Goal: Task Accomplishment & Management: Manage account settings

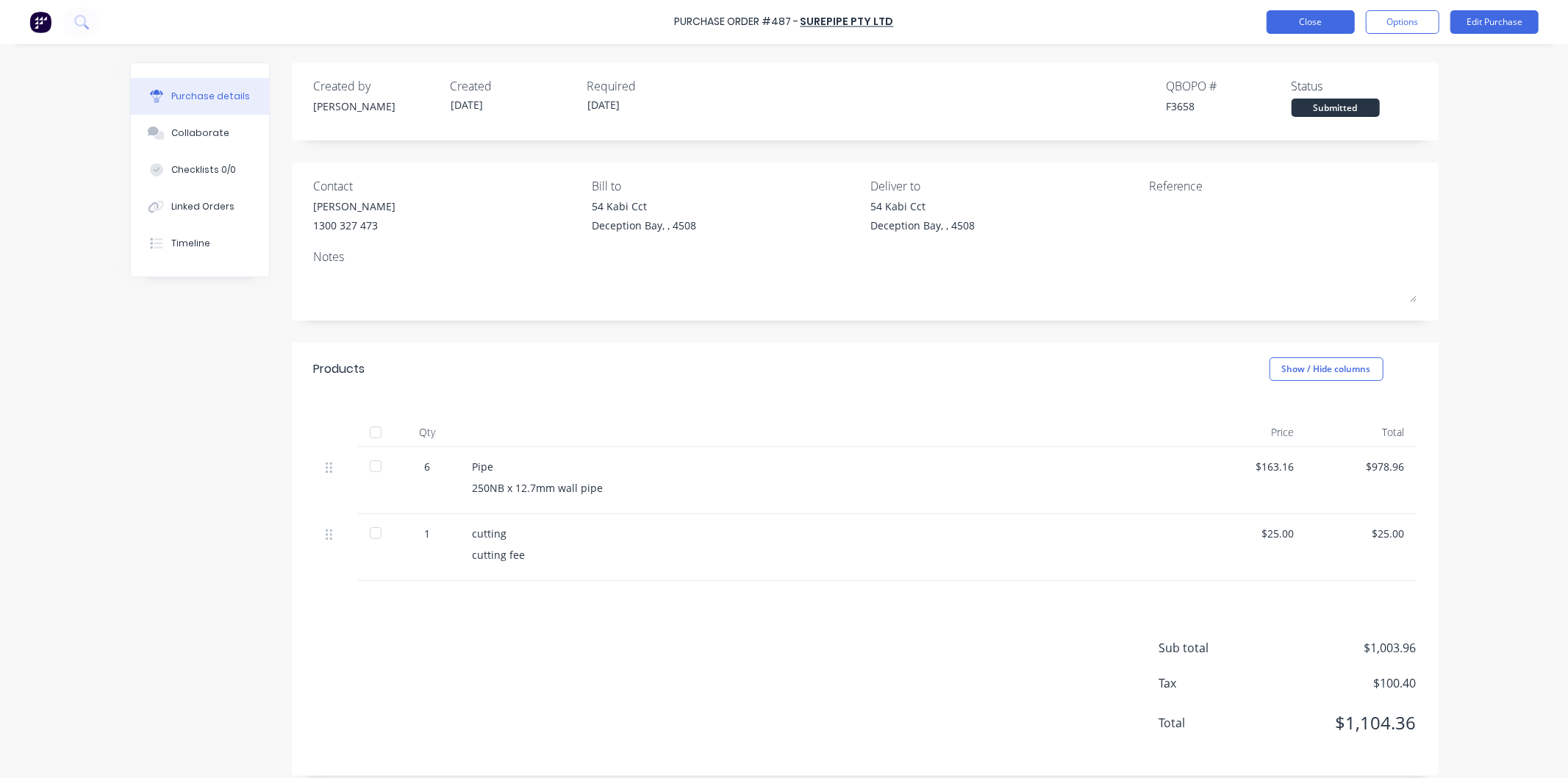
click at [1316, 20] on button "Close" at bounding box center [1310, 22] width 88 height 24
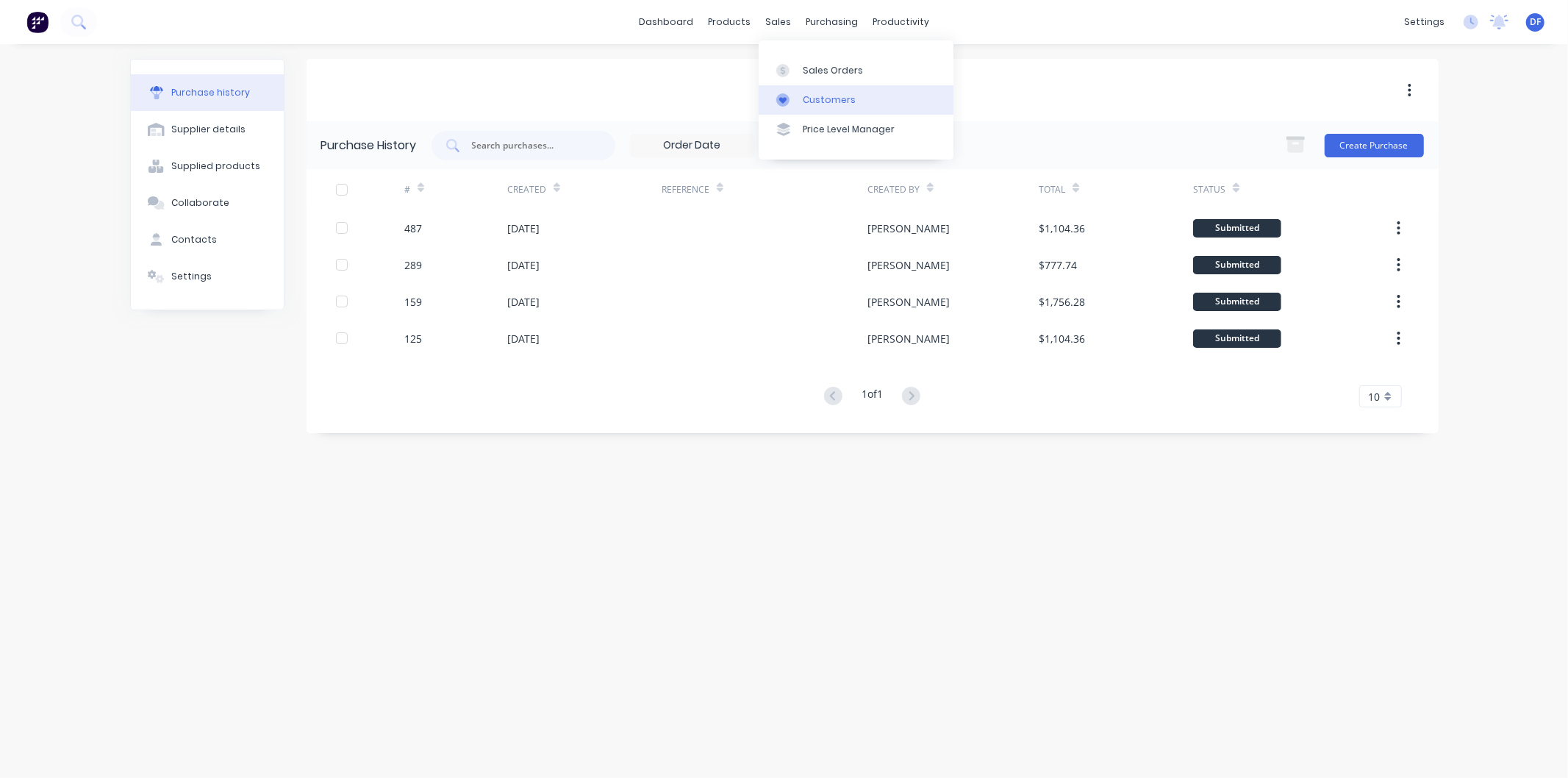
click at [824, 94] on div "Customers" at bounding box center [829, 99] width 53 height 14
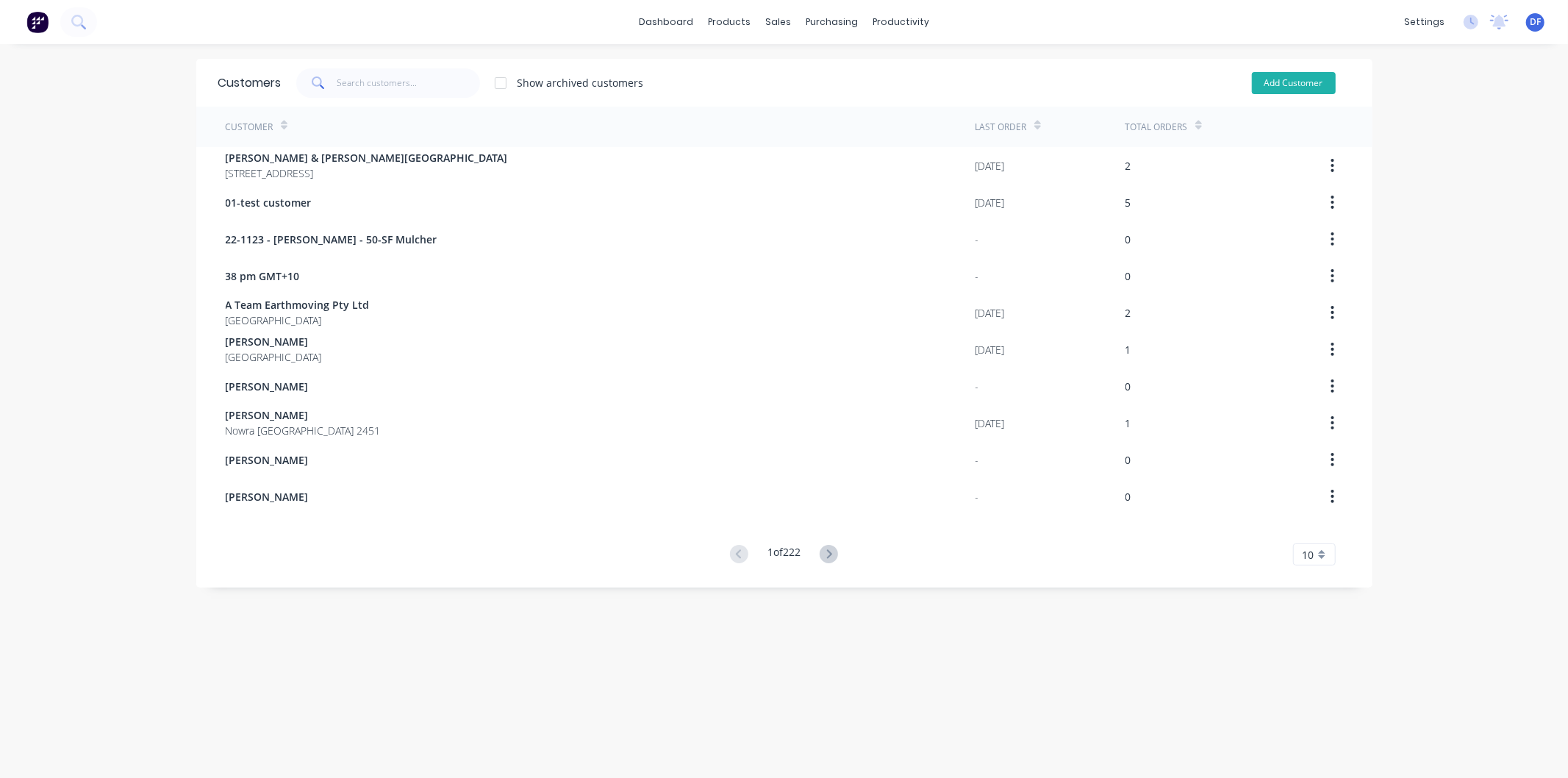
click at [1280, 79] on button "Add Customer" at bounding box center [1294, 83] width 84 height 22
select select "AU"
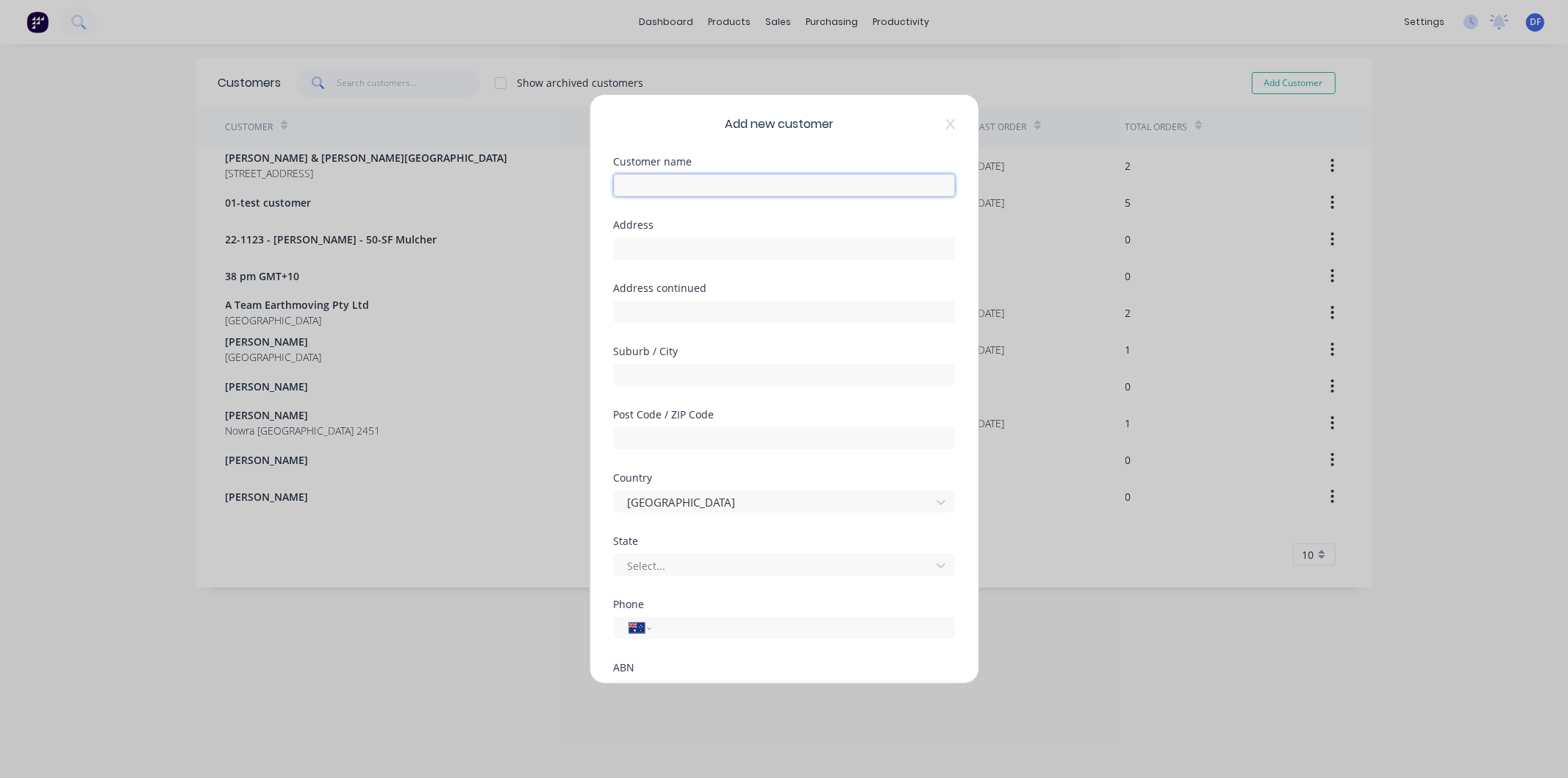
click at [663, 181] on input "text" at bounding box center [784, 185] width 341 height 22
type input "r"
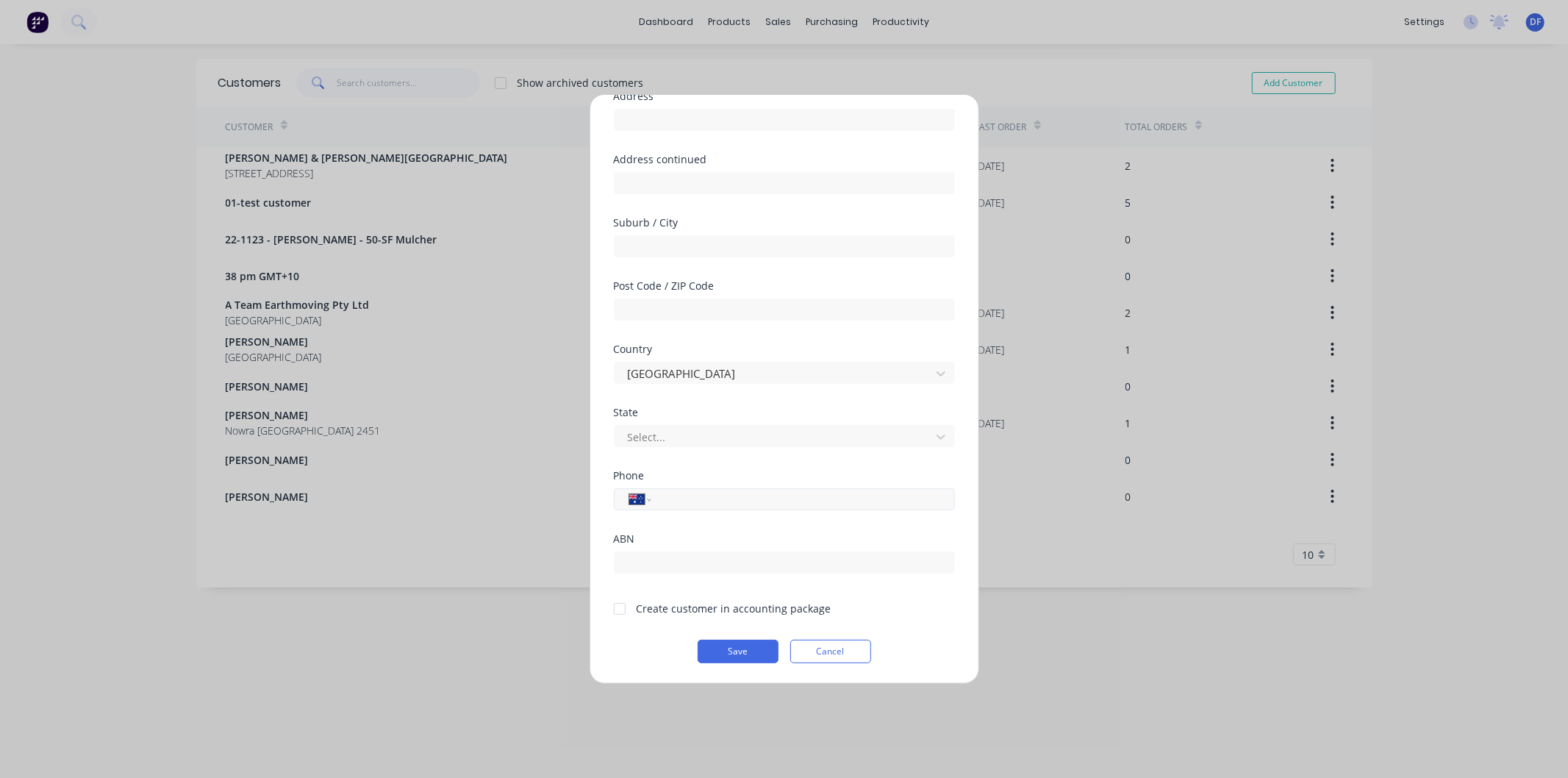
type input "[PERSON_NAME]"
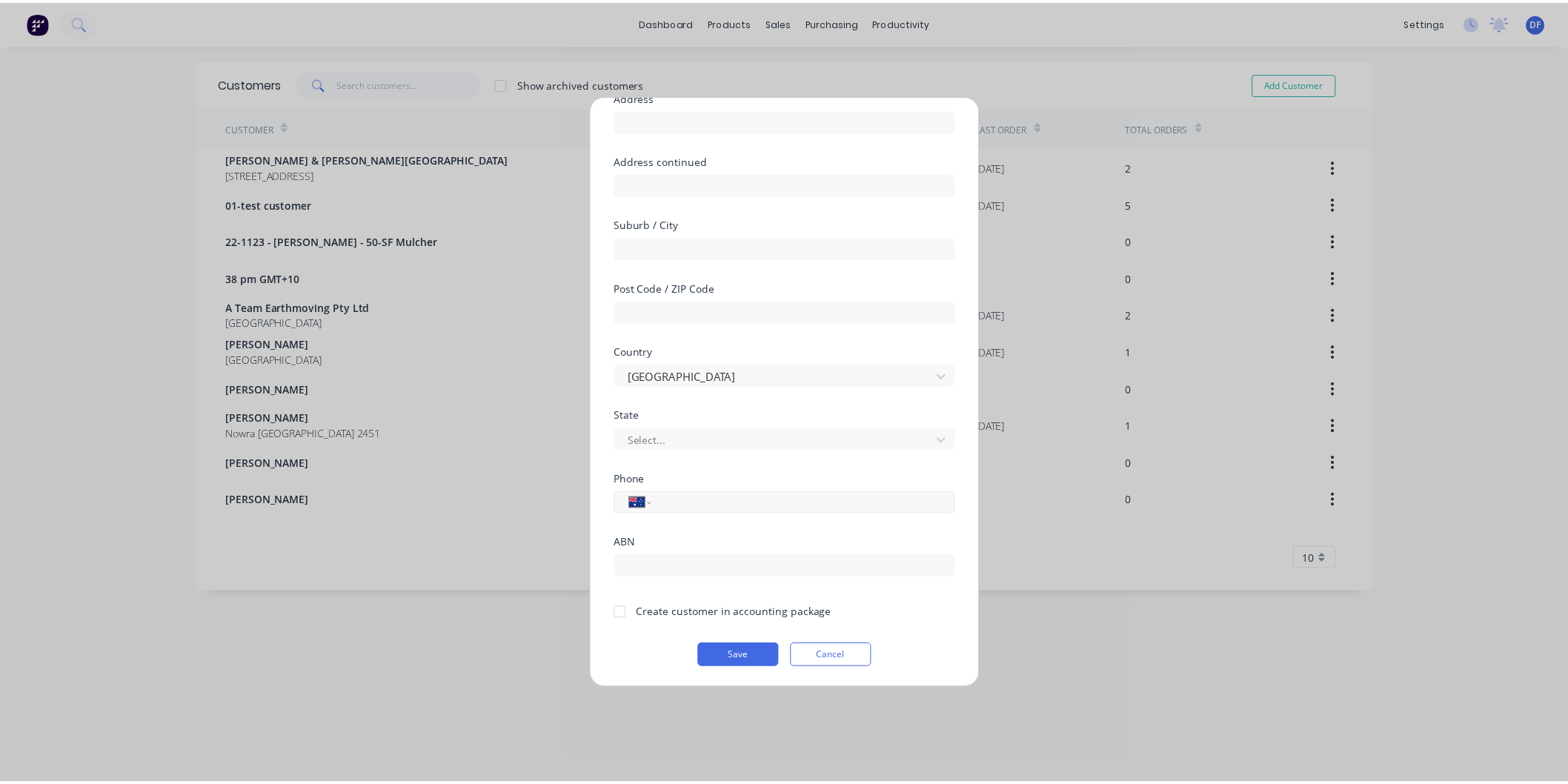
scroll to position [130, 0]
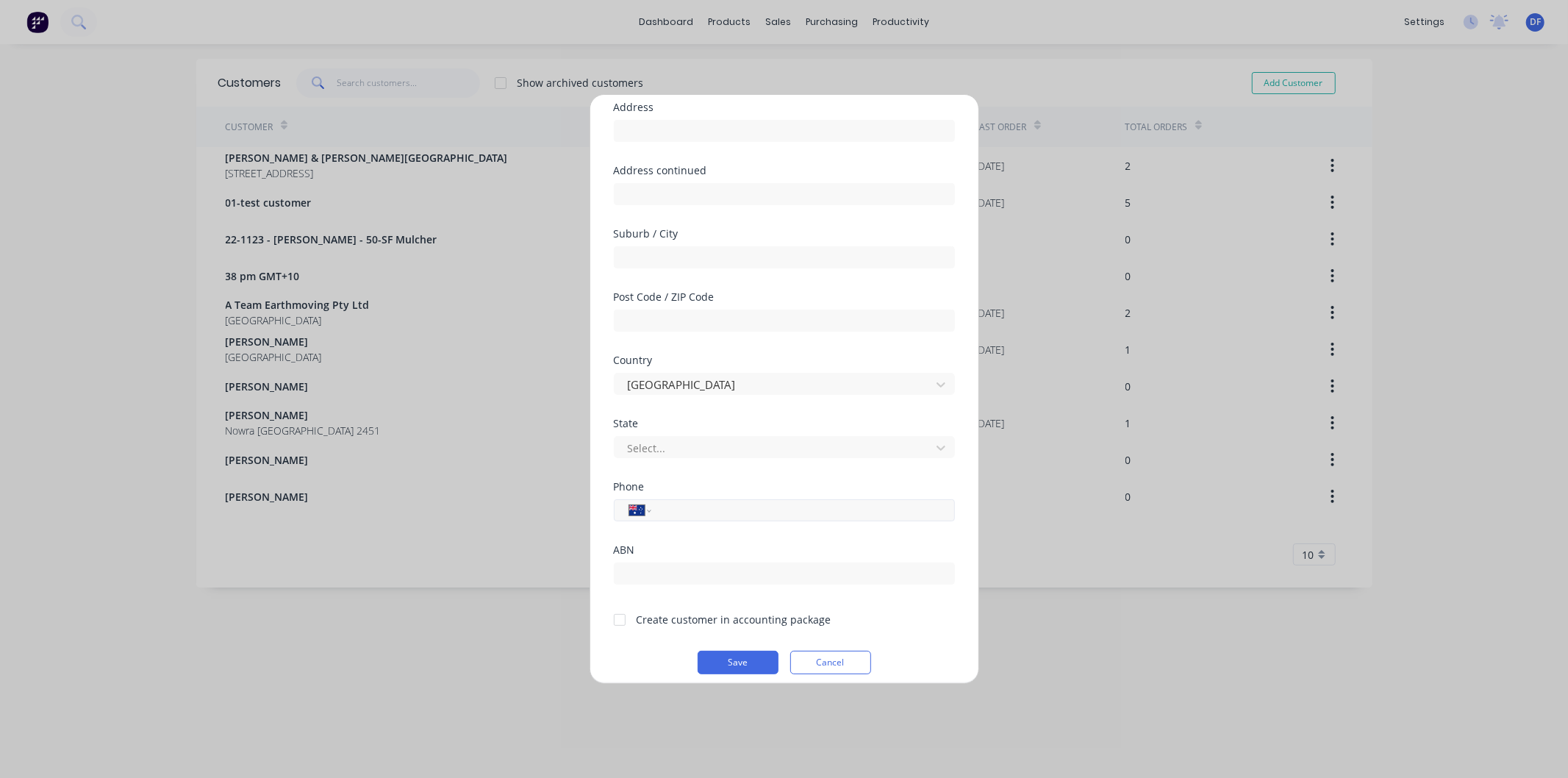
click at [677, 503] on input "tel" at bounding box center [800, 511] width 277 height 17
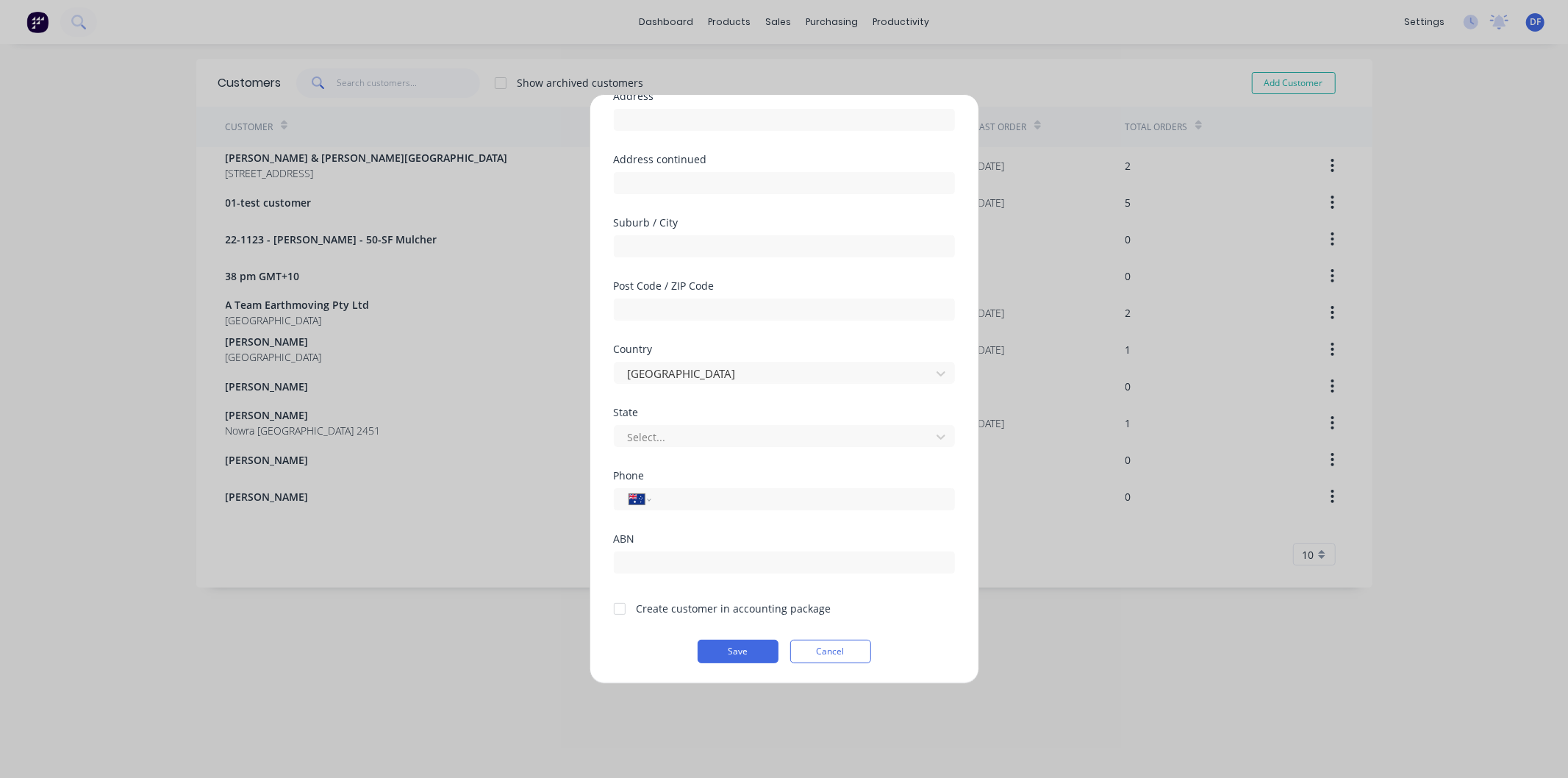
click at [620, 610] on div at bounding box center [620, 608] width 29 height 29
click at [727, 647] on button "Save" at bounding box center [738, 651] width 81 height 24
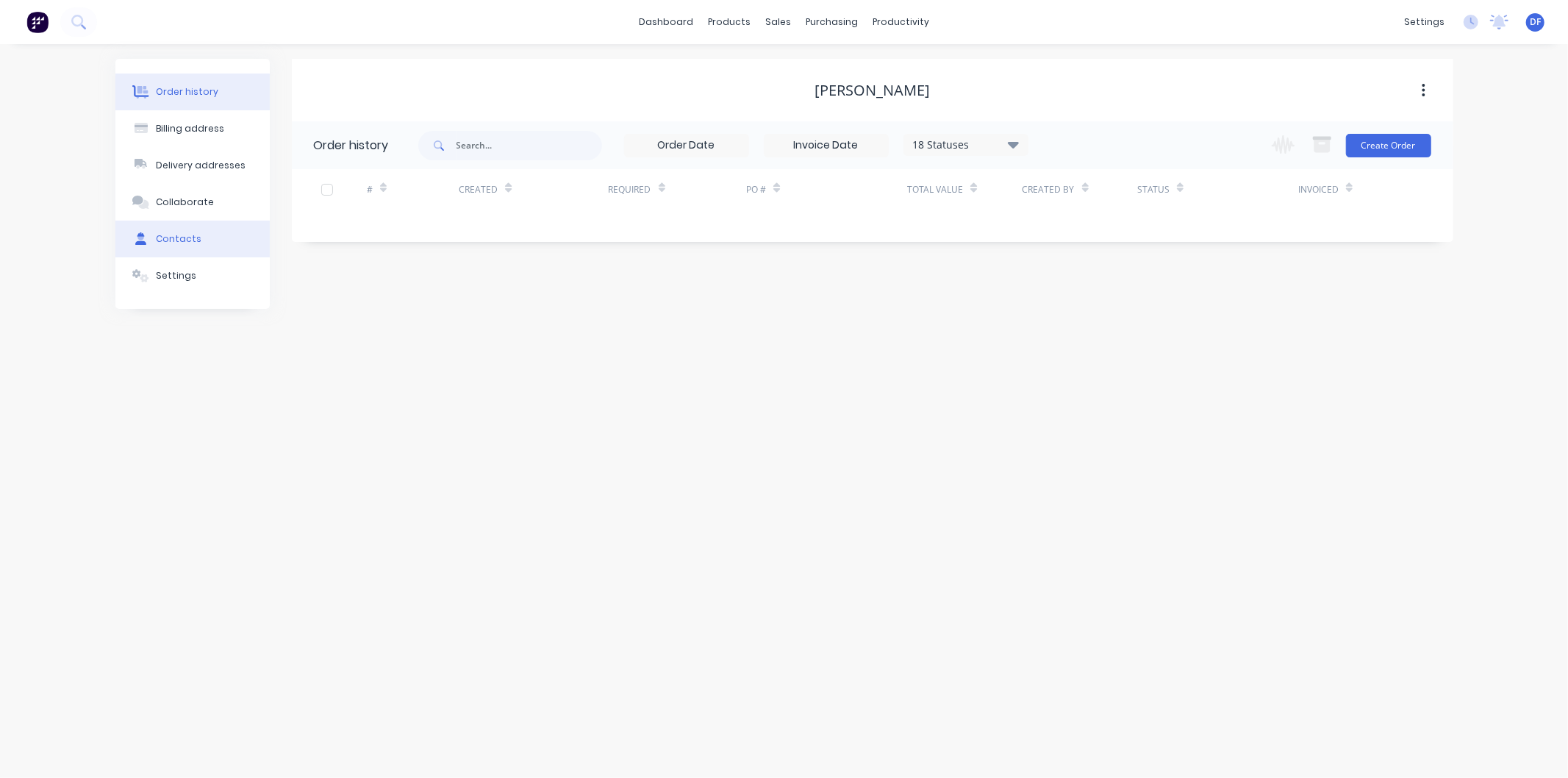
click at [191, 239] on div "Contacts" at bounding box center [179, 239] width 46 height 14
click at [1401, 142] on button "Add contact" at bounding box center [1408, 145] width 67 height 22
select select "AU"
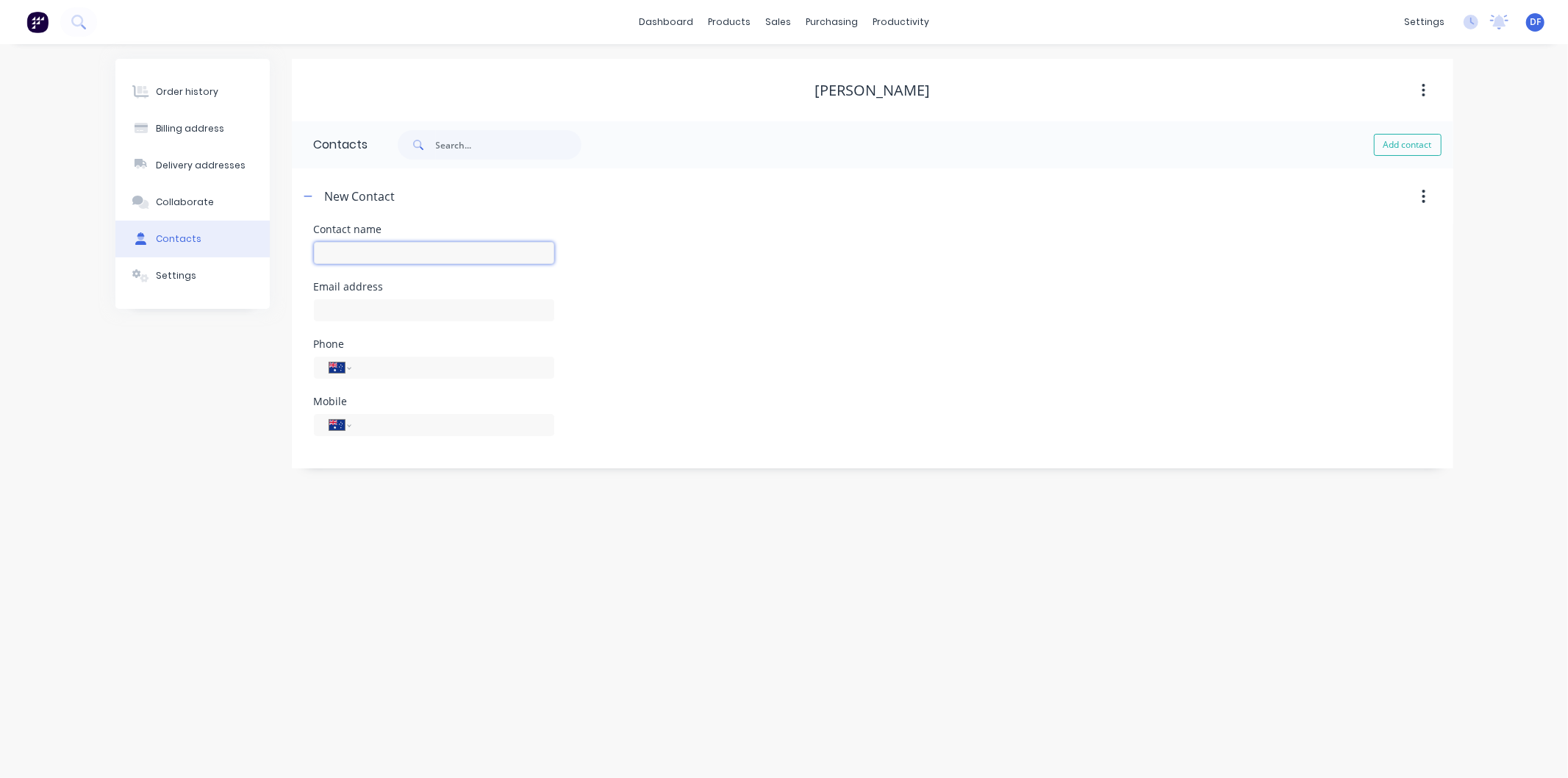
click at [366, 247] on input "text" at bounding box center [434, 253] width 241 height 22
type input "[PERSON_NAME]"
select select "AU"
click at [335, 304] on input "text" at bounding box center [434, 310] width 241 height 22
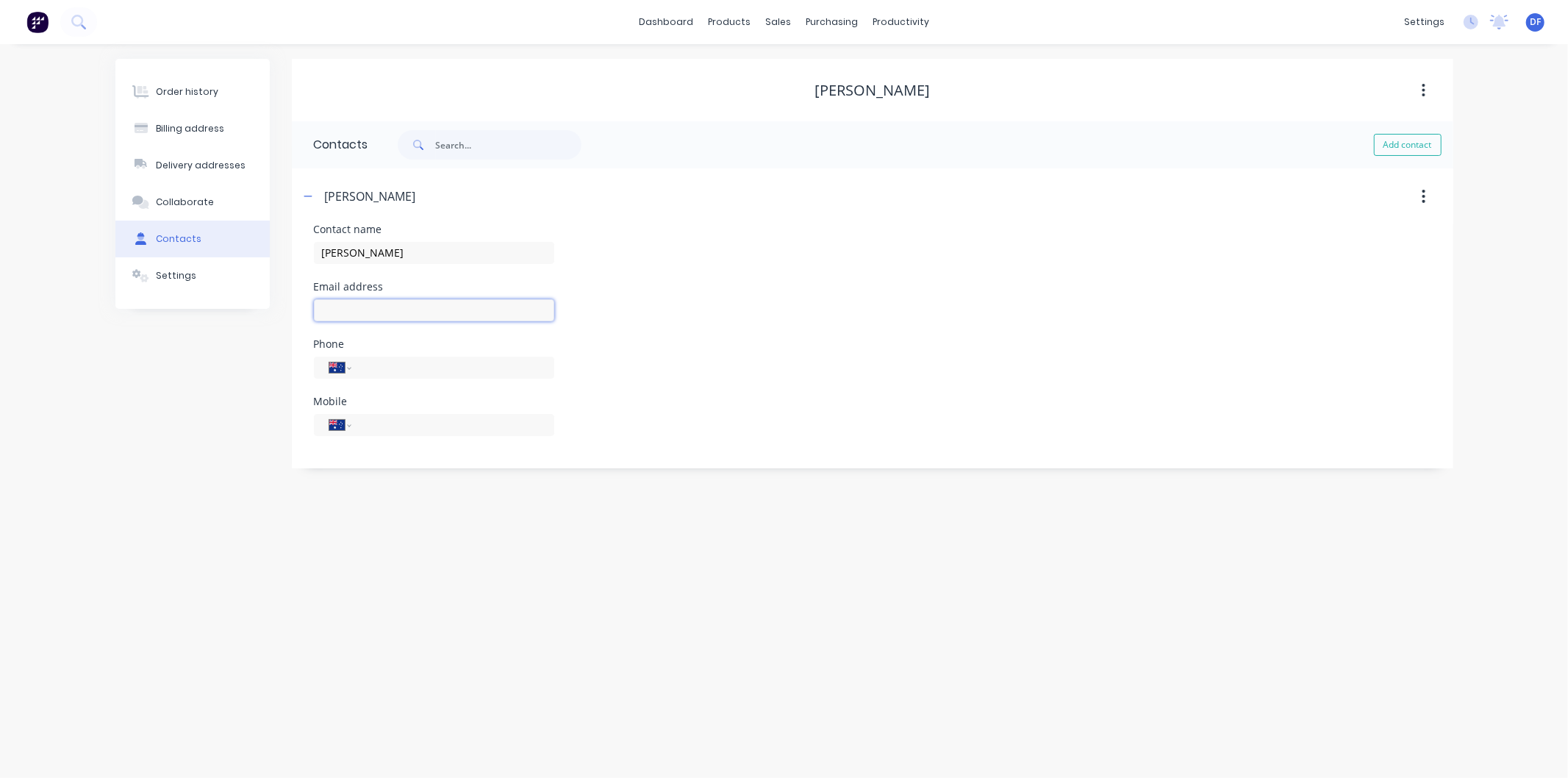
paste input "[PERSON_NAME][EMAIL_ADDRESS][PERSON_NAME][DOMAIN_NAME]"
type input "[PERSON_NAME][EMAIL_ADDRESS][PERSON_NAME][DOMAIN_NAME]"
click at [190, 93] on div "Order history" at bounding box center [187, 92] width 63 height 14
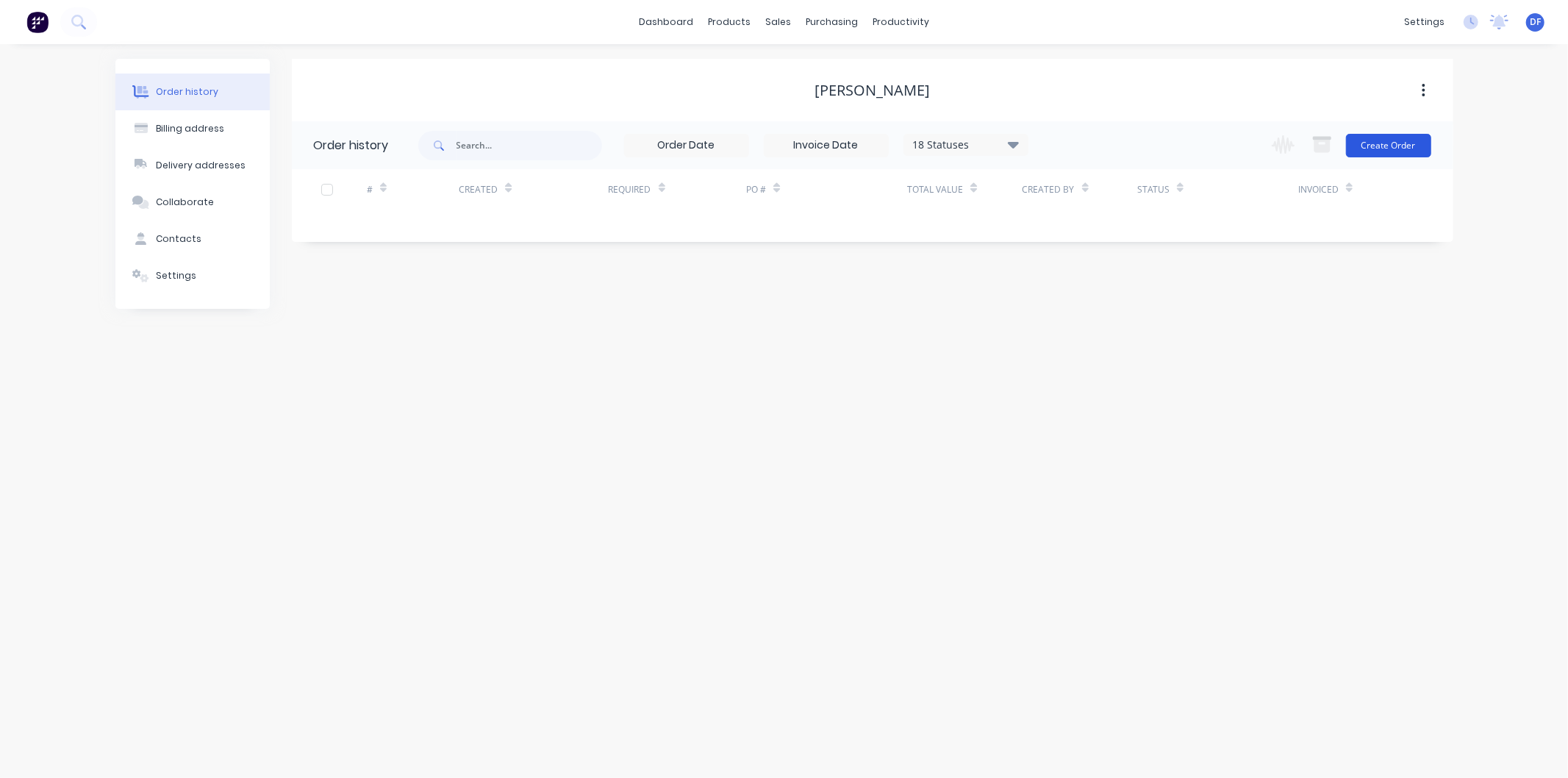
click at [1377, 140] on button "Create Order" at bounding box center [1388, 146] width 86 height 24
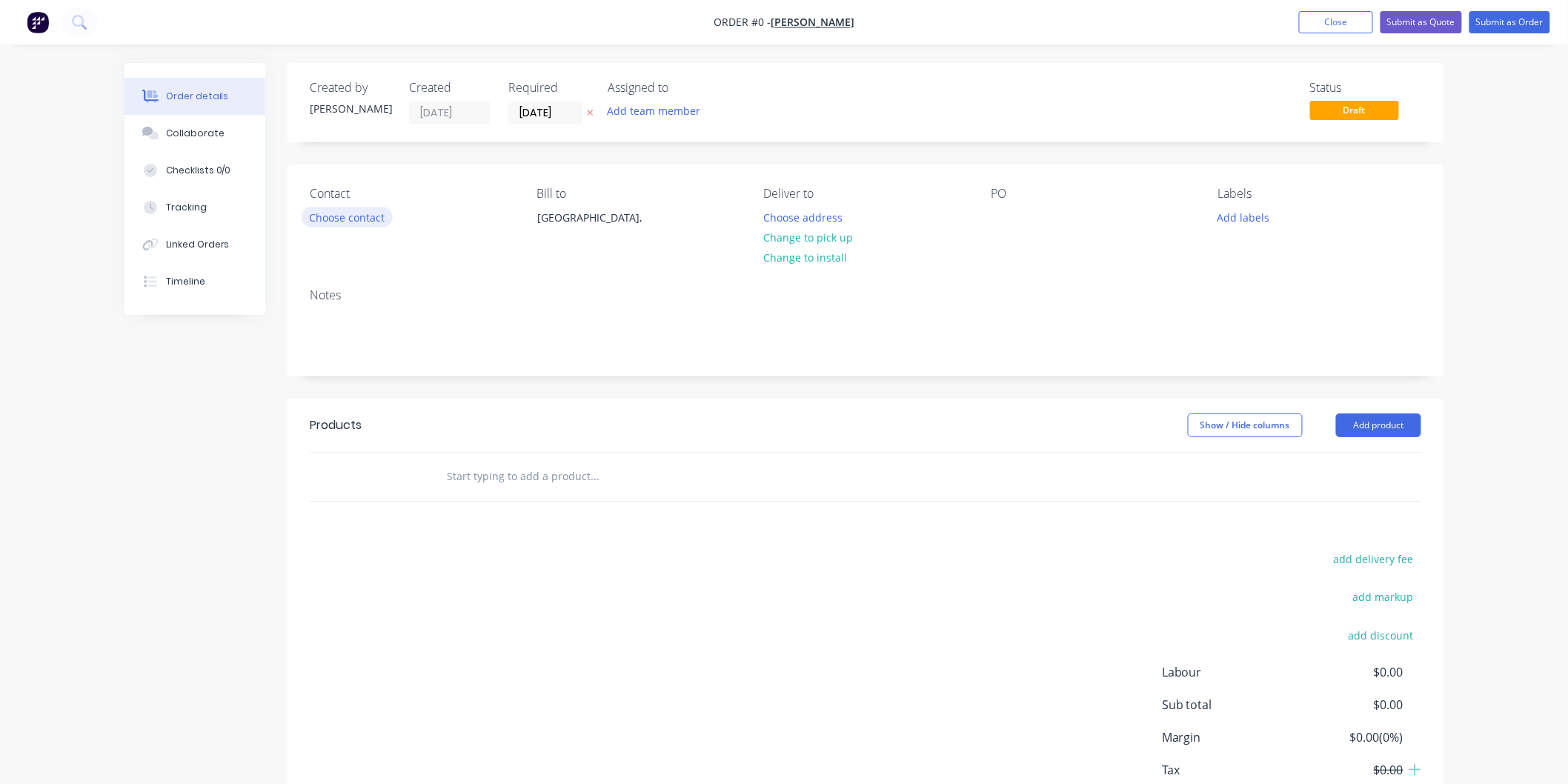
click at [354, 218] on button "Choose contact" at bounding box center [347, 217] width 91 height 20
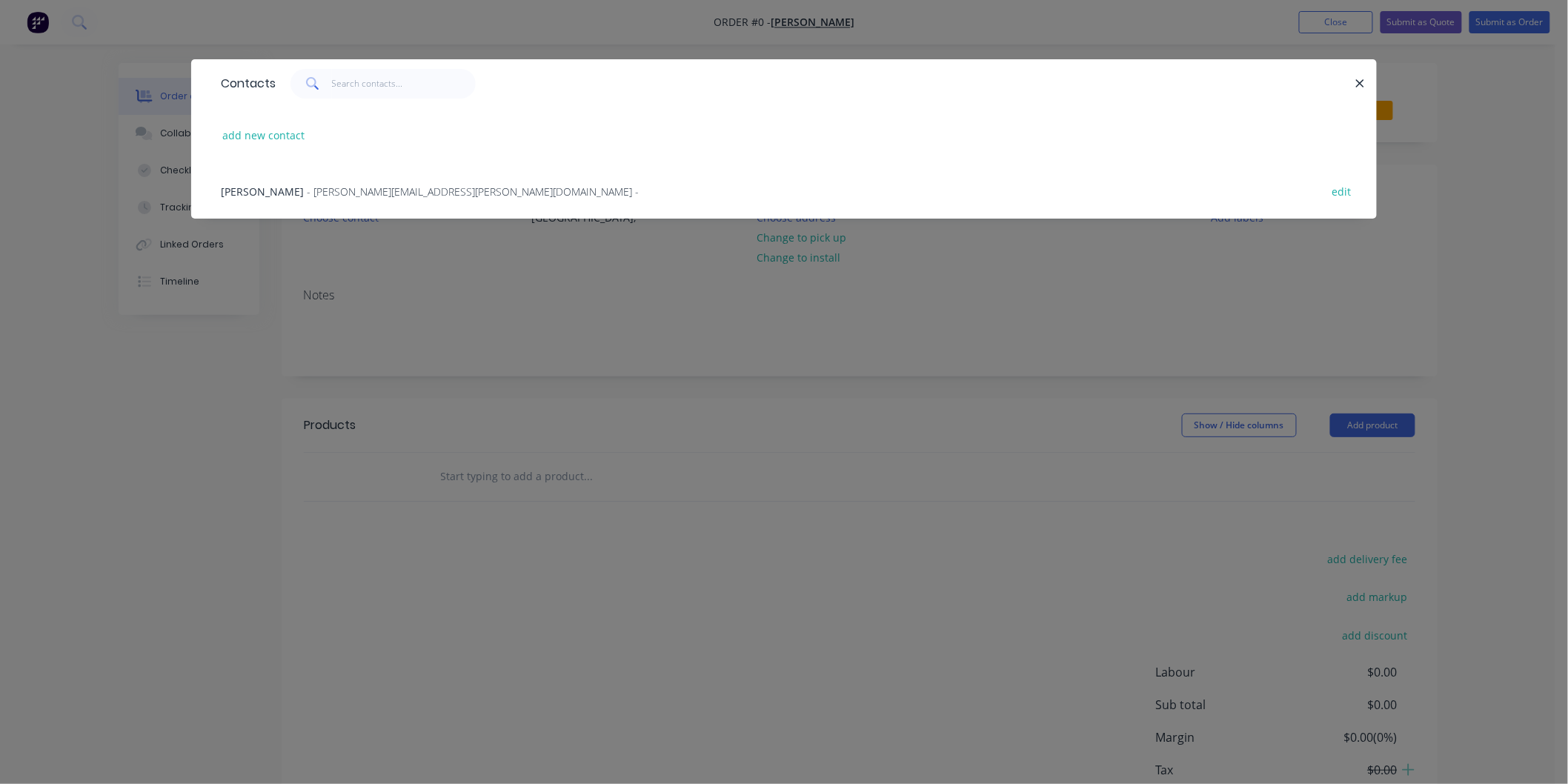
click at [356, 195] on span "- [PERSON_NAME][EMAIL_ADDRESS][PERSON_NAME][DOMAIN_NAME] -" at bounding box center [472, 191] width 332 height 14
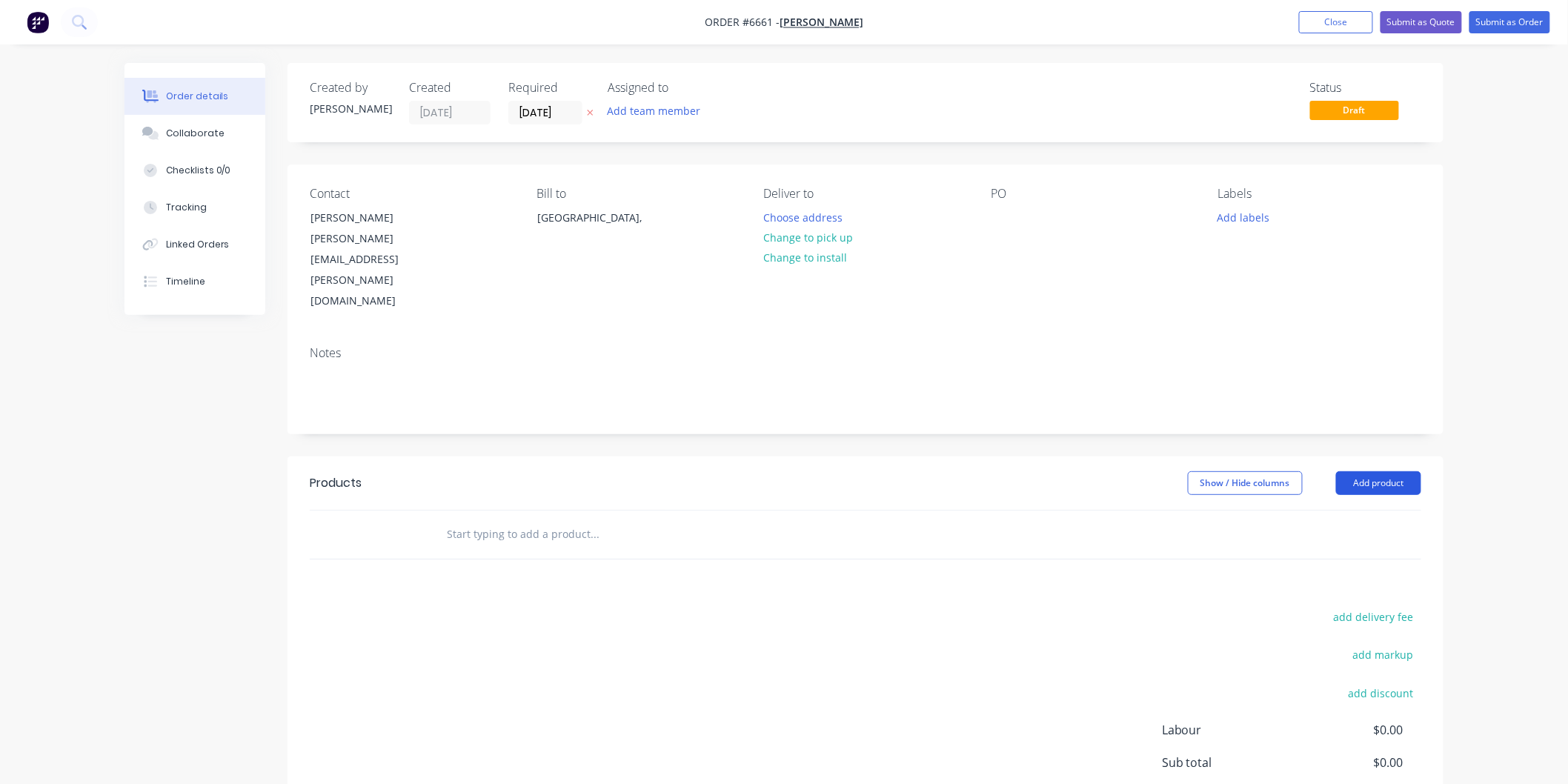
click at [1372, 472] on button "Add product" at bounding box center [1379, 483] width 85 height 24
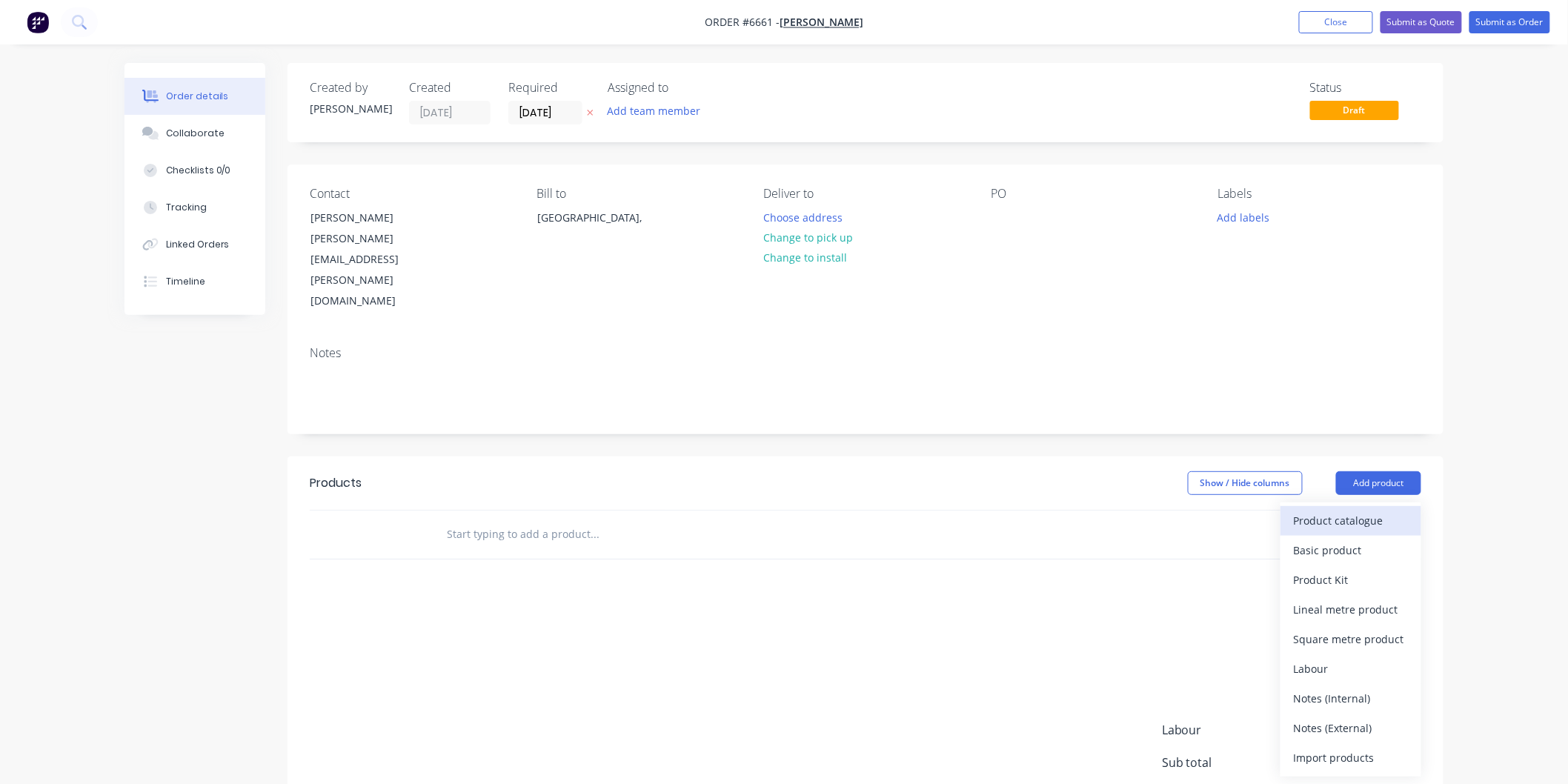
click at [1335, 510] on div "Product catalogue" at bounding box center [1351, 520] width 114 height 21
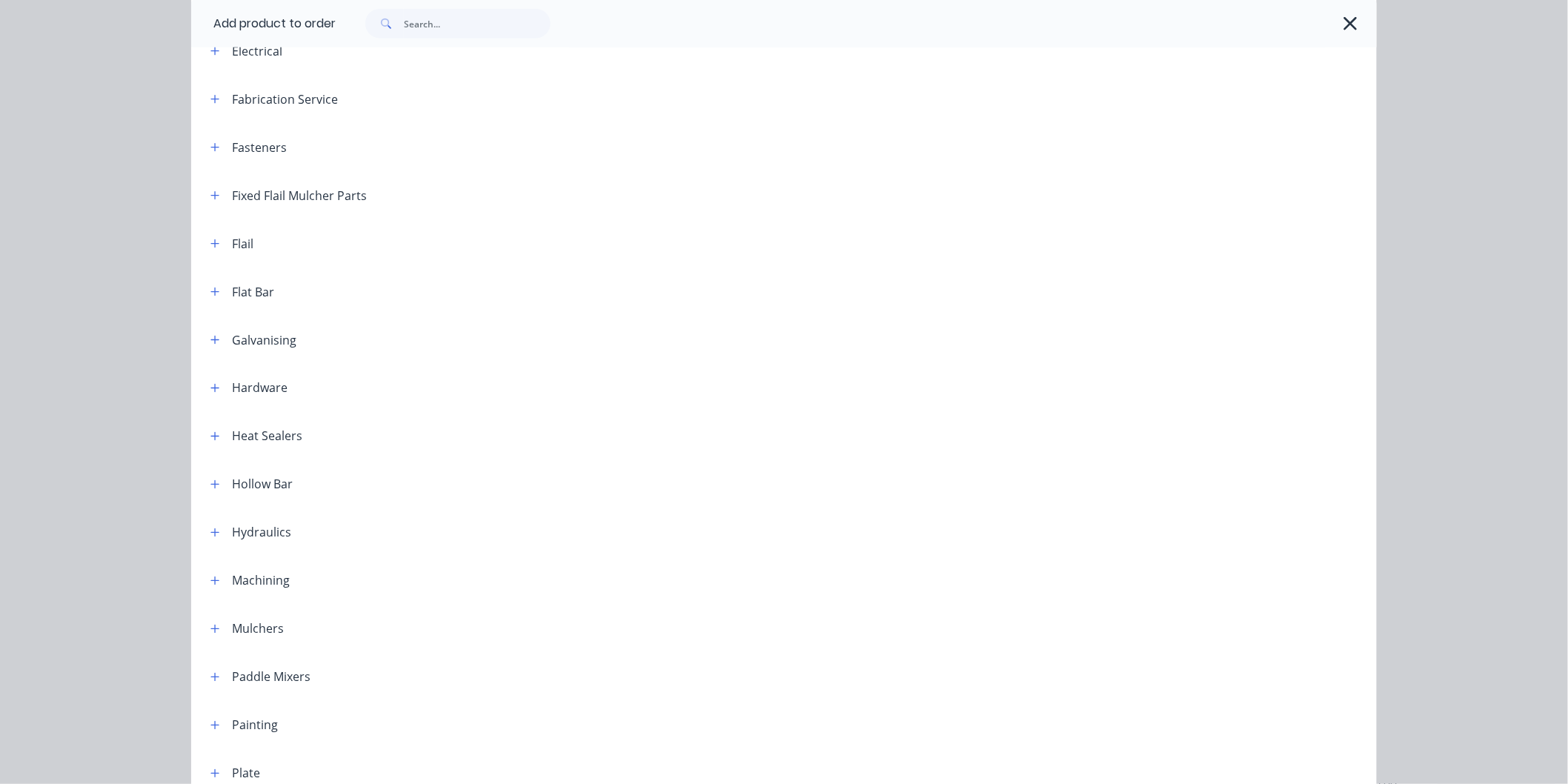
scroll to position [824, 0]
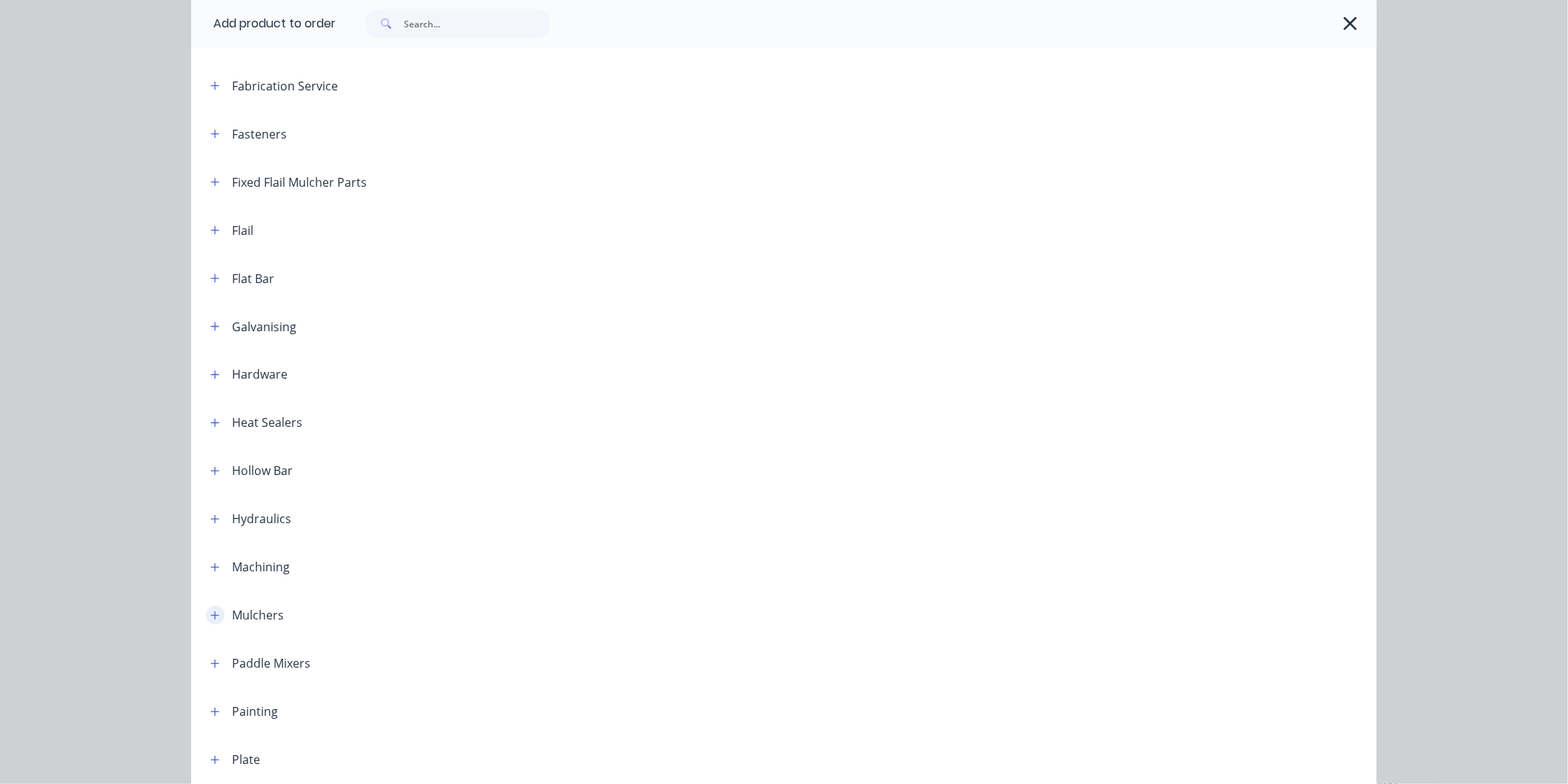
click at [210, 617] on icon "button" at bounding box center [215, 615] width 9 height 10
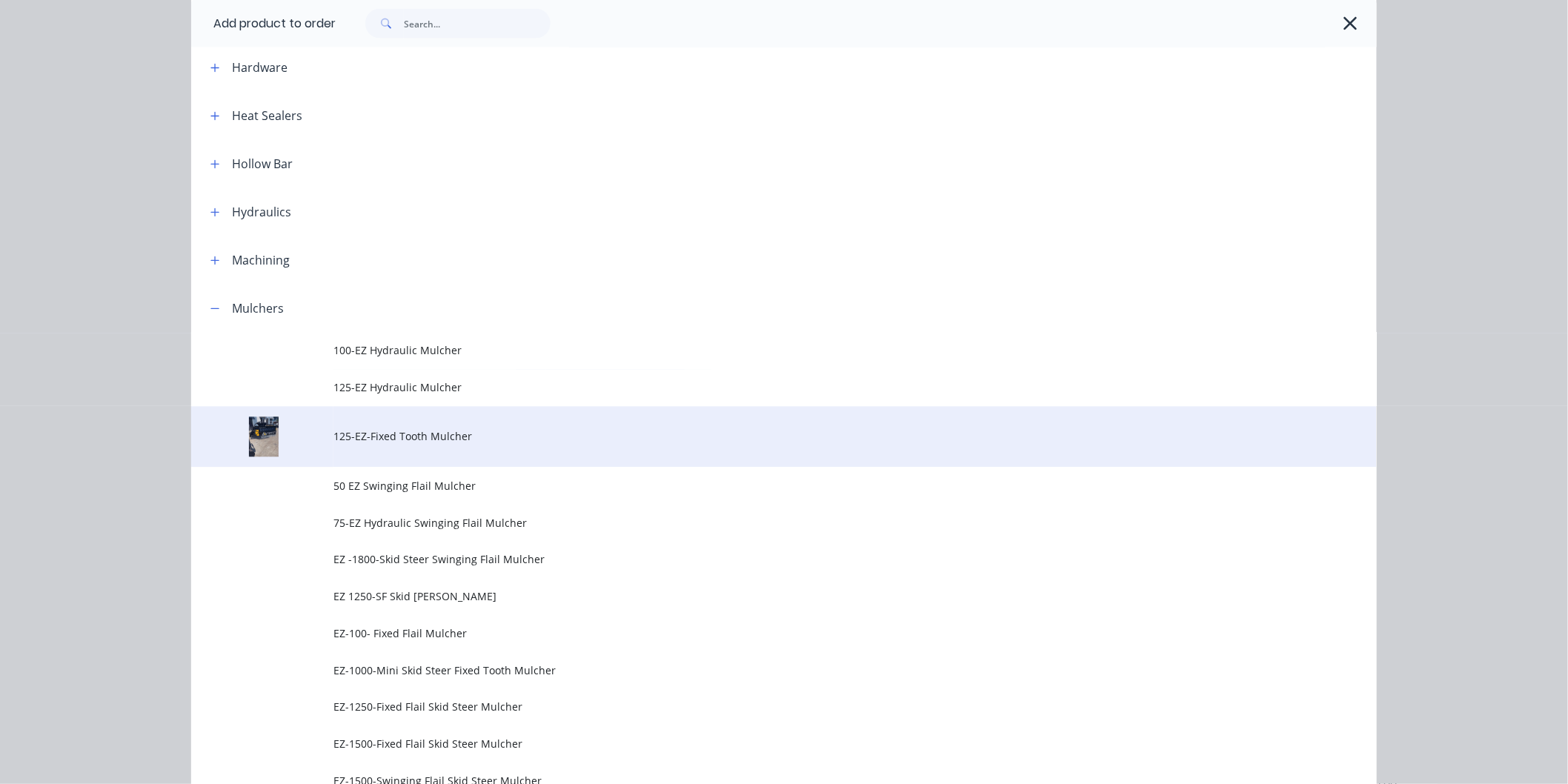
scroll to position [1153, 0]
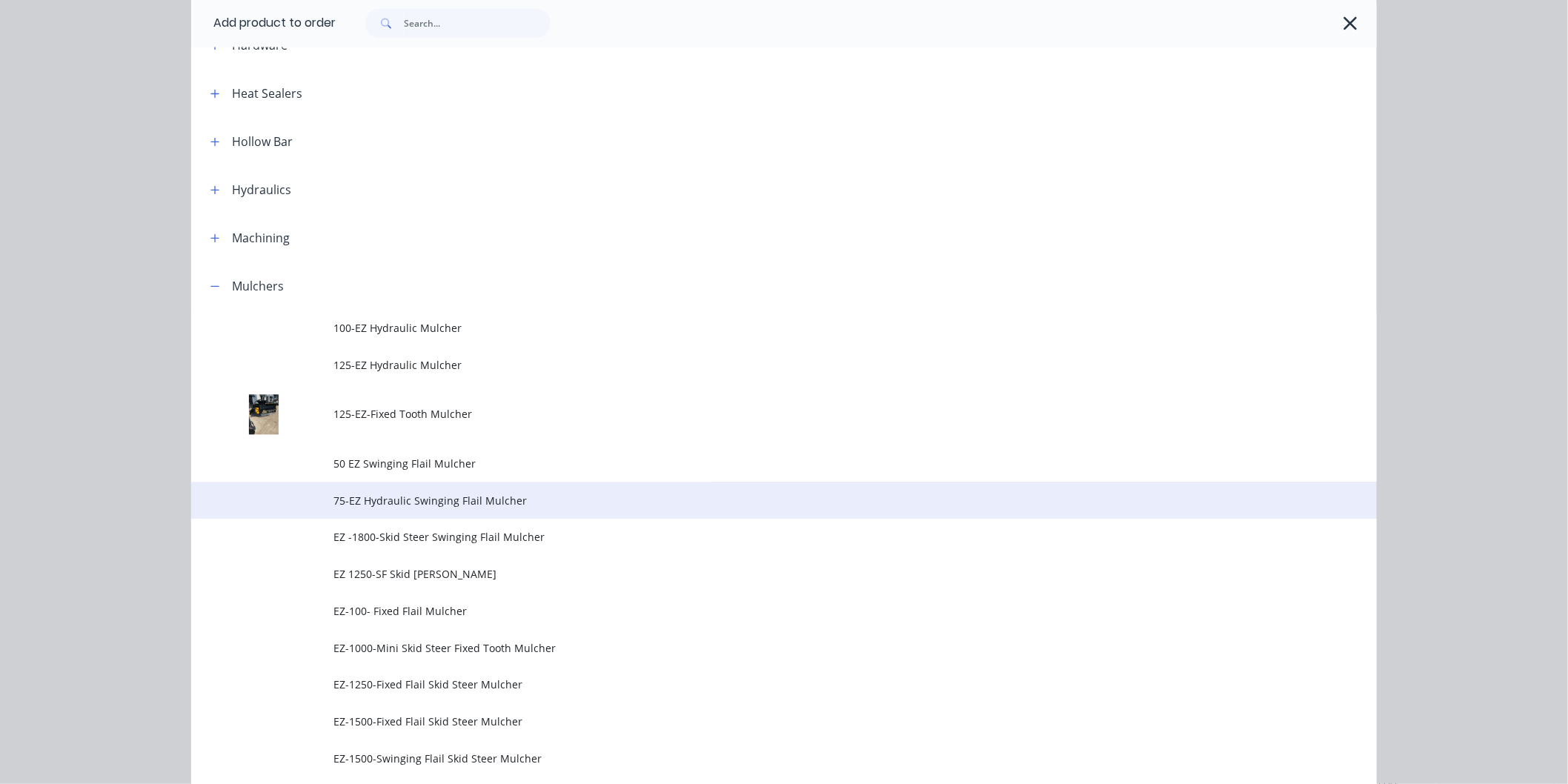
click at [373, 496] on span "75-EZ Hydraulic Swinging Flail Mulcher" at bounding box center [751, 501] width 835 height 16
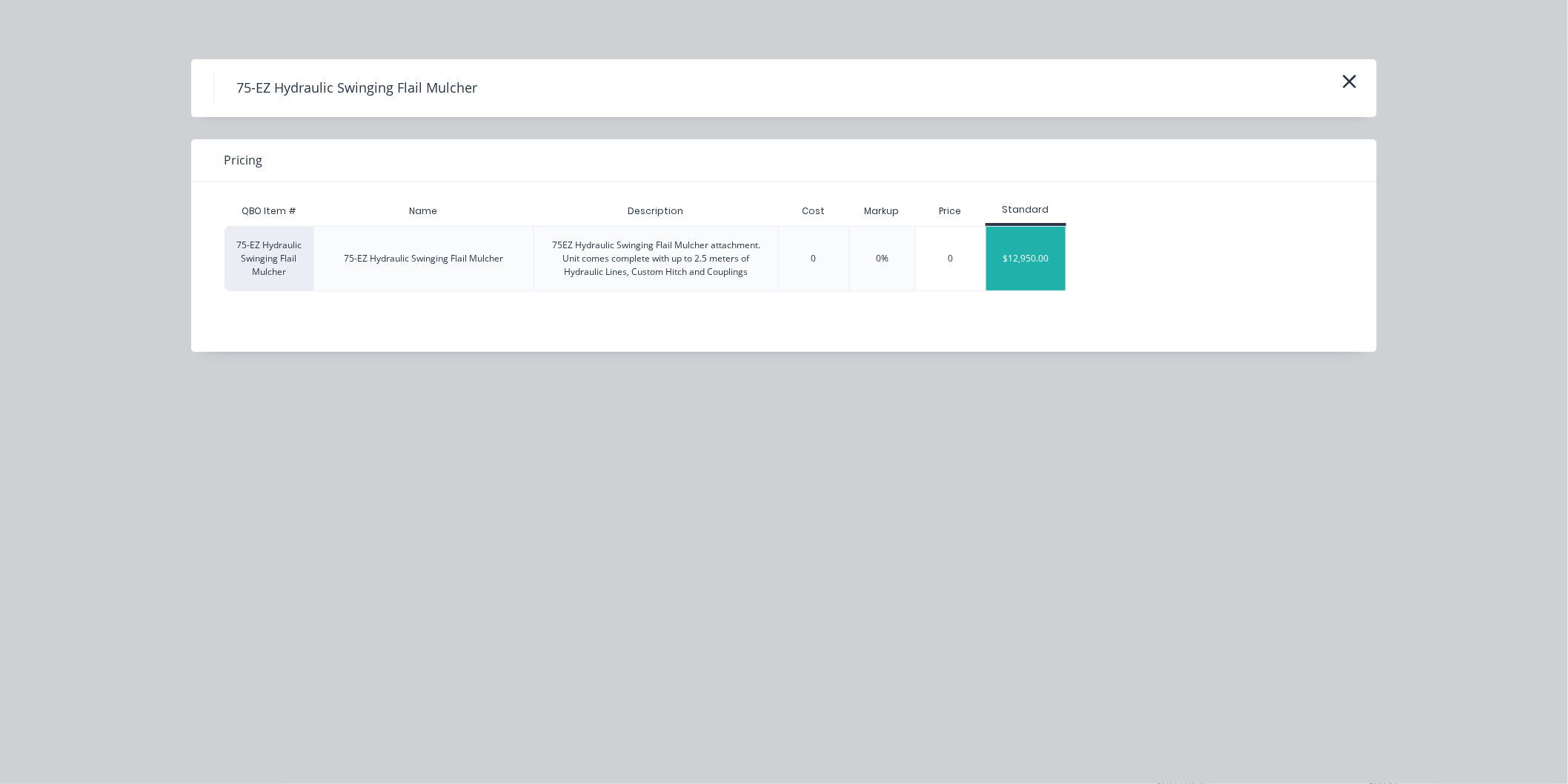
click at [1057, 253] on div "$12,950.00" at bounding box center [1026, 258] width 79 height 63
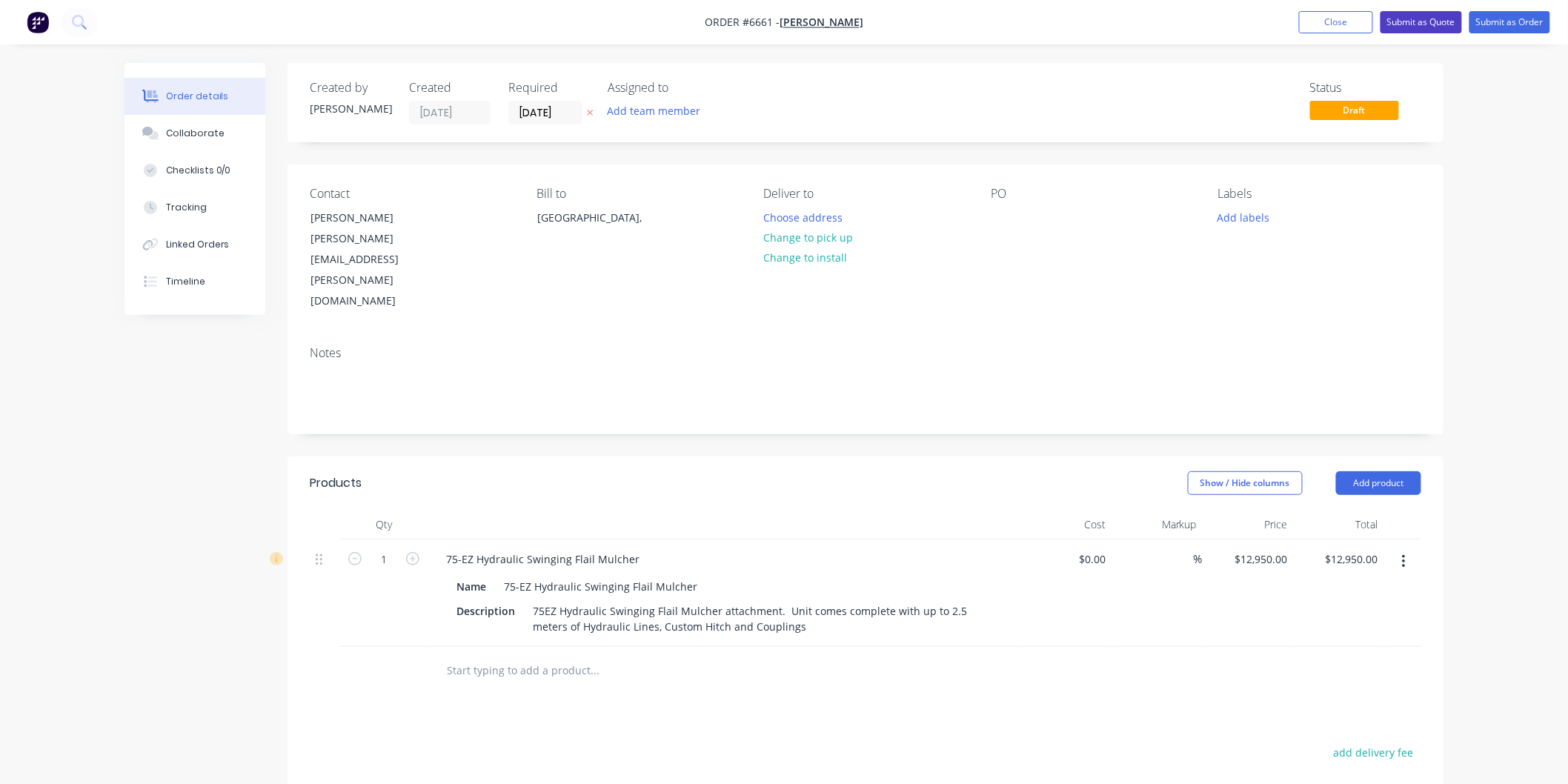
click at [1416, 23] on button "Submit as Quote" at bounding box center [1421, 22] width 82 height 22
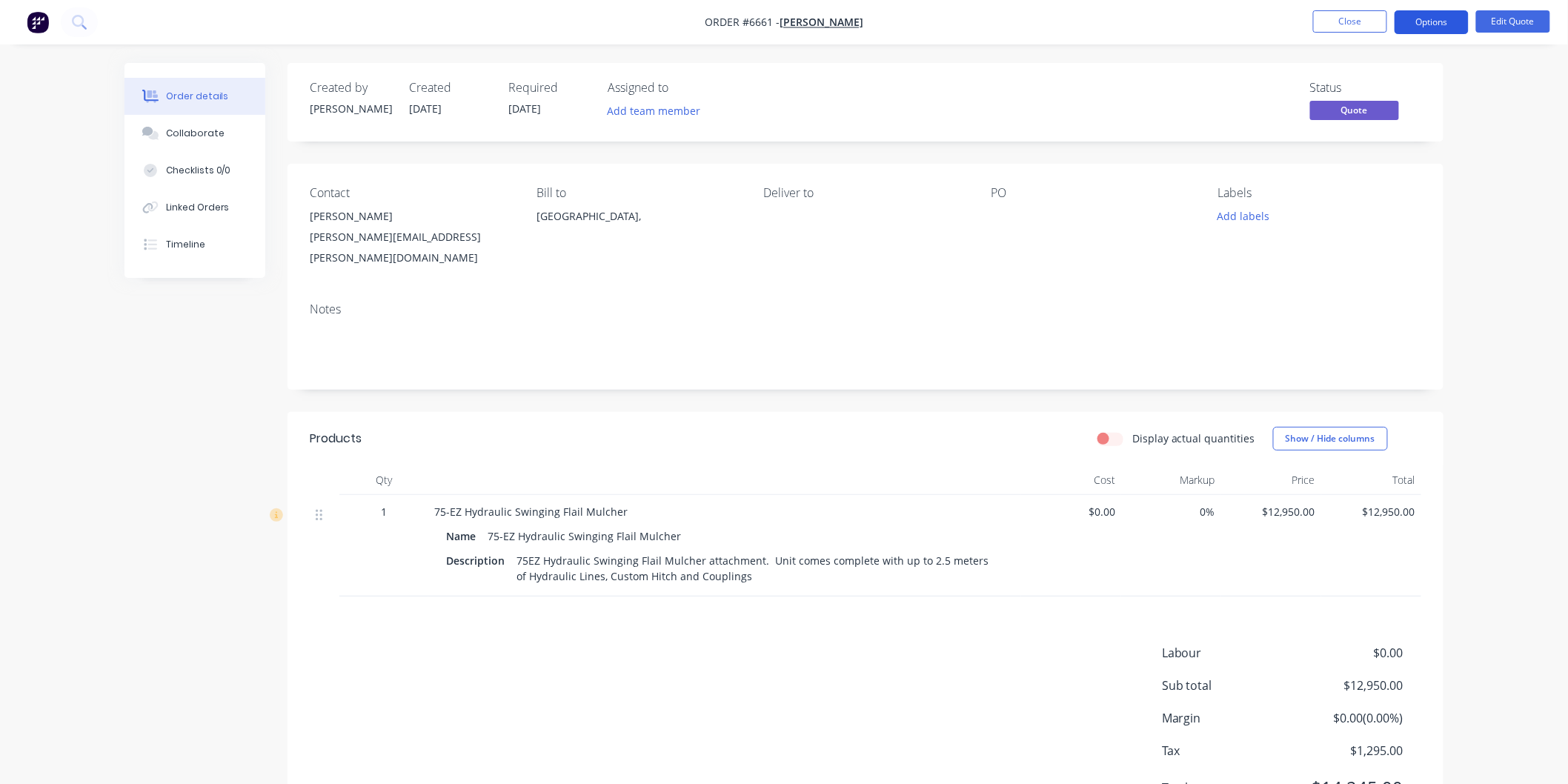
click at [1428, 22] on button "Options" at bounding box center [1431, 22] width 74 height 24
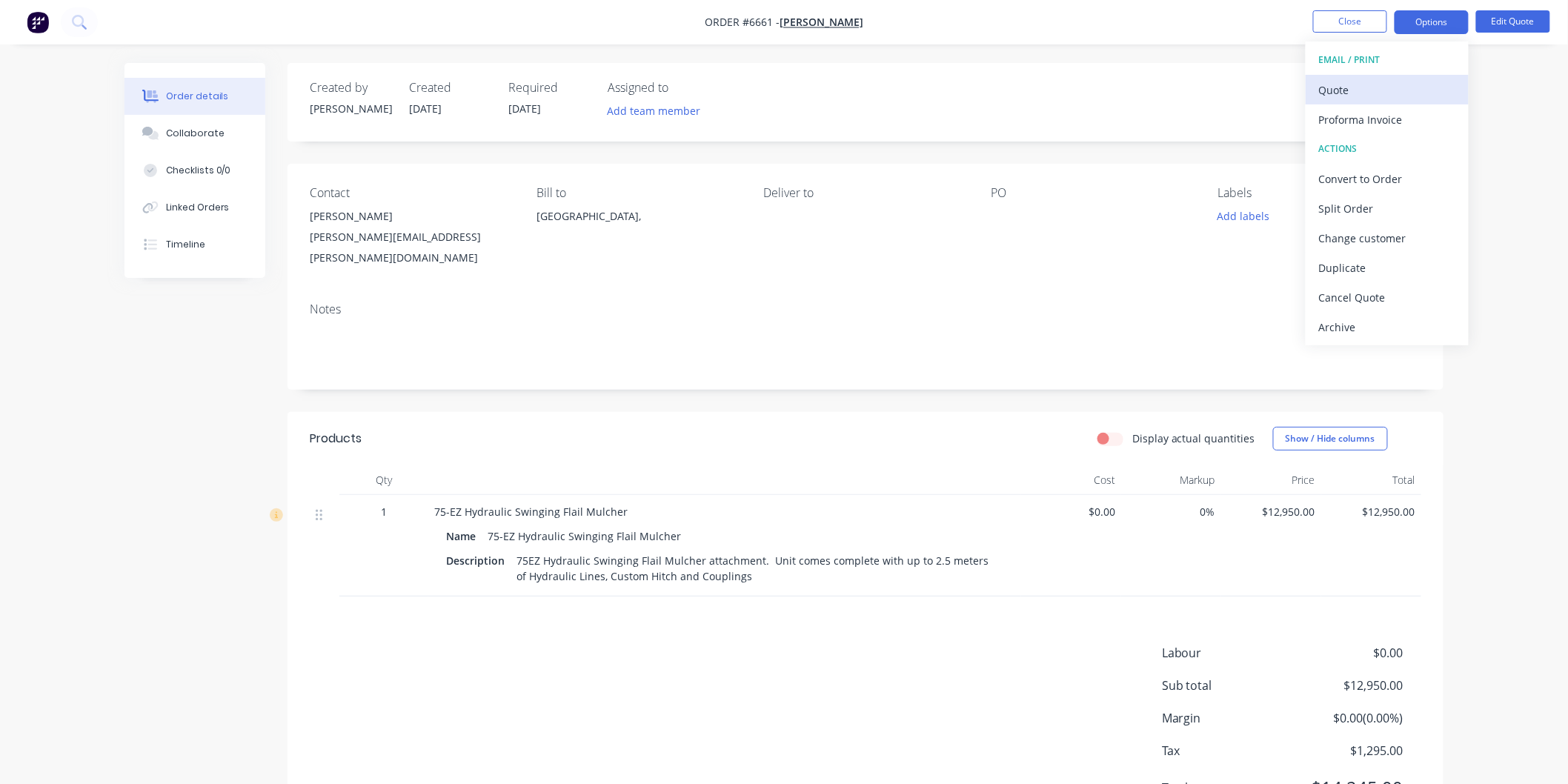
click at [1317, 99] on button "Quote" at bounding box center [1387, 89] width 163 height 29
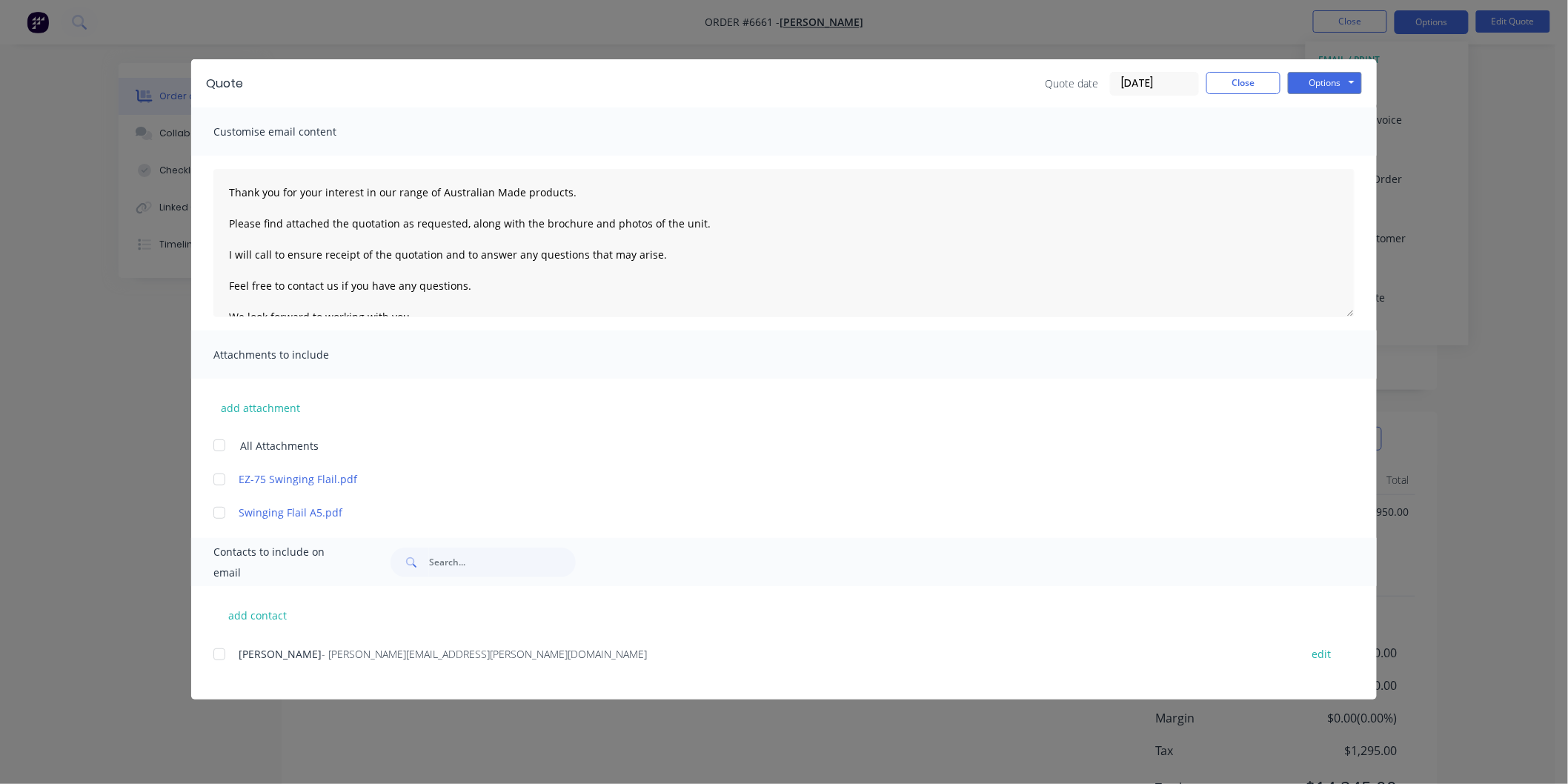
click at [217, 655] on div at bounding box center [220, 654] width 29 height 29
click at [222, 449] on div at bounding box center [220, 445] width 29 height 29
click at [226, 190] on textarea "Thank you for your interest in our range of Australian Made products. Please fi…" at bounding box center [784, 243] width 1142 height 148
click at [246, 201] on textarea "Thank you for your interest in our range of Australian Made products. Please fi…" at bounding box center [784, 243] width 1142 height 148
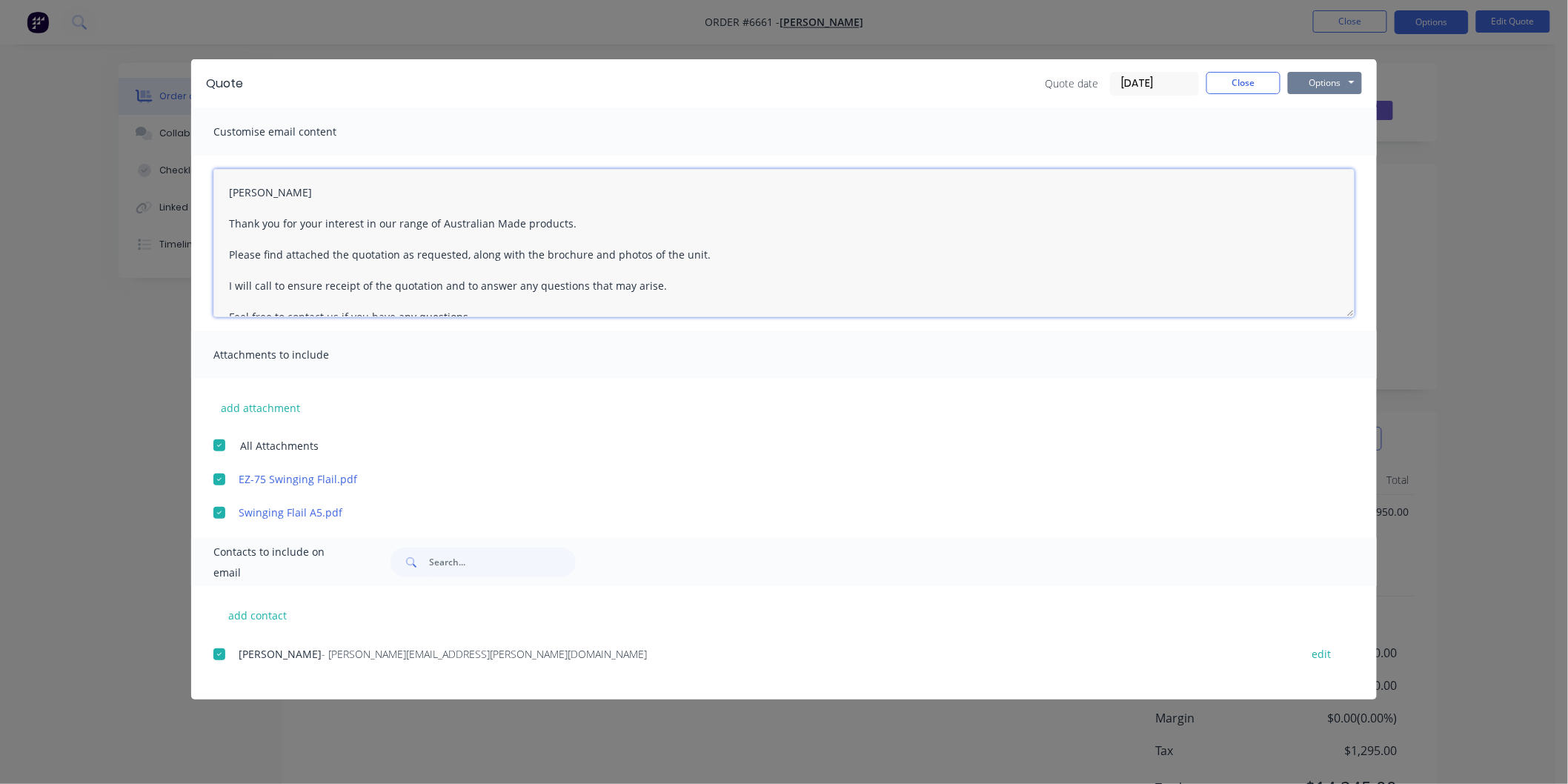
type textarea "[PERSON_NAME] Thank you for your interest in our range of Australian Made produ…"
click at [1322, 80] on button "Options" at bounding box center [1324, 83] width 74 height 22
click at [1322, 153] on button "Email" at bounding box center [1335, 158] width 95 height 25
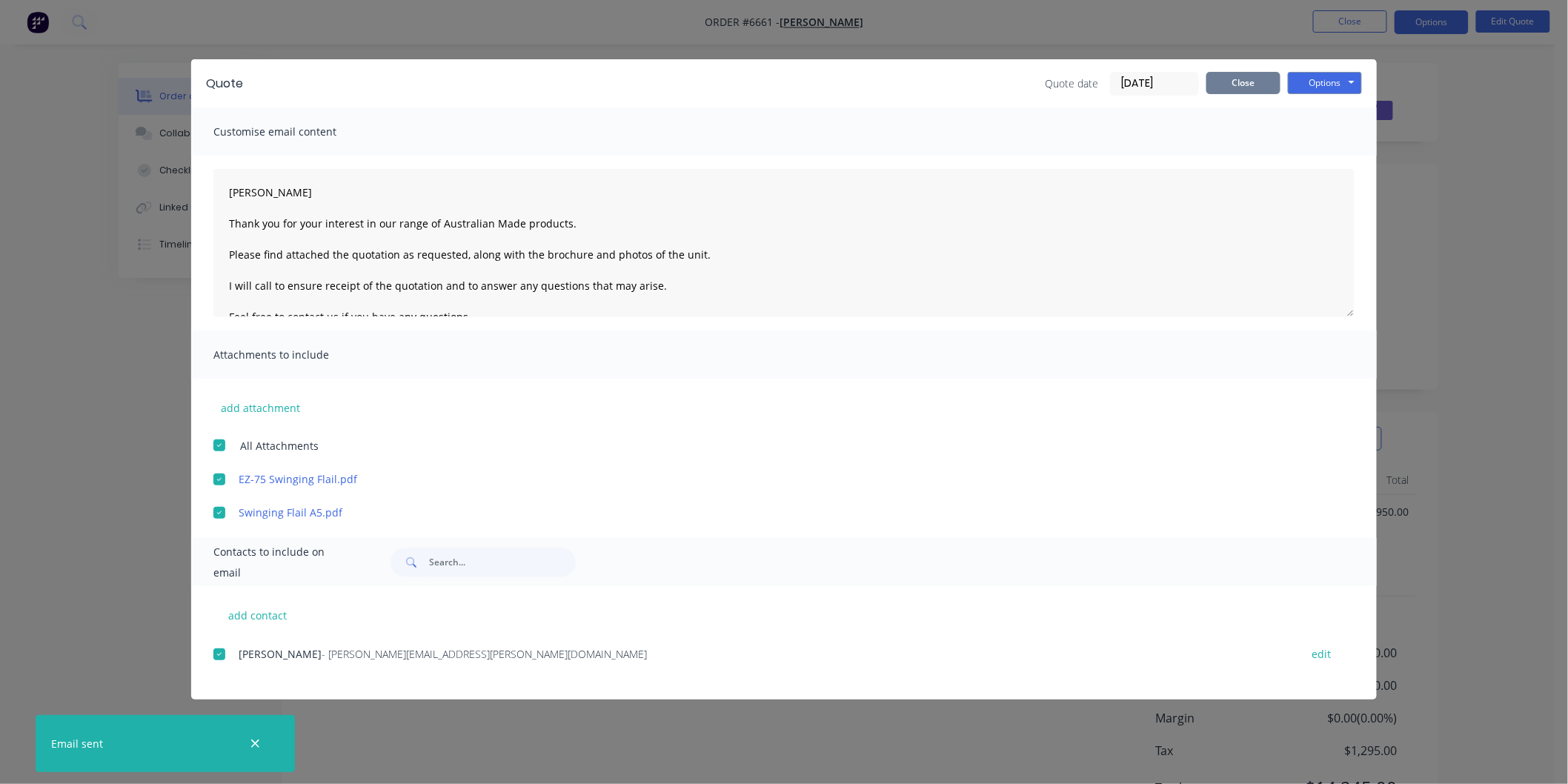
click at [1246, 78] on button "Close" at bounding box center [1244, 83] width 74 height 22
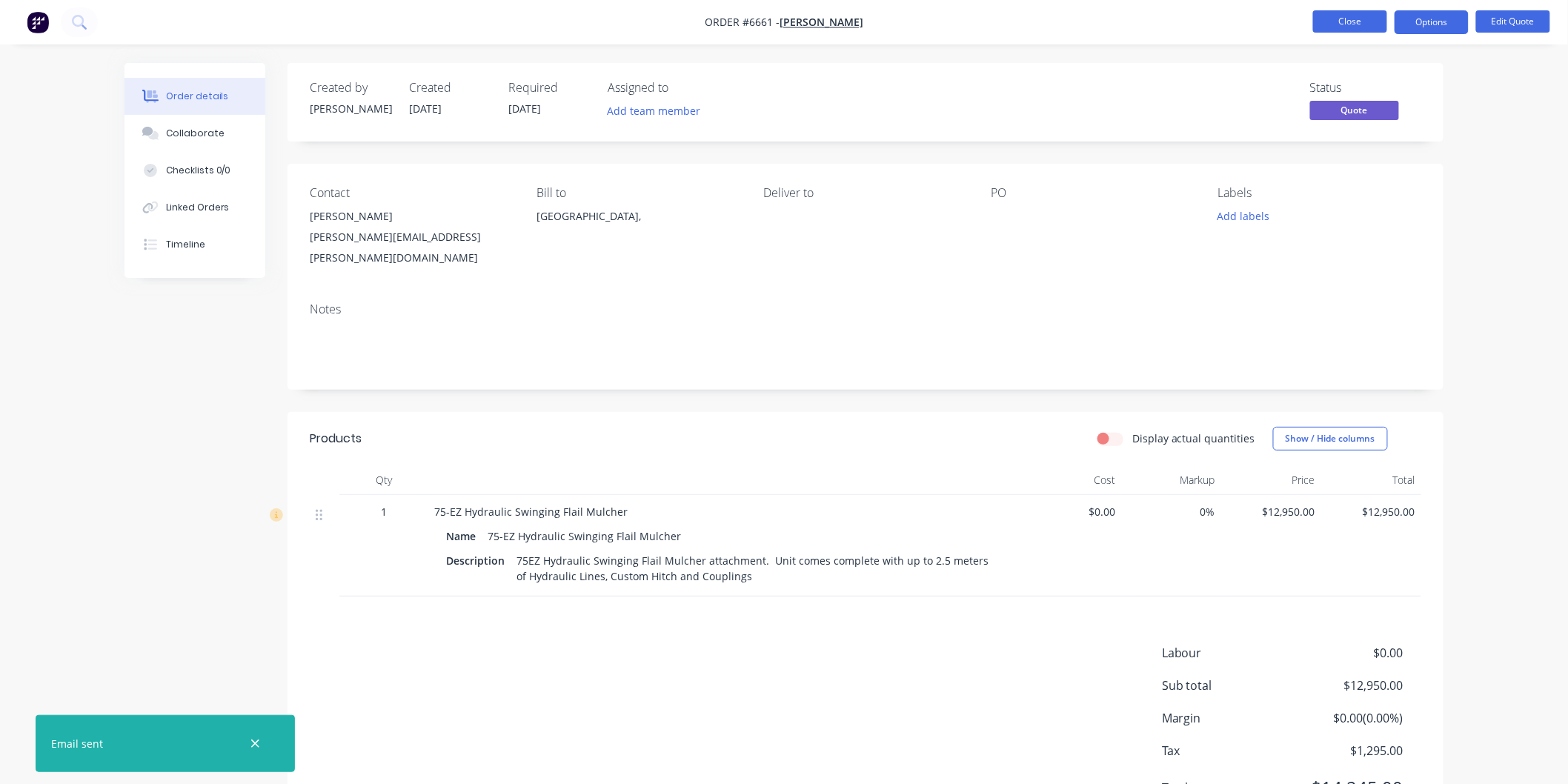
click at [1357, 19] on button "Close" at bounding box center [1350, 21] width 74 height 22
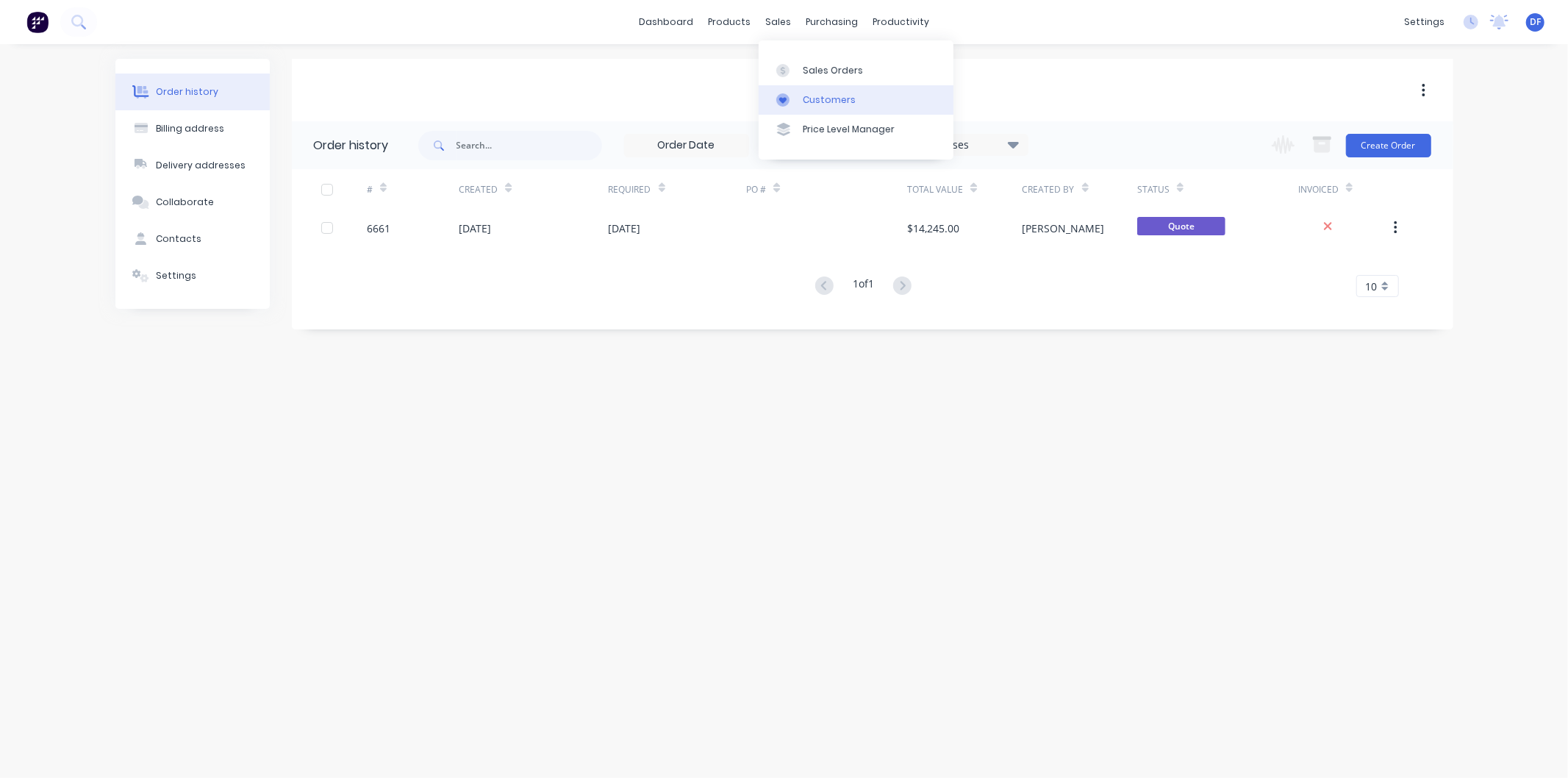
click at [825, 96] on div "Customers" at bounding box center [829, 99] width 53 height 14
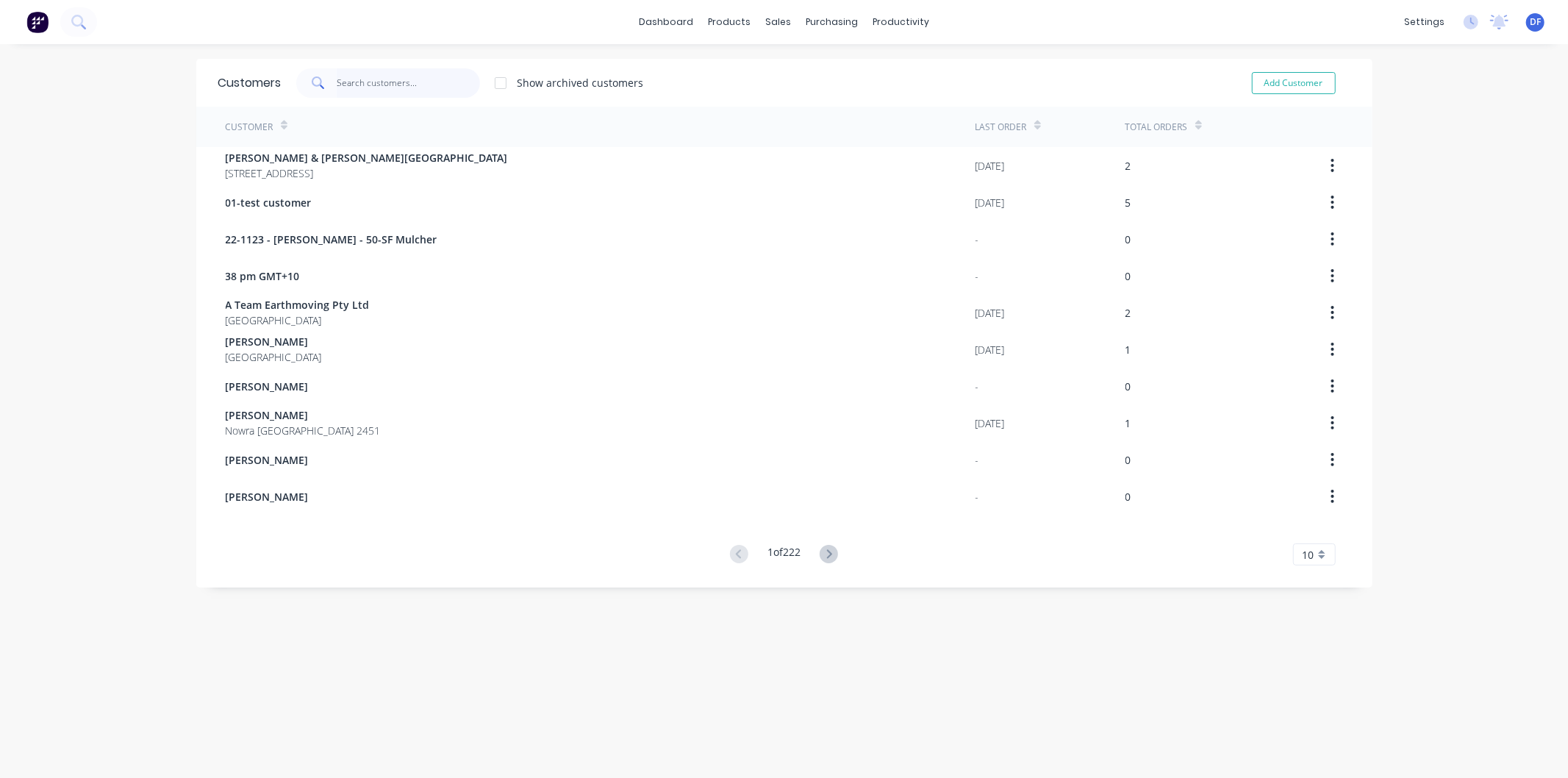
click at [386, 78] on input "text" at bounding box center [407, 83] width 143 height 29
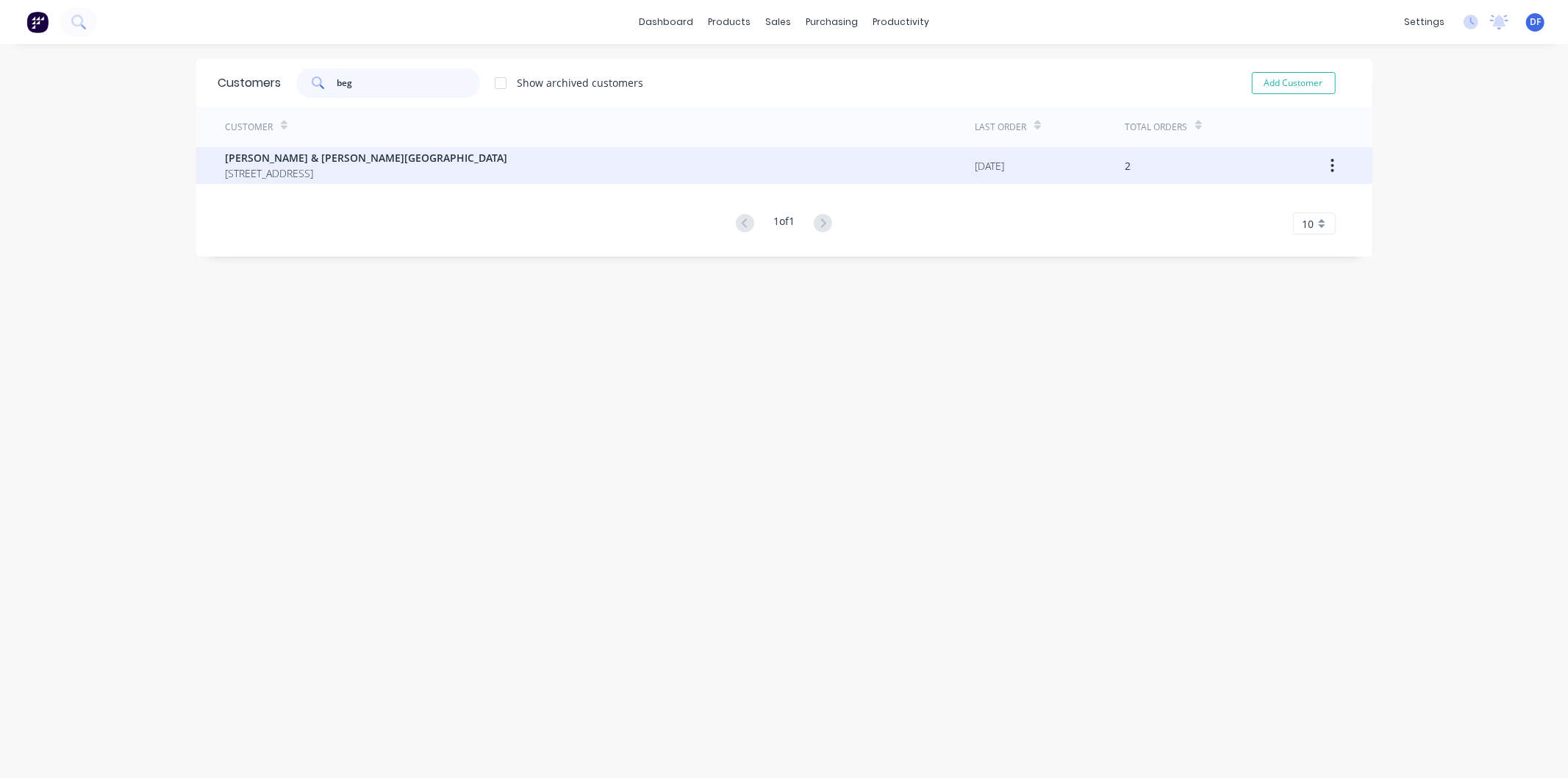
type input "beg"
click at [321, 158] on span "[PERSON_NAME] & [PERSON_NAME][GEOGRAPHIC_DATA]" at bounding box center [367, 157] width 283 height 16
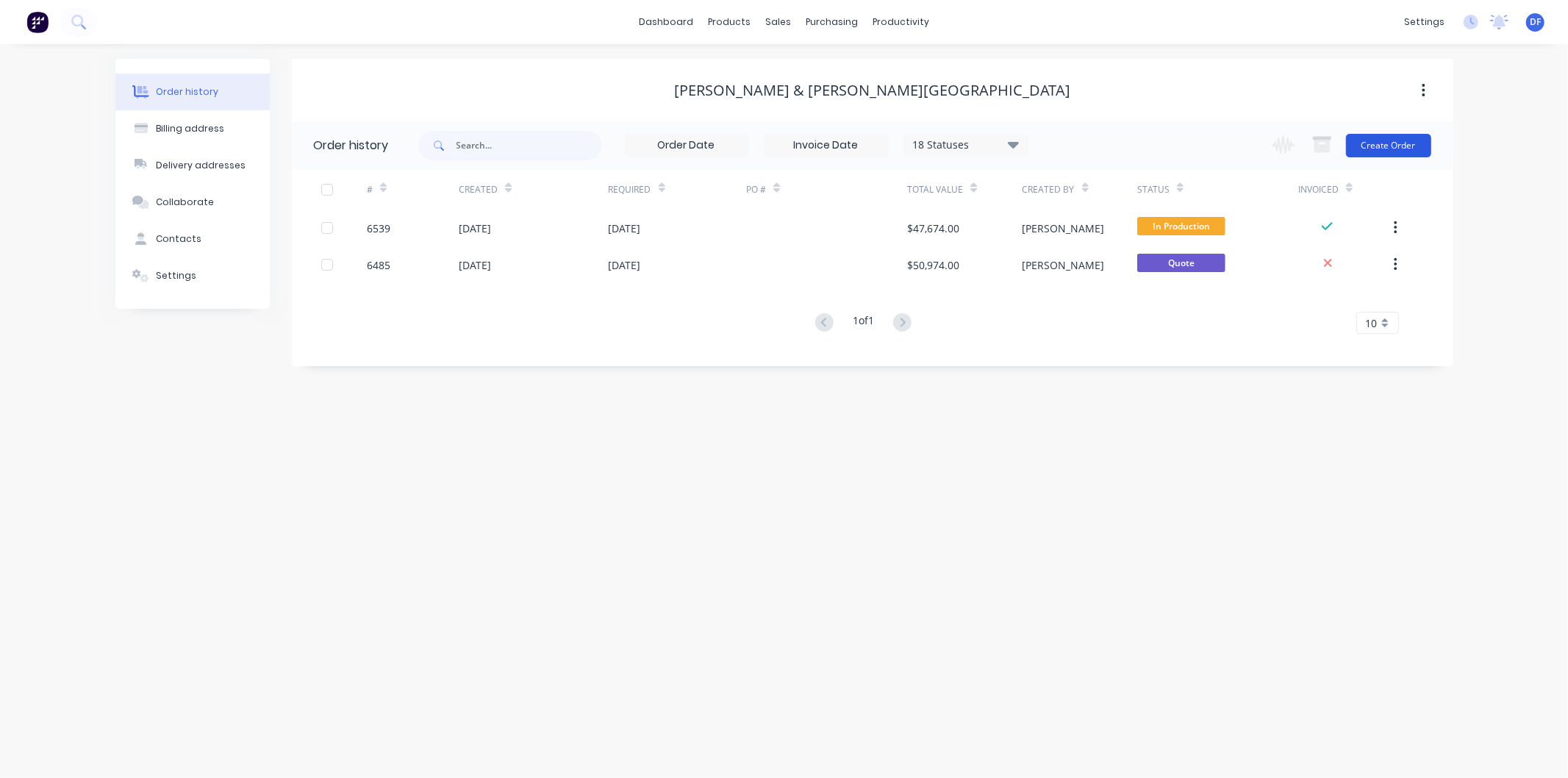
click at [1375, 141] on button "Create Order" at bounding box center [1388, 146] width 86 height 24
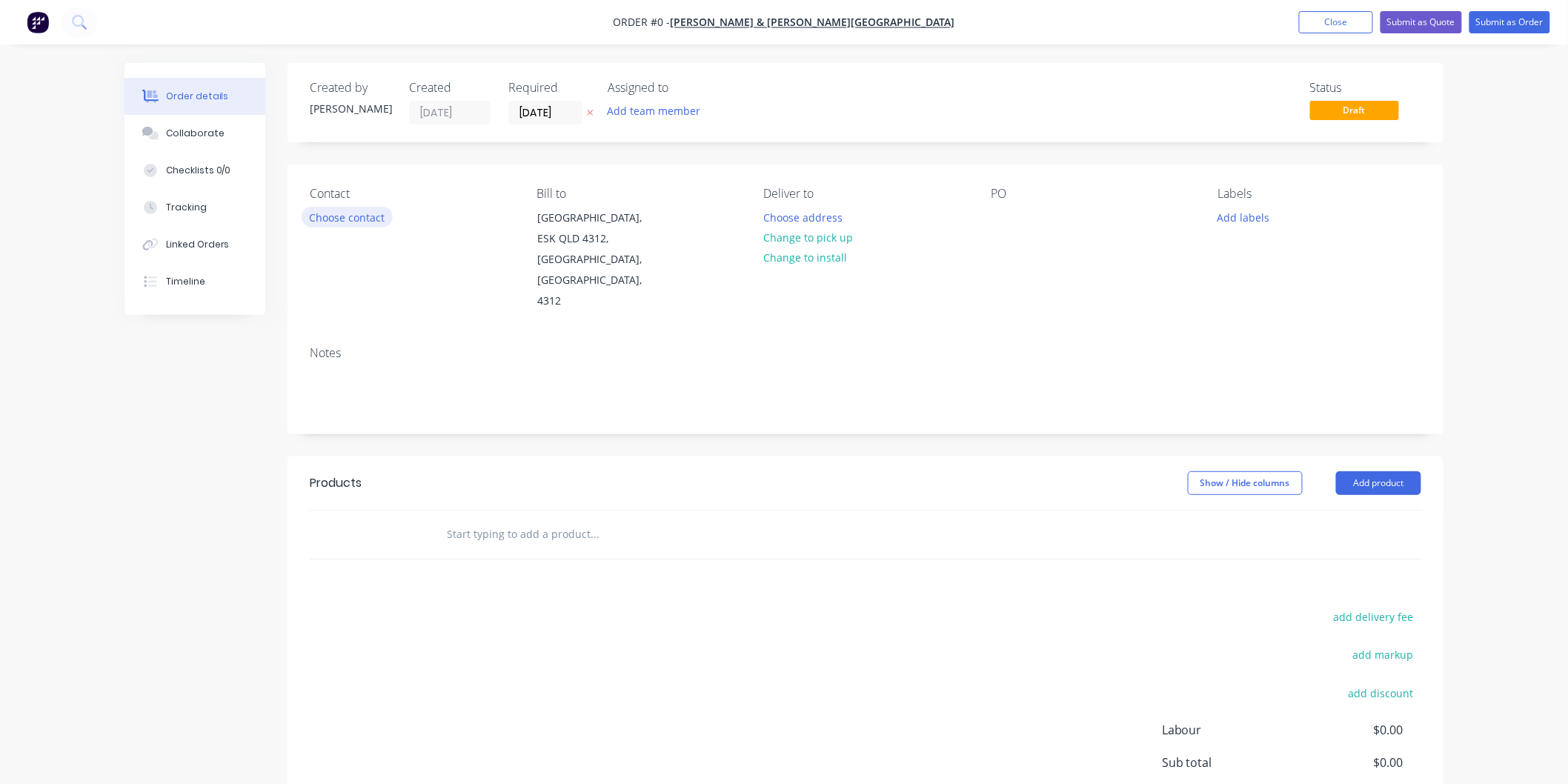
click at [353, 227] on button "Choose contact" at bounding box center [347, 217] width 91 height 20
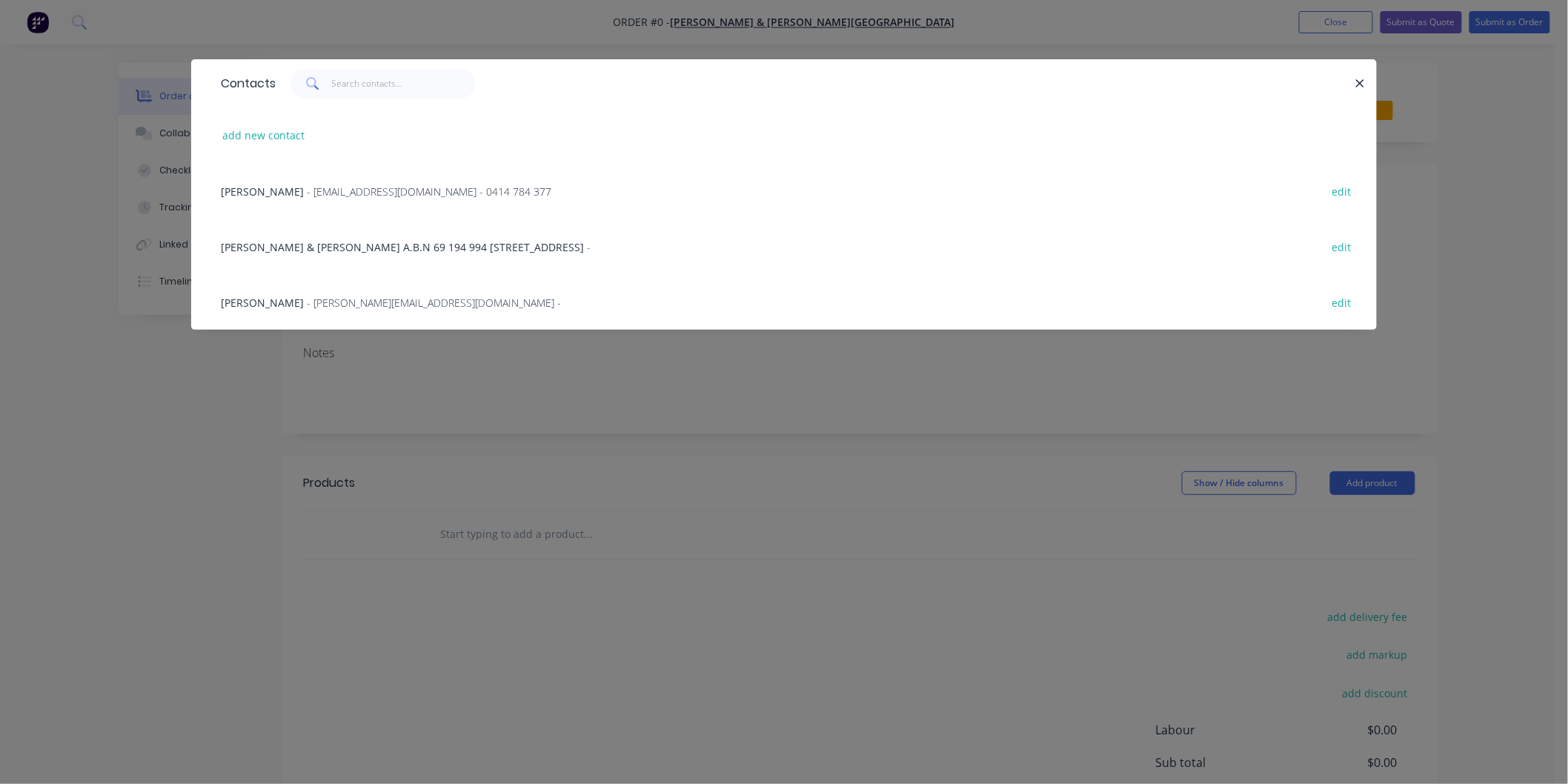
click at [338, 187] on span "- [EMAIL_ADDRESS][DOMAIN_NAME] - 0414 784 377" at bounding box center [429, 191] width 244 height 14
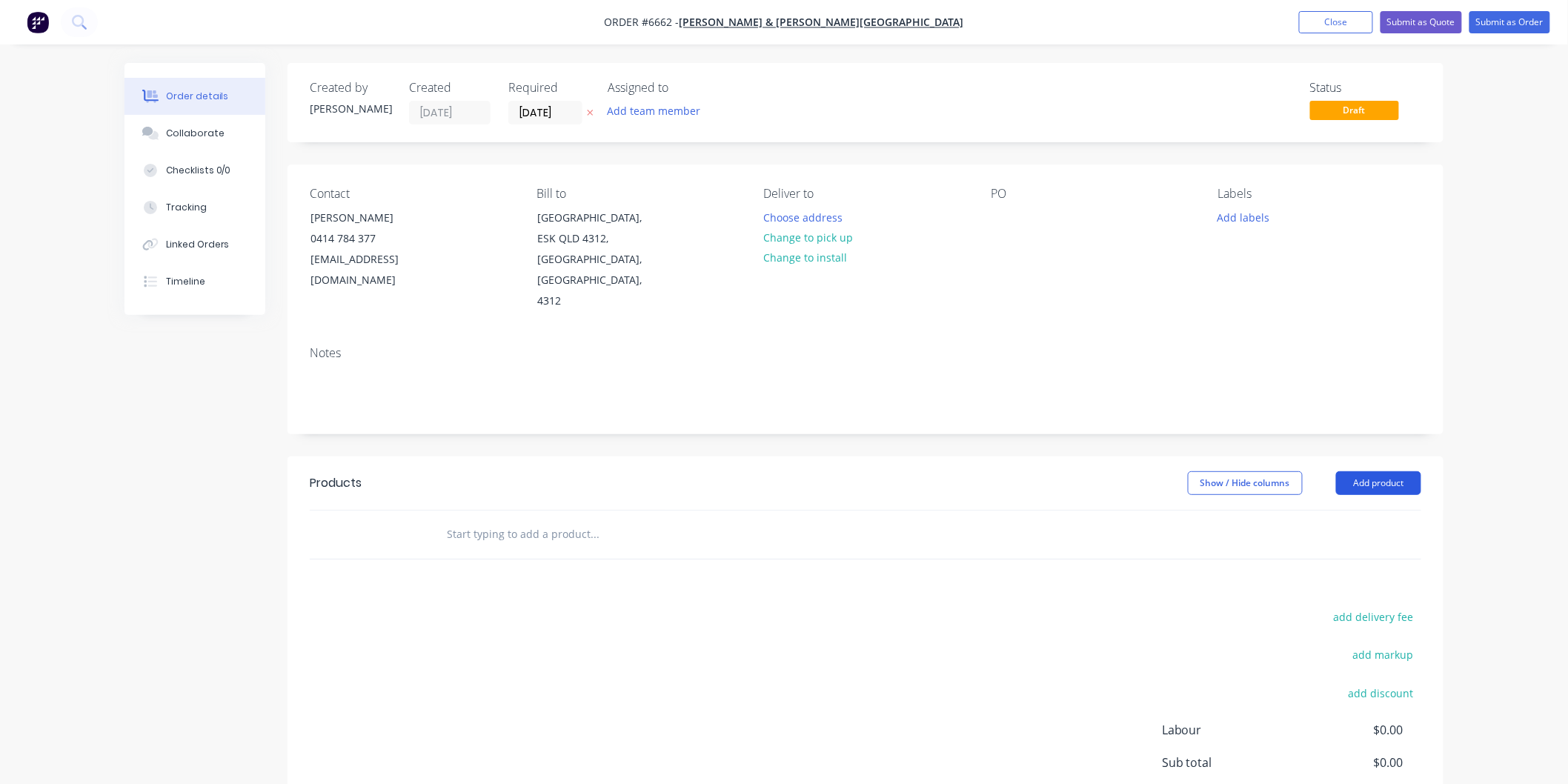
click at [1372, 472] on button "Add product" at bounding box center [1379, 483] width 85 height 24
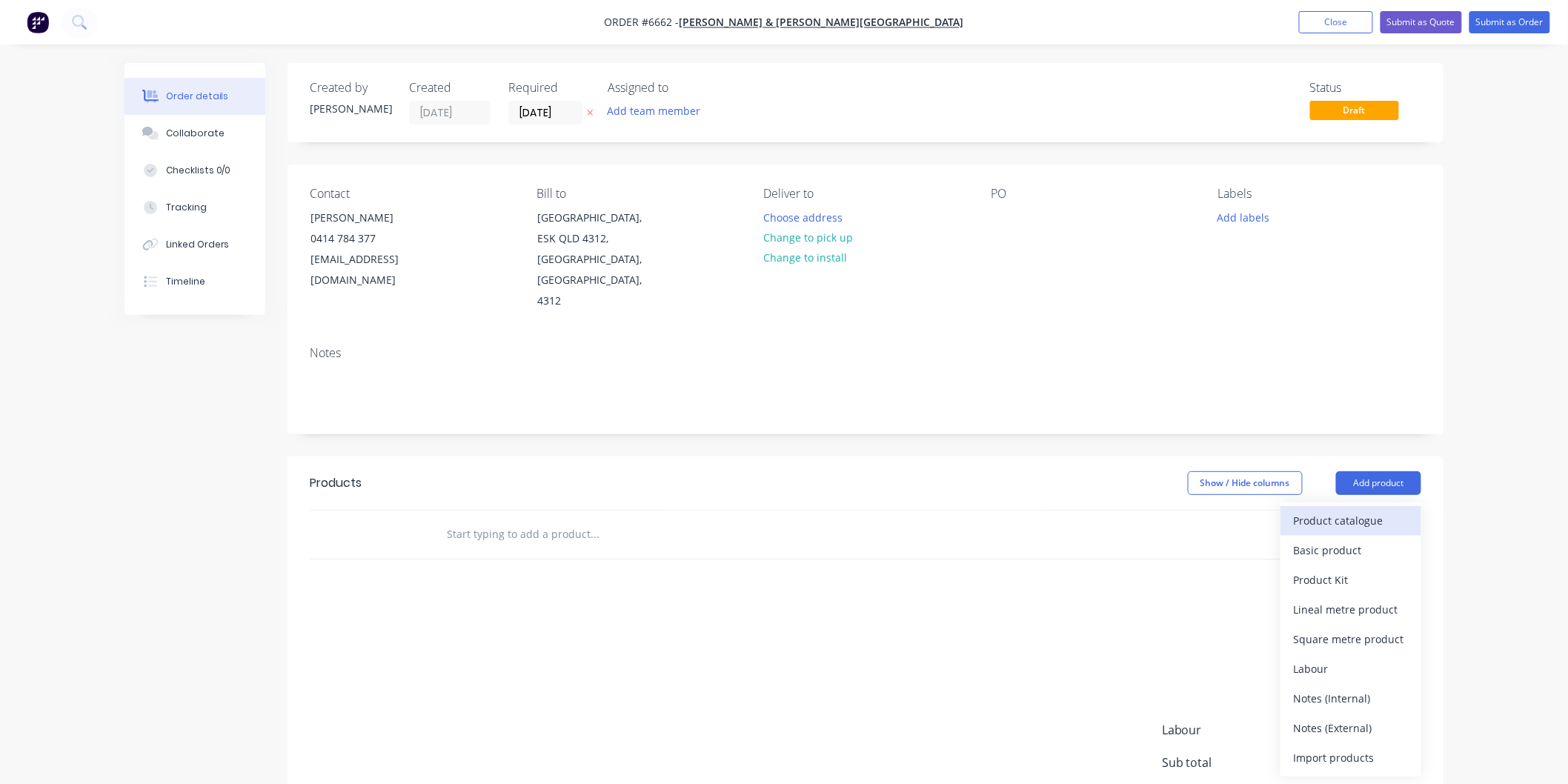
click at [1328, 510] on div "Product catalogue" at bounding box center [1351, 520] width 114 height 21
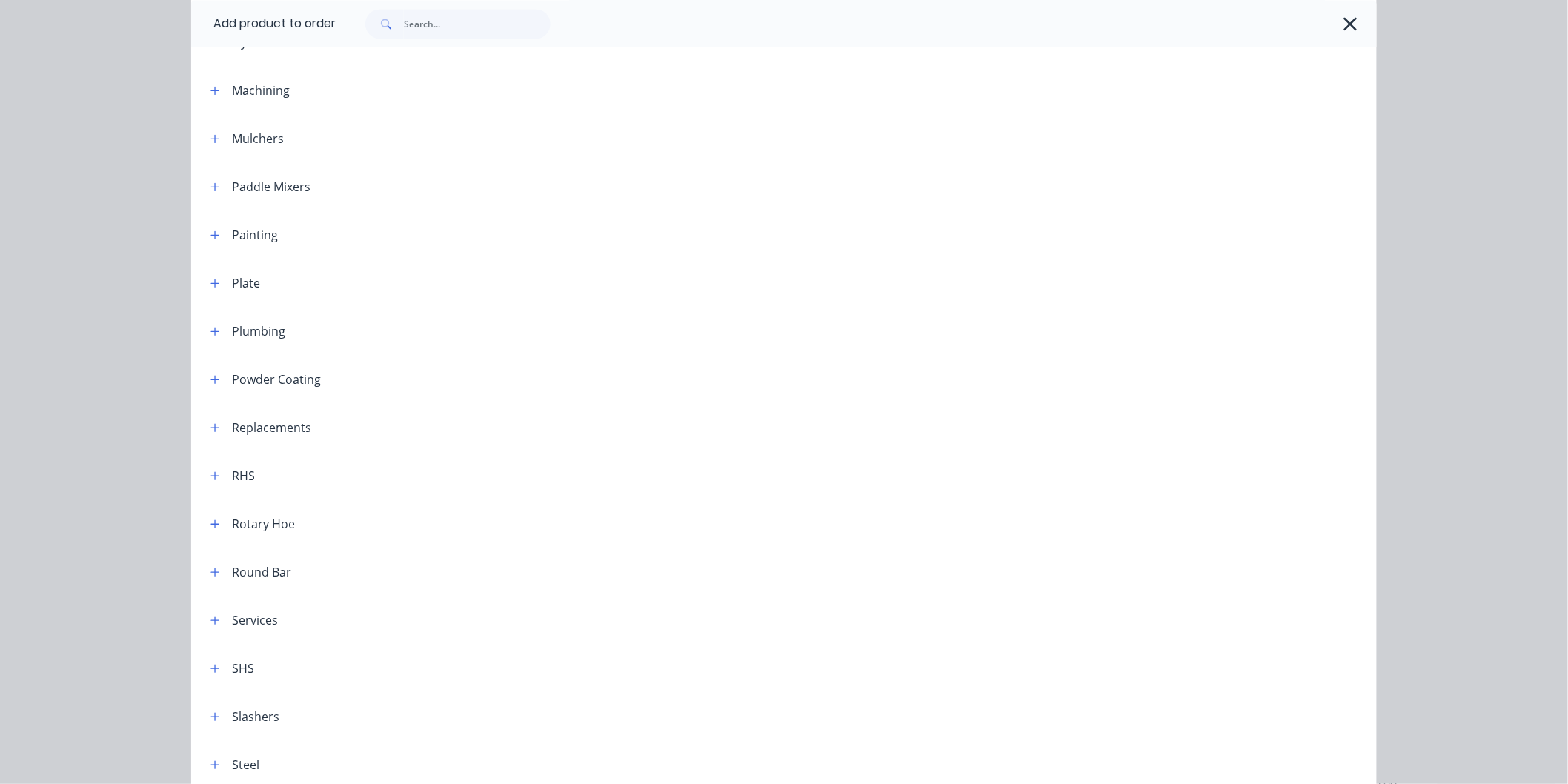
scroll to position [1317, 0]
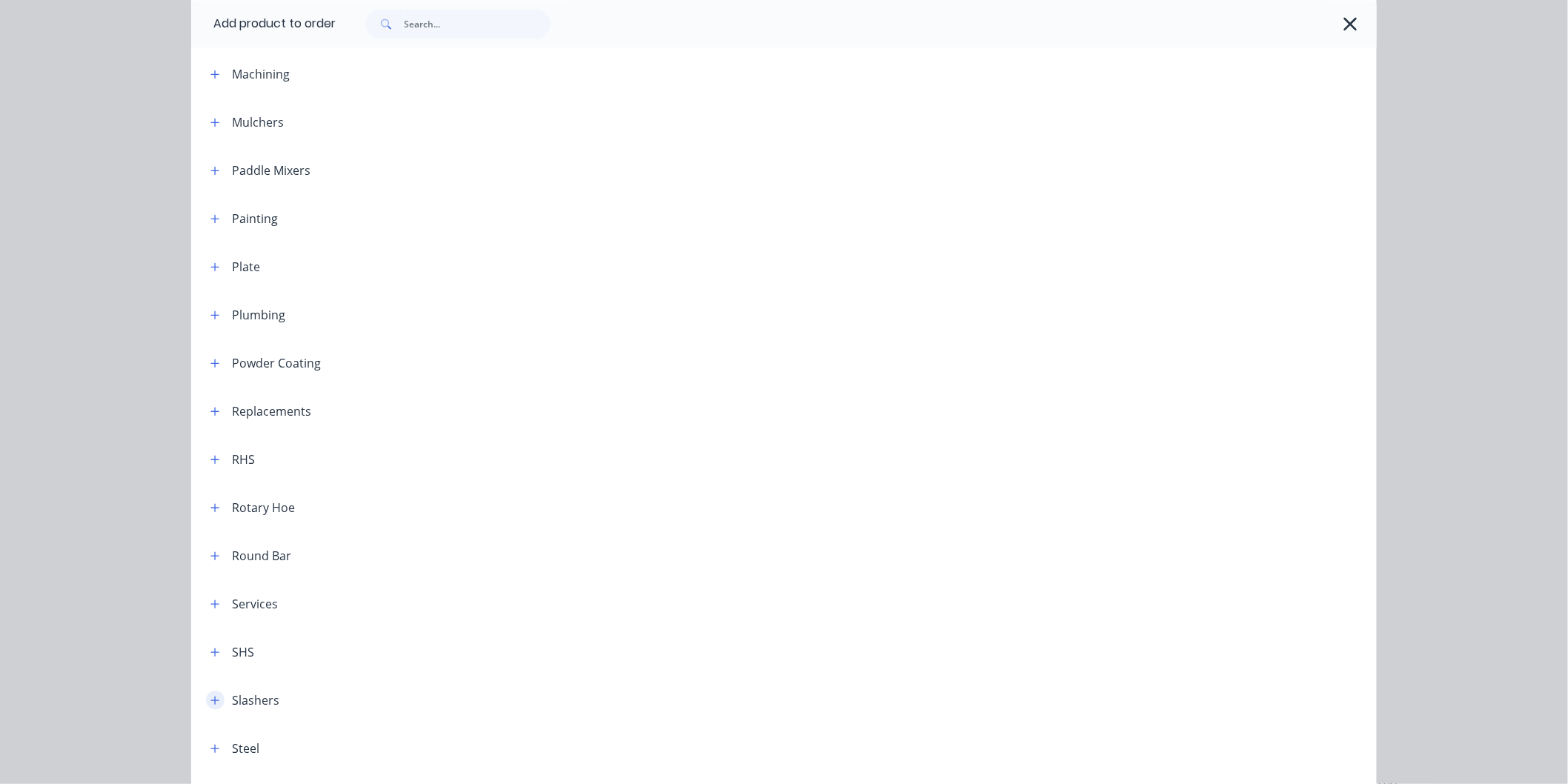
click at [213, 699] on button "button" at bounding box center [215, 699] width 18 height 18
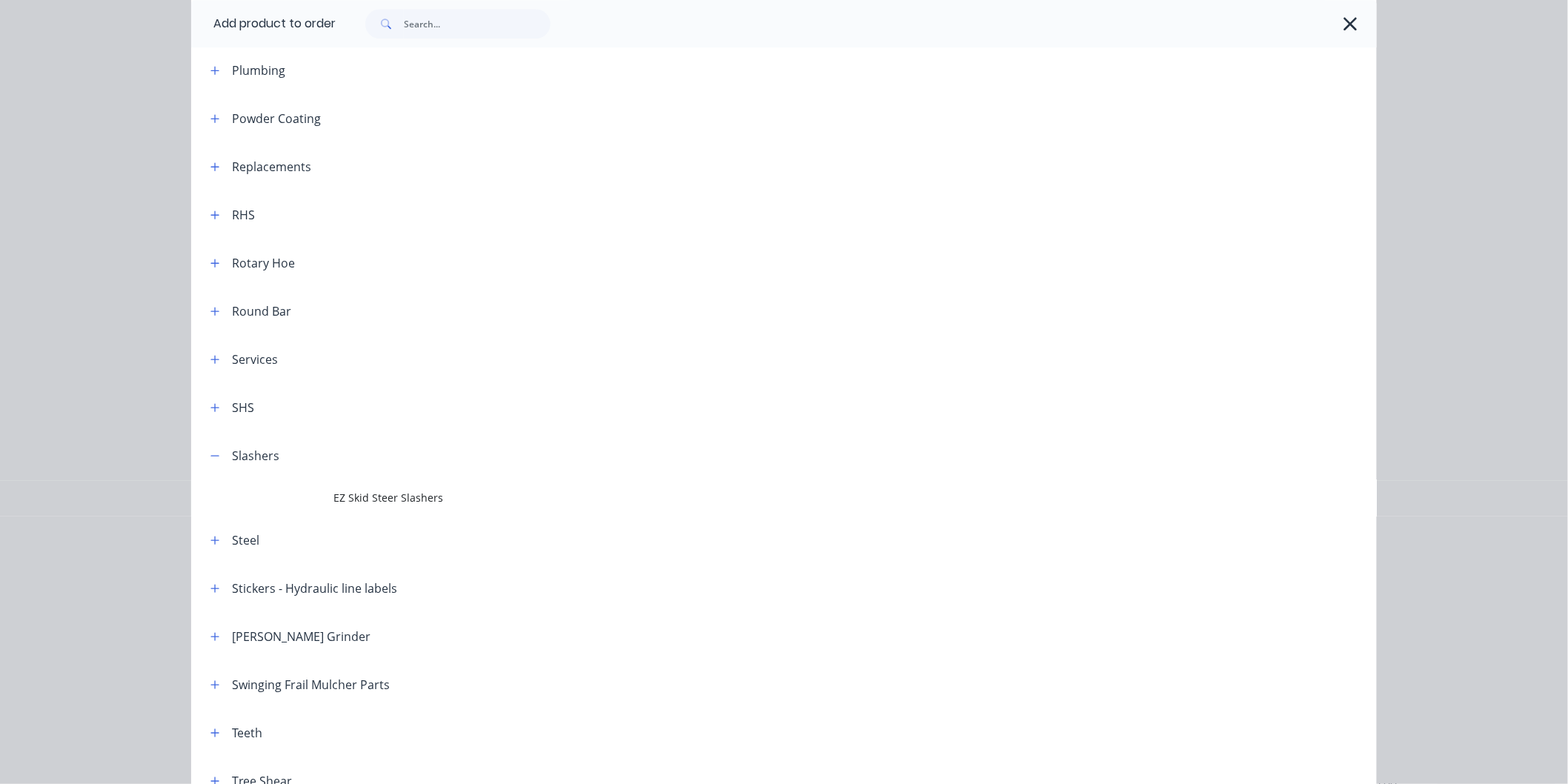
scroll to position [1564, 0]
click at [374, 496] on span "EZ Skid Steer Slashers" at bounding box center [751, 494] width 835 height 16
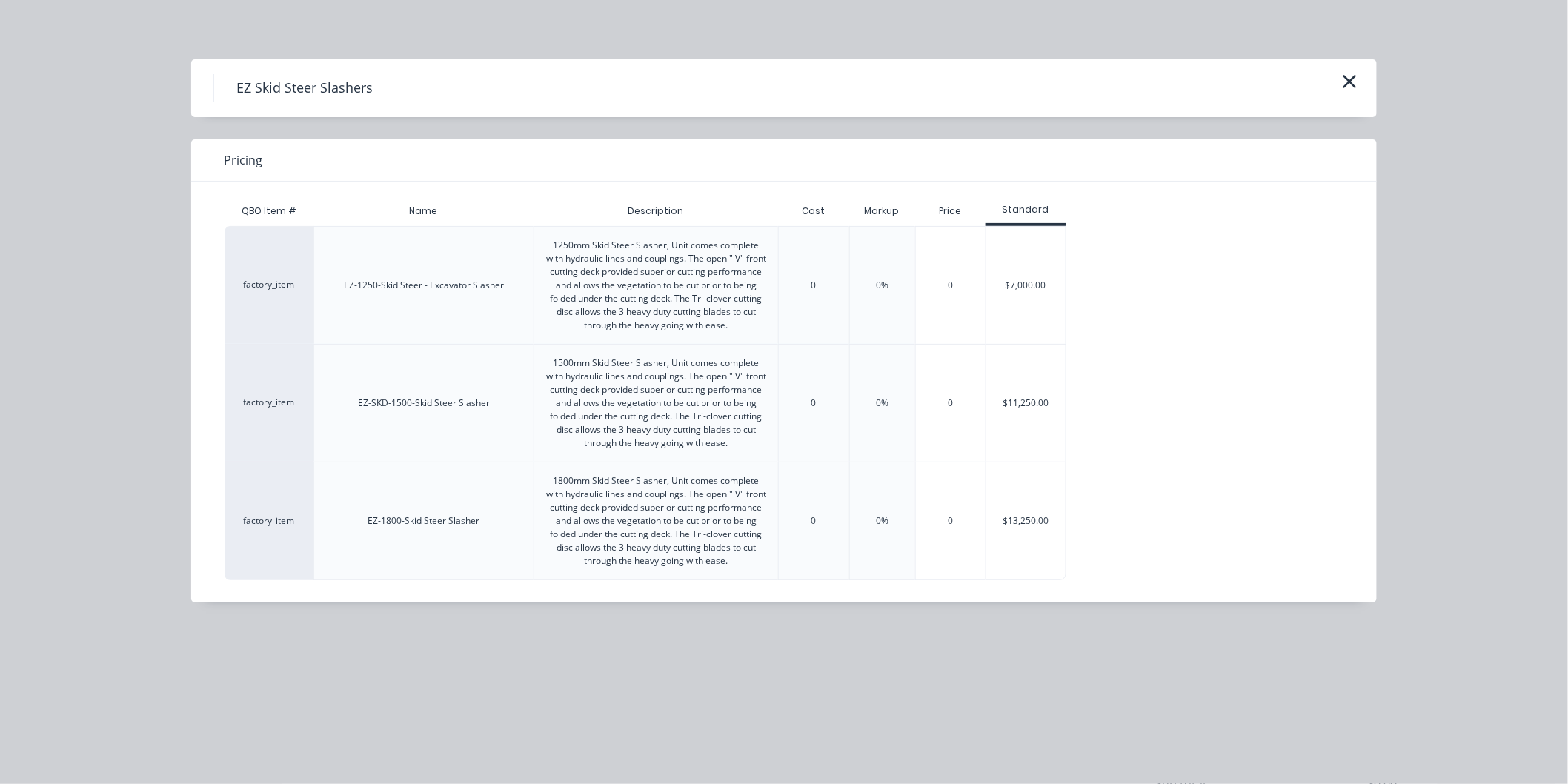
scroll to position [0, 0]
click at [1025, 528] on div "$13,250.00" at bounding box center [1026, 520] width 79 height 117
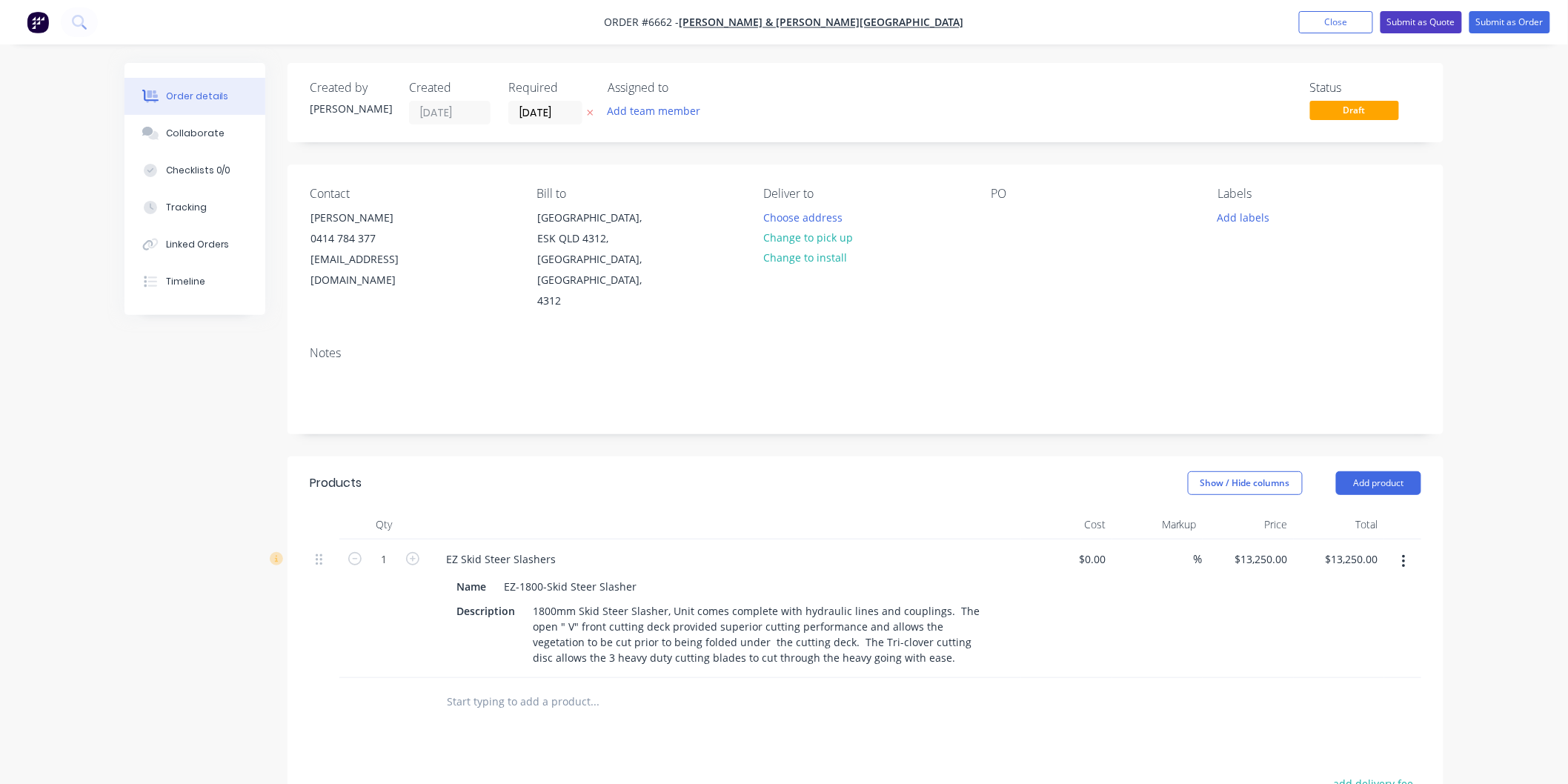
click at [1421, 17] on button "Submit as Quote" at bounding box center [1421, 22] width 82 height 22
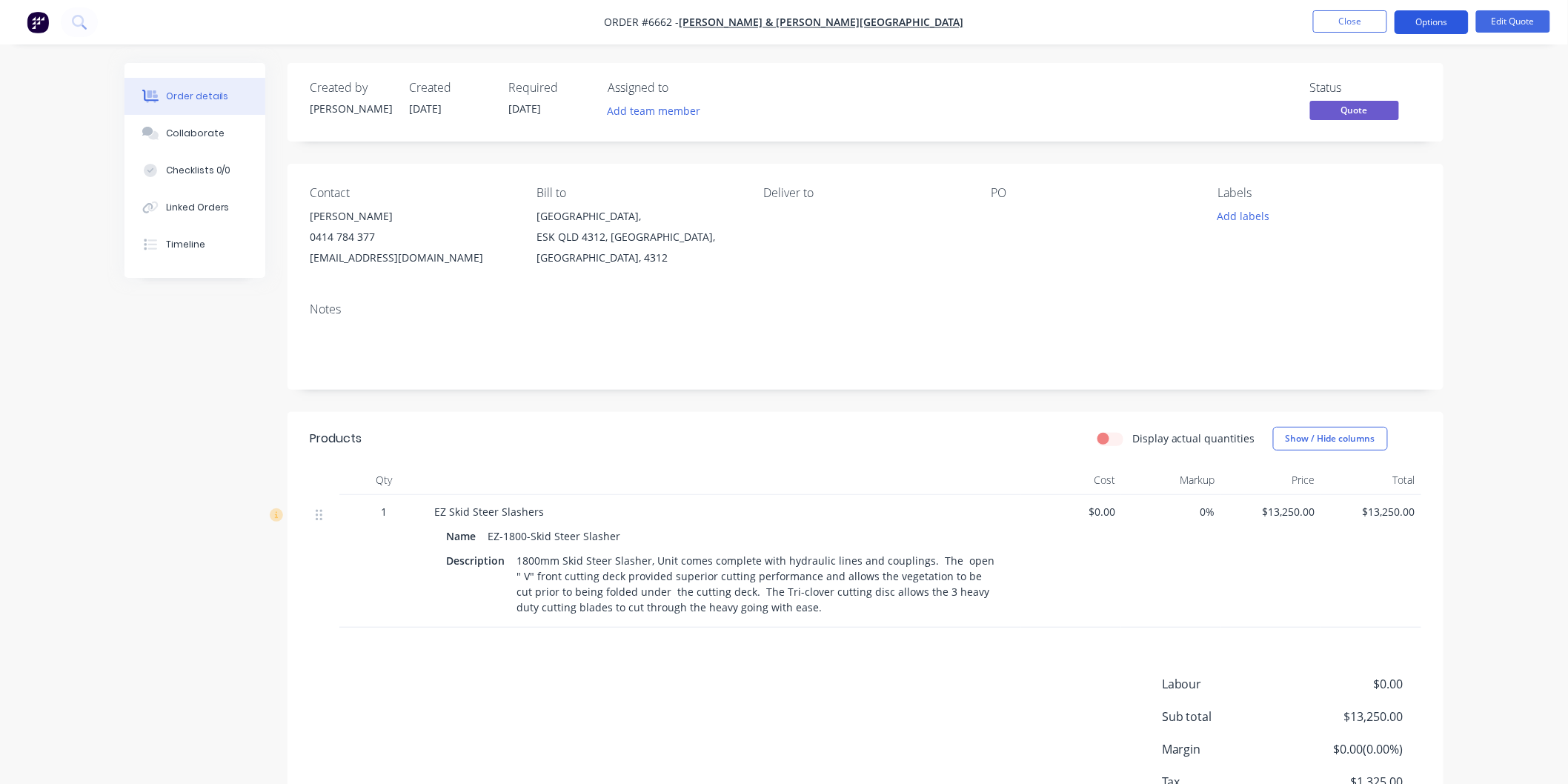
click at [1410, 17] on button "Options" at bounding box center [1431, 22] width 74 height 24
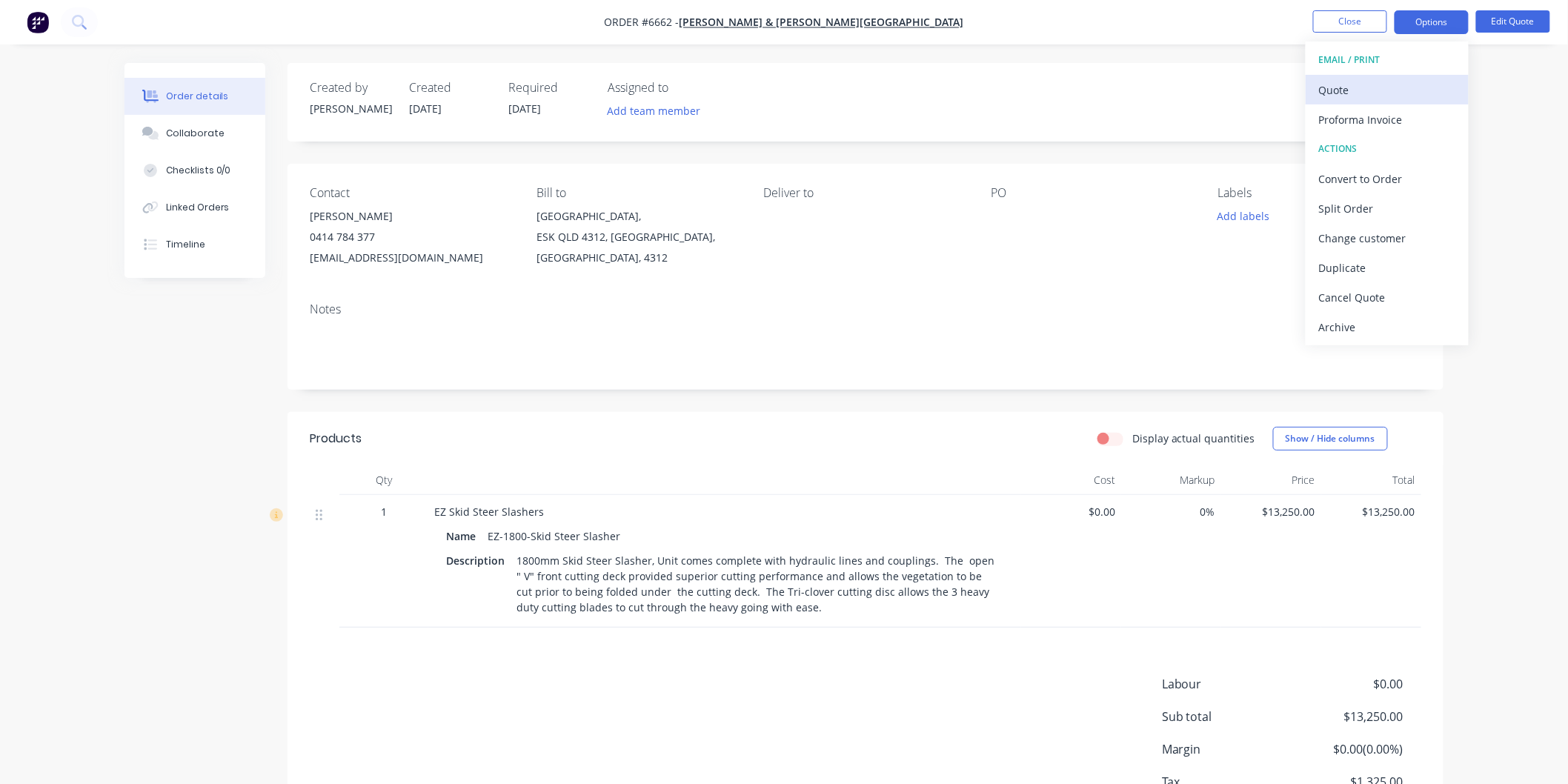
click at [1343, 90] on div "Quote" at bounding box center [1387, 89] width 136 height 21
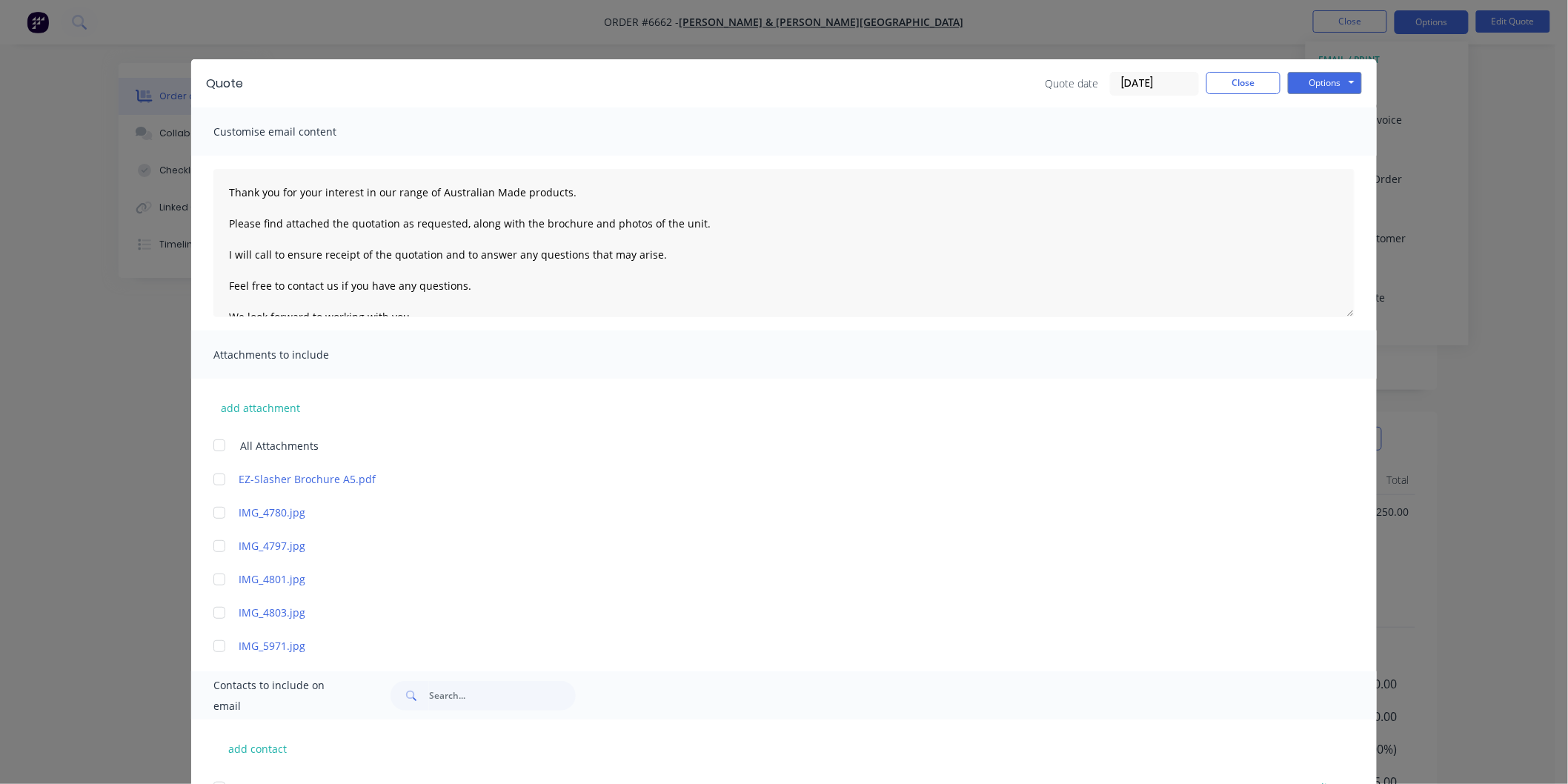
drag, startPoint x: 209, startPoint y: 442, endPoint x: 210, endPoint y: 449, distance: 7.1
click at [210, 442] on div at bounding box center [220, 445] width 29 height 29
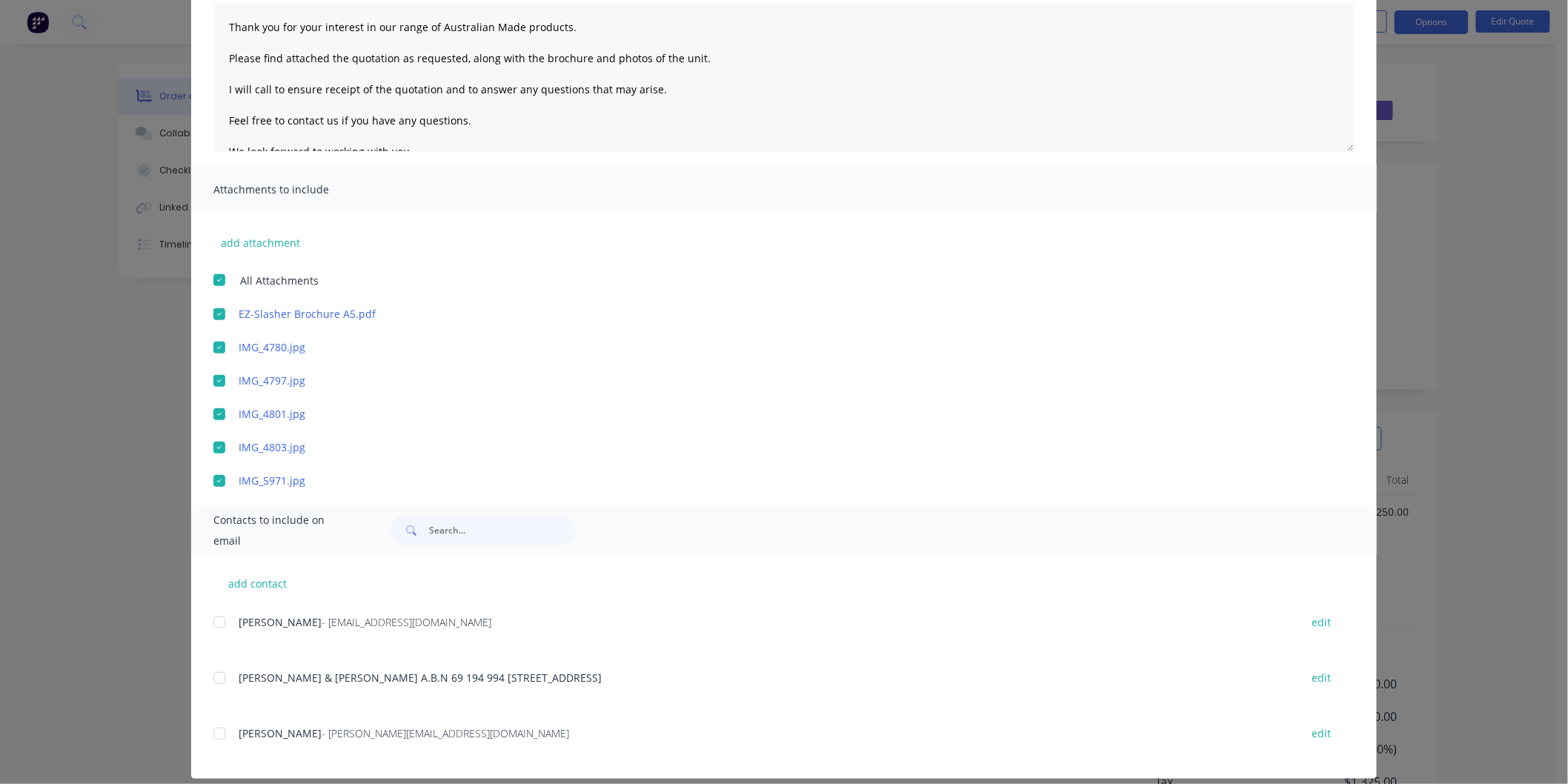
scroll to position [180, 0]
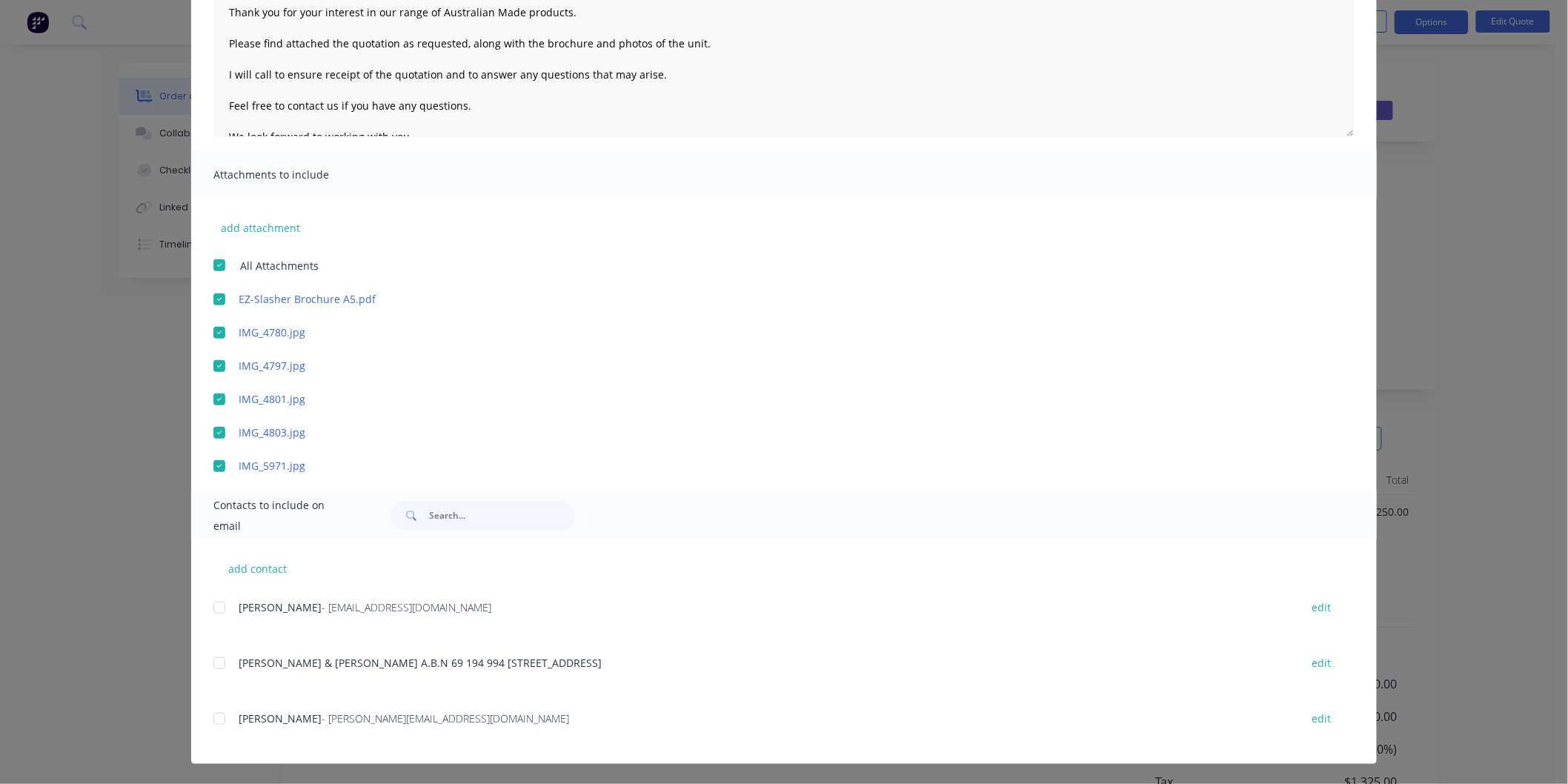
click at [212, 603] on div at bounding box center [220, 608] width 29 height 29
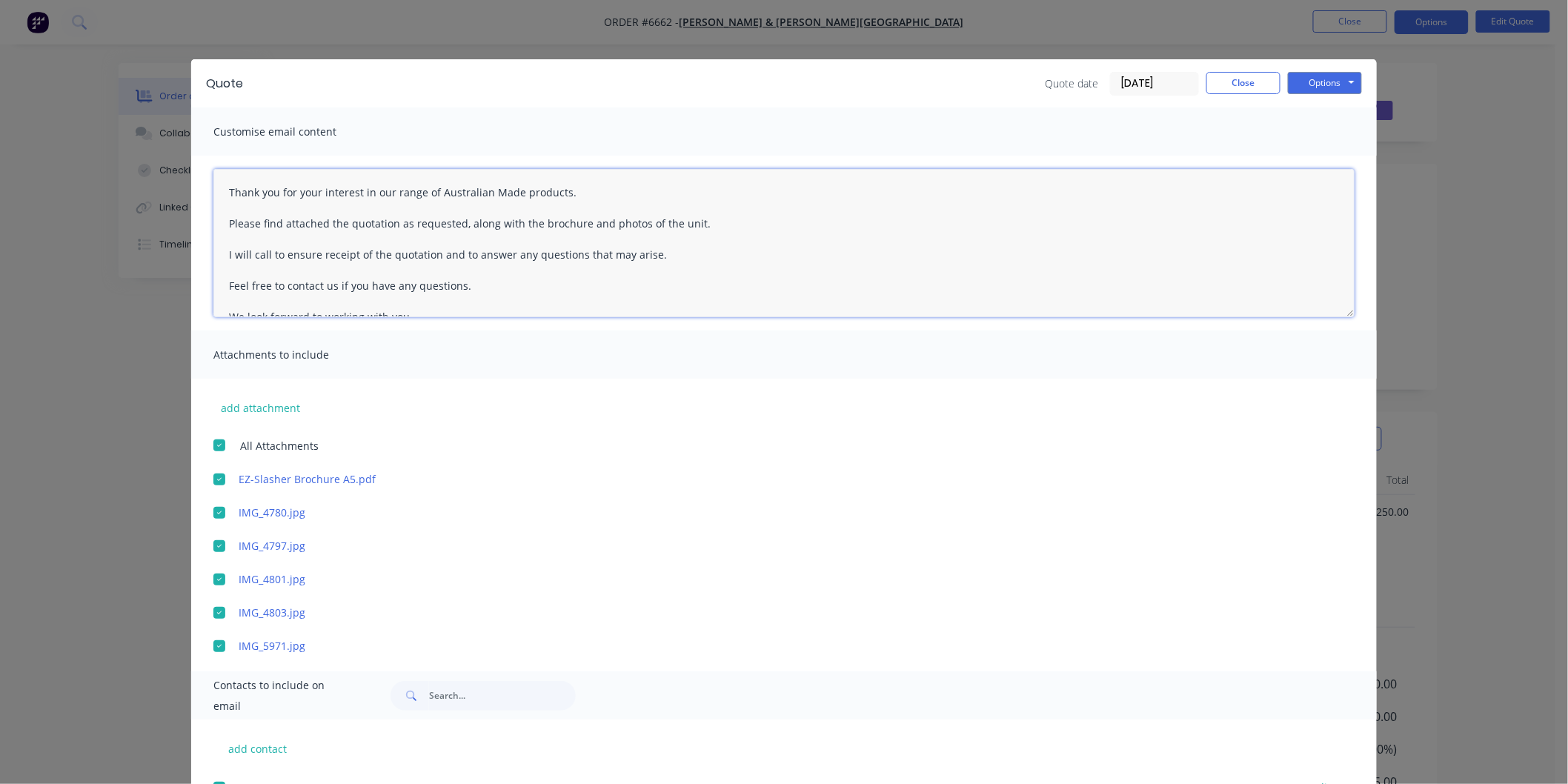
click at [222, 178] on textarea "Thank you for your interest in our range of Australian Made products. Please fi…" at bounding box center [784, 243] width 1142 height 148
click at [232, 189] on textarea "Thank you for your interest in our range of Australian Made products. Please fi…" at bounding box center [784, 243] width 1142 height 148
type textarea "[PERSON_NAME] Thank you for your interest in our range of Australian Made produ…"
click at [1312, 82] on button "Options" at bounding box center [1324, 83] width 74 height 22
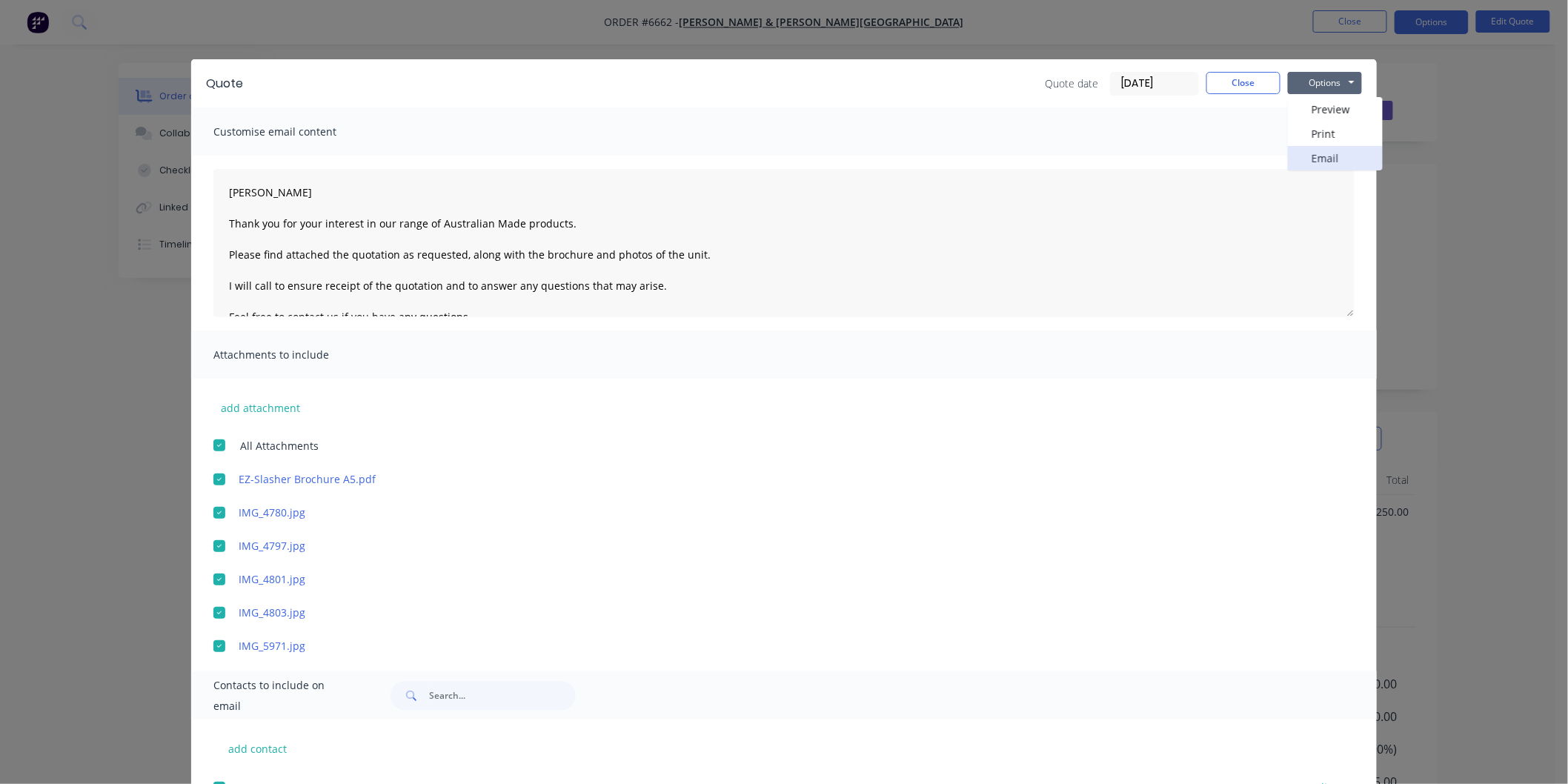
click at [1306, 154] on button "Email" at bounding box center [1335, 158] width 95 height 25
click at [1309, 85] on button "Options" at bounding box center [1324, 83] width 74 height 22
click at [1321, 154] on button "Email" at bounding box center [1335, 158] width 95 height 25
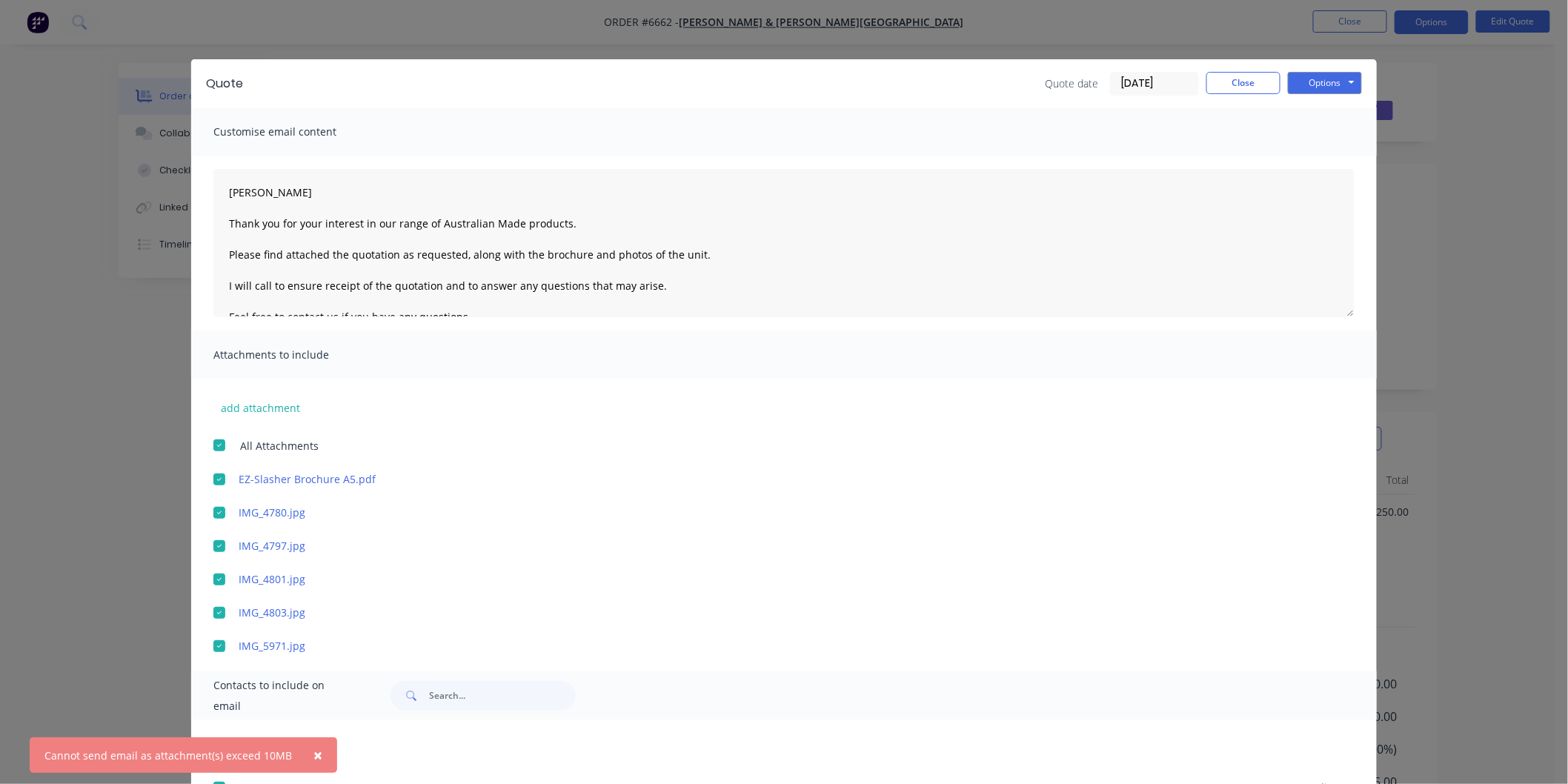
click at [210, 543] on div at bounding box center [220, 546] width 29 height 29
click at [212, 574] on div at bounding box center [220, 579] width 29 height 29
click at [1309, 83] on button "Options" at bounding box center [1324, 83] width 74 height 22
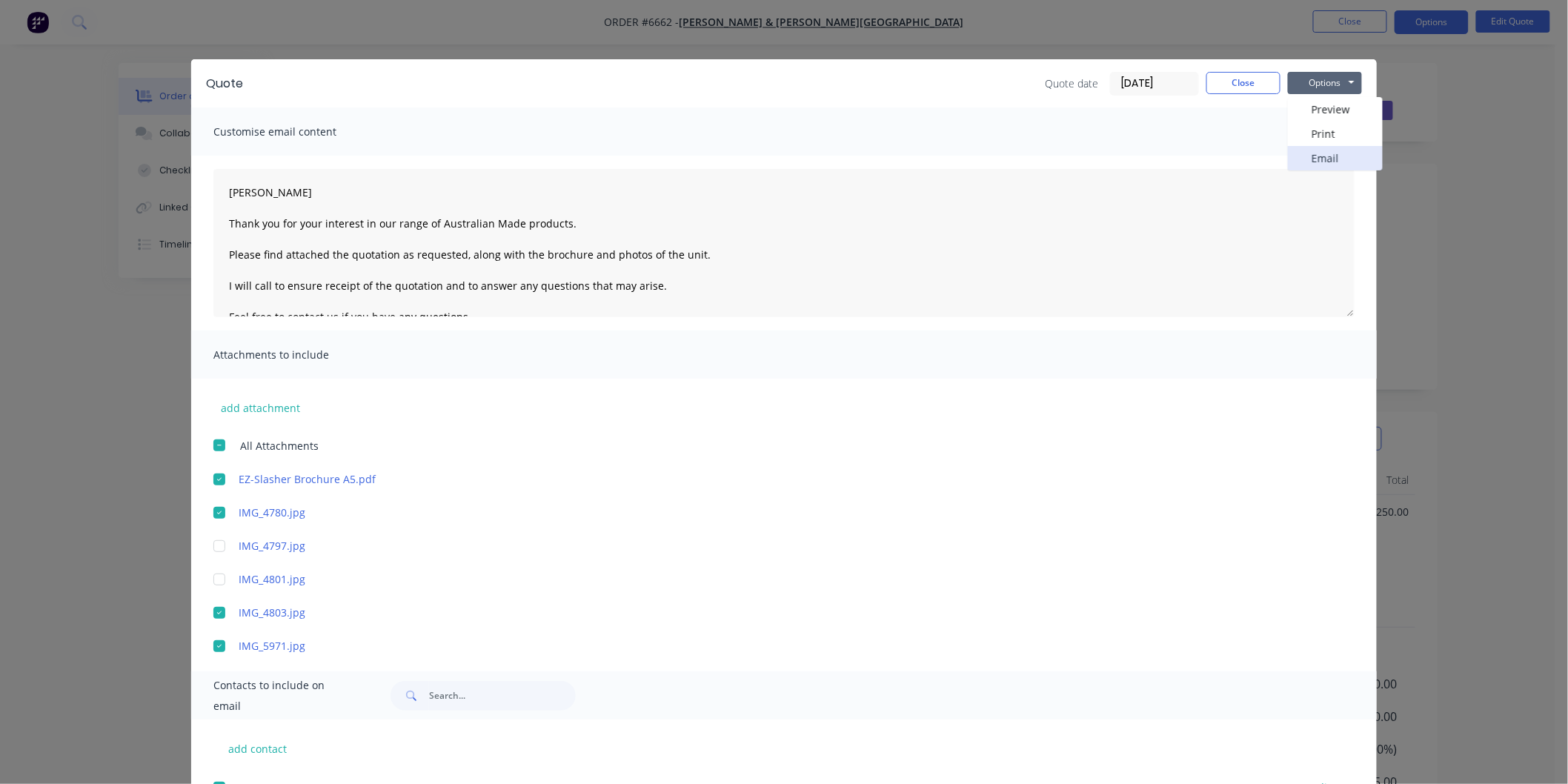
click at [1305, 151] on button "Email" at bounding box center [1335, 158] width 95 height 25
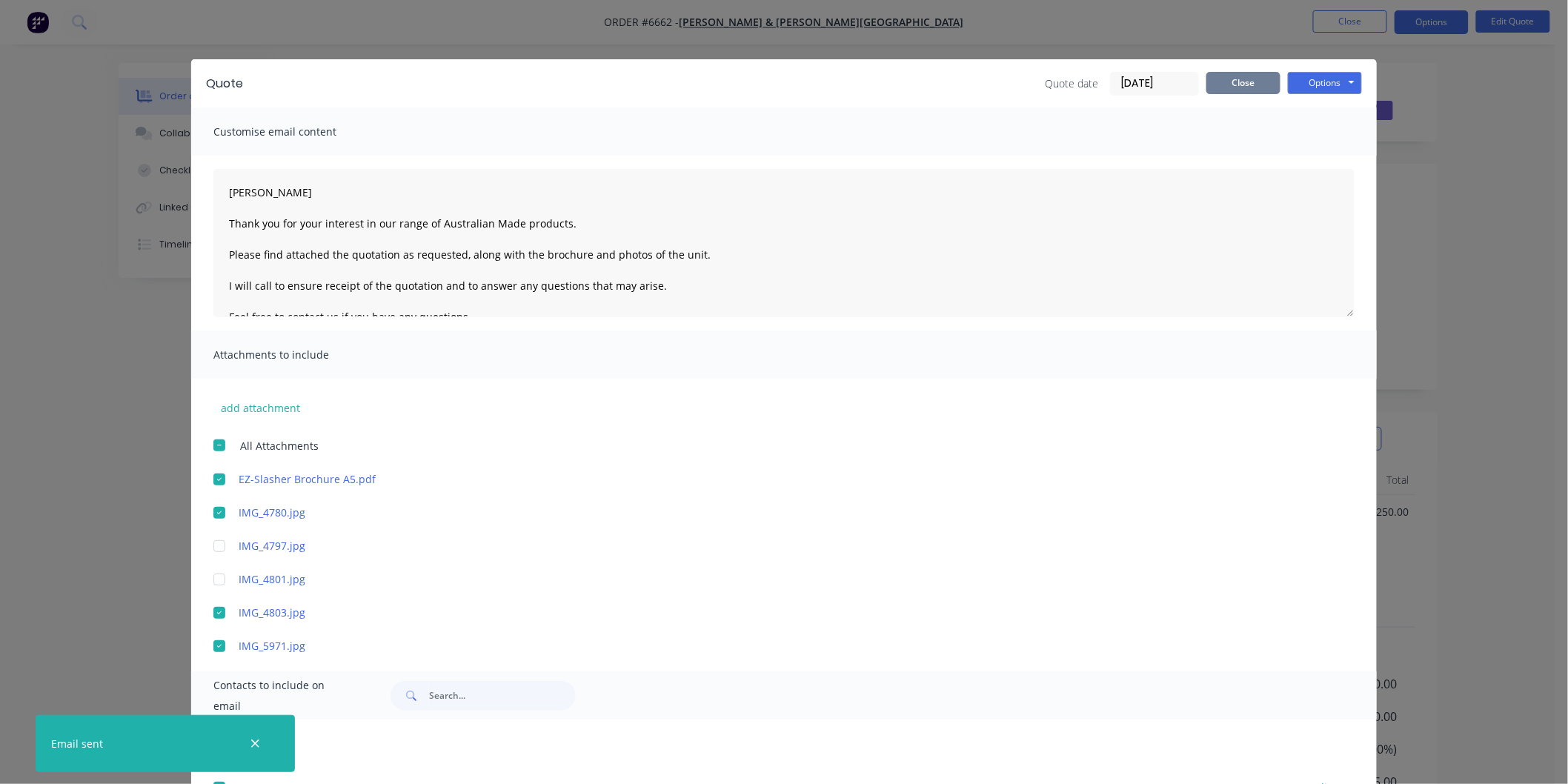
click at [1228, 84] on button "Close" at bounding box center [1244, 83] width 74 height 22
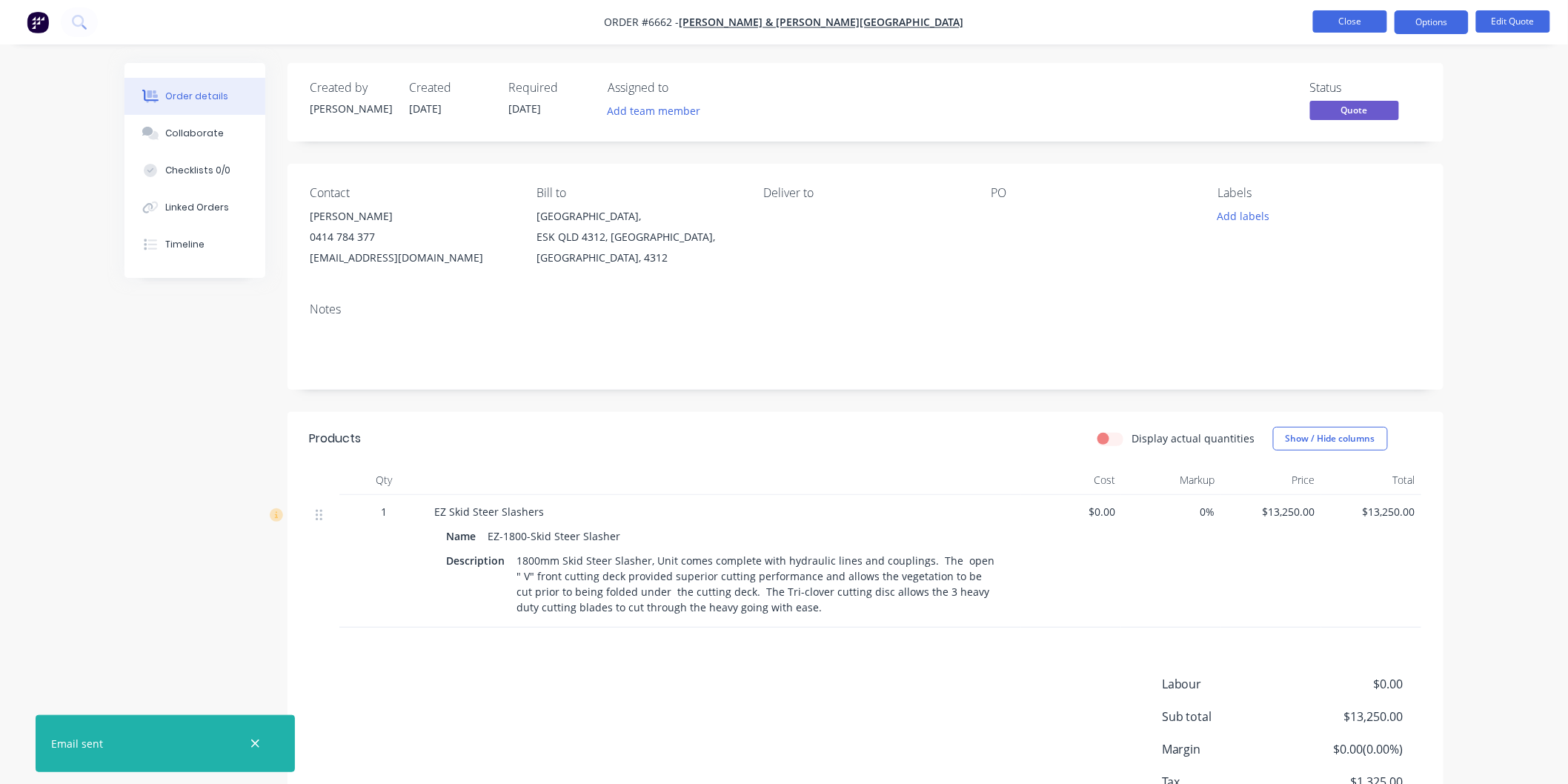
click at [1343, 25] on button "Close" at bounding box center [1350, 21] width 74 height 22
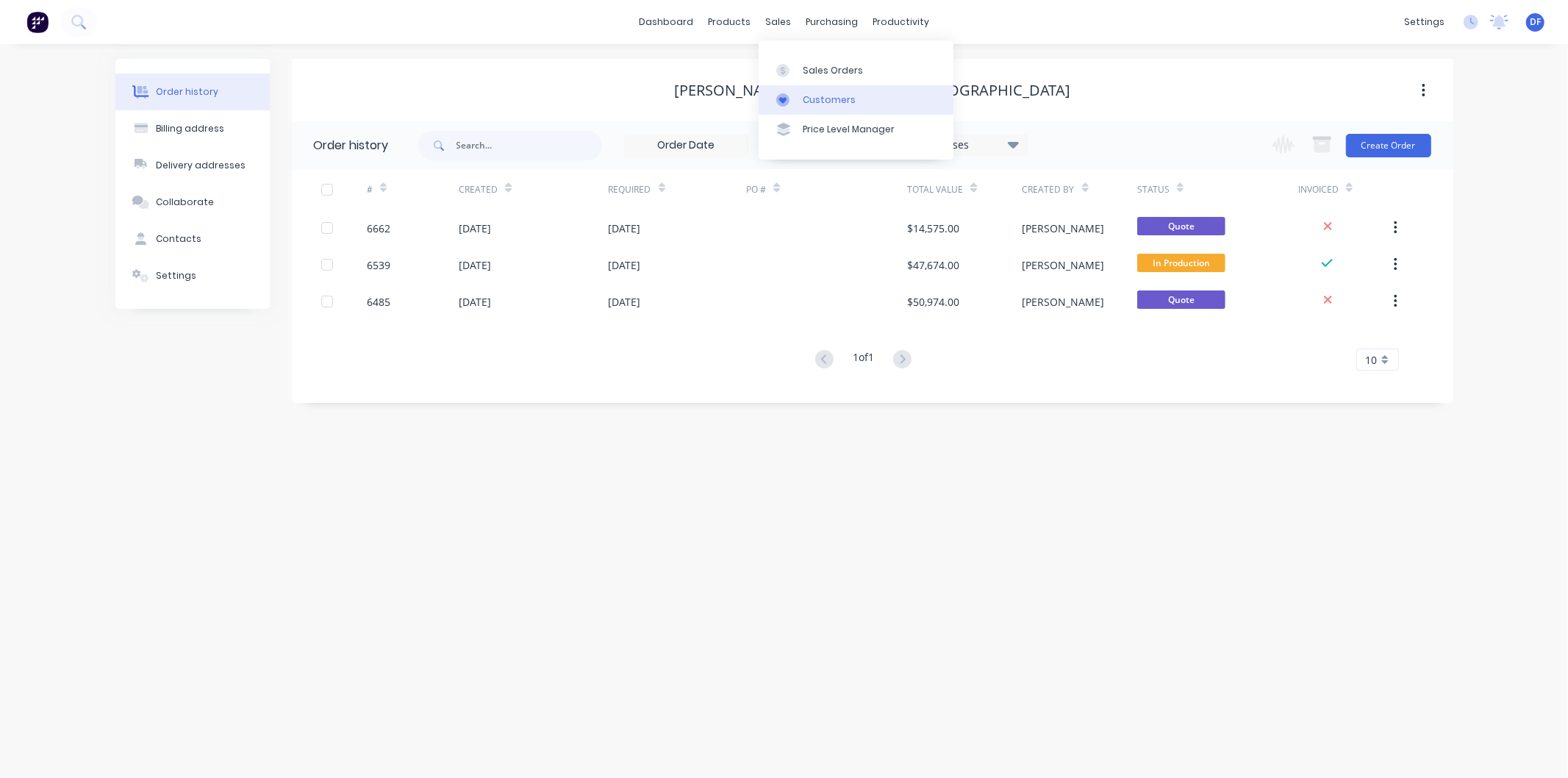
click at [831, 93] on div "Customers" at bounding box center [829, 99] width 53 height 14
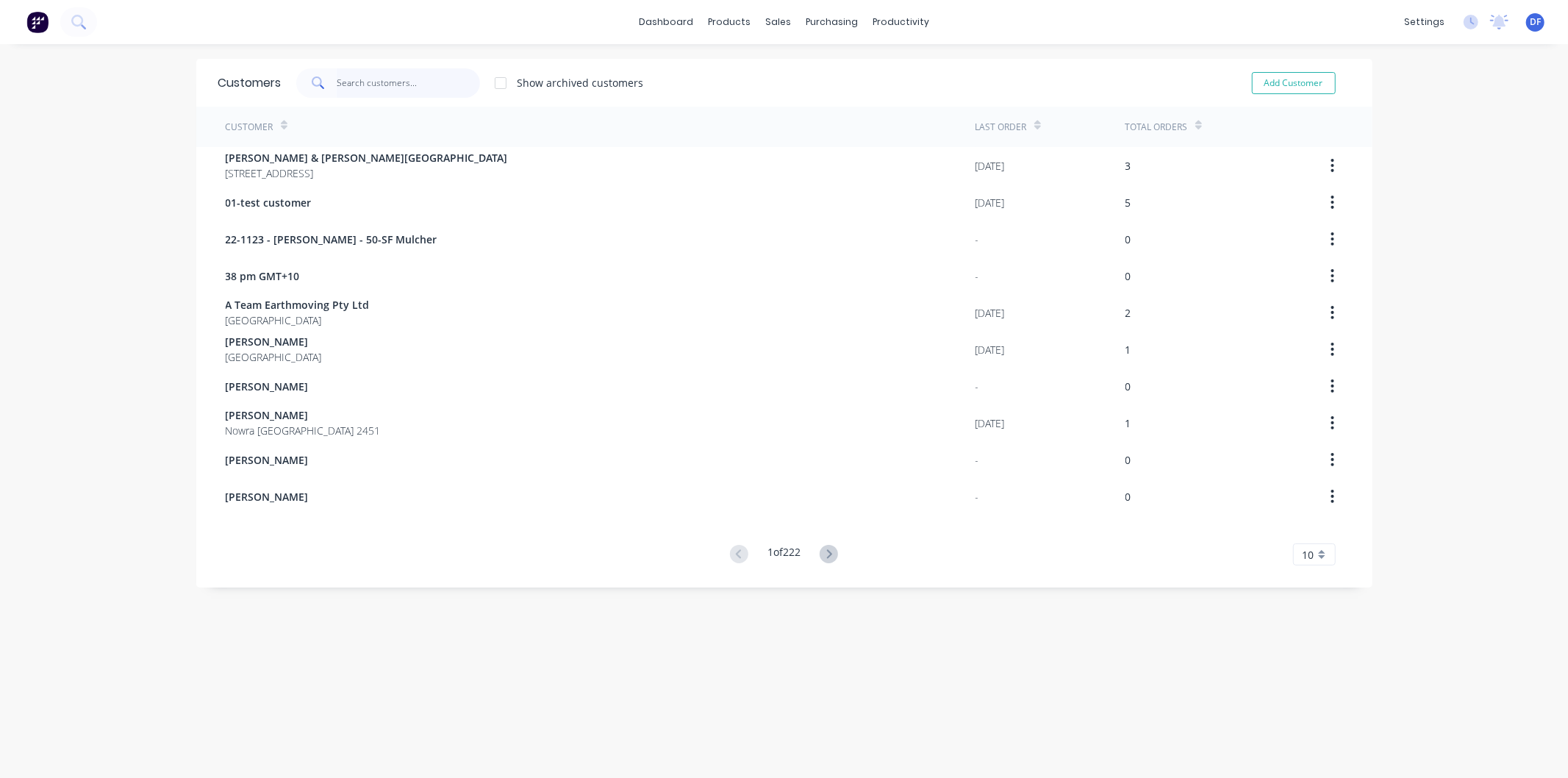
click at [385, 83] on input "text" at bounding box center [407, 83] width 143 height 29
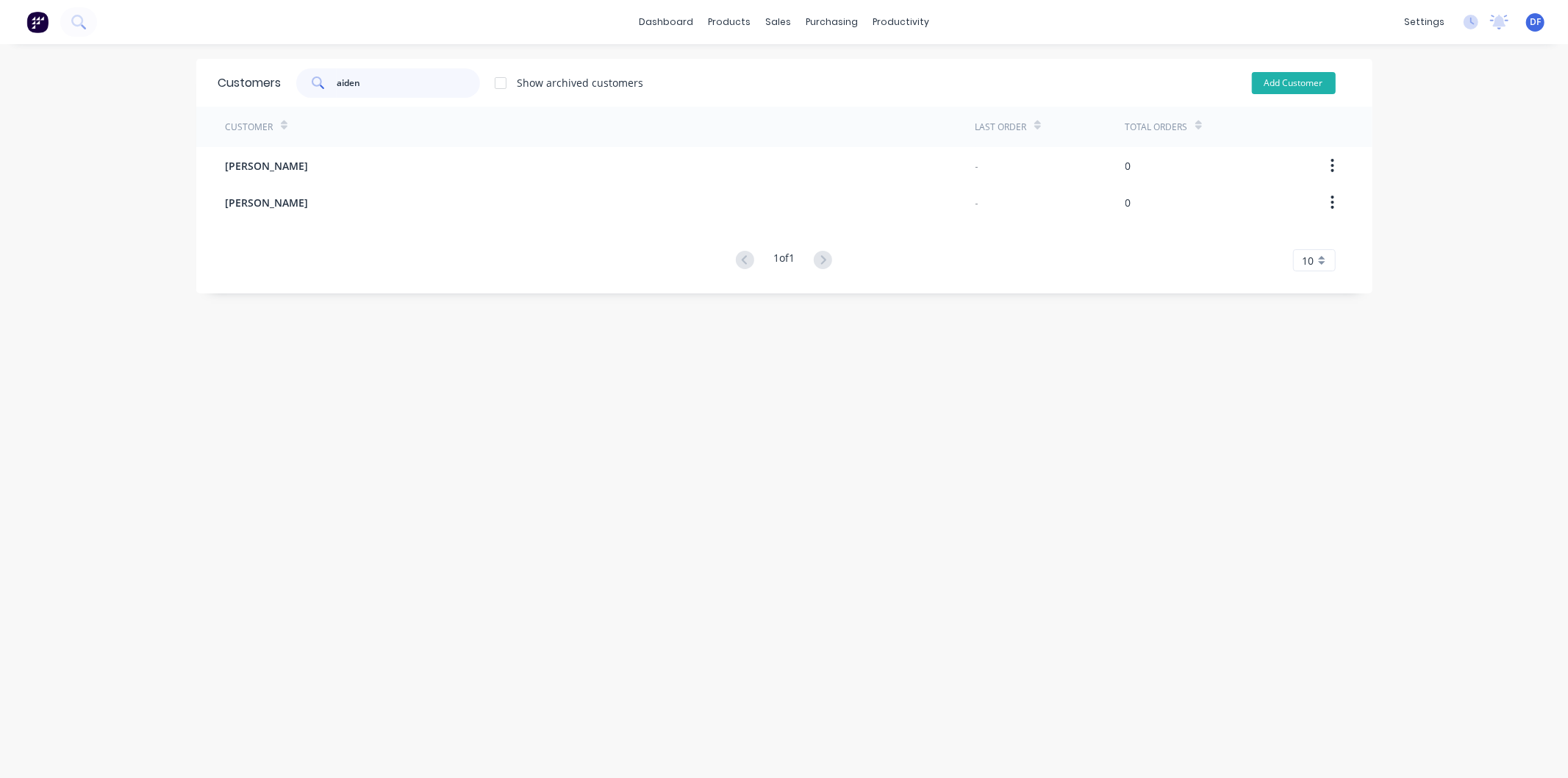
type input "aiden"
click at [1284, 84] on button "Add Customer" at bounding box center [1294, 83] width 84 height 22
select select "AU"
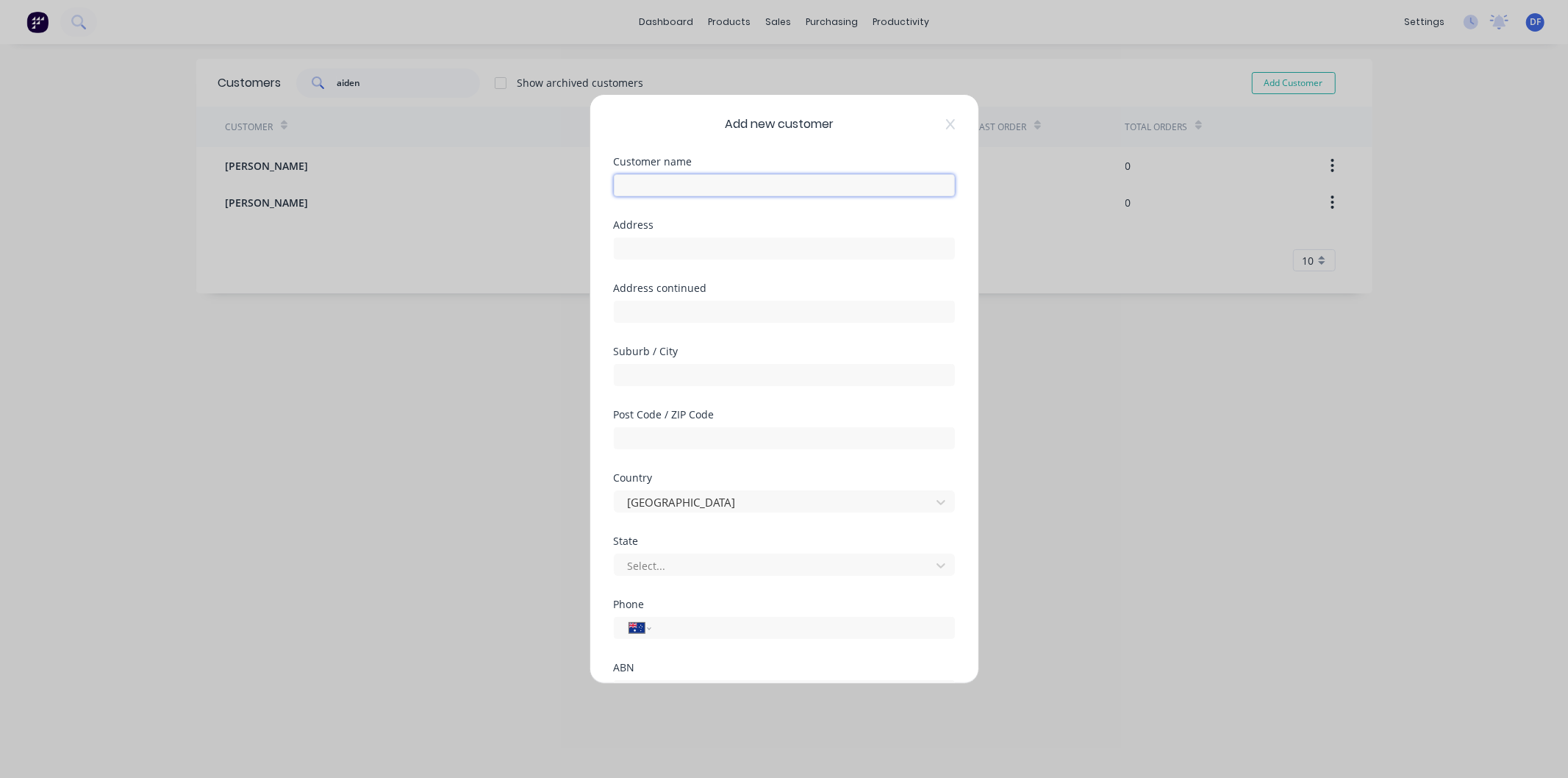
click at [678, 178] on input "text" at bounding box center [784, 185] width 341 height 22
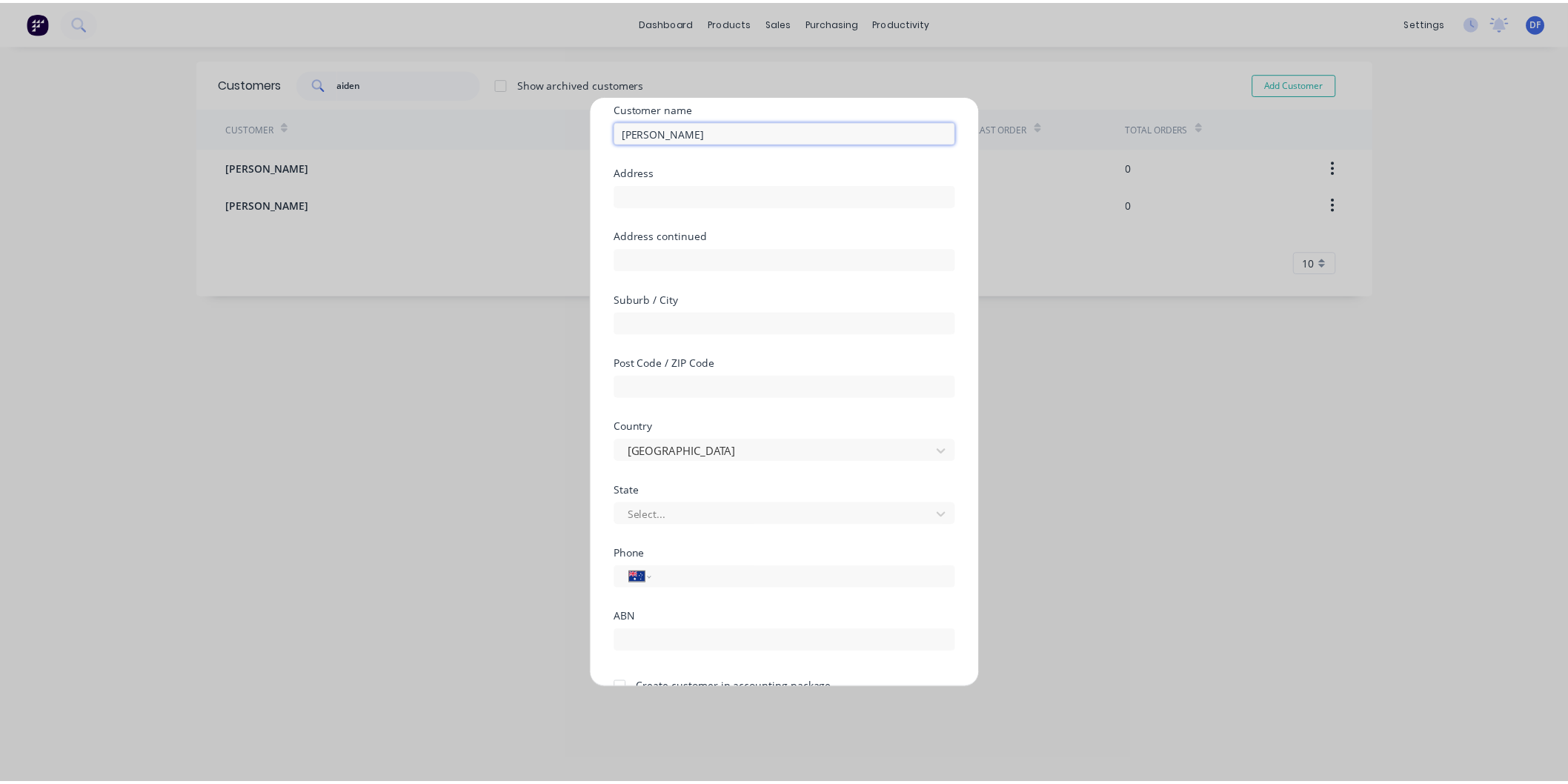
scroll to position [130, 0]
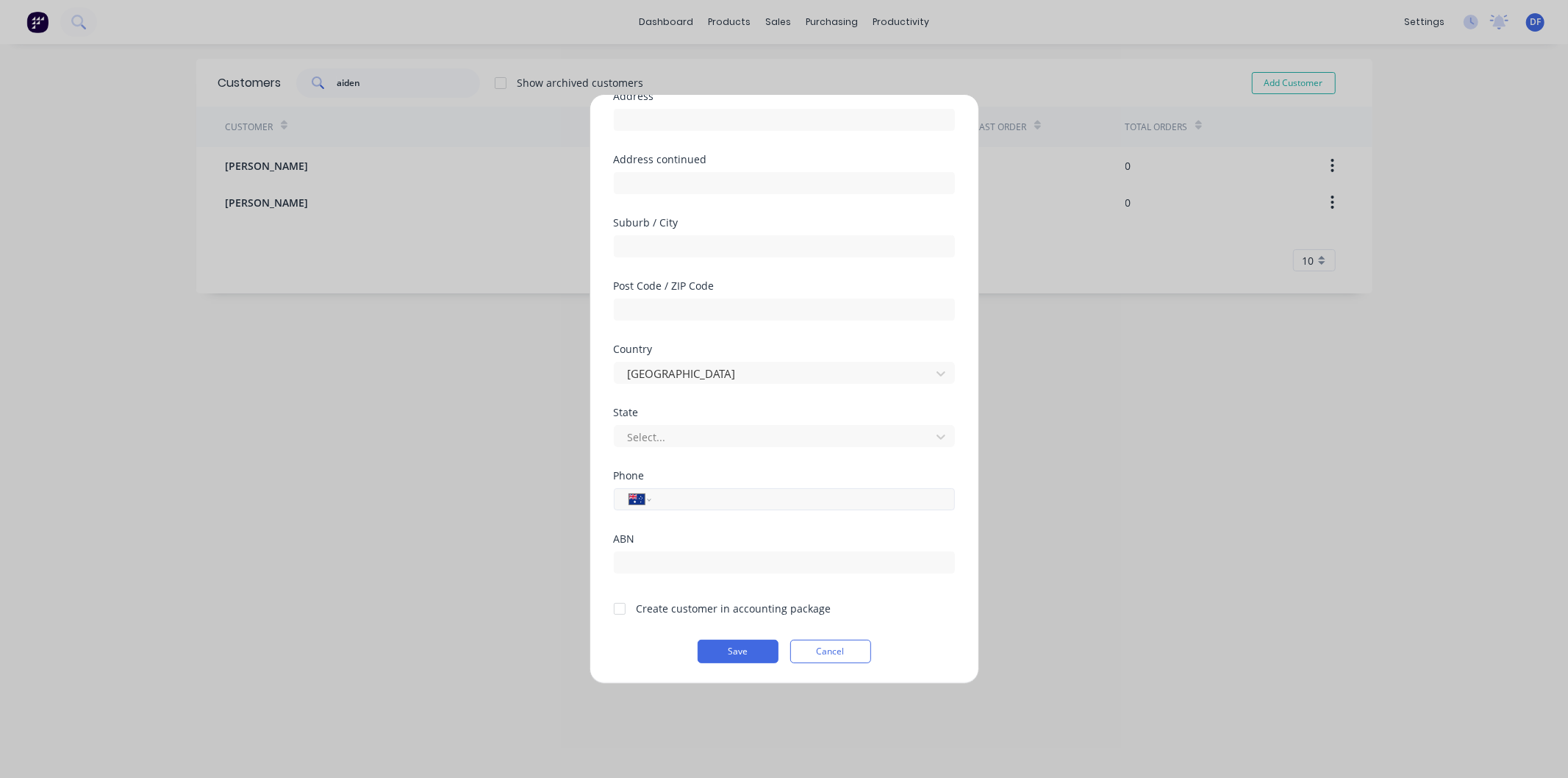
type input "[PERSON_NAME]"
click at [700, 494] on input "tel" at bounding box center [800, 500] width 277 height 17
type input "0432 009 905"
click at [626, 601] on div at bounding box center [620, 608] width 29 height 29
click at [723, 648] on button "Save" at bounding box center [738, 651] width 81 height 24
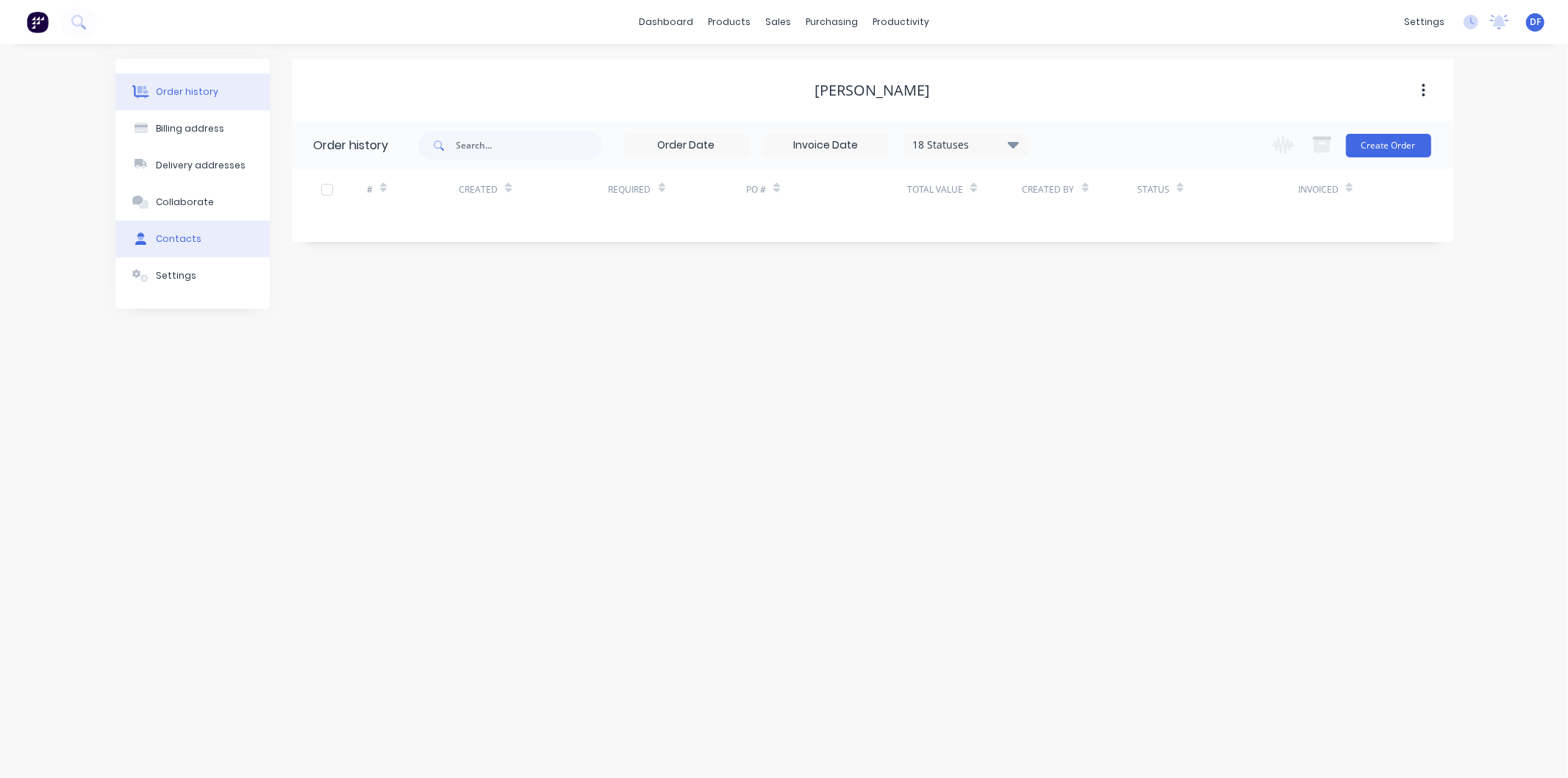
click at [170, 231] on button "Contacts" at bounding box center [192, 239] width 154 height 36
click at [1407, 137] on button "Add contact" at bounding box center [1408, 145] width 67 height 22
select select "AU"
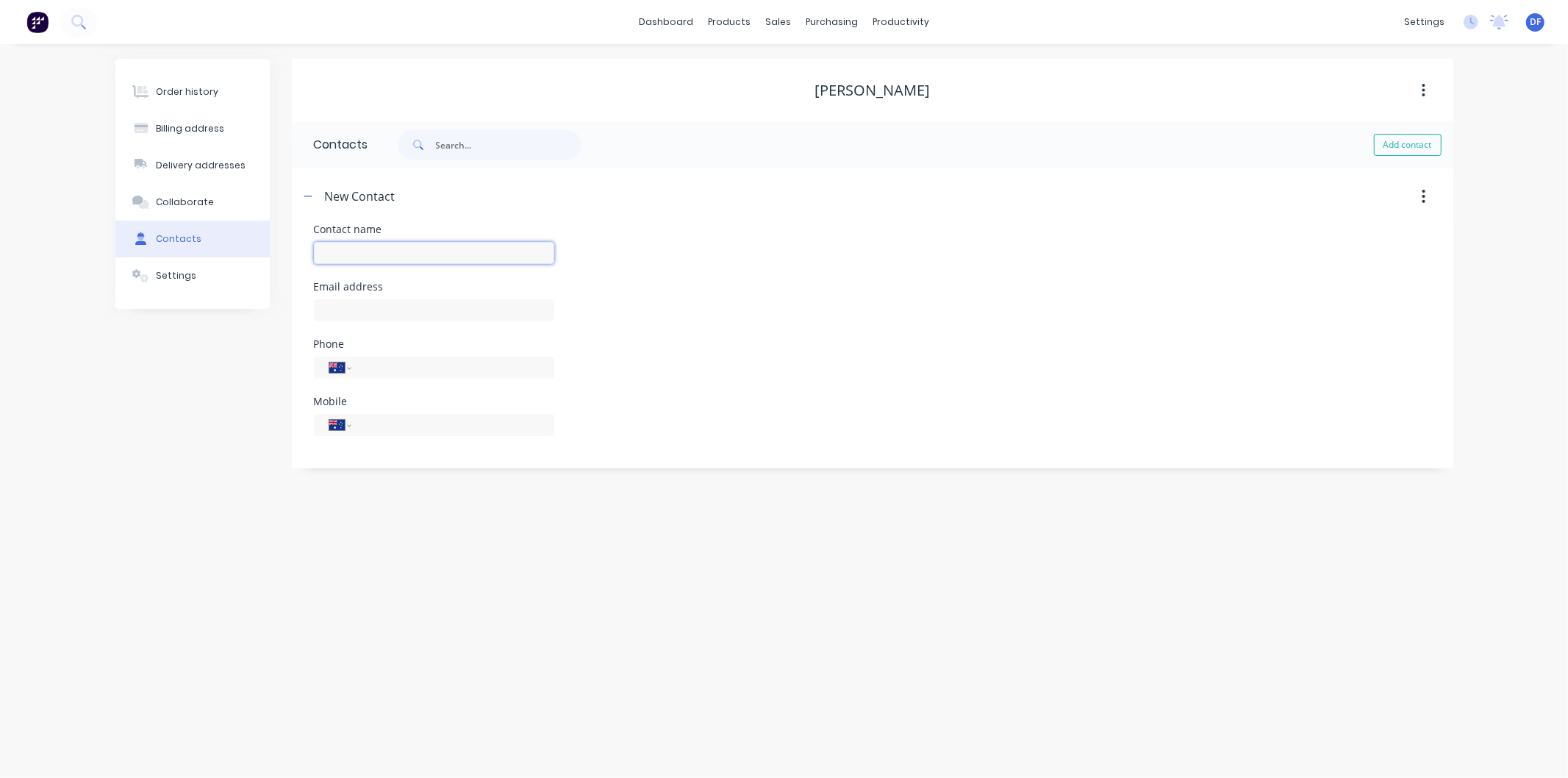
click at [370, 250] on input "text" at bounding box center [434, 253] width 241 height 22
click at [326, 253] on input "[PERSON_NAME]" at bounding box center [434, 253] width 241 height 22
type input "[PERSON_NAME]"
select select "AU"
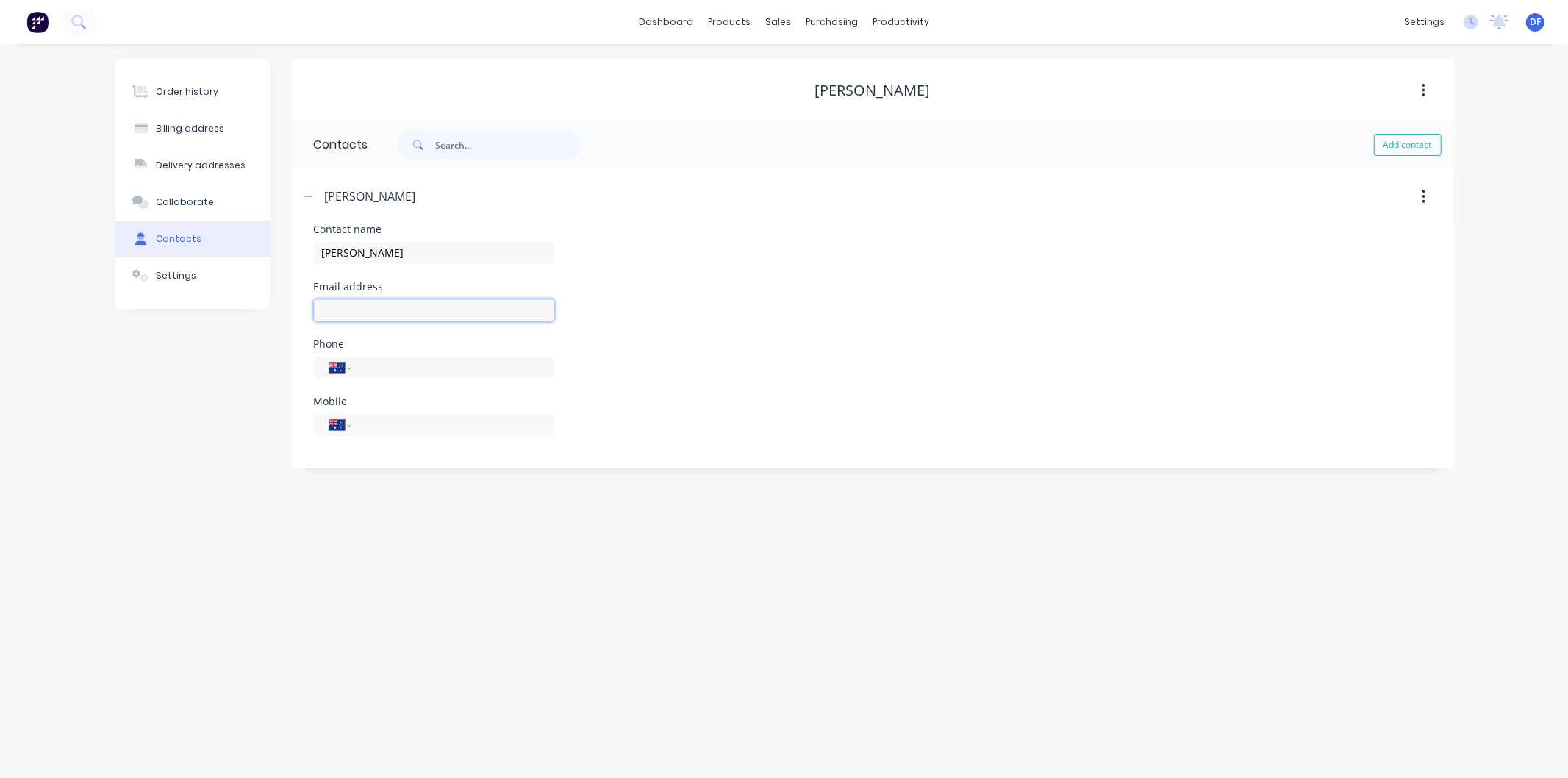
click at [356, 305] on input "text" at bounding box center [434, 310] width 241 height 22
type input "[EMAIL_ADDRESS] .com"
click at [387, 420] on div "Mobile International [GEOGRAPHIC_DATA] [GEOGRAPHIC_DATA] [GEOGRAPHIC_DATA] [GEO…" at bounding box center [434, 425] width 241 height 57
type input "0432 009 905"
click at [479, 333] on div "[EMAIL_ADDRESS] .com email must be a valid email" at bounding box center [434, 323] width 241 height 55
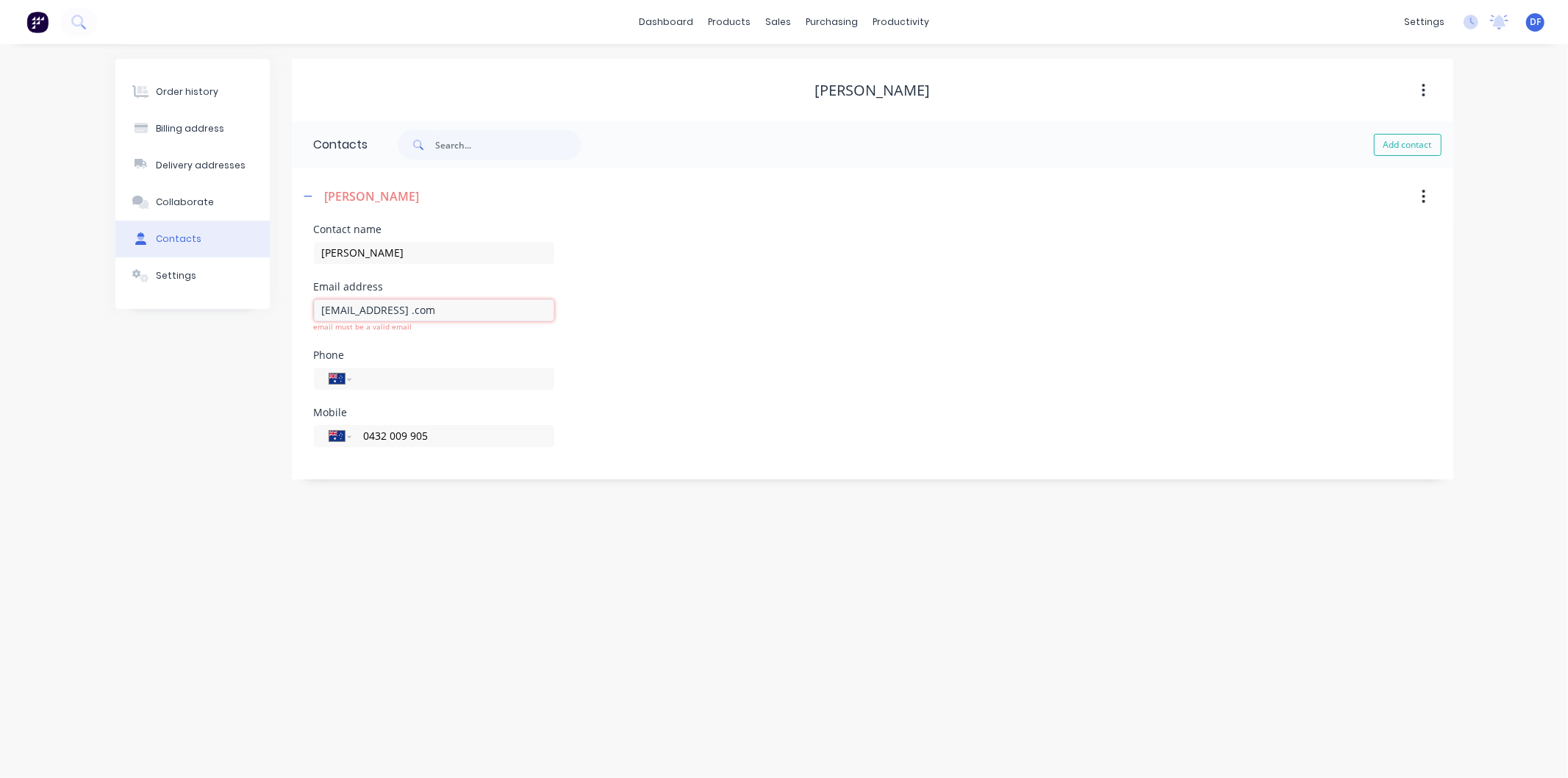
click at [490, 310] on input "[EMAIL_ADDRESS] .com" at bounding box center [434, 310] width 241 height 22
drag, startPoint x: 319, startPoint y: 307, endPoint x: 336, endPoint y: 296, distance: 20.2
click at [321, 307] on input "[EMAIL_ADDRESS] .com" at bounding box center [434, 310] width 241 height 22
click at [447, 368] on div "International [GEOGRAPHIC_DATA] [GEOGRAPHIC_DATA] [GEOGRAPHIC_DATA] [GEOGRAPHIC…" at bounding box center [434, 379] width 241 height 22
click at [443, 329] on div "email must be a valid email" at bounding box center [434, 327] width 241 height 11
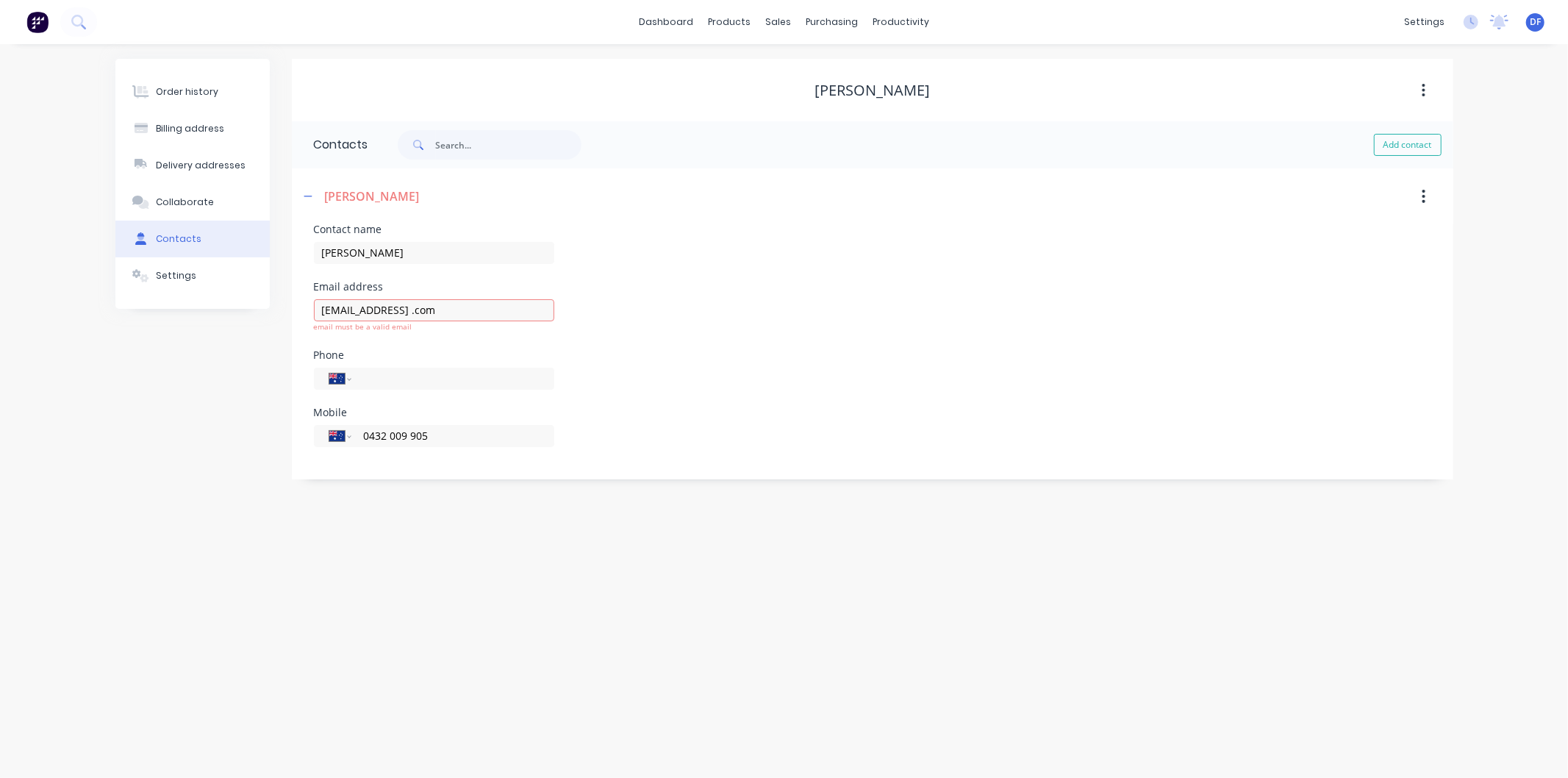
click at [387, 356] on div "Phone" at bounding box center [434, 355] width 241 height 10
click at [385, 322] on div "email must be a valid email" at bounding box center [434, 327] width 241 height 11
click at [377, 312] on input "[EMAIL_ADDRESS] .com" at bounding box center [434, 310] width 241 height 22
click at [436, 314] on input "[EMAIL_ADDRESS] .com" at bounding box center [434, 310] width 241 height 22
type input "[EMAIL_ADDRESS][DOMAIN_NAME]"
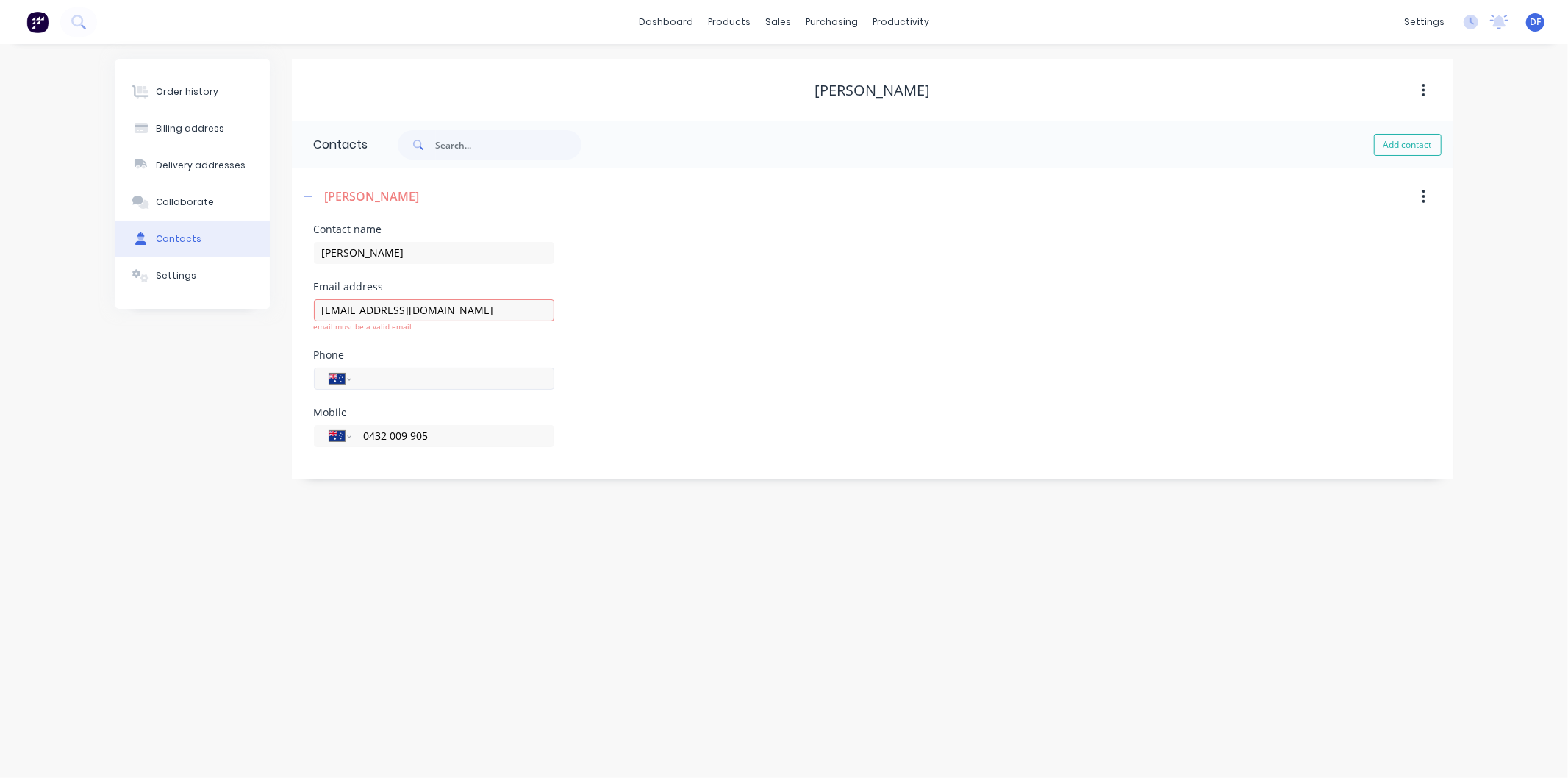
click at [427, 360] on div "Phone International [GEOGRAPHIC_DATA] [GEOGRAPHIC_DATA] [GEOGRAPHIC_DATA] [GEOG…" at bounding box center [434, 379] width 241 height 57
click at [181, 86] on div "Order history" at bounding box center [187, 92] width 63 height 14
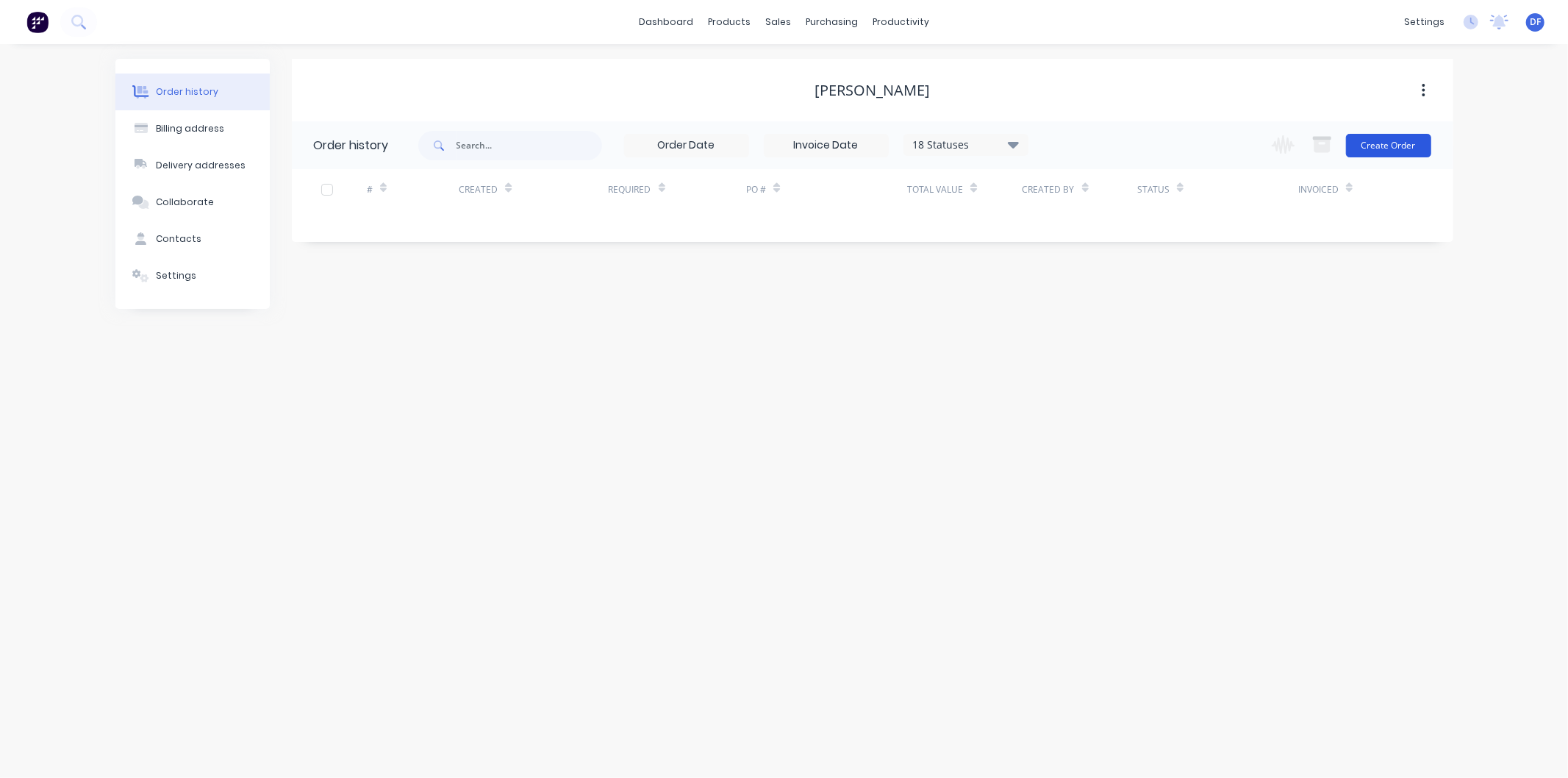
click at [1380, 137] on button "Create Order" at bounding box center [1388, 146] width 86 height 24
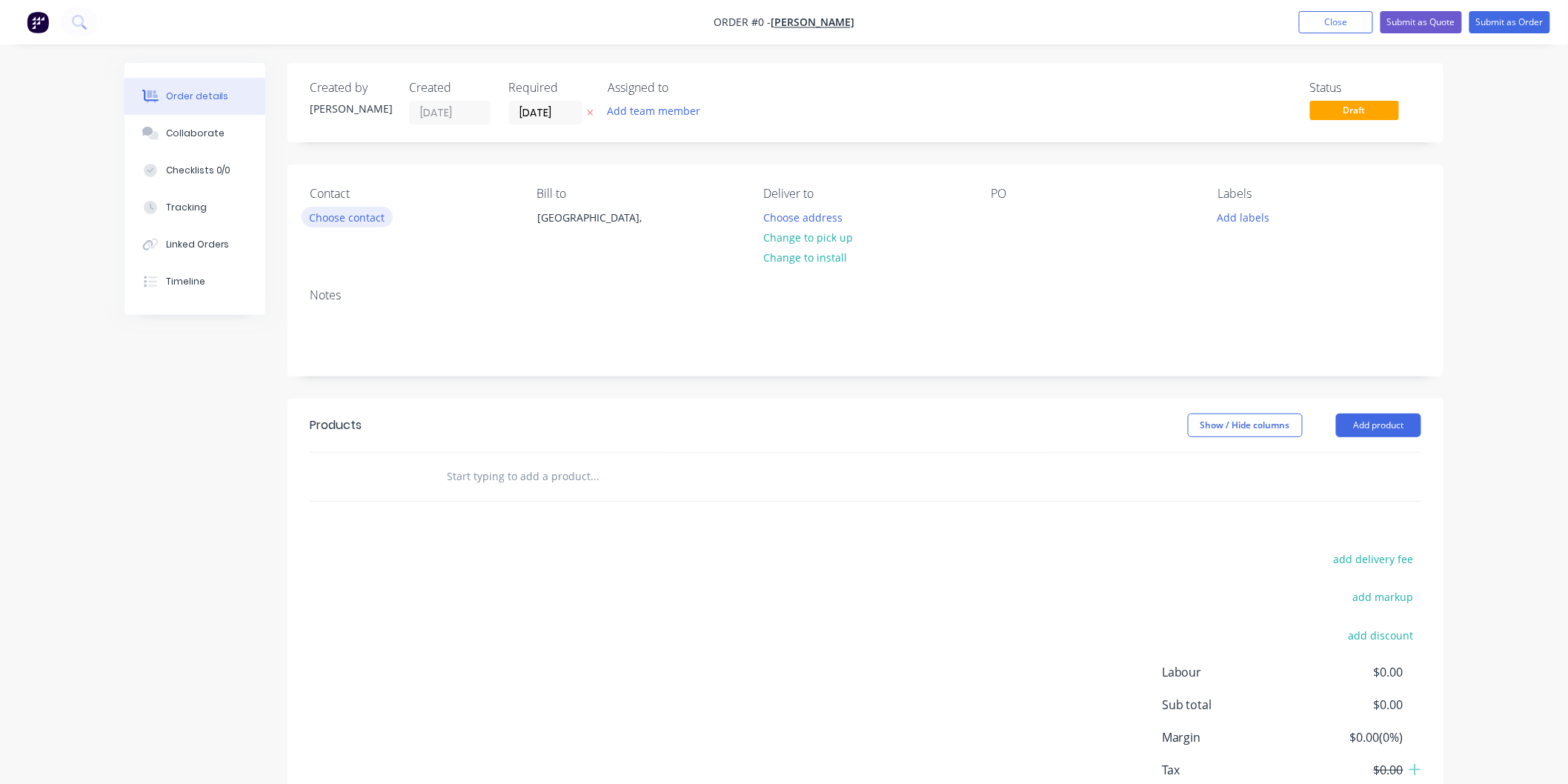
click at [367, 216] on button "Choose contact" at bounding box center [347, 217] width 91 height 20
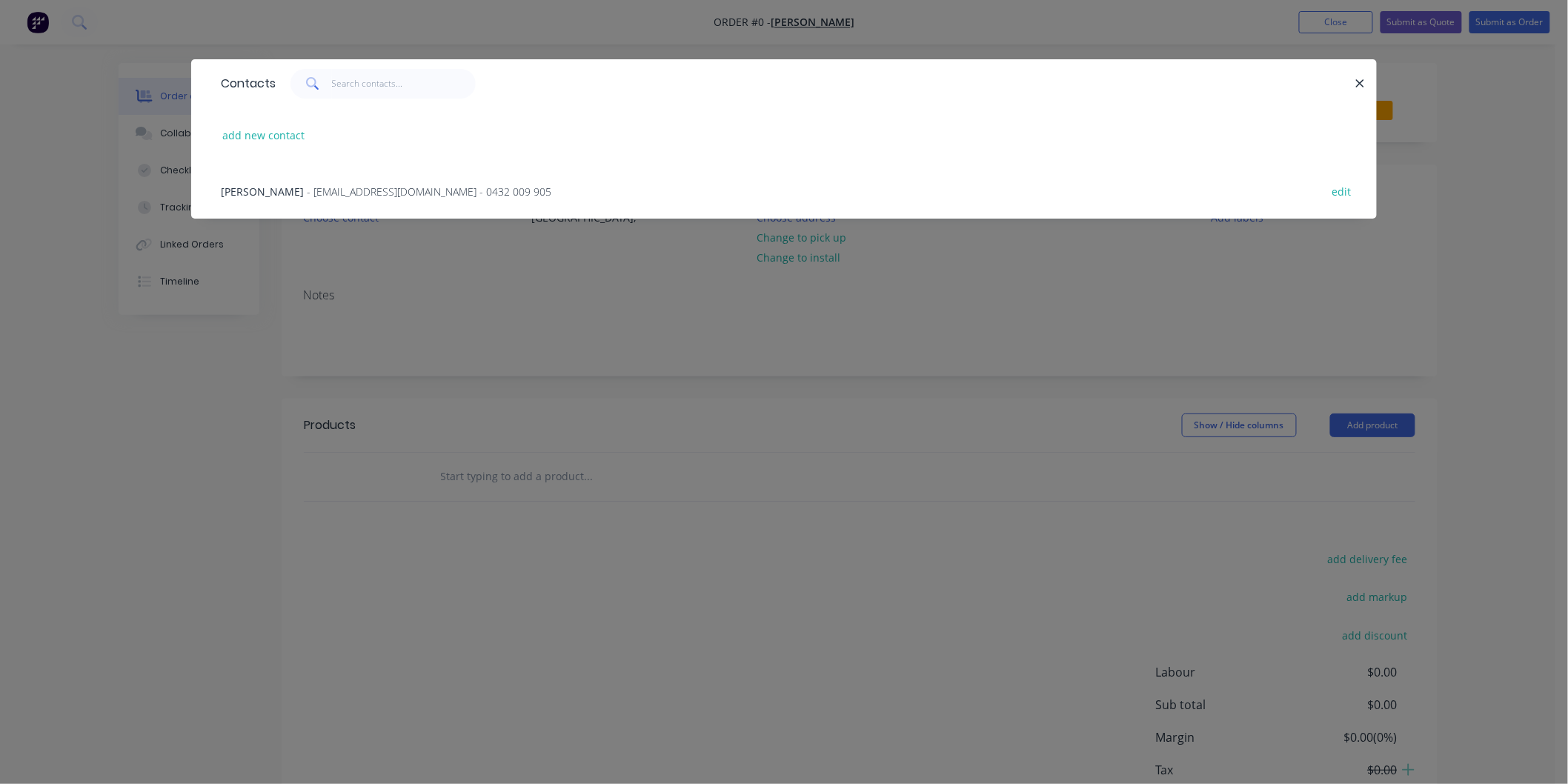
click at [431, 190] on span "- [EMAIL_ADDRESS][DOMAIN_NAME] - 0432 009 905" at bounding box center [429, 191] width 244 height 14
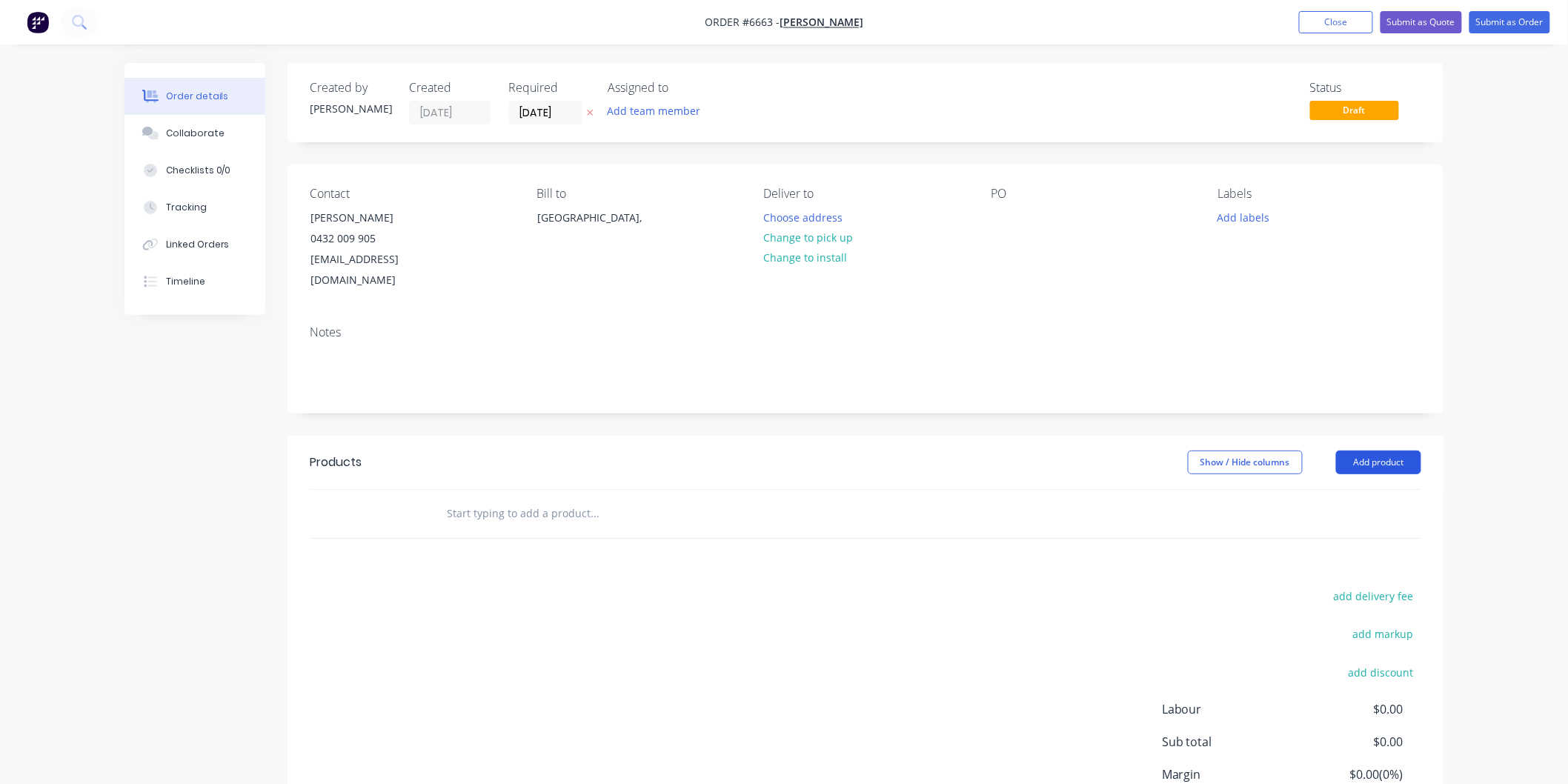
click at [1353, 450] on button "Add product" at bounding box center [1379, 462] width 85 height 24
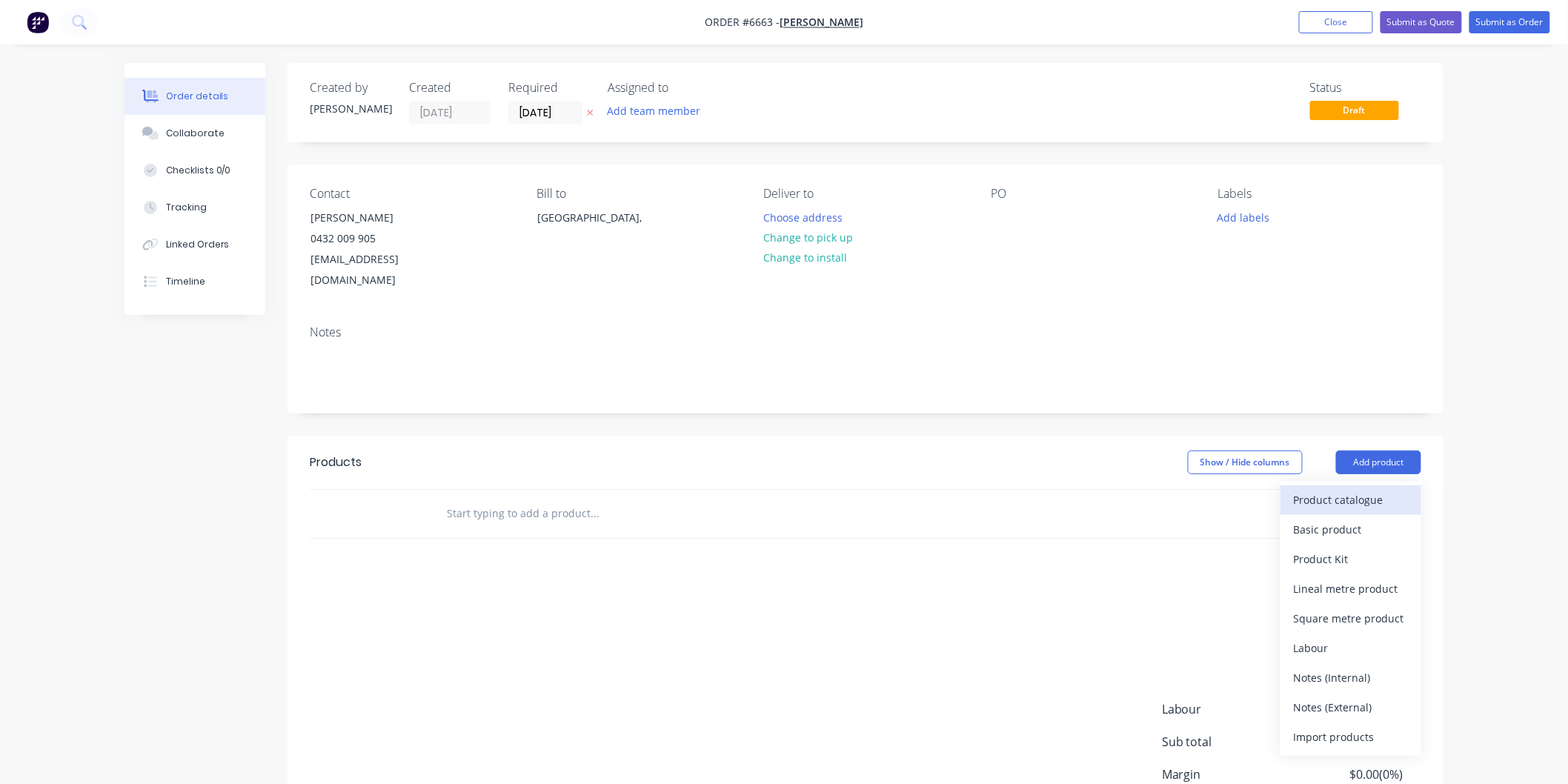
click at [1336, 489] on div "Product catalogue" at bounding box center [1351, 499] width 114 height 21
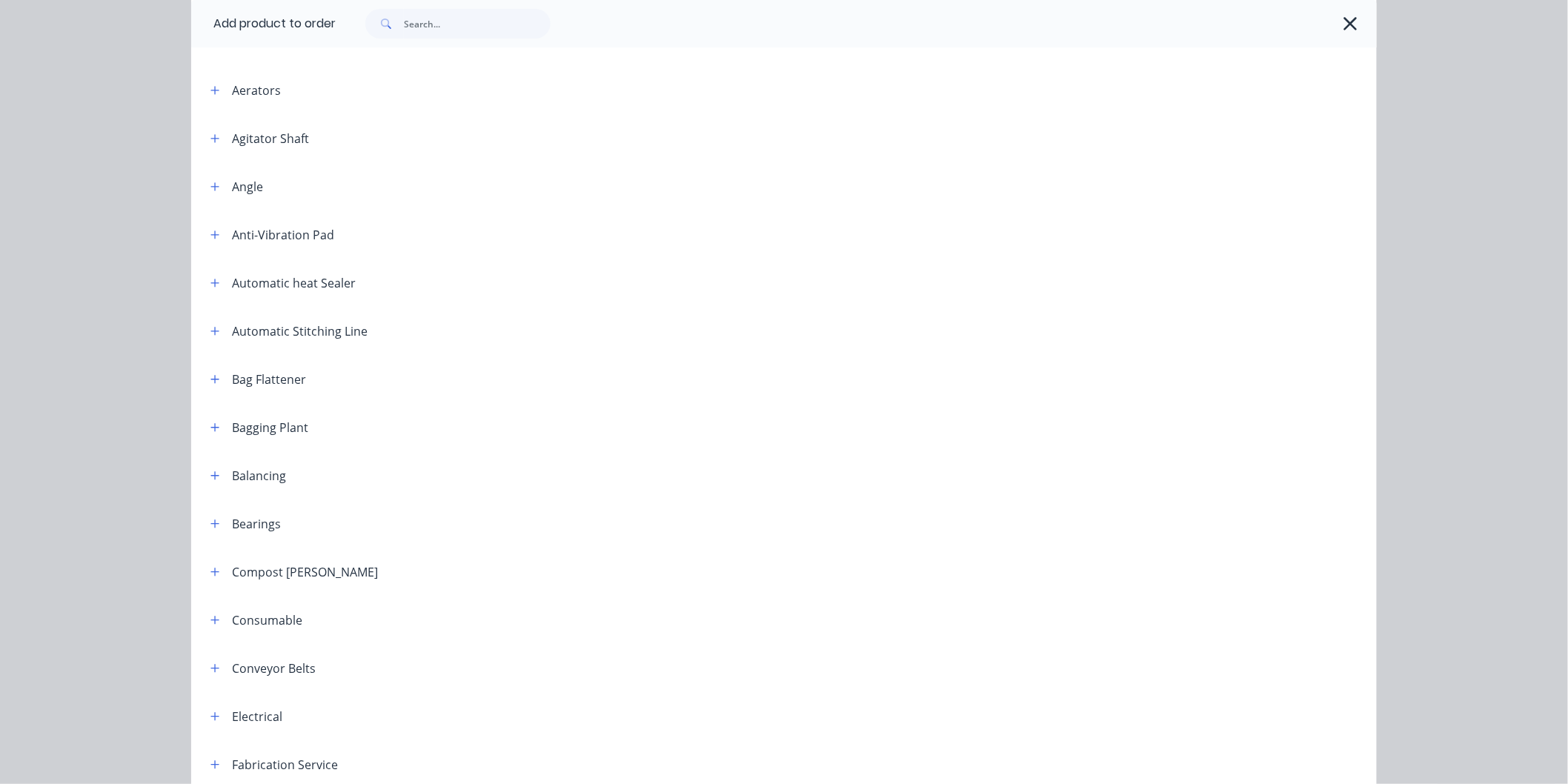
scroll to position [165, 0]
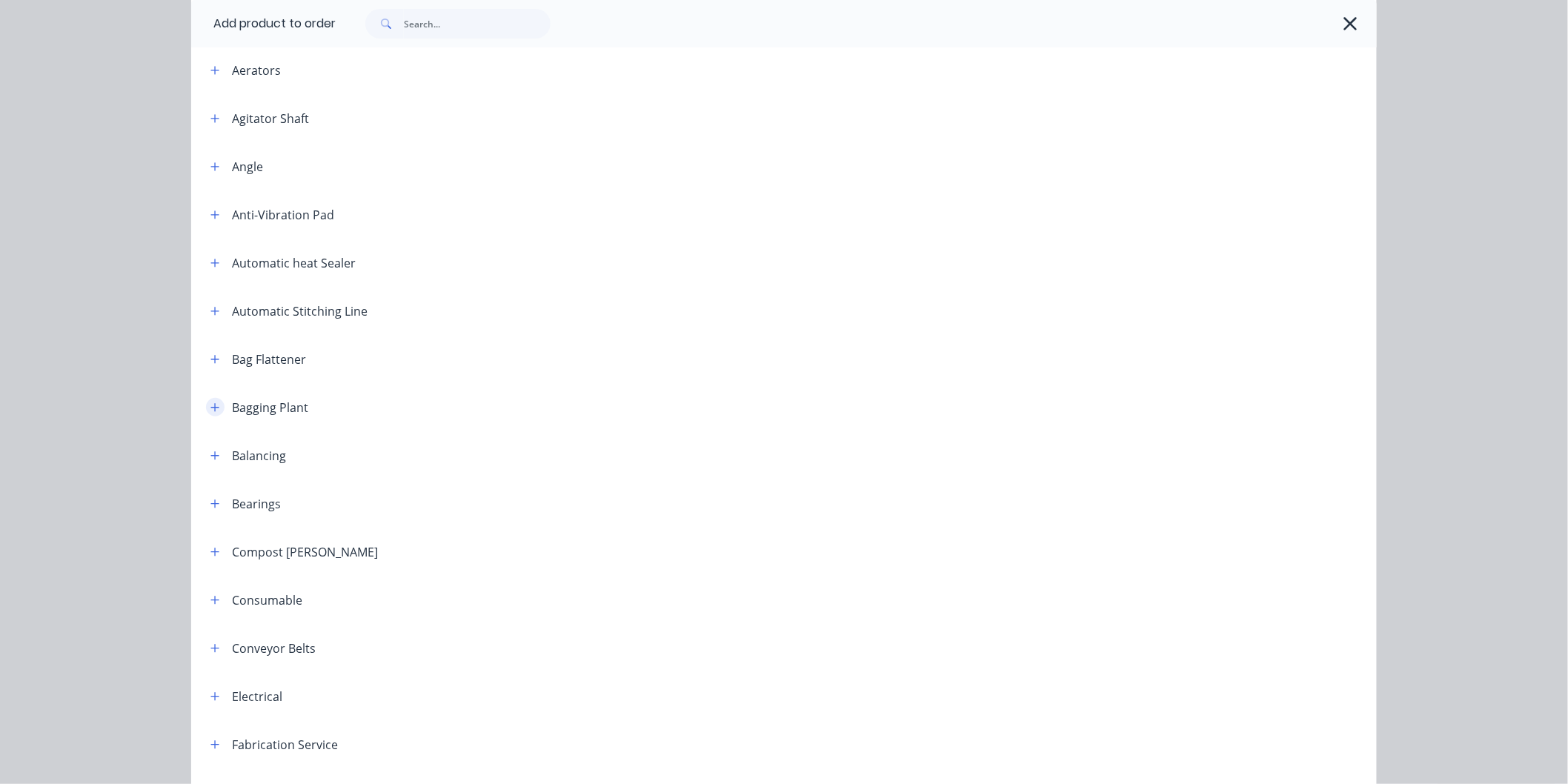
click at [212, 403] on icon "button" at bounding box center [215, 407] width 9 height 10
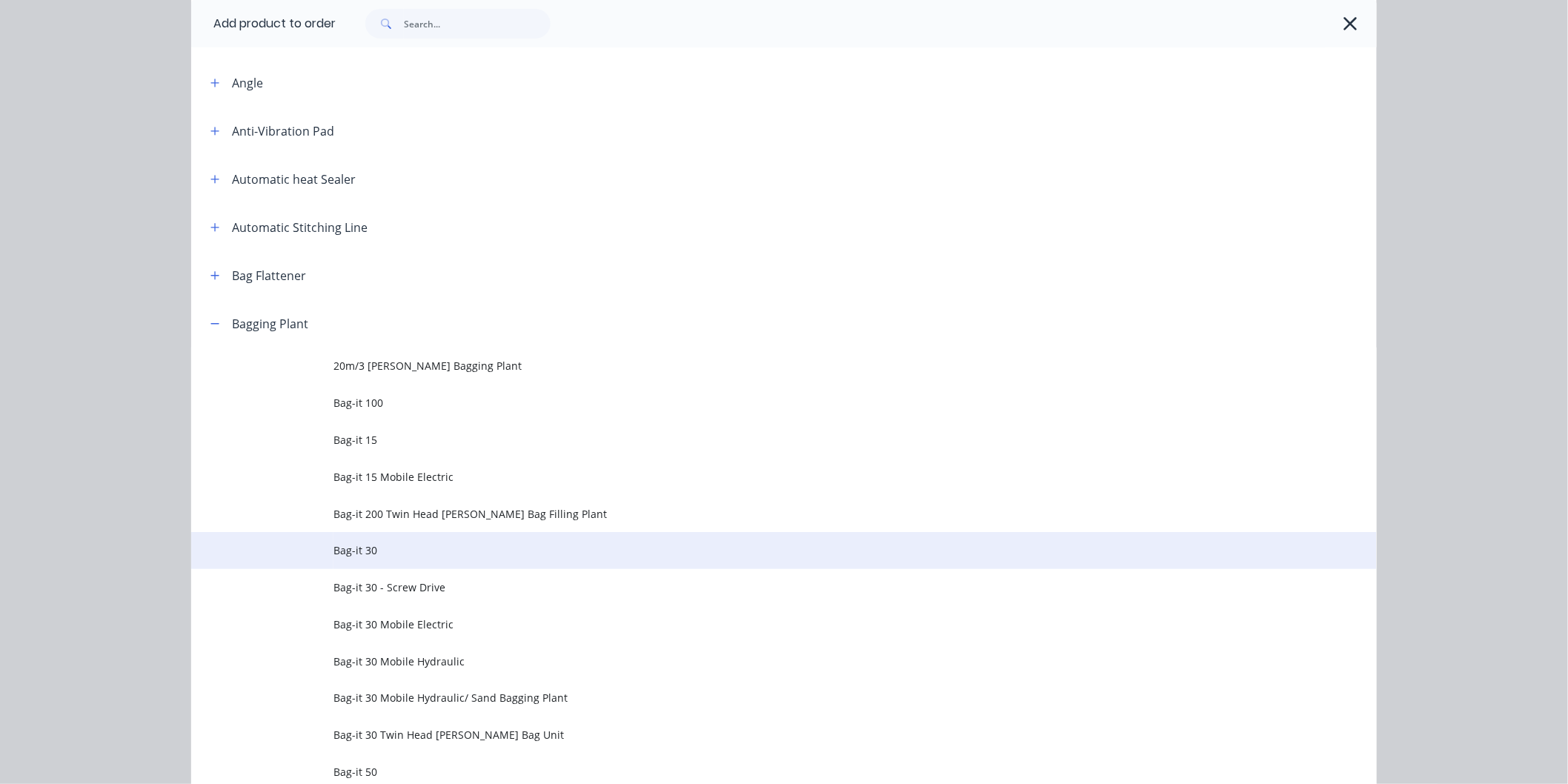
scroll to position [494, 0]
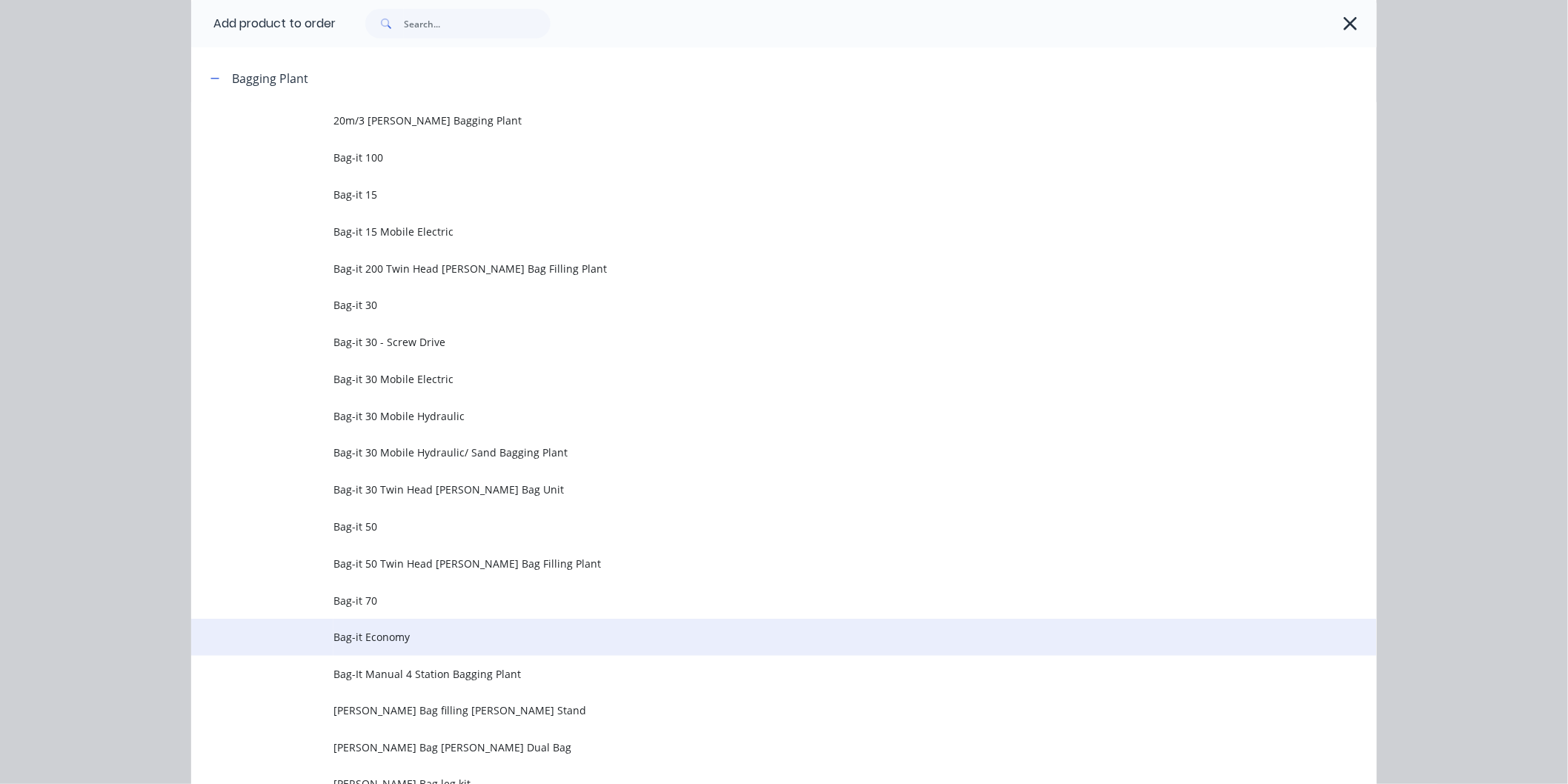
click at [378, 634] on span "Bag-it Economy" at bounding box center [751, 636] width 835 height 16
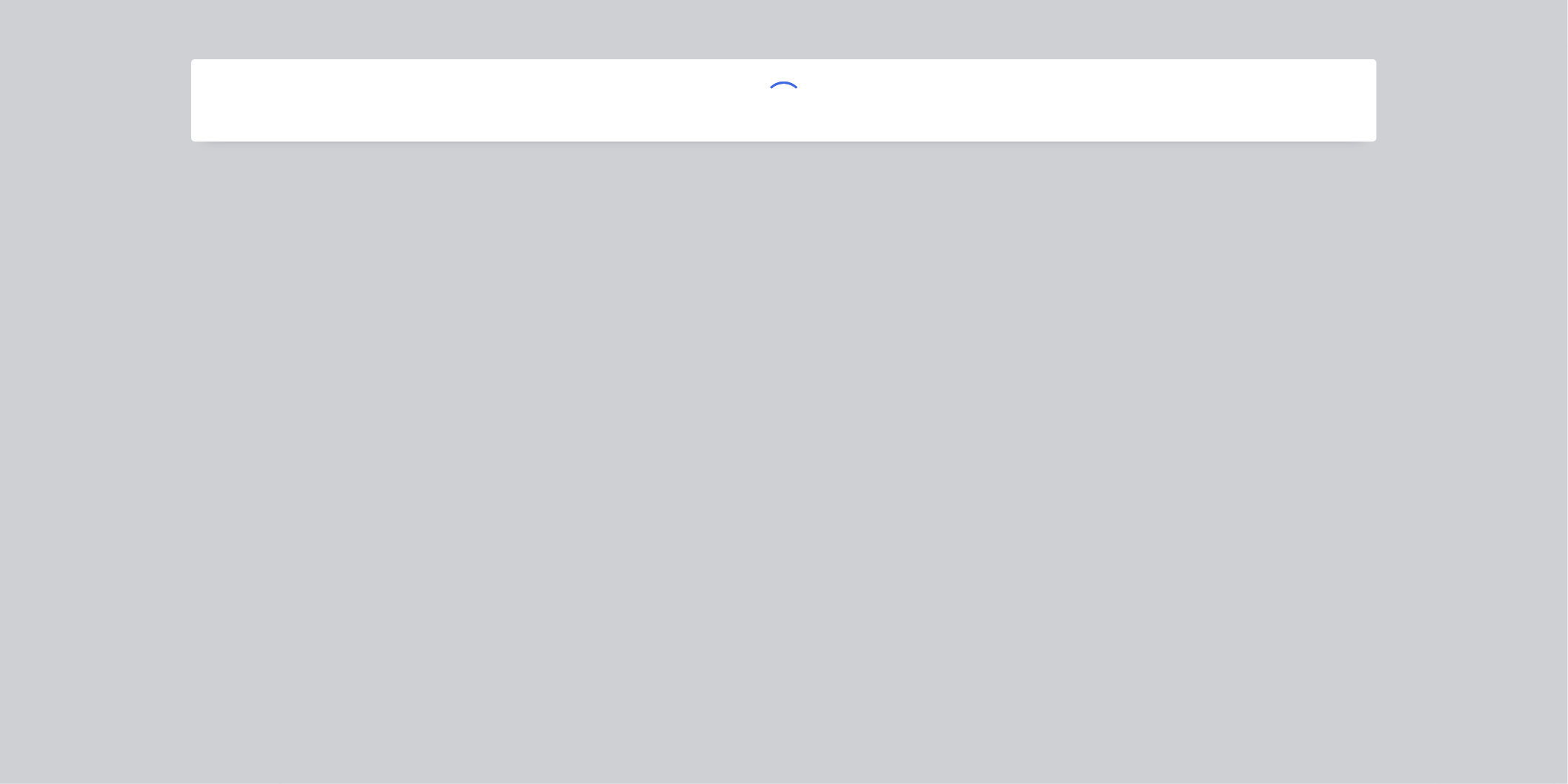
scroll to position [0, 0]
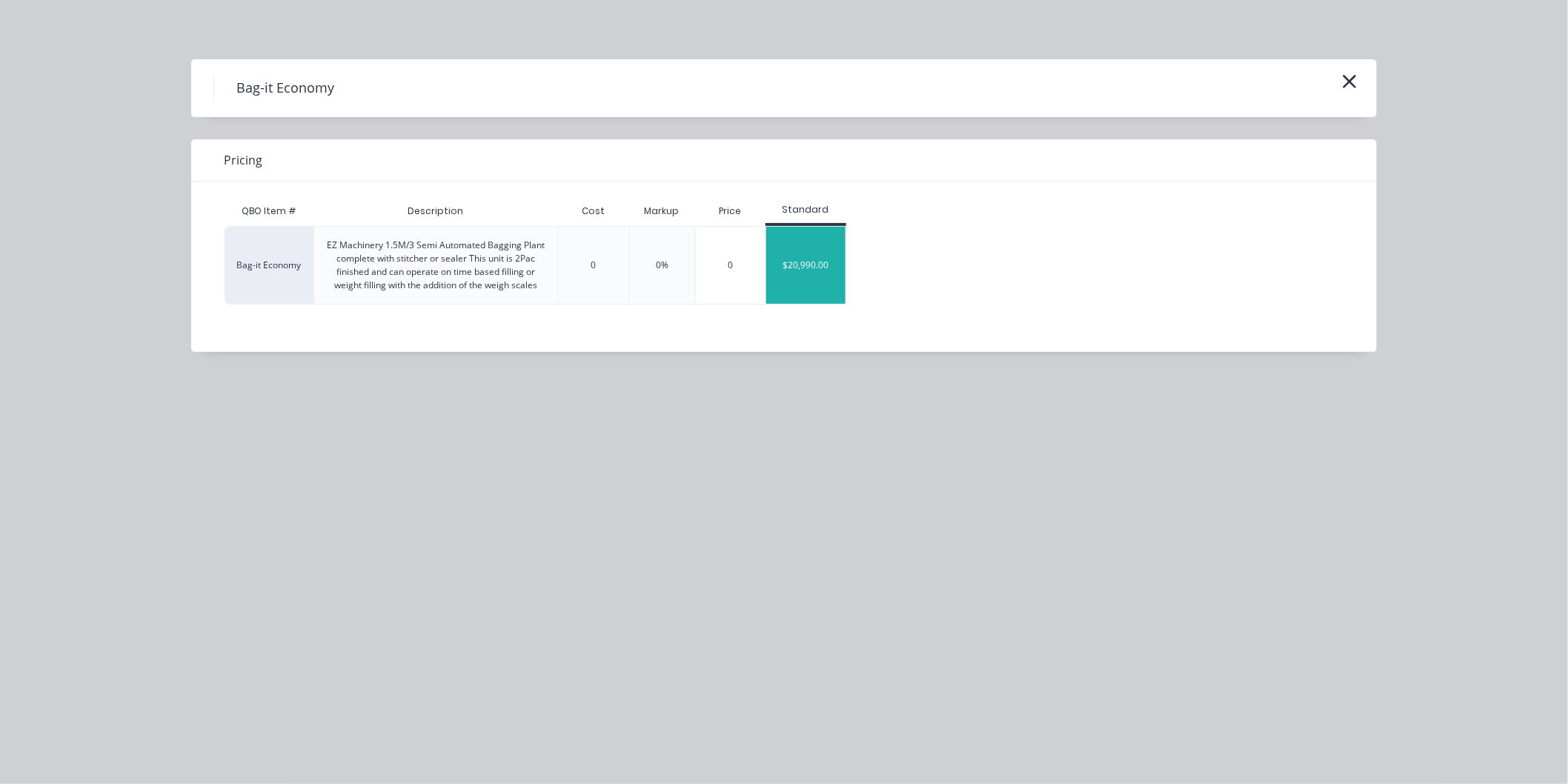
click at [812, 258] on div "$20,990.00" at bounding box center [806, 266] width 79 height 77
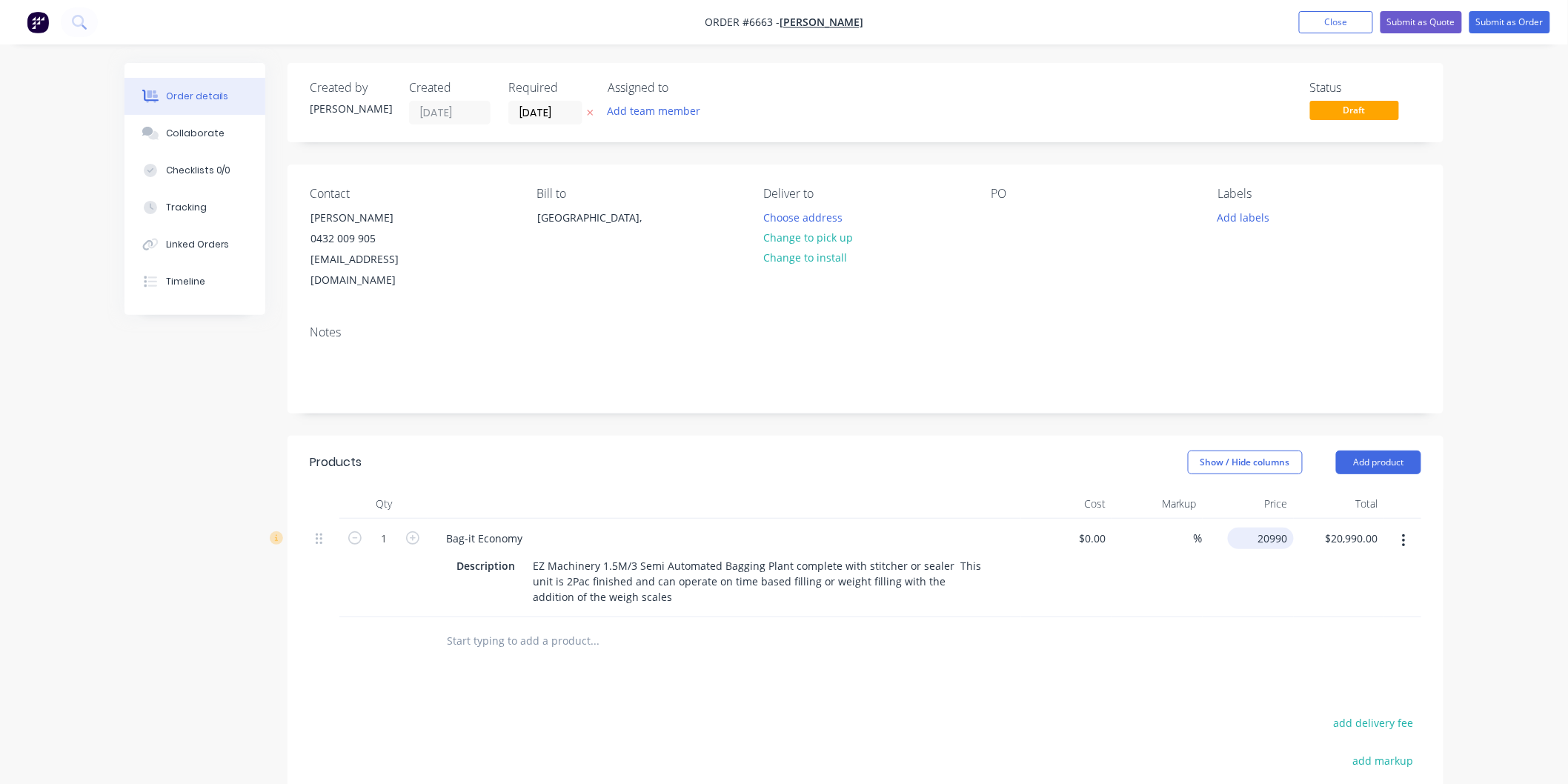
click at [1253, 528] on div "20990 $20,990.00" at bounding box center [1261, 538] width 66 height 21
type input "$22,990.00"
click at [1267, 542] on div "$22,990.00 22990" at bounding box center [1247, 567] width 91 height 98
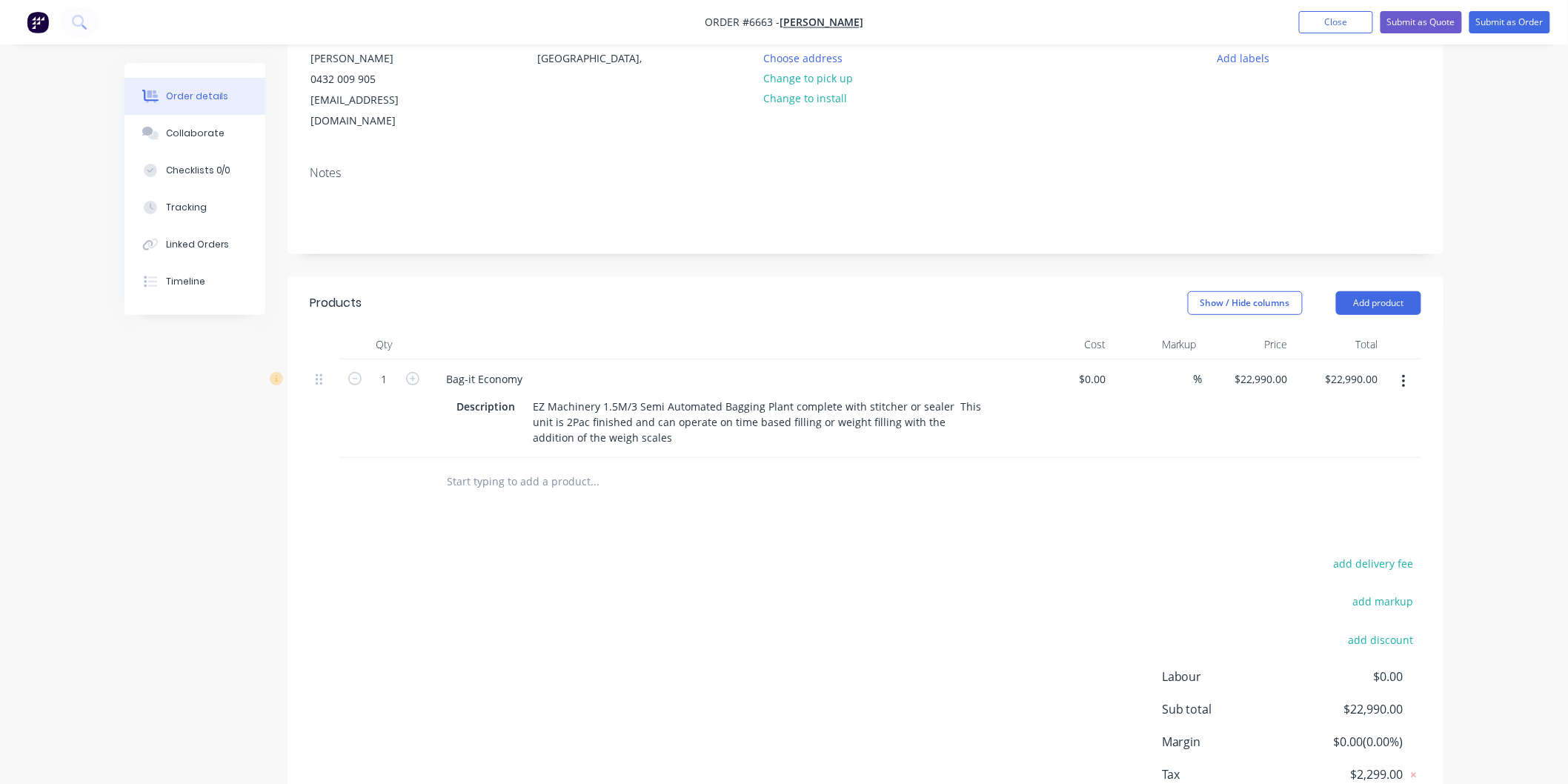
scroll to position [165, 0]
click at [537, 461] on input "text" at bounding box center [594, 476] width 296 height 29
click at [1380, 286] on button "Add product" at bounding box center [1379, 298] width 85 height 24
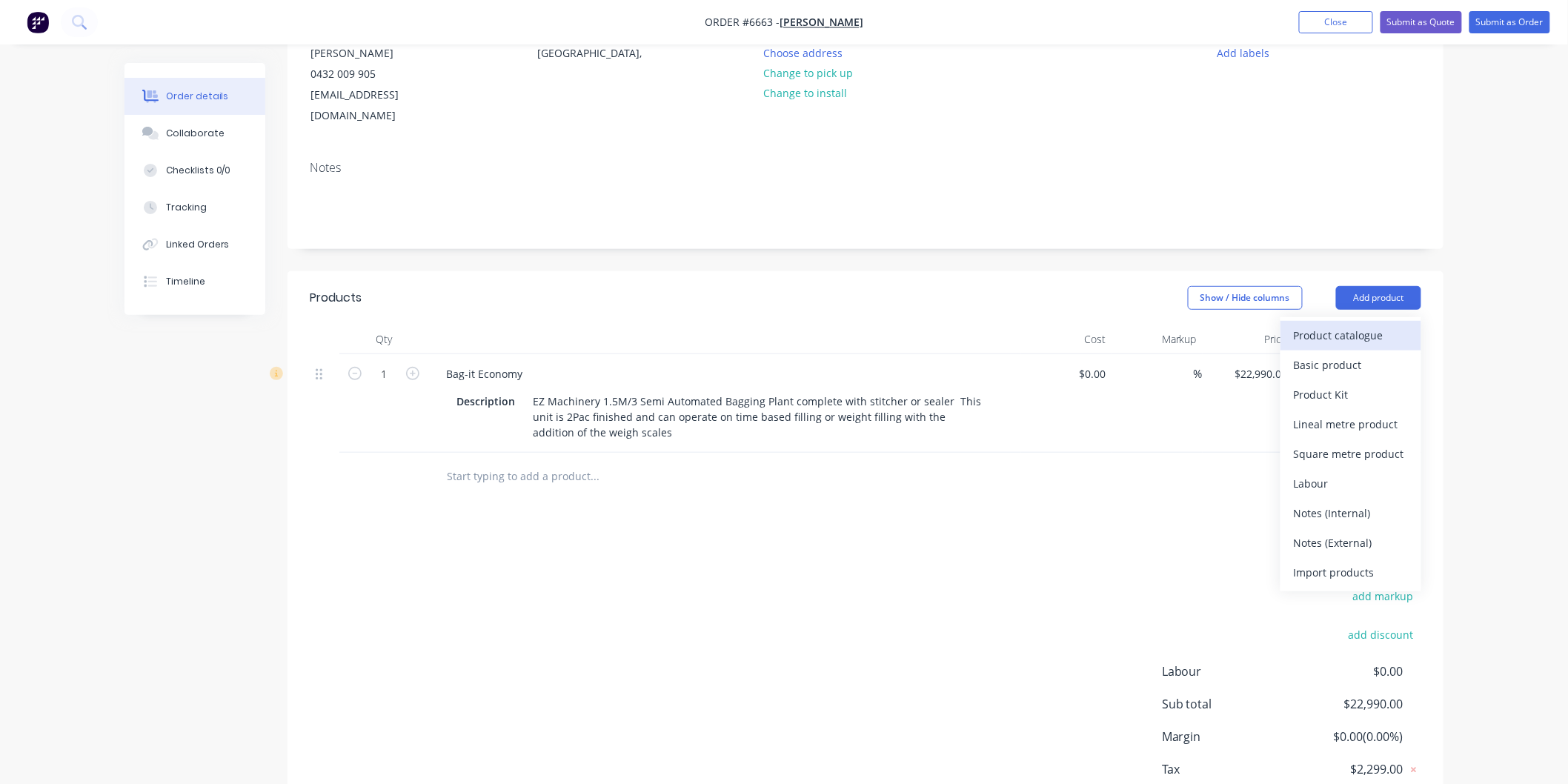
click at [1344, 324] on div "Product catalogue" at bounding box center [1351, 335] width 114 height 21
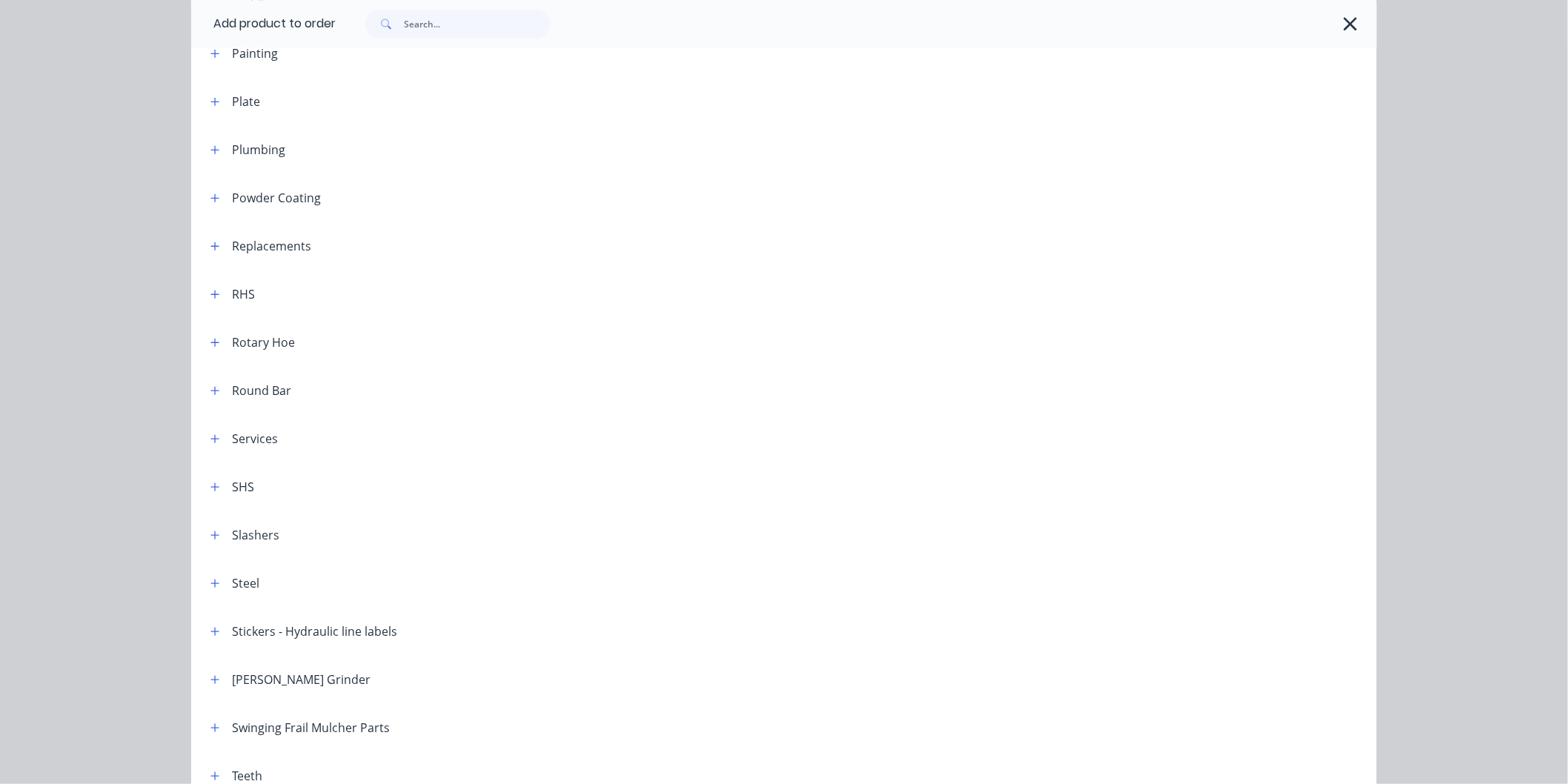
scroll to position [1754, 0]
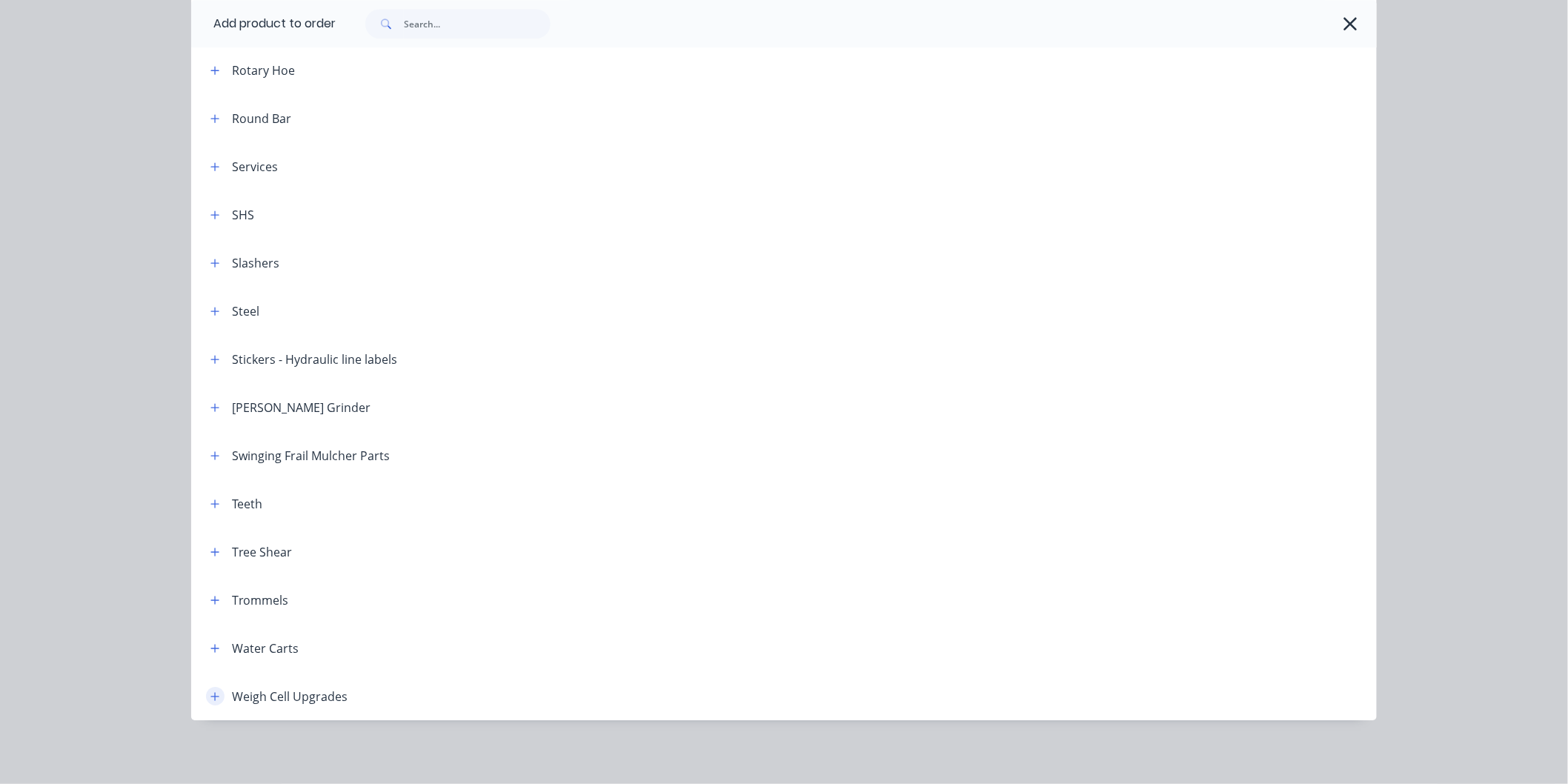
click at [212, 697] on icon "button" at bounding box center [215, 696] width 9 height 10
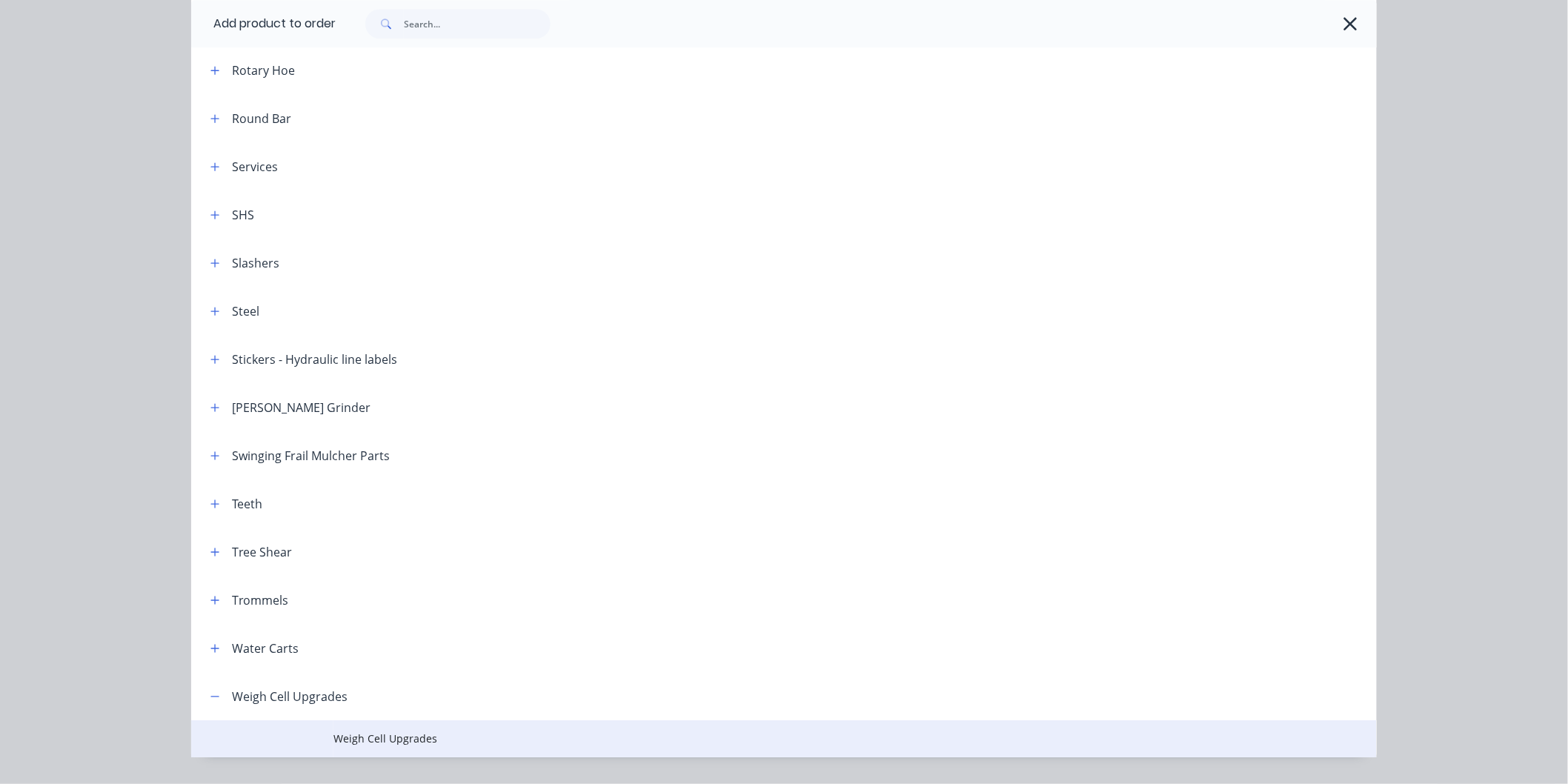
click at [353, 735] on span "Weigh Cell Upgrades" at bounding box center [751, 738] width 835 height 16
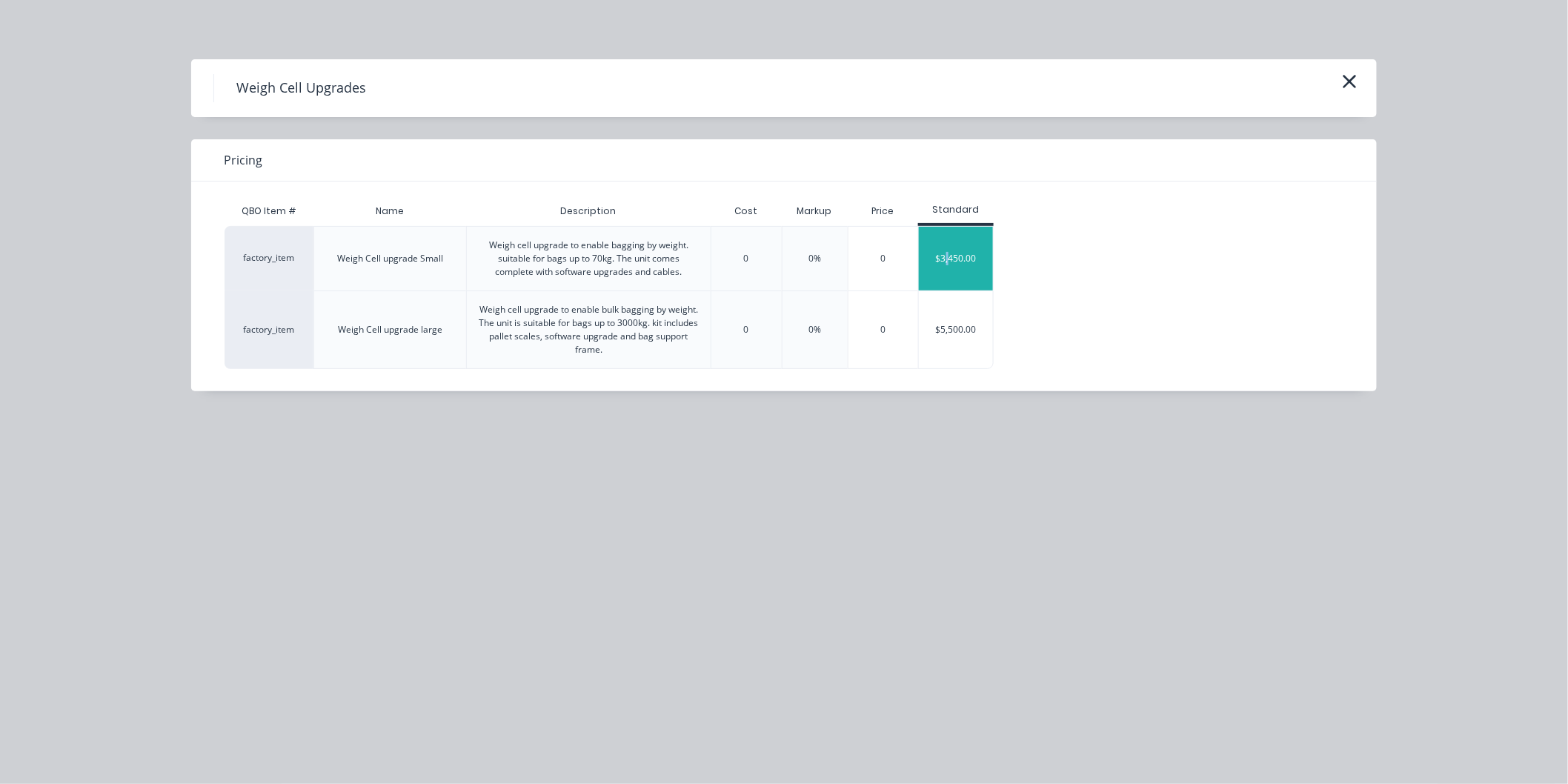
click at [947, 259] on div "$3,450.00" at bounding box center [956, 258] width 74 height 63
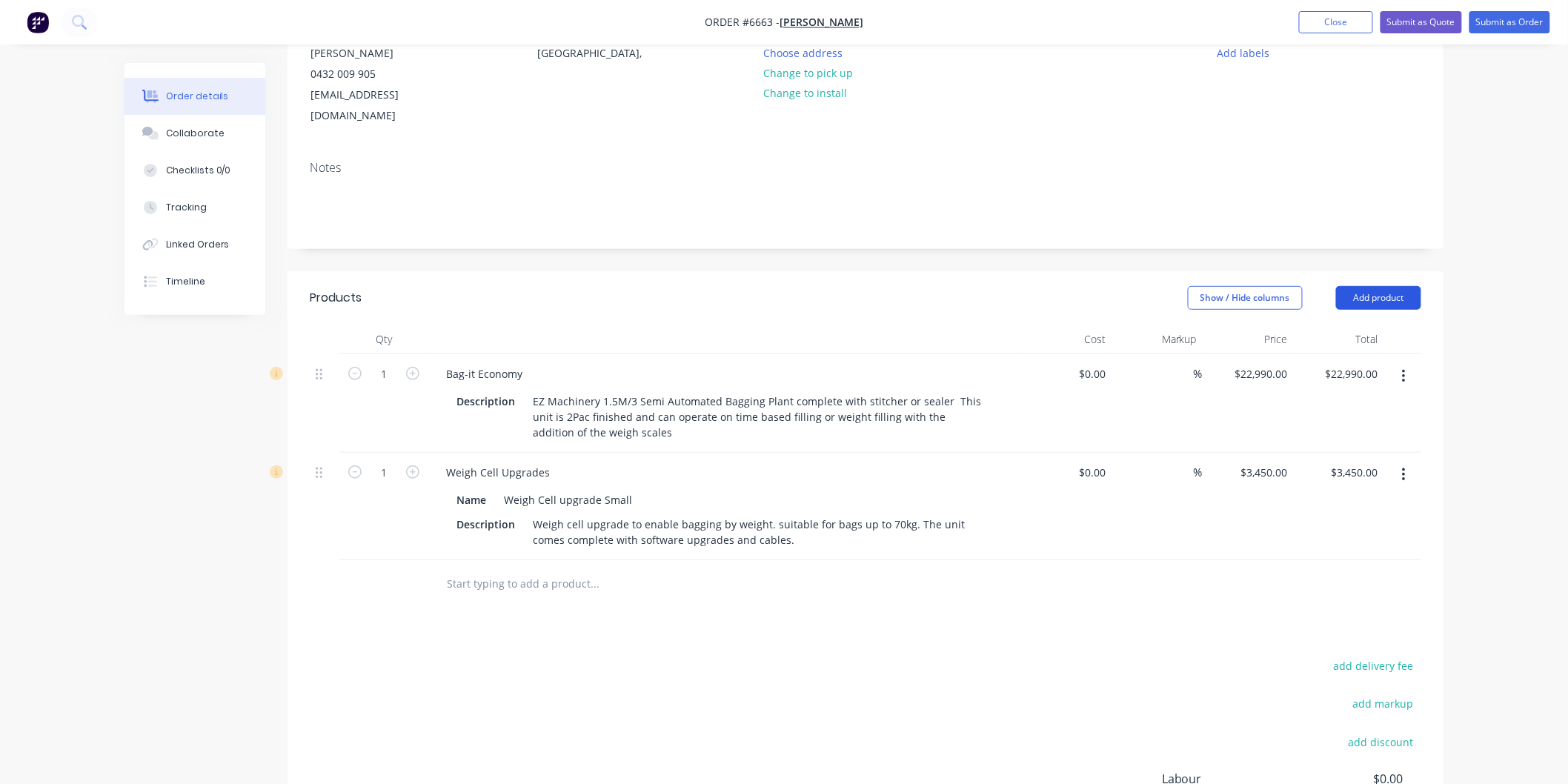
click at [1350, 286] on button "Add product" at bounding box center [1379, 298] width 85 height 24
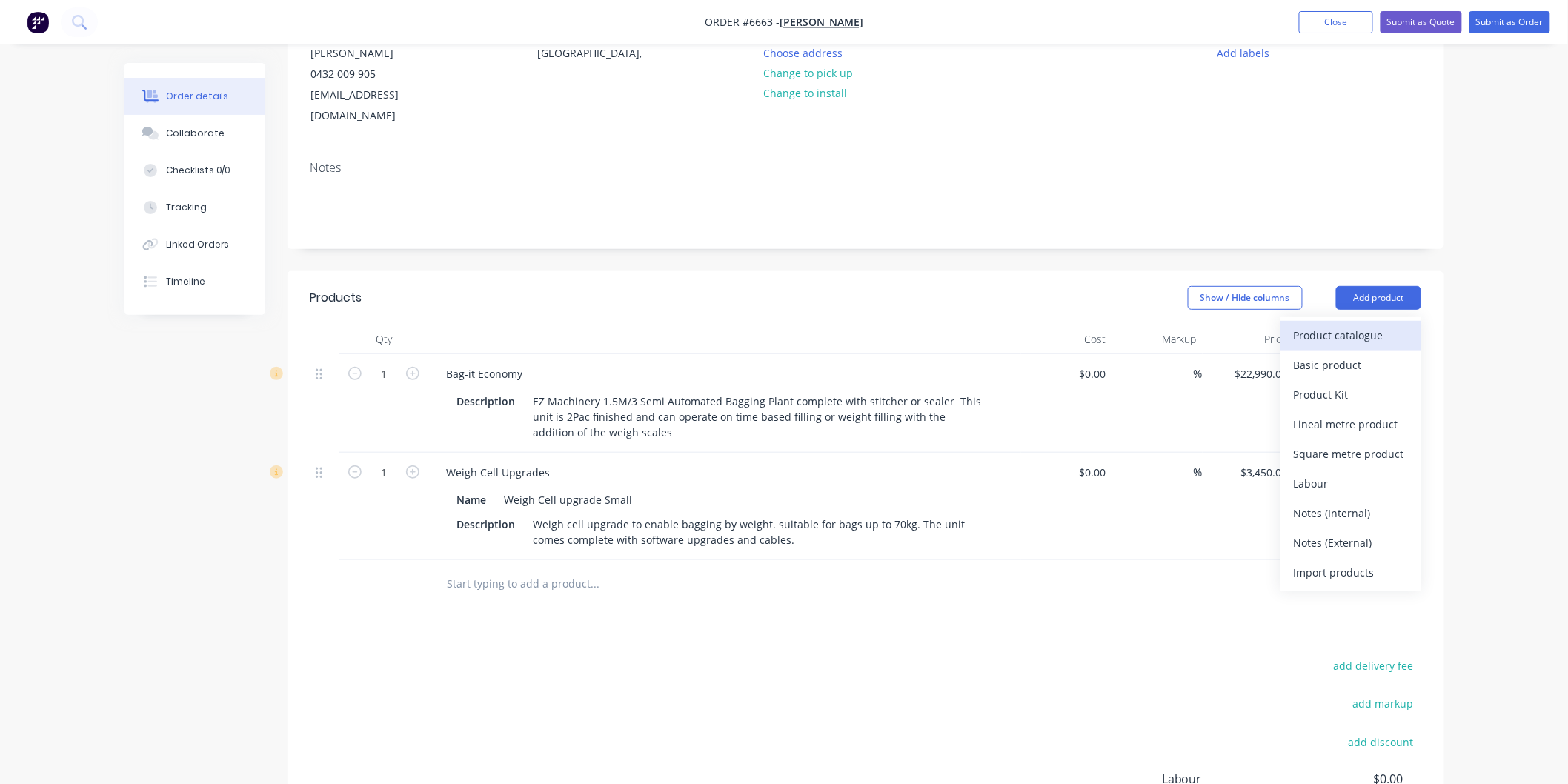
click at [1352, 324] on div "Product catalogue" at bounding box center [1351, 335] width 114 height 21
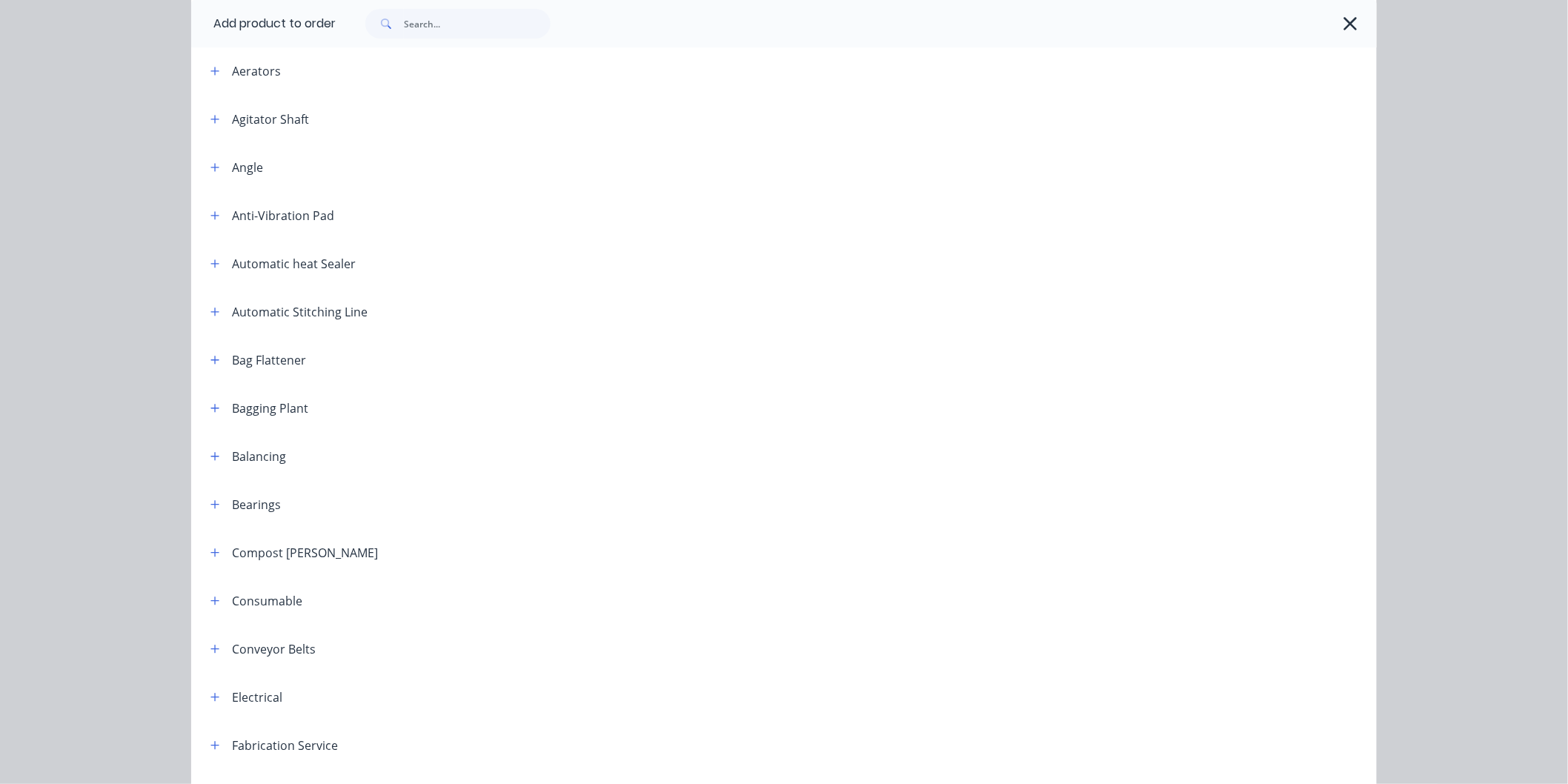
scroll to position [165, 0]
click at [212, 643] on icon "button" at bounding box center [215, 648] width 9 height 10
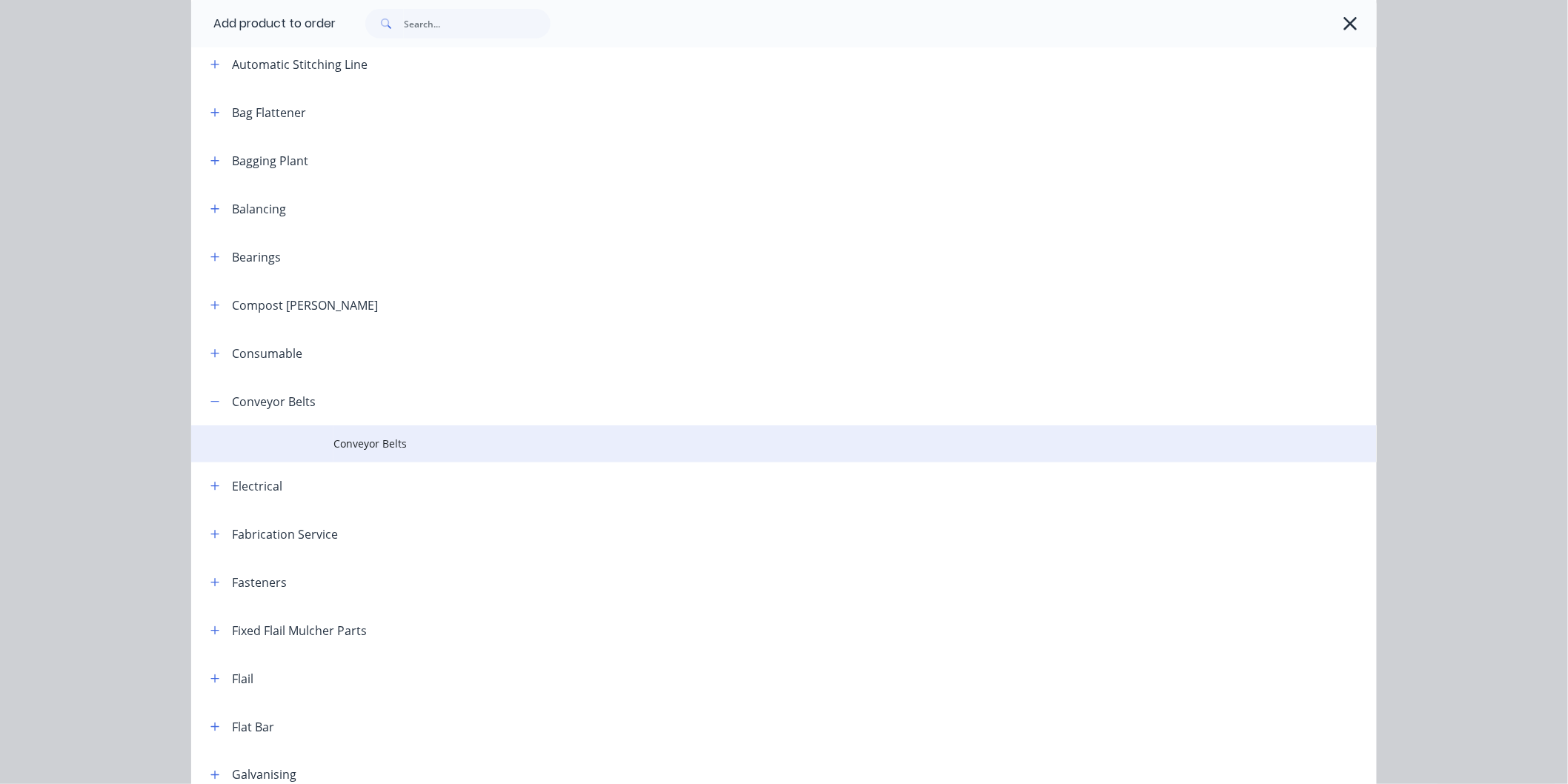
click at [373, 440] on span "Conveyor Belts" at bounding box center [751, 443] width 835 height 16
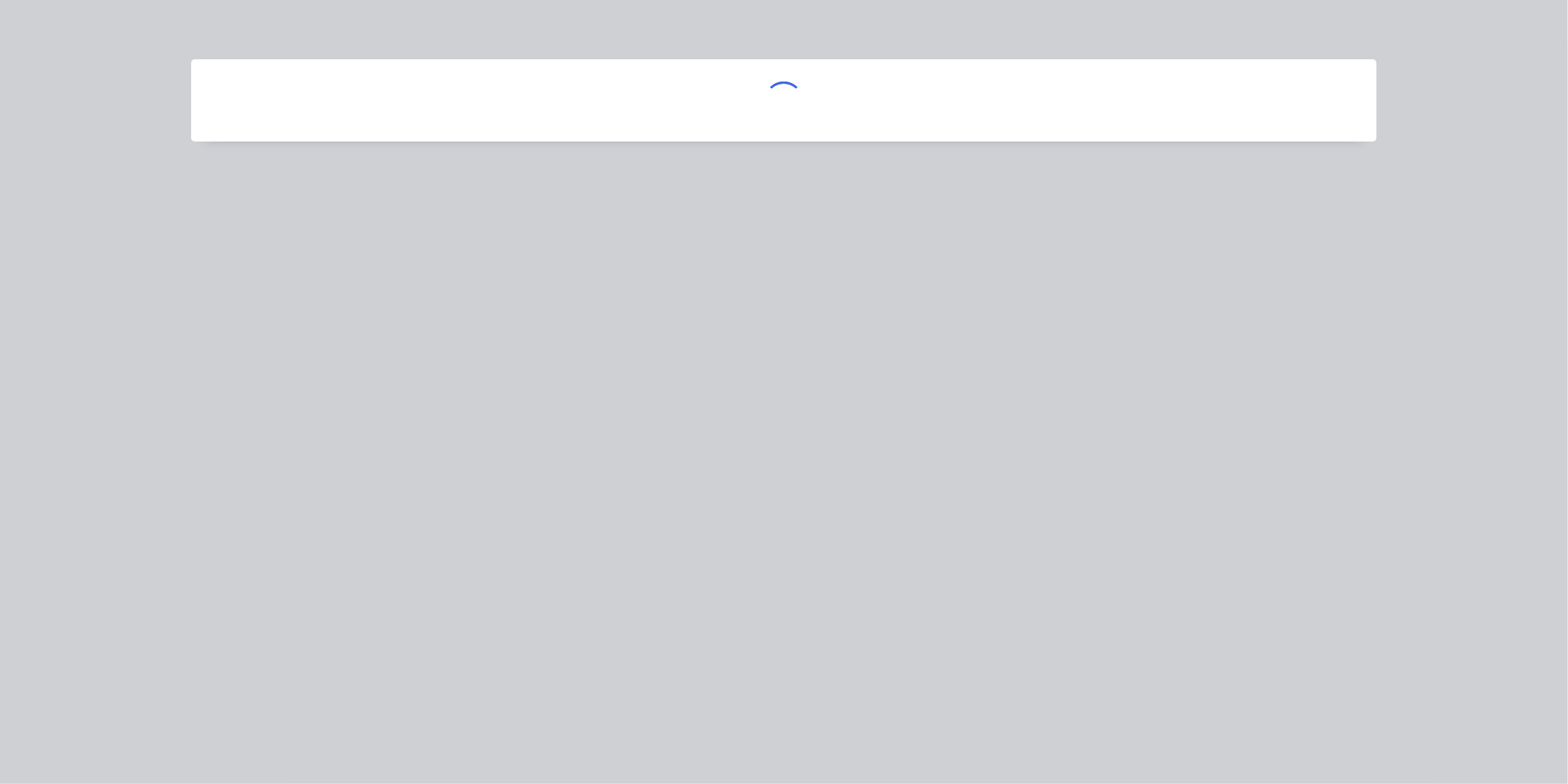
scroll to position [0, 0]
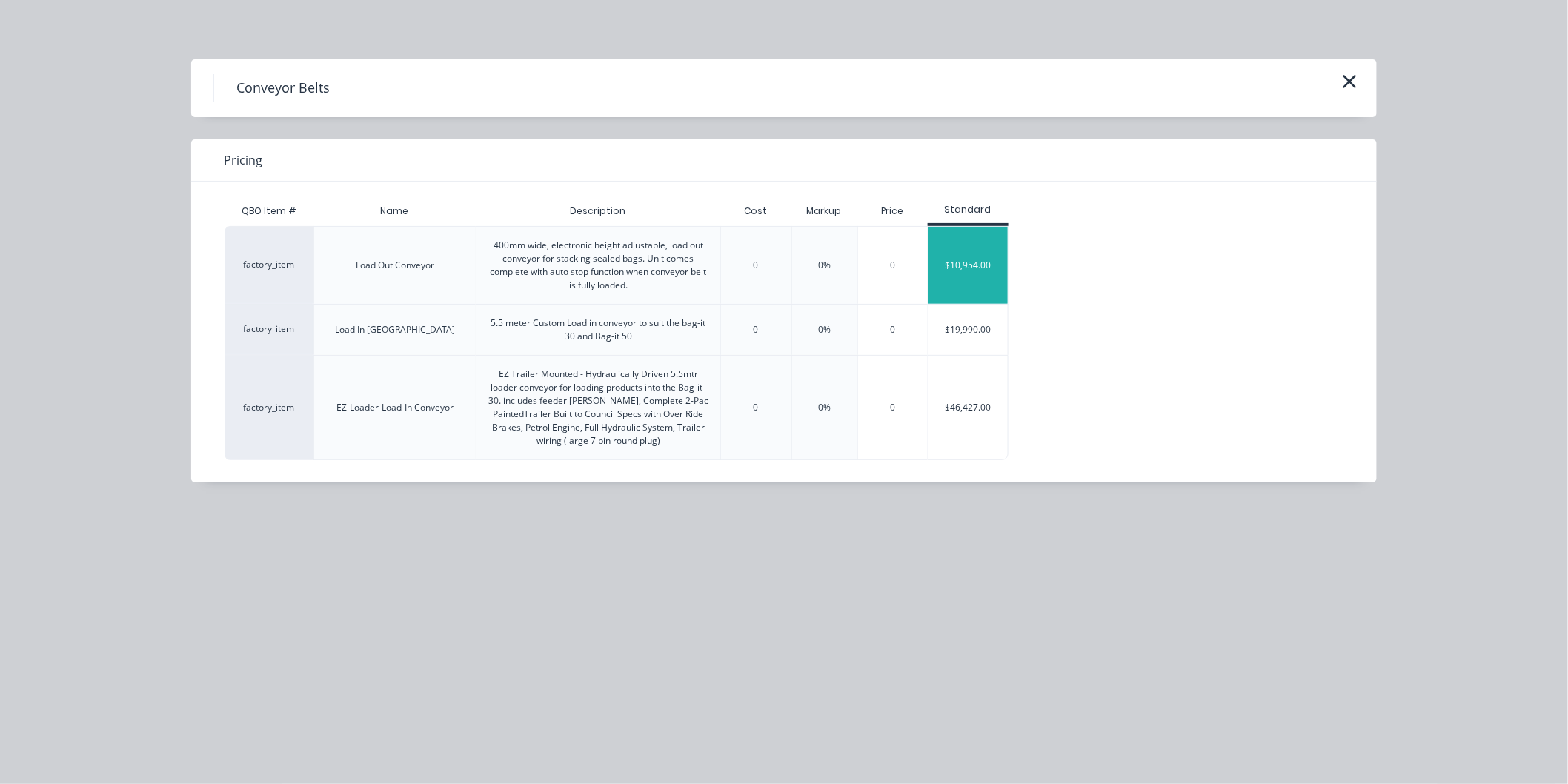
click at [979, 264] on div "$10,954.00" at bounding box center [968, 266] width 79 height 77
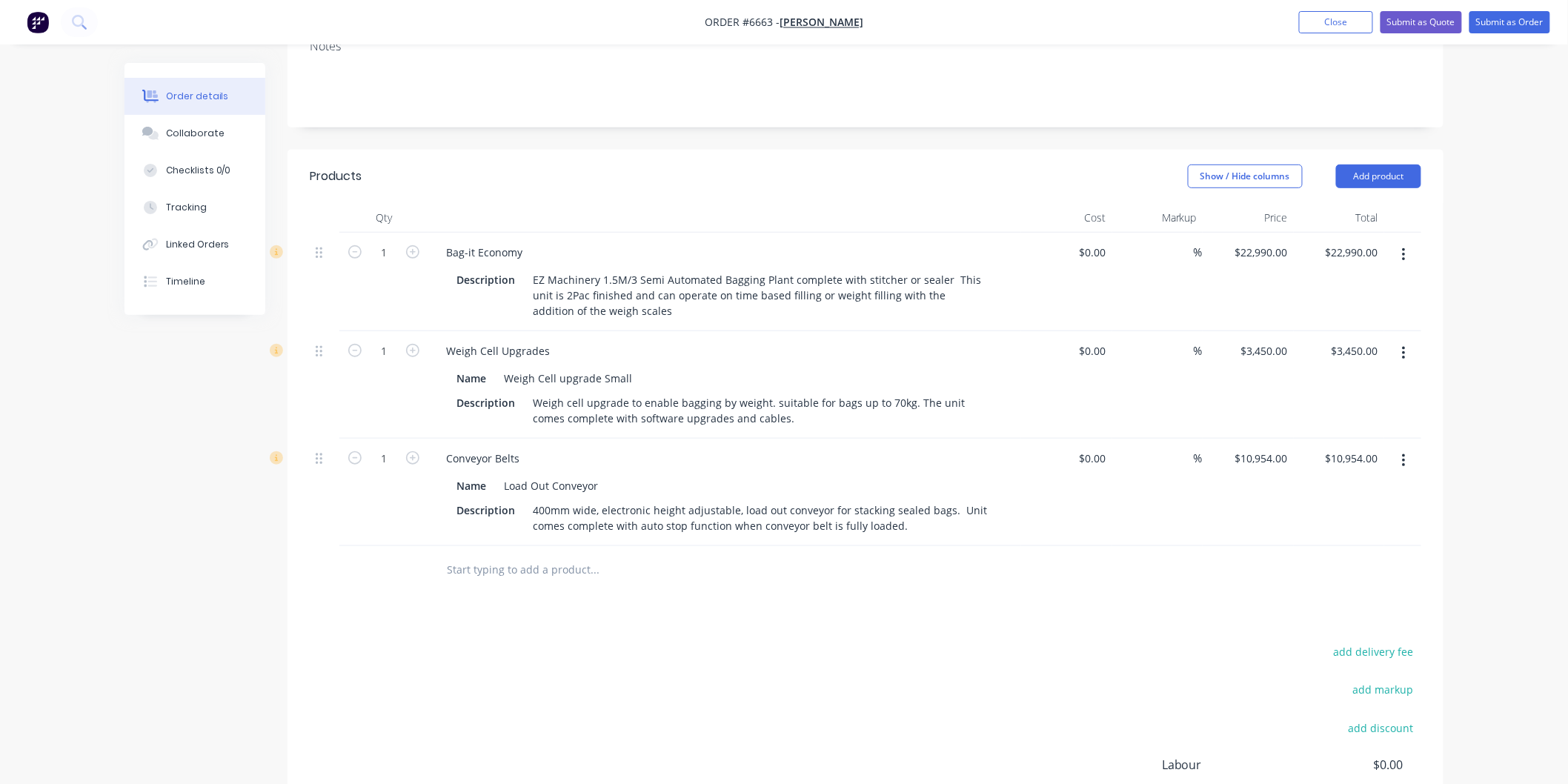
scroll to position [329, 0]
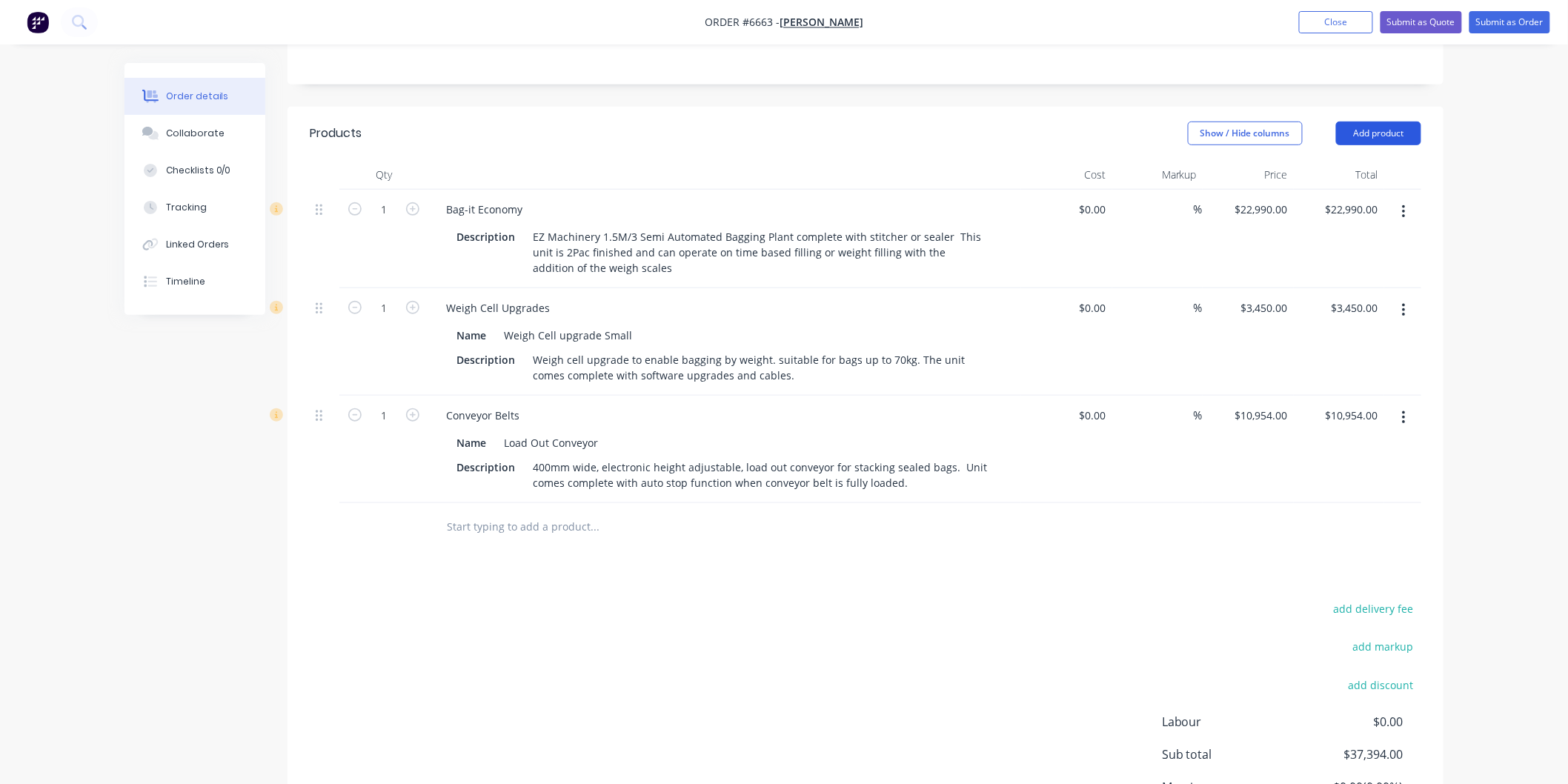
click at [1379, 121] on button "Add product" at bounding box center [1379, 133] width 85 height 24
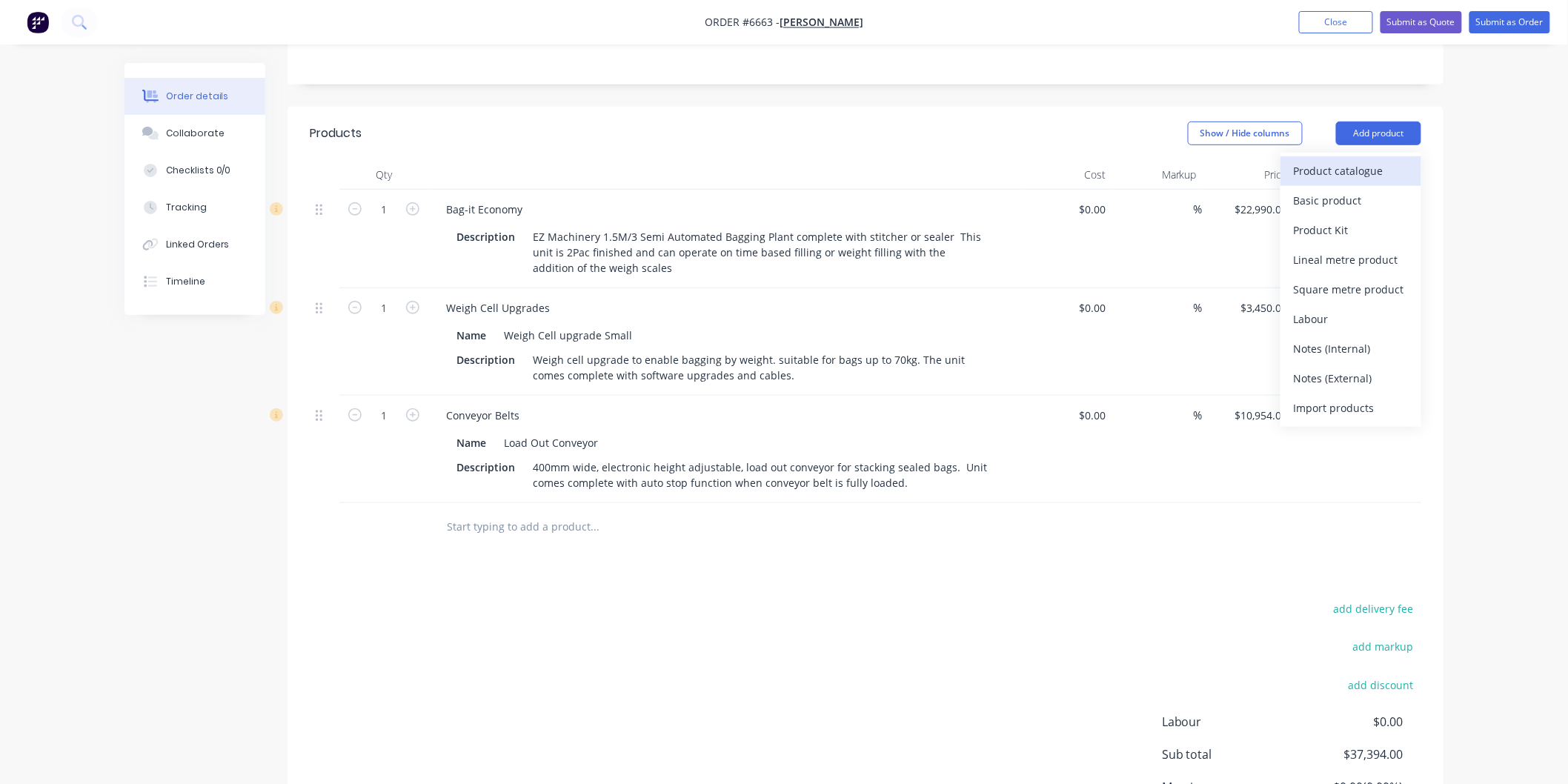
click at [1321, 160] on div "Product catalogue" at bounding box center [1351, 170] width 114 height 21
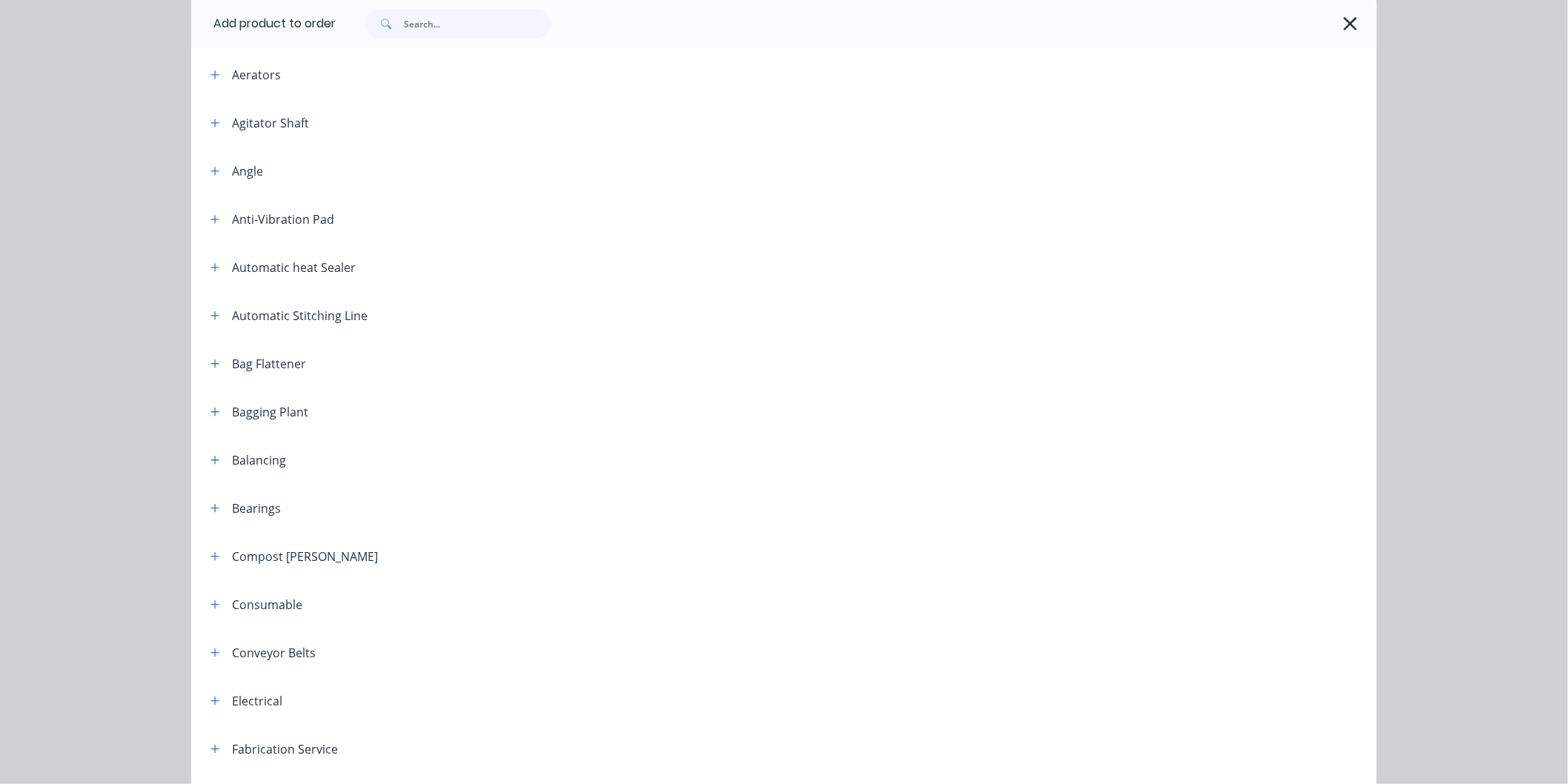
scroll to position [165, 0]
click at [211, 310] on icon "button" at bounding box center [215, 311] width 8 height 8
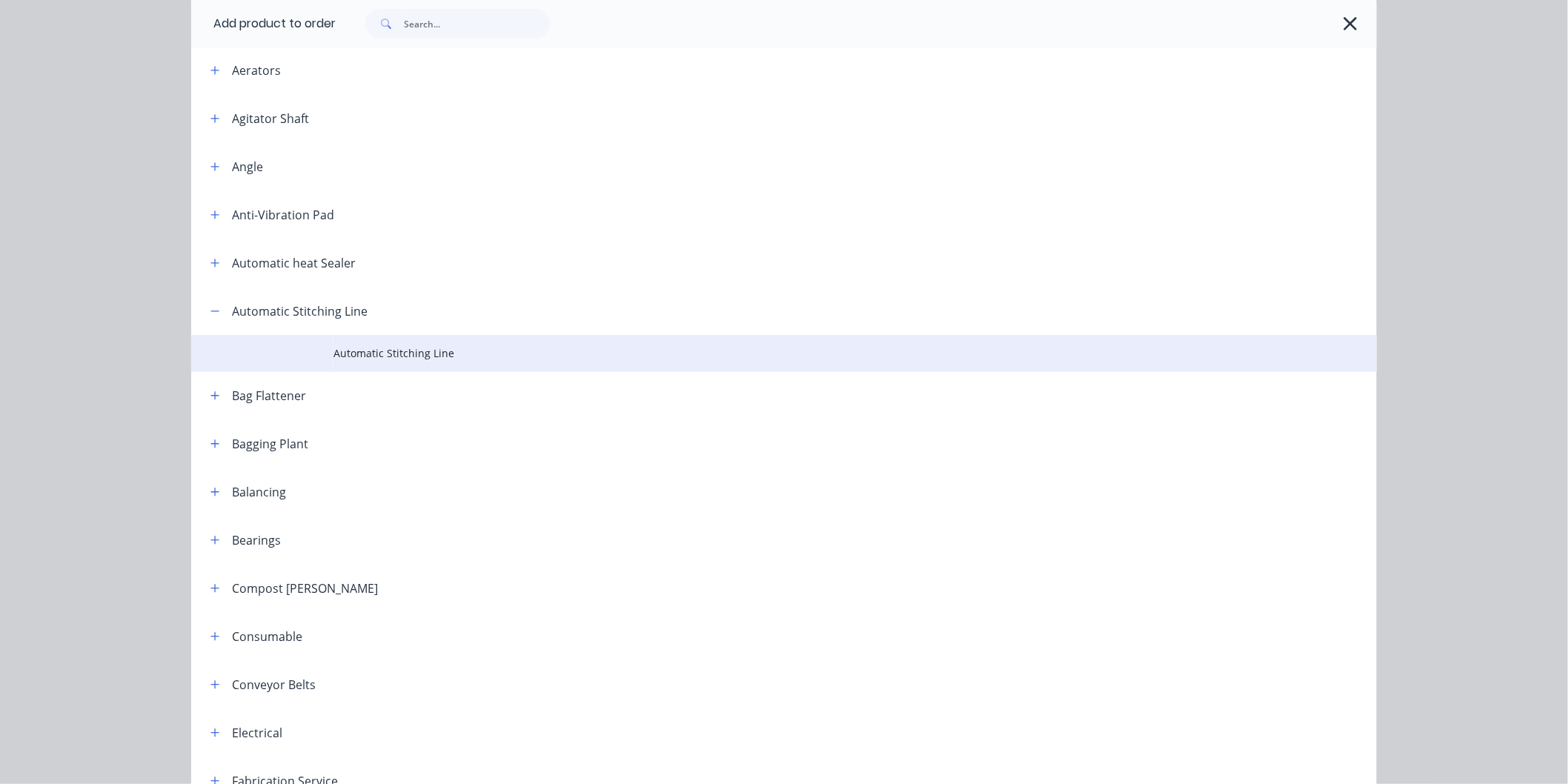
click at [401, 354] on span "Automatic Stitching Line" at bounding box center [751, 353] width 835 height 16
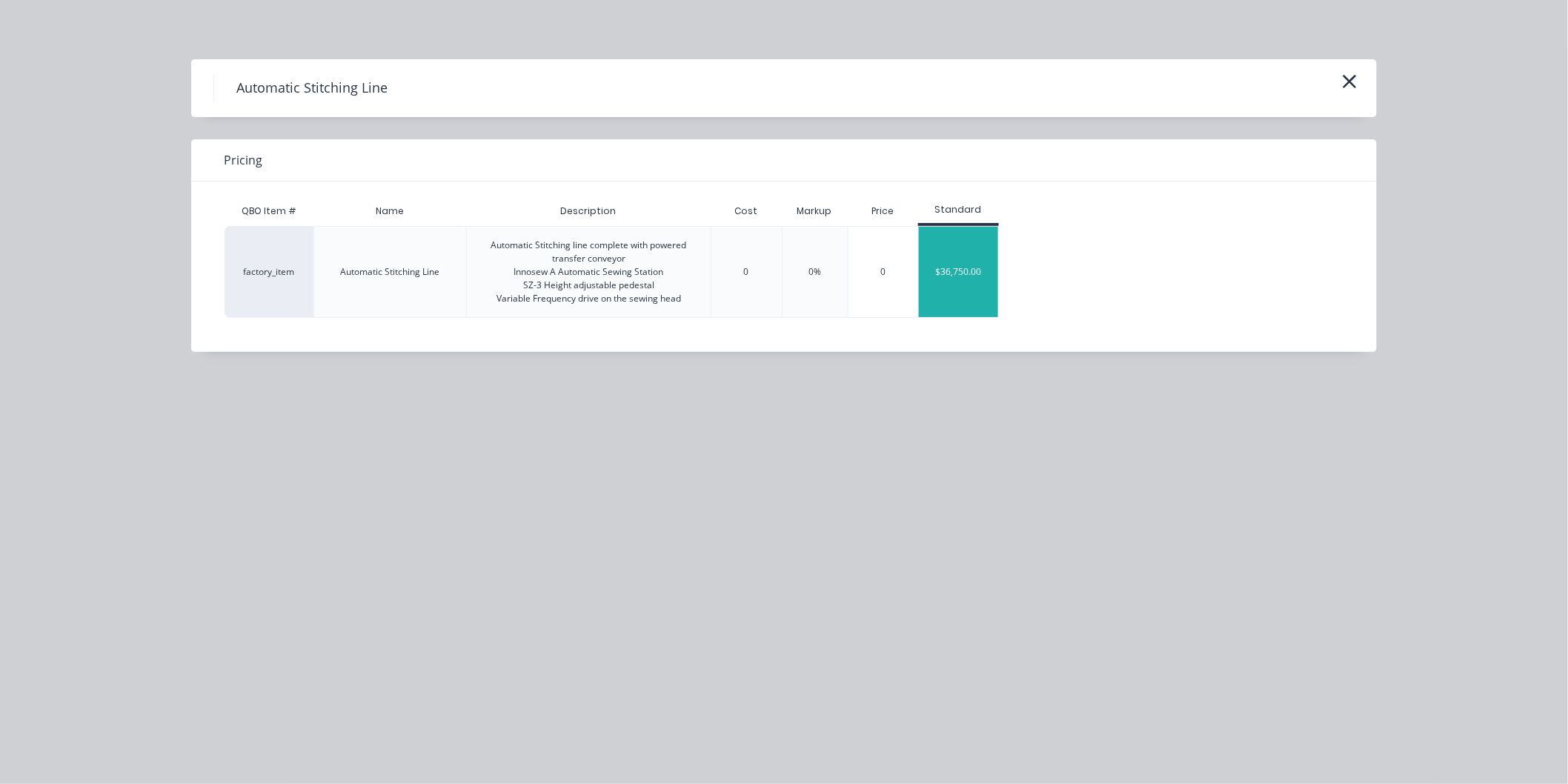
click at [938, 270] on div "$36,750.00" at bounding box center [959, 272] width 79 height 90
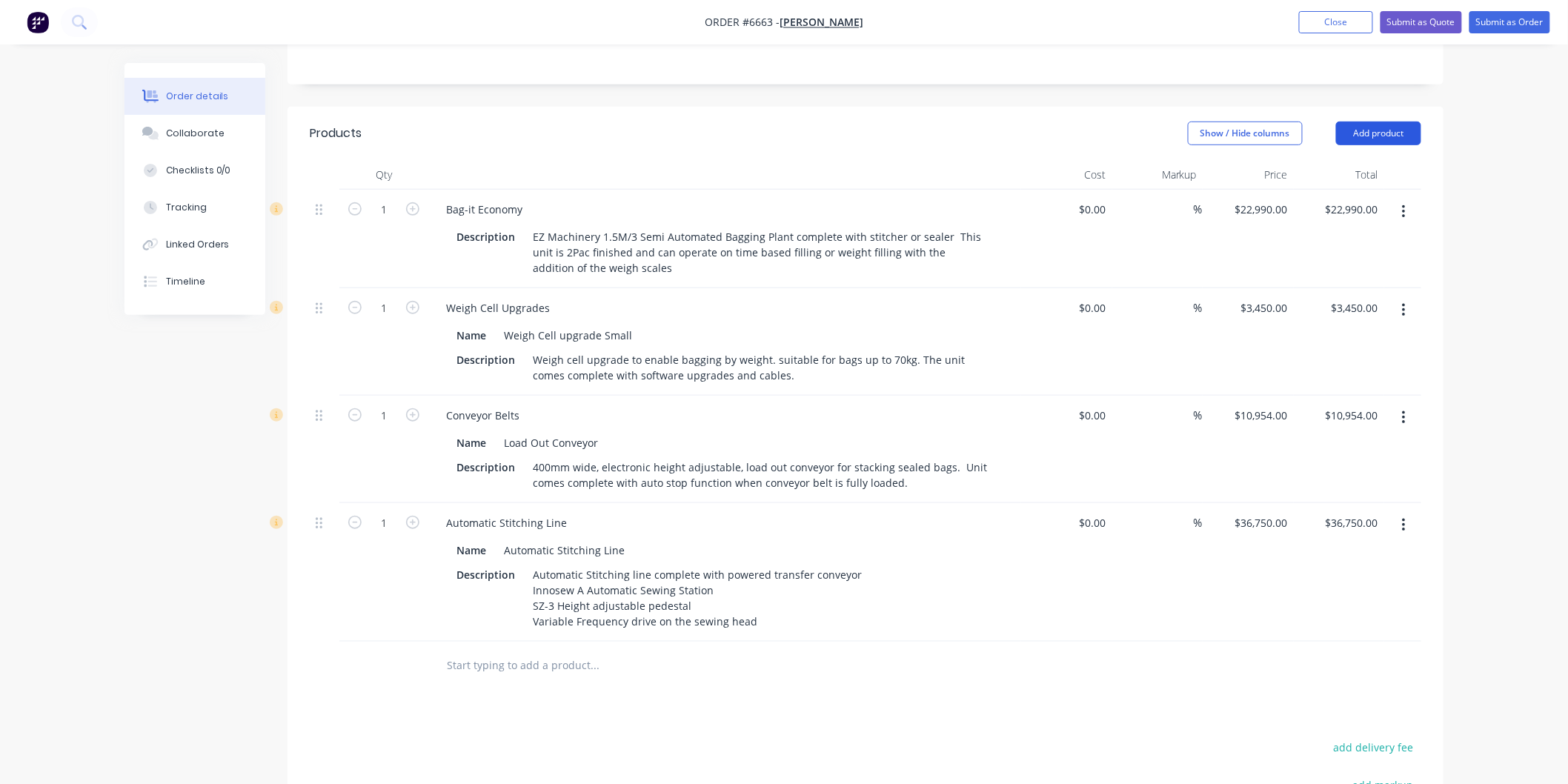
click at [1381, 121] on button "Add product" at bounding box center [1379, 133] width 85 height 24
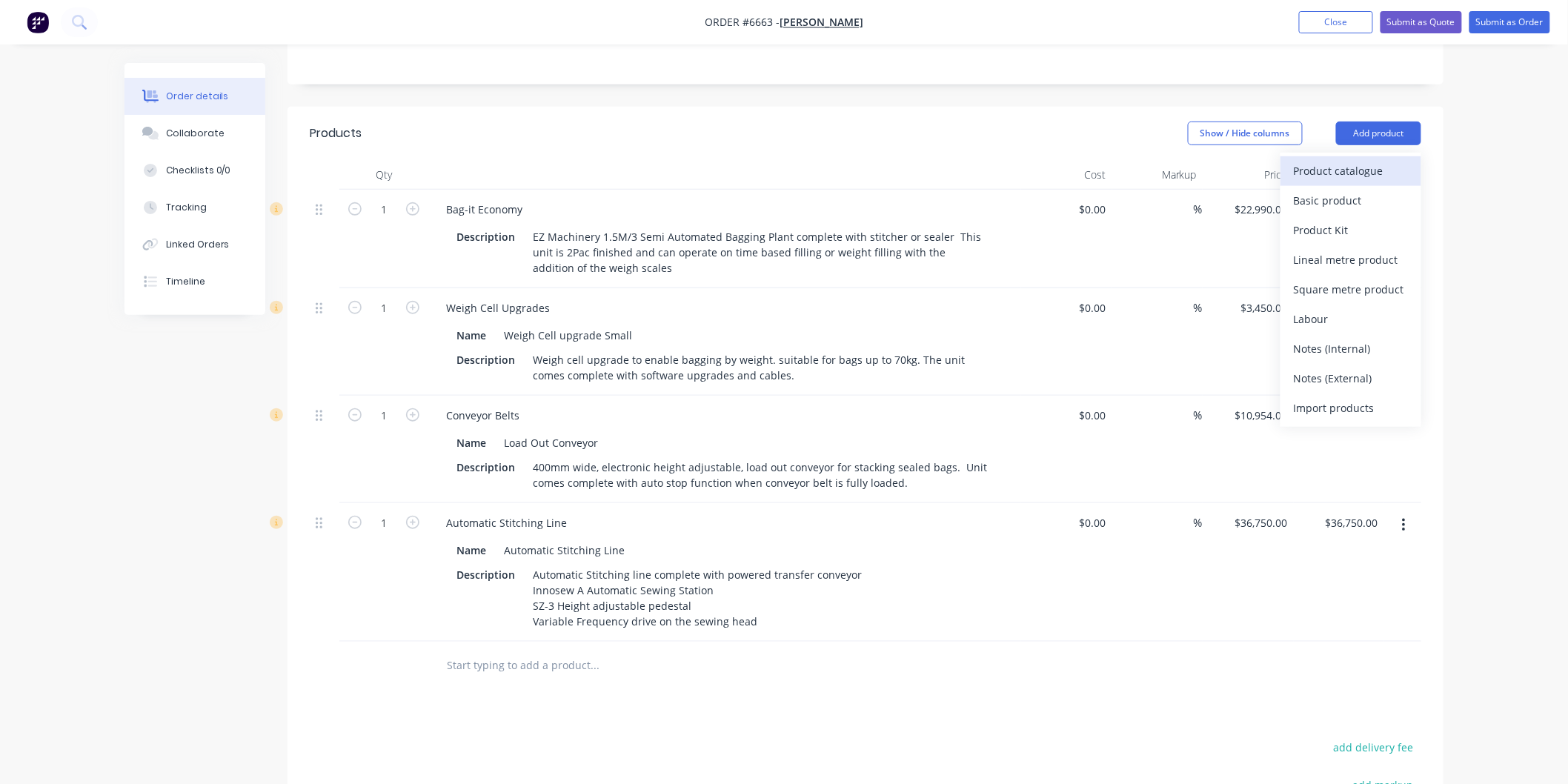
click at [1345, 160] on div "Product catalogue" at bounding box center [1351, 170] width 114 height 21
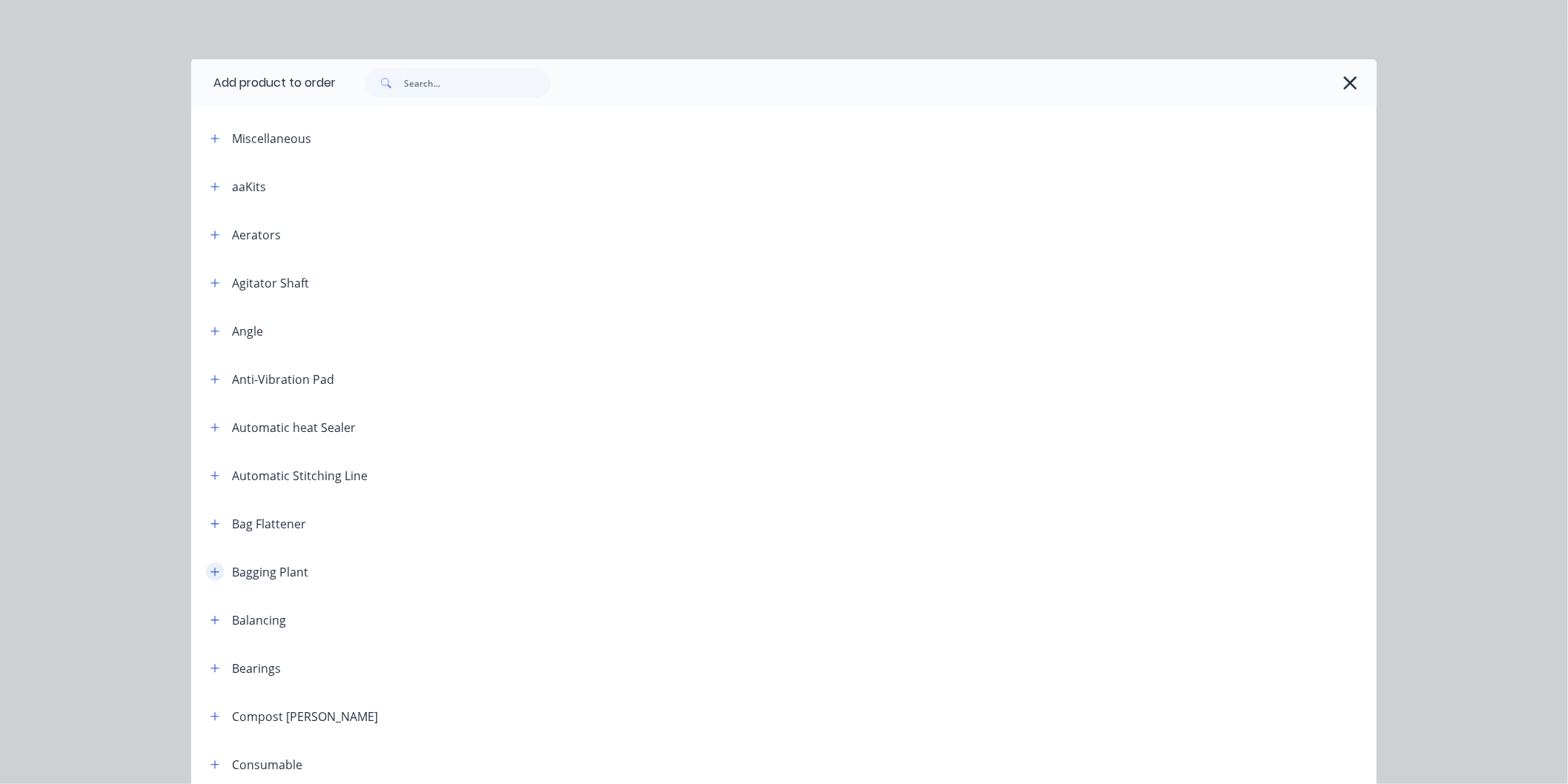
click at [210, 571] on icon "button" at bounding box center [215, 572] width 9 height 10
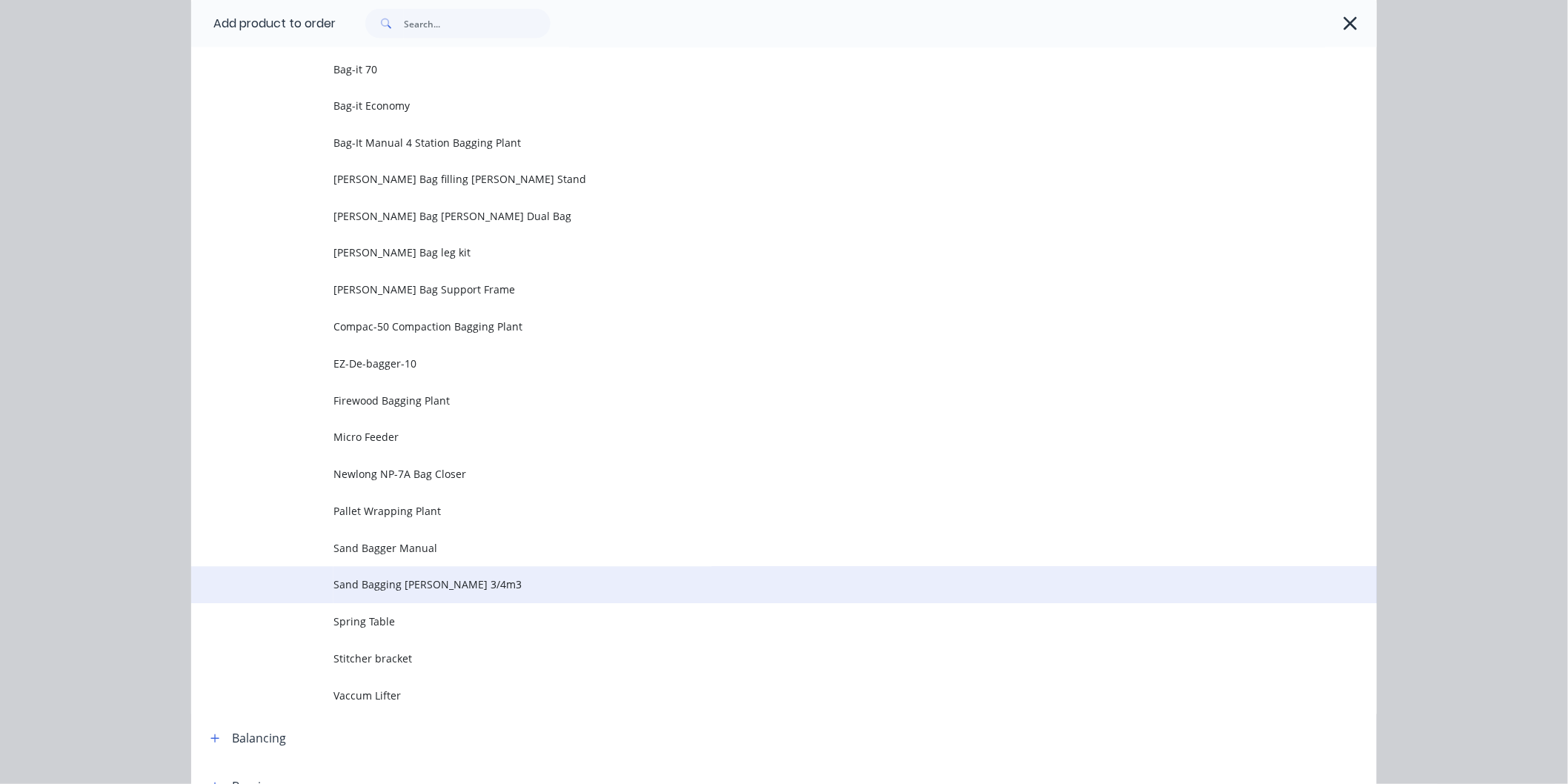
scroll to position [1070, 0]
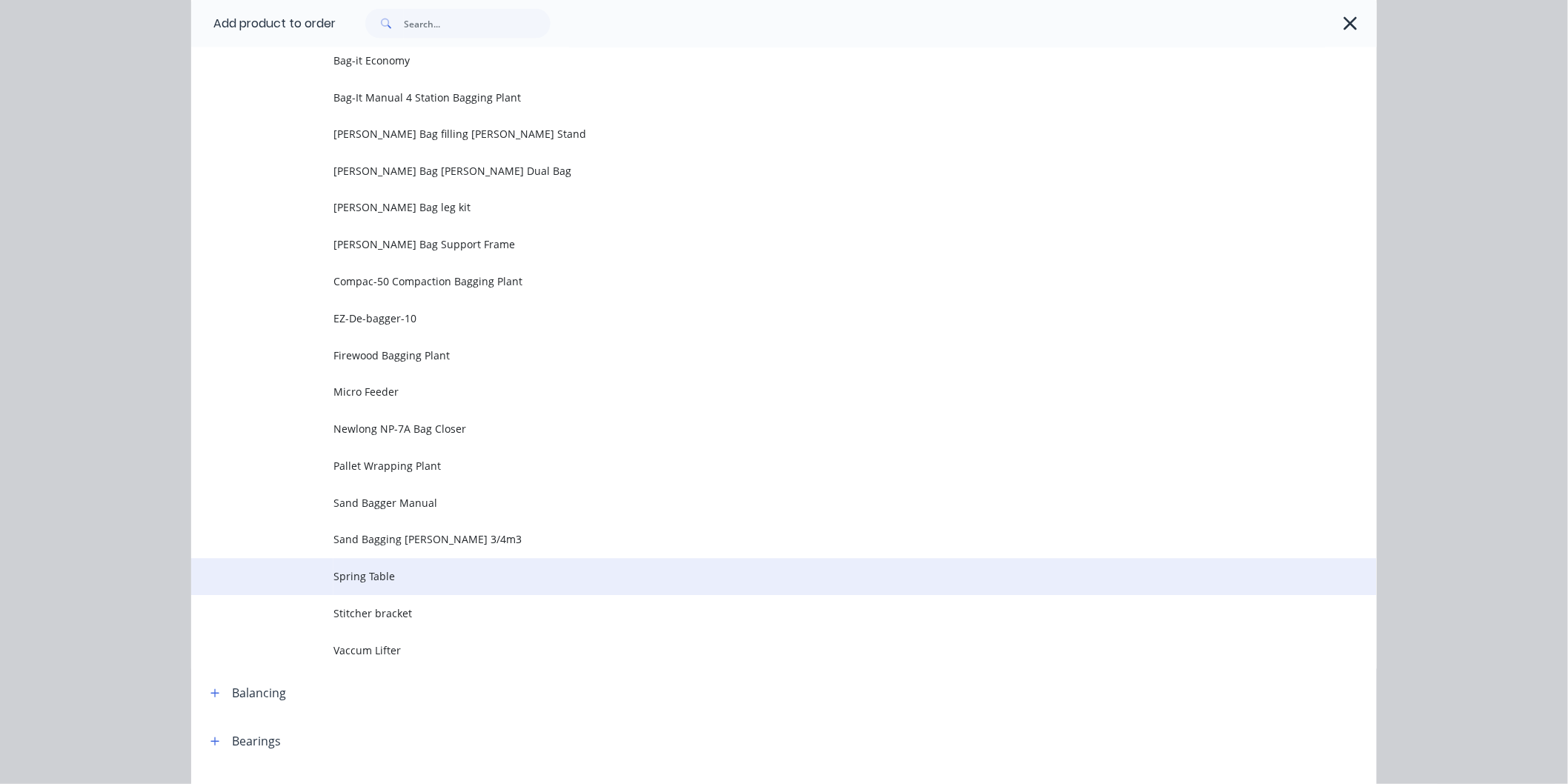
click at [367, 574] on span "Spring Table" at bounding box center [751, 576] width 835 height 16
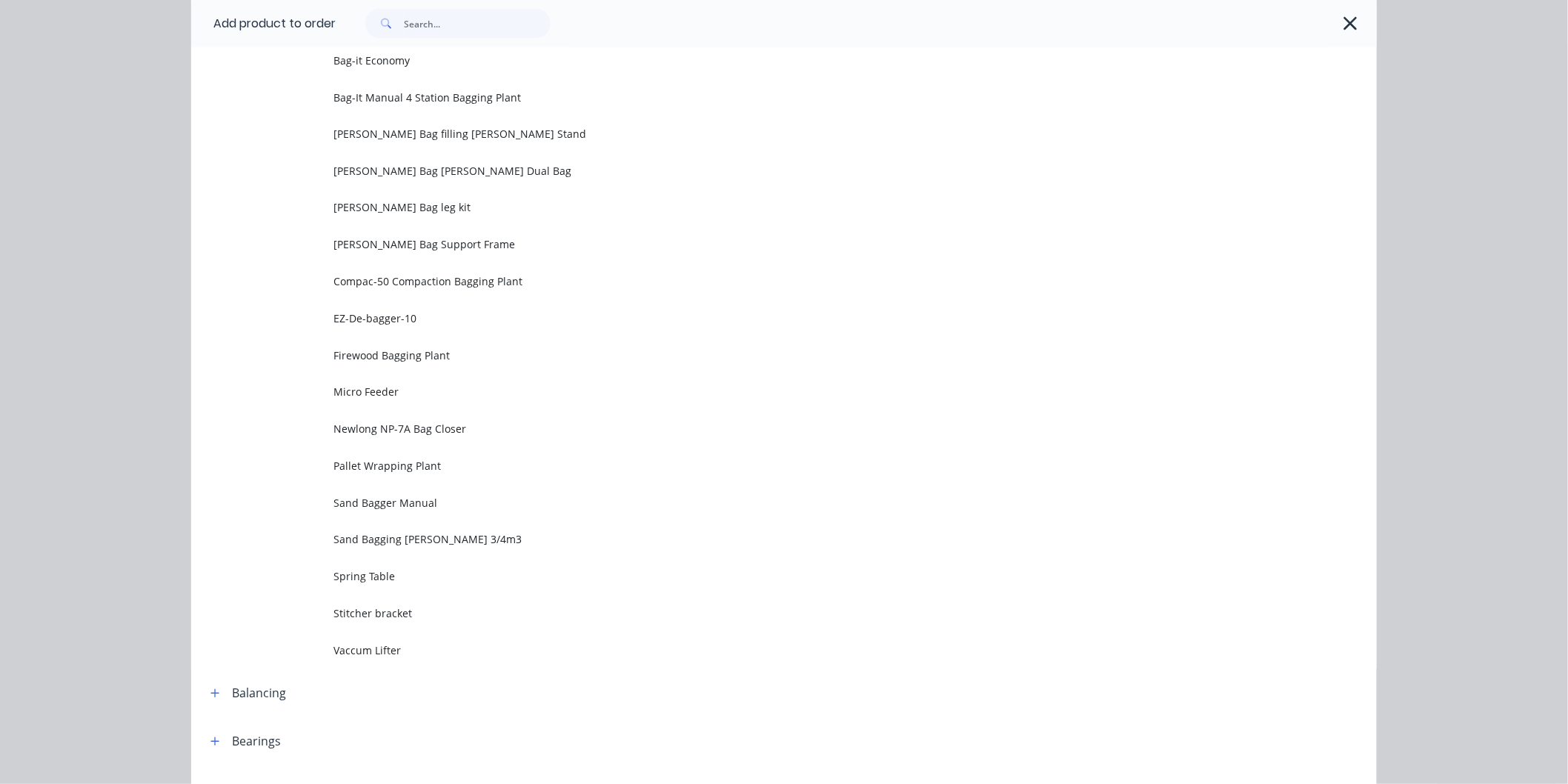
scroll to position [0, 0]
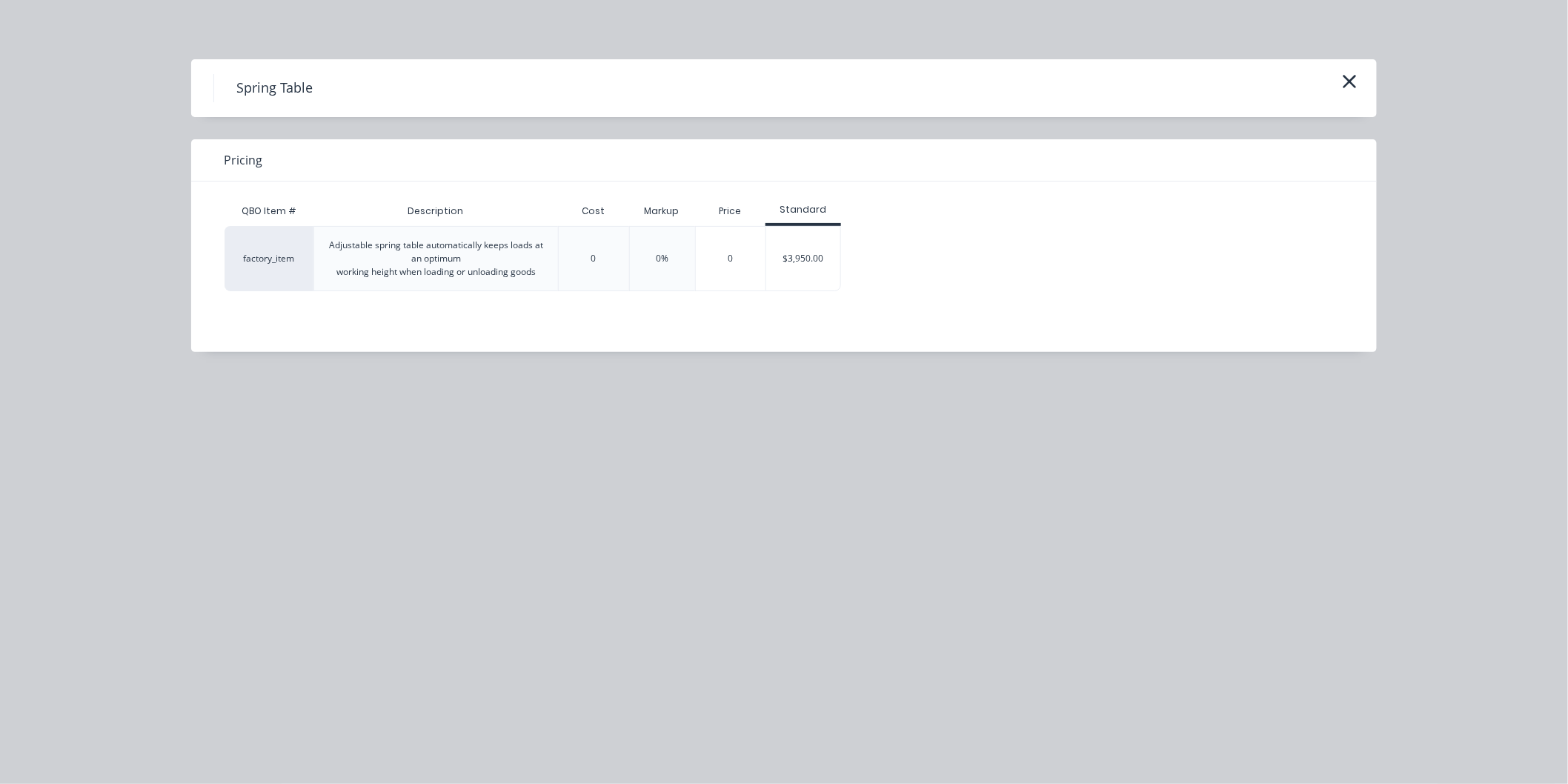
drag, startPoint x: 809, startPoint y: 259, endPoint x: 813, endPoint y: 251, distance: 8.9
click at [811, 255] on div "$3,950.00" at bounding box center [803, 258] width 74 height 63
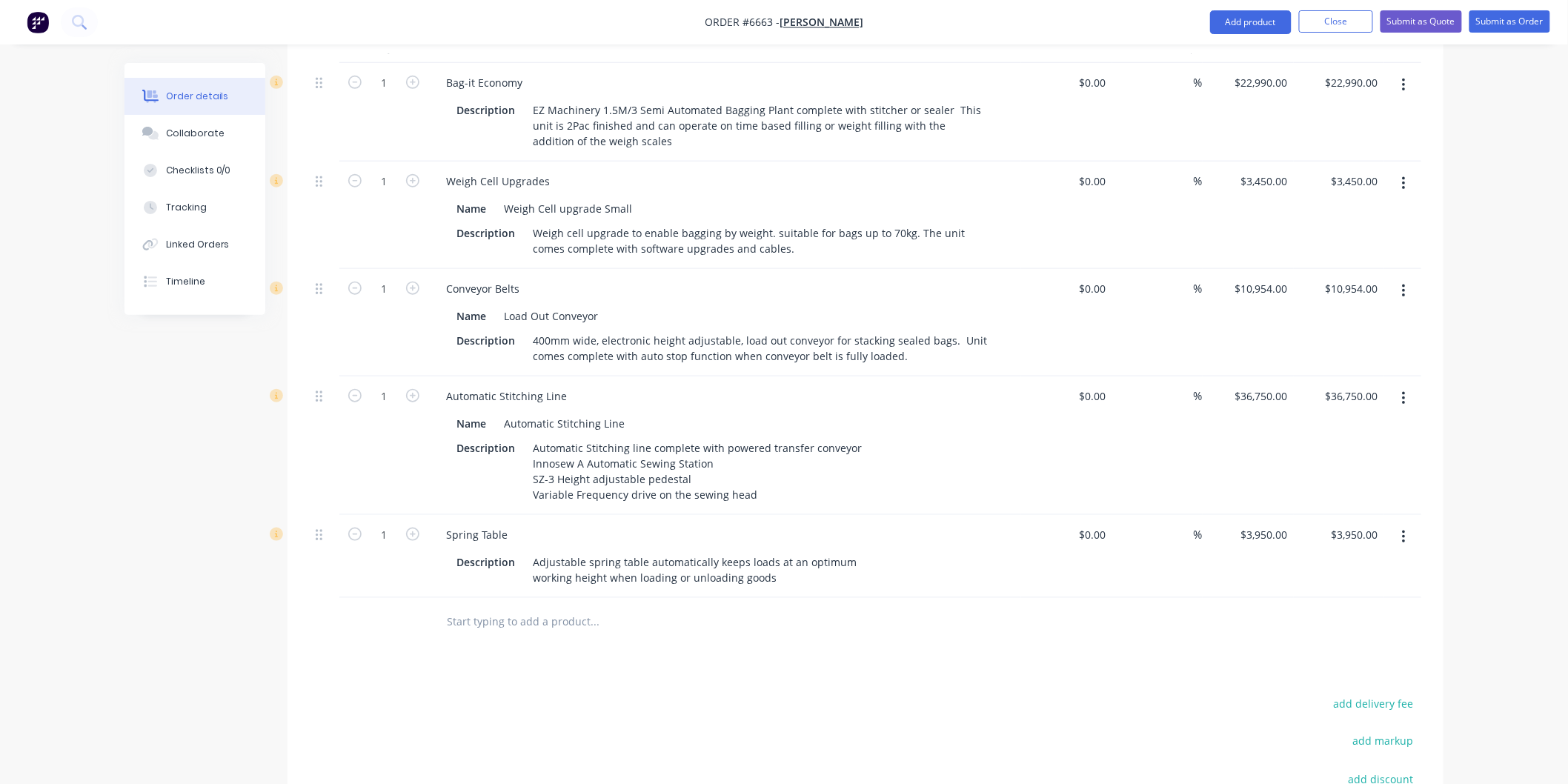
scroll to position [494, 0]
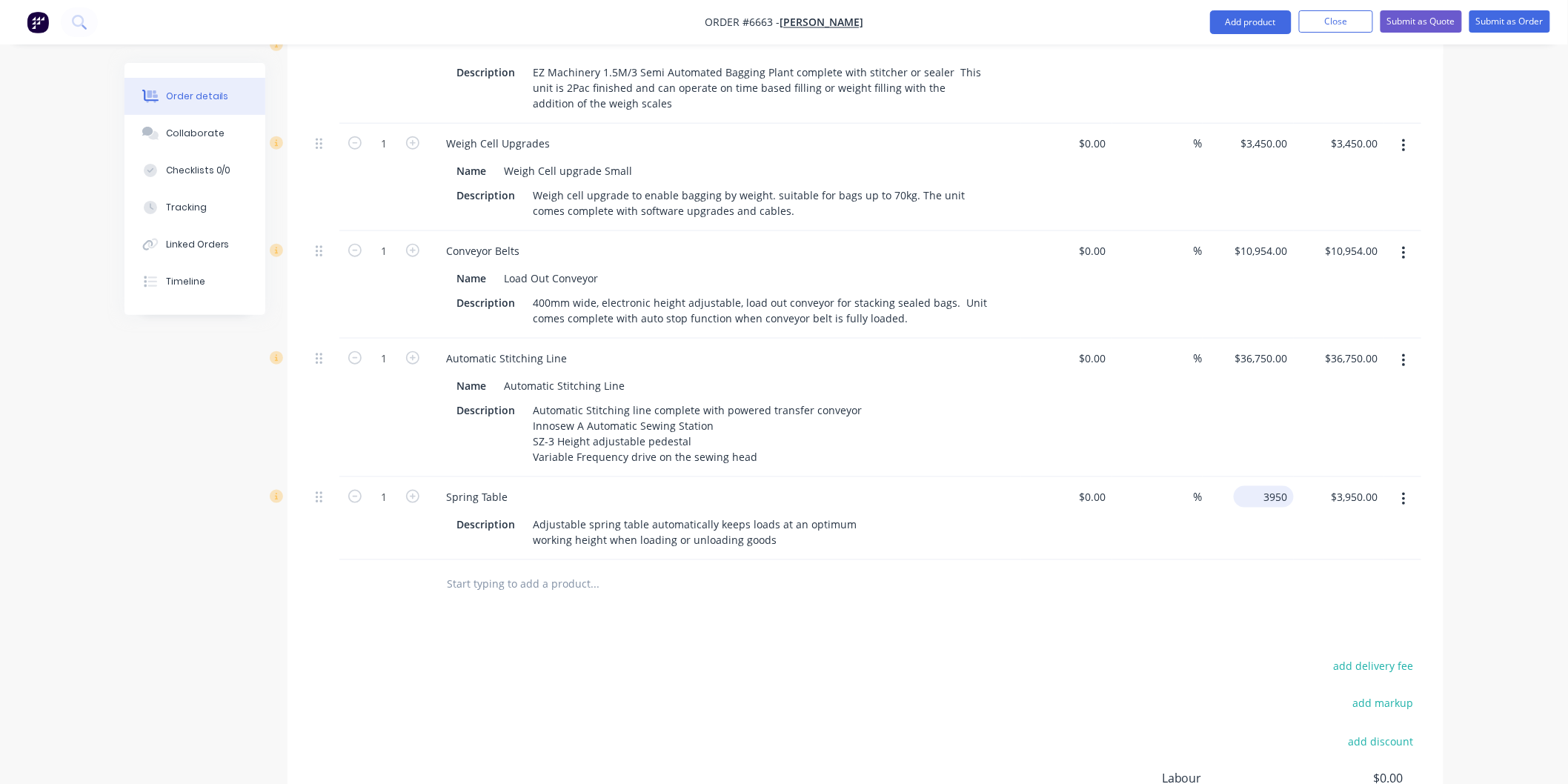
click at [1258, 486] on div "3950 $3,950.00" at bounding box center [1263, 496] width 60 height 21
type input "$4,950.00"
click at [1241, 495] on div "$4,950.00 4950" at bounding box center [1247, 518] width 91 height 83
click at [1512, 19] on button "Submit as Order" at bounding box center [1510, 21] width 81 height 22
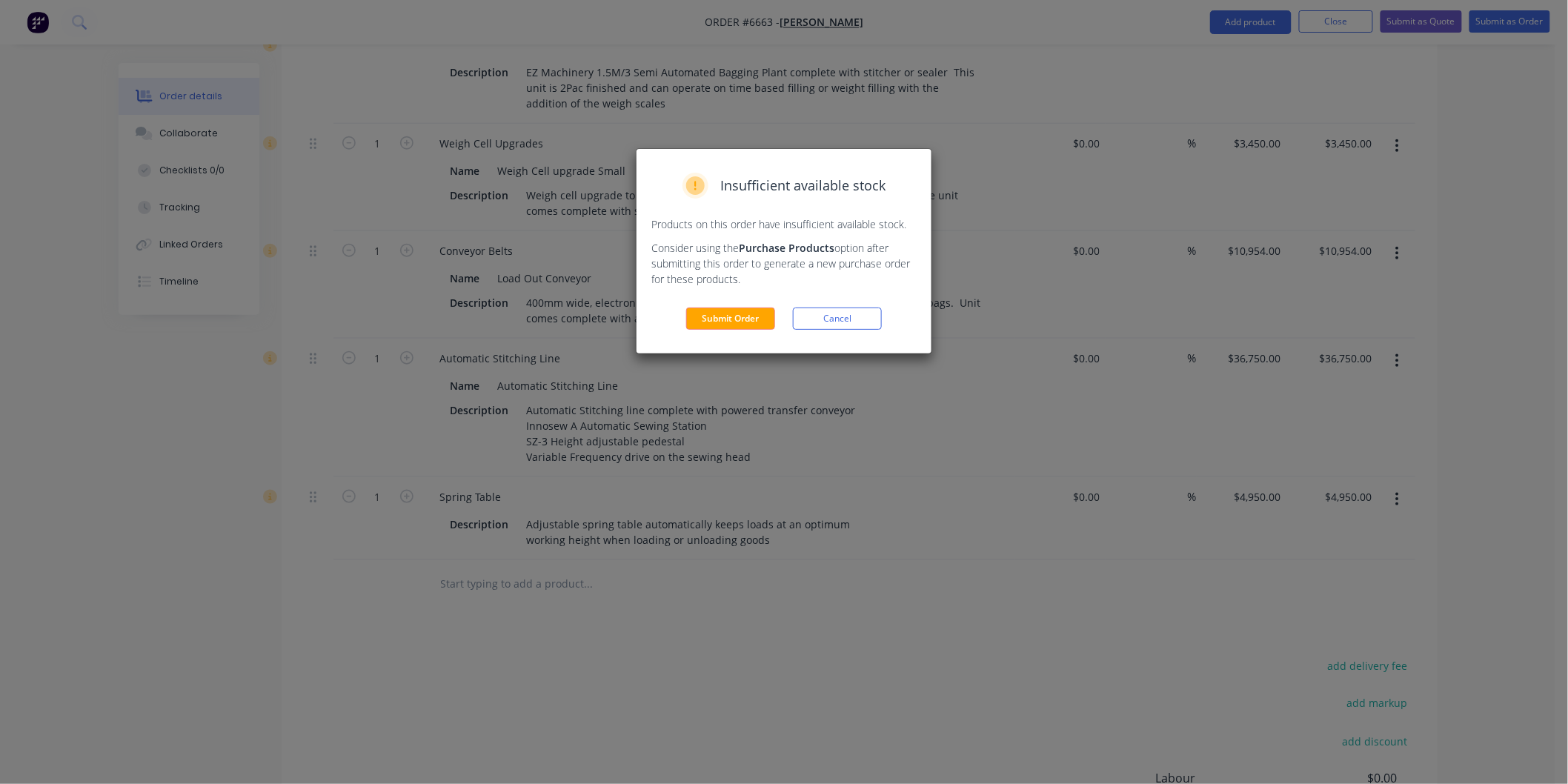
click at [816, 313] on button "Cancel" at bounding box center [837, 319] width 89 height 22
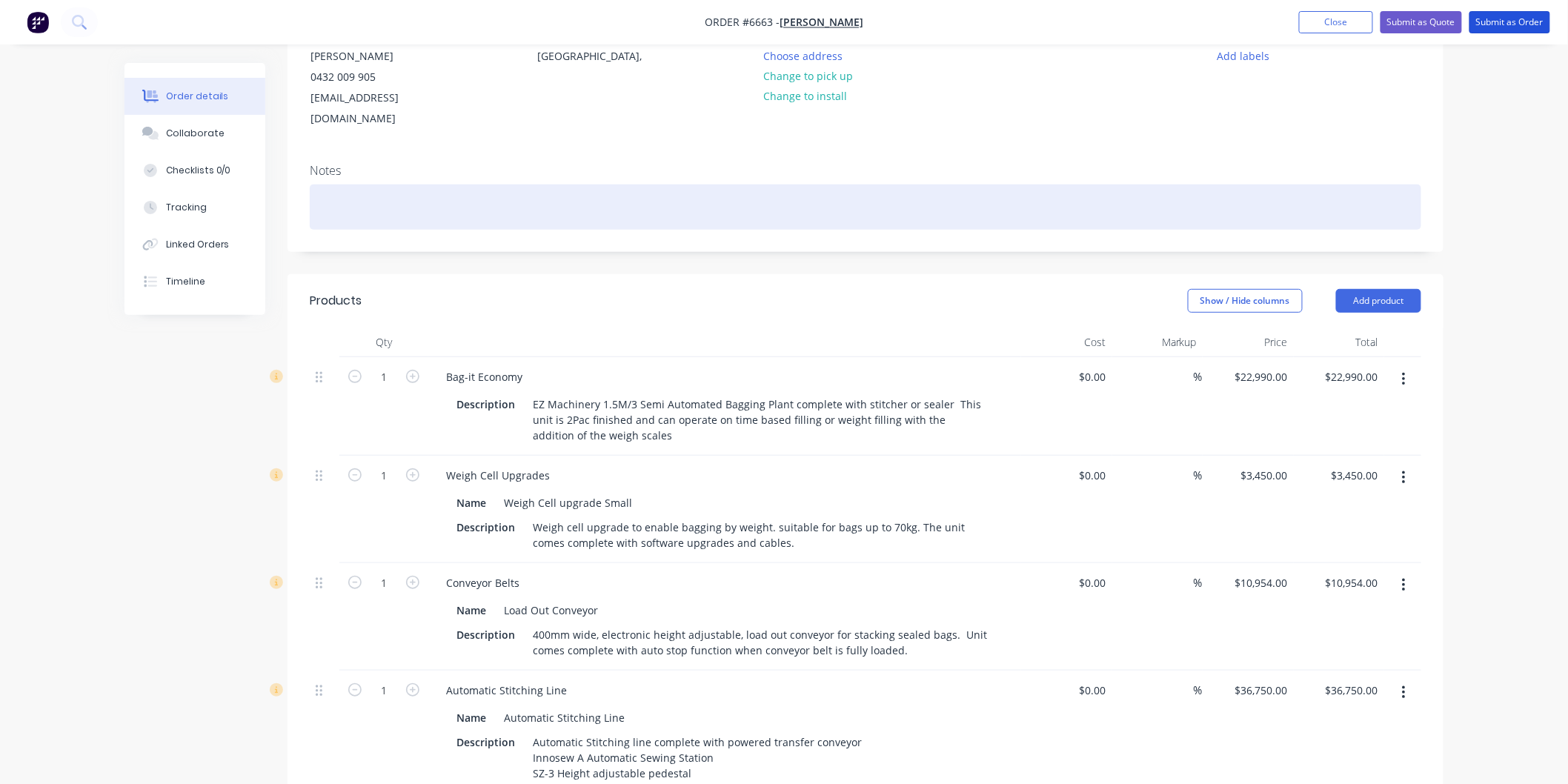
scroll to position [82, 0]
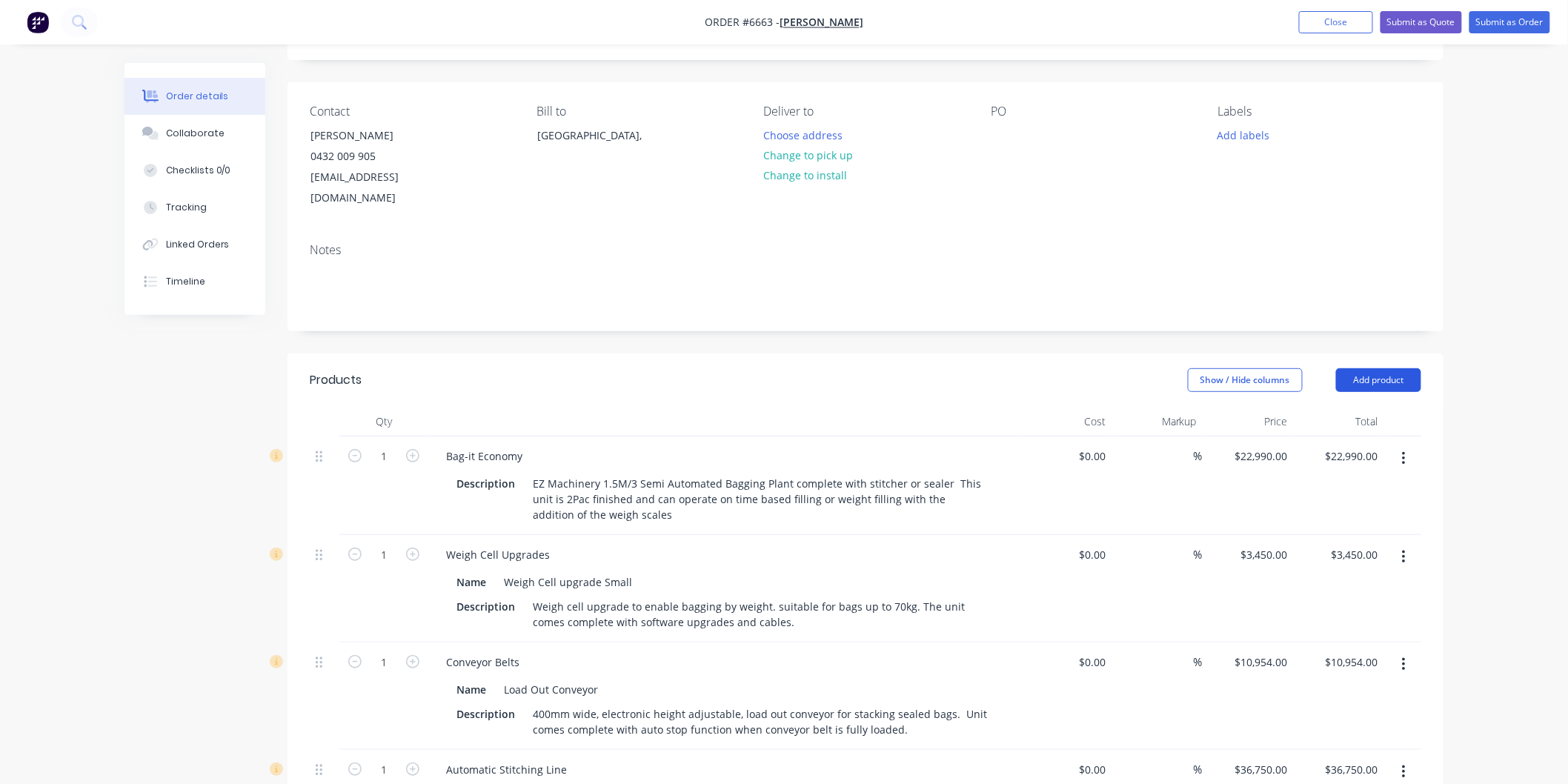
click at [1375, 369] on button "Add product" at bounding box center [1379, 381] width 85 height 24
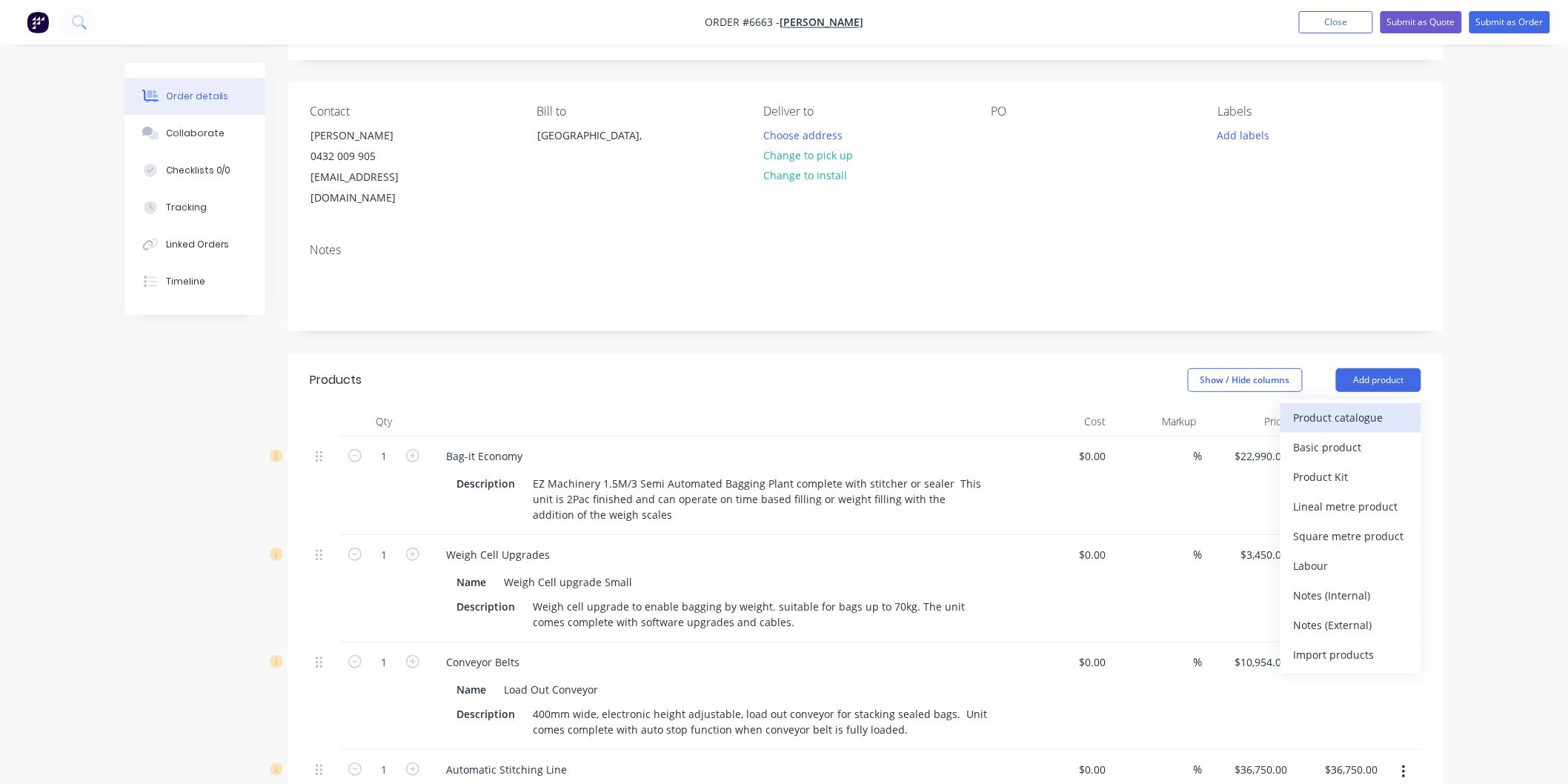
click at [1323, 407] on div "Product catalogue" at bounding box center [1351, 417] width 114 height 21
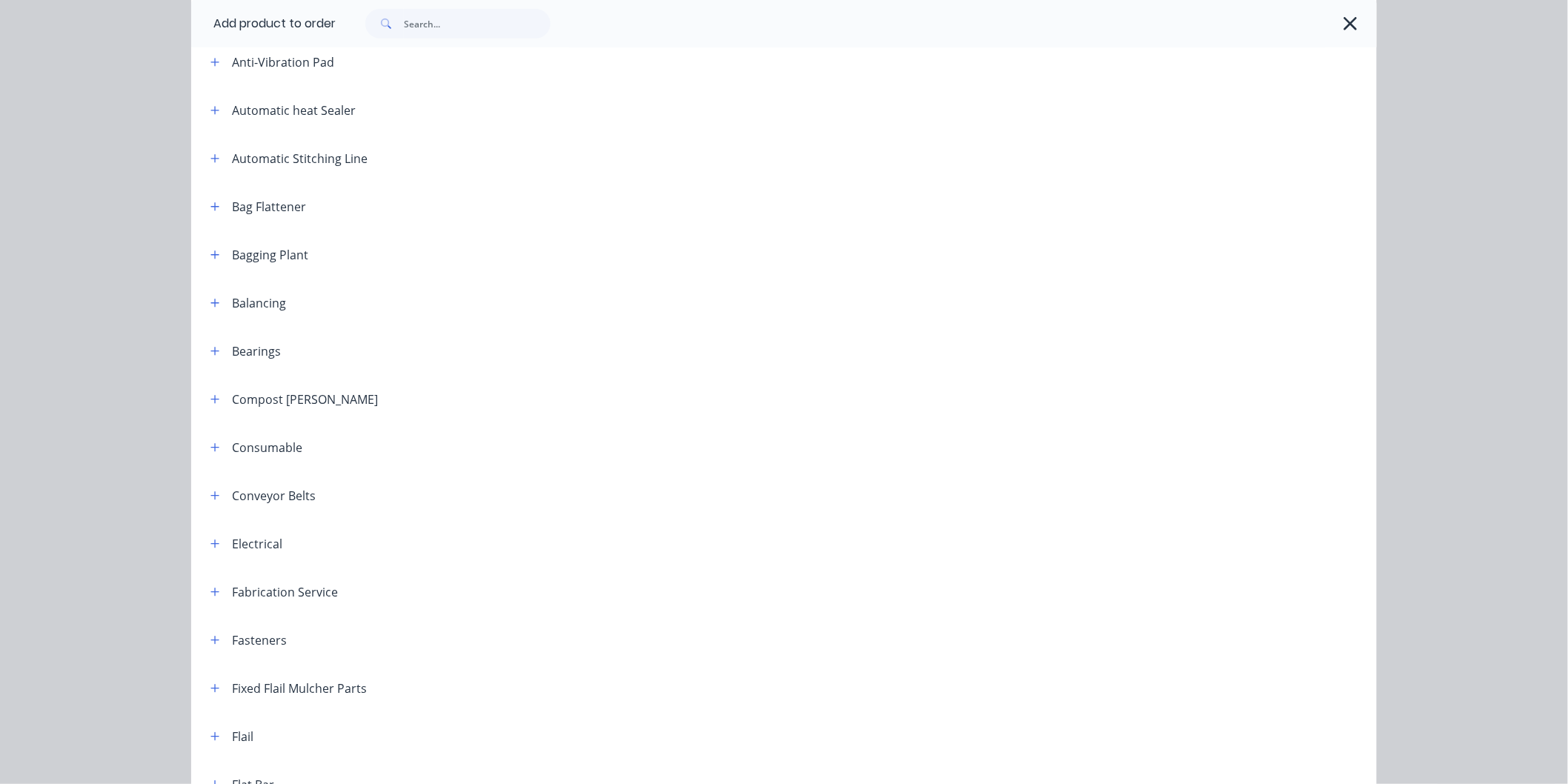
scroll to position [329, 0]
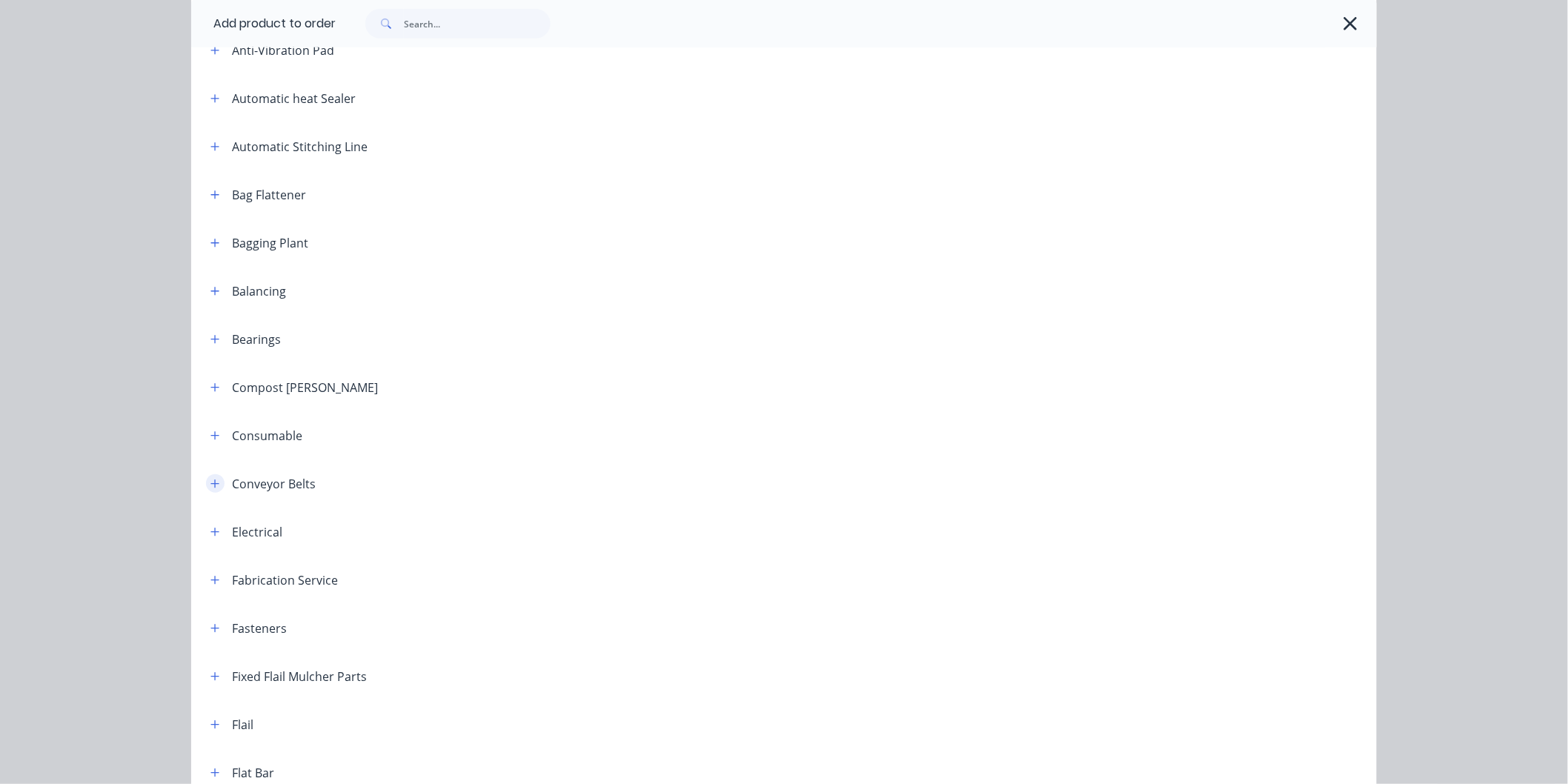
click at [212, 484] on icon "button" at bounding box center [215, 483] width 9 height 10
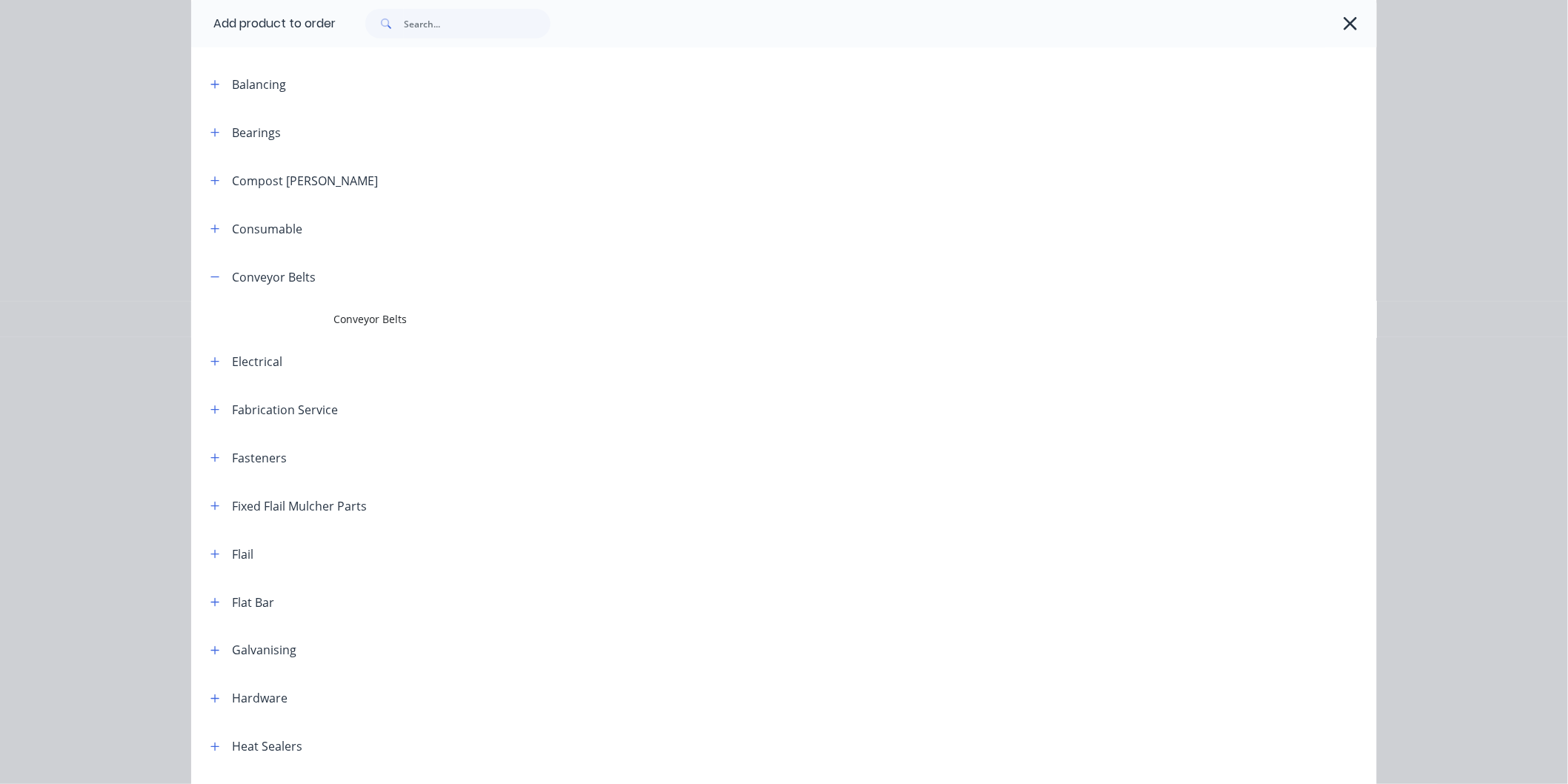
scroll to position [575, 0]
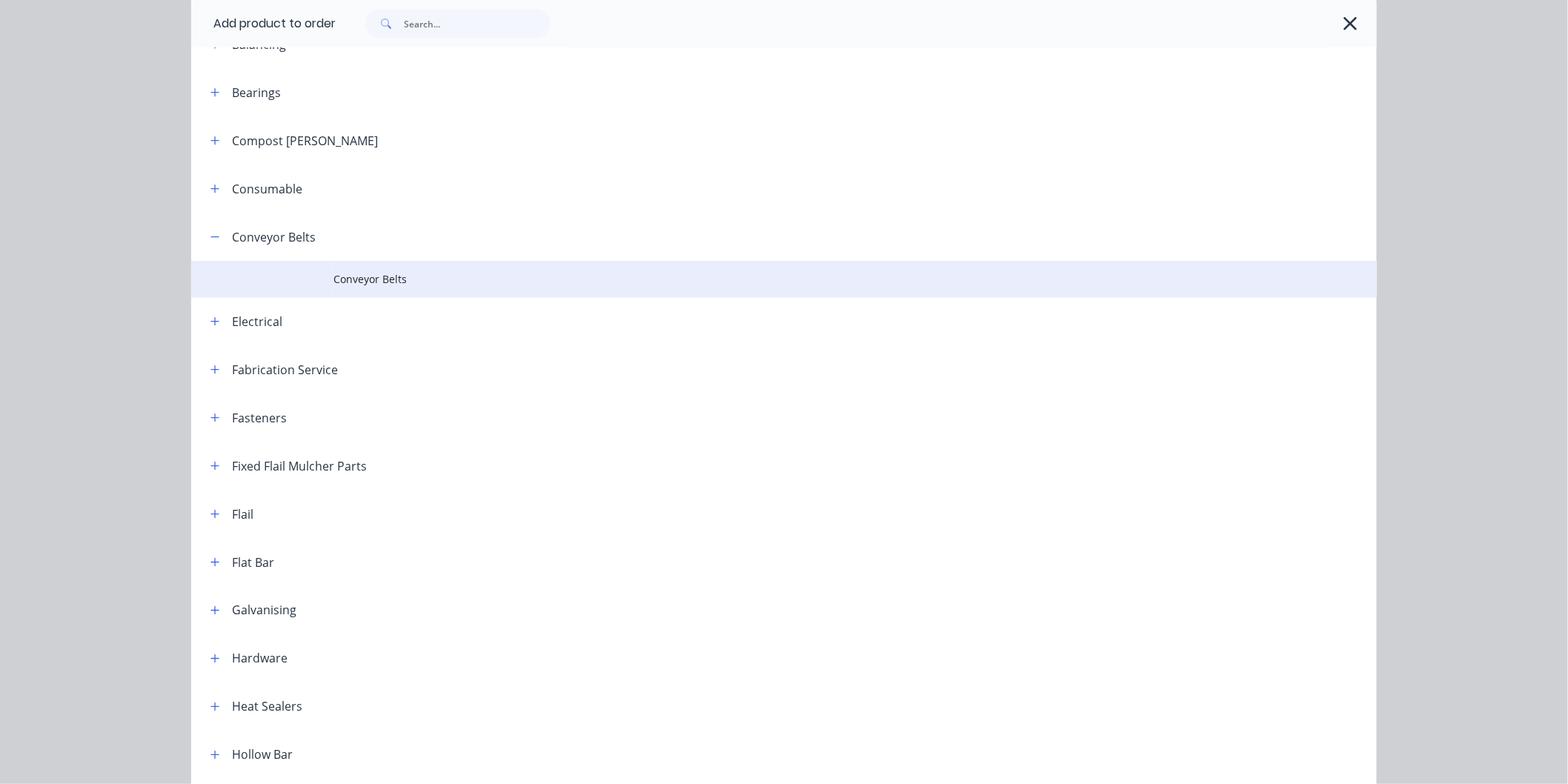
click at [378, 272] on span "Conveyor Belts" at bounding box center [751, 278] width 835 height 16
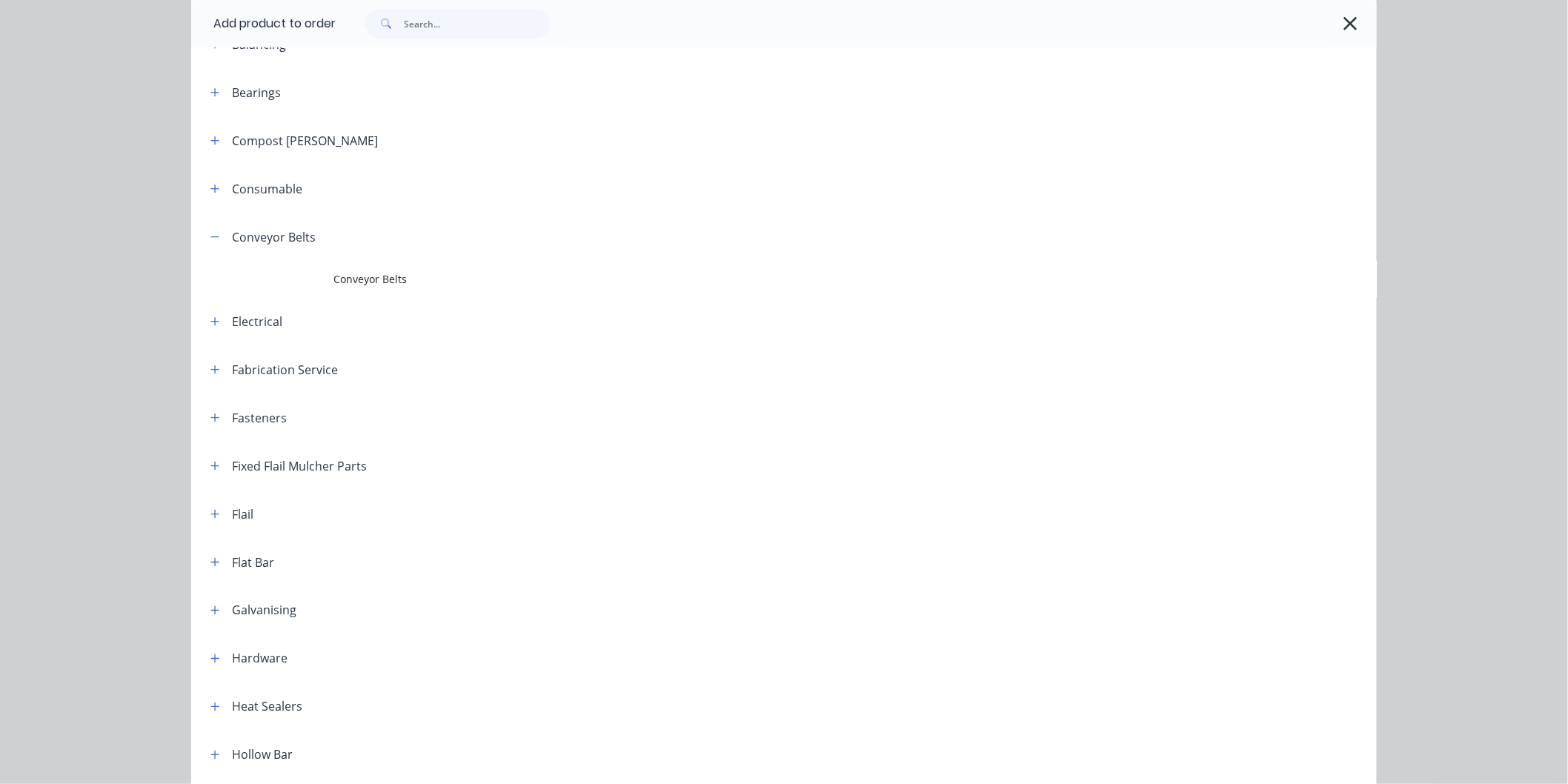
scroll to position [0, 0]
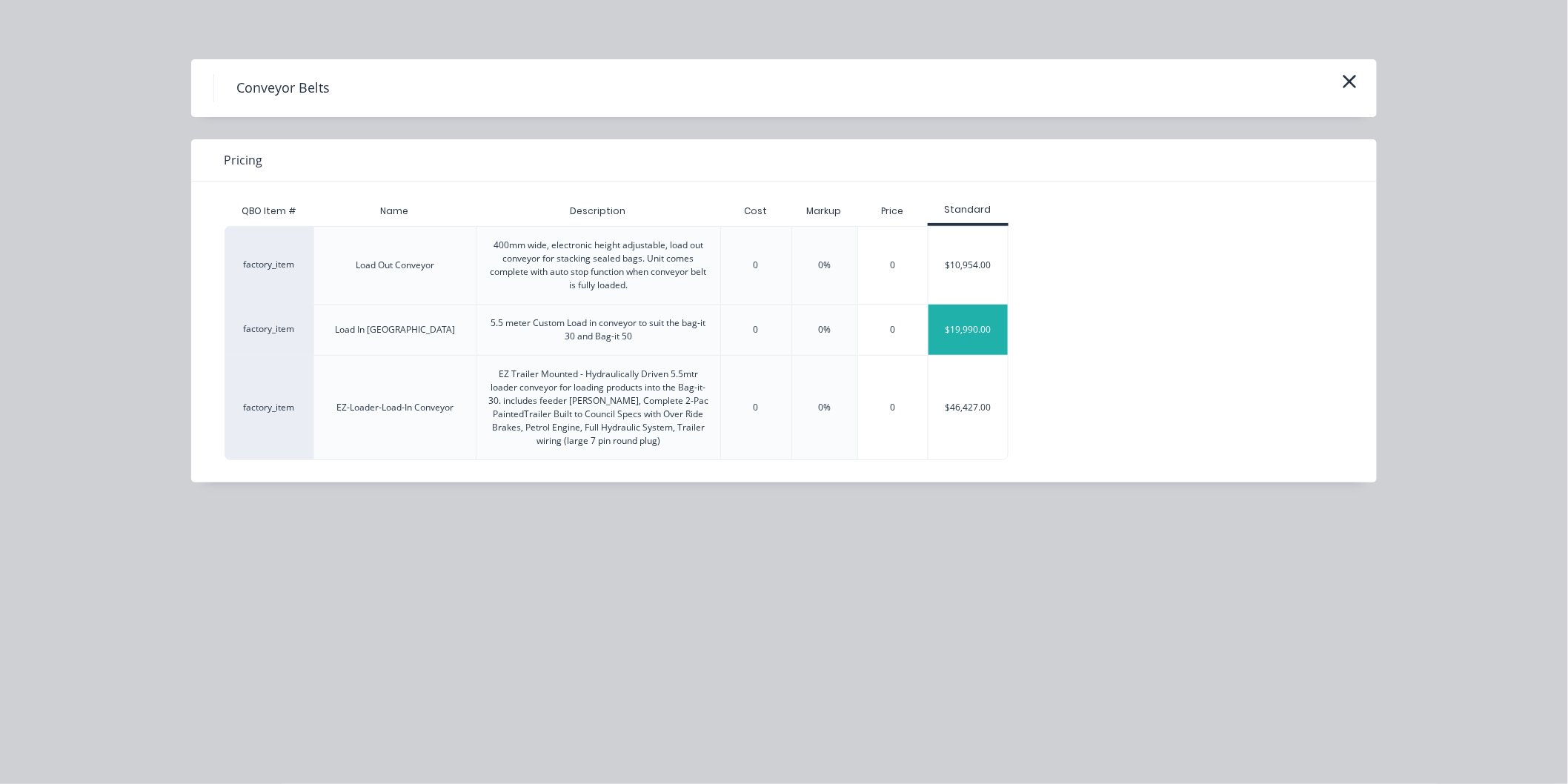
click at [968, 327] on div "$19,990.00" at bounding box center [968, 329] width 79 height 51
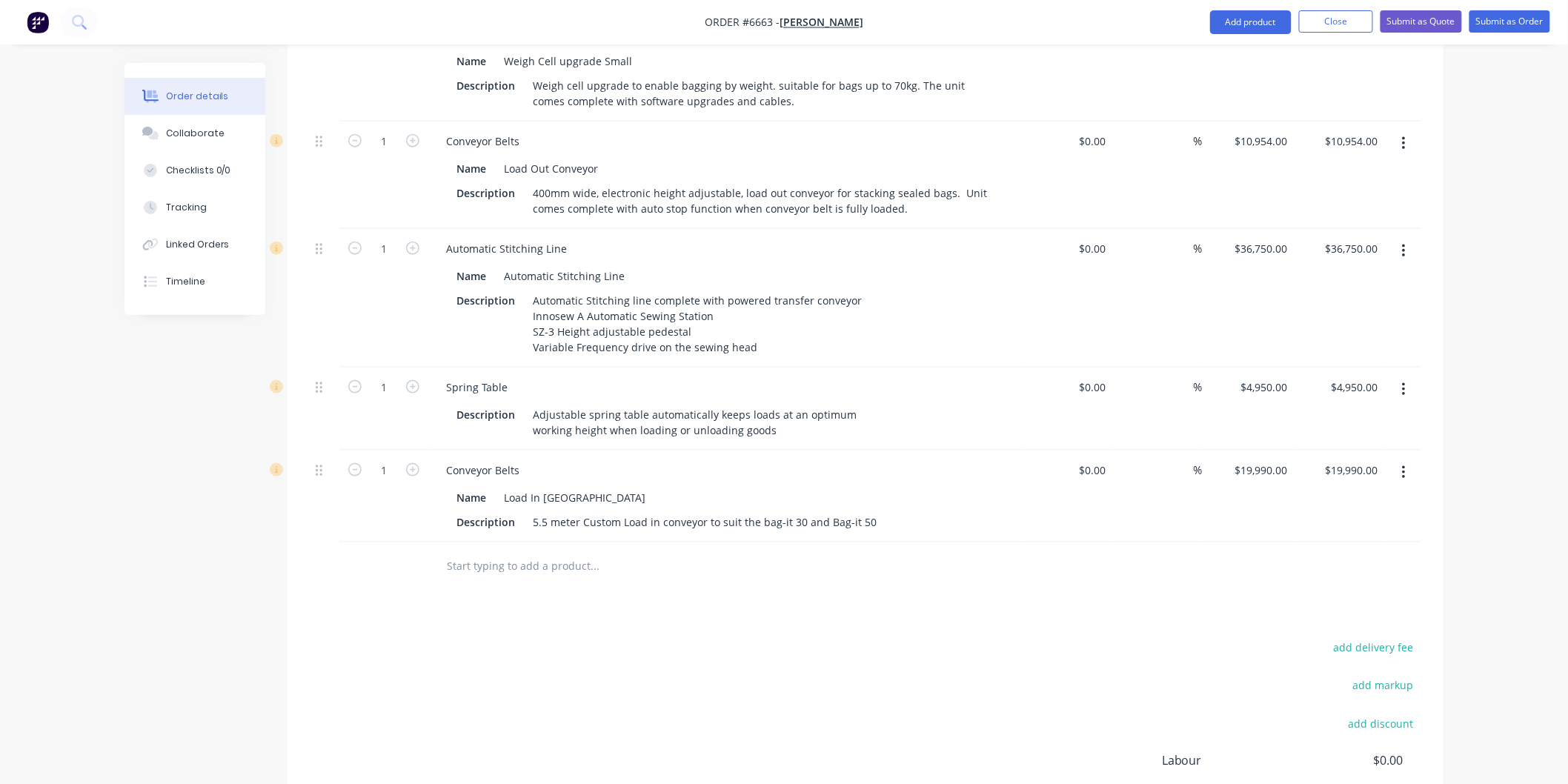
scroll to position [602, 0]
click at [1256, 239] on input "36750" at bounding box center [1263, 249] width 60 height 21
type input "$39,750.00"
click at [1162, 285] on div "%" at bounding box center [1157, 300] width 91 height 139
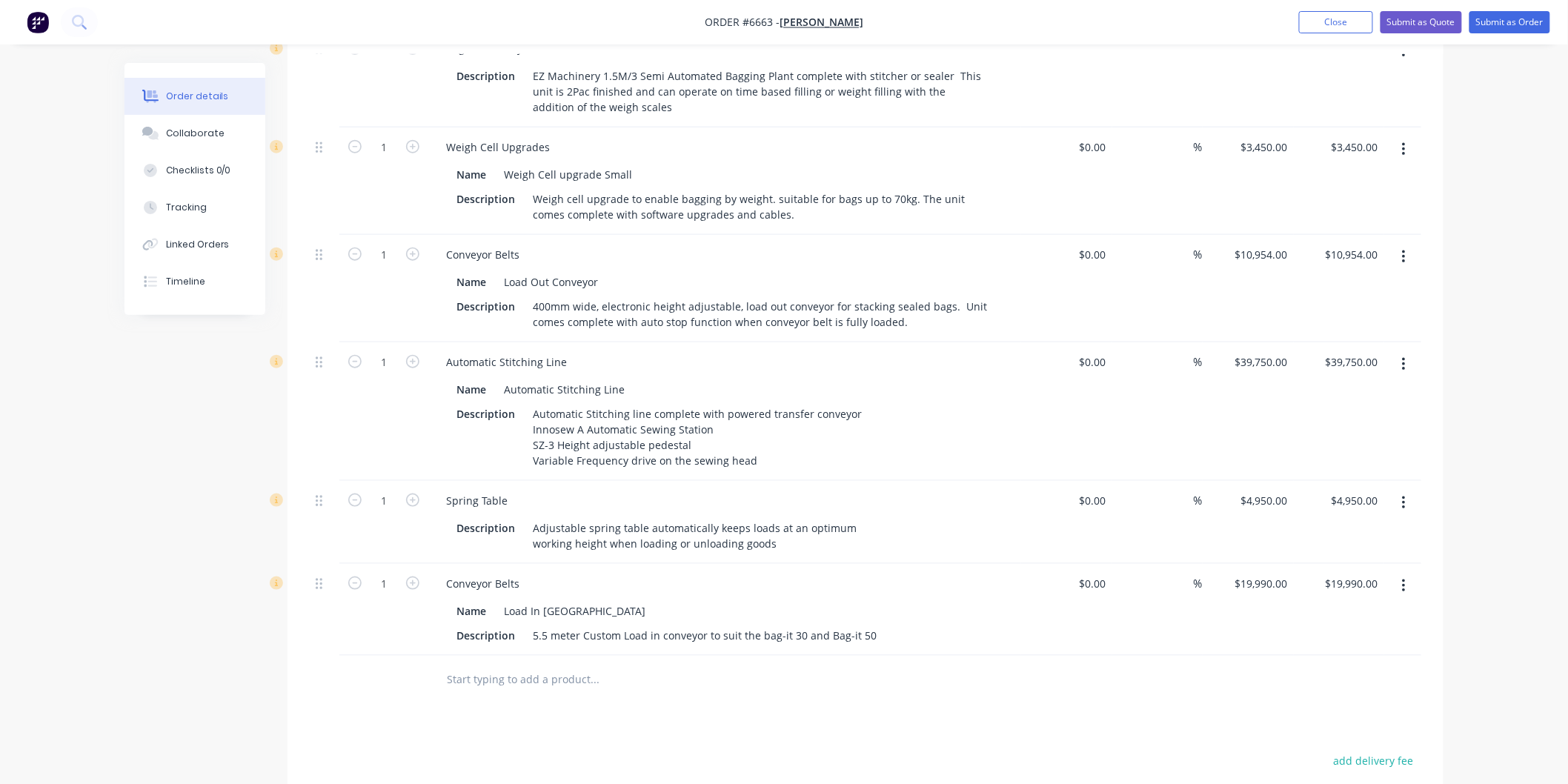
scroll to position [272, 0]
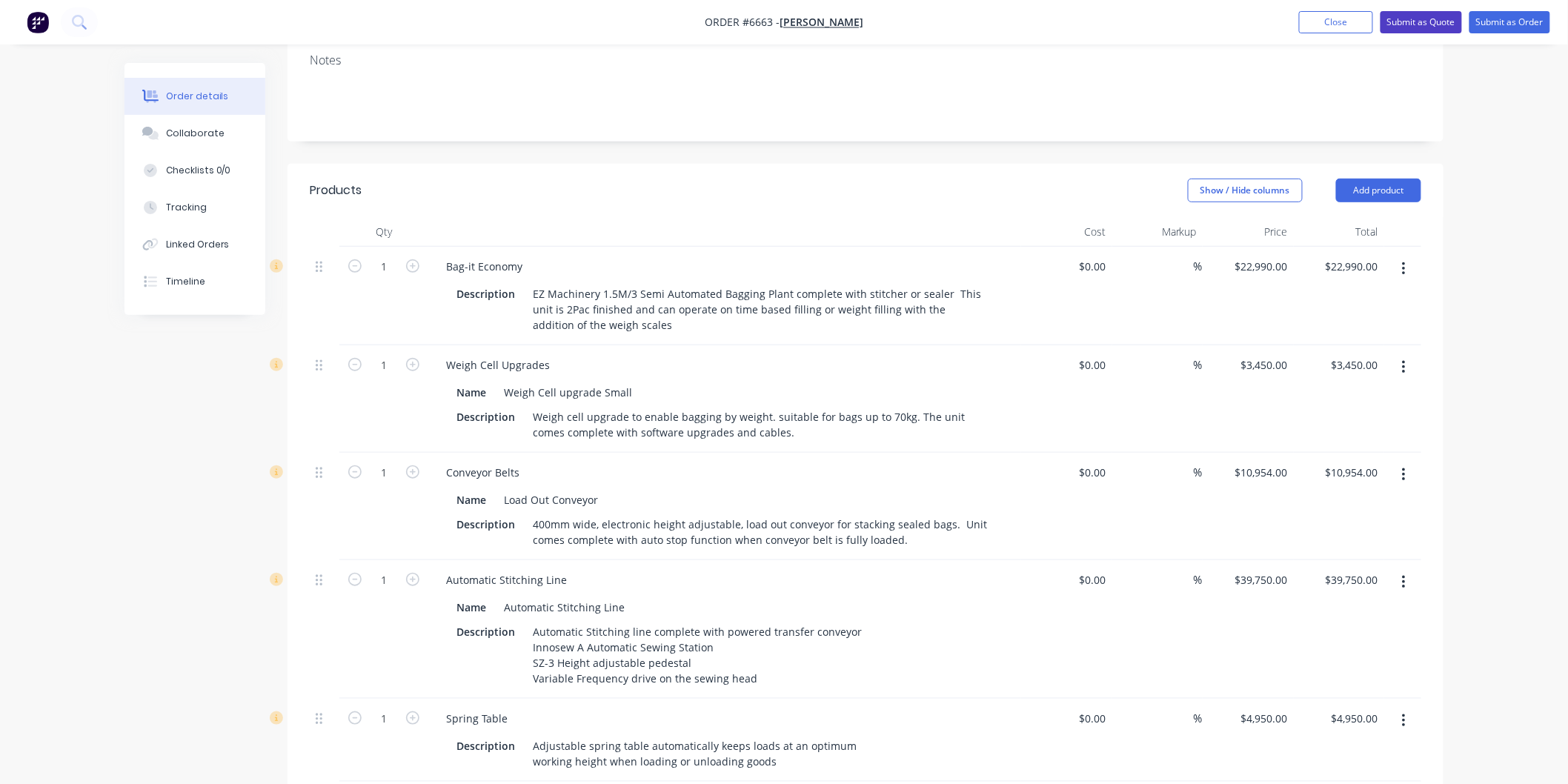
click at [1428, 17] on button "Submit as Quote" at bounding box center [1421, 22] width 82 height 22
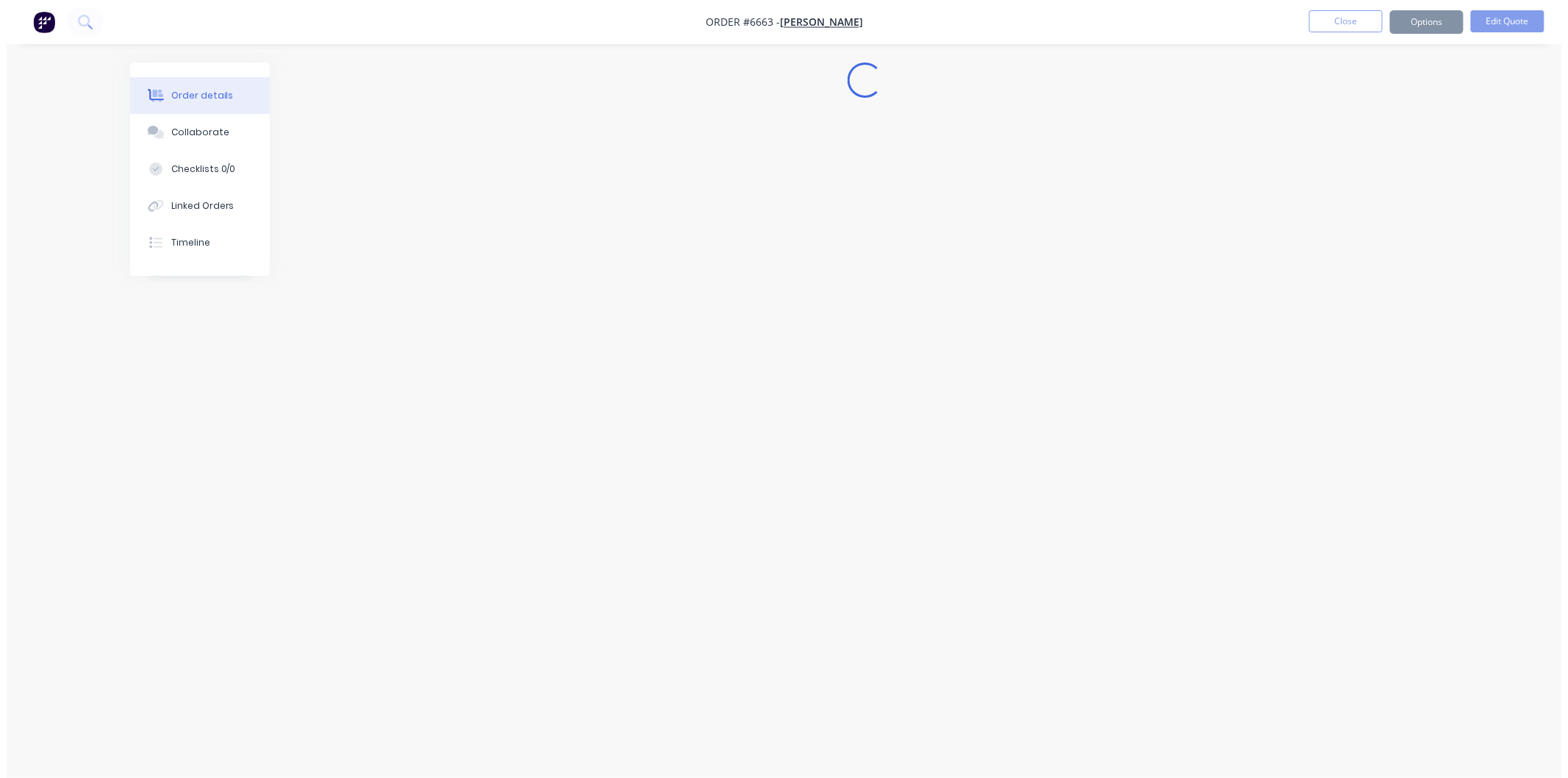
scroll to position [0, 0]
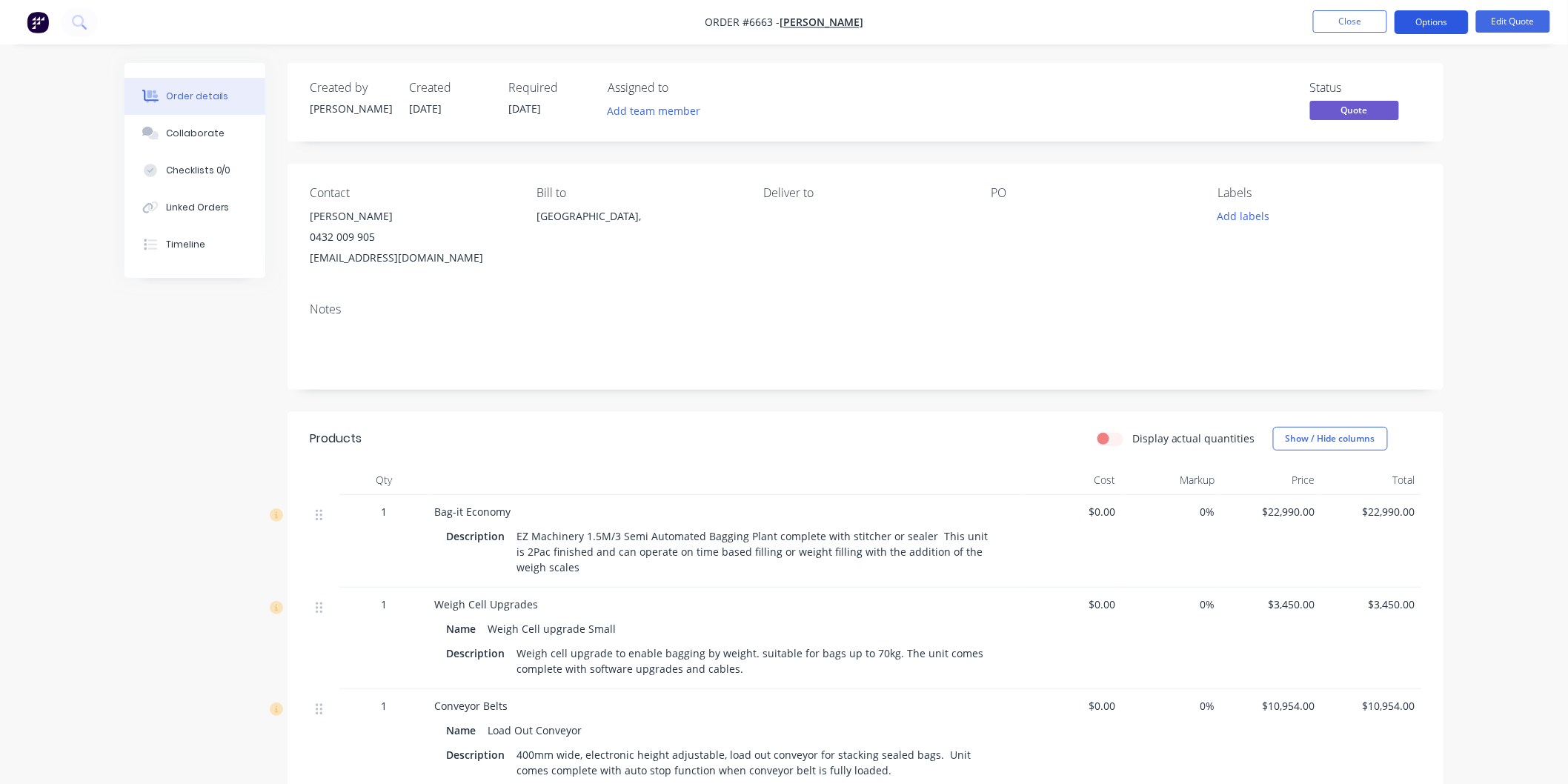
click at [1432, 23] on button "Options" at bounding box center [1431, 22] width 74 height 24
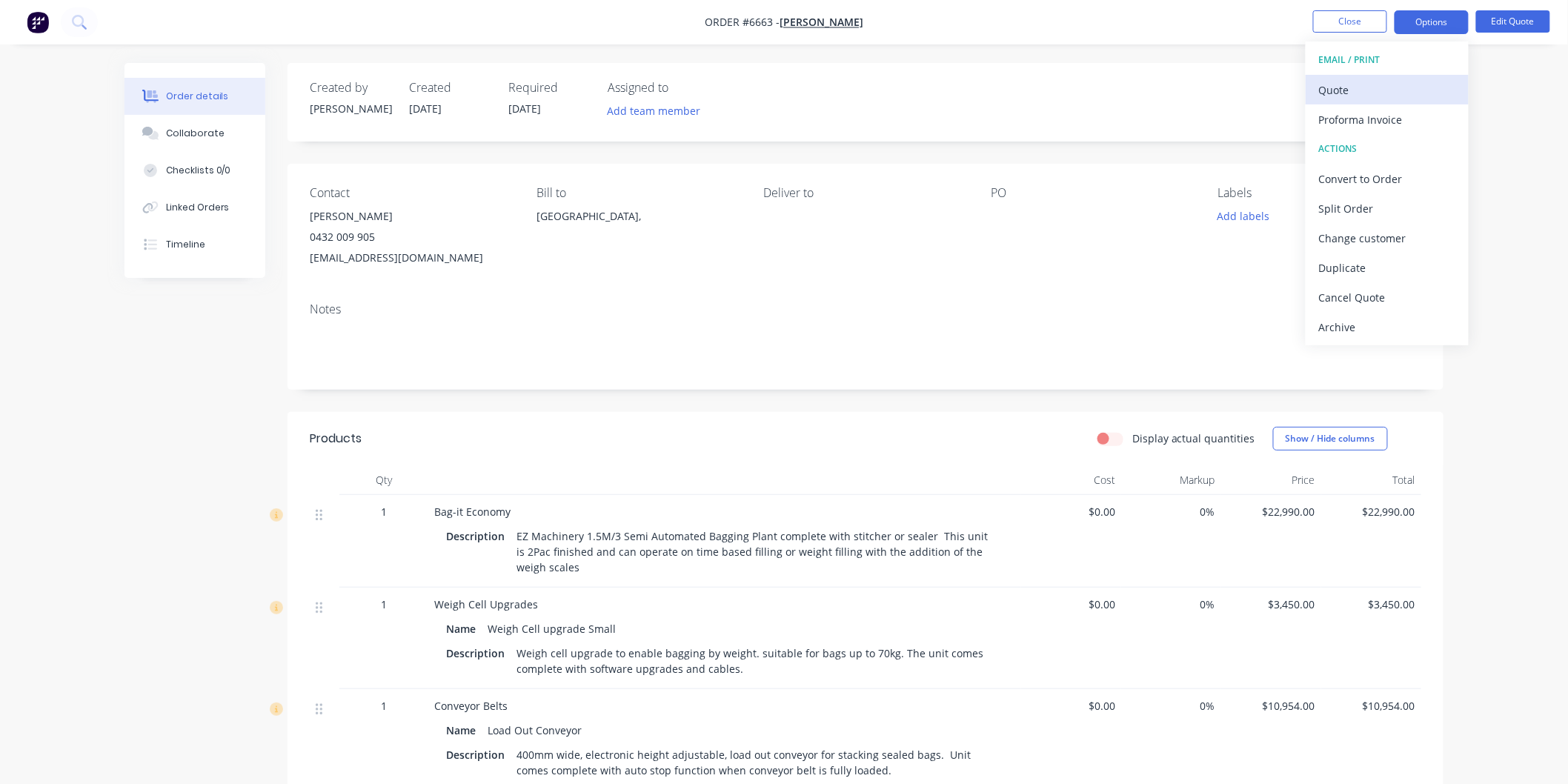
click at [1339, 90] on div "Quote" at bounding box center [1387, 89] width 136 height 21
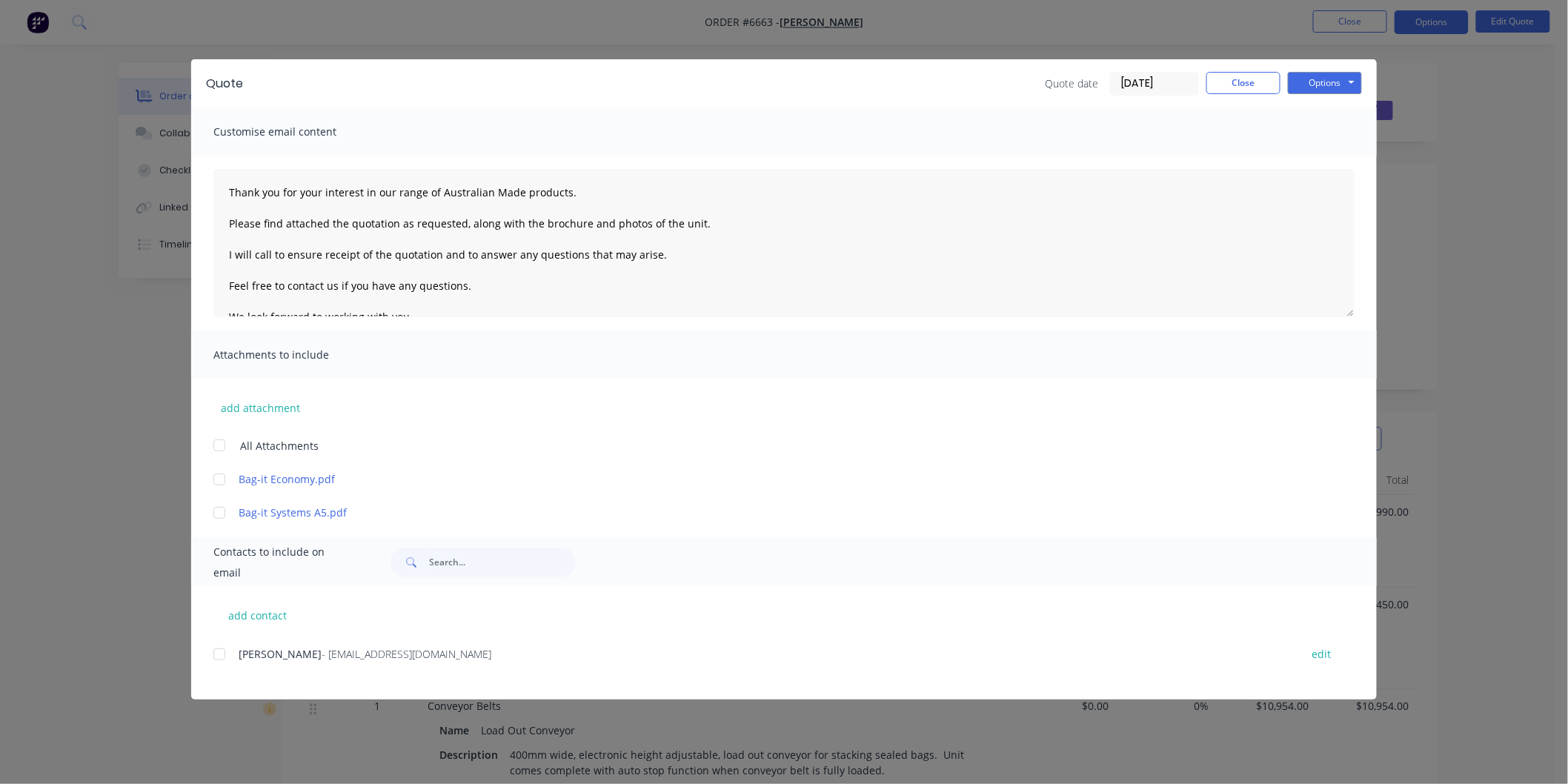
click at [221, 442] on div at bounding box center [220, 445] width 29 height 29
click at [216, 653] on div at bounding box center [220, 654] width 29 height 29
click at [257, 403] on button "add attachment" at bounding box center [260, 407] width 94 height 22
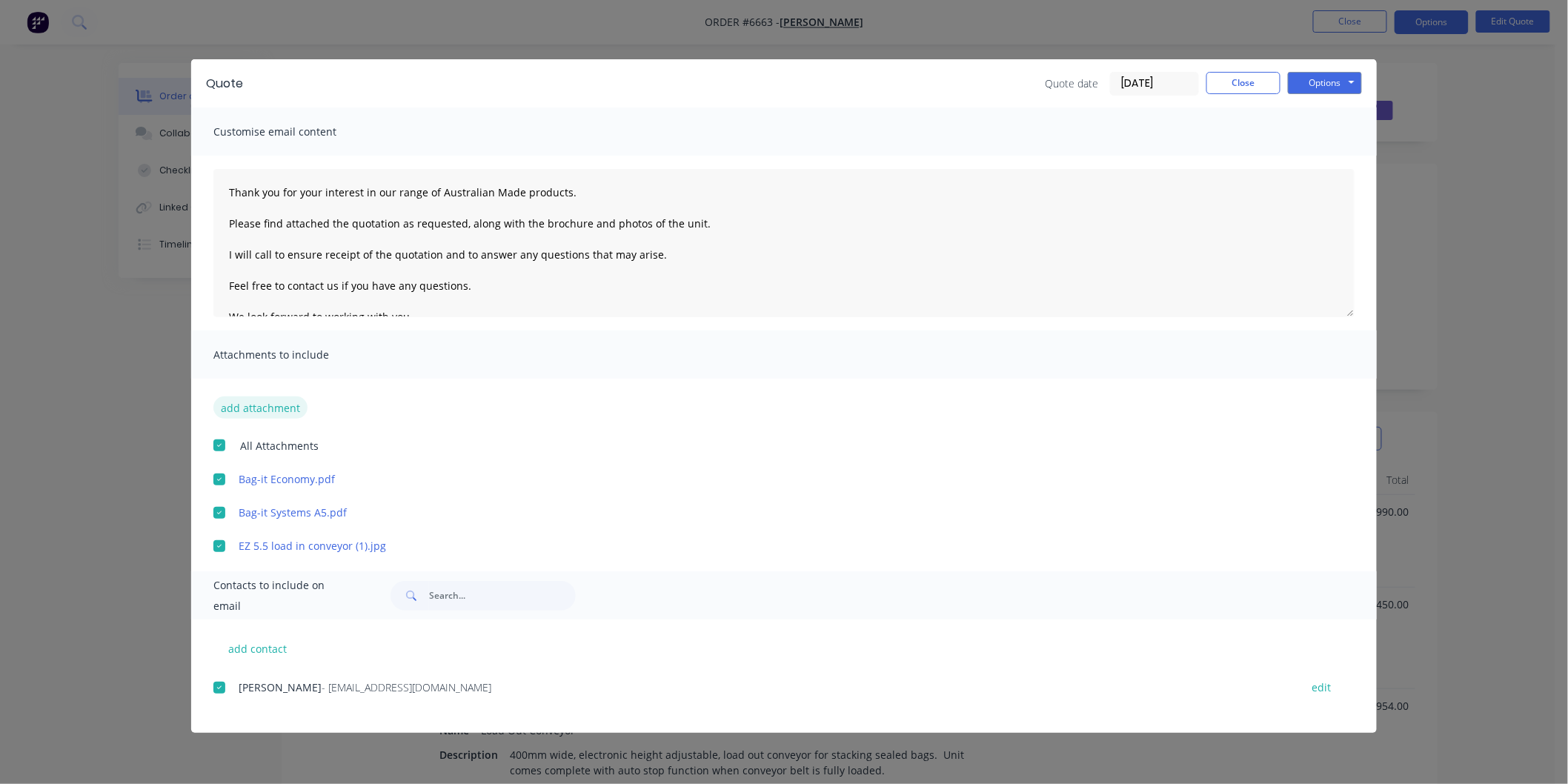
click at [258, 403] on button "add attachment" at bounding box center [260, 407] width 94 height 22
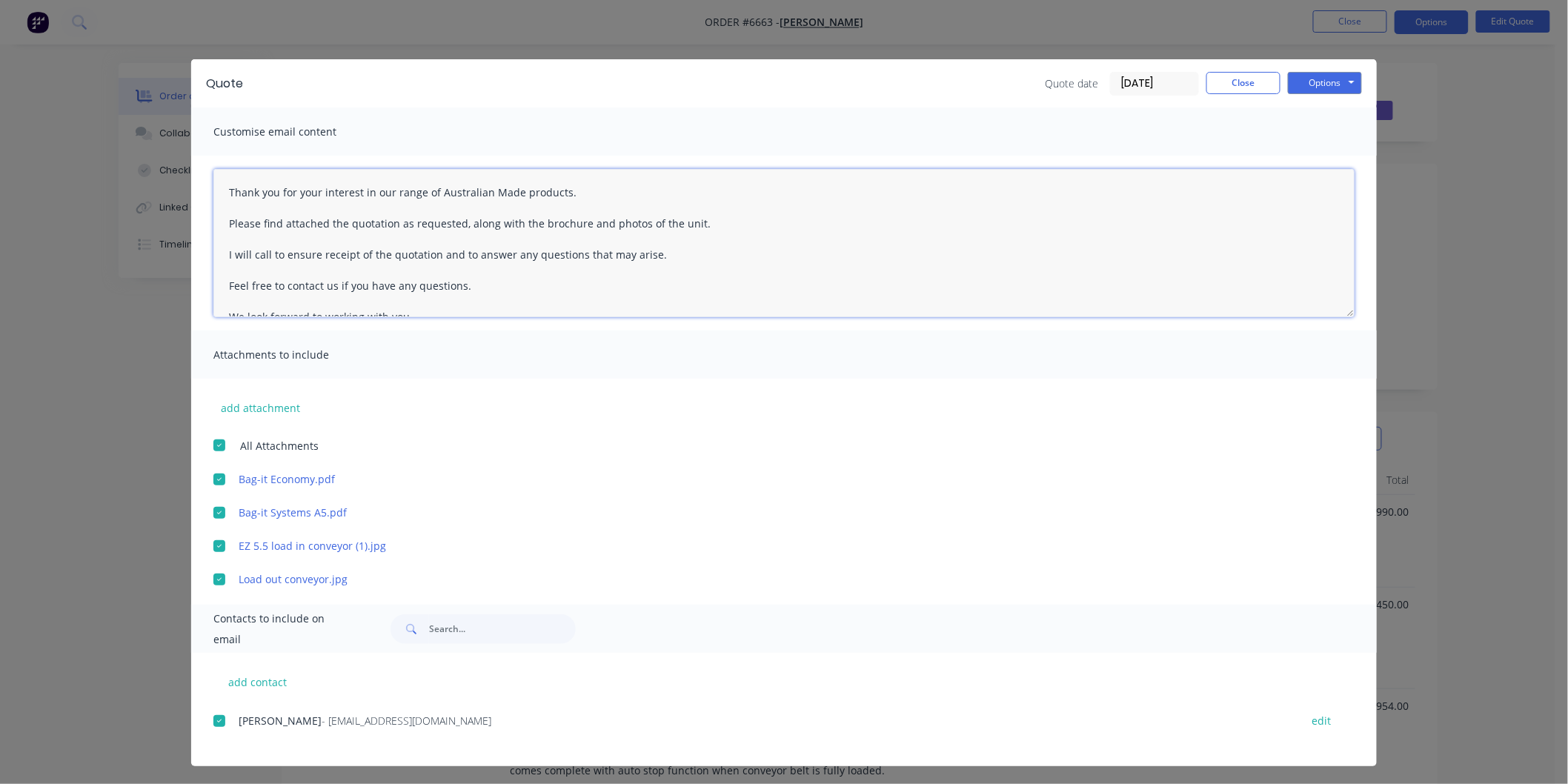
click at [224, 187] on textarea "Thank you for your interest in our range of Australian Made products. Please fi…" at bounding box center [784, 243] width 1142 height 148
click at [226, 193] on textarea "Thank you for your interest in our range of Australian Made products. Please fi…" at bounding box center [784, 243] width 1142 height 148
type textarea "Aiden Thank you for your interest in our range of Australian Made products. Ple…"
click at [1306, 79] on button "Options" at bounding box center [1324, 83] width 74 height 22
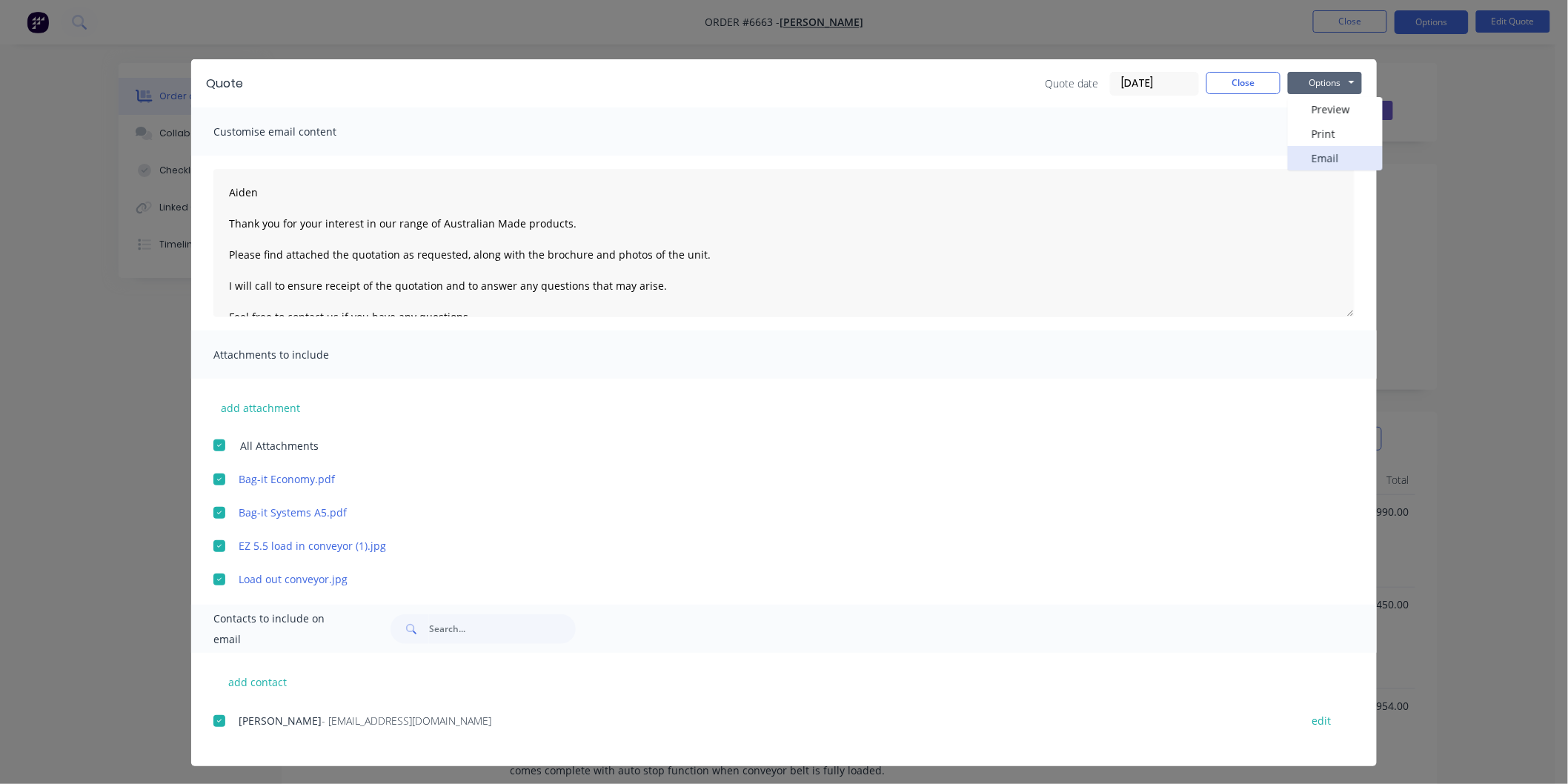
click at [1305, 156] on button "Email" at bounding box center [1335, 158] width 95 height 25
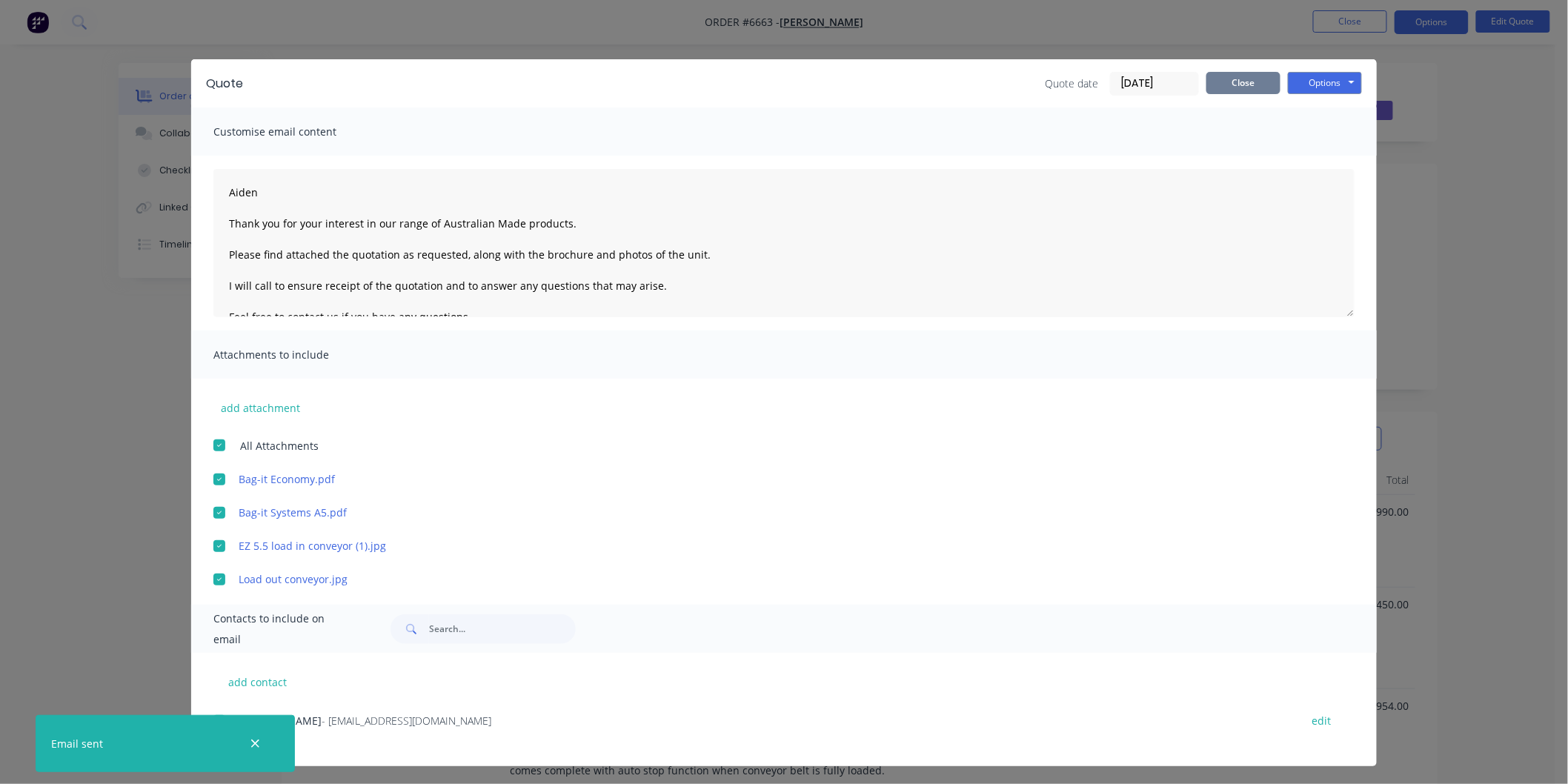
click at [1242, 82] on button "Close" at bounding box center [1244, 83] width 74 height 22
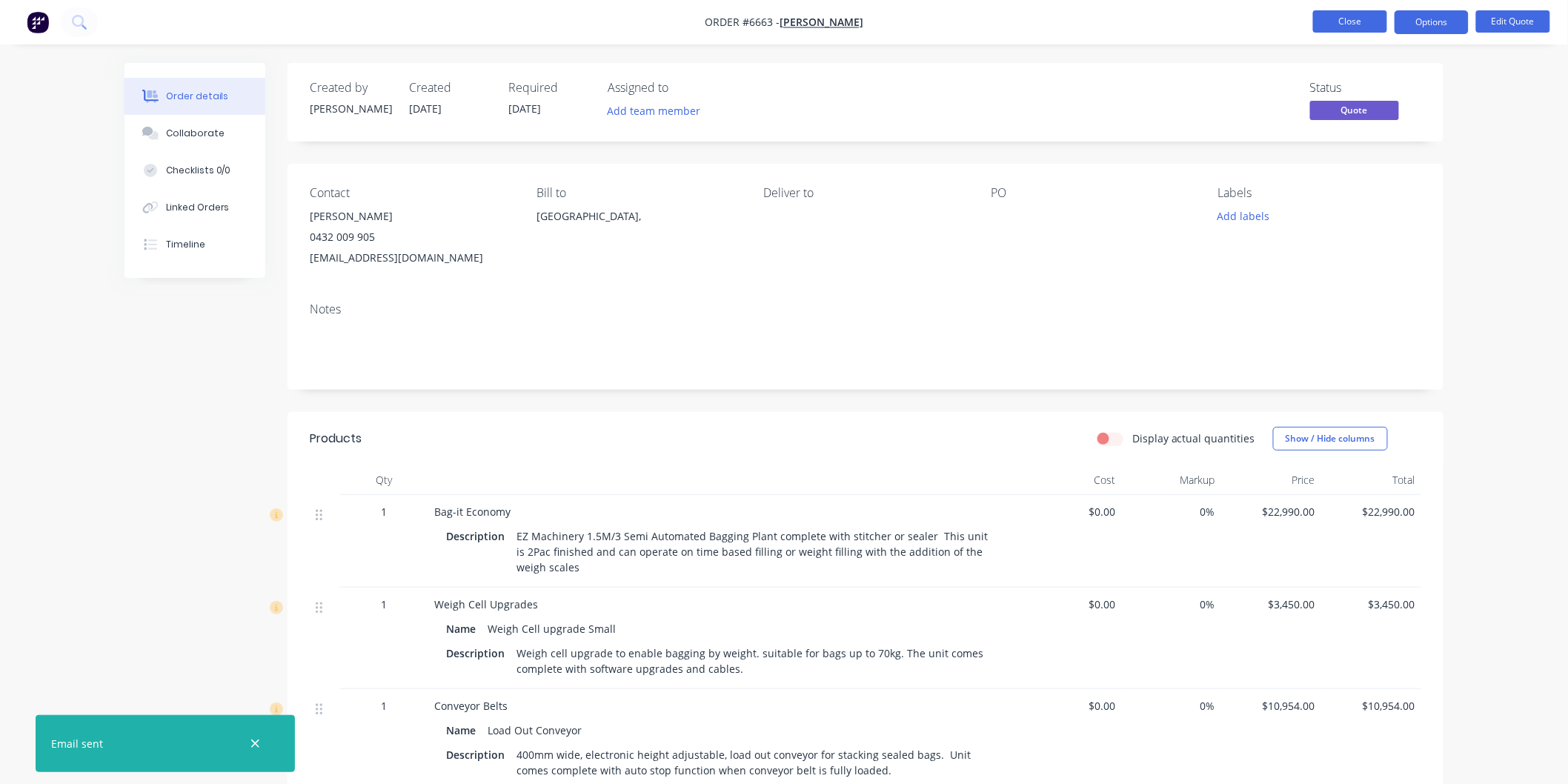
click at [1332, 21] on button "Close" at bounding box center [1350, 21] width 74 height 22
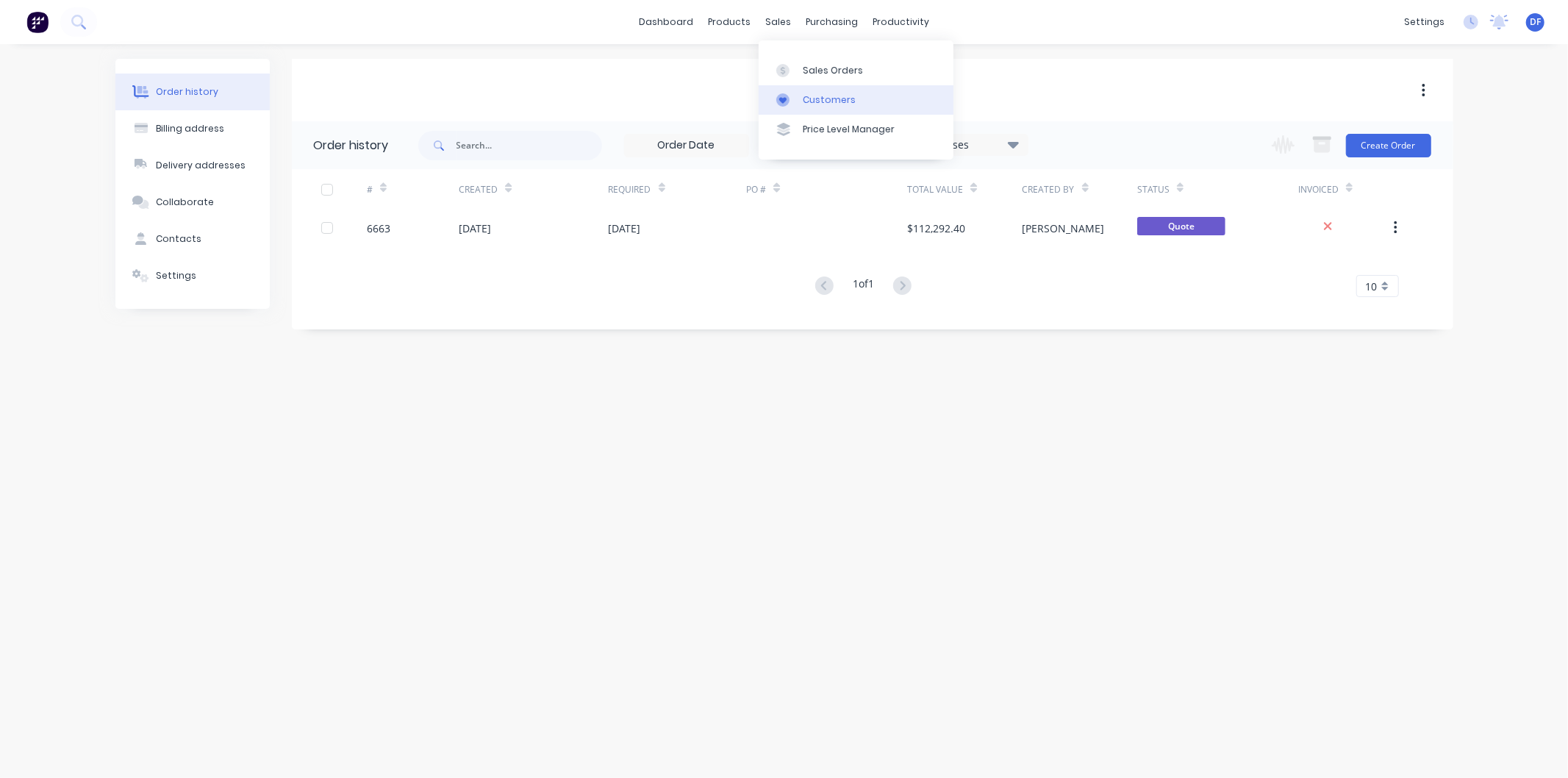
click at [817, 93] on div "Customers" at bounding box center [829, 99] width 53 height 14
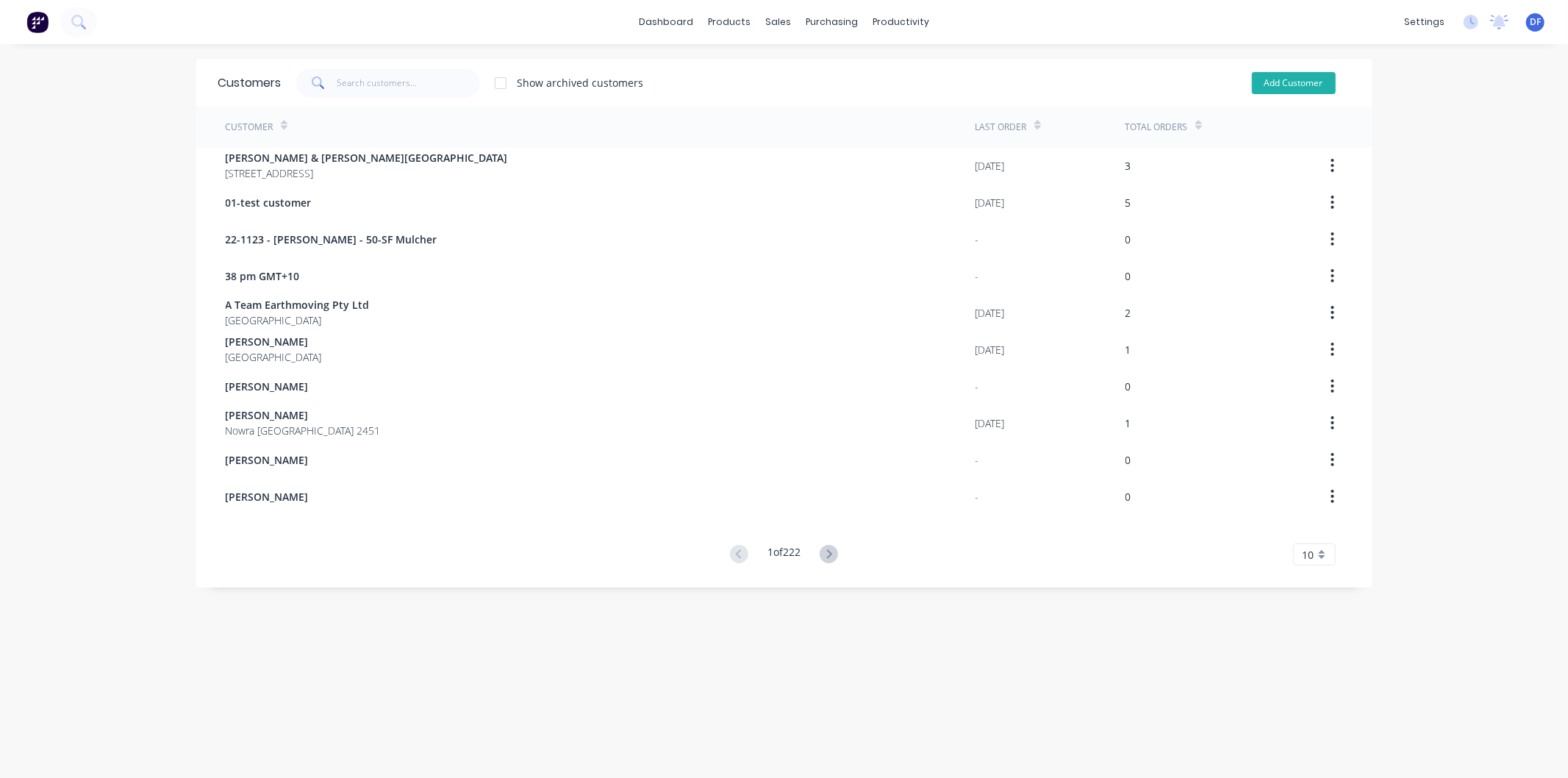
click at [1274, 83] on button "Add Customer" at bounding box center [1294, 83] width 84 height 22
select select "AU"
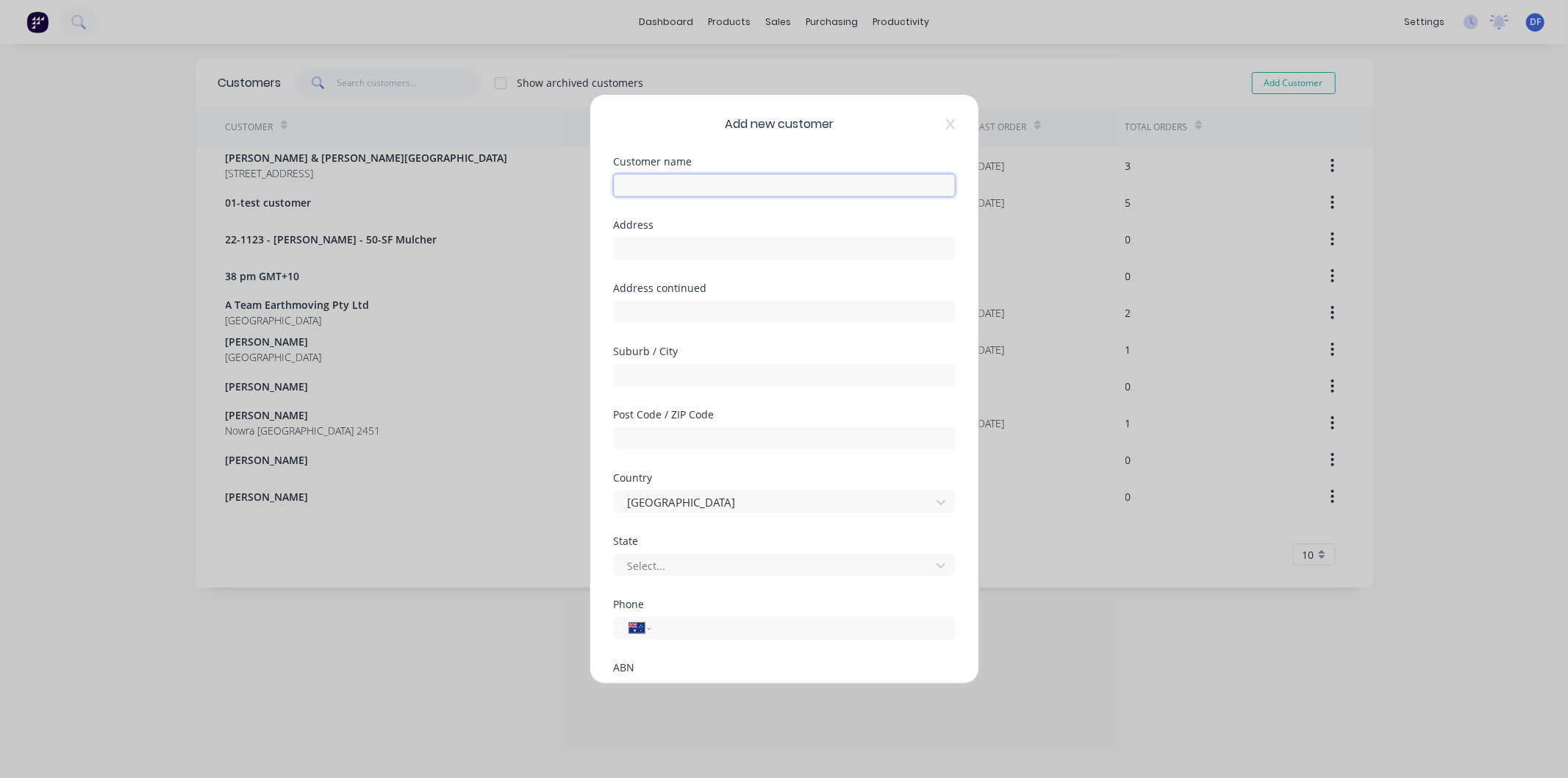
click at [677, 185] on input "text" at bounding box center [784, 185] width 341 height 22
type input "[PERSON_NAME]"
click at [669, 625] on input "tel" at bounding box center [800, 628] width 277 height 17
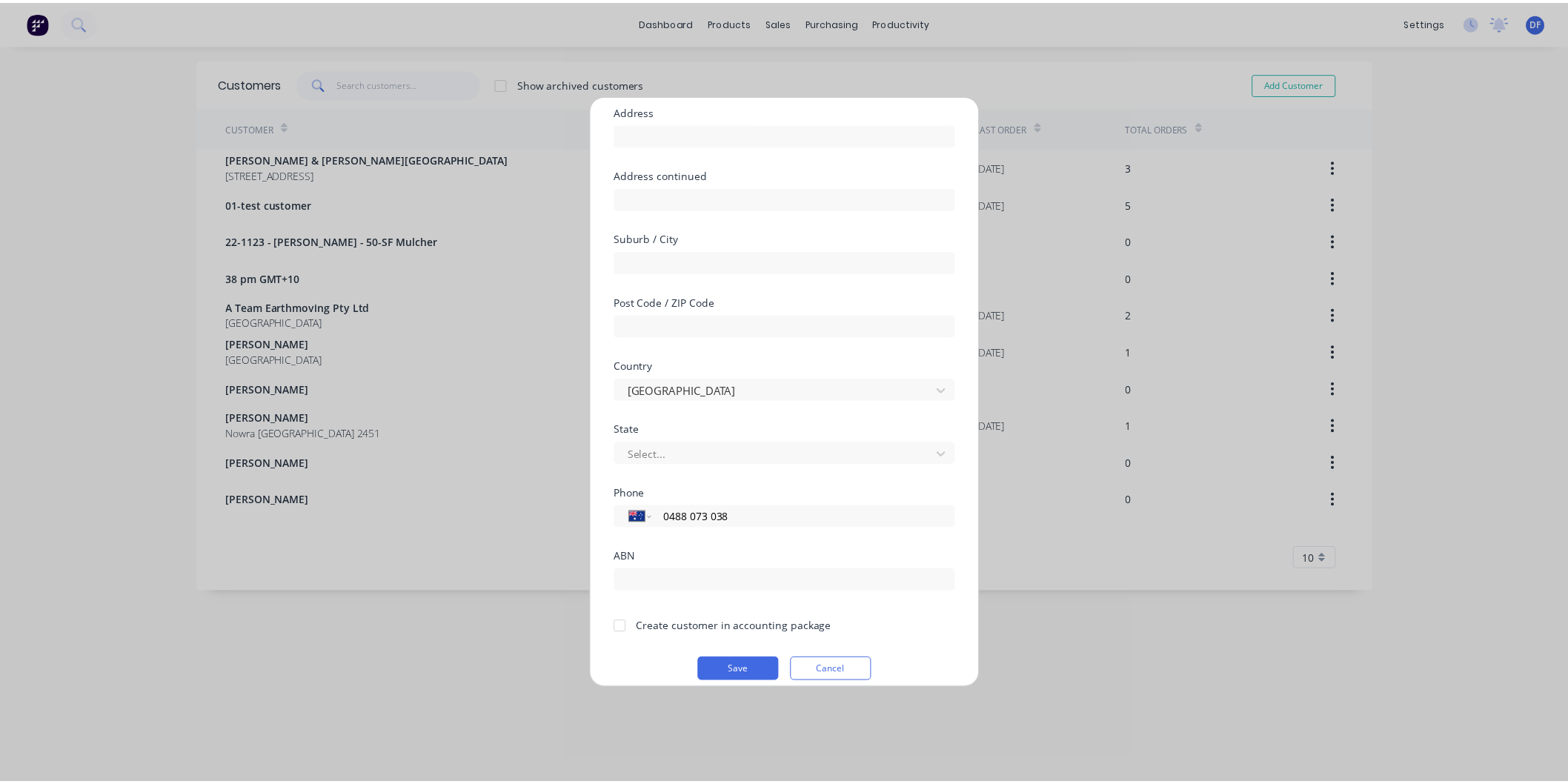
scroll to position [130, 0]
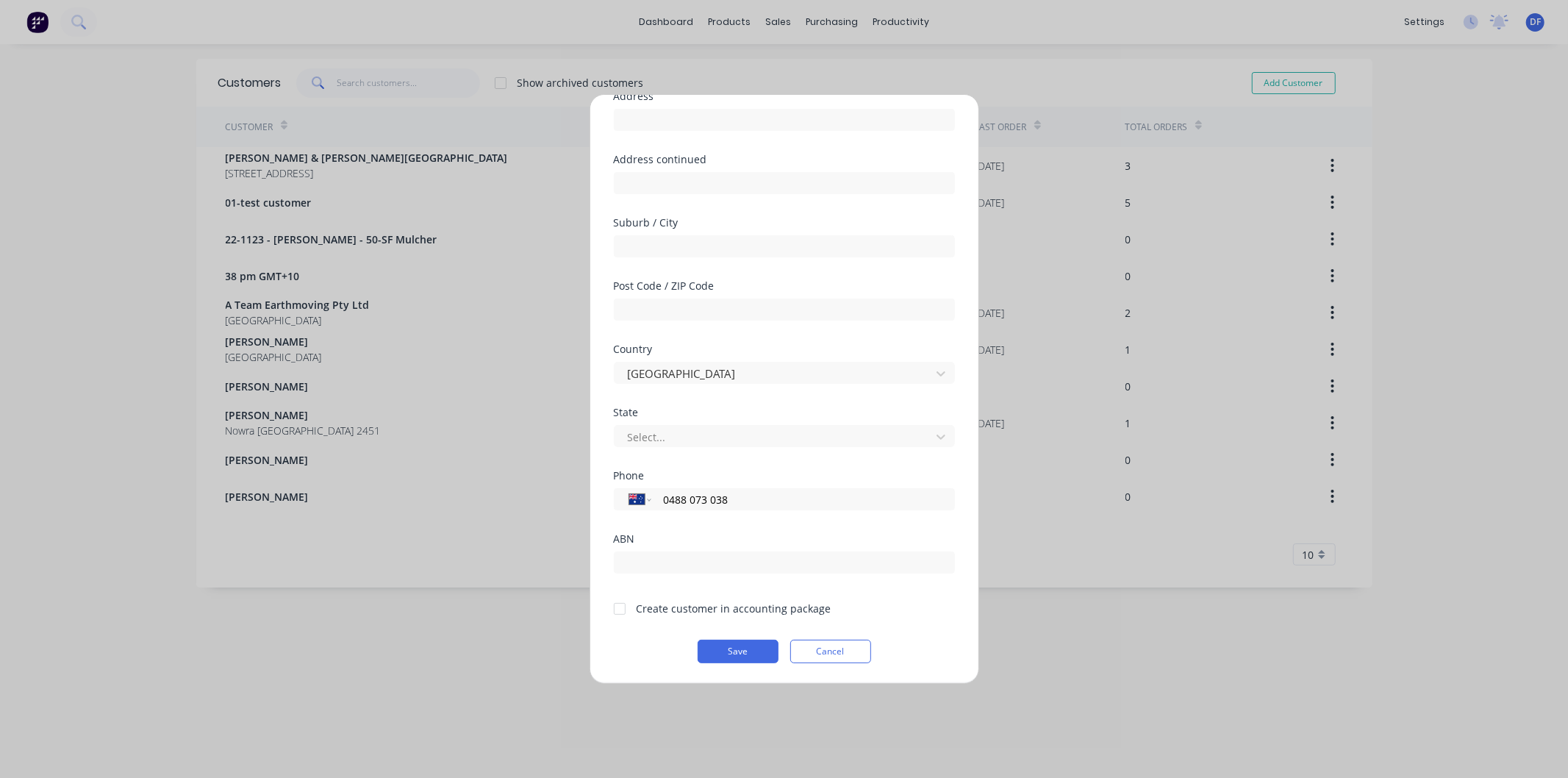
type input "0488 073 038"
drag, startPoint x: 619, startPoint y: 608, endPoint x: 635, endPoint y: 625, distance: 23.3
click at [620, 609] on div at bounding box center [620, 608] width 29 height 29
click at [710, 646] on button "Save" at bounding box center [738, 651] width 81 height 24
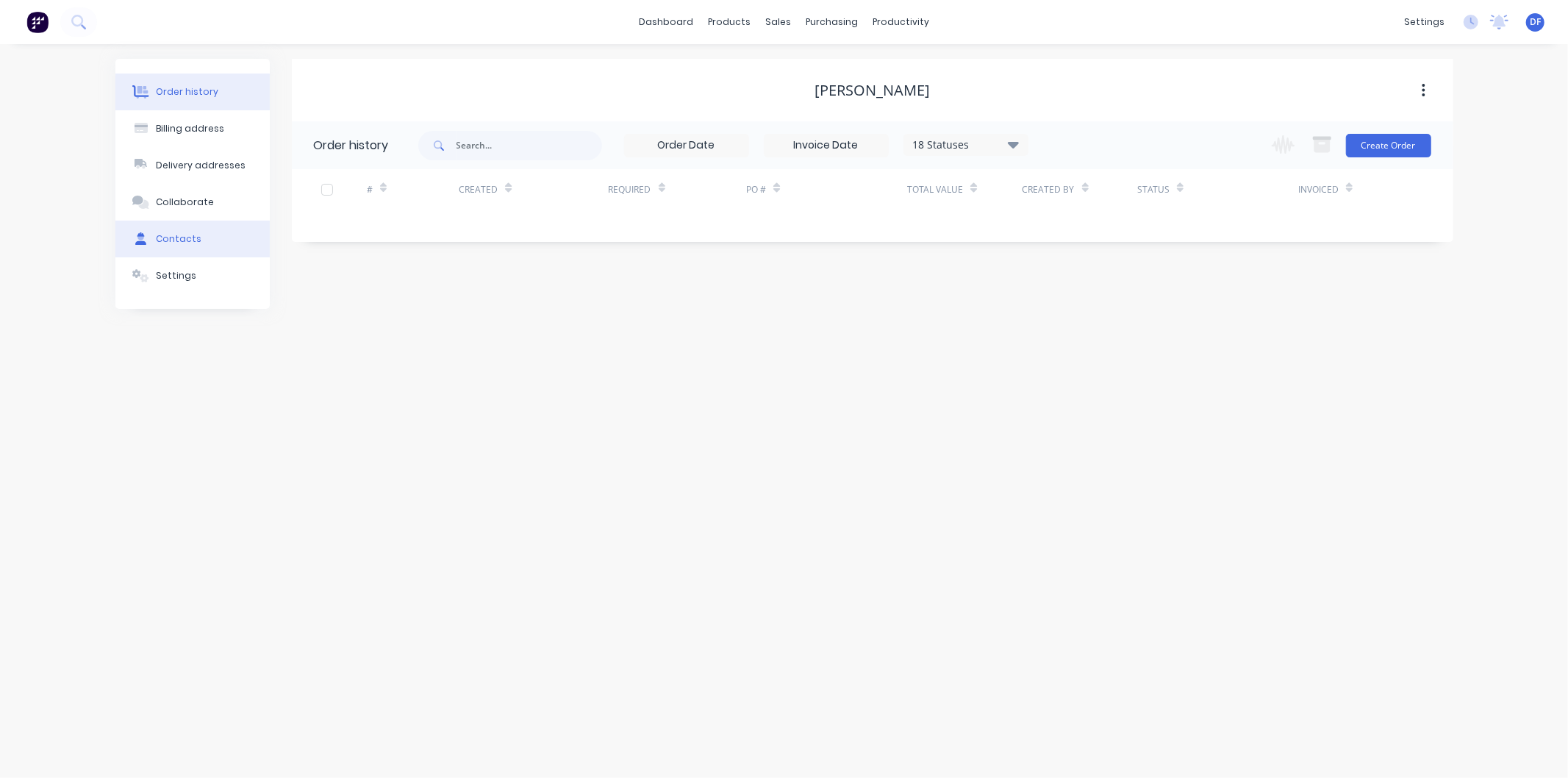
click at [172, 238] on div "Contacts" at bounding box center [179, 239] width 46 height 14
click at [1424, 140] on button "Add contact" at bounding box center [1408, 145] width 67 height 22
select select "AU"
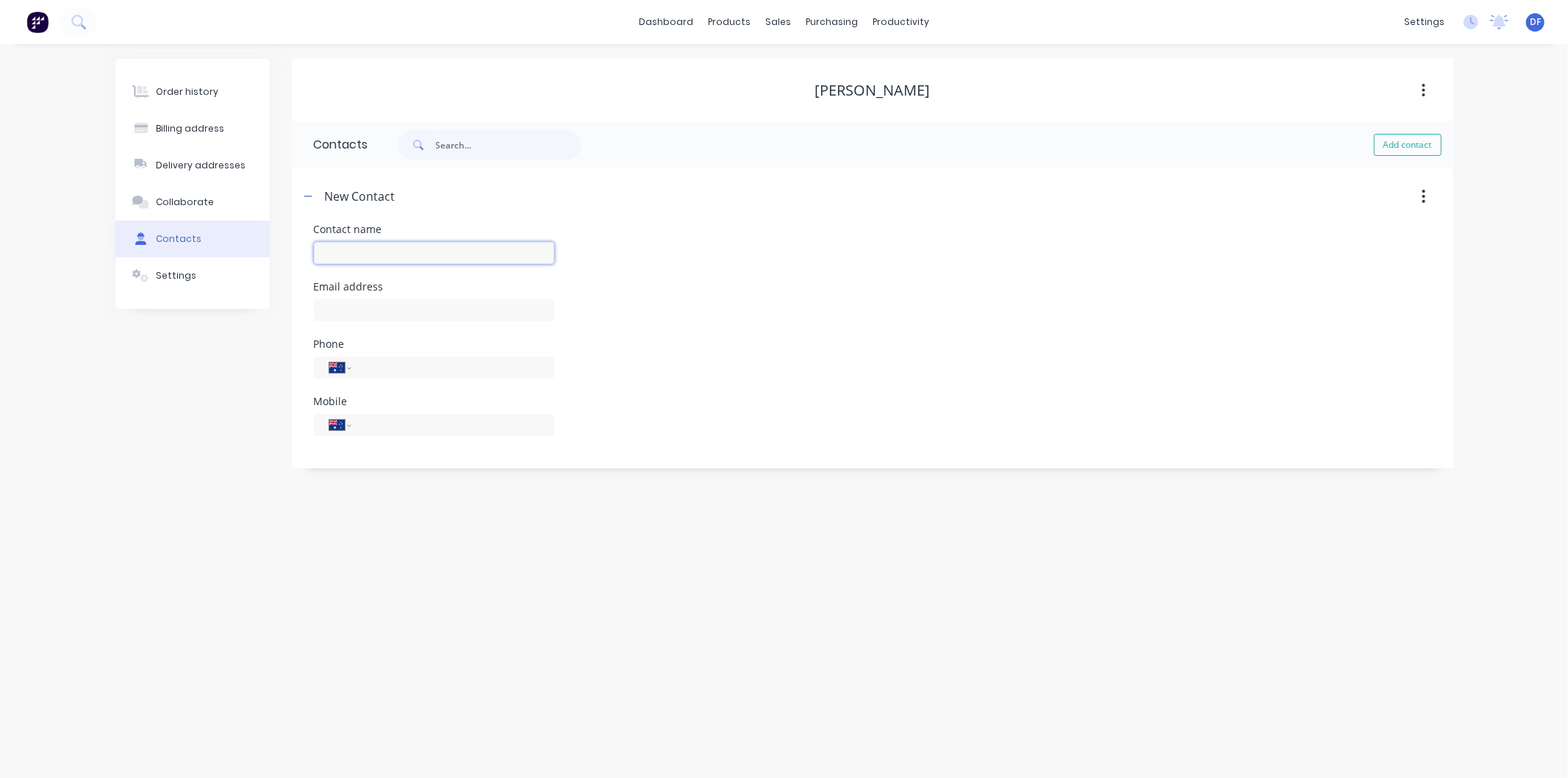
click at [366, 249] on input "text" at bounding box center [434, 253] width 241 height 22
type input "[PERSON_NAME]"
click at [347, 318] on input "text" at bounding box center [434, 310] width 241 height 22
select select "AU"
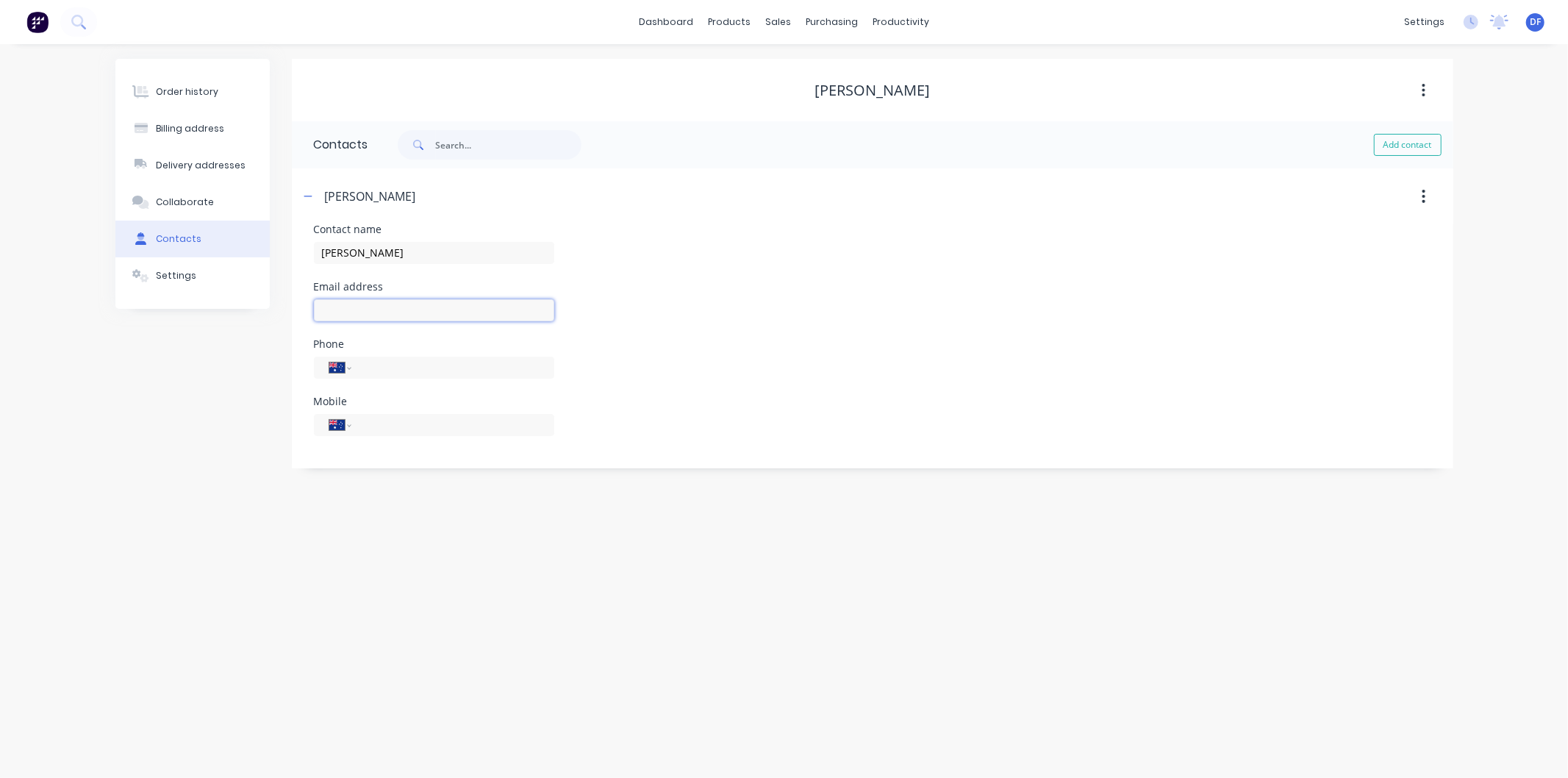
click at [346, 313] on input "text" at bounding box center [434, 310] width 241 height 22
type input "[EMAIL_ADDRESS][DOMAIN_NAME]"
click at [395, 425] on input "tel" at bounding box center [449, 424] width 176 height 17
type input "0488 073 038"
drag, startPoint x: 439, startPoint y: 586, endPoint x: 438, endPoint y: 578, distance: 8.1
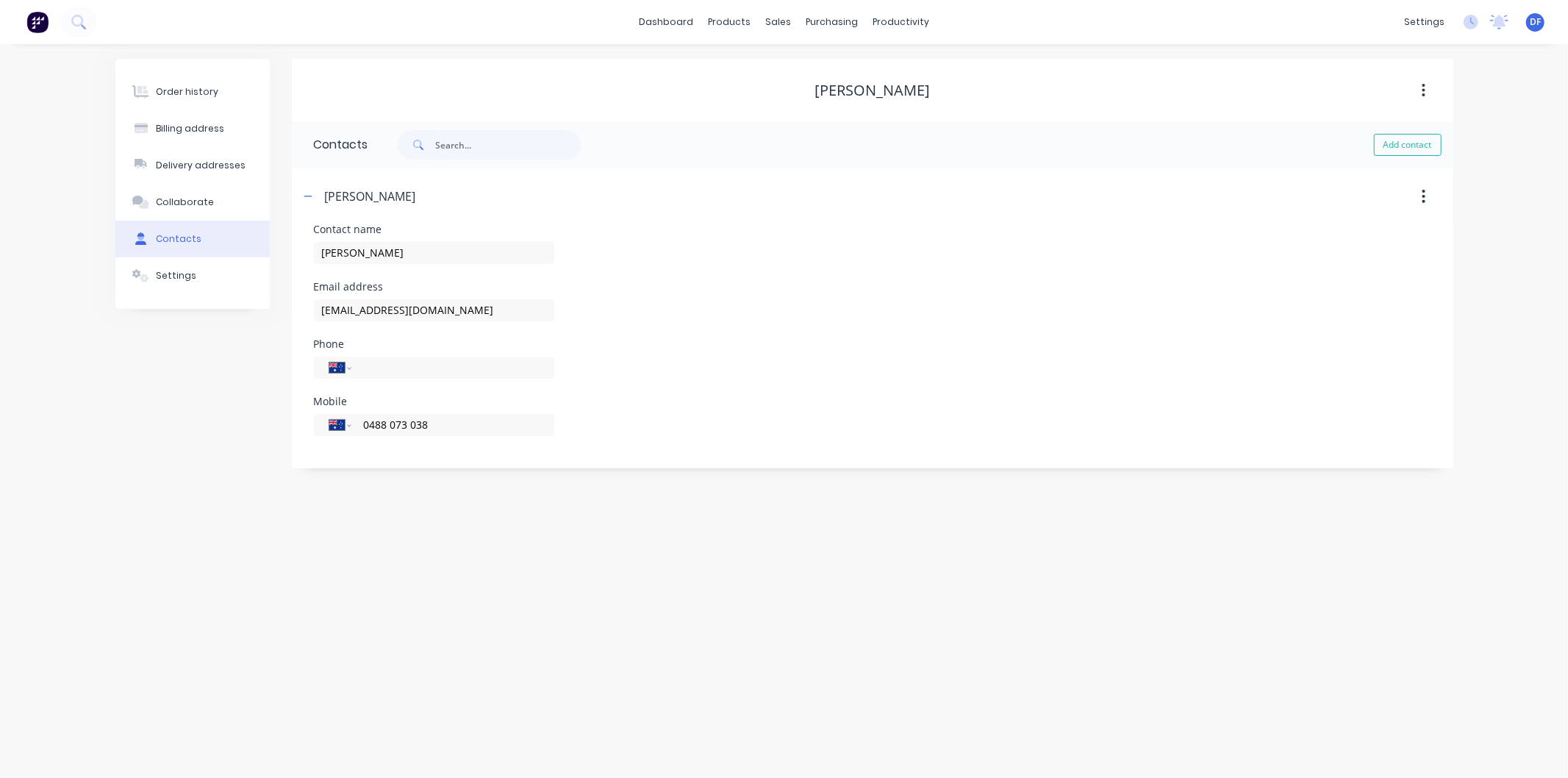
click at [439, 579] on div "Order history Billing address Delivery addresses Collaborate Contacts Settings …" at bounding box center [784, 410] width 1568 height 734
click at [181, 97] on div "Order history" at bounding box center [187, 92] width 63 height 14
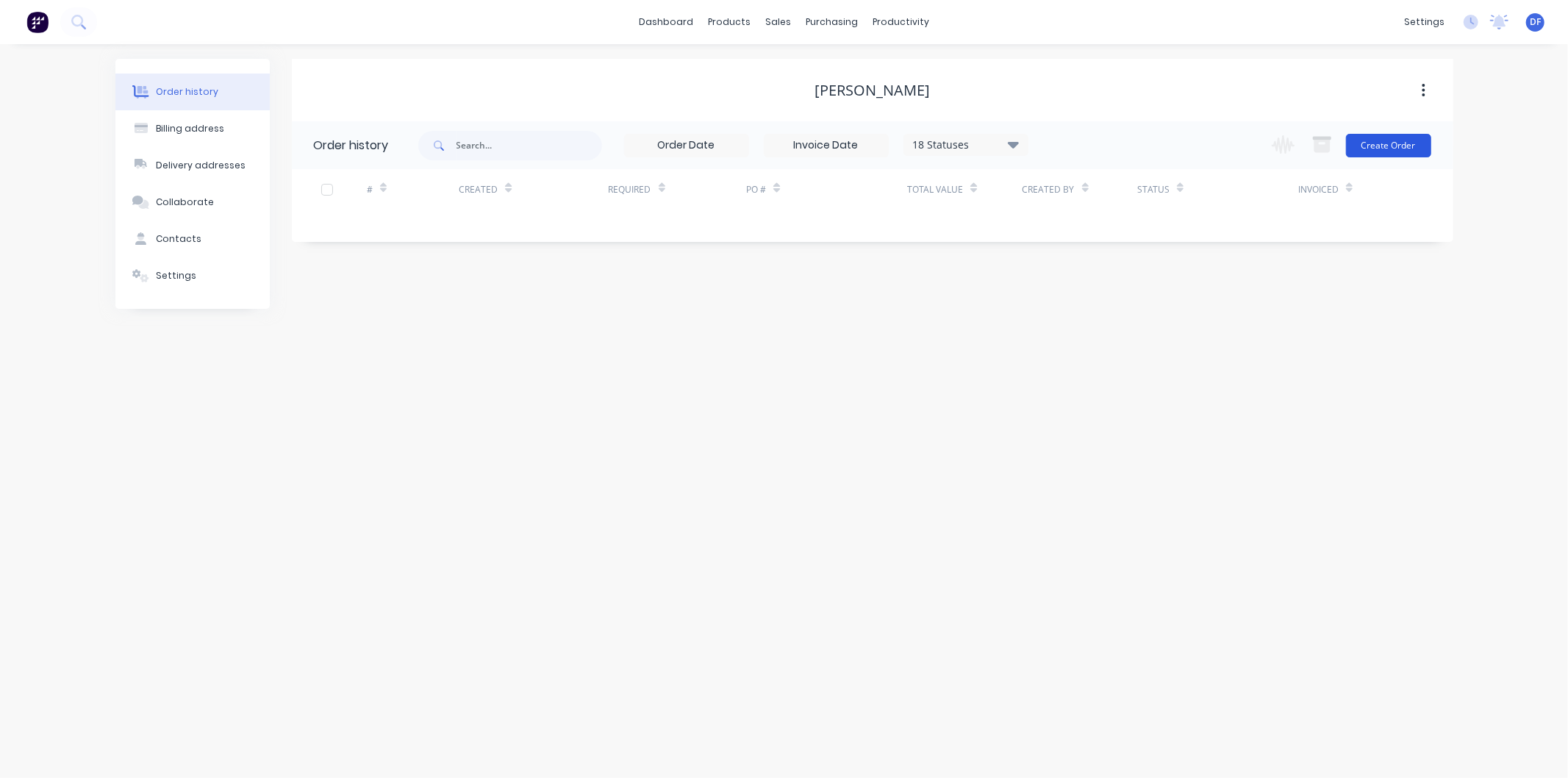
click at [1394, 149] on button "Create Order" at bounding box center [1388, 146] width 86 height 24
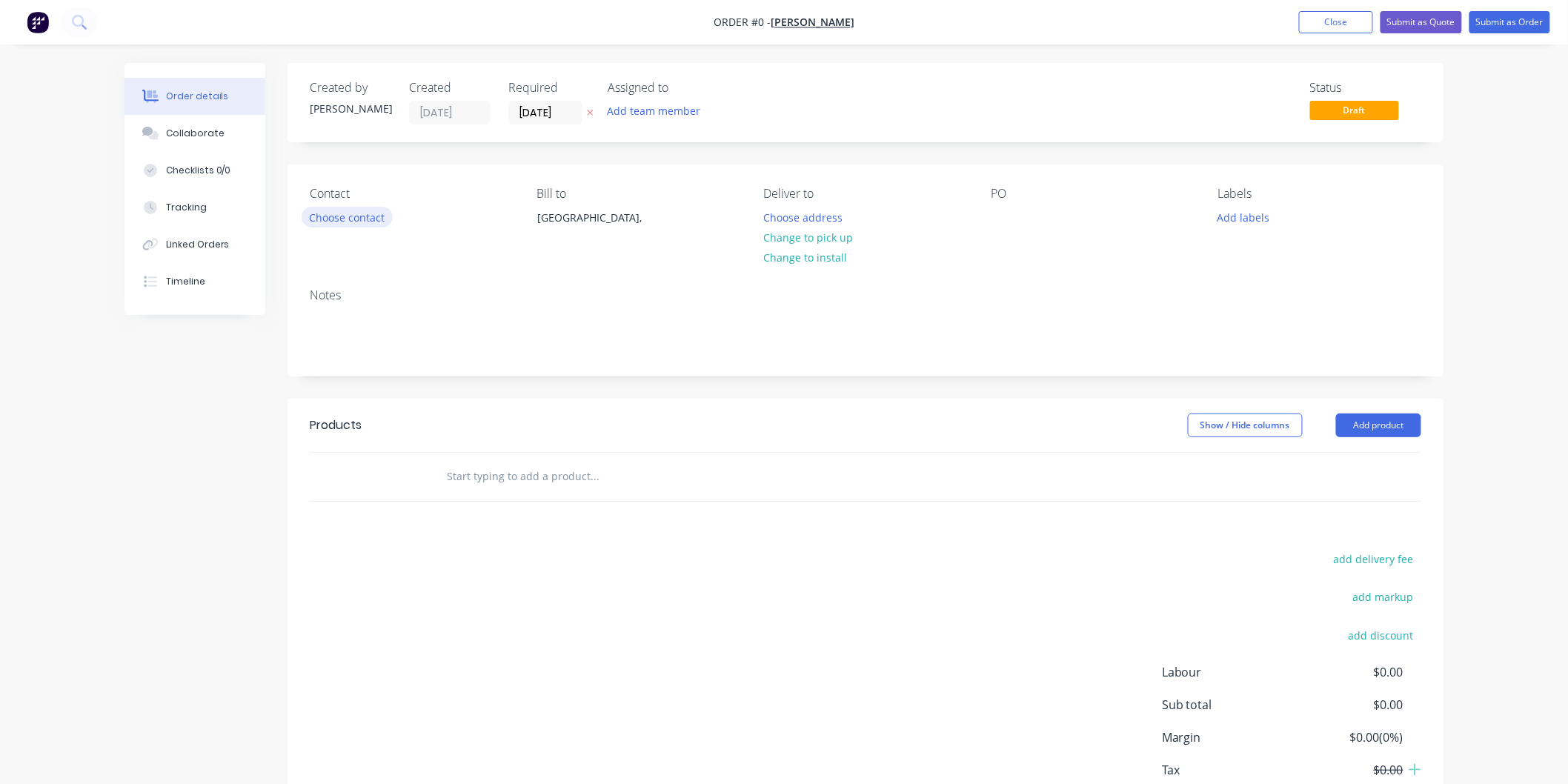
click at [365, 221] on button "Choose contact" at bounding box center [347, 217] width 91 height 20
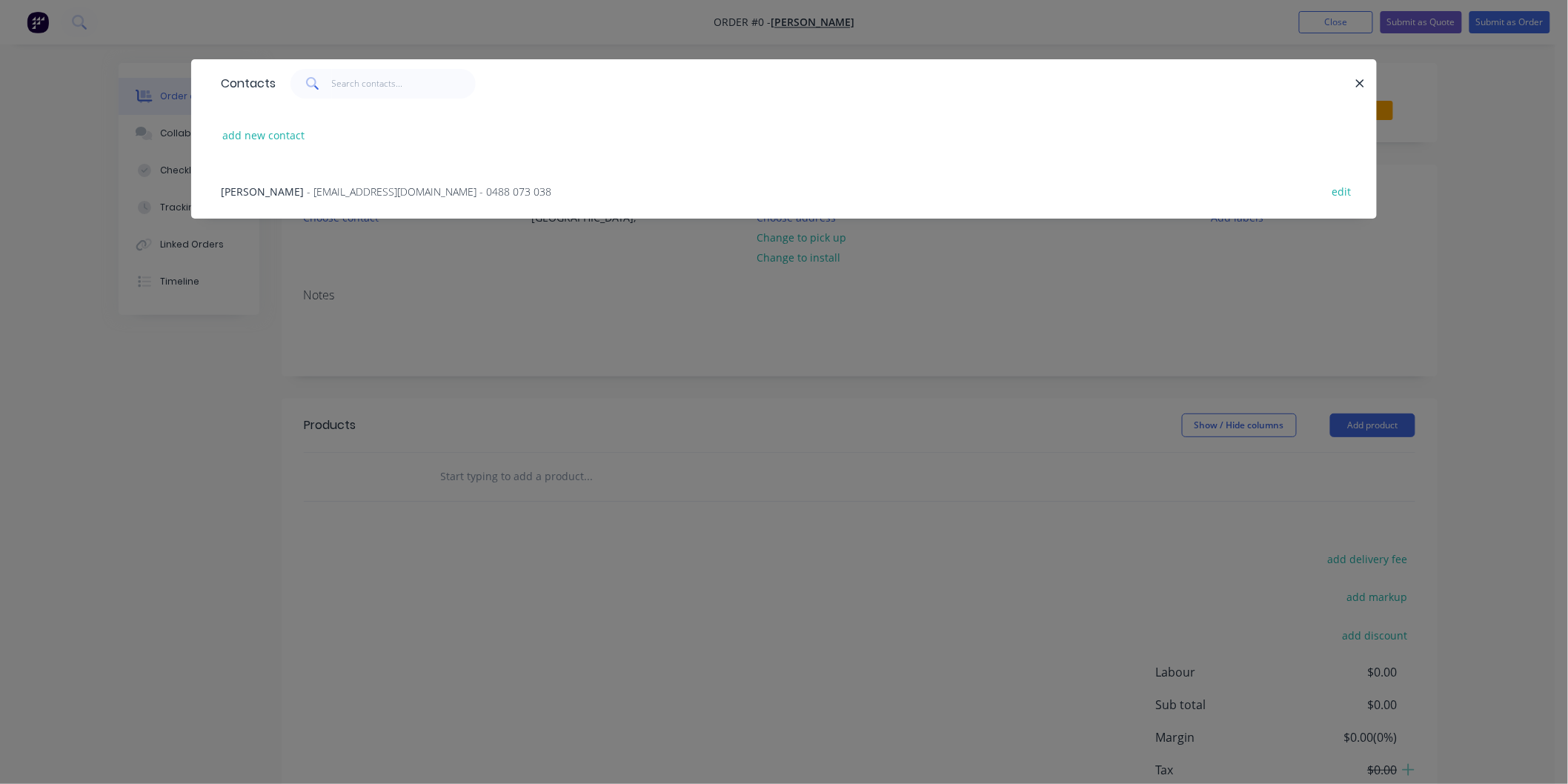
click at [370, 189] on span "- [EMAIL_ADDRESS][DOMAIN_NAME] - 0488 073 038" at bounding box center [429, 191] width 244 height 14
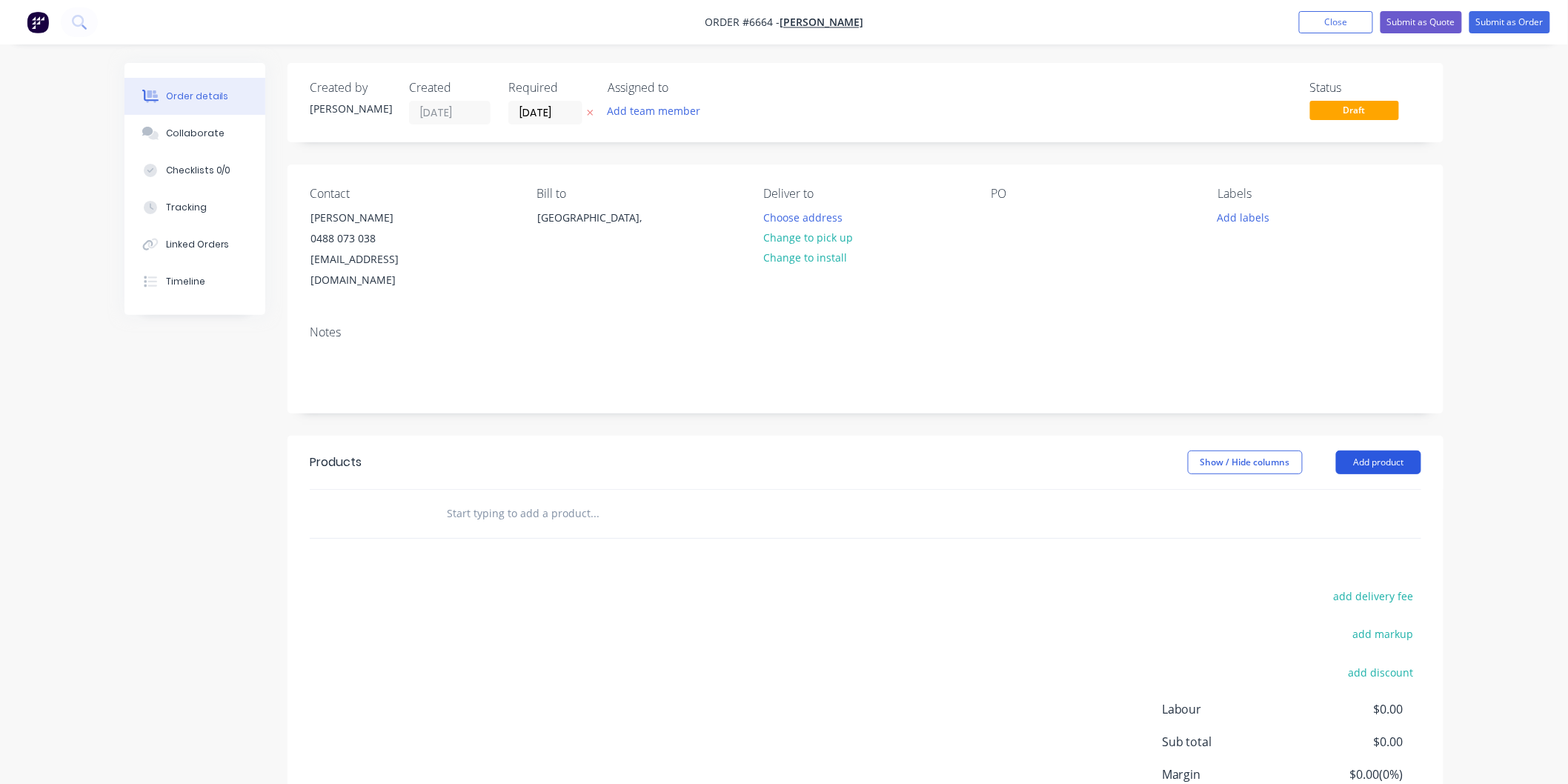
click at [1380, 450] on button "Add product" at bounding box center [1379, 462] width 85 height 24
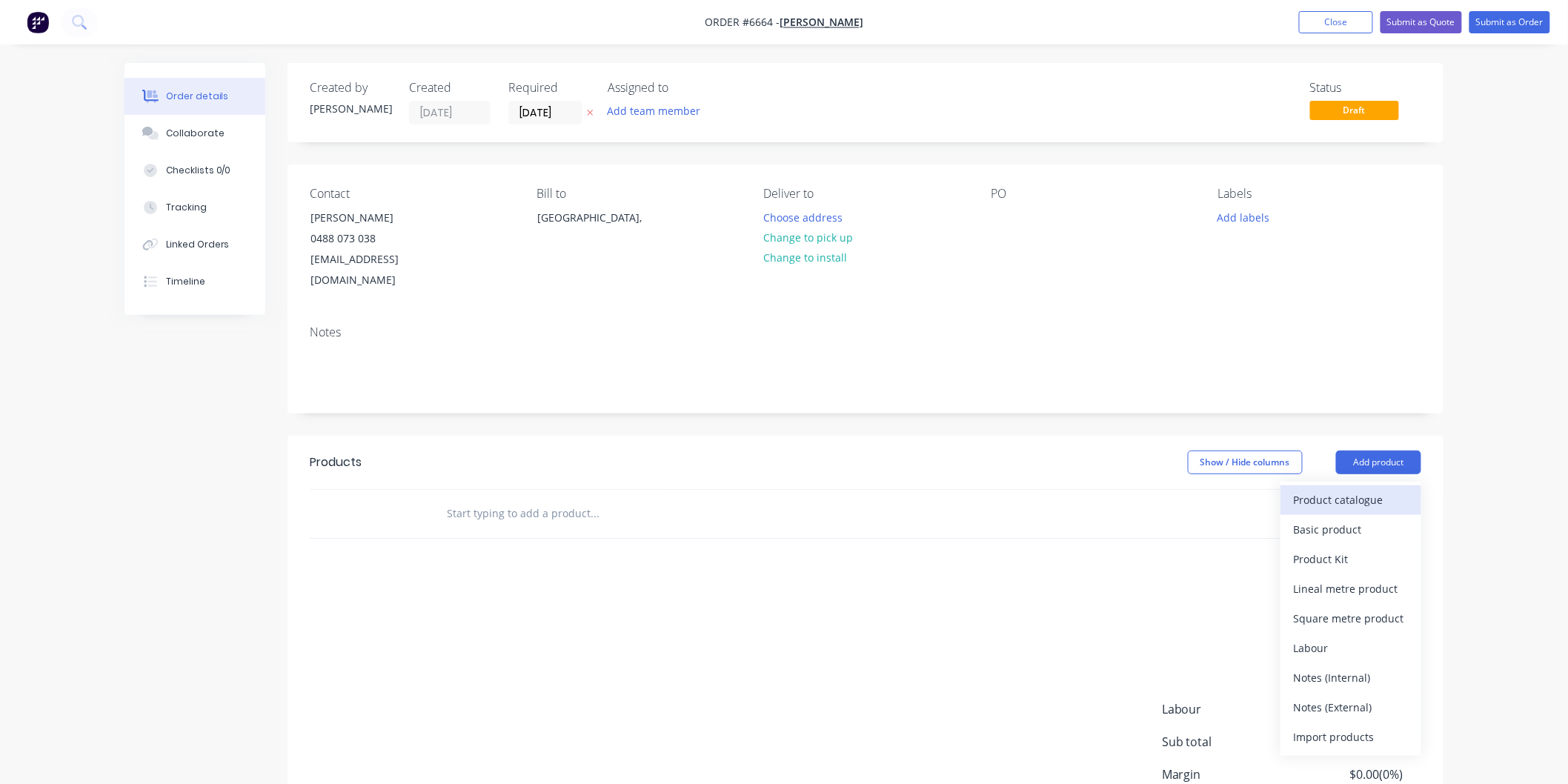
click at [1329, 489] on div "Product catalogue" at bounding box center [1351, 499] width 114 height 21
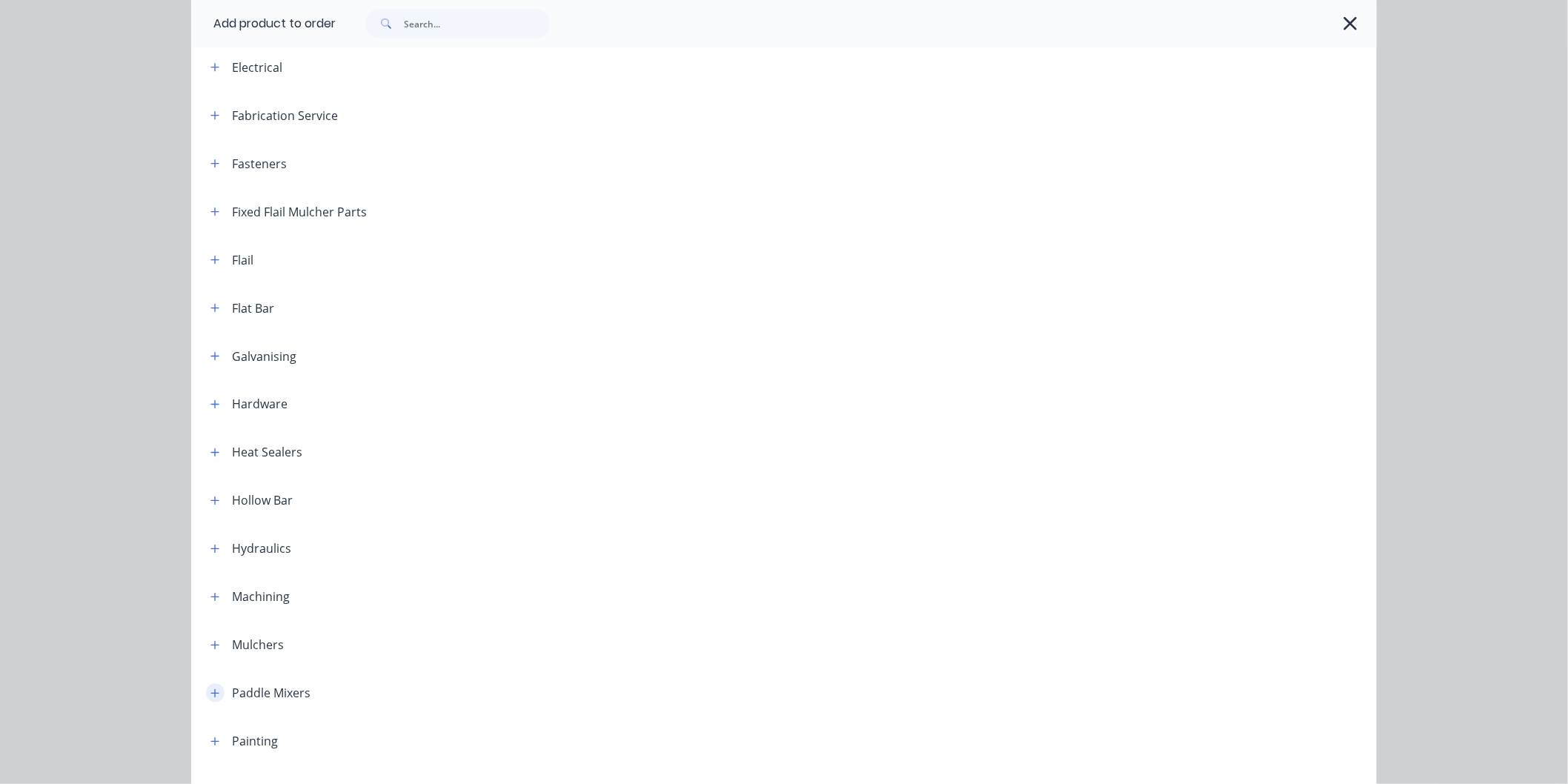
scroll to position [824, 0]
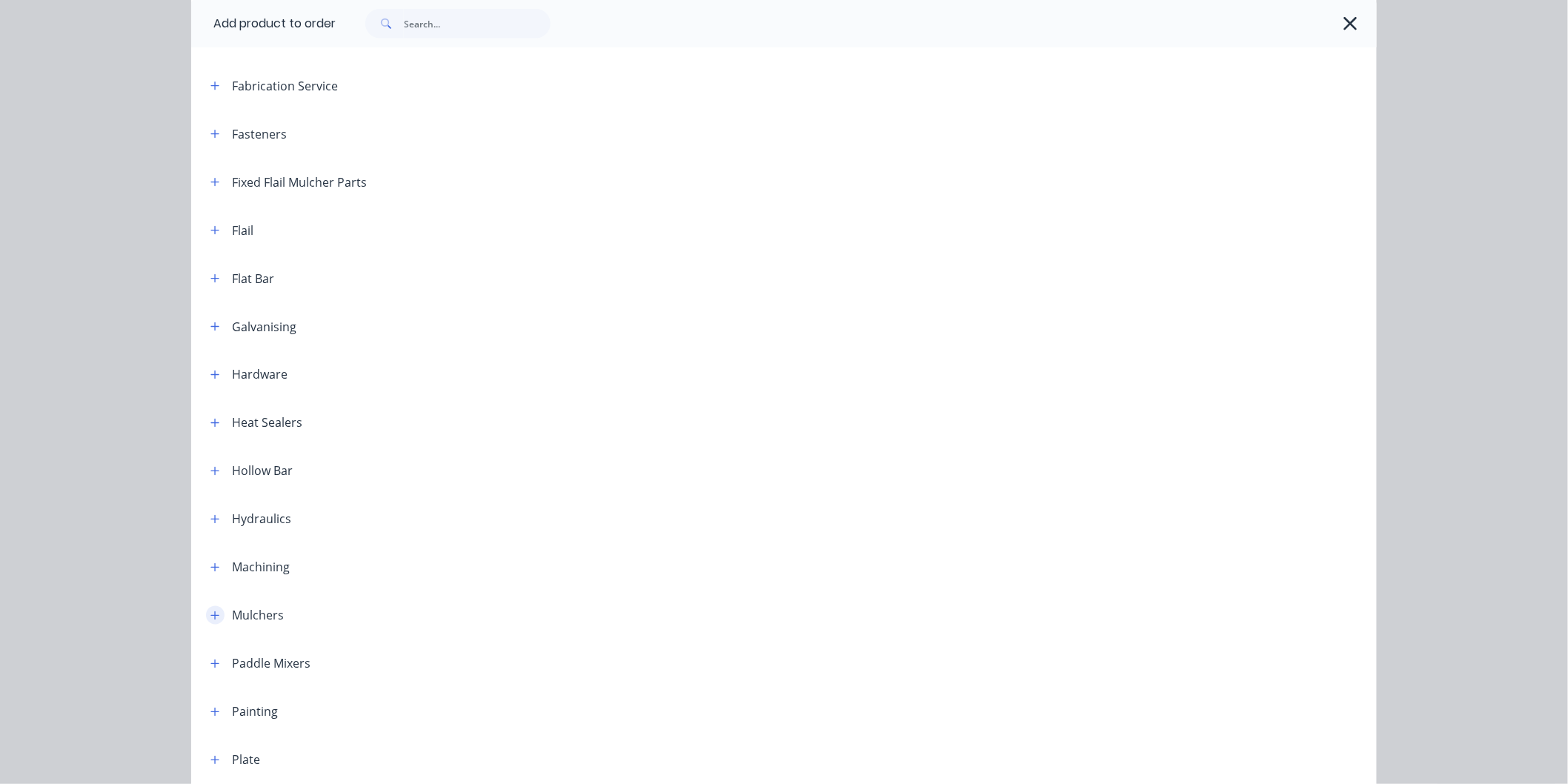
click at [211, 615] on icon "button" at bounding box center [215, 615] width 8 height 8
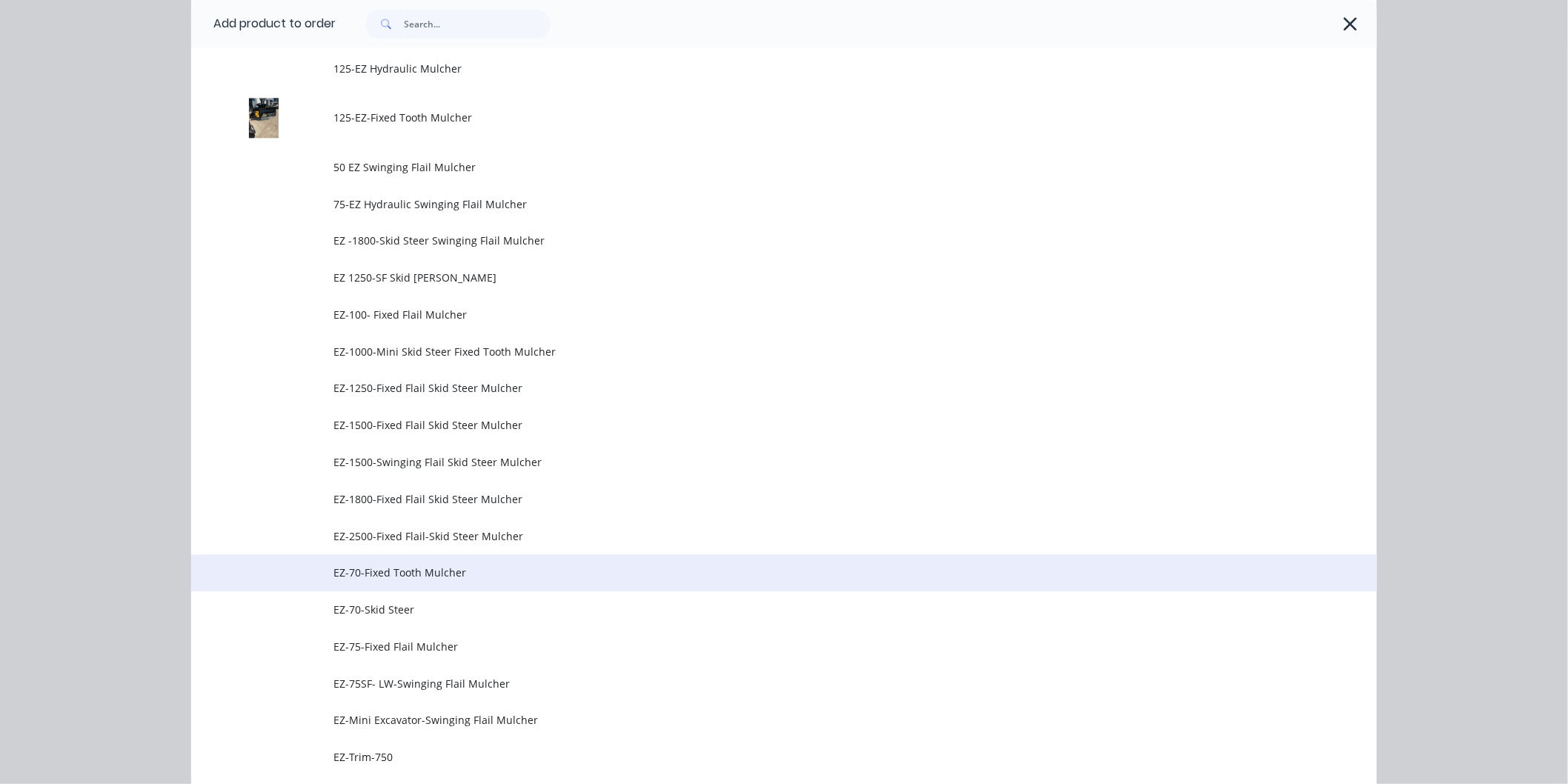
scroll to position [1399, 0]
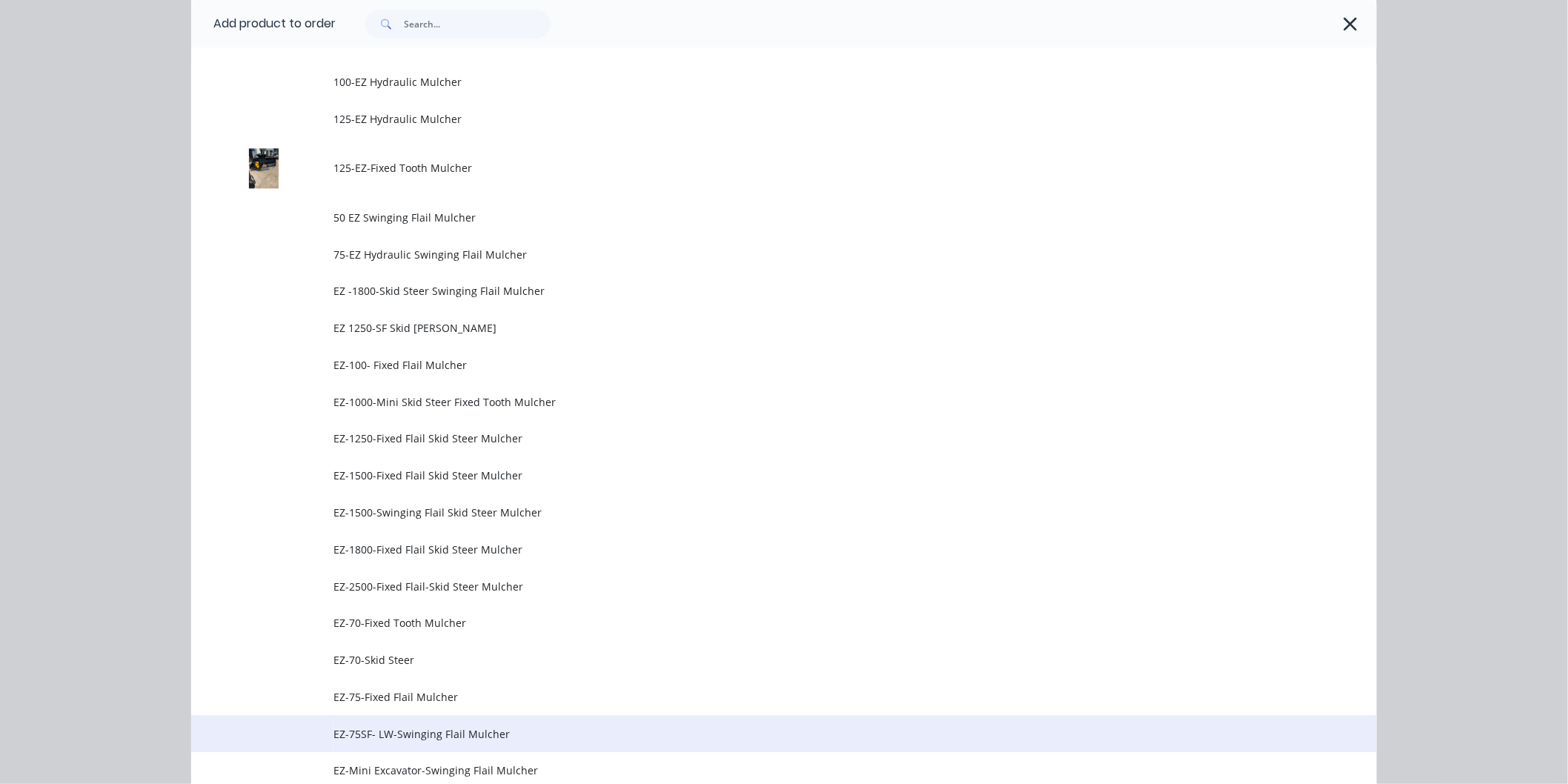
click at [411, 728] on span "EZ-75SF- LW-Swinging Flail Mulcher" at bounding box center [751, 733] width 835 height 16
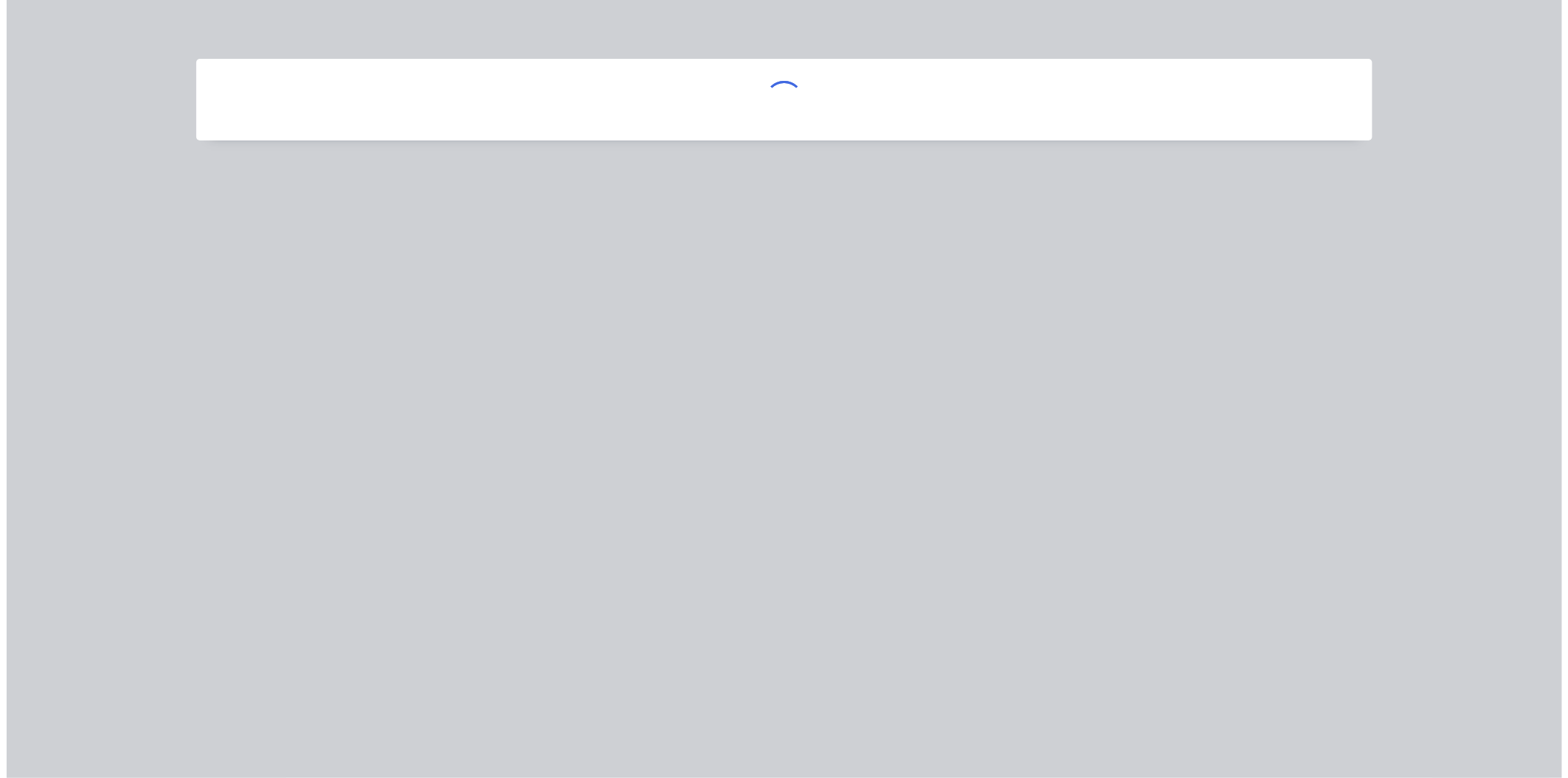
scroll to position [0, 0]
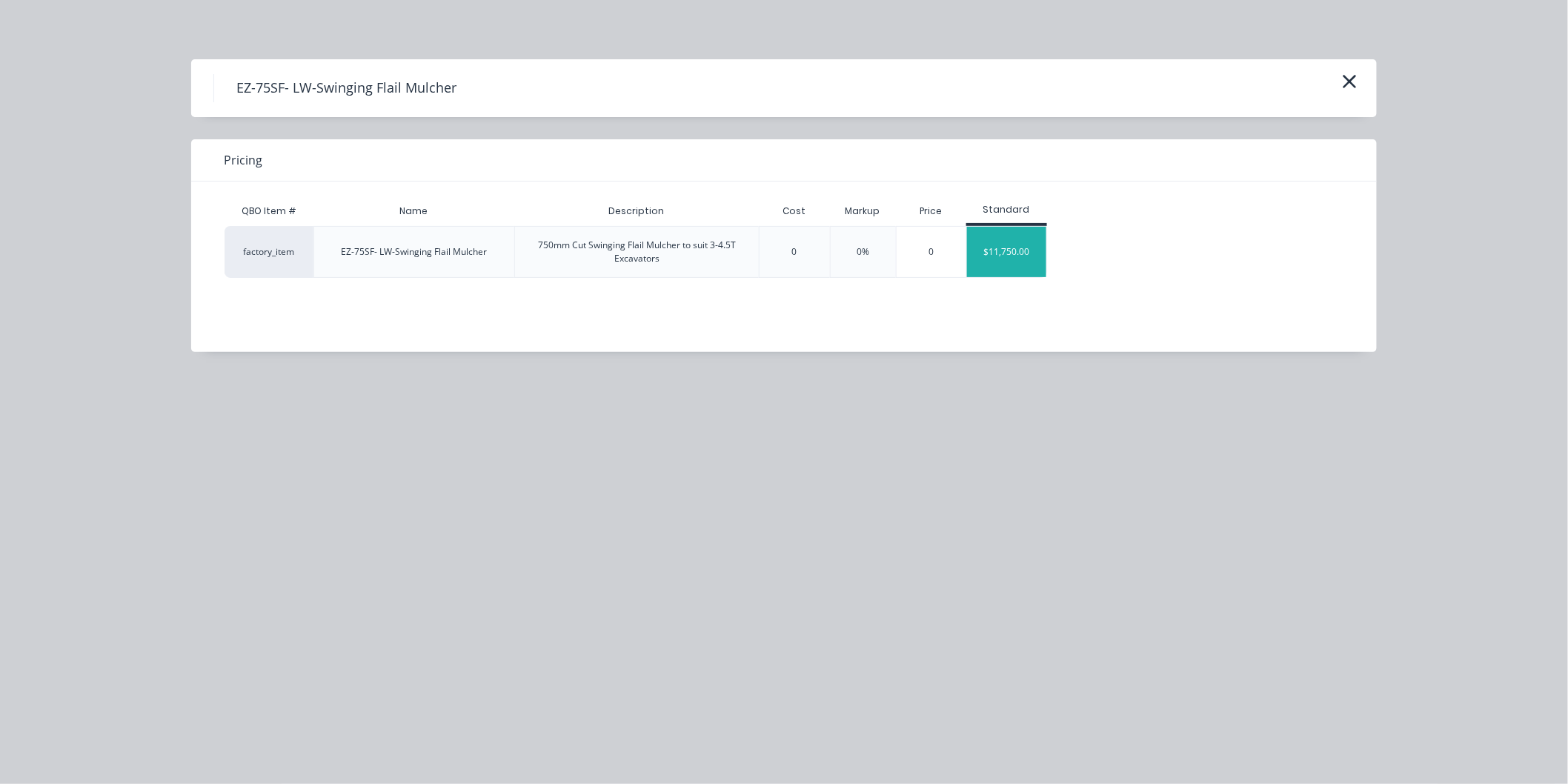
click at [1011, 250] on div "$11,750.00" at bounding box center [1006, 252] width 79 height 51
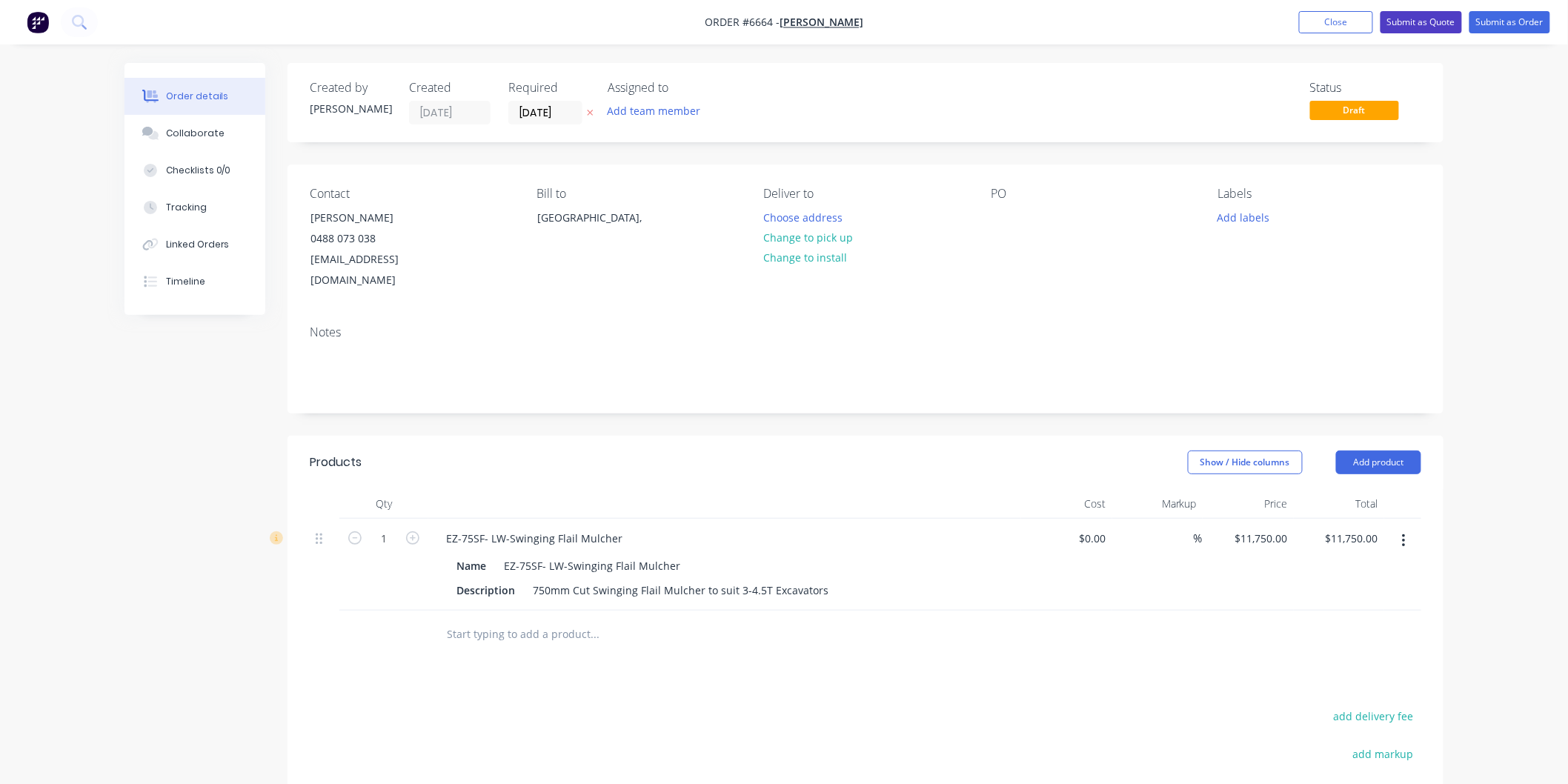
click at [1417, 20] on button "Submit as Quote" at bounding box center [1421, 22] width 82 height 22
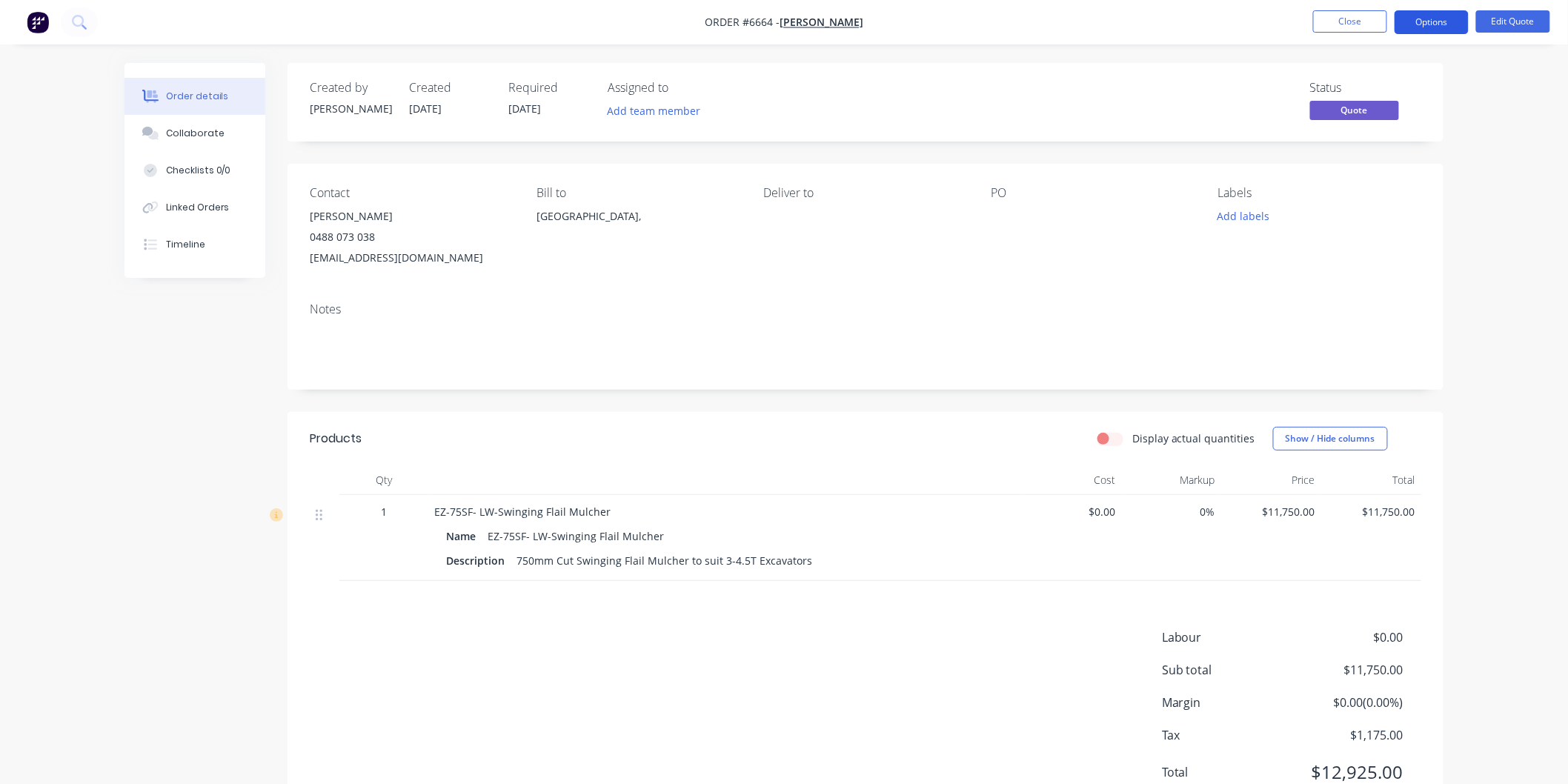
click at [1420, 20] on button "Options" at bounding box center [1431, 22] width 74 height 24
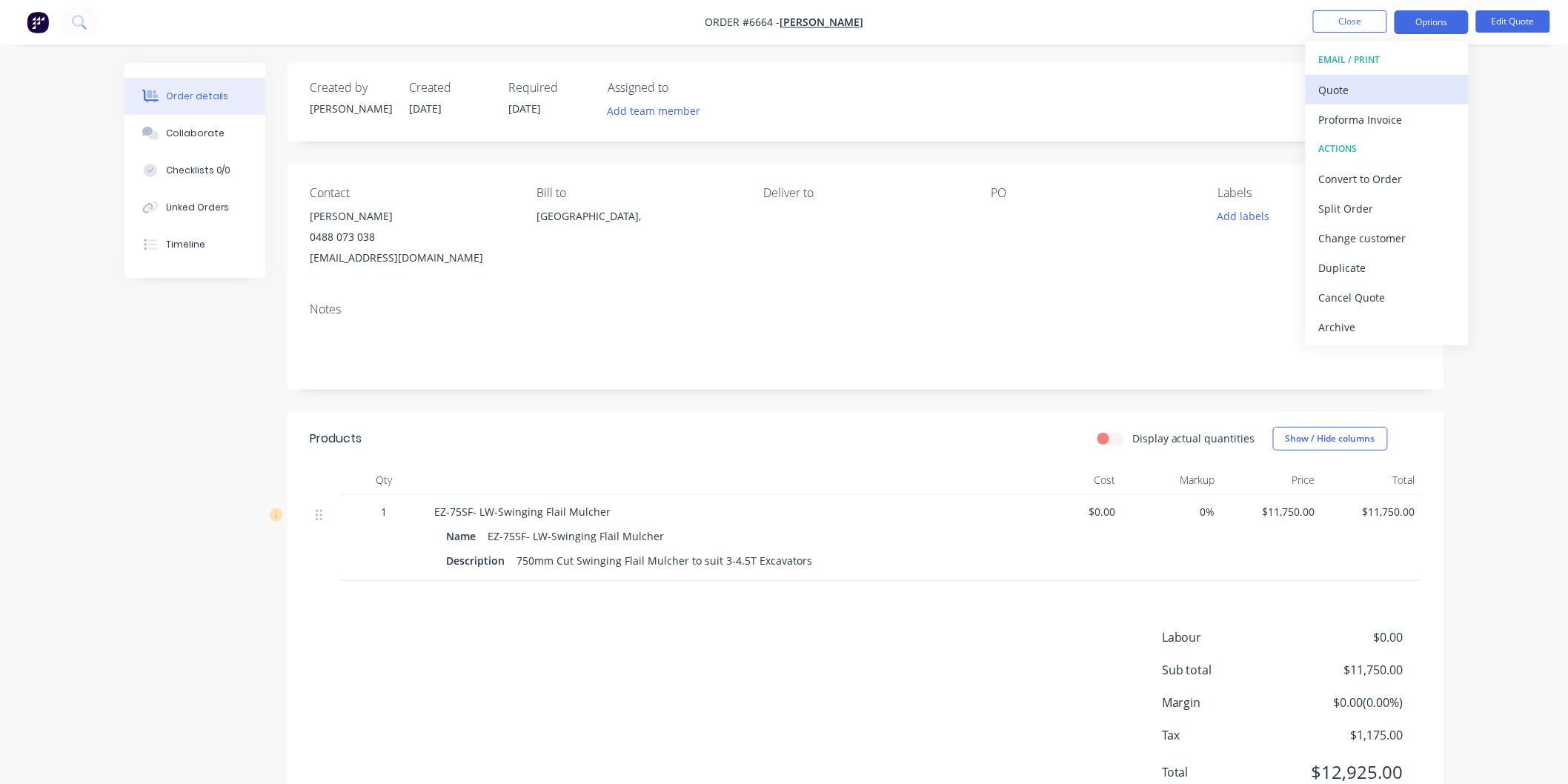
click at [1342, 94] on div "Quote" at bounding box center [1387, 89] width 136 height 21
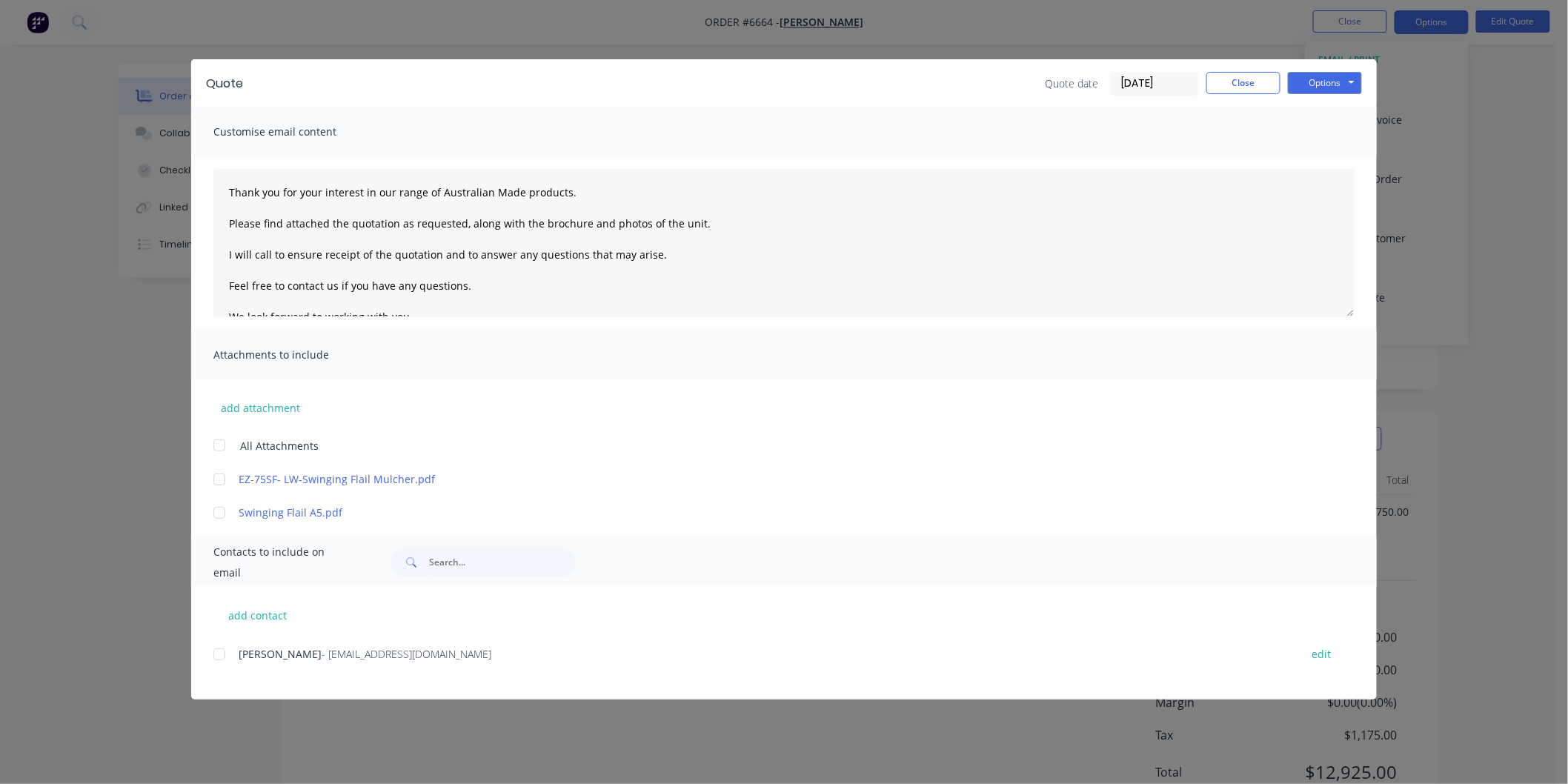
click at [219, 442] on div at bounding box center [220, 445] width 29 height 29
click at [222, 649] on div at bounding box center [220, 654] width 29 height 29
click at [224, 189] on textarea "Thank you for your interest in our range of Australian Made products. Please fi…" at bounding box center [784, 243] width 1142 height 148
click at [235, 189] on textarea "Thank you for your interest in our range of Australian Made products. Please fi…" at bounding box center [784, 243] width 1142 height 148
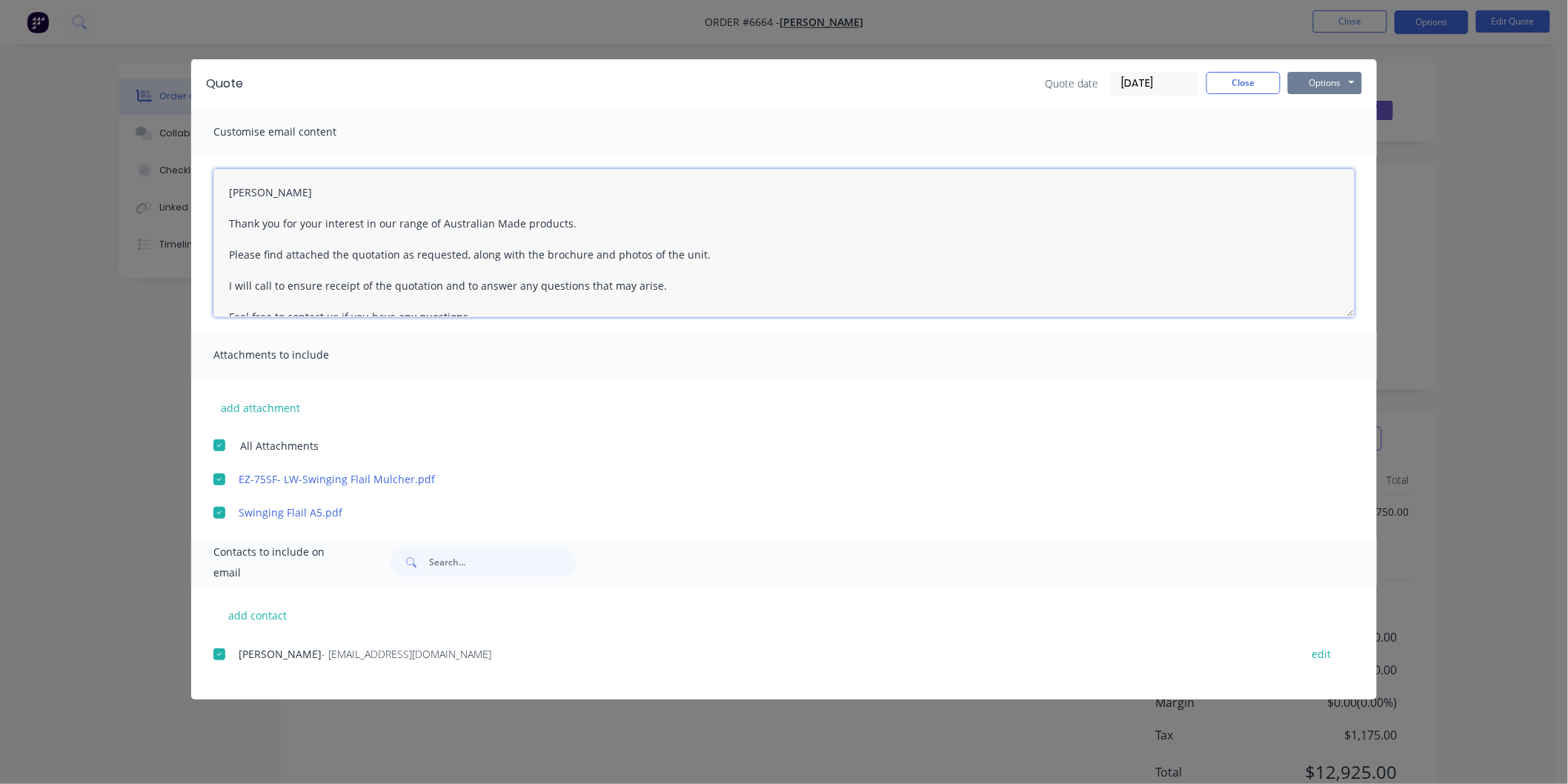
type textarea "[PERSON_NAME] Thank you for your interest in our range of Australian Made produ…"
click at [1321, 83] on button "Options" at bounding box center [1324, 83] width 74 height 22
click at [1322, 154] on button "Email" at bounding box center [1335, 158] width 95 height 25
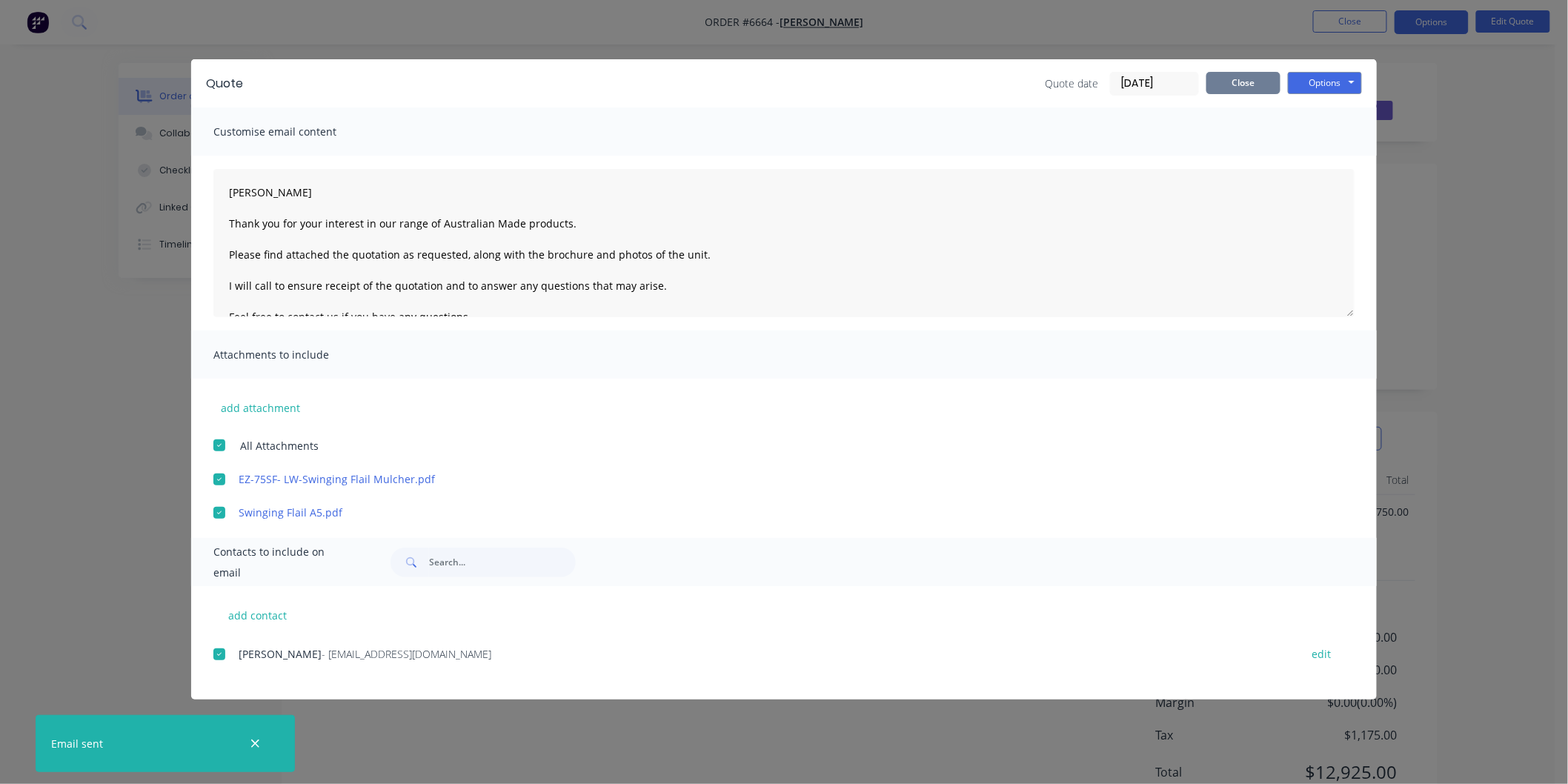
click at [1235, 85] on button "Close" at bounding box center [1244, 83] width 74 height 22
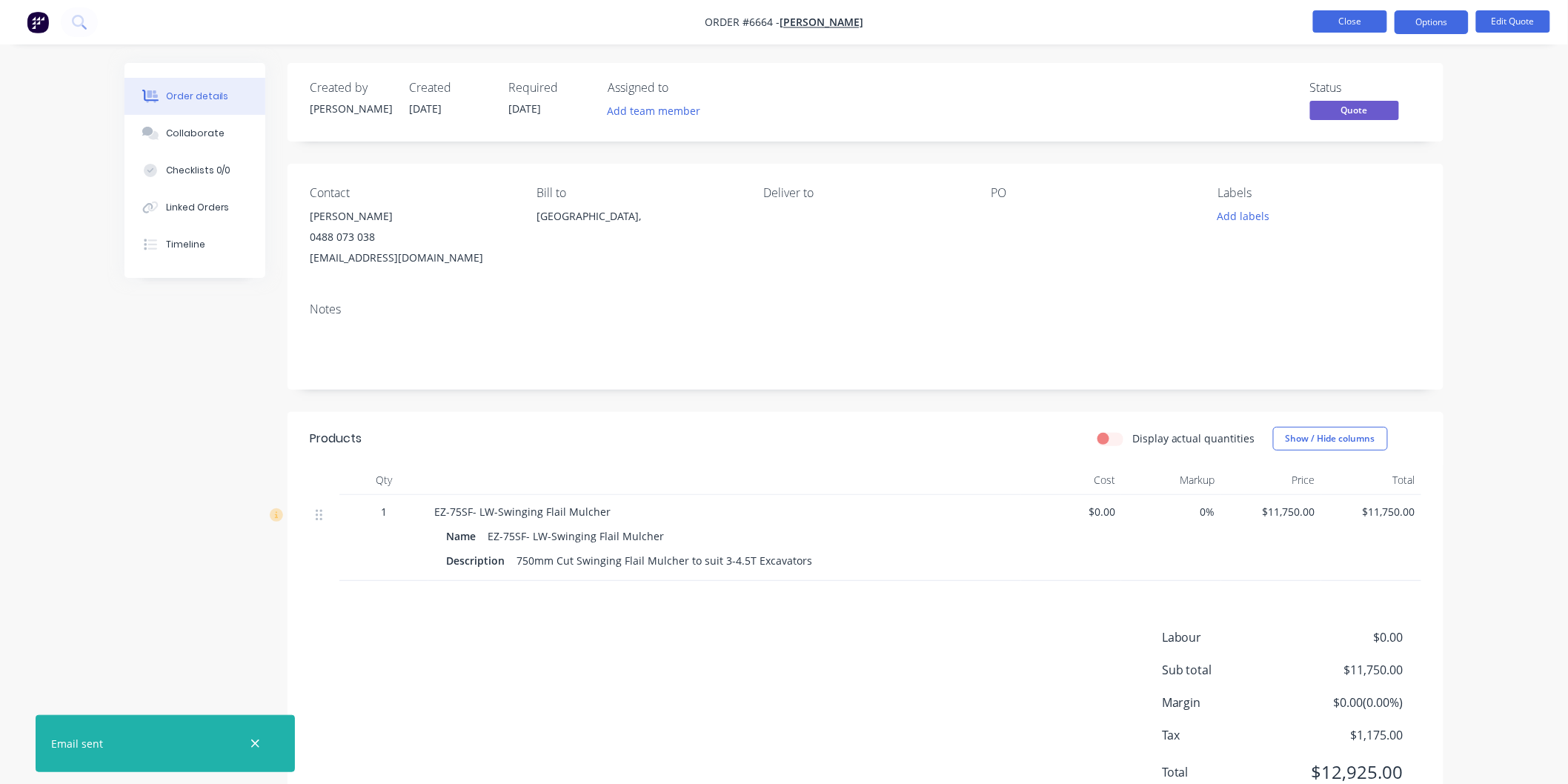
click at [1329, 14] on button "Close" at bounding box center [1350, 21] width 74 height 22
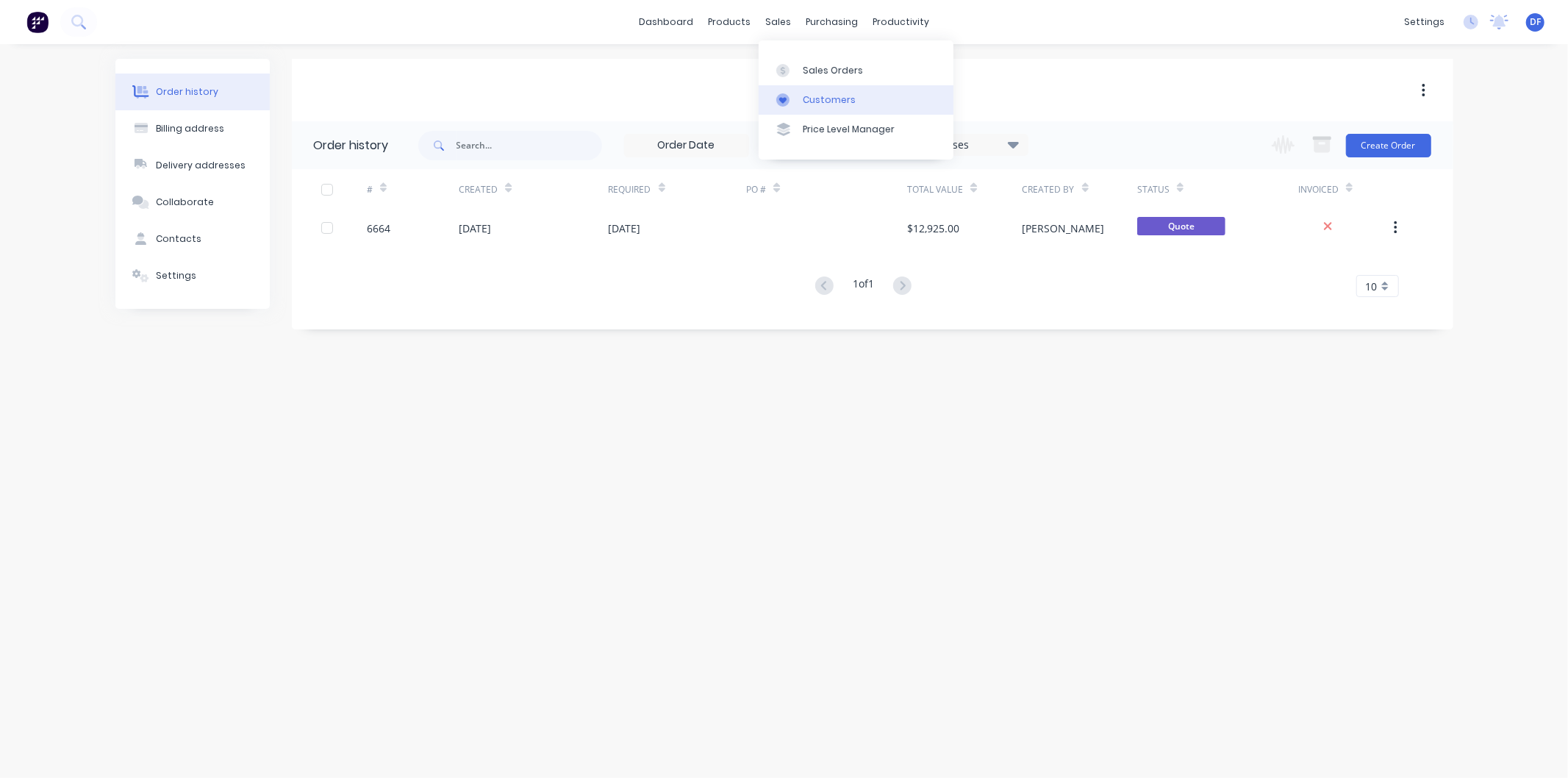
click at [814, 99] on div "Customers" at bounding box center [829, 99] width 53 height 14
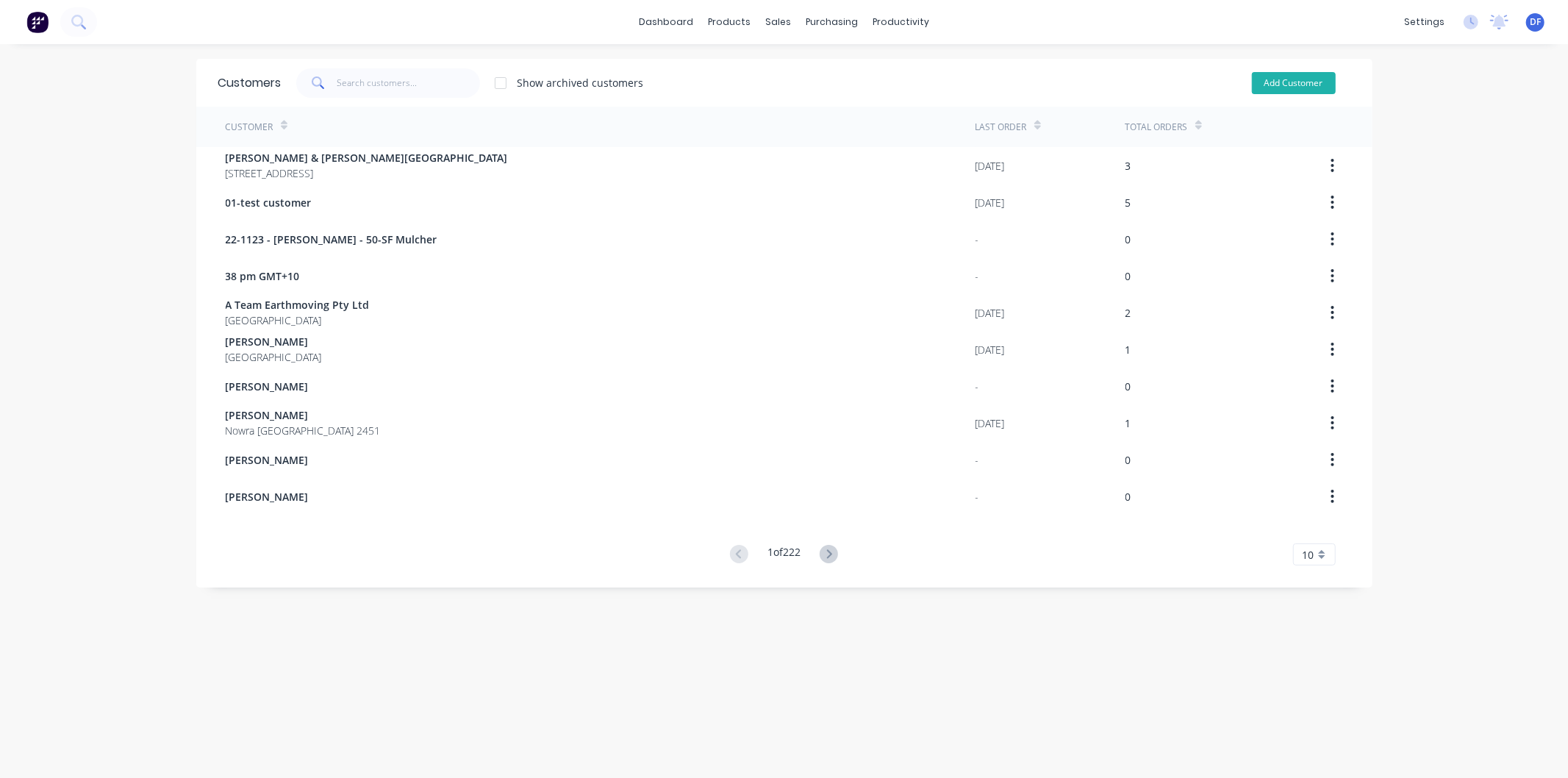
click at [1284, 81] on button "Add Customer" at bounding box center [1294, 83] width 84 height 22
select select "AU"
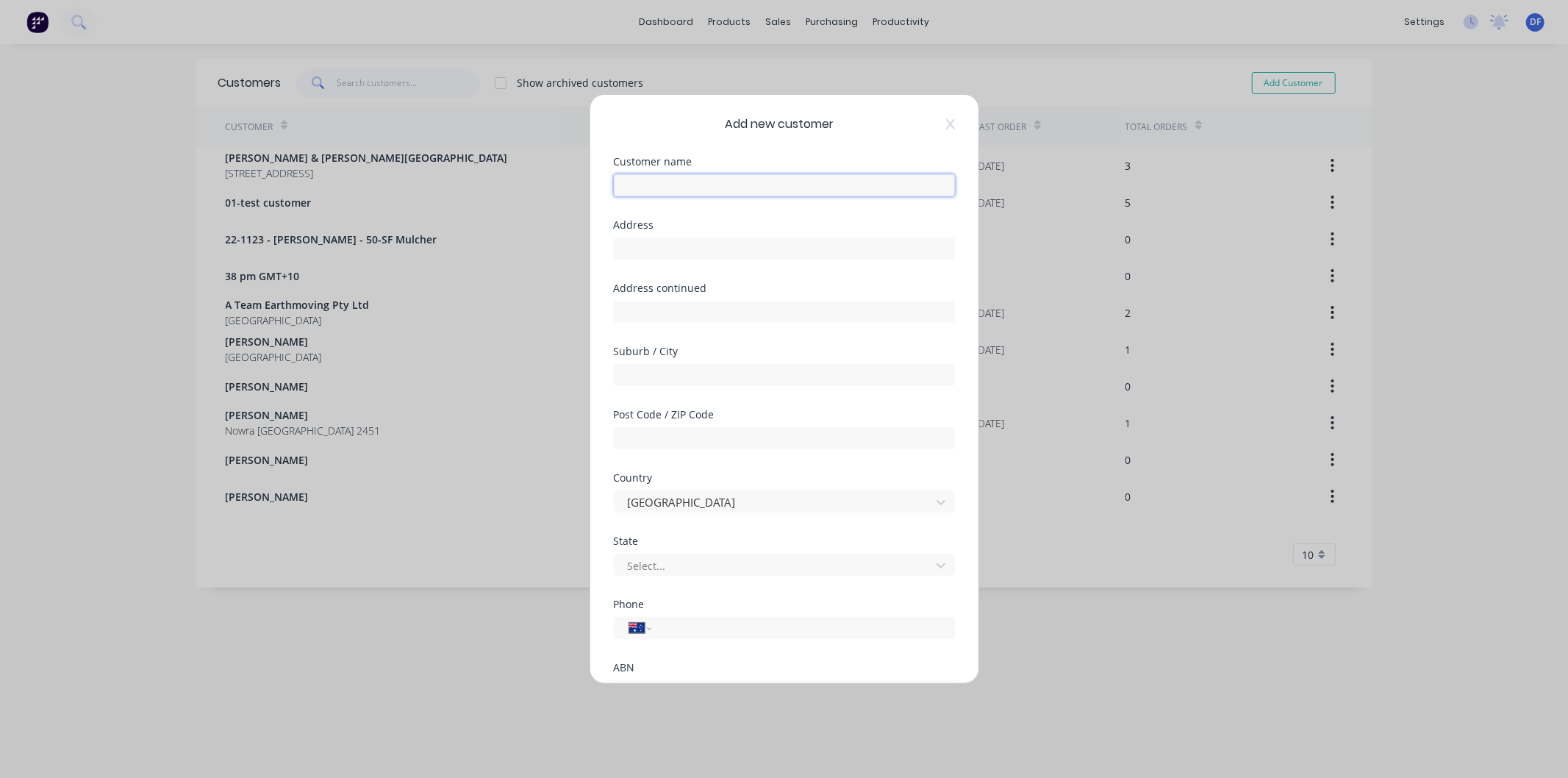
click at [667, 188] on input "text" at bounding box center [784, 185] width 341 height 22
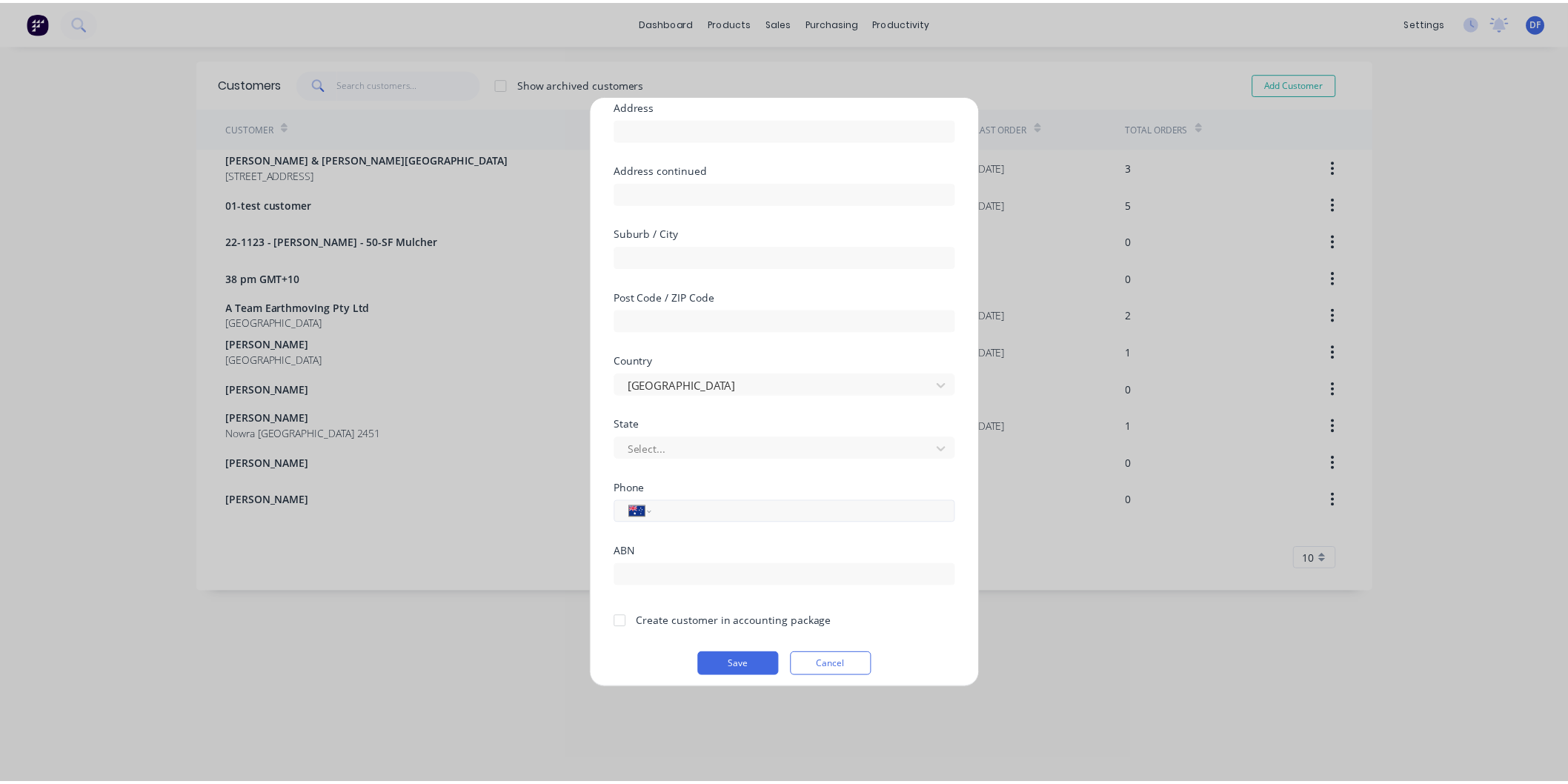
scroll to position [130, 0]
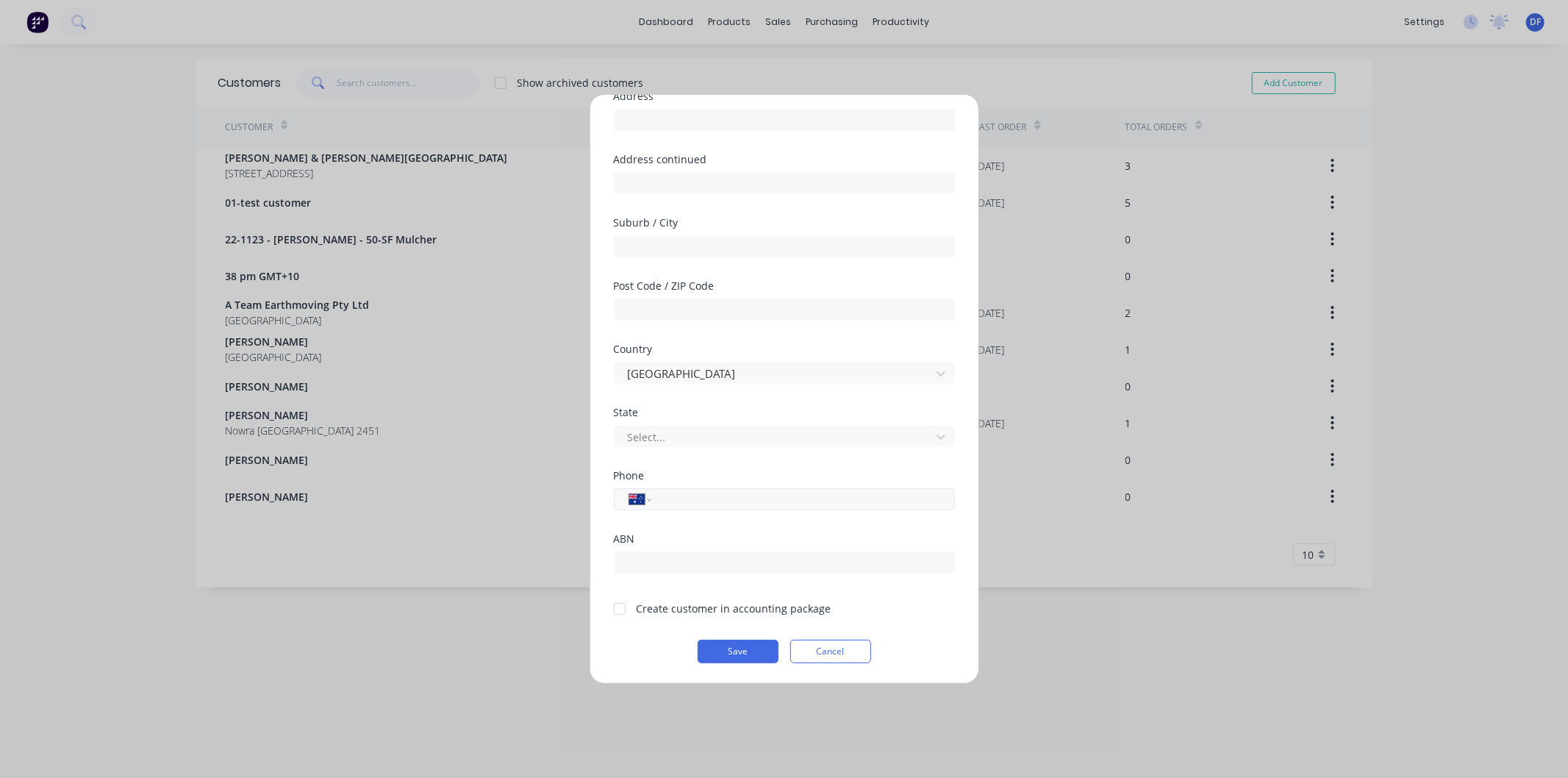
type input "[PERSON_NAME] Creek Development"
click at [678, 496] on input "tel" at bounding box center [800, 500] width 277 height 17
type input "0438 225 766"
click at [619, 606] on div at bounding box center [620, 608] width 29 height 29
click at [717, 643] on button "Save" at bounding box center [738, 651] width 81 height 24
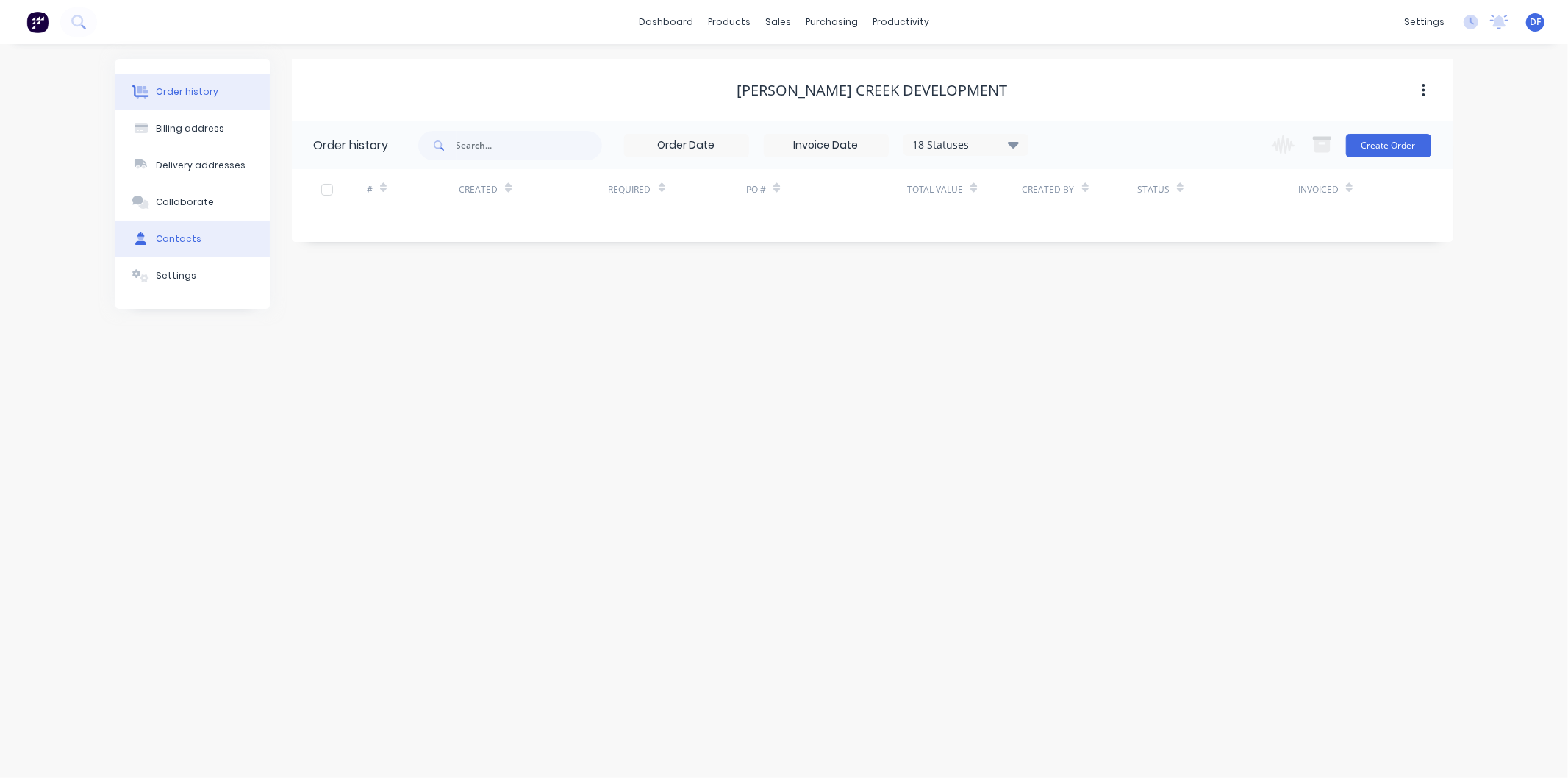
click at [158, 244] on div "Contacts" at bounding box center [179, 239] width 46 height 14
click at [1394, 140] on button "Add contact" at bounding box center [1408, 145] width 67 height 22
select select "AU"
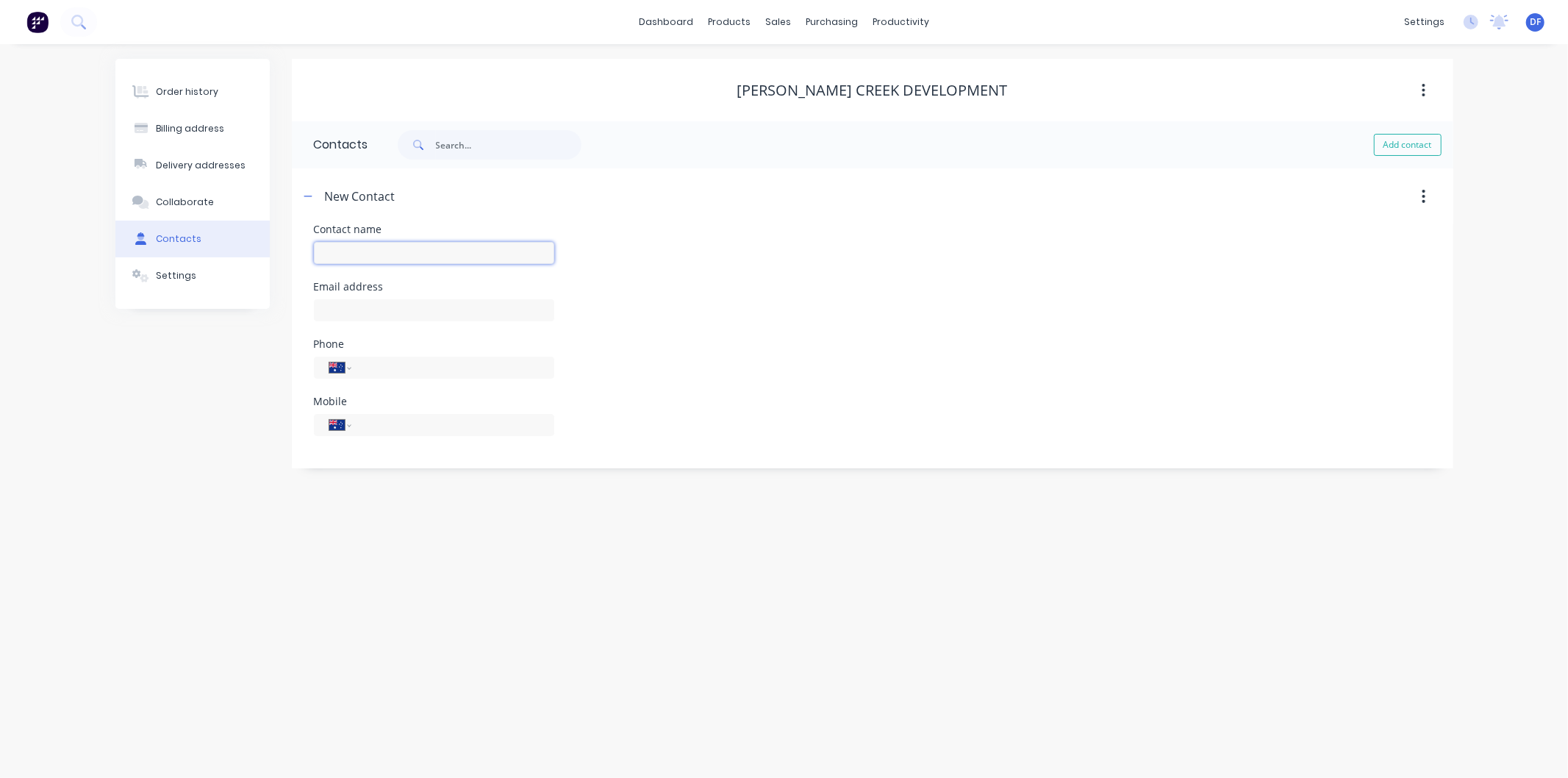
click at [355, 244] on input "text" at bounding box center [434, 253] width 241 height 22
type input "[PERSON_NAME]"
click at [397, 427] on input "tel" at bounding box center [449, 424] width 176 height 17
select select "AU"
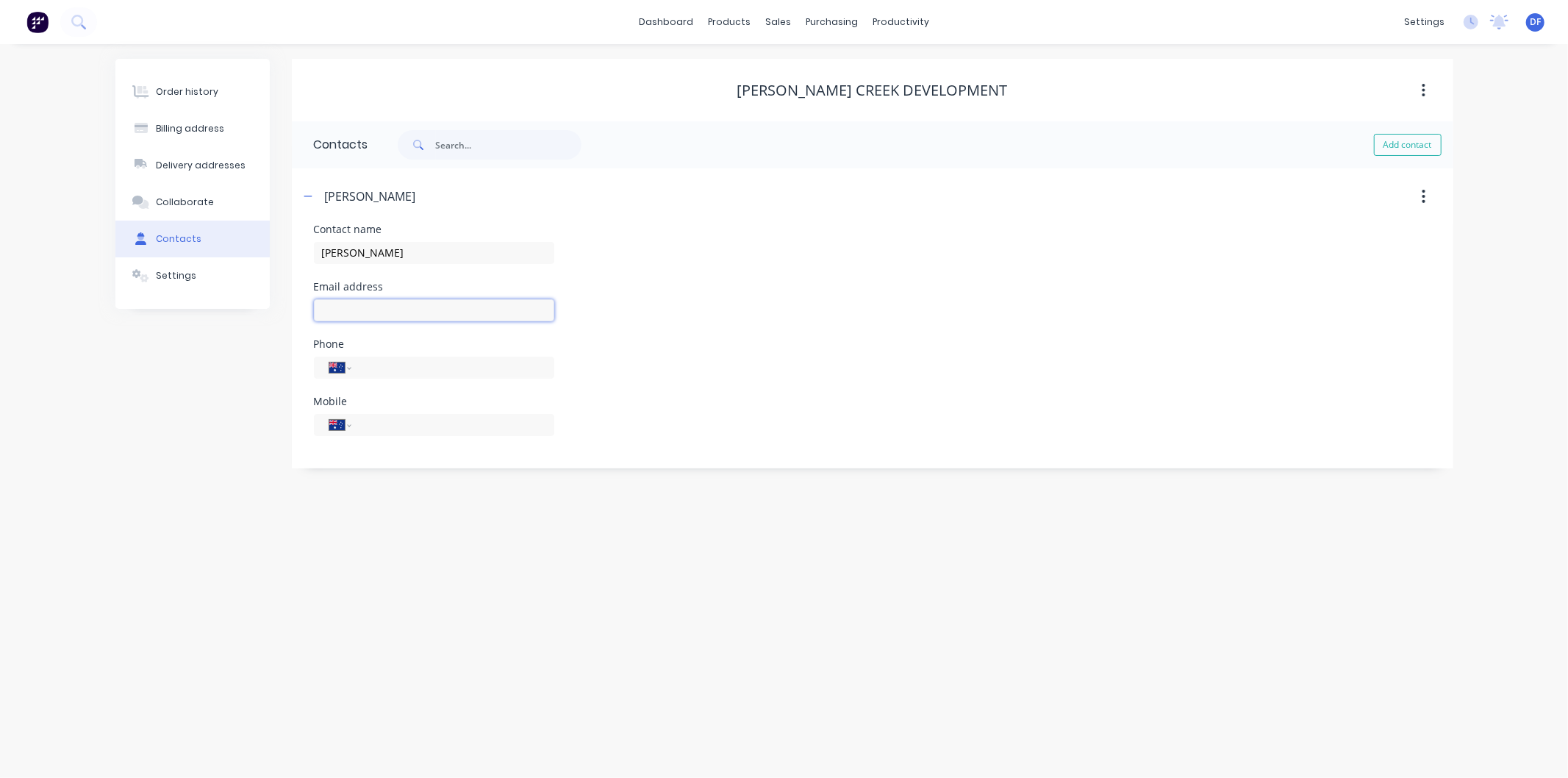
click at [356, 309] on input "text" at bounding box center [434, 310] width 241 height 22
type input "[EMAIL_ADDRESS][DOMAIN_NAME]"
click at [377, 427] on input "tel" at bounding box center [449, 424] width 176 height 17
type input "0438 225 766"
drag, startPoint x: 453, startPoint y: 619, endPoint x: 452, endPoint y: 607, distance: 12.0
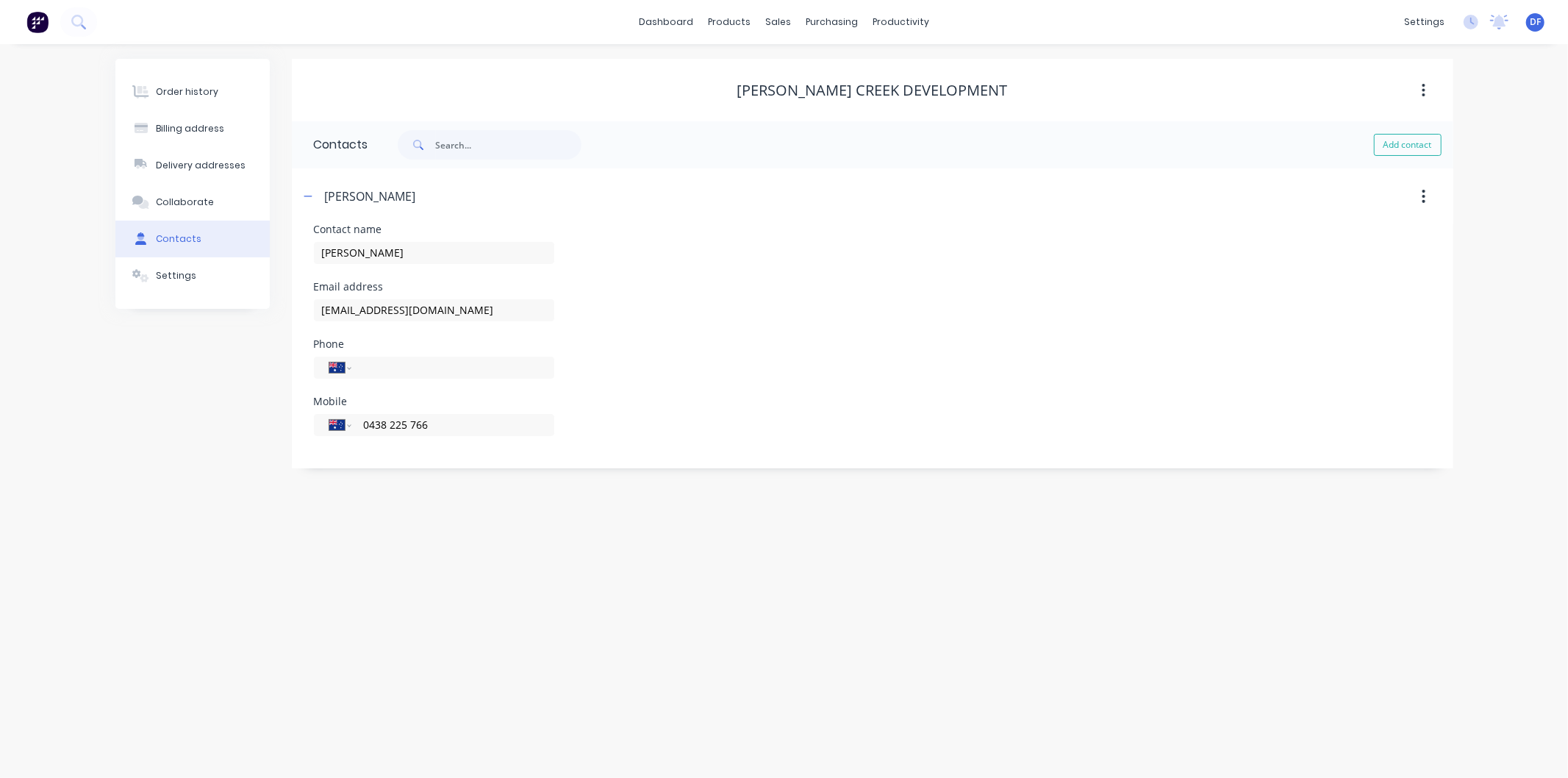
click at [453, 617] on div "Order history Billing address Delivery addresses Collaborate Contacts Settings …" at bounding box center [784, 410] width 1568 height 734
click at [185, 87] on div "Order history" at bounding box center [187, 92] width 63 height 14
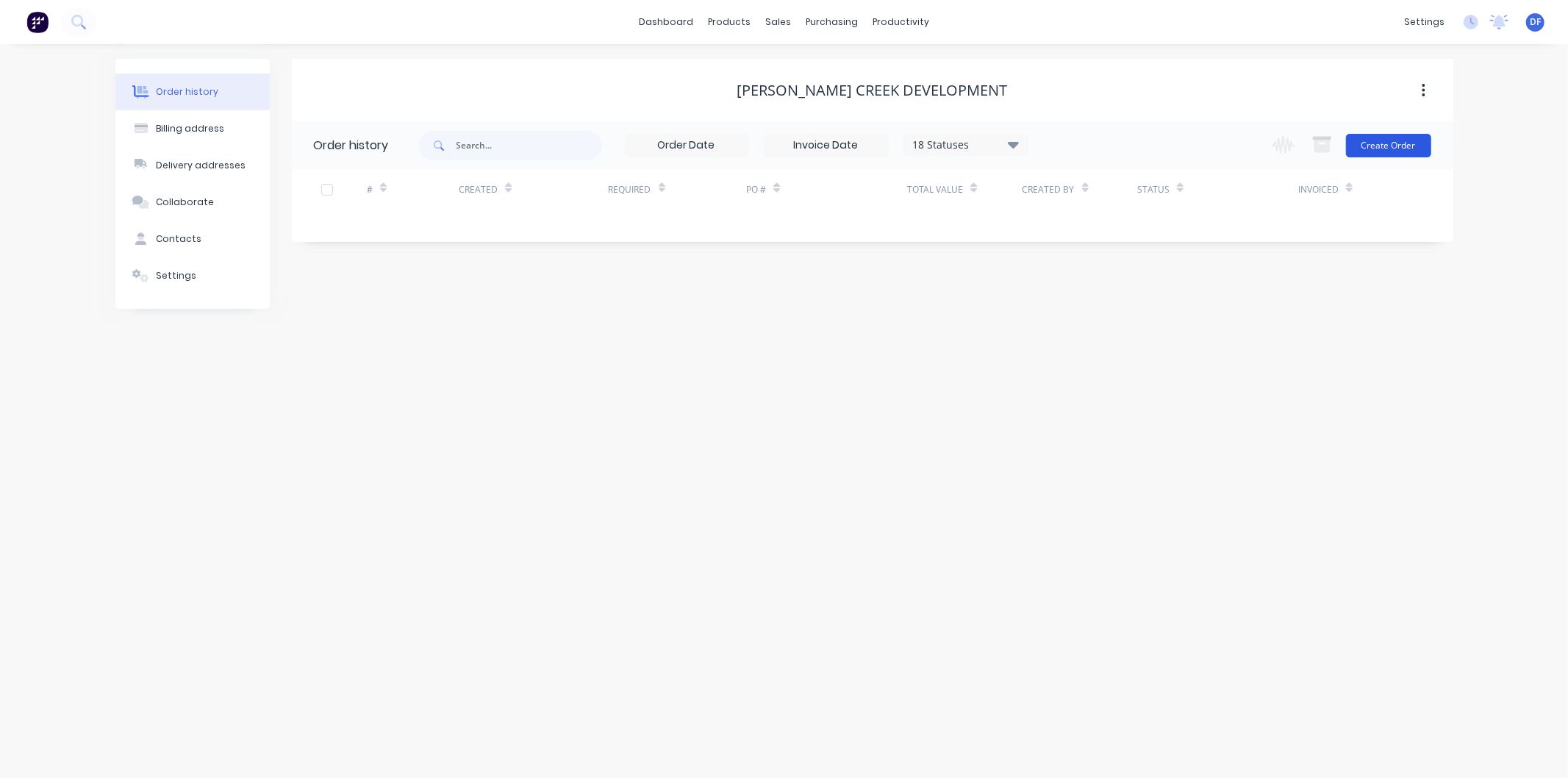
click at [1377, 142] on button "Create Order" at bounding box center [1388, 146] width 86 height 24
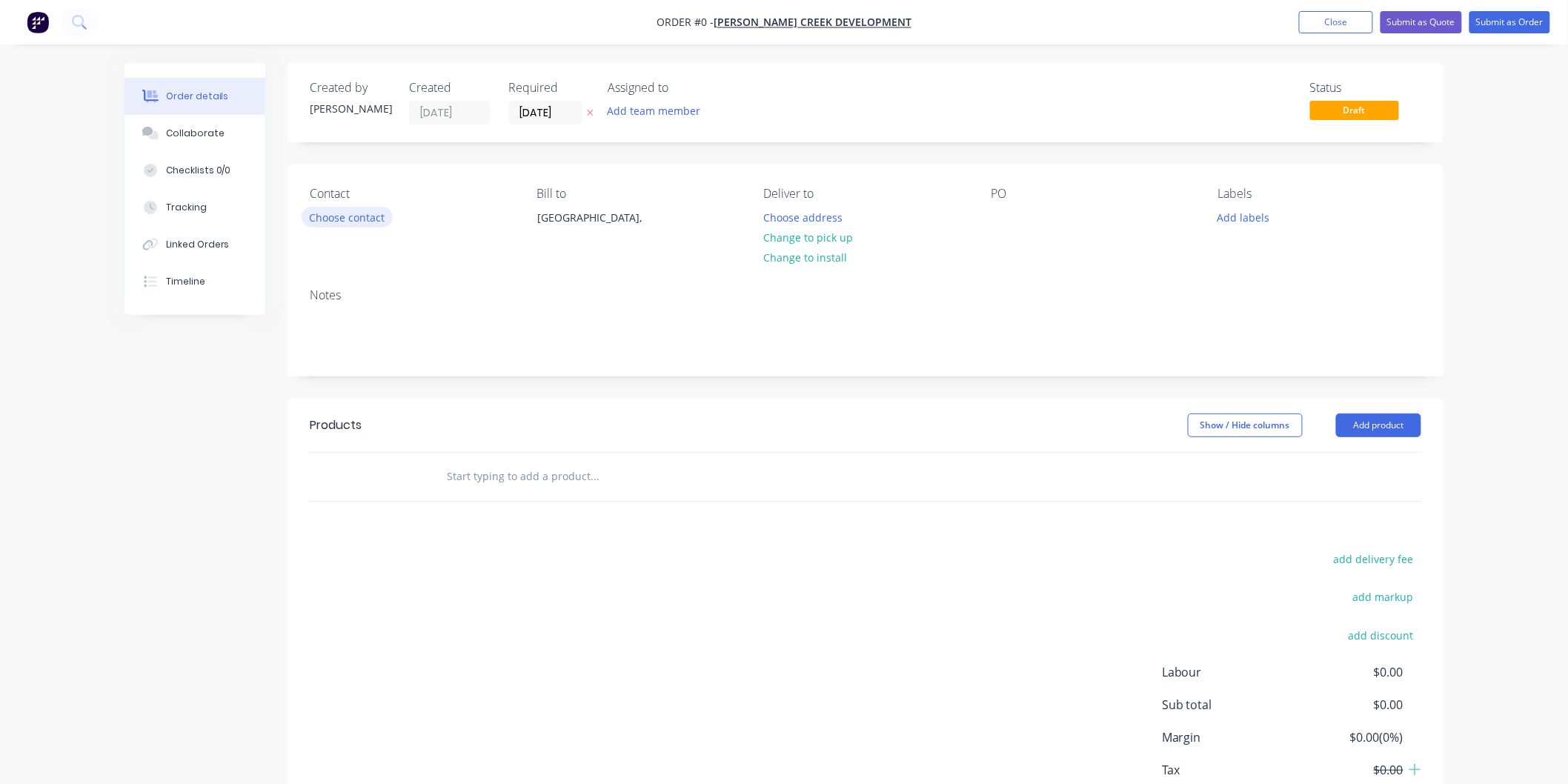
click at [349, 213] on button "Choose contact" at bounding box center [347, 217] width 91 height 20
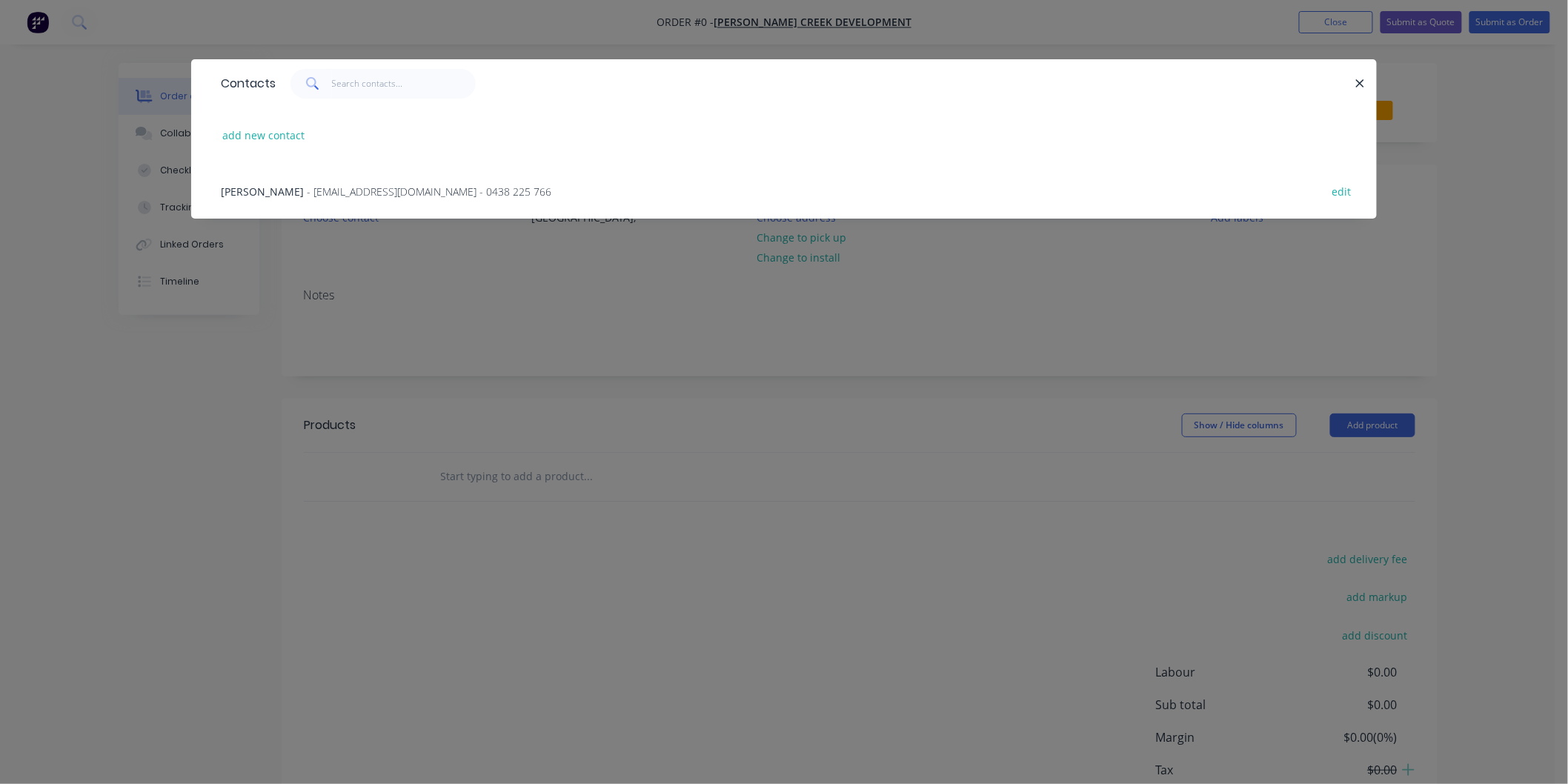
click at [347, 185] on span "- [EMAIL_ADDRESS][DOMAIN_NAME] - 0438 225 766" at bounding box center [429, 191] width 244 height 14
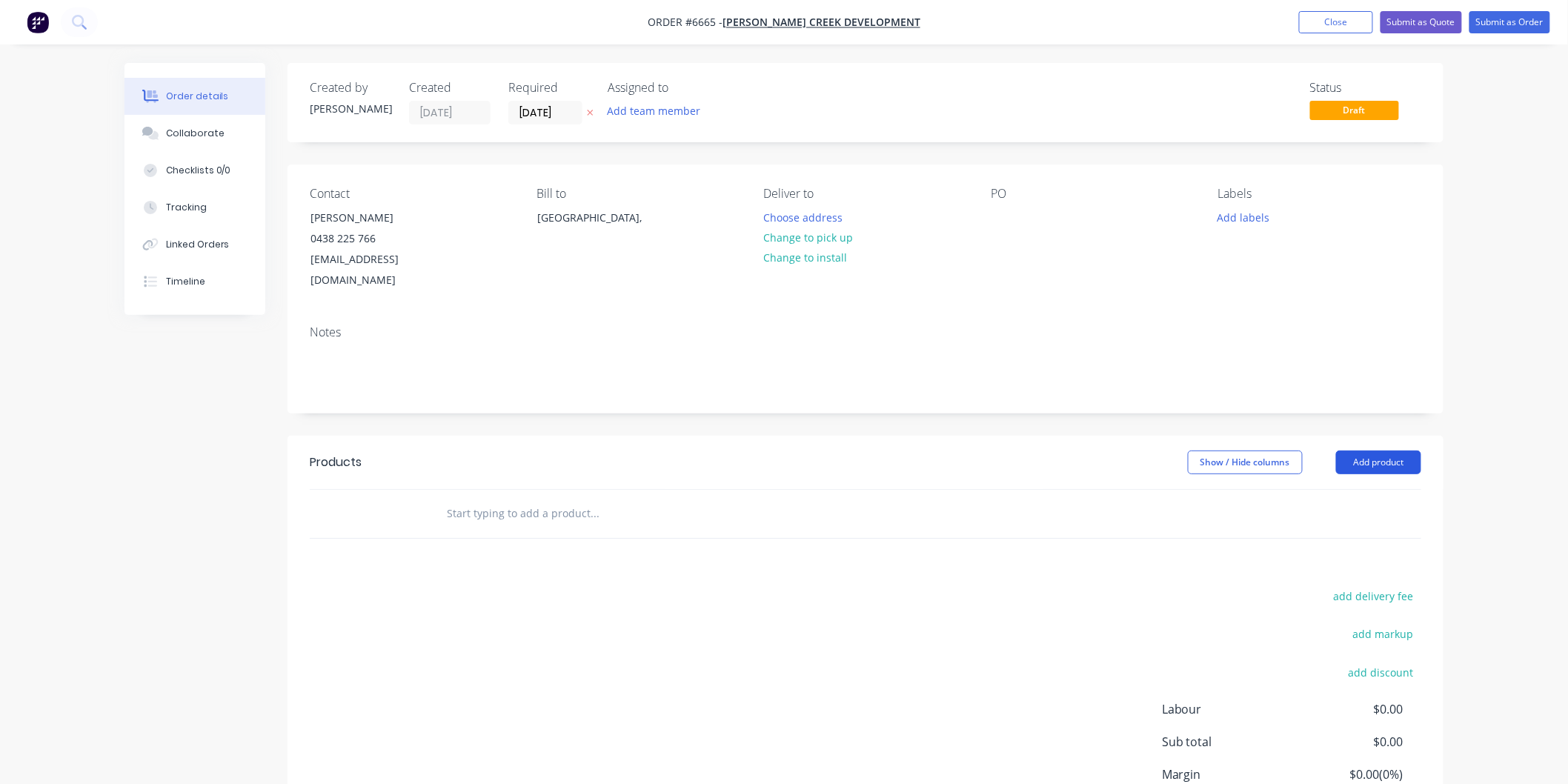
click at [1361, 450] on button "Add product" at bounding box center [1379, 462] width 85 height 24
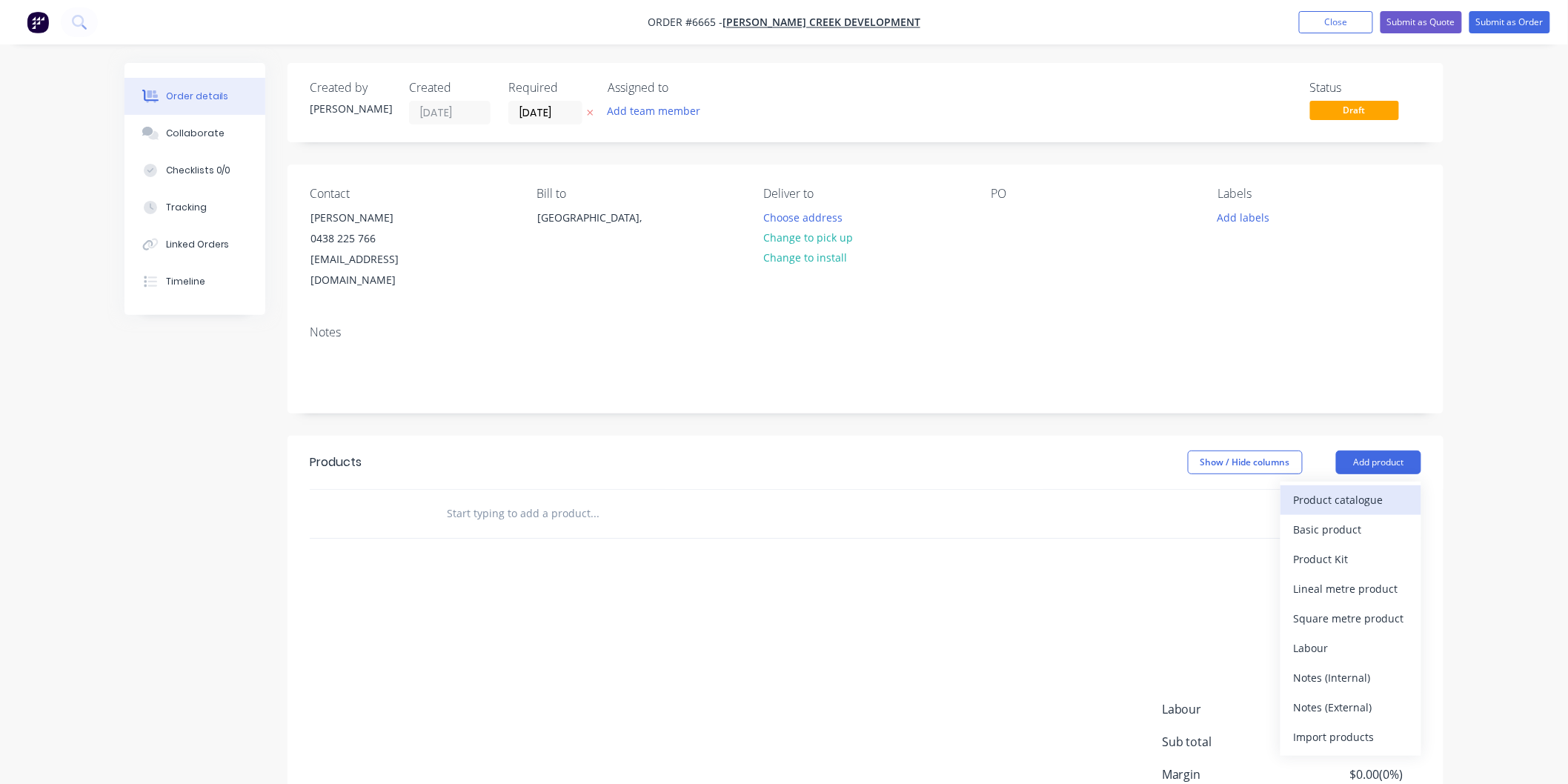
click at [1344, 489] on div "Product catalogue" at bounding box center [1351, 499] width 114 height 21
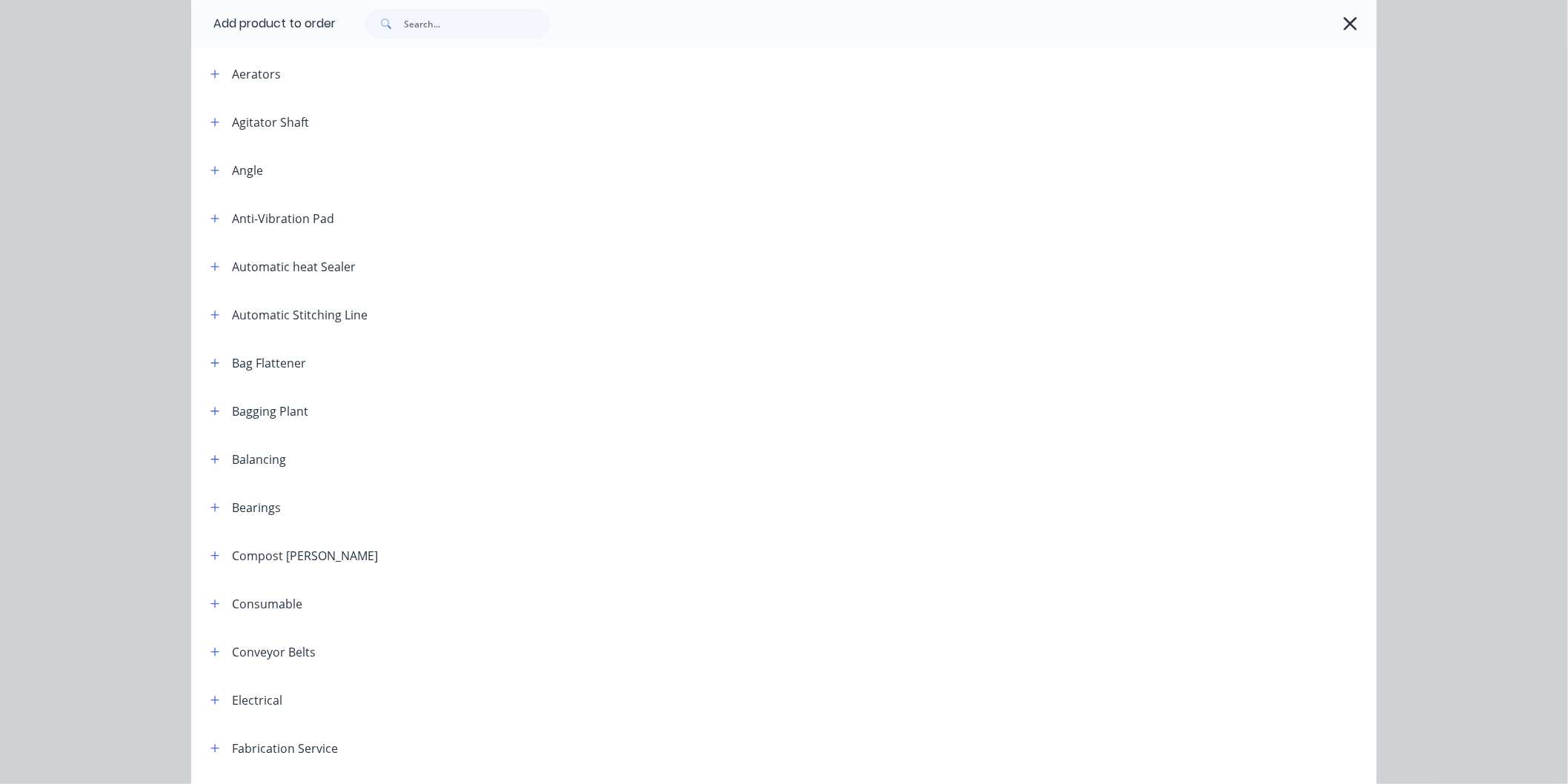
scroll to position [165, 0]
click at [211, 358] on icon "button" at bounding box center [215, 358] width 9 height 10
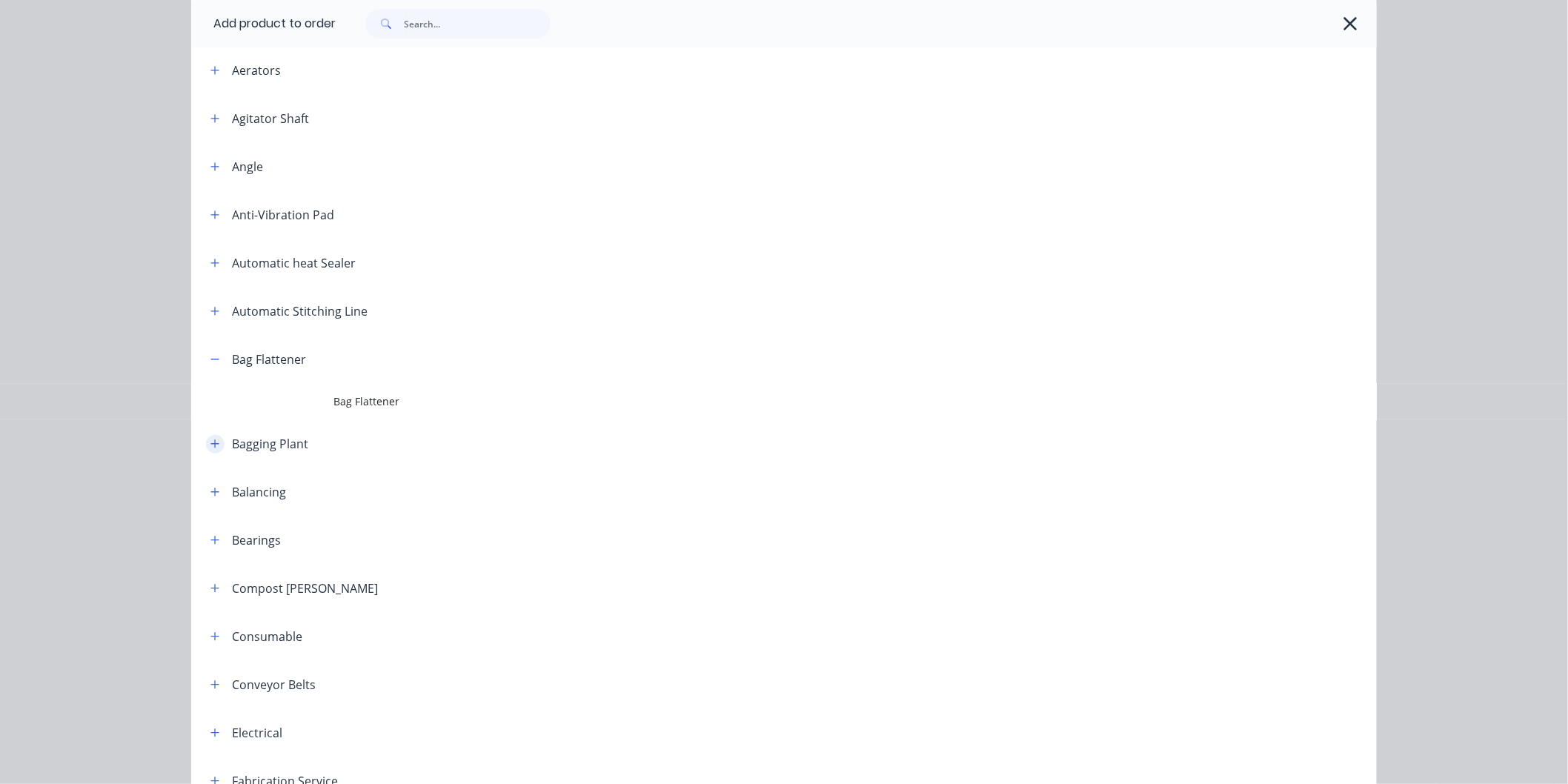
click at [216, 442] on button "button" at bounding box center [215, 444] width 18 height 18
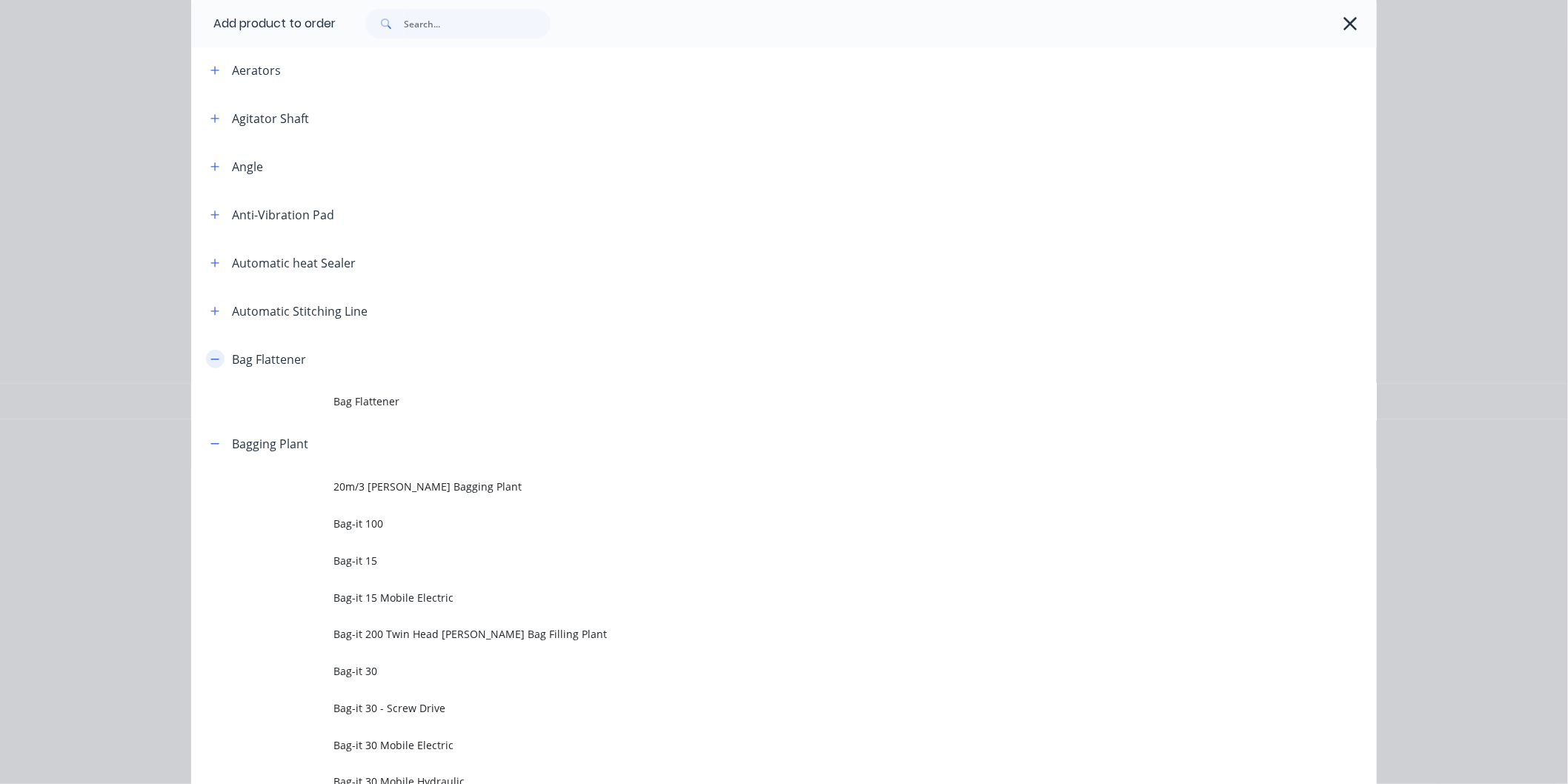
click at [213, 361] on button "button" at bounding box center [215, 359] width 18 height 18
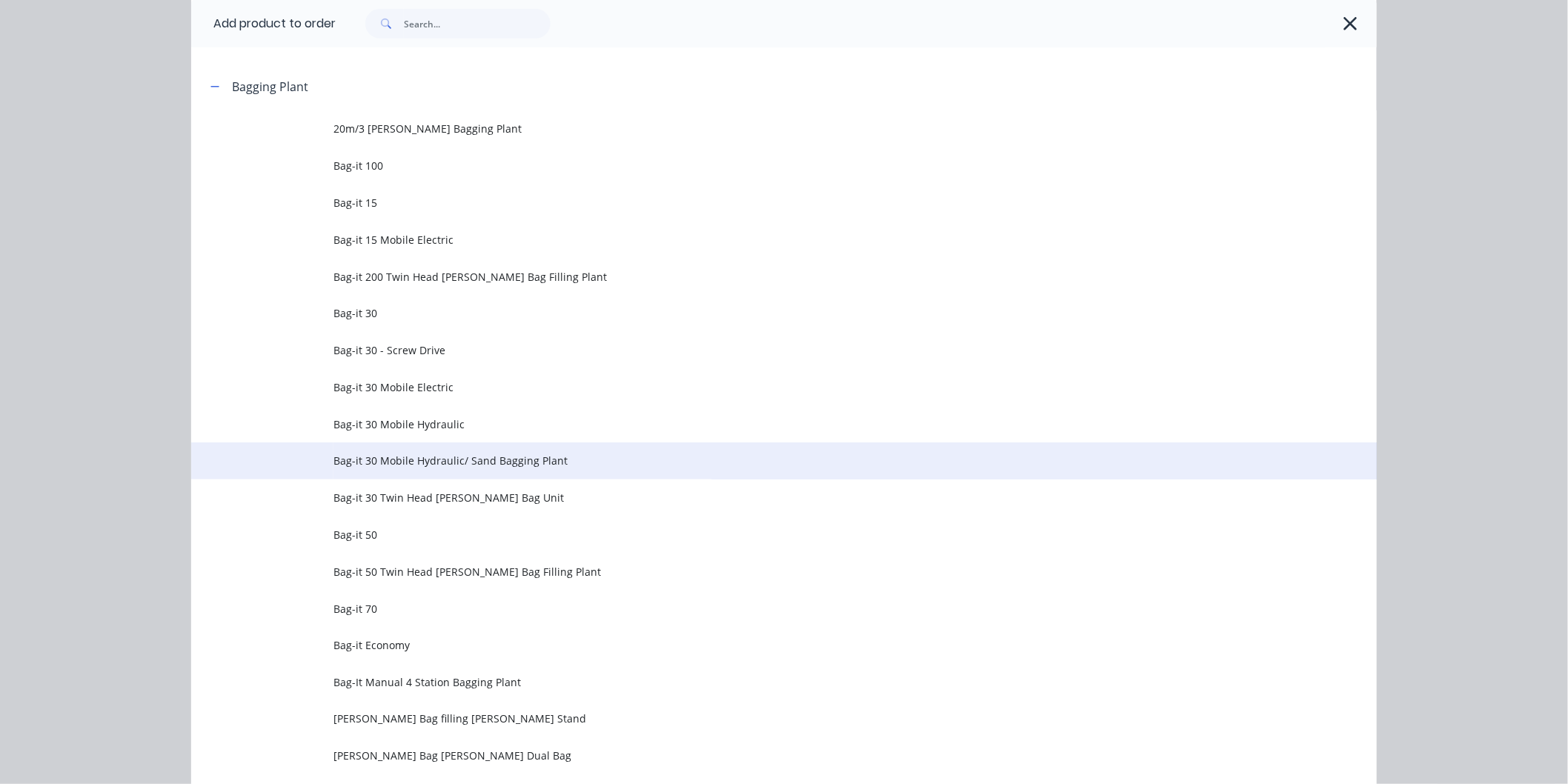
scroll to position [494, 0]
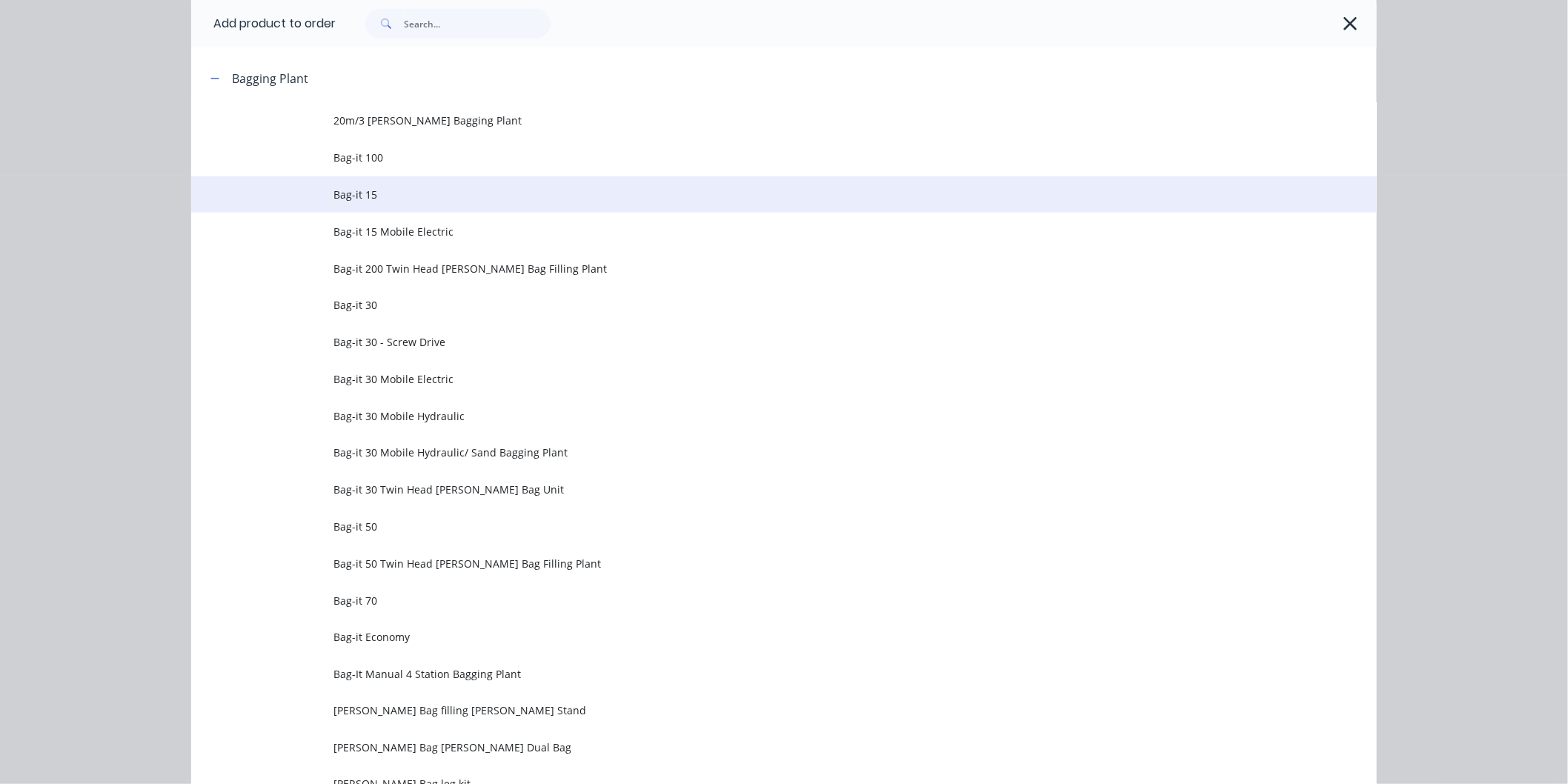
click at [368, 182] on td "Bag-it 15" at bounding box center [855, 195] width 1043 height 37
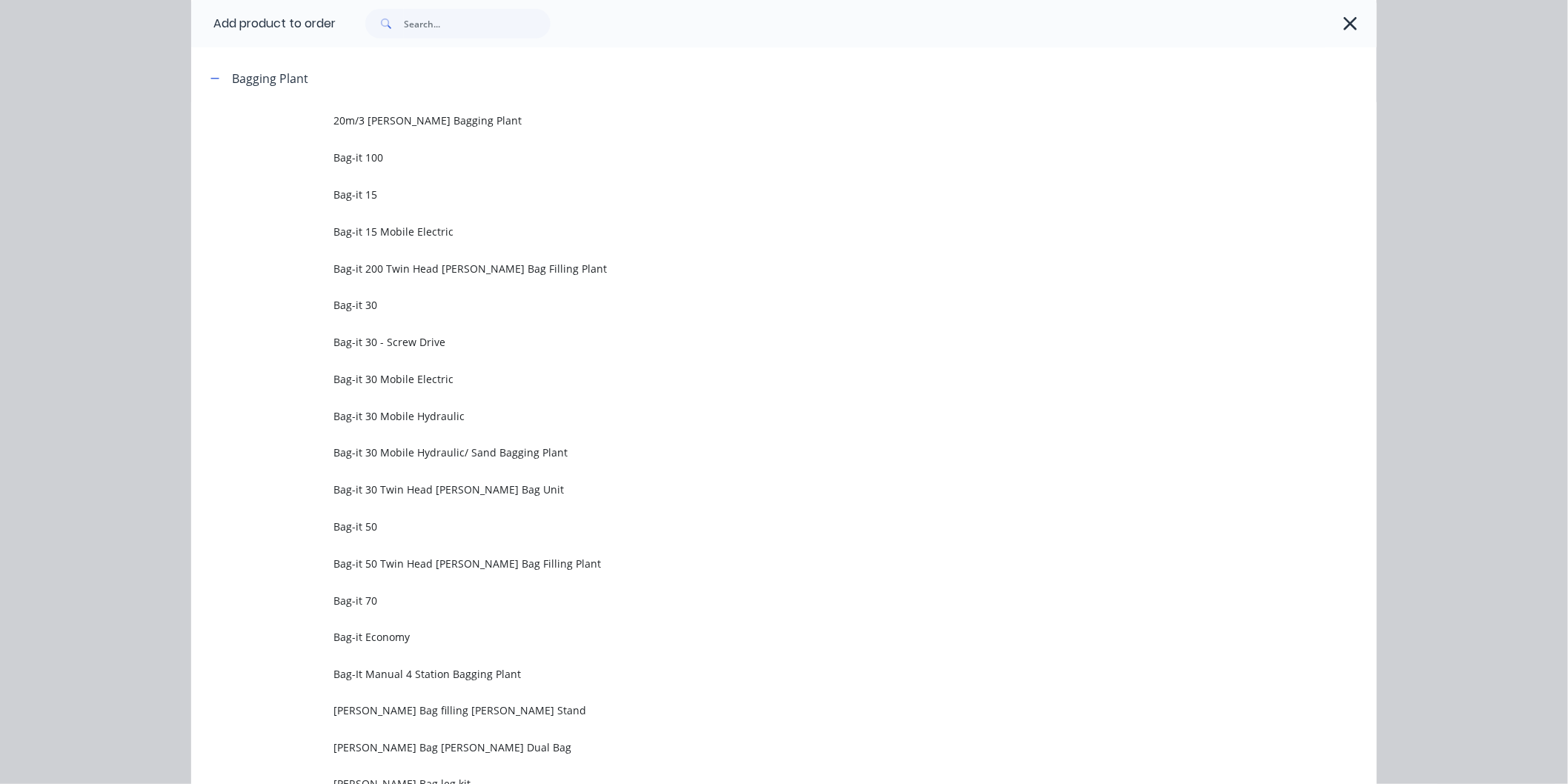
scroll to position [0, 0]
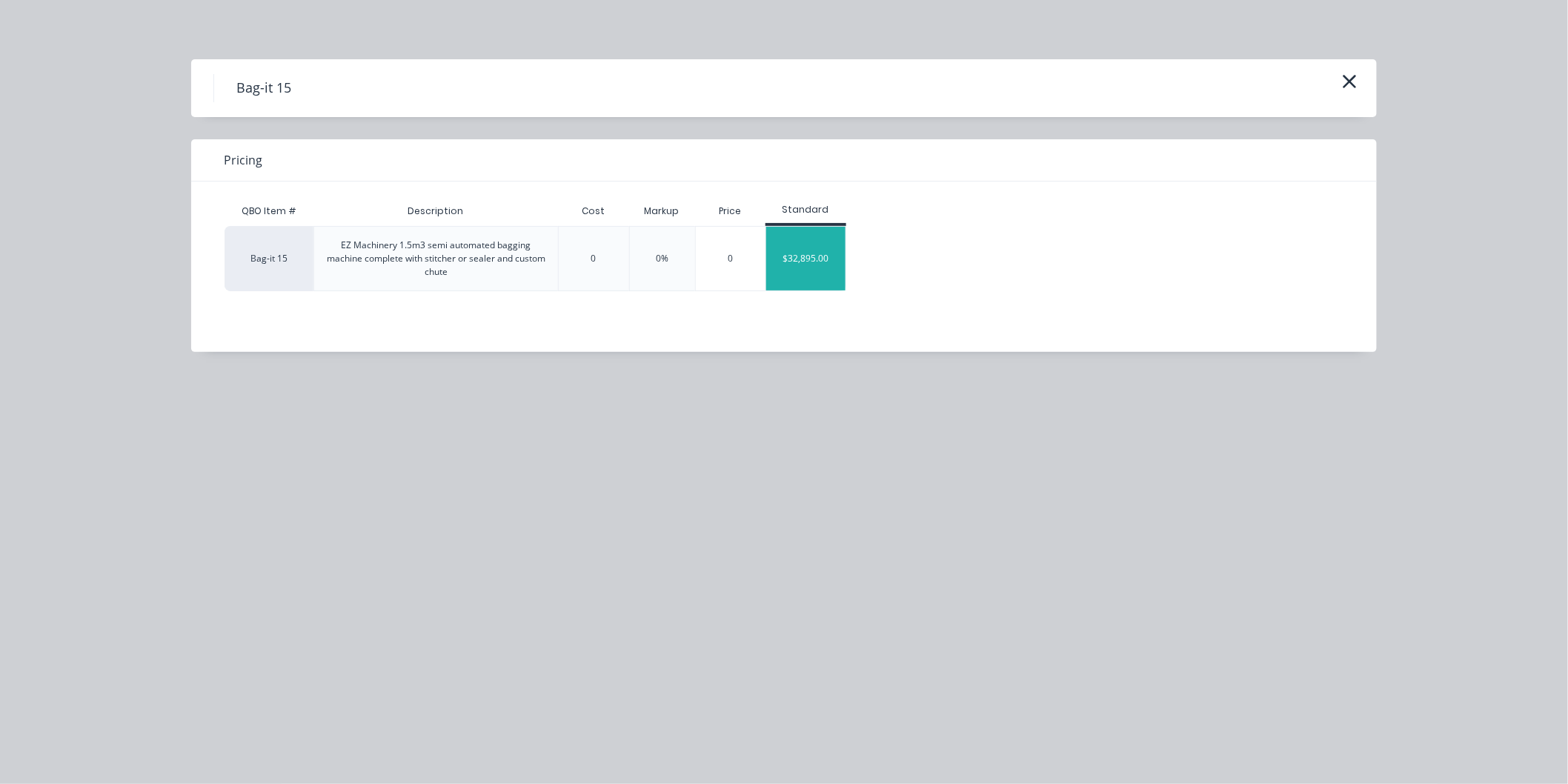
click at [796, 255] on div "$32,895.00" at bounding box center [806, 258] width 79 height 63
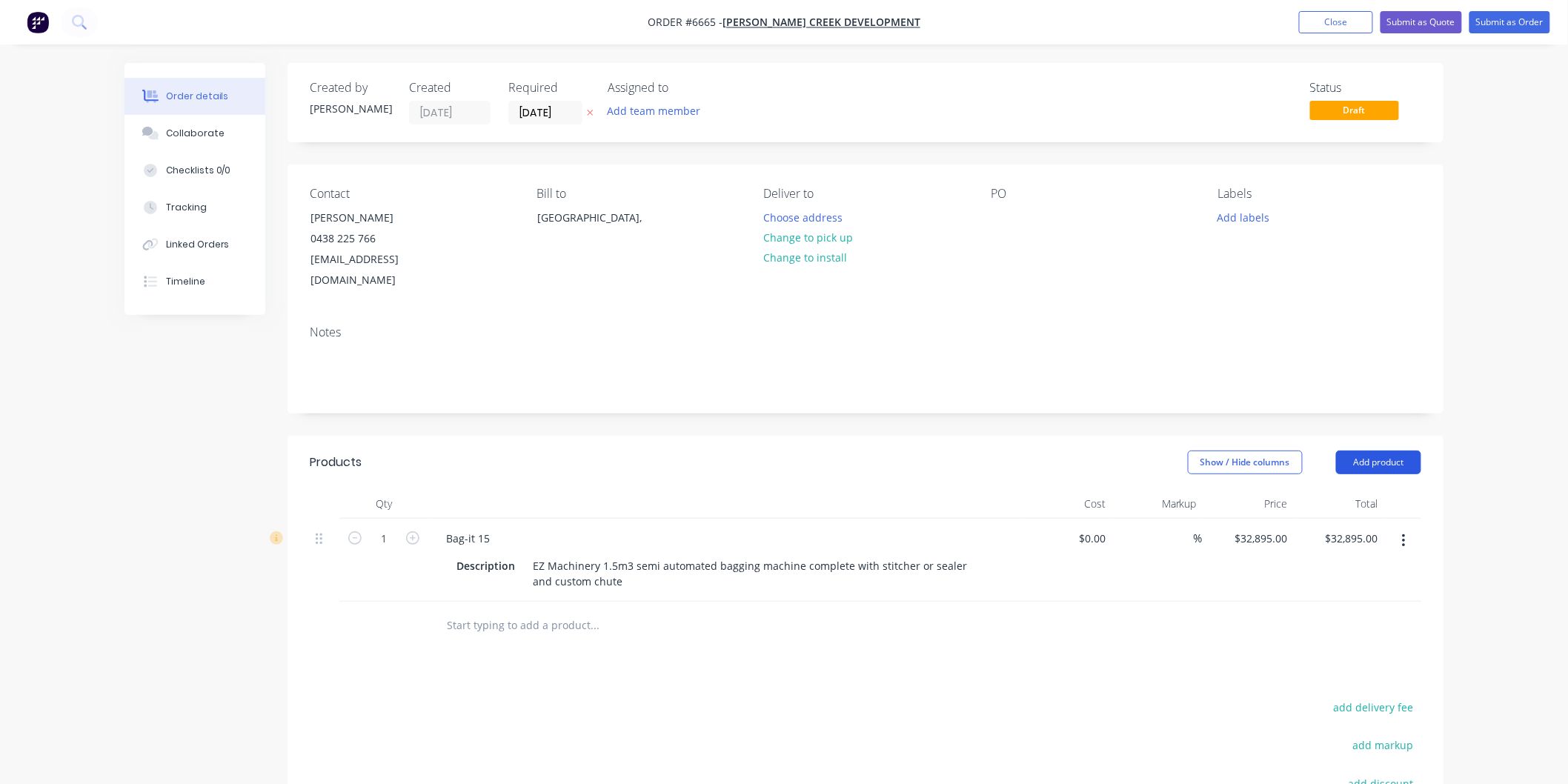
click at [1362, 450] on button "Add product" at bounding box center [1379, 462] width 85 height 24
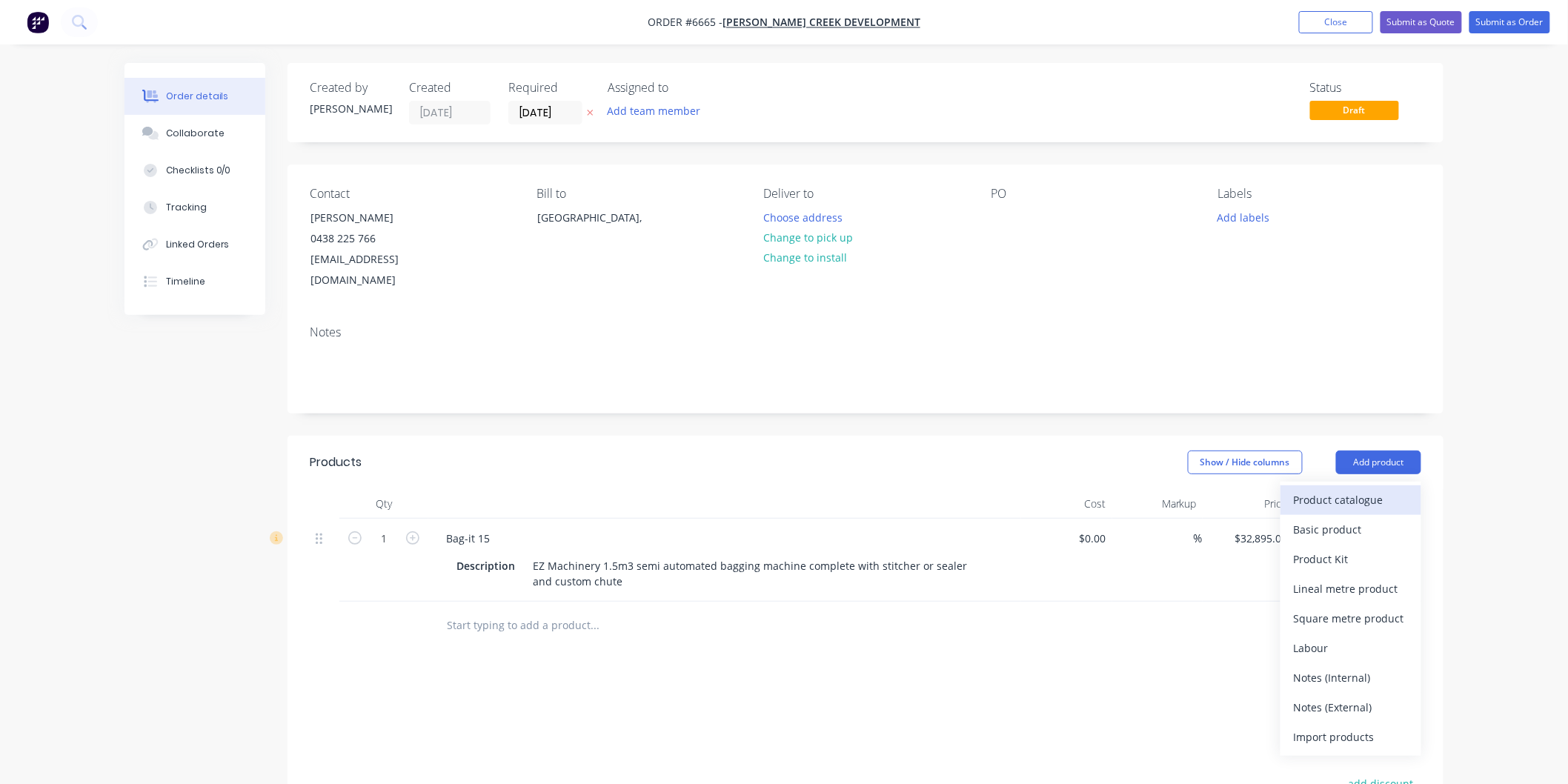
click at [1352, 485] on button "Product catalogue" at bounding box center [1350, 500] width 141 height 29
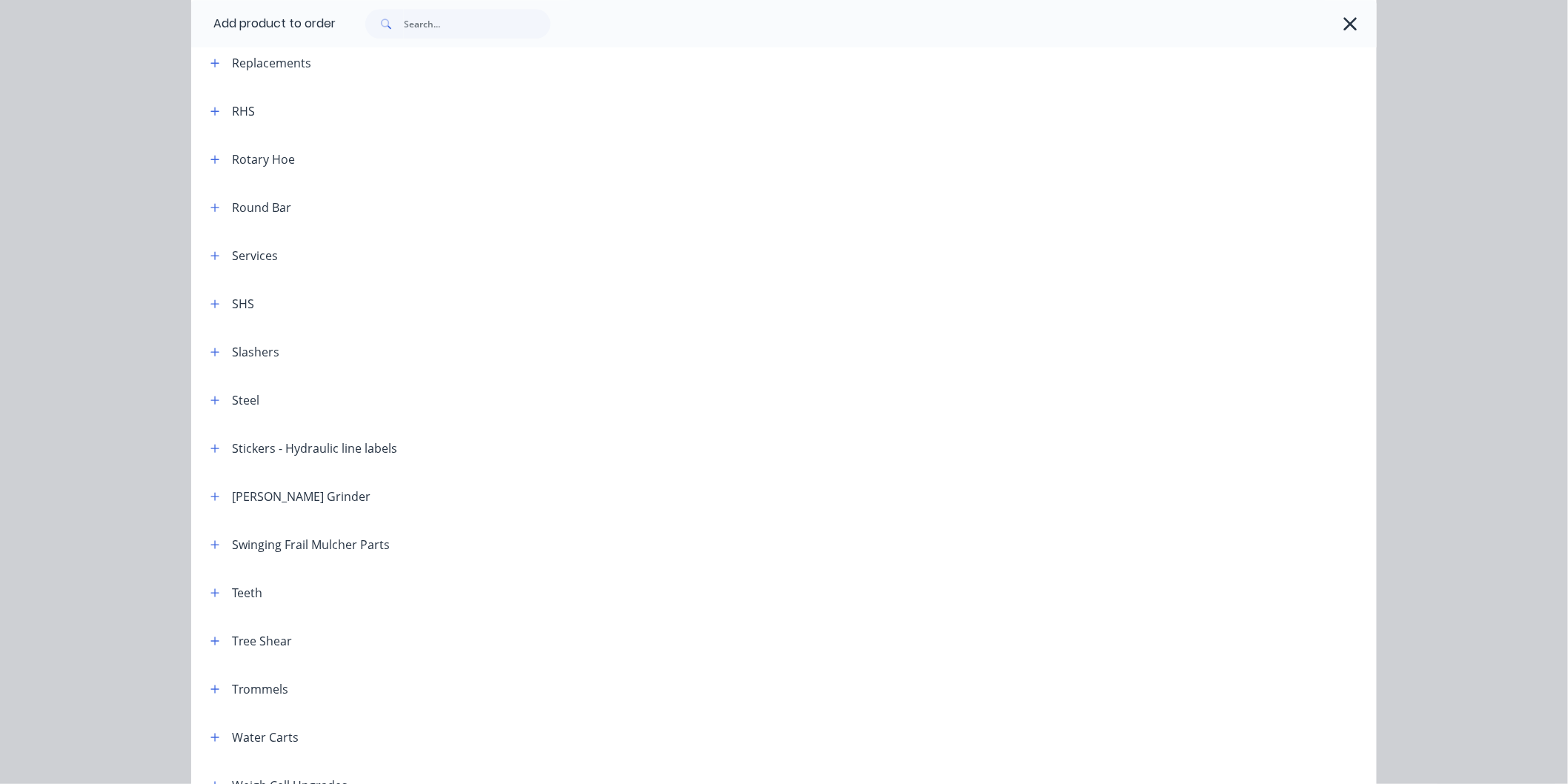
scroll to position [1729, 0]
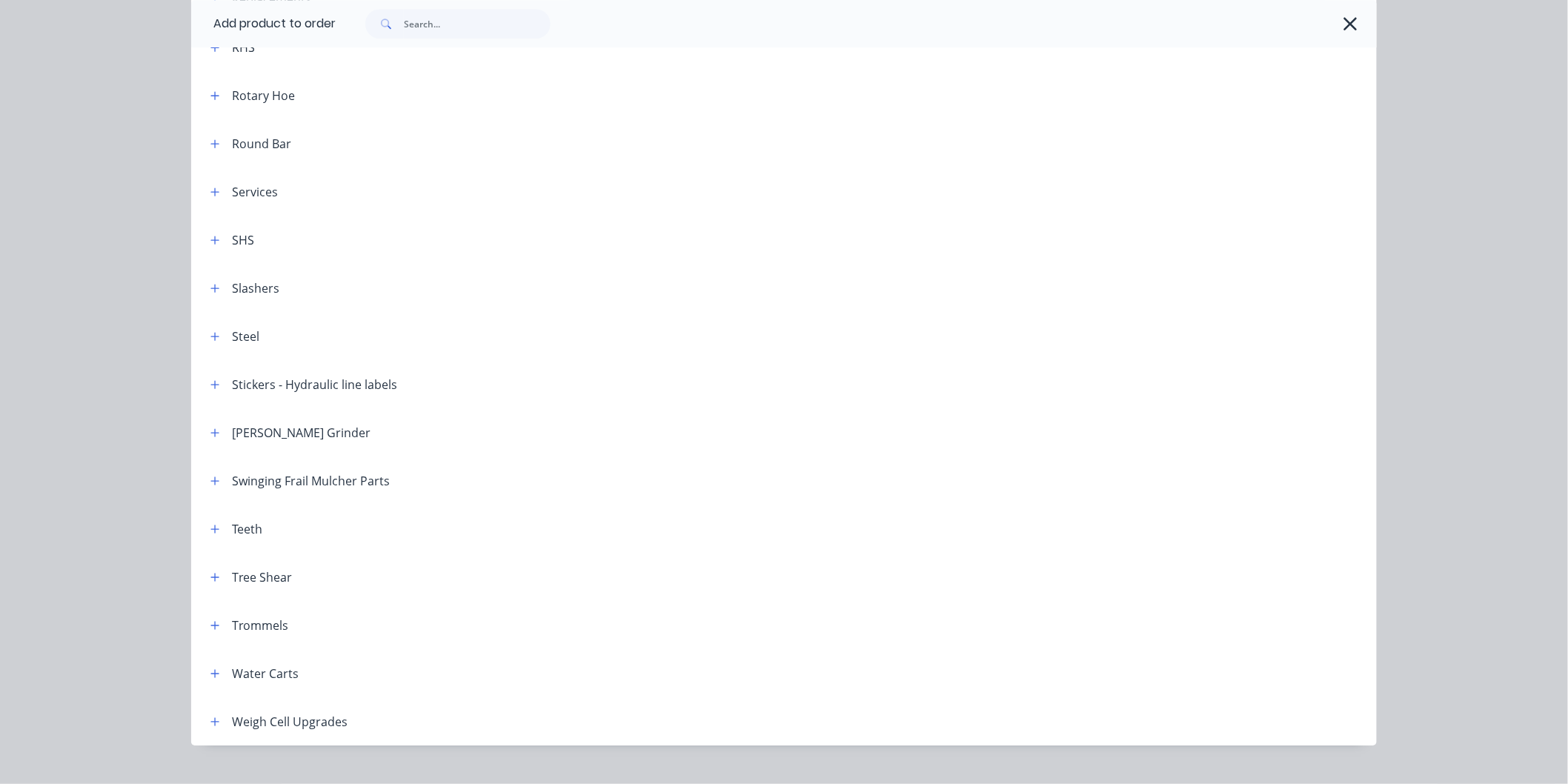
click at [245, 729] on div "Weigh Cell Upgrades" at bounding box center [290, 722] width 116 height 17
click at [210, 720] on icon "button" at bounding box center [215, 722] width 9 height 10
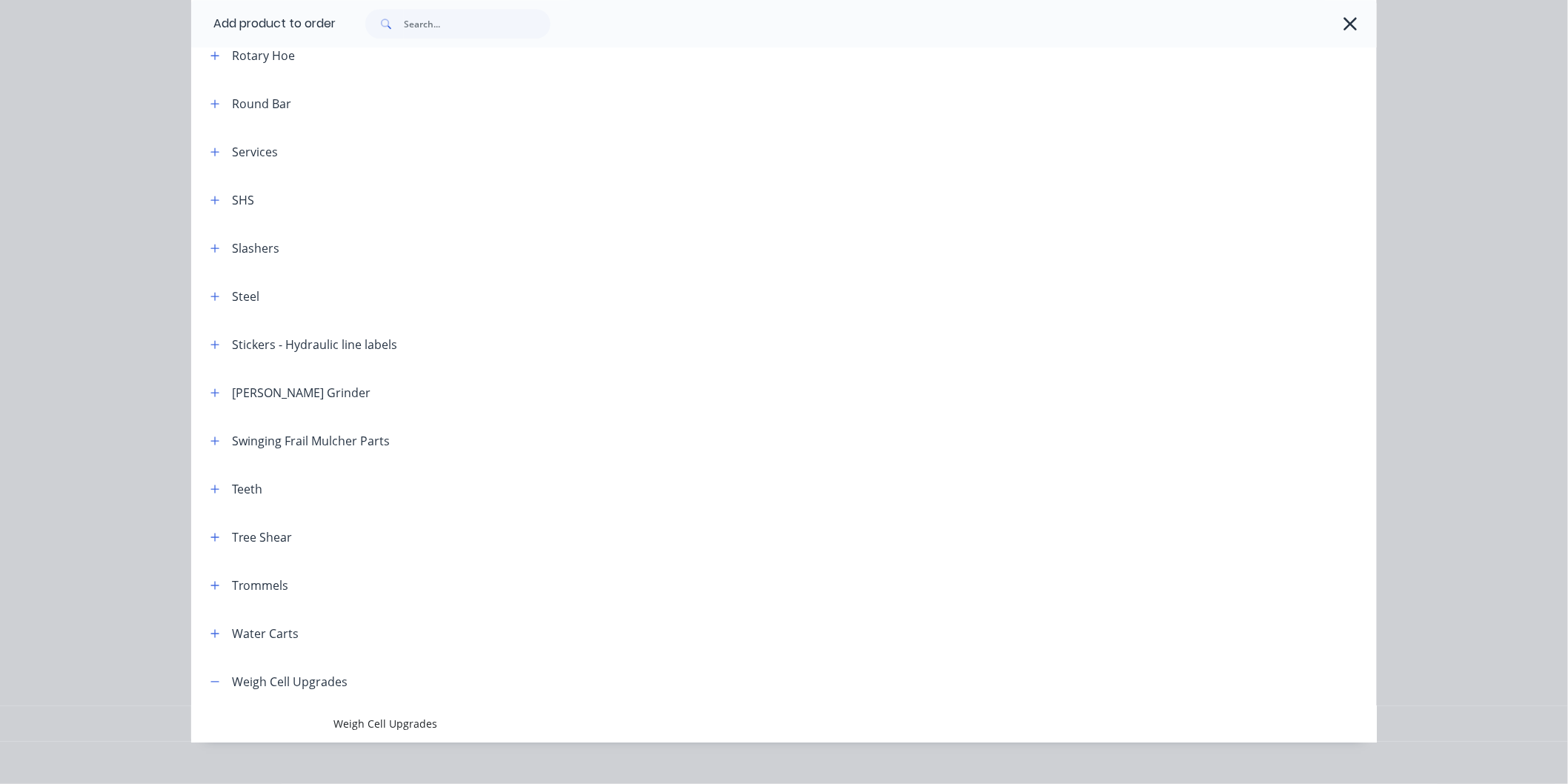
scroll to position [1791, 0]
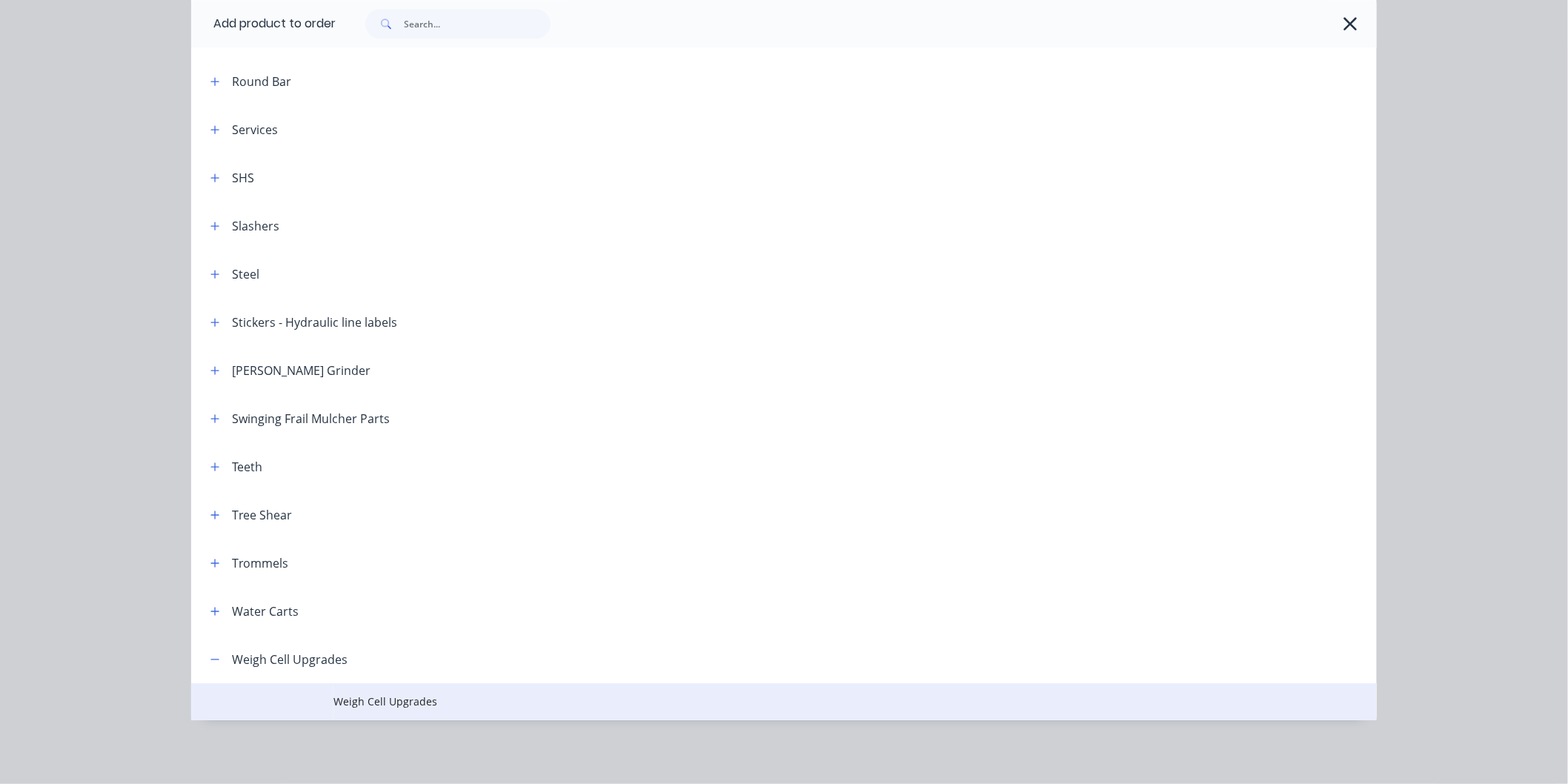
click at [372, 701] on span "Weigh Cell Upgrades" at bounding box center [751, 701] width 835 height 16
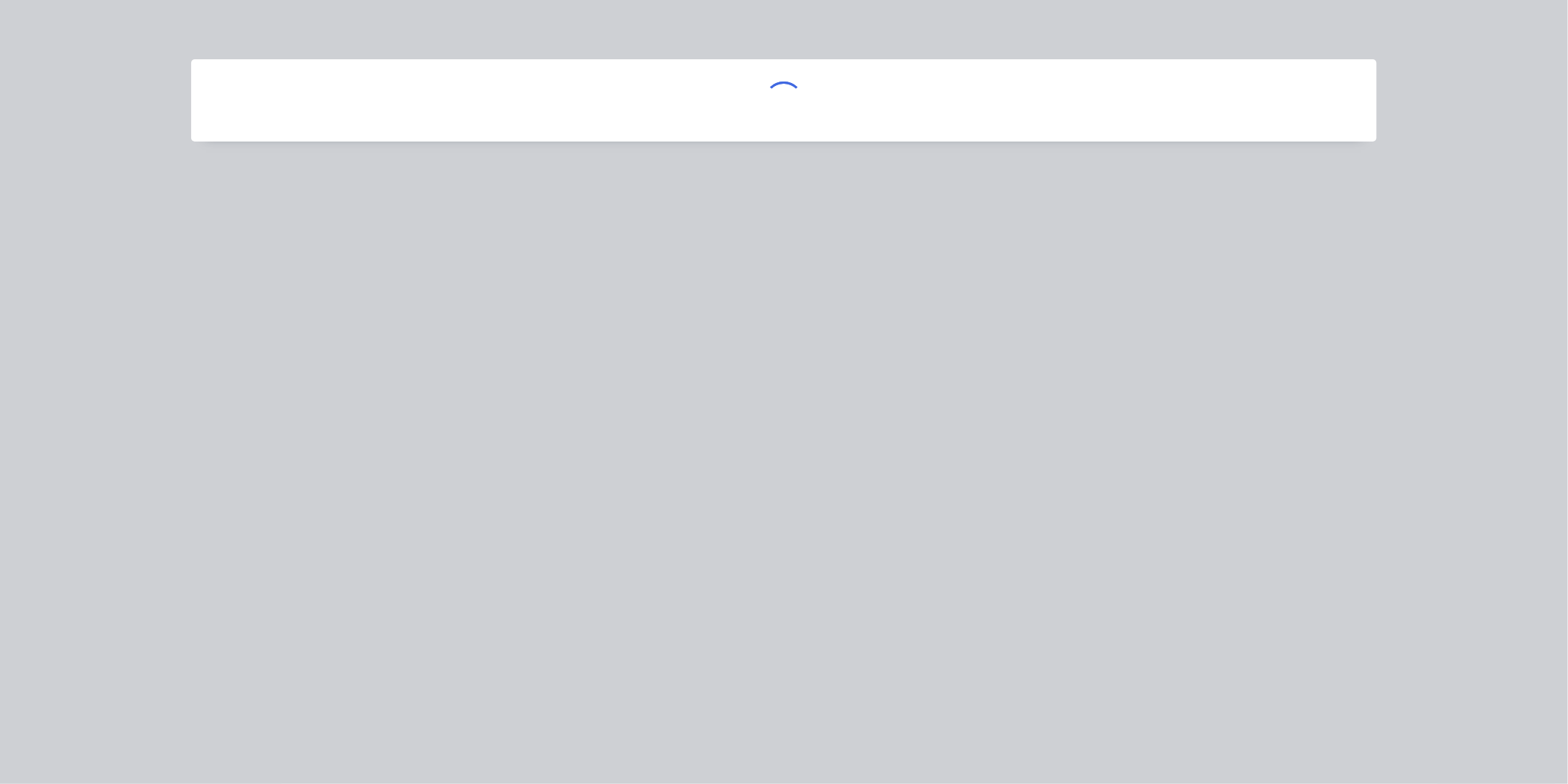
scroll to position [0, 0]
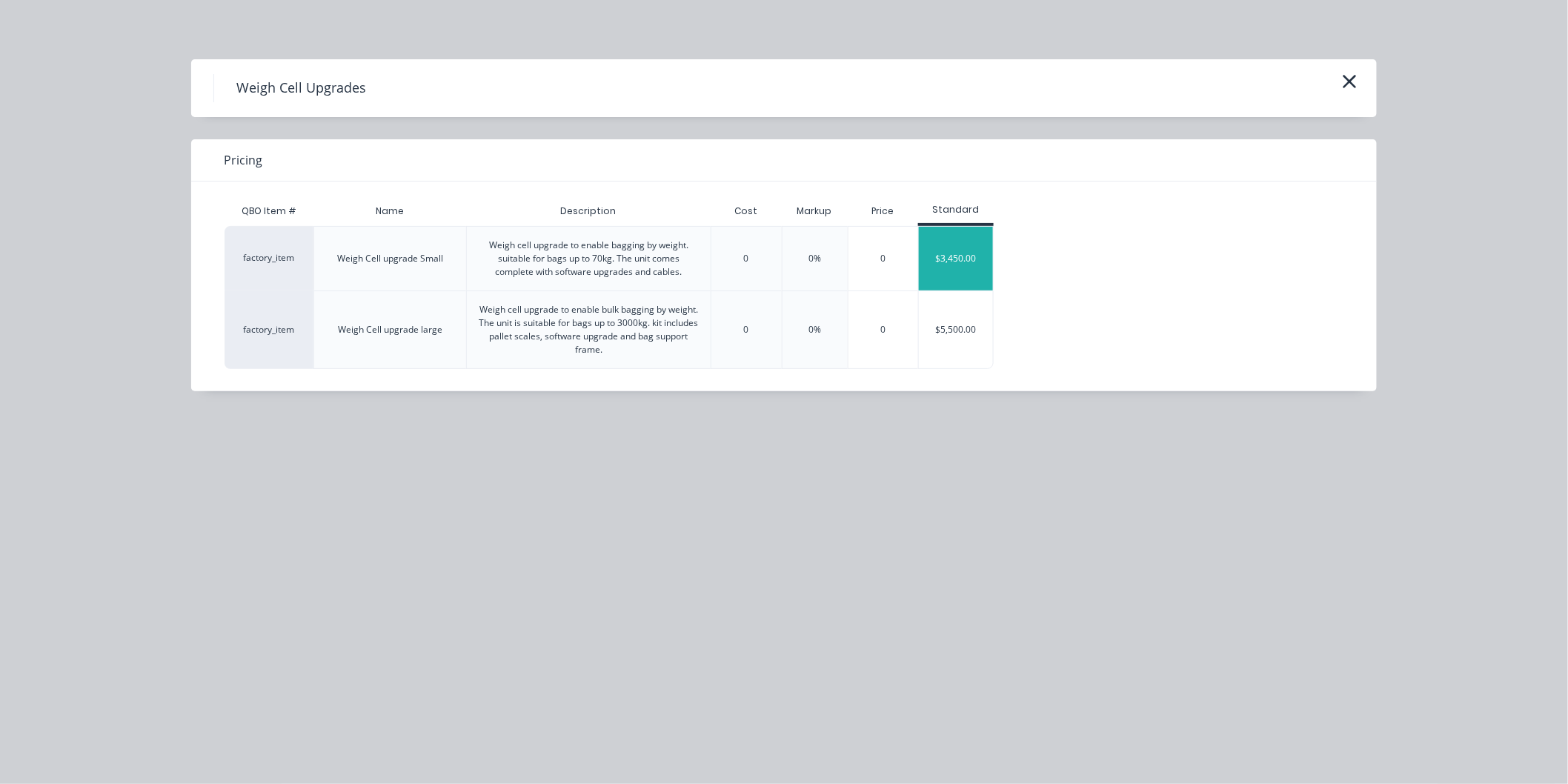
click at [960, 250] on div "$3,450.00" at bounding box center [956, 258] width 74 height 63
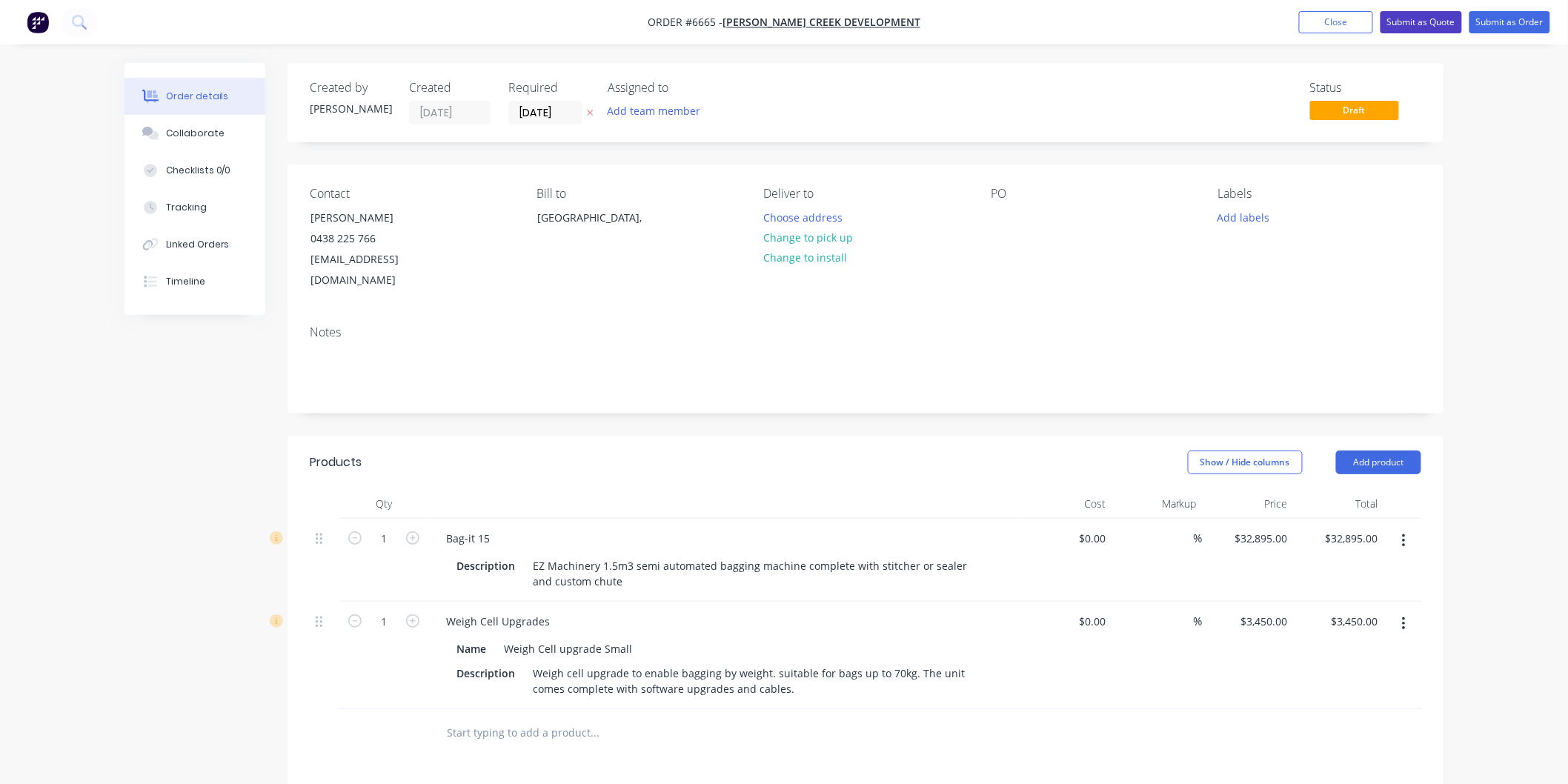
click at [1421, 19] on button "Submit as Quote" at bounding box center [1421, 22] width 82 height 22
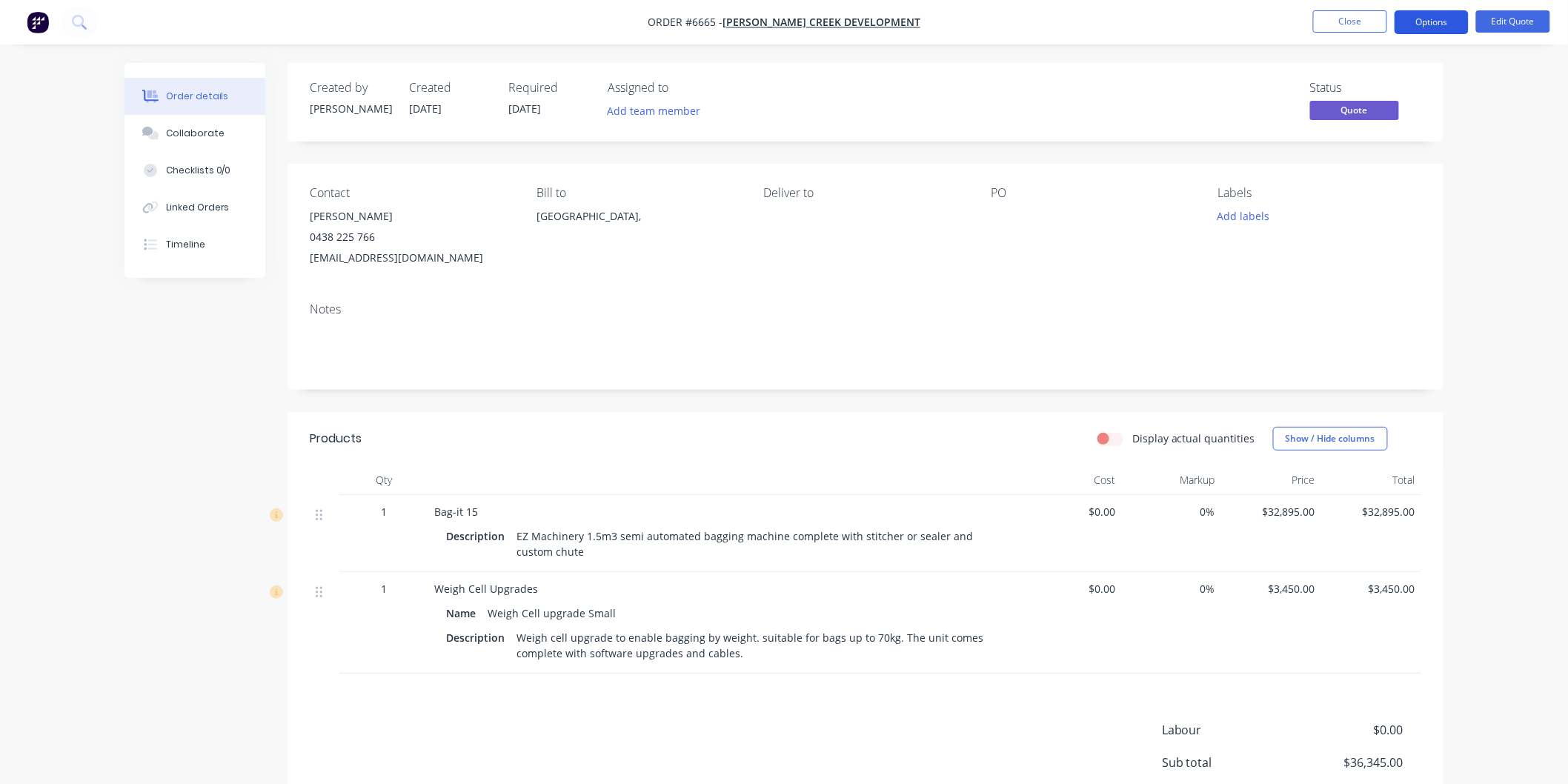
click at [1432, 25] on button "Options" at bounding box center [1431, 22] width 74 height 24
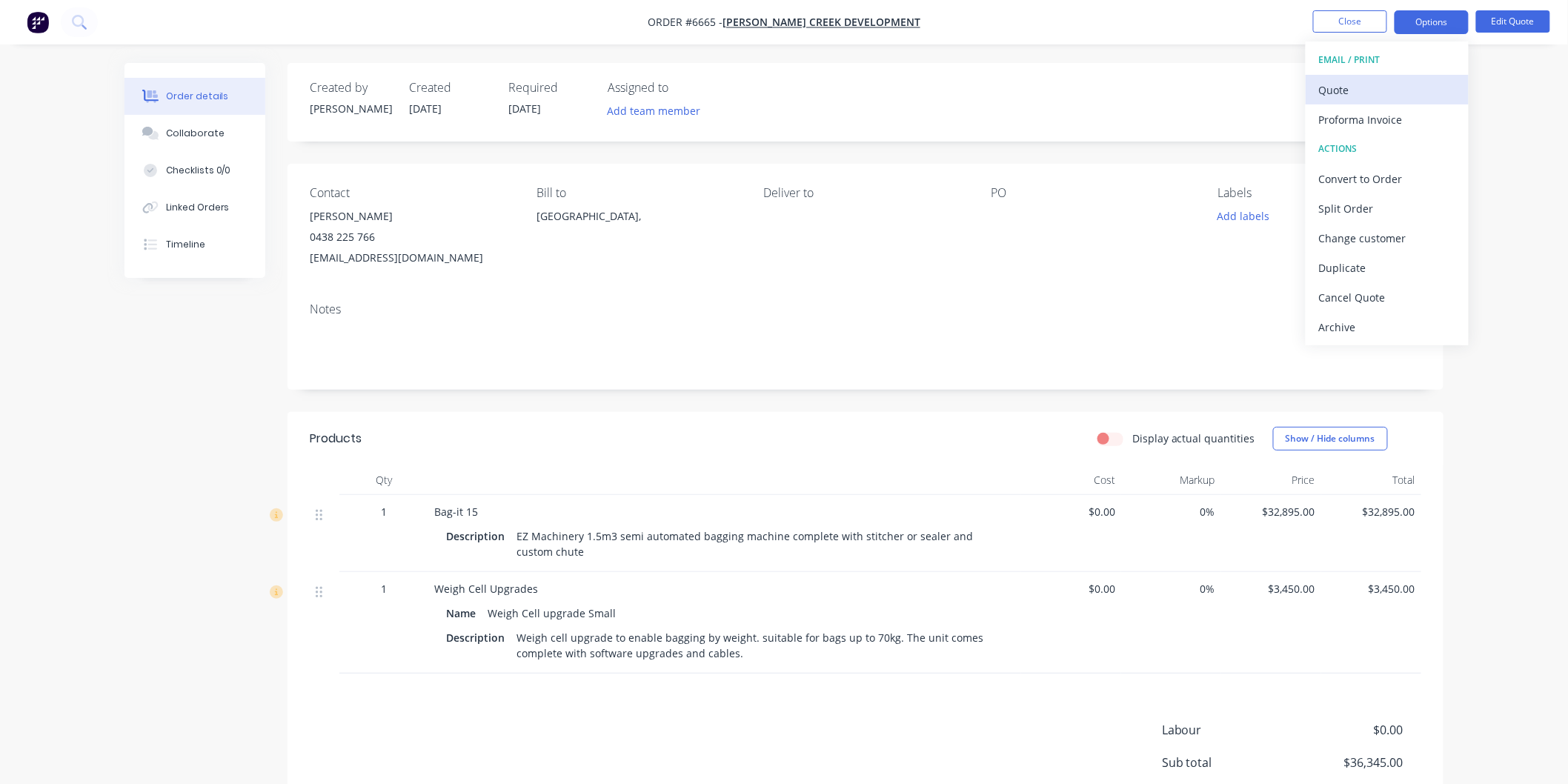
click at [1337, 86] on div "Quote" at bounding box center [1387, 89] width 136 height 21
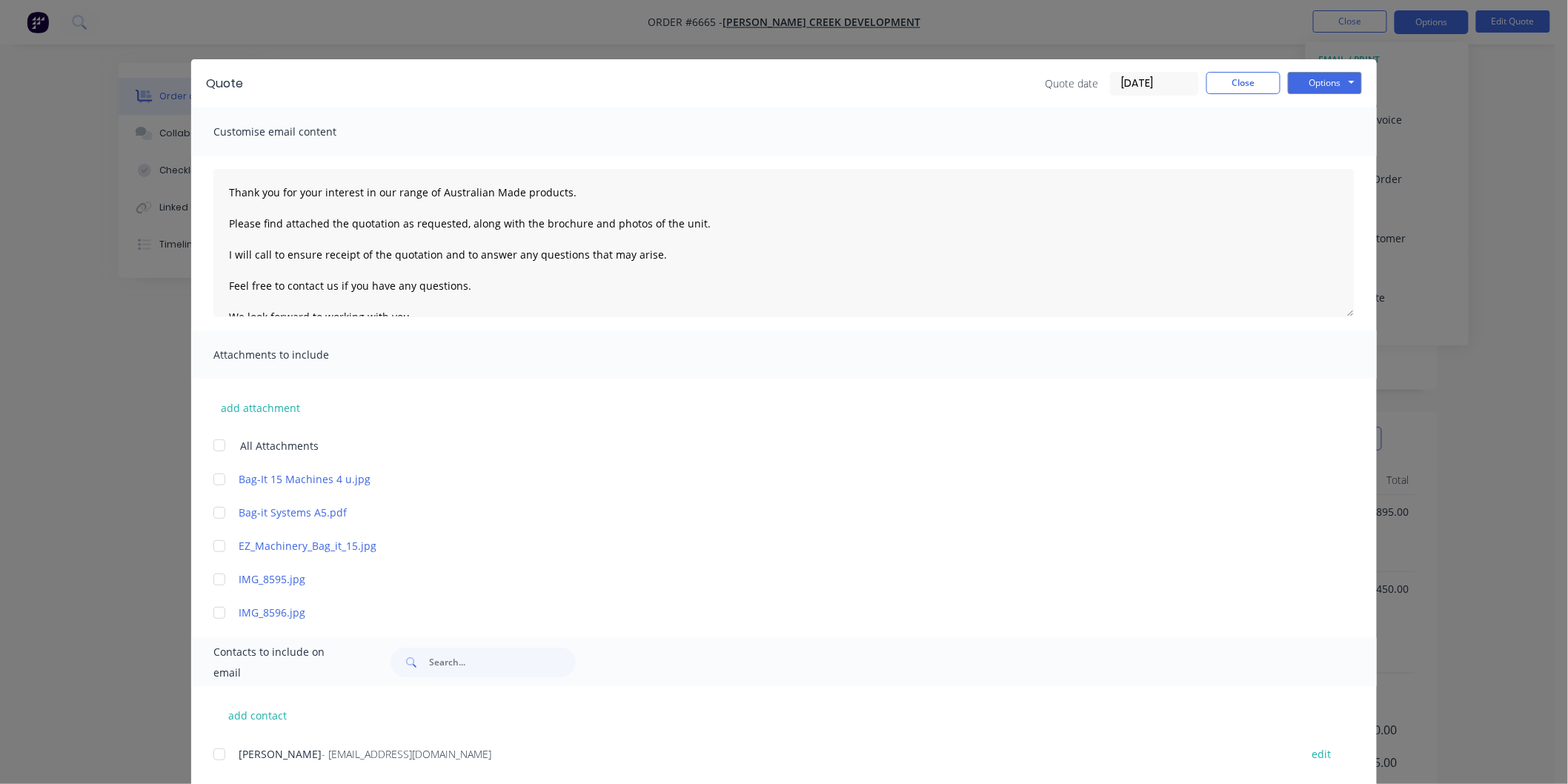
click at [209, 448] on div at bounding box center [220, 445] width 29 height 29
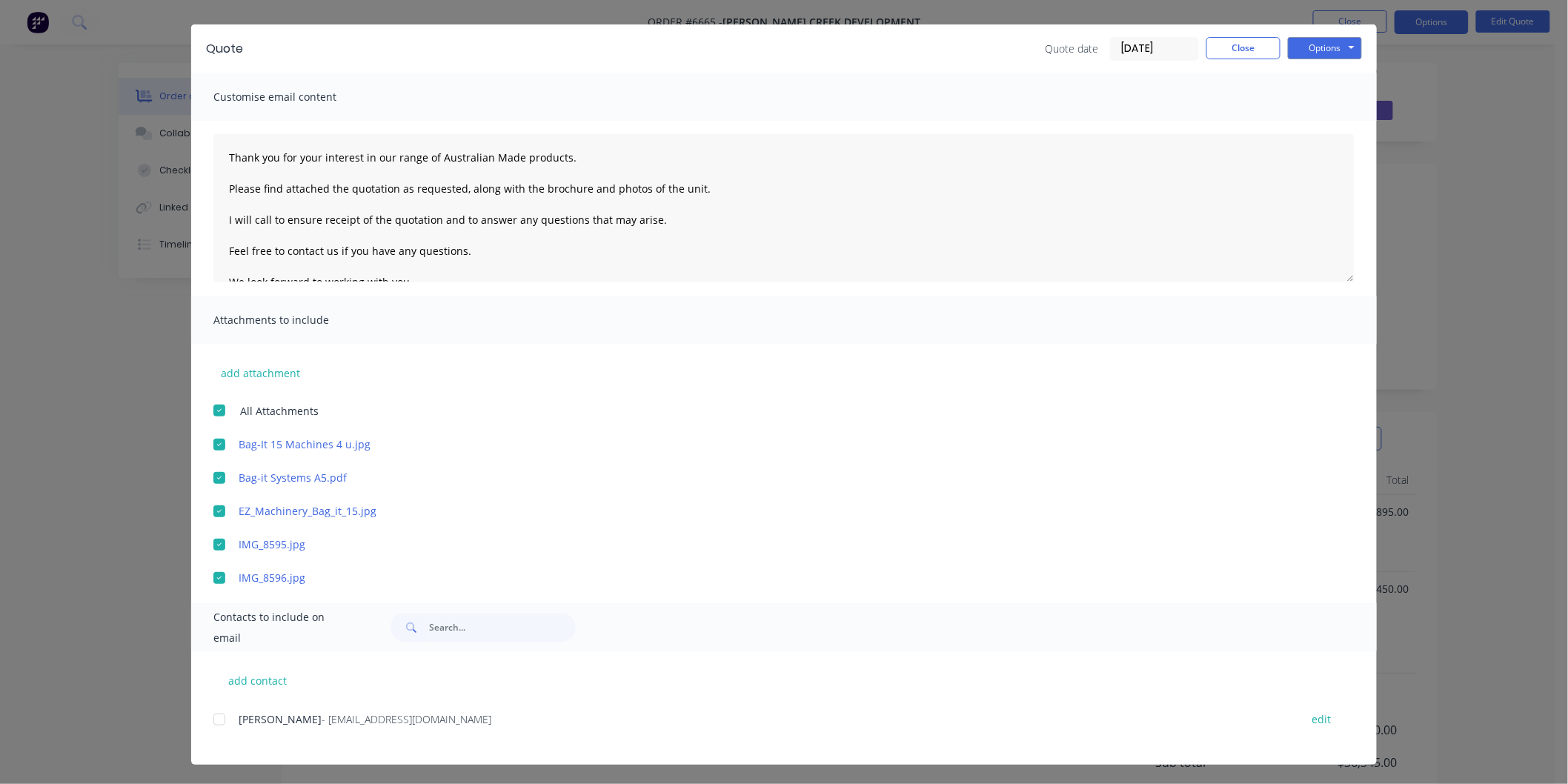
click at [212, 719] on div at bounding box center [220, 720] width 29 height 29
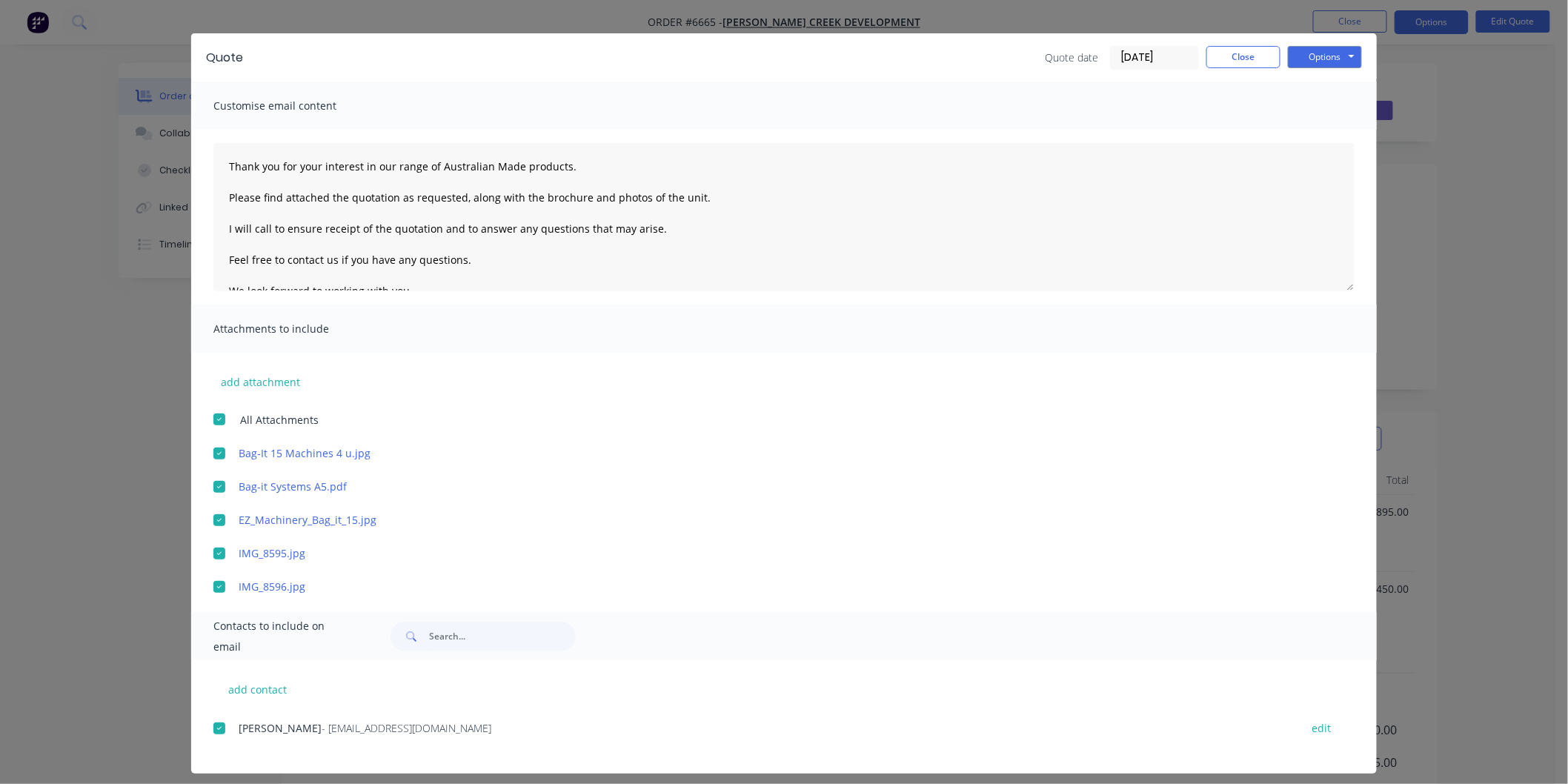
scroll to position [0, 0]
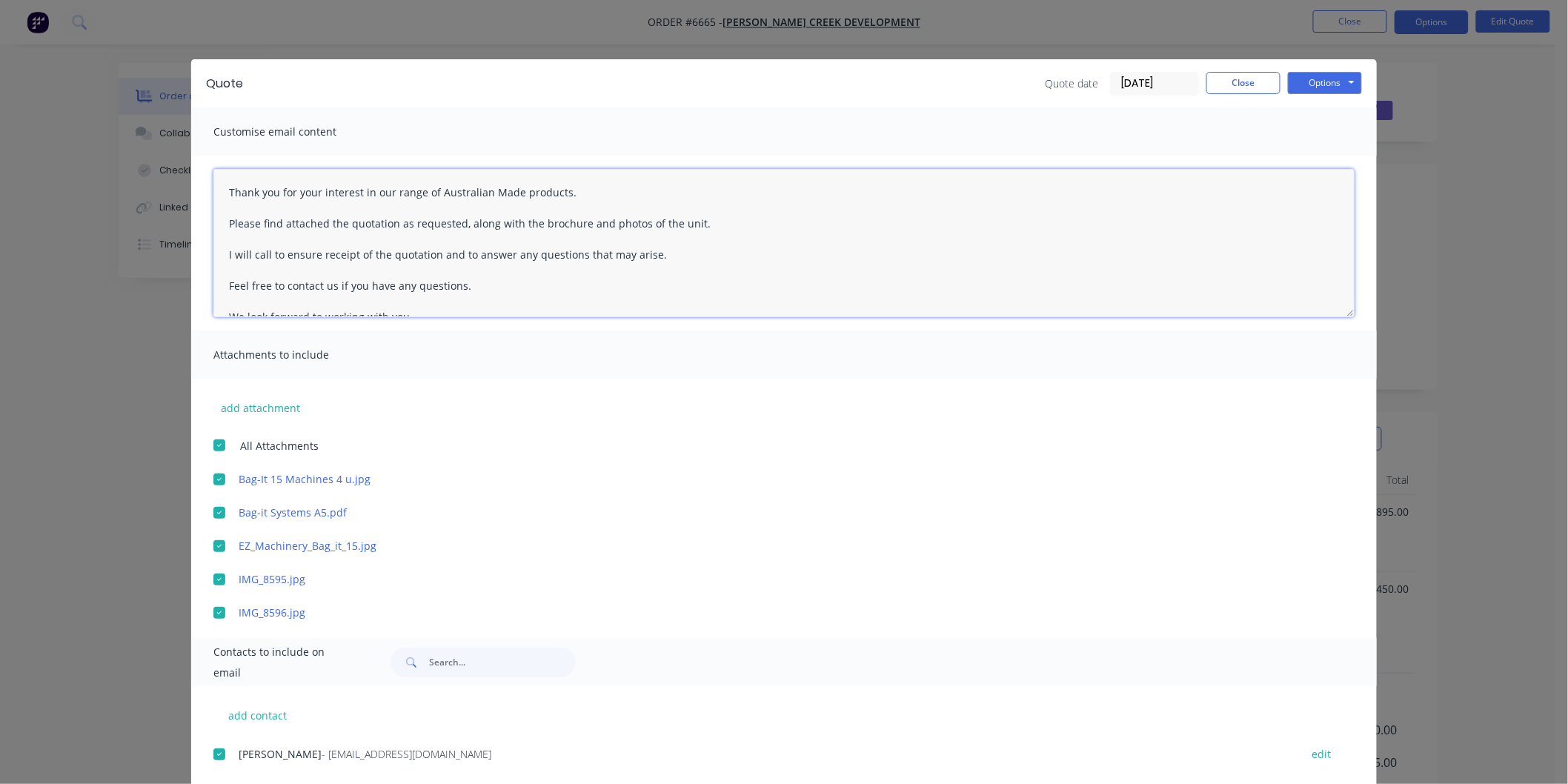
click at [216, 188] on textarea "Thank you for your interest in our range of Australian Made products. Please fi…" at bounding box center [784, 243] width 1142 height 148
click at [218, 188] on textarea "Thank you for your interest in our range of Australian Made products. Please fi…" at bounding box center [784, 243] width 1142 height 148
type textarea "[PERSON_NAME] Thank you for your interest in our range of Australian Made produ…"
click at [1322, 79] on button "Options" at bounding box center [1324, 83] width 74 height 22
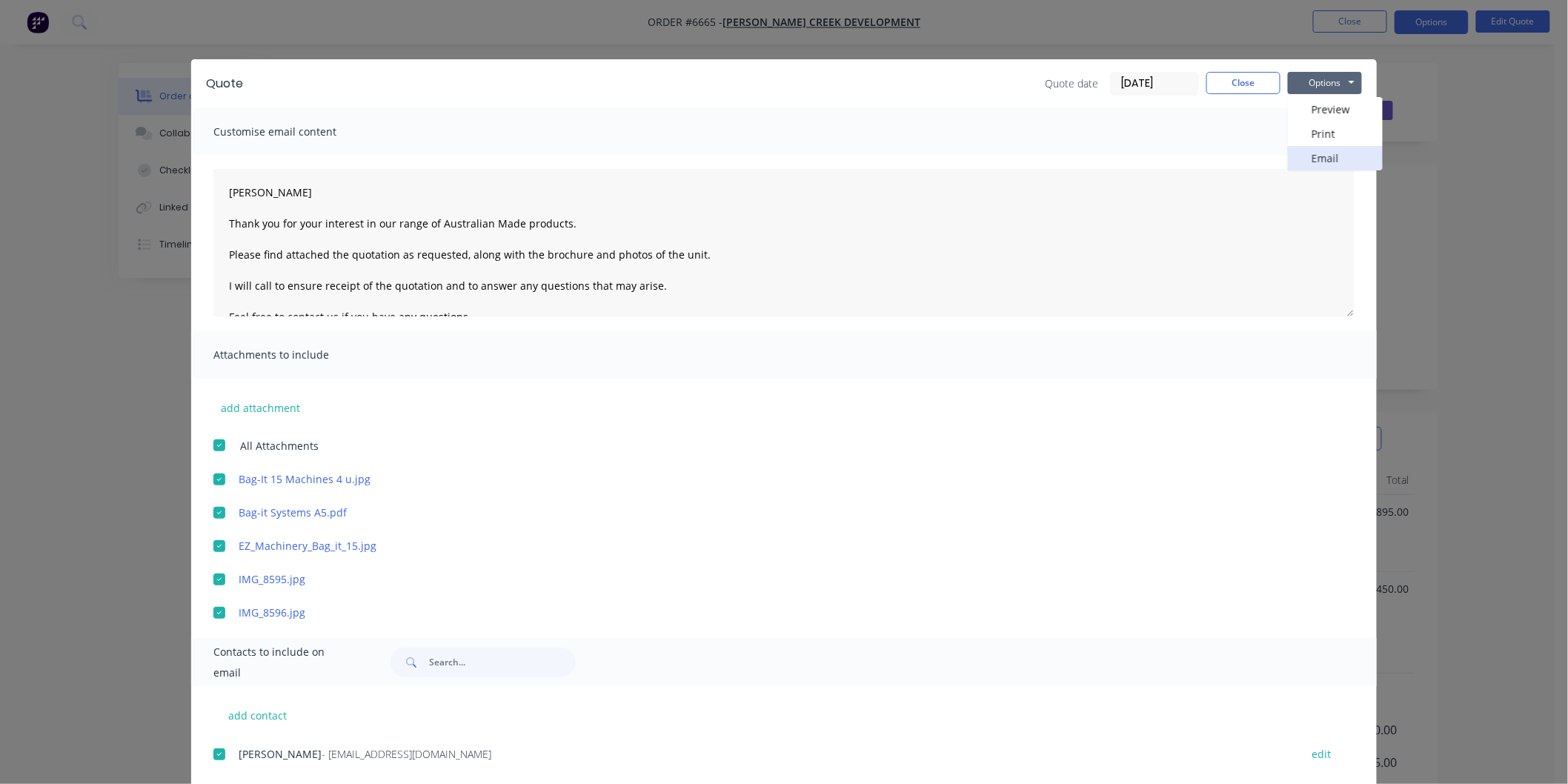
click at [1322, 156] on button "Email" at bounding box center [1335, 158] width 95 height 25
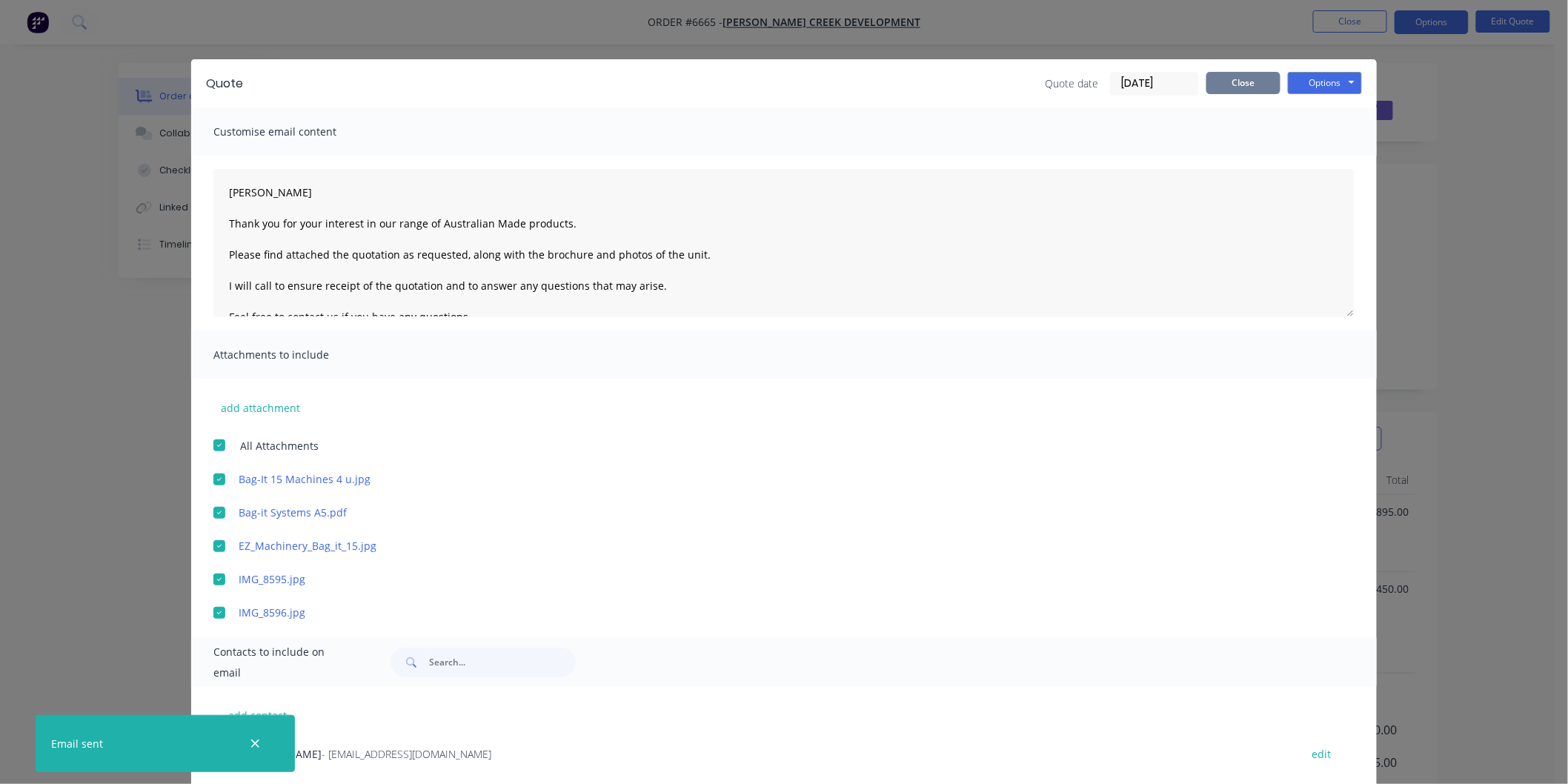
click at [1237, 82] on button "Close" at bounding box center [1244, 83] width 74 height 22
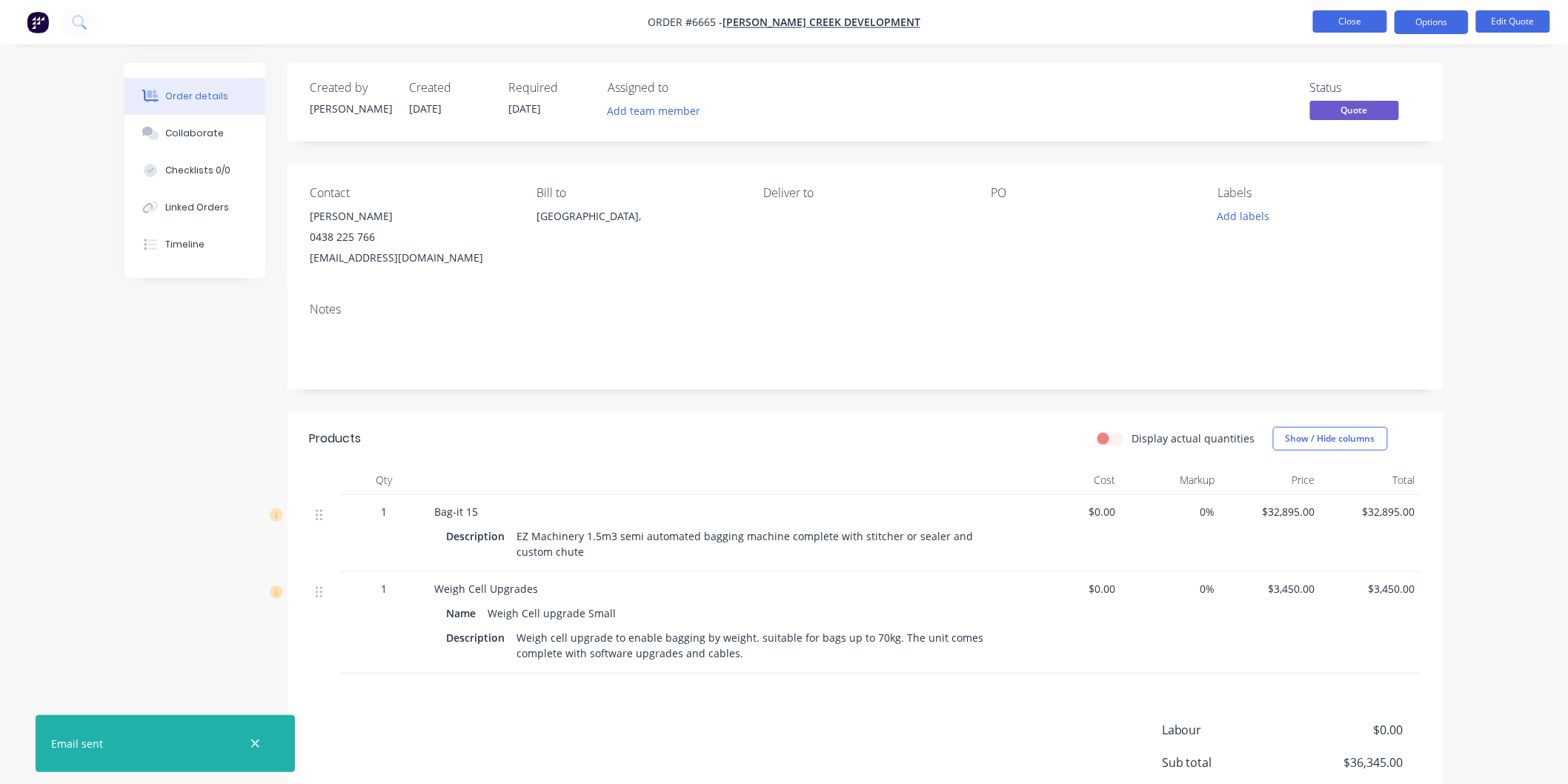
click at [1341, 16] on button "Close" at bounding box center [1350, 21] width 74 height 22
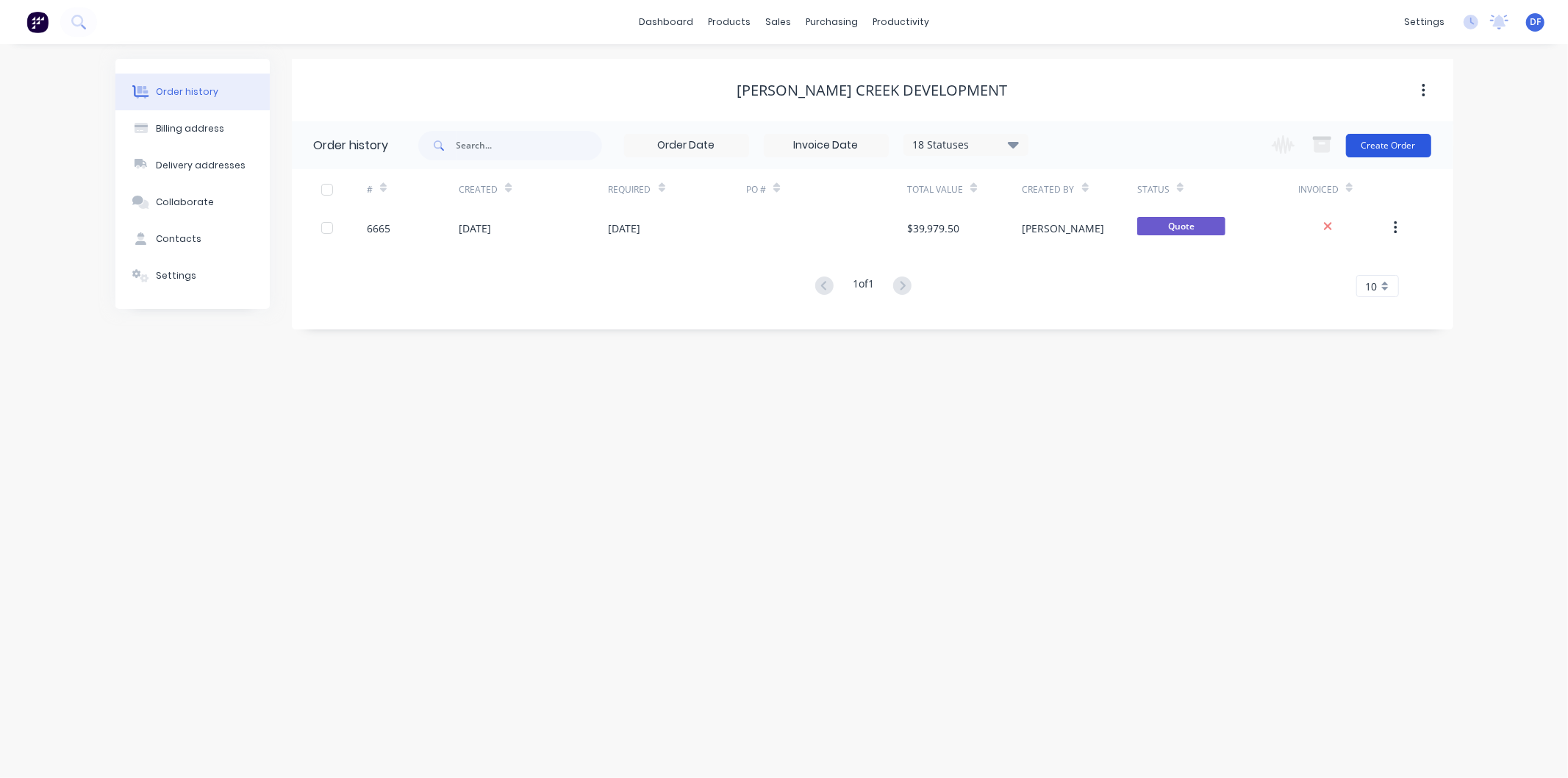
click at [1382, 147] on button "Create Order" at bounding box center [1388, 146] width 86 height 24
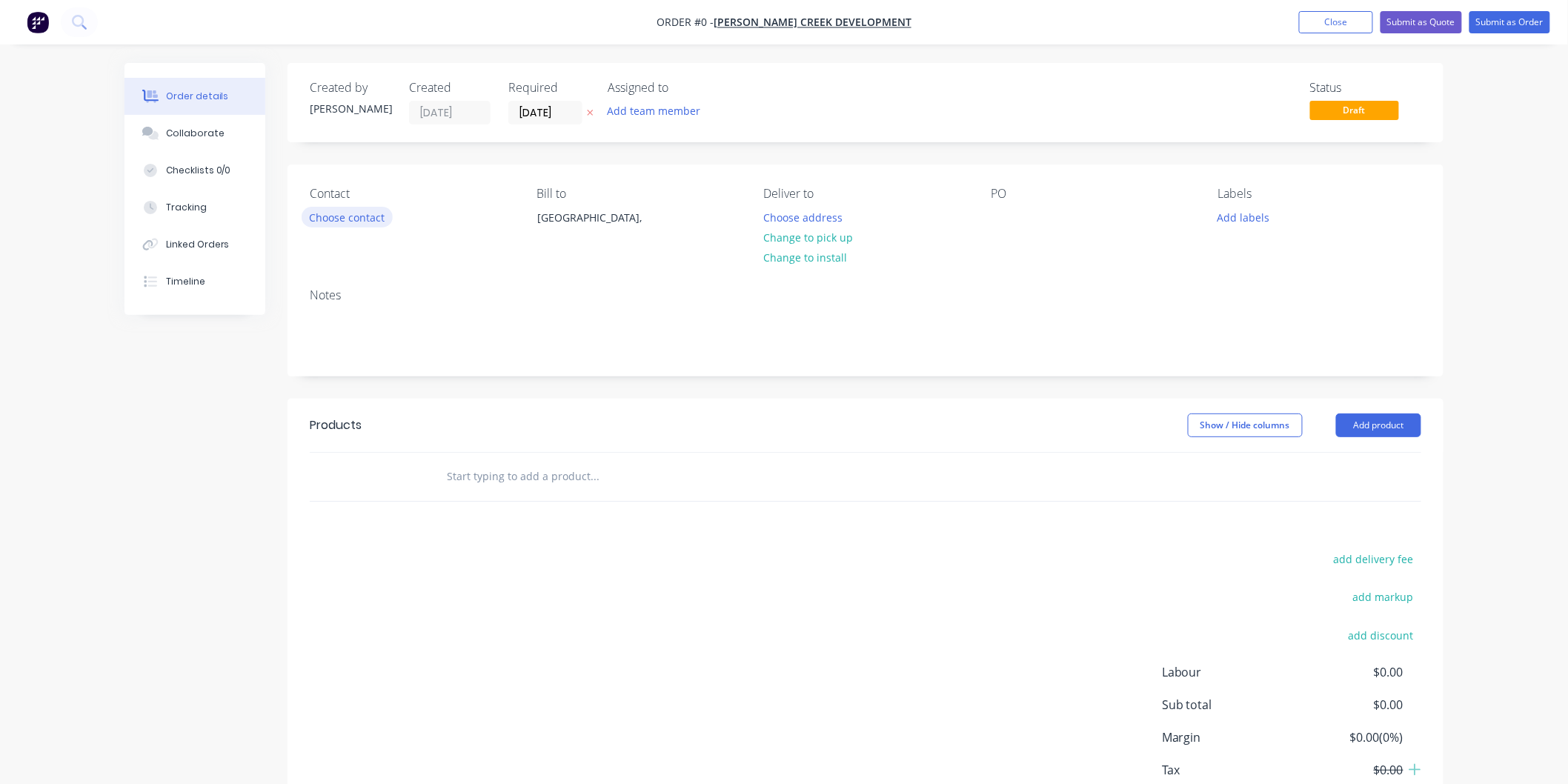
click at [346, 216] on button "Choose contact" at bounding box center [347, 217] width 91 height 20
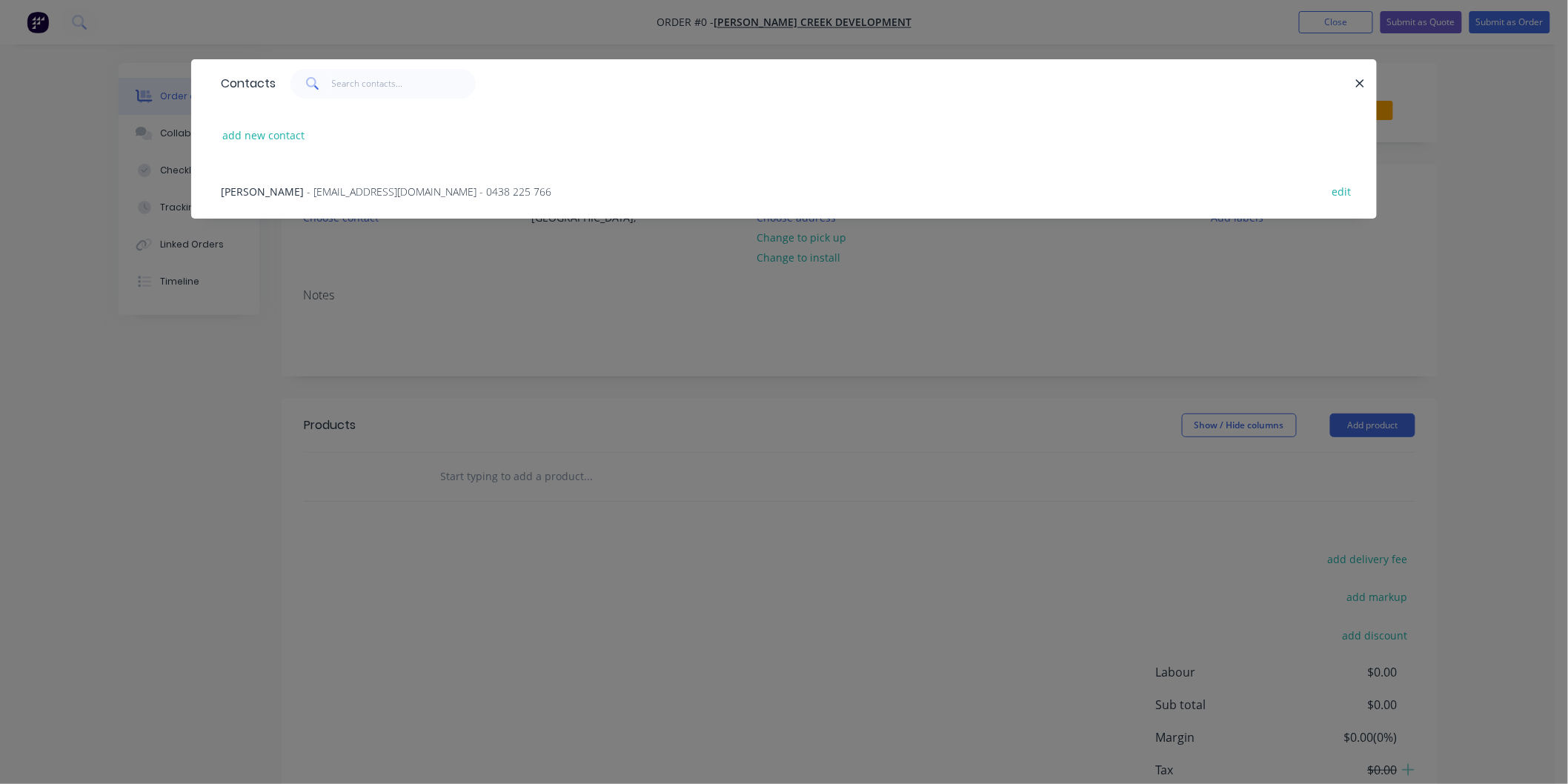
click at [338, 198] on div "[PERSON_NAME] - [EMAIL_ADDRESS][DOMAIN_NAME] - 0438 225 766" at bounding box center [386, 191] width 331 height 16
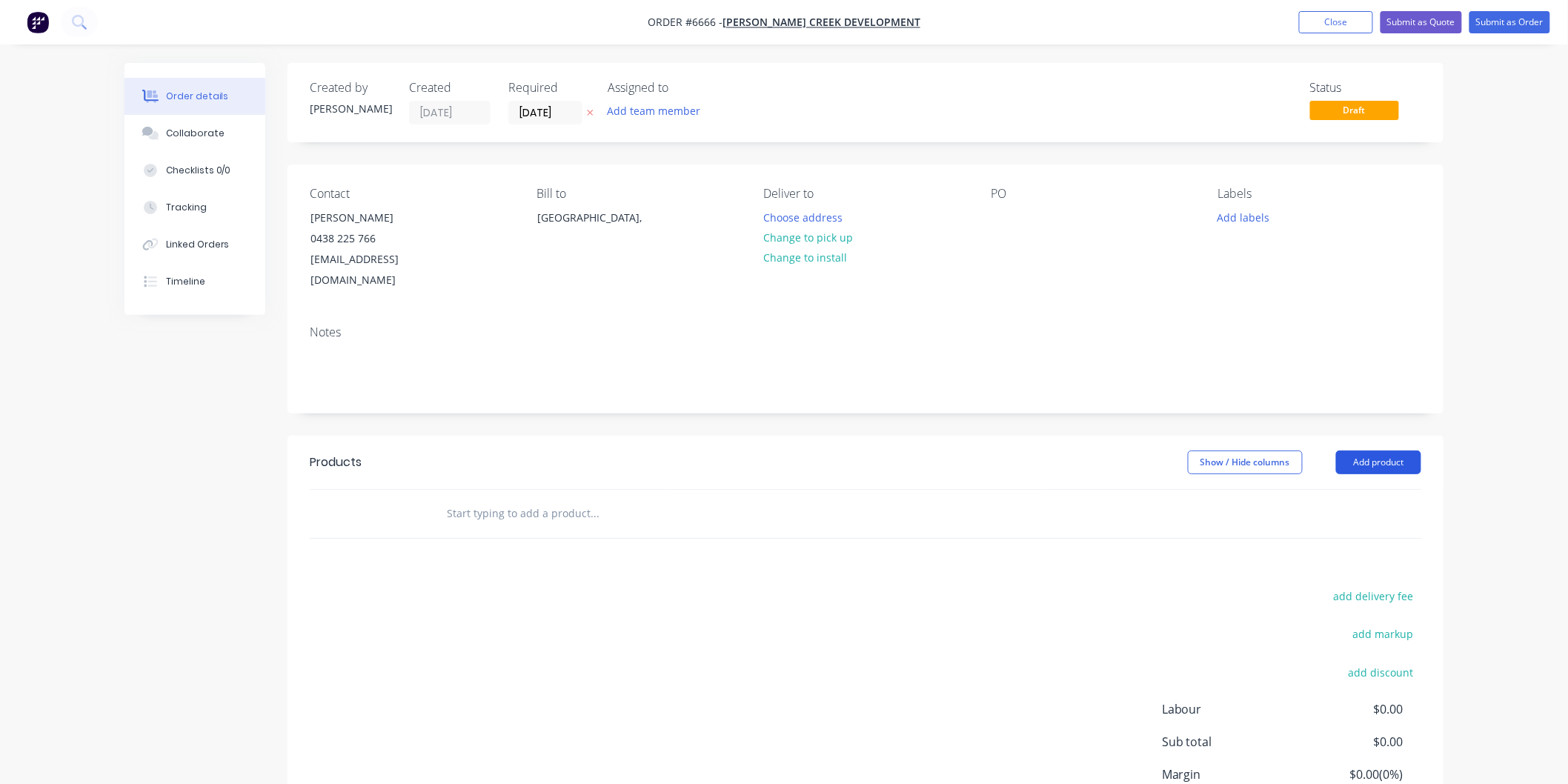
click at [1352, 450] on button "Add product" at bounding box center [1379, 462] width 85 height 24
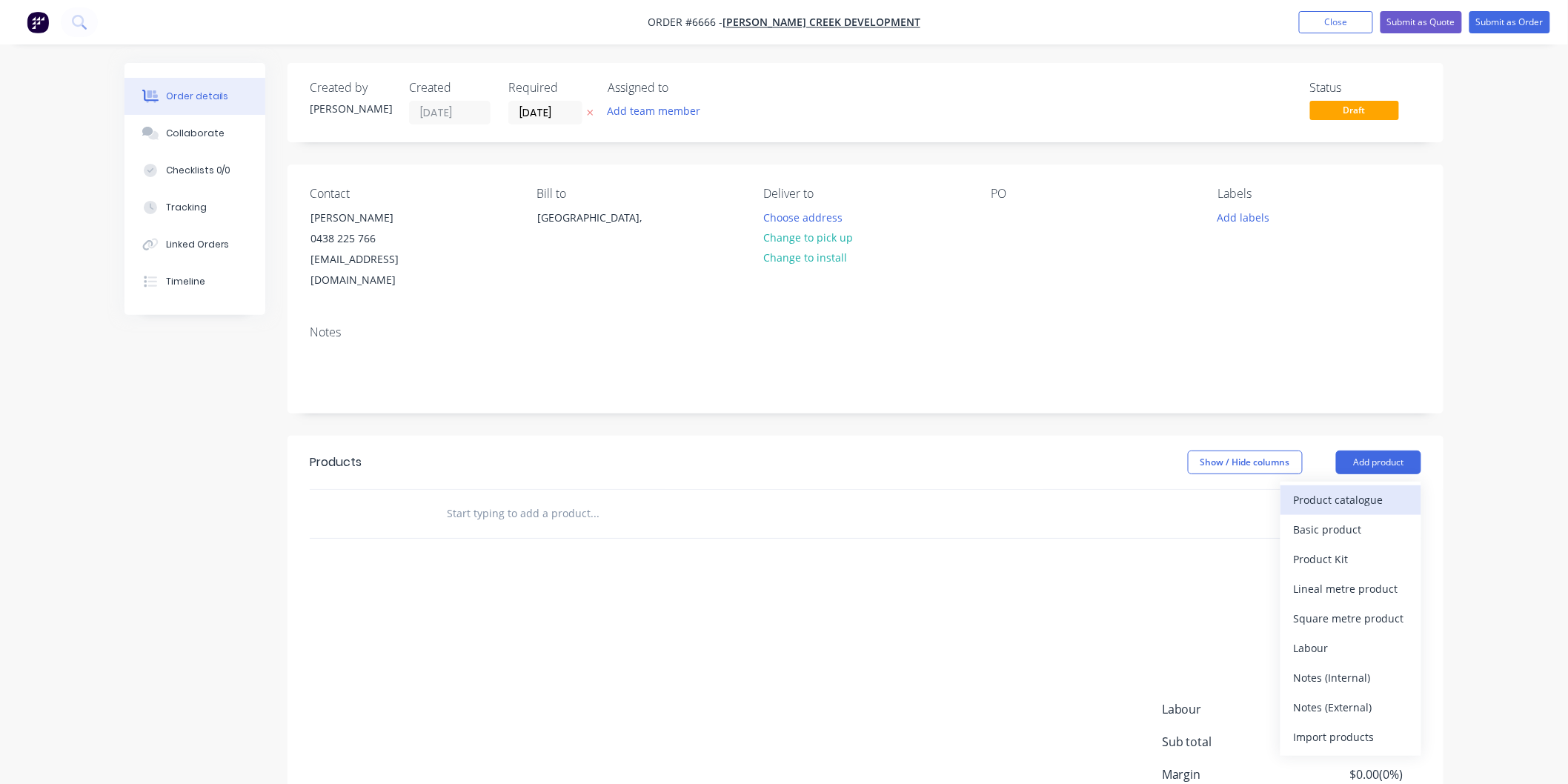
click at [1330, 489] on div "Product catalogue" at bounding box center [1351, 499] width 114 height 21
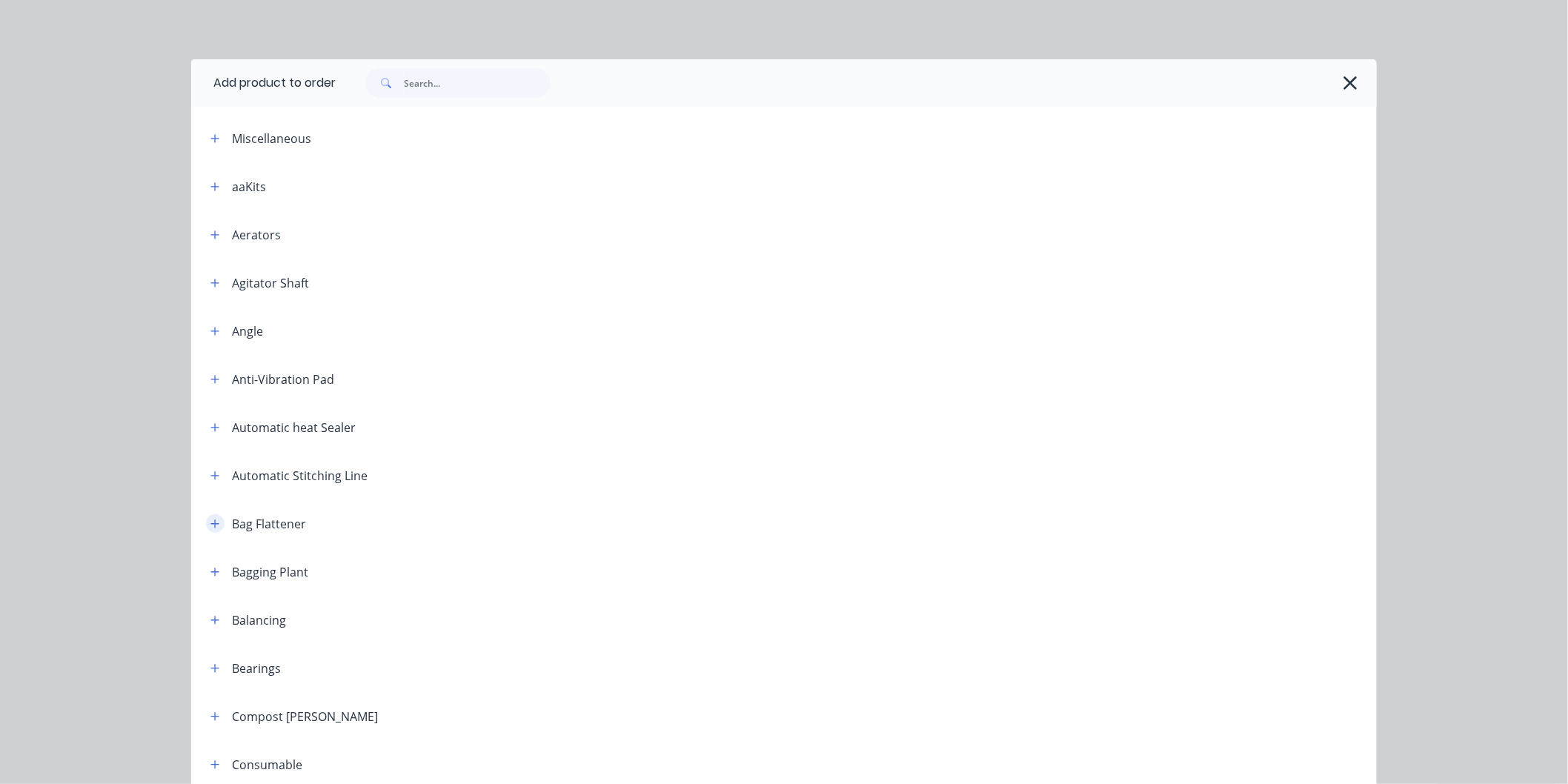
click at [211, 527] on icon "button" at bounding box center [215, 523] width 9 height 10
click at [210, 569] on icon "button" at bounding box center [215, 572] width 9 height 10
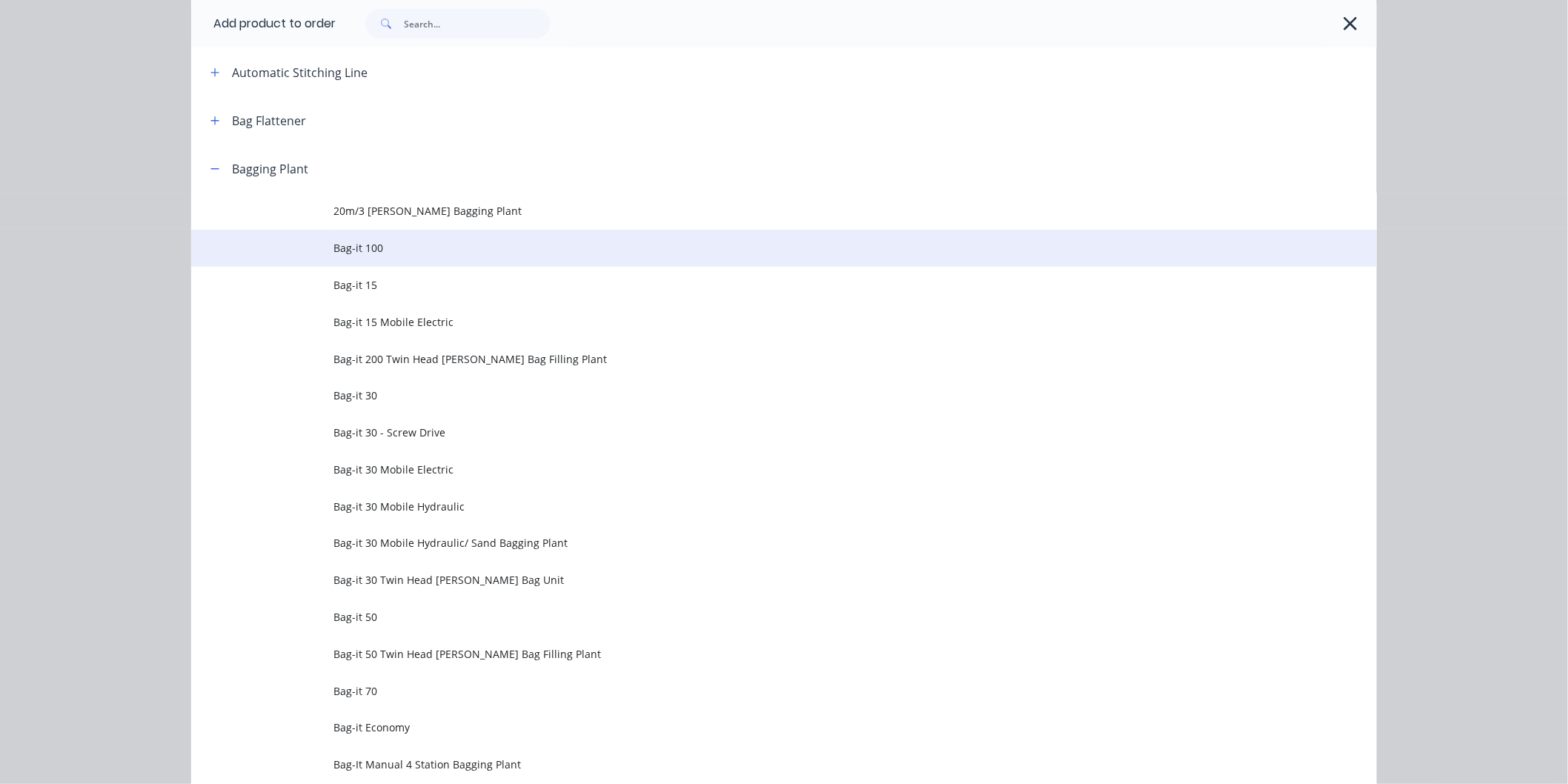
scroll to position [411, 0]
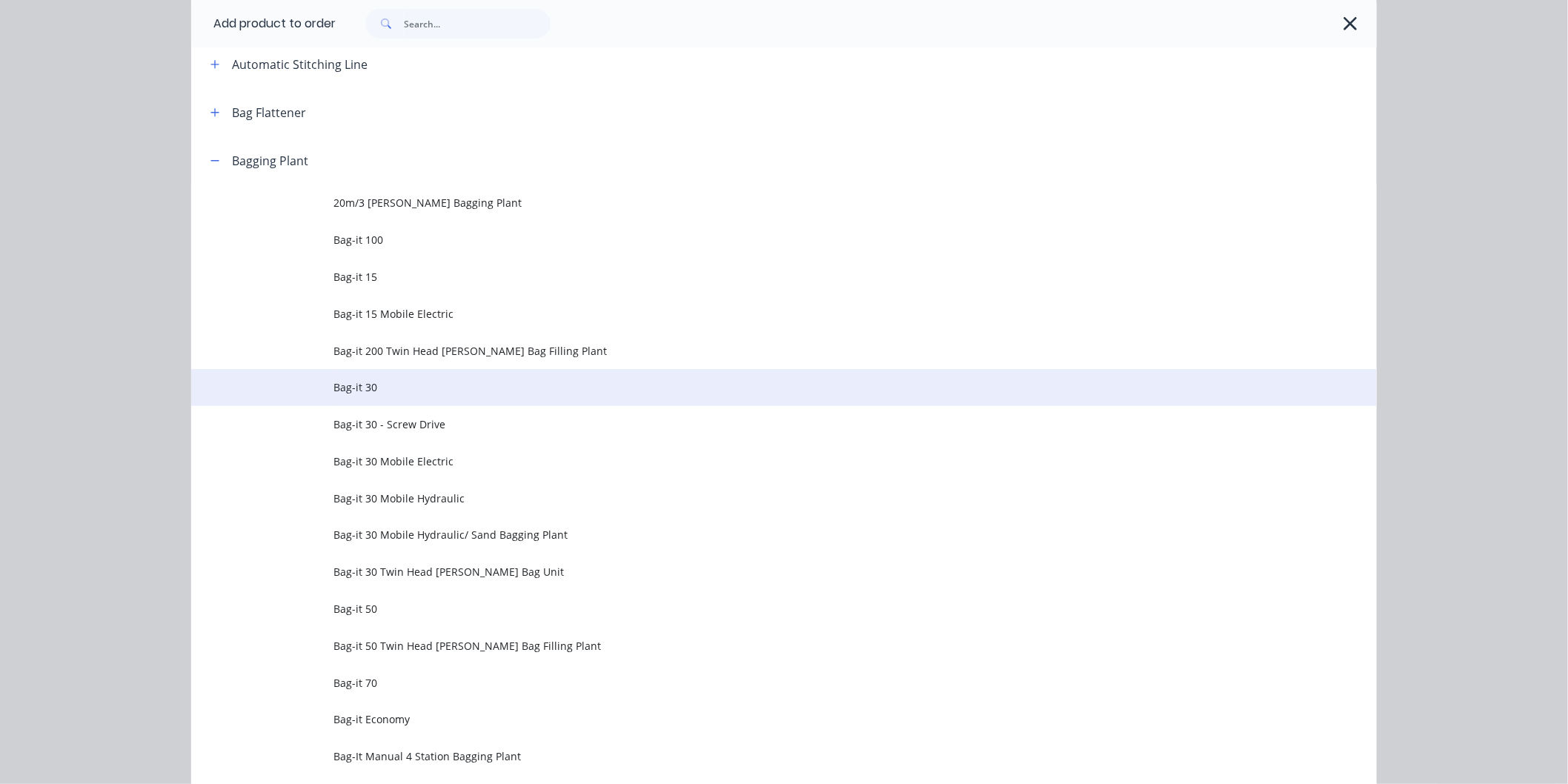
click at [366, 388] on span "Bag-it 30" at bounding box center [751, 387] width 835 height 16
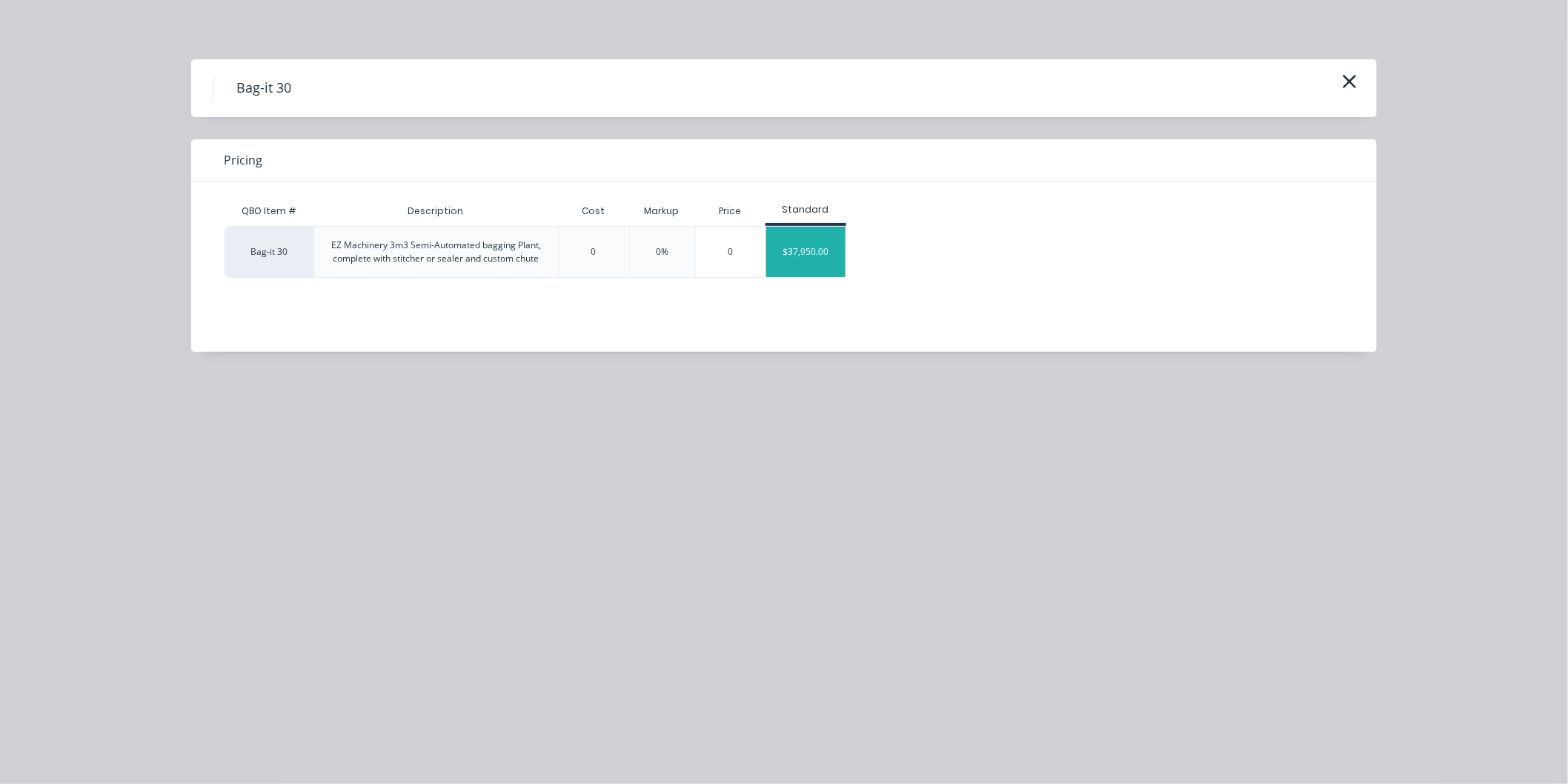
click at [806, 261] on div "$37,950.00" at bounding box center [806, 252] width 79 height 51
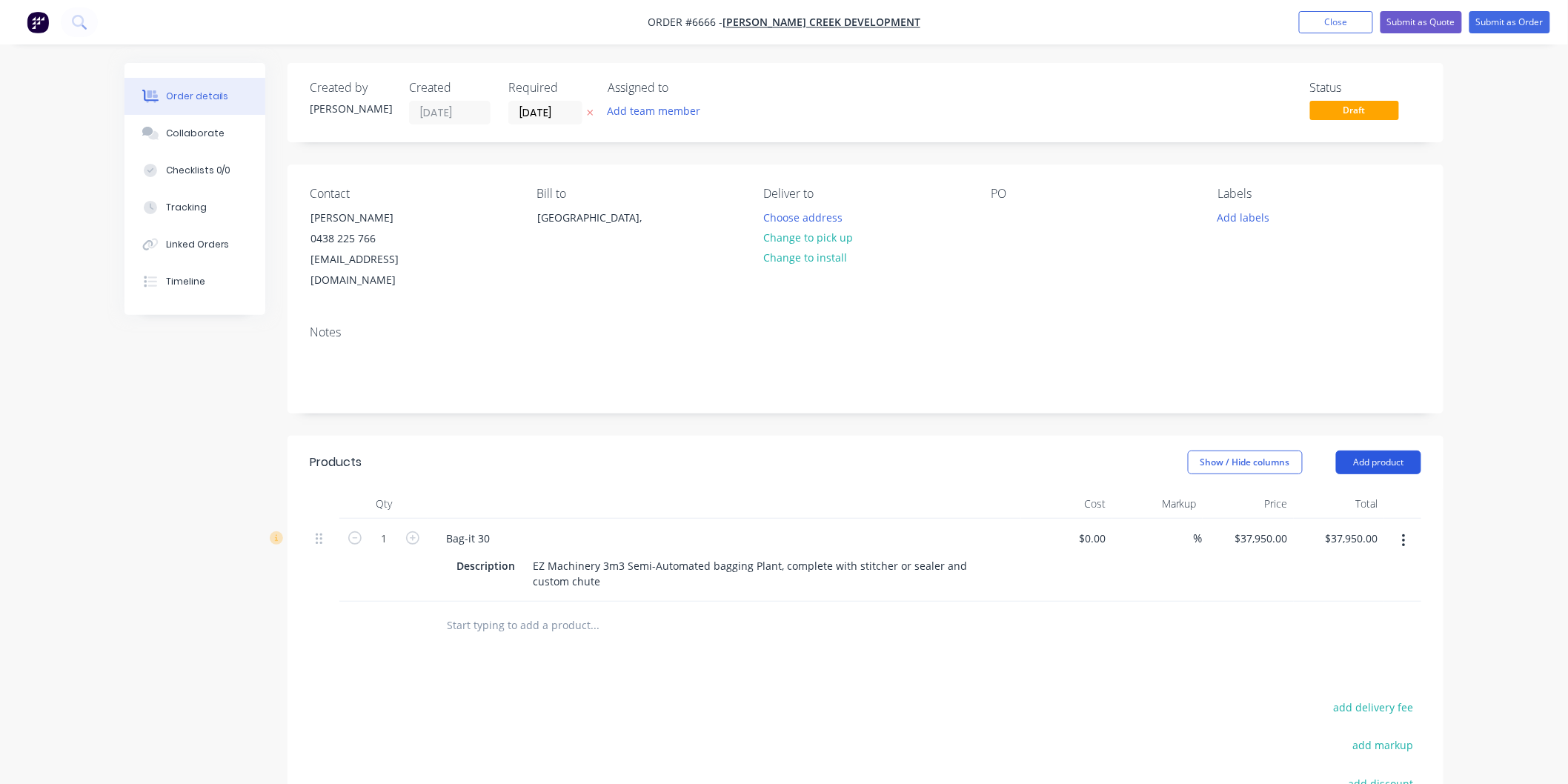
click at [1369, 450] on button "Add product" at bounding box center [1379, 462] width 85 height 24
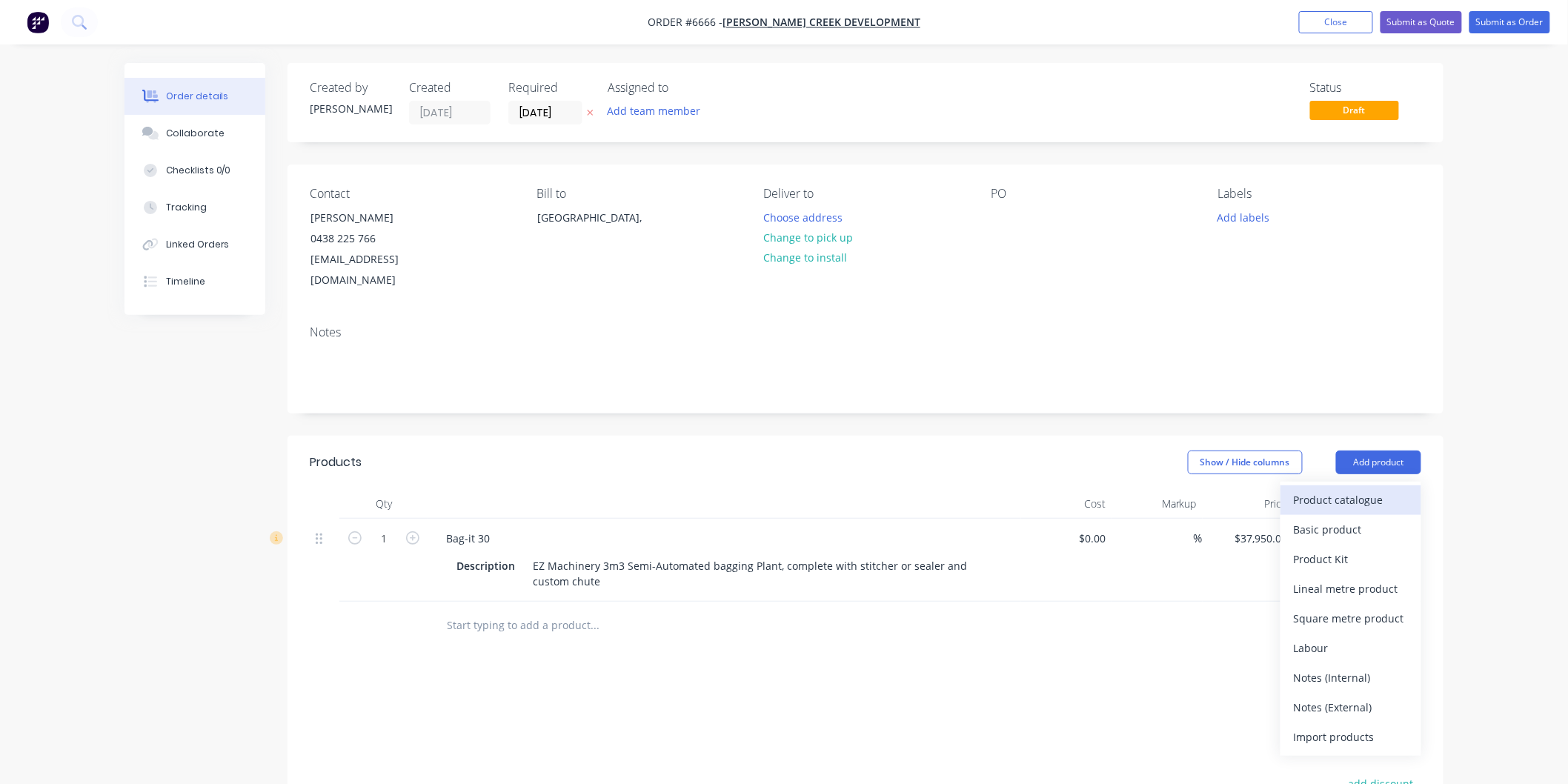
click at [1339, 490] on div "Product catalogue" at bounding box center [1351, 499] width 114 height 21
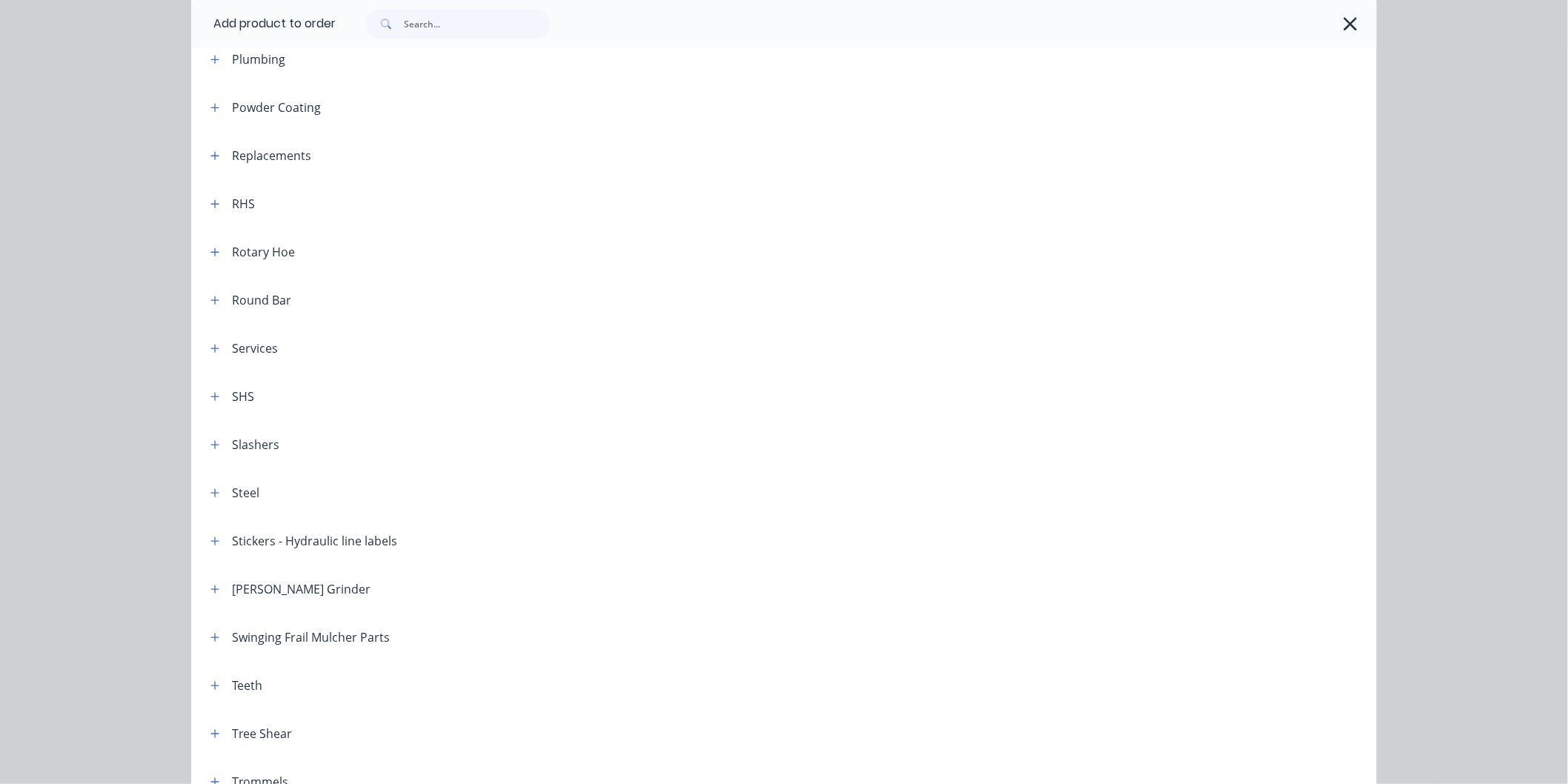
scroll to position [1754, 0]
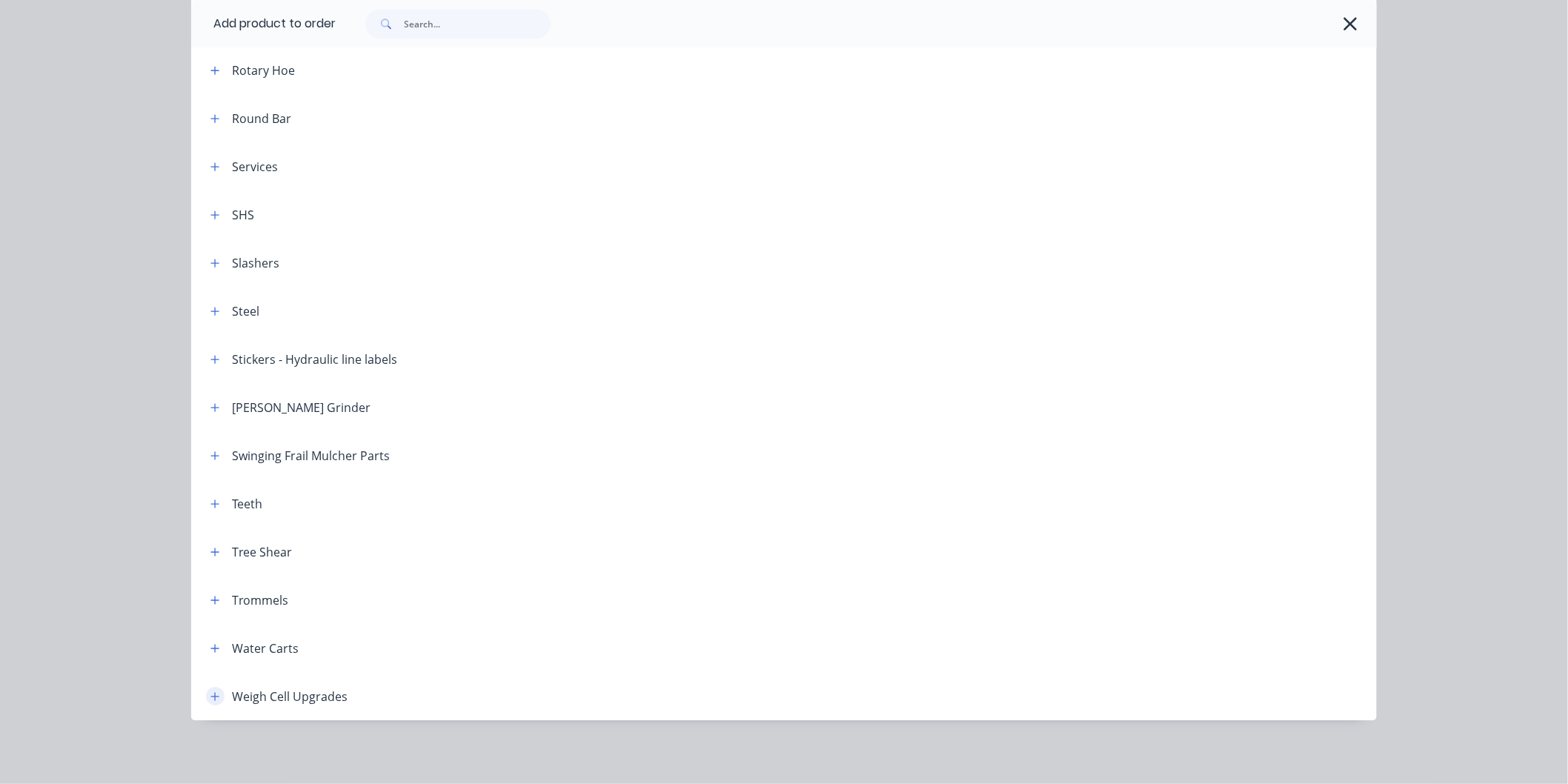
click at [212, 694] on icon "button" at bounding box center [215, 696] width 9 height 10
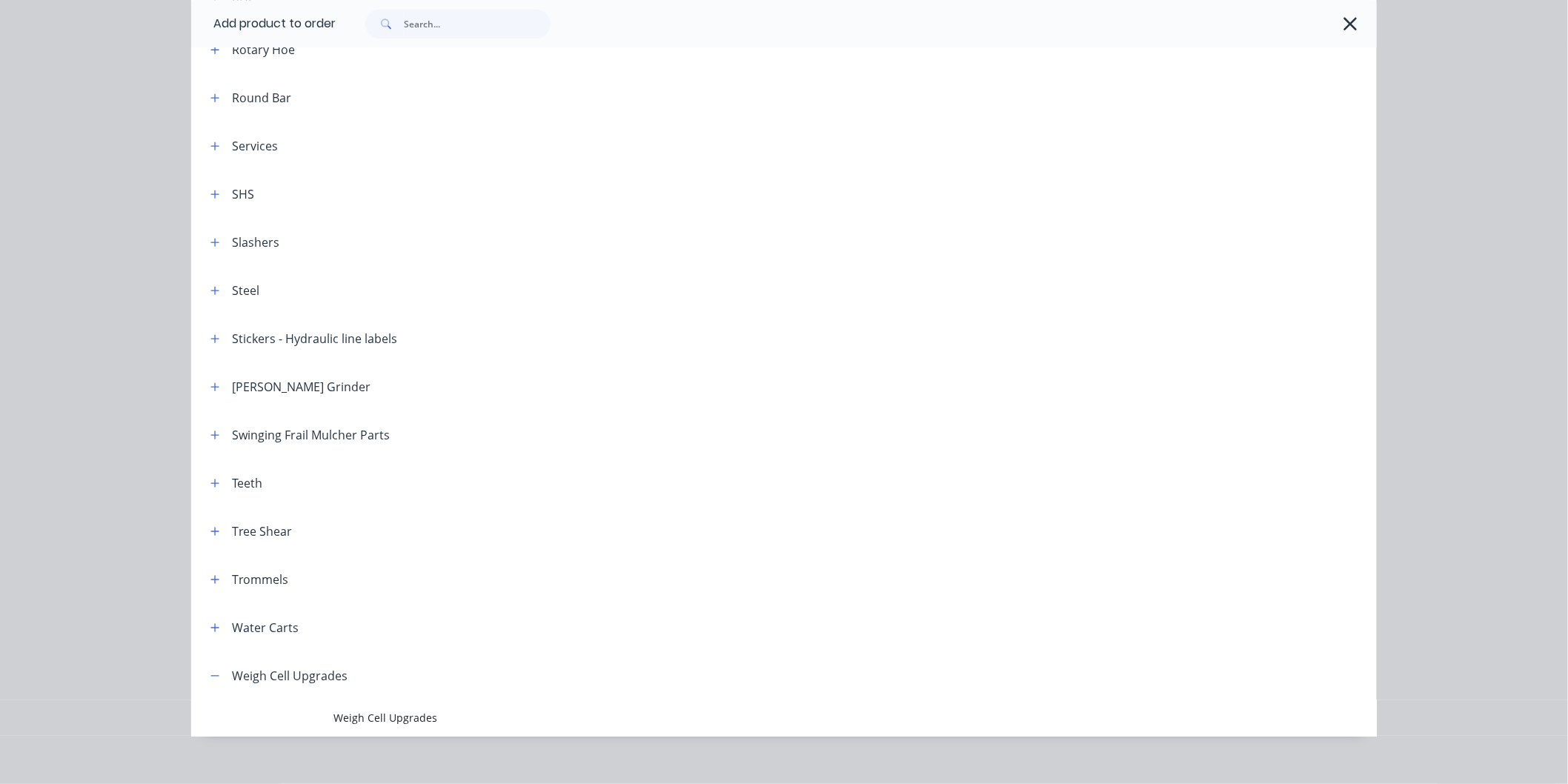
scroll to position [1791, 0]
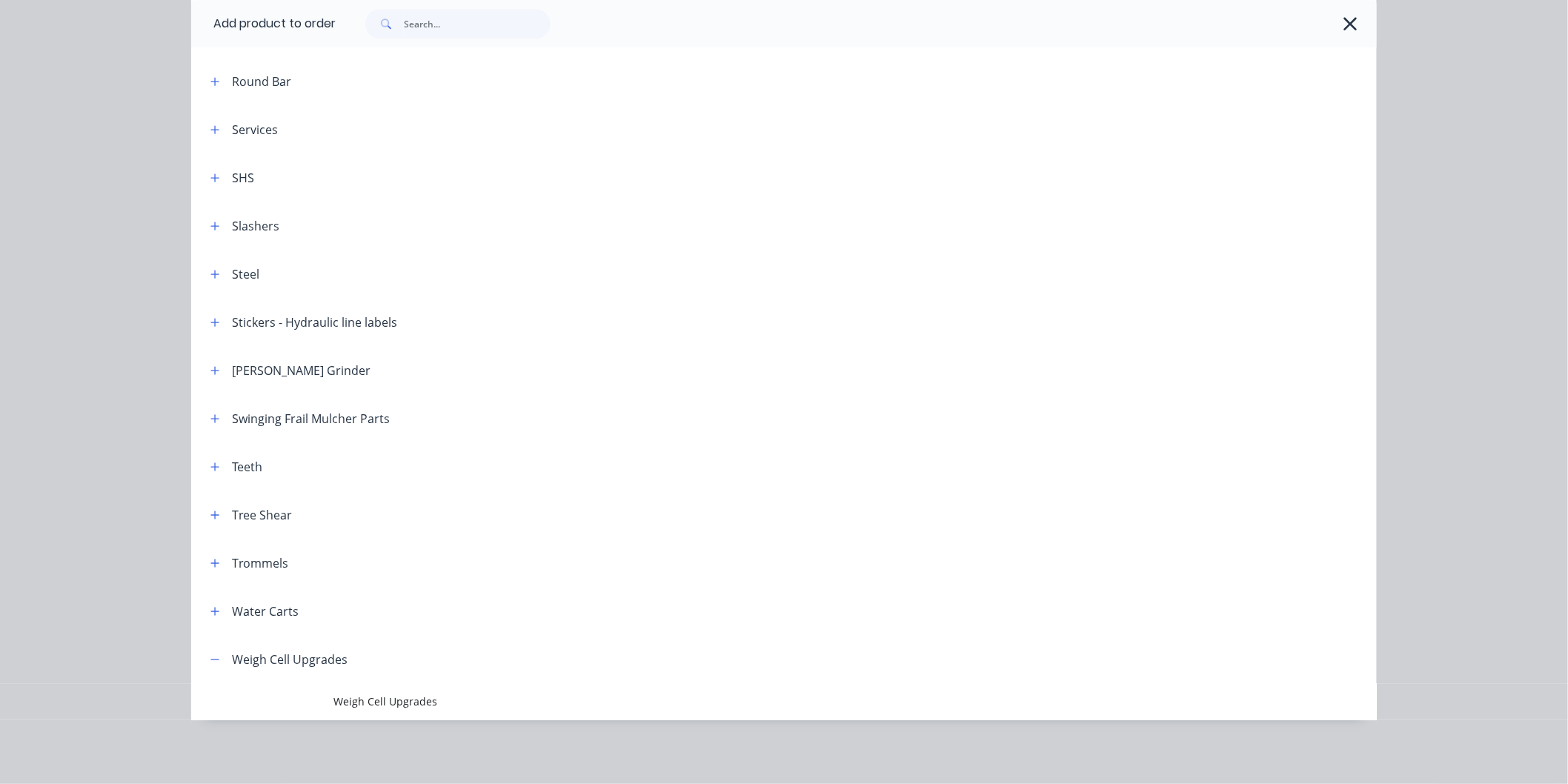
click at [381, 699] on span "Weigh Cell Upgrades" at bounding box center [751, 701] width 835 height 16
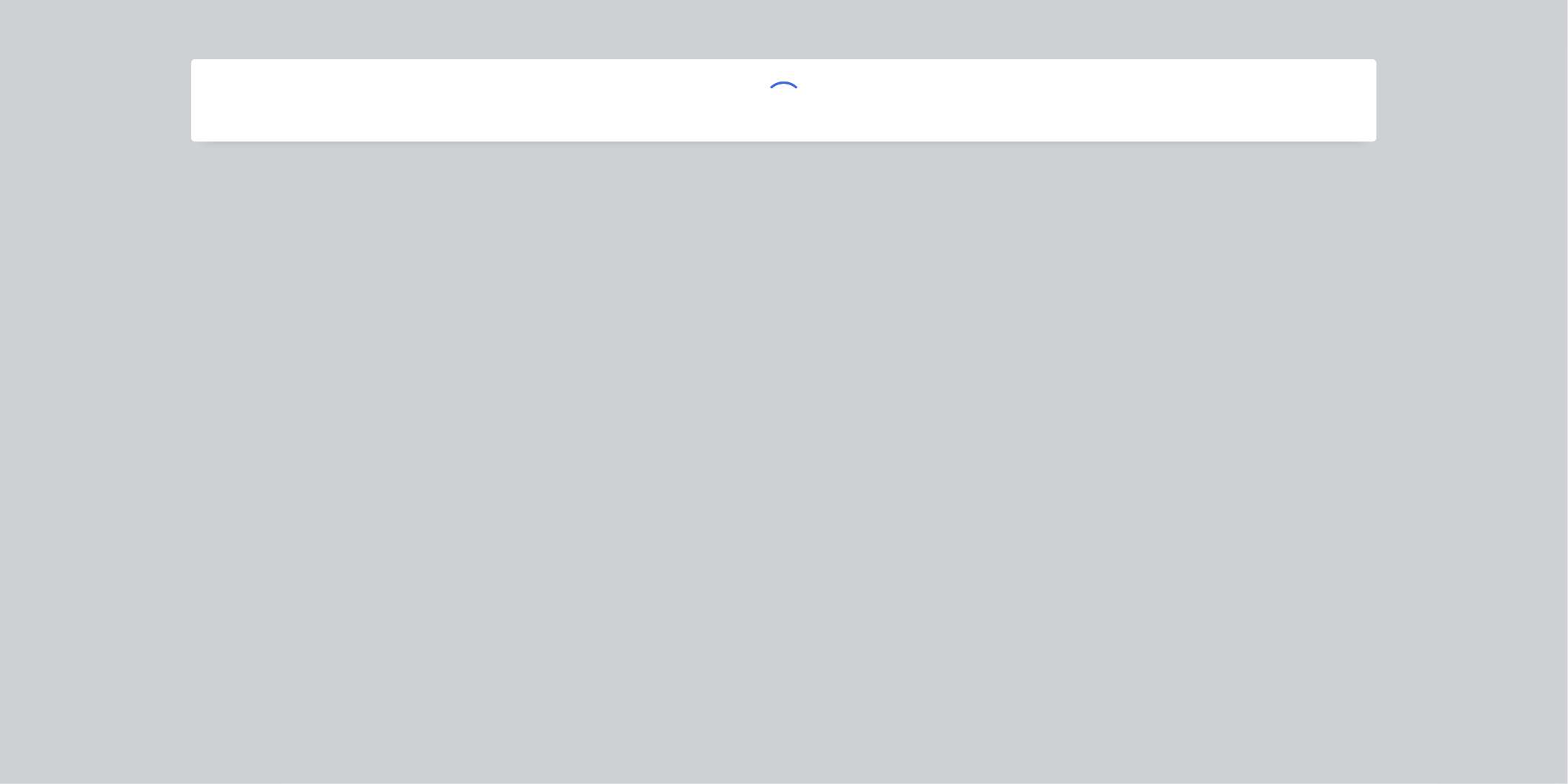
scroll to position [0, 0]
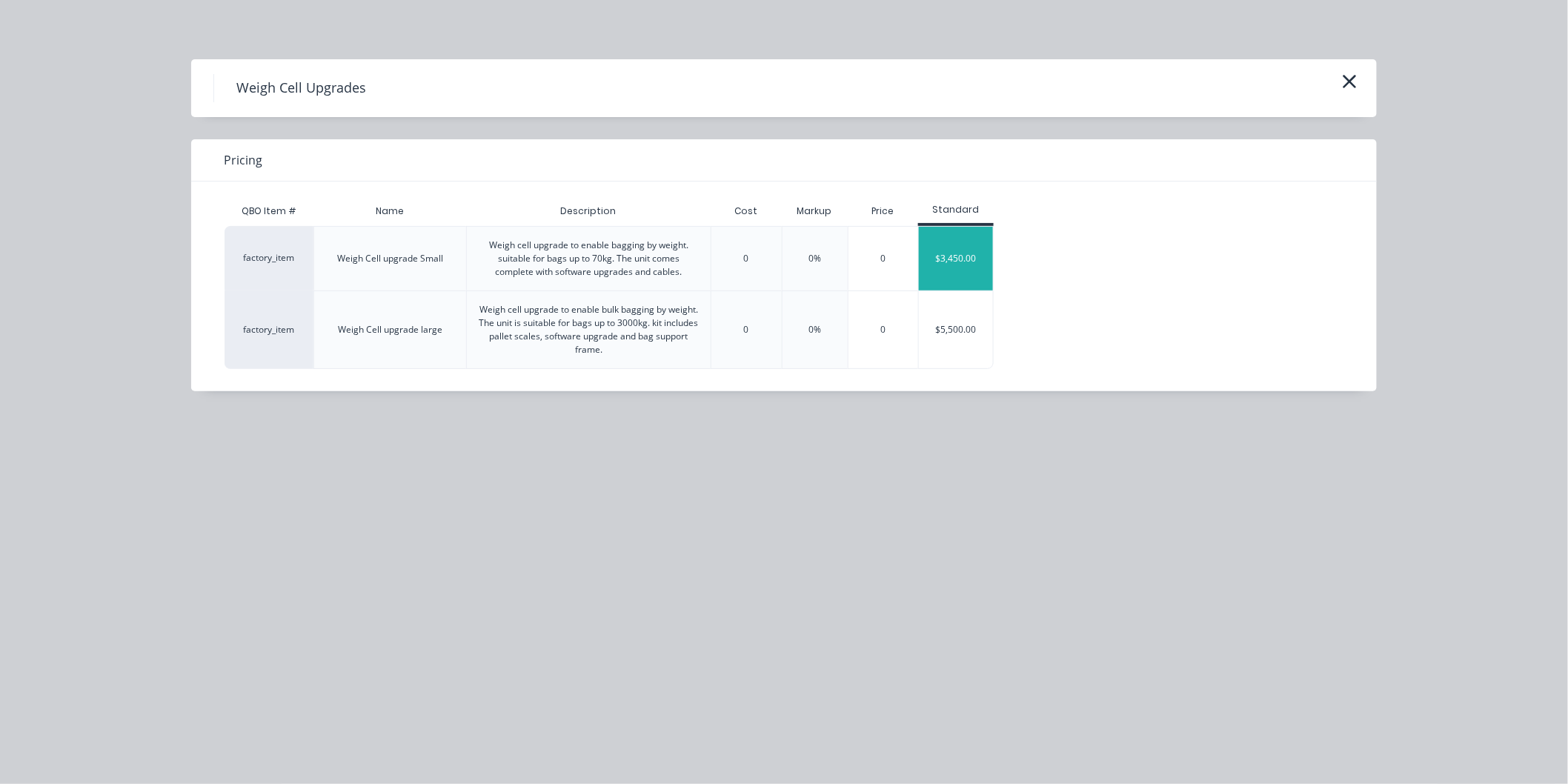
click at [949, 255] on div "$3,450.00" at bounding box center [956, 258] width 74 height 63
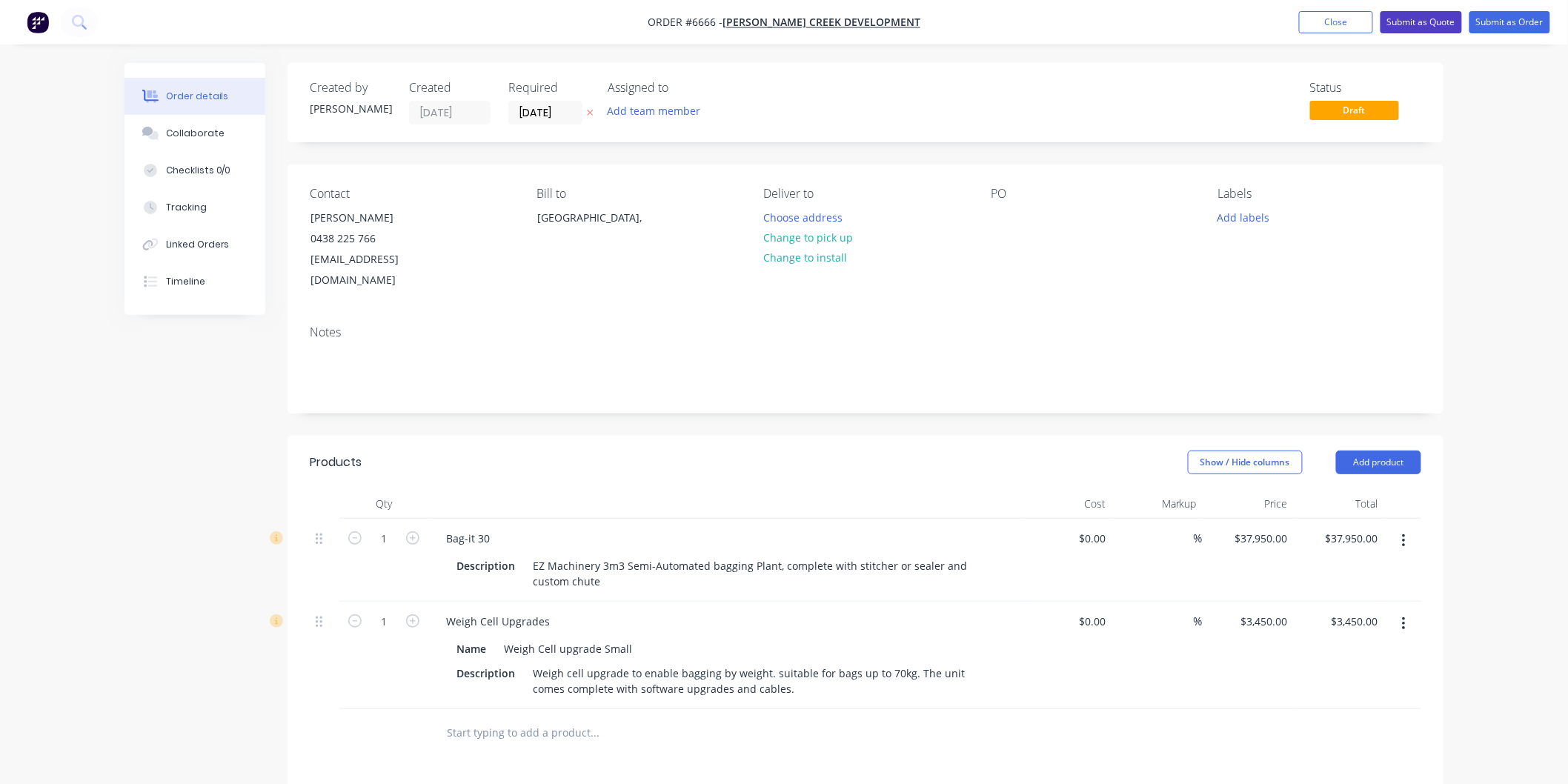
click at [1426, 17] on button "Submit as Quote" at bounding box center [1421, 22] width 82 height 22
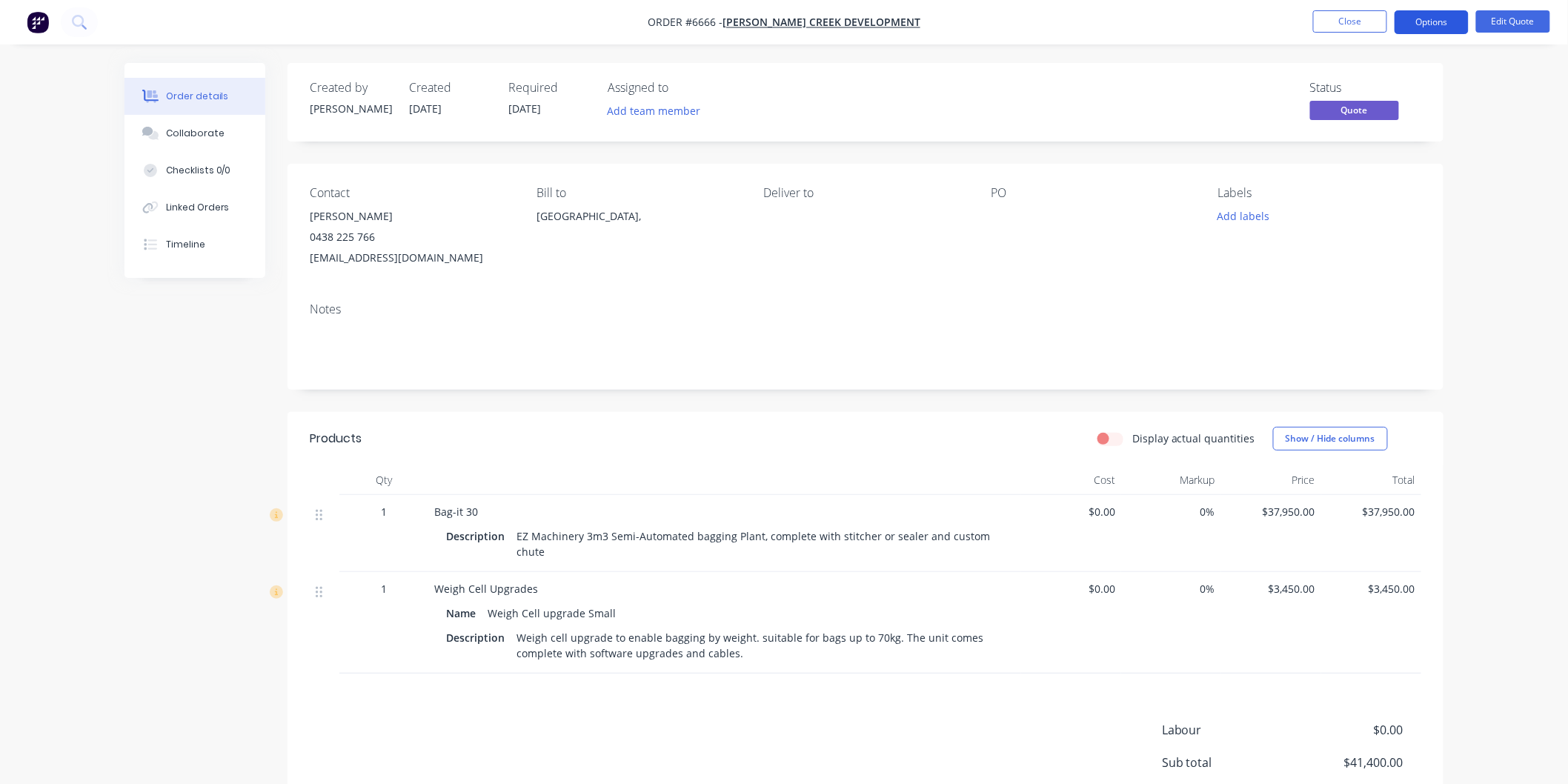
click at [1430, 20] on button "Options" at bounding box center [1431, 22] width 74 height 24
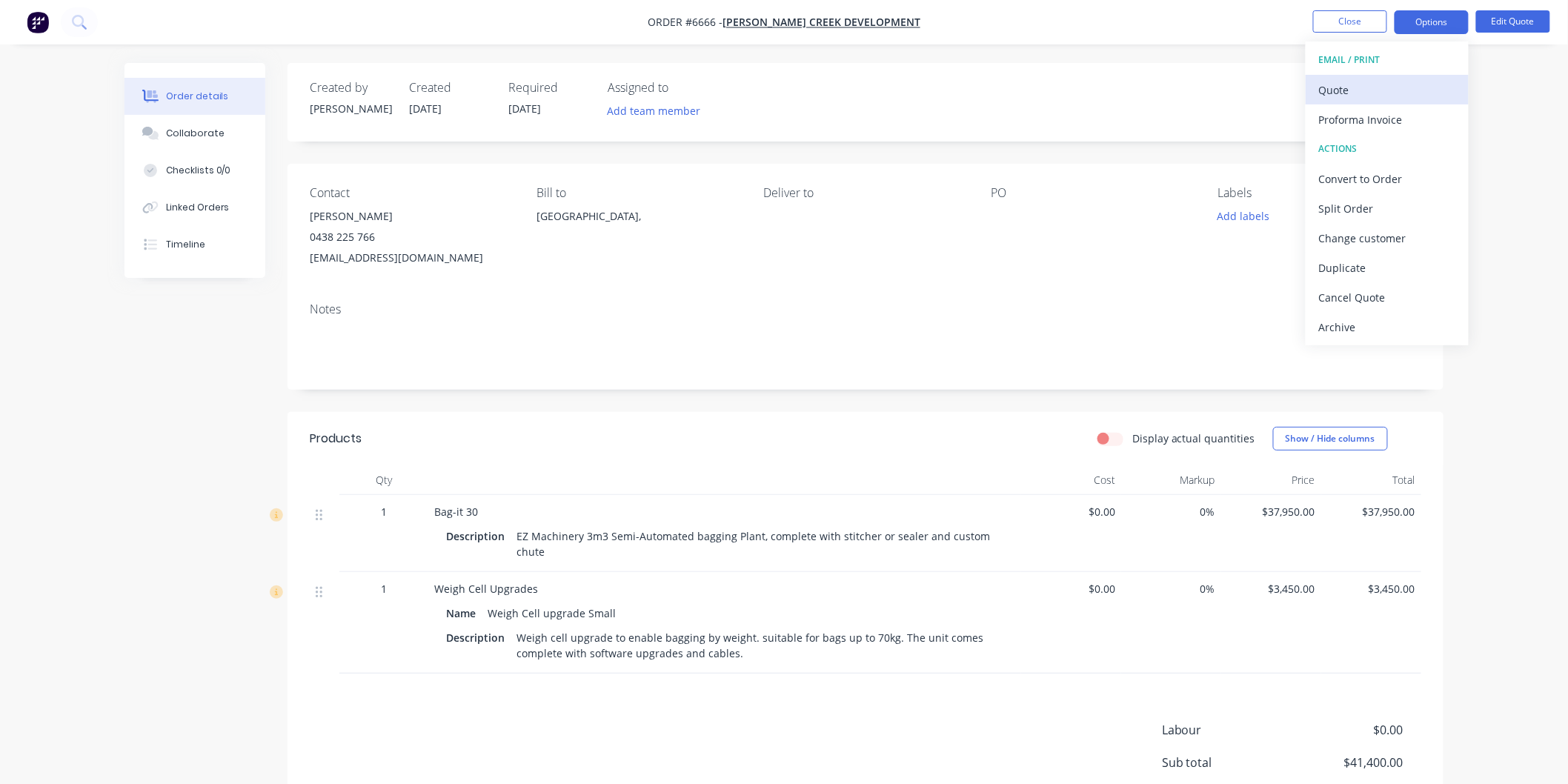
click at [1344, 86] on div "Quote" at bounding box center [1387, 89] width 136 height 21
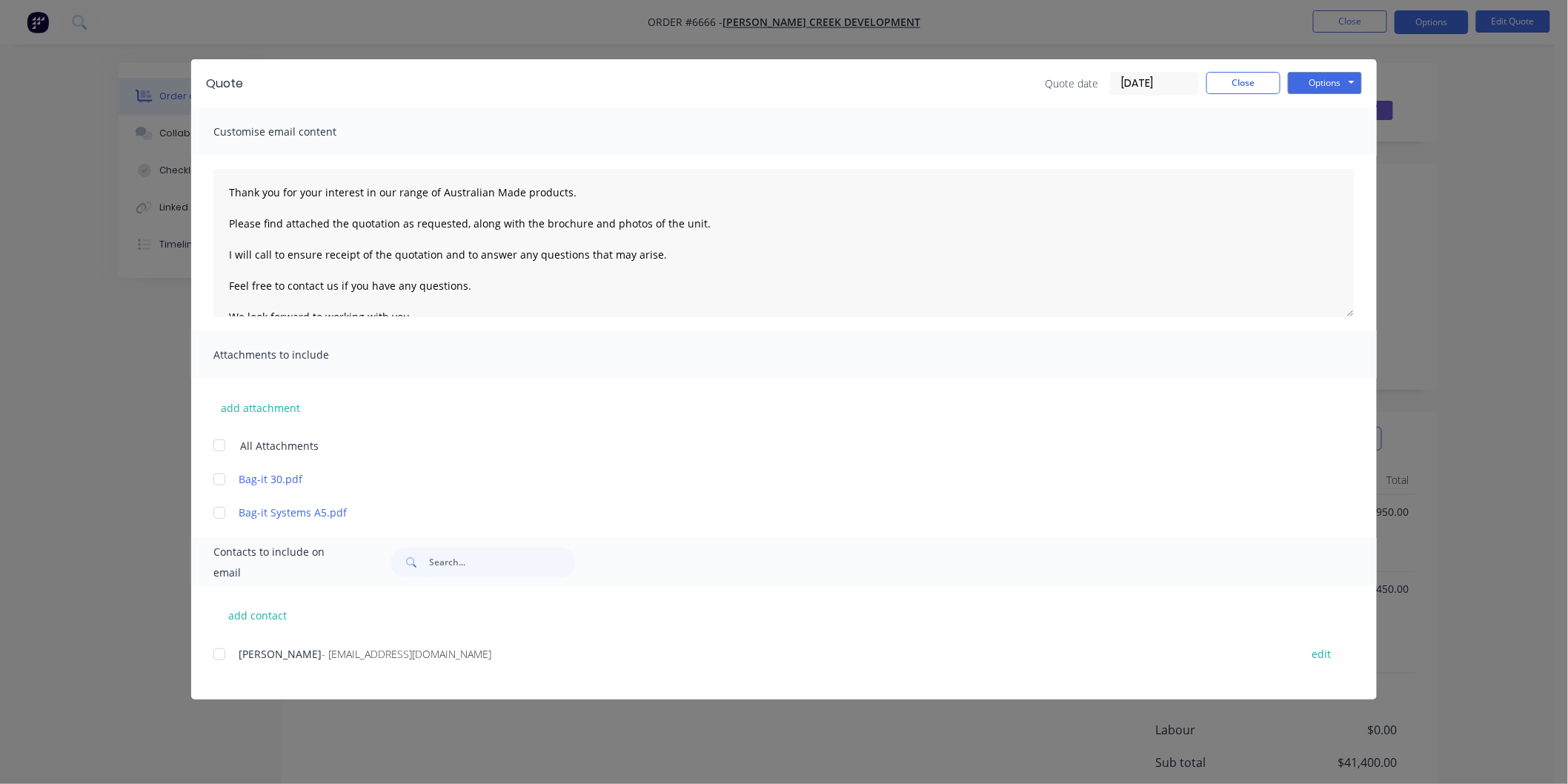
click at [209, 653] on div "add contact [PERSON_NAME] - [EMAIL_ADDRESS][DOMAIN_NAME] edit" at bounding box center [784, 642] width 1186 height 113
drag, startPoint x: 218, startPoint y: 656, endPoint x: 206, endPoint y: 545, distance: 111.6
click at [218, 656] on div at bounding box center [220, 654] width 29 height 29
drag, startPoint x: 219, startPoint y: 449, endPoint x: 212, endPoint y: 442, distance: 9.9
click at [217, 446] on div at bounding box center [220, 445] width 29 height 29
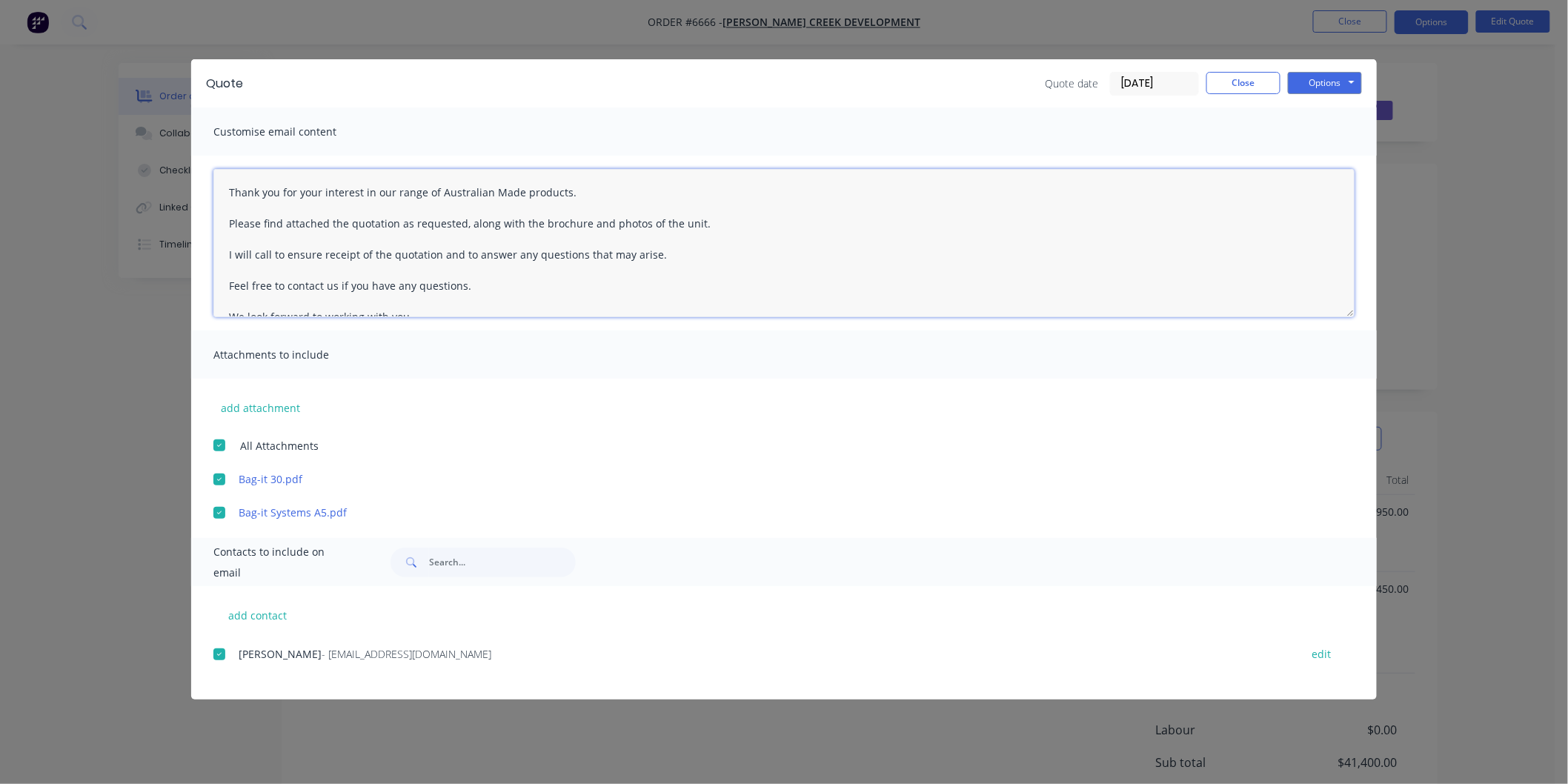
click at [227, 187] on textarea "Thank you for your interest in our range of Australian Made products. Please fi…" at bounding box center [784, 243] width 1142 height 148
click at [235, 190] on textarea "Thank you for your interest in our range of Australian Made products. Please fi…" at bounding box center [784, 243] width 1142 height 148
type textarea "[PERSON_NAME] Thank you for your interest in our range of Australian Made produ…"
click at [1309, 84] on button "Options" at bounding box center [1324, 83] width 74 height 22
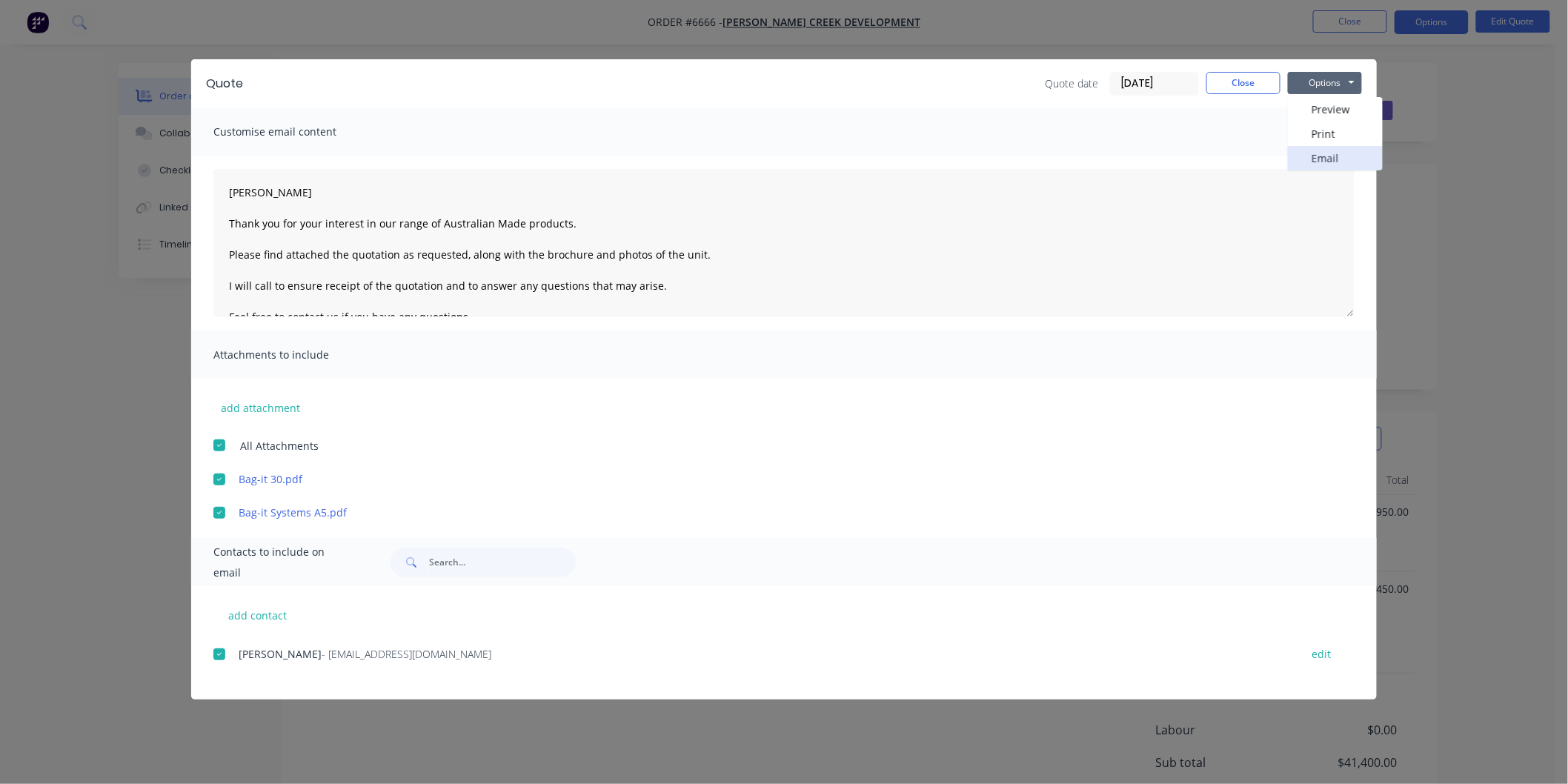
click at [1327, 158] on button "Email" at bounding box center [1335, 158] width 95 height 25
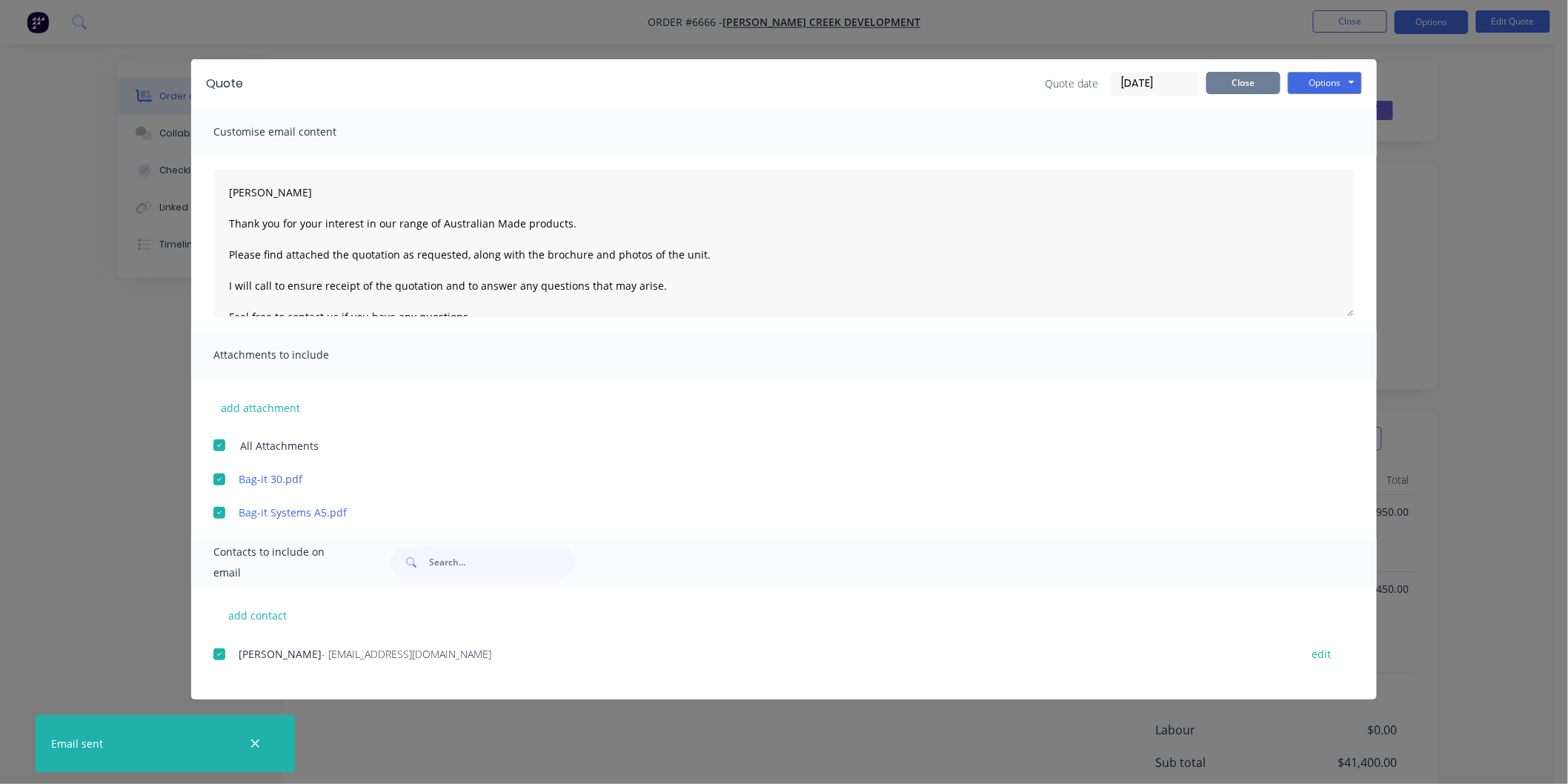
click at [1247, 85] on button "Close" at bounding box center [1244, 83] width 74 height 22
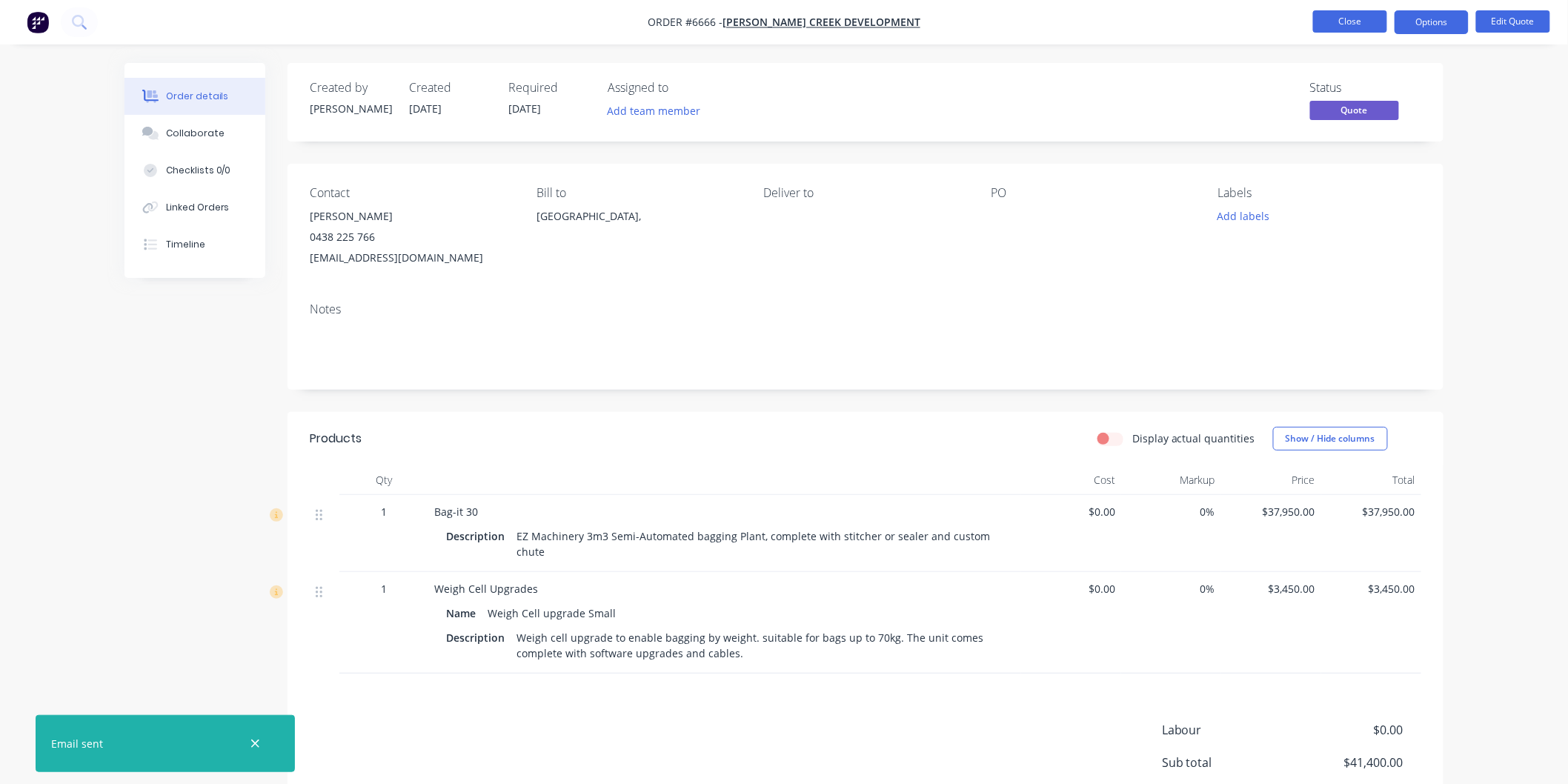
click at [1354, 16] on button "Close" at bounding box center [1350, 21] width 74 height 22
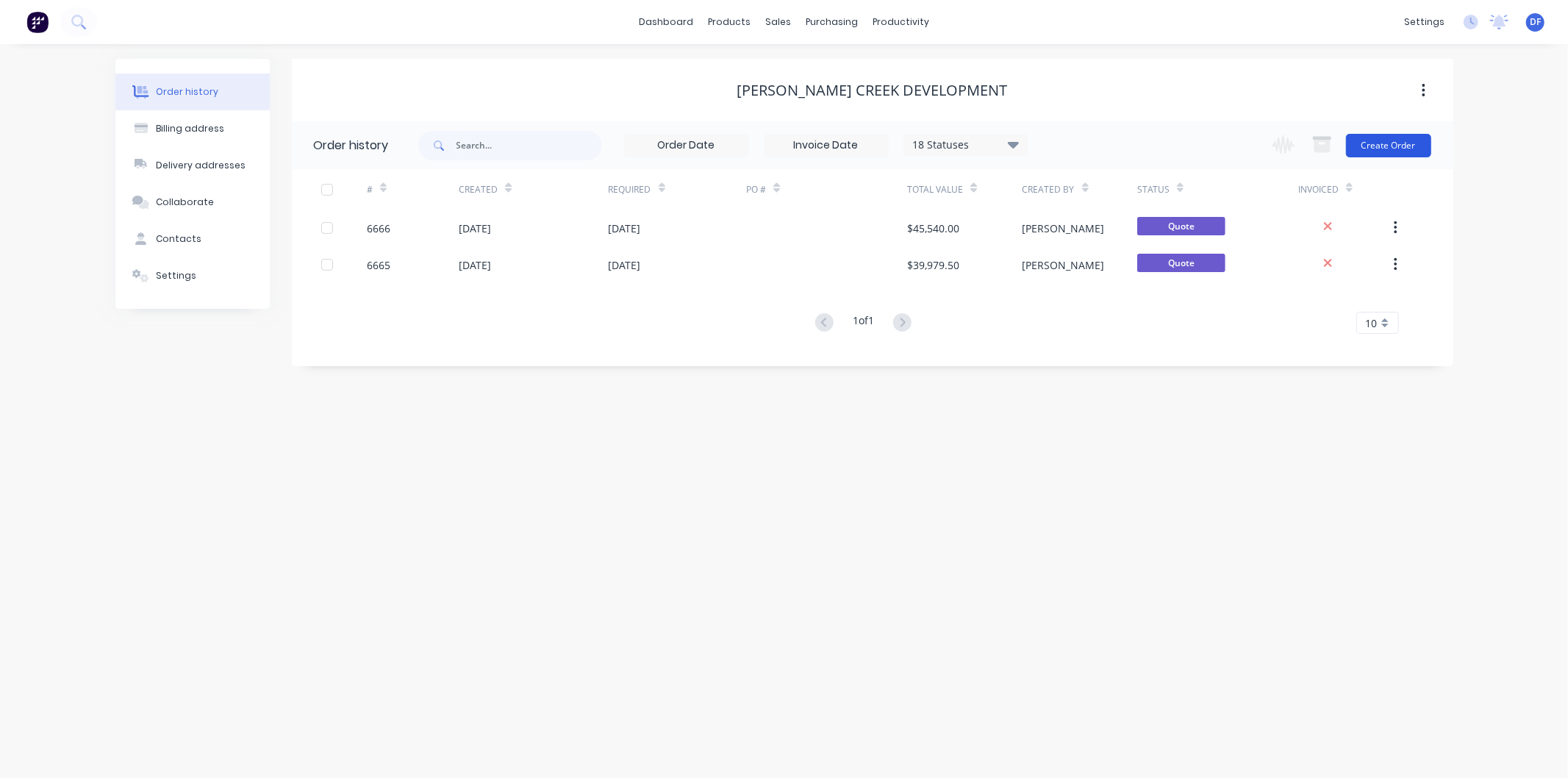
click at [1395, 140] on button "Create Order" at bounding box center [1388, 146] width 86 height 24
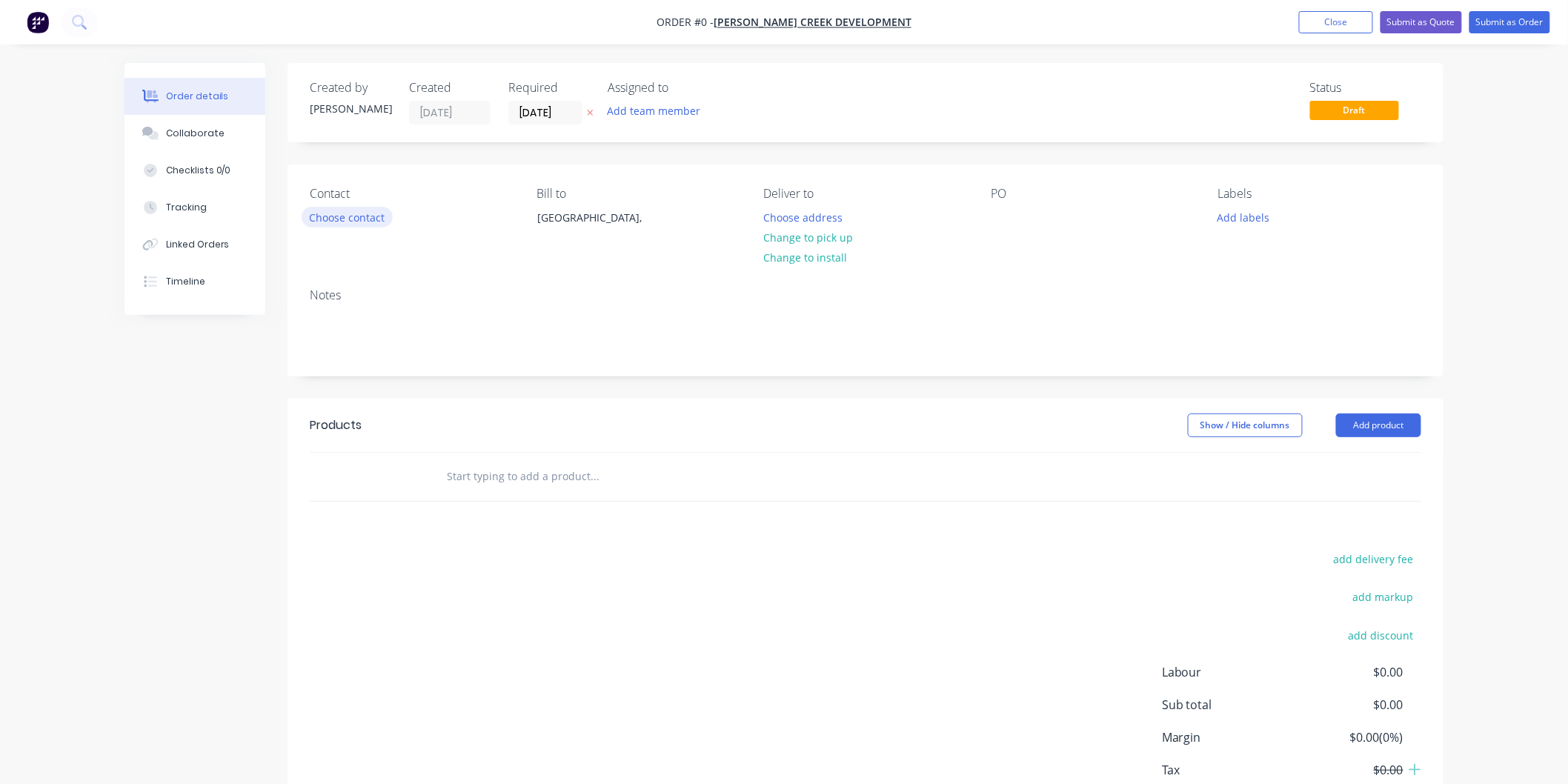
click at [357, 211] on button "Choose contact" at bounding box center [347, 217] width 91 height 20
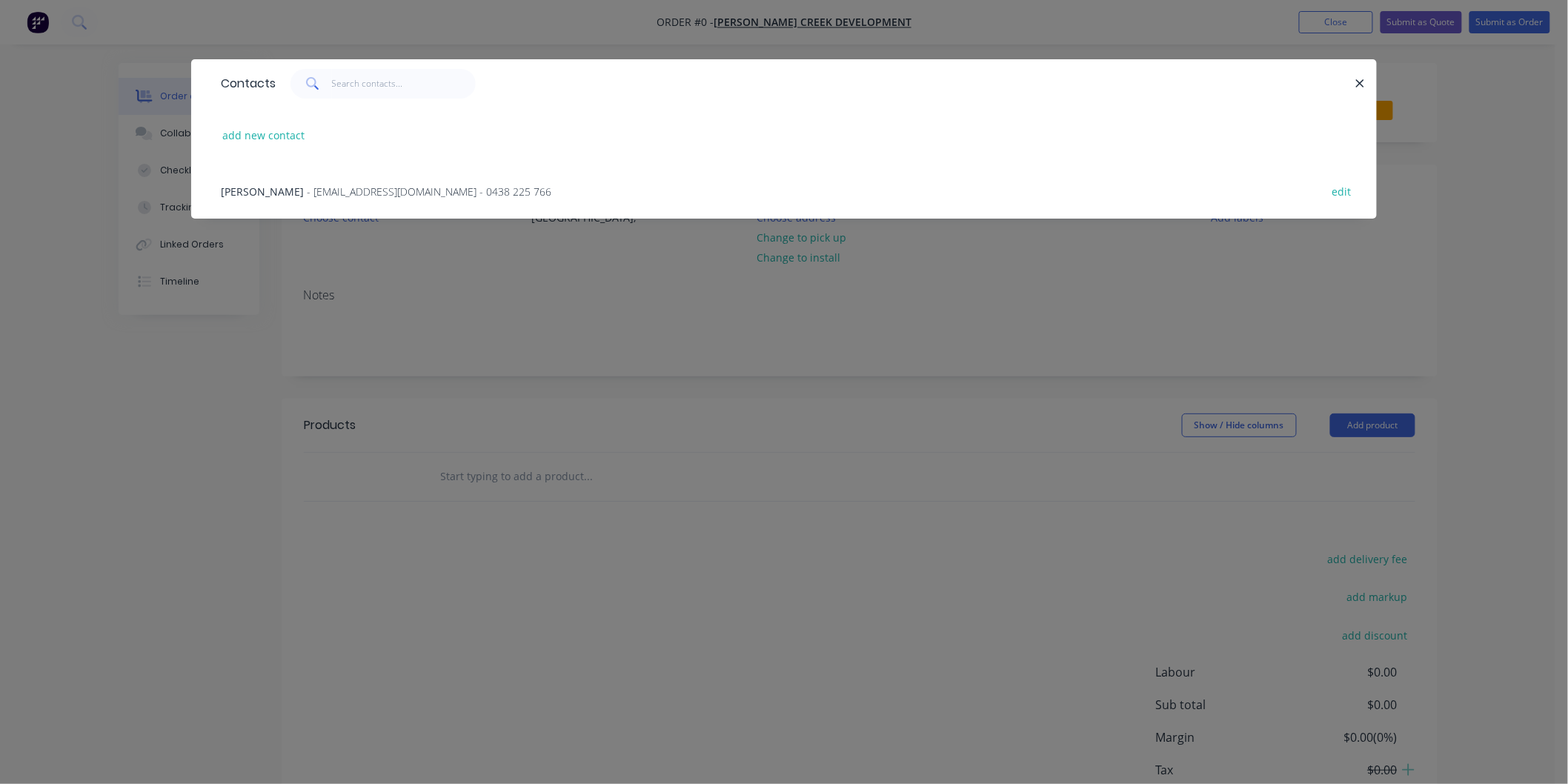
click at [388, 193] on span "- [EMAIL_ADDRESS][DOMAIN_NAME] - 0438 225 766" at bounding box center [429, 191] width 244 height 14
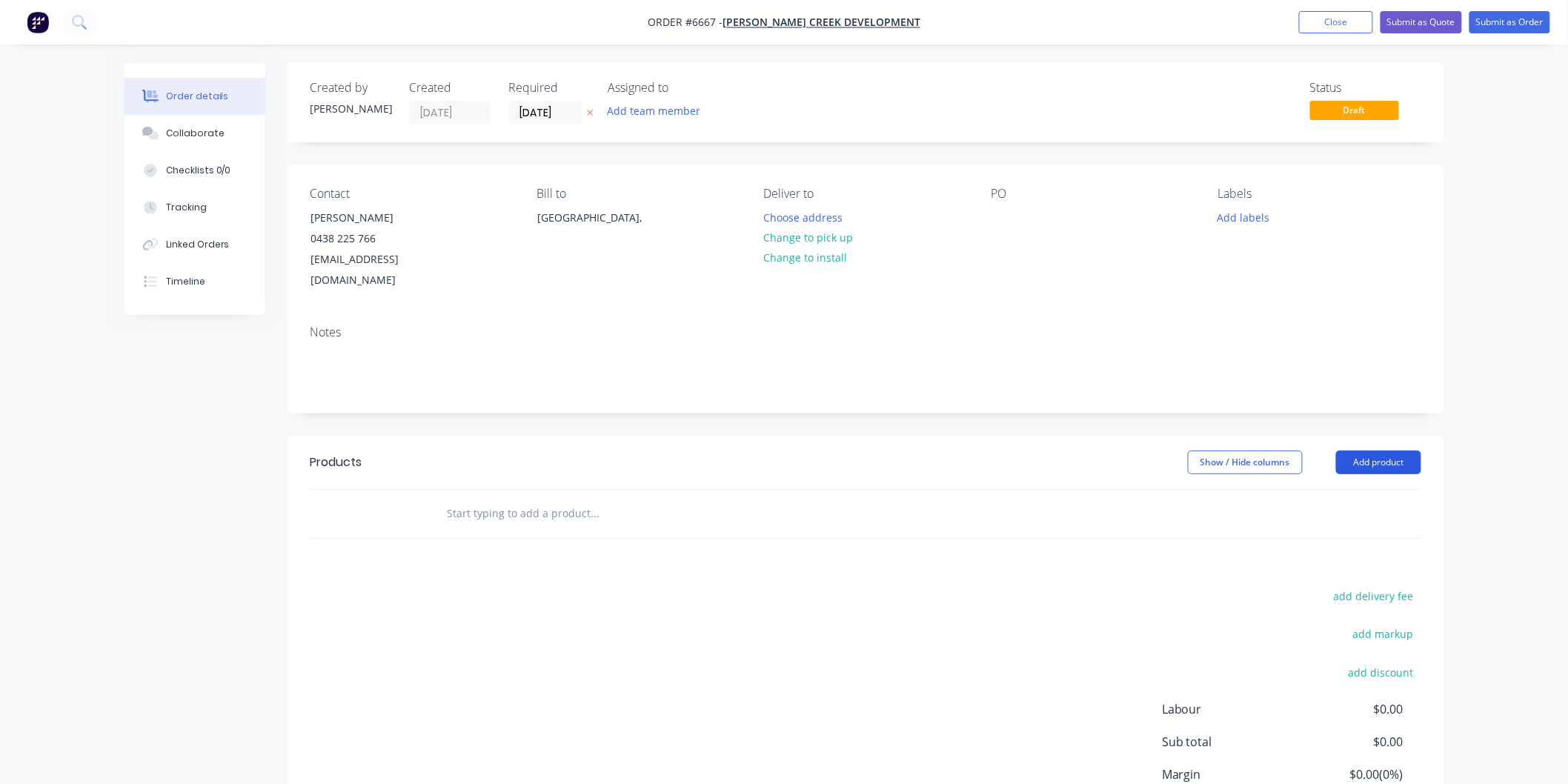
click at [1367, 450] on button "Add product" at bounding box center [1379, 462] width 85 height 24
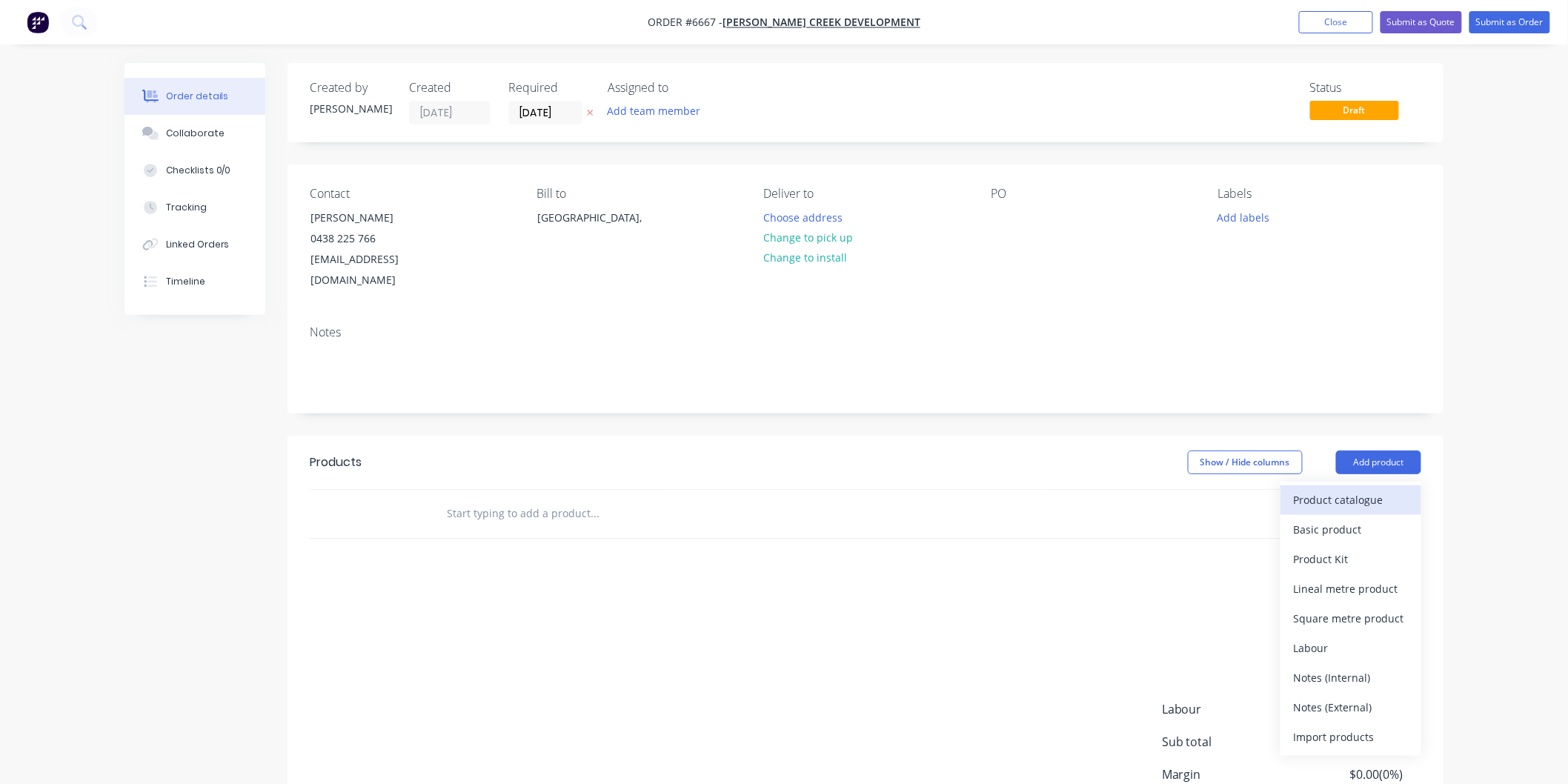
click at [1338, 485] on button "Product catalogue" at bounding box center [1350, 500] width 141 height 29
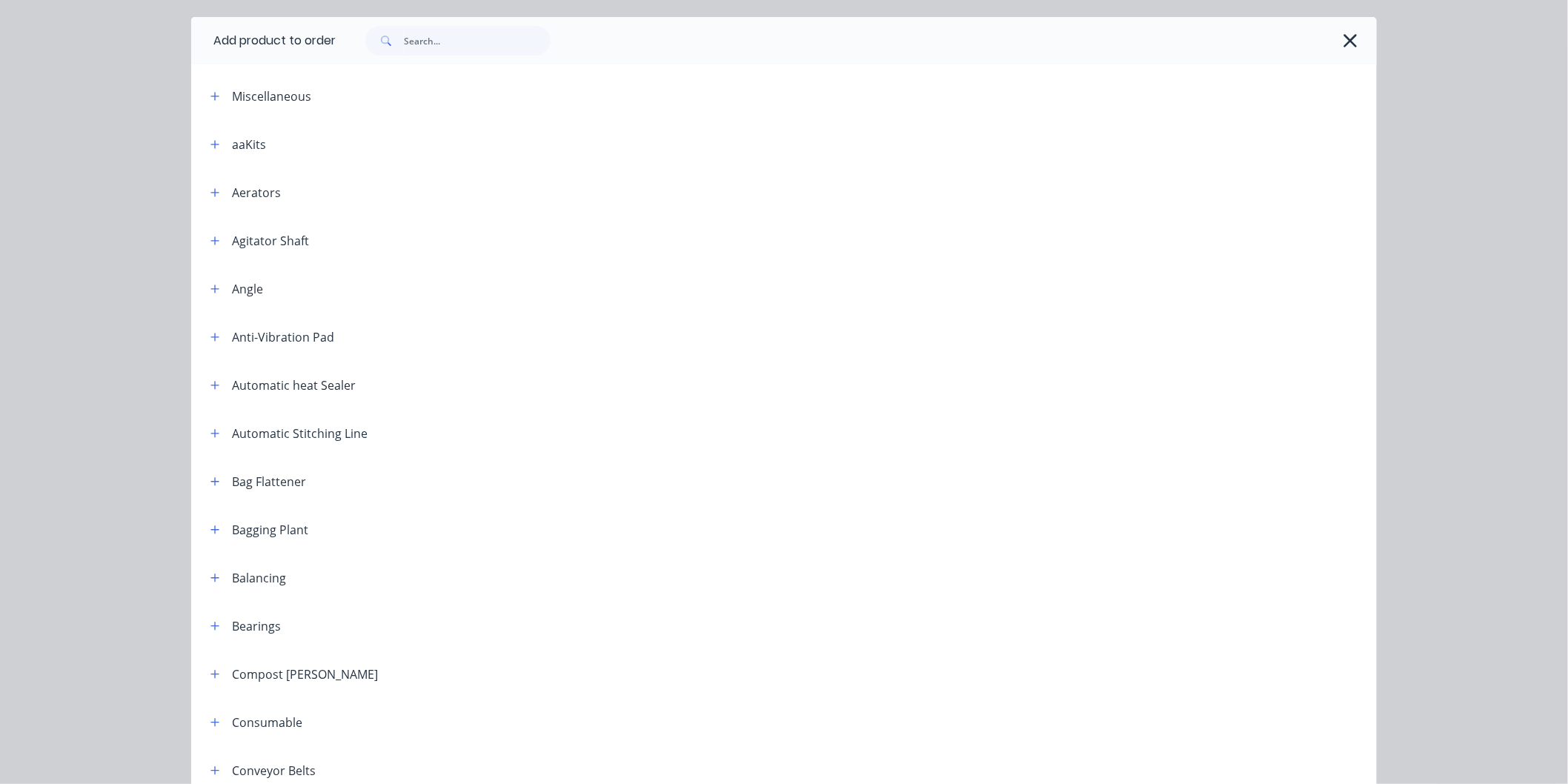
scroll to position [165, 0]
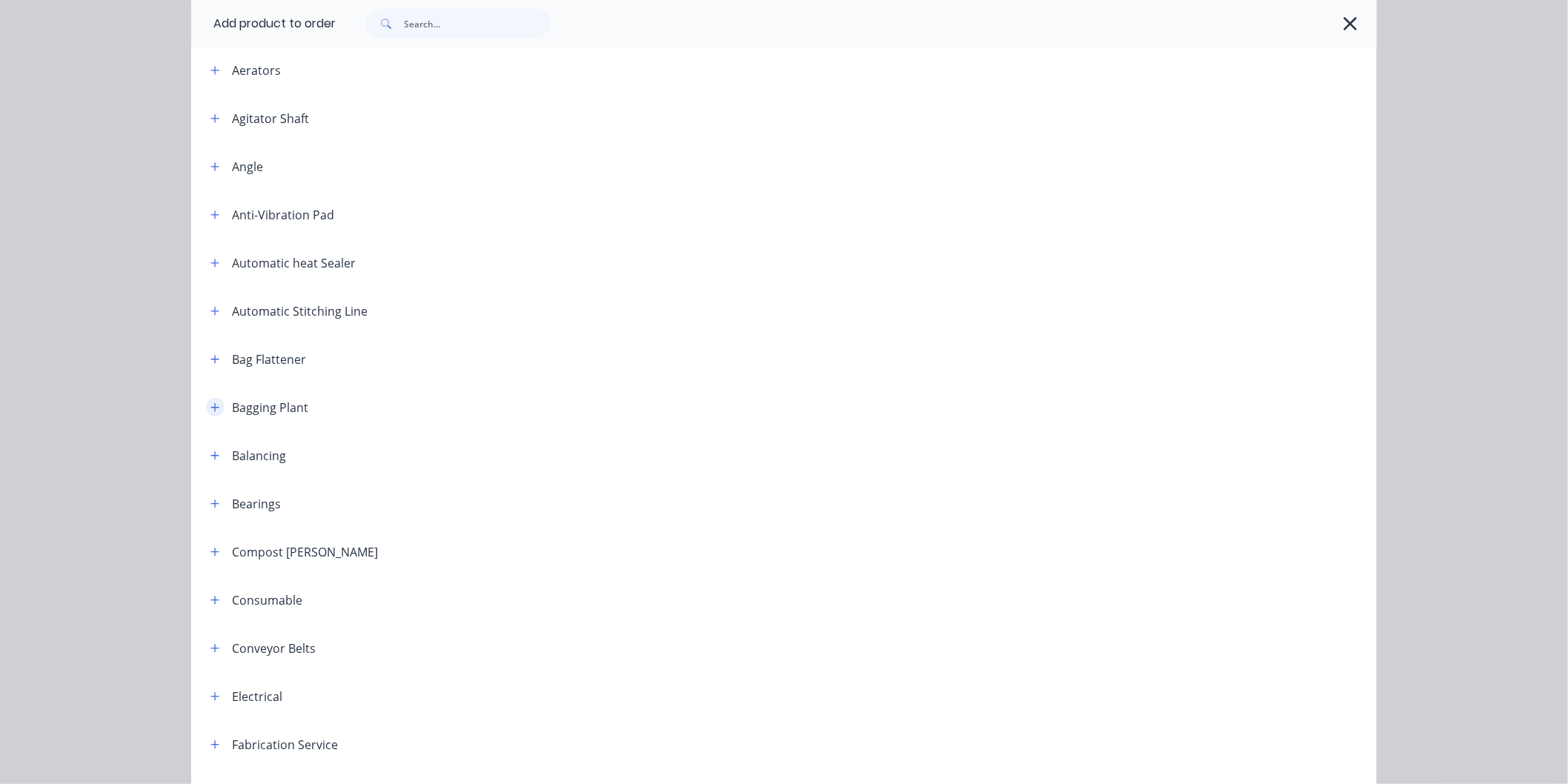
click at [213, 405] on button "button" at bounding box center [215, 407] width 18 height 18
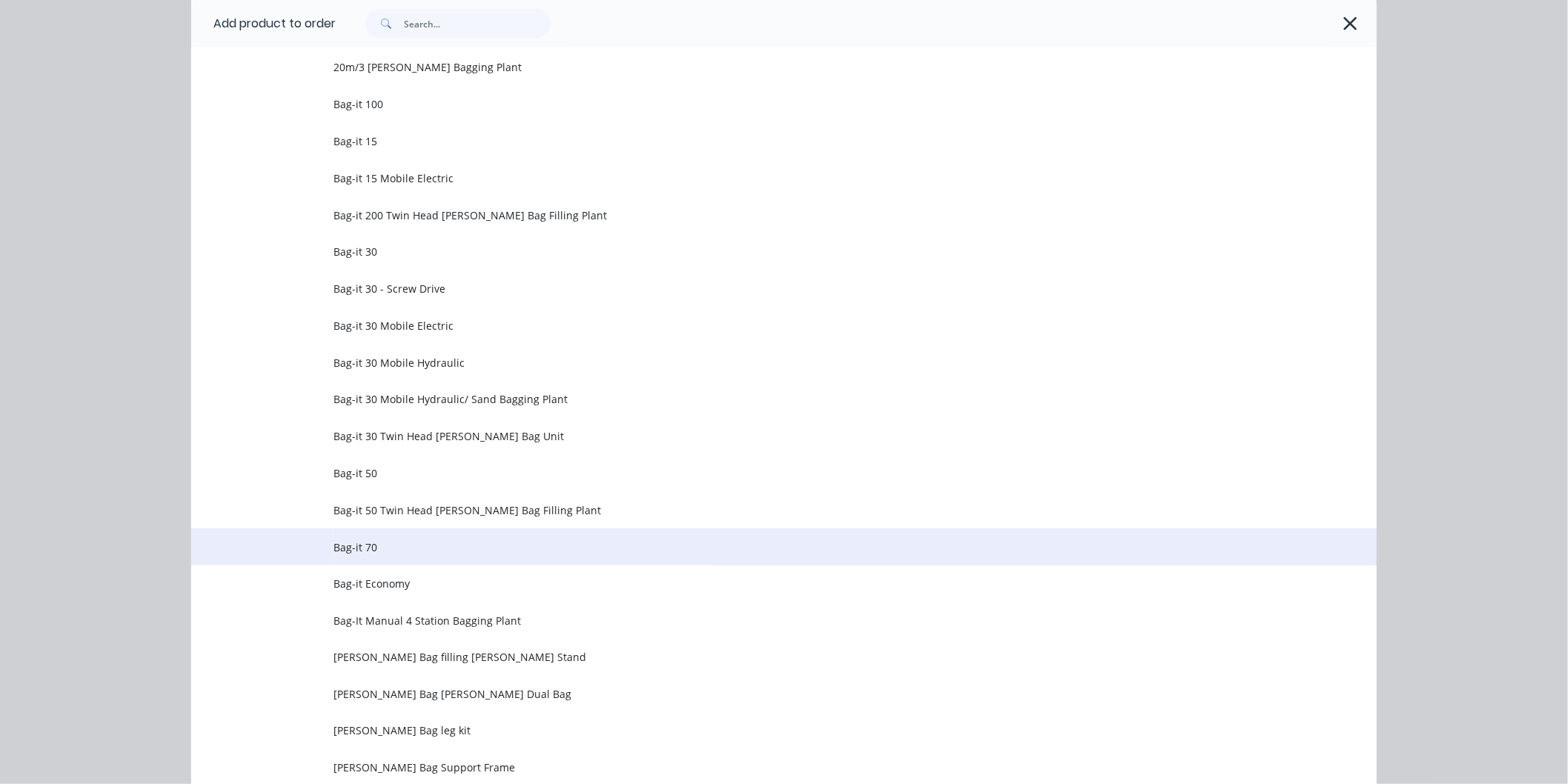
scroll to position [575, 0]
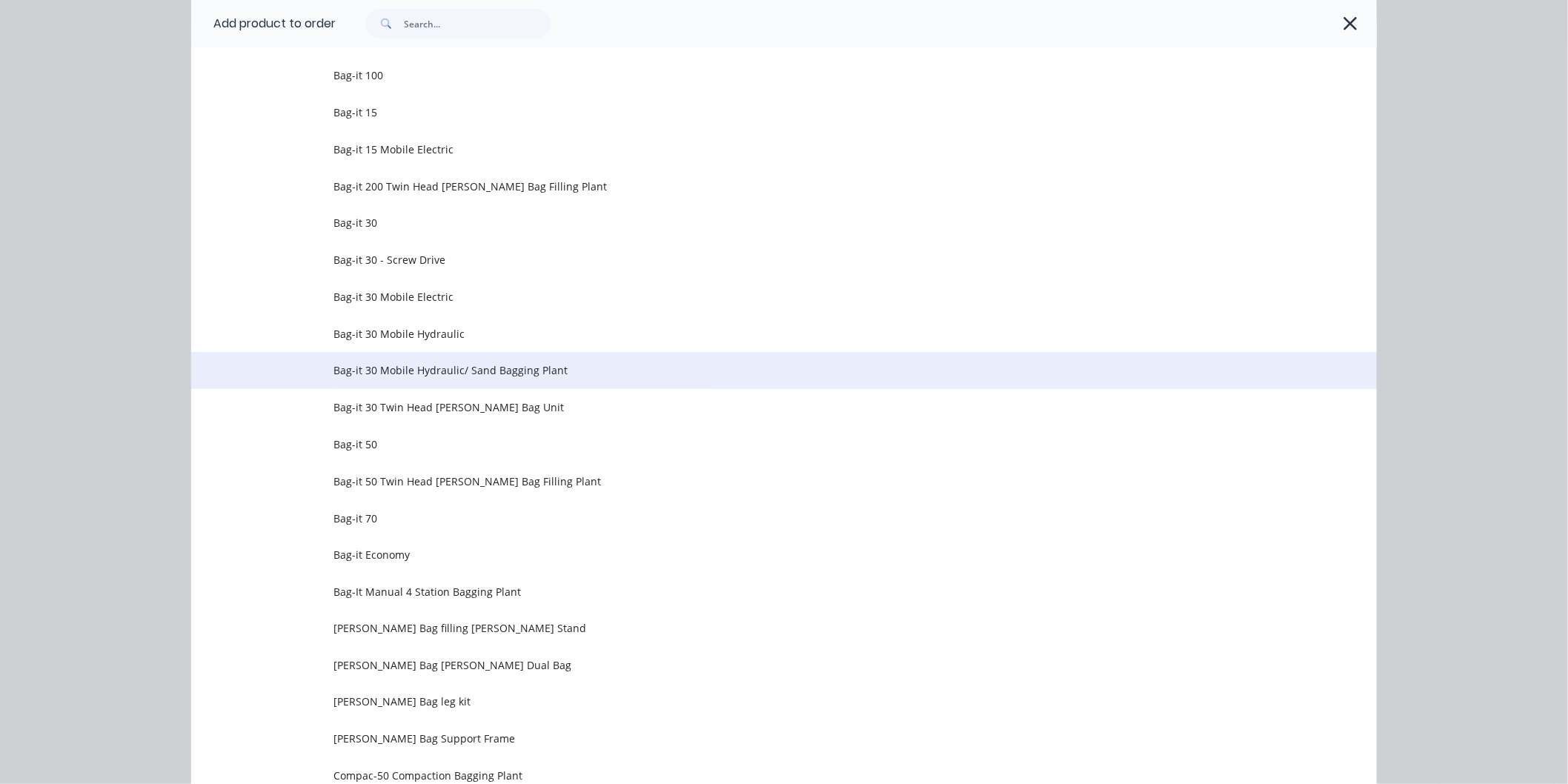
click at [390, 365] on span "Bag-it 30 Mobile Hydraulic/ Sand Bagging Plant" at bounding box center [751, 369] width 835 height 16
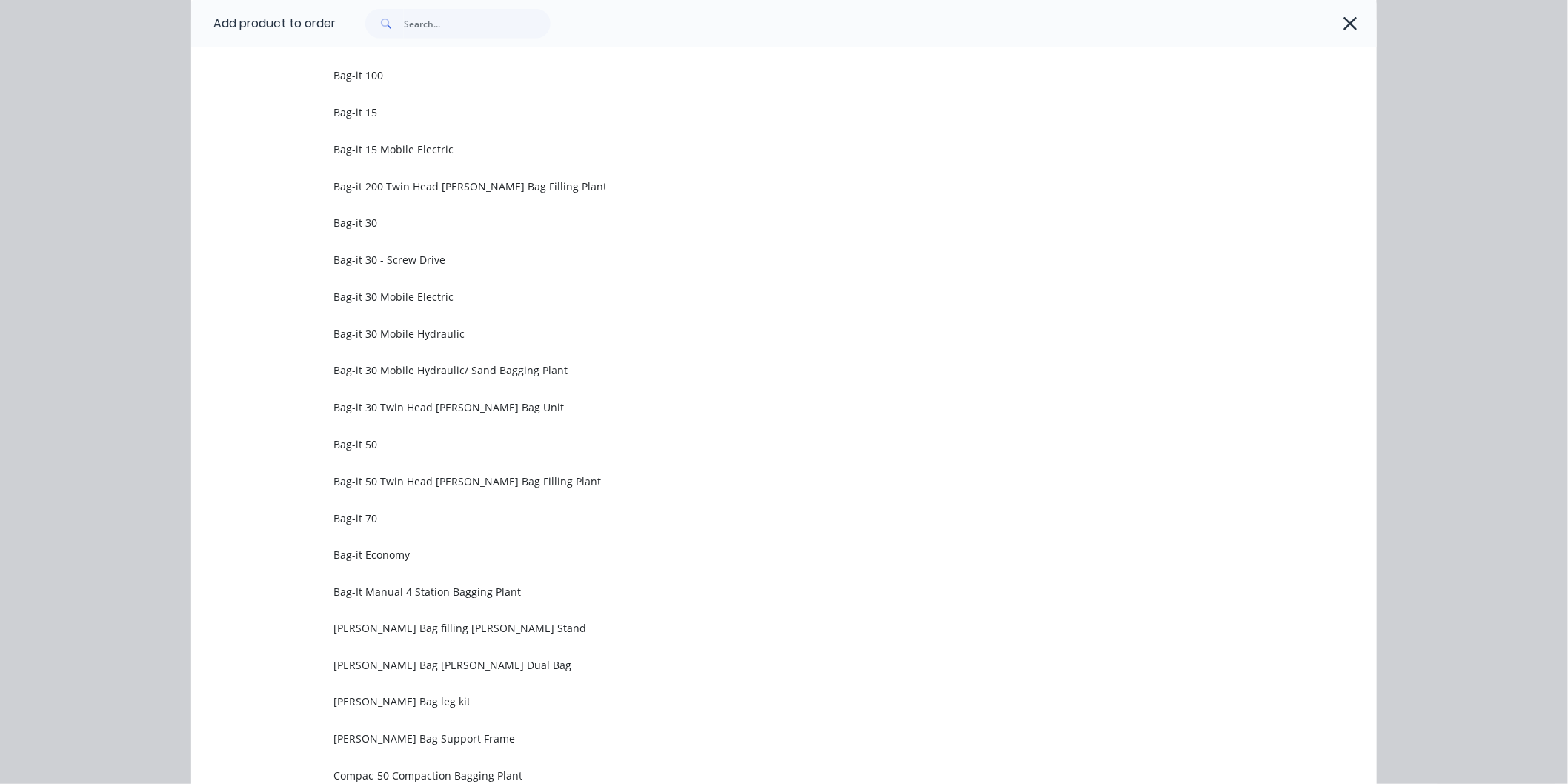
scroll to position [0, 0]
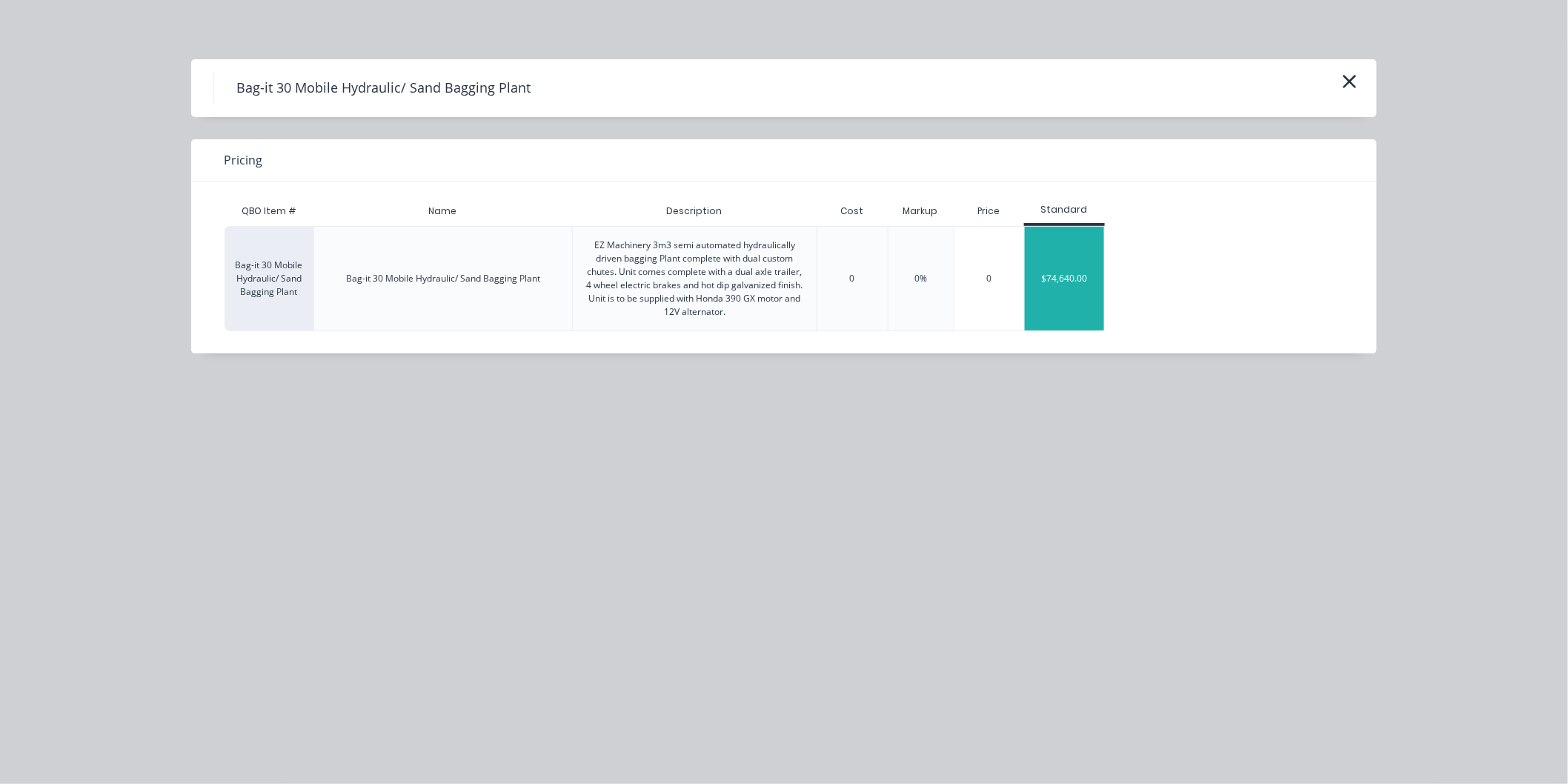
click at [1056, 281] on div "$74,640.00" at bounding box center [1064, 278] width 79 height 104
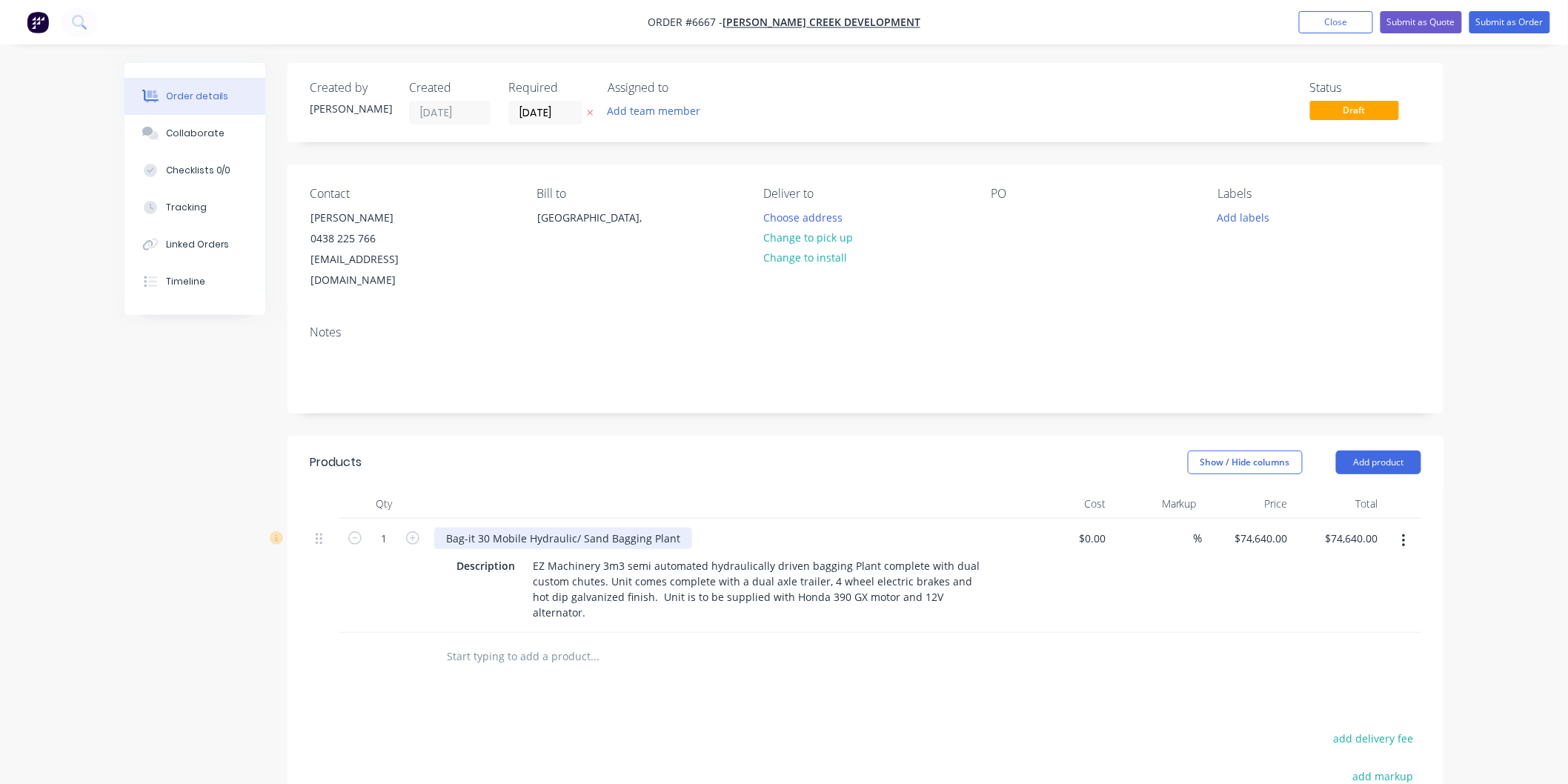
click at [568, 528] on div "Bag-it 30 Mobile Hydraulic/ Sand Bagging Plant" at bounding box center [562, 538] width 258 height 21
click at [528, 528] on div "Bag-it 30 Mobile Hydraulic/ Sand Bagging Plant" at bounding box center [562, 538] width 258 height 21
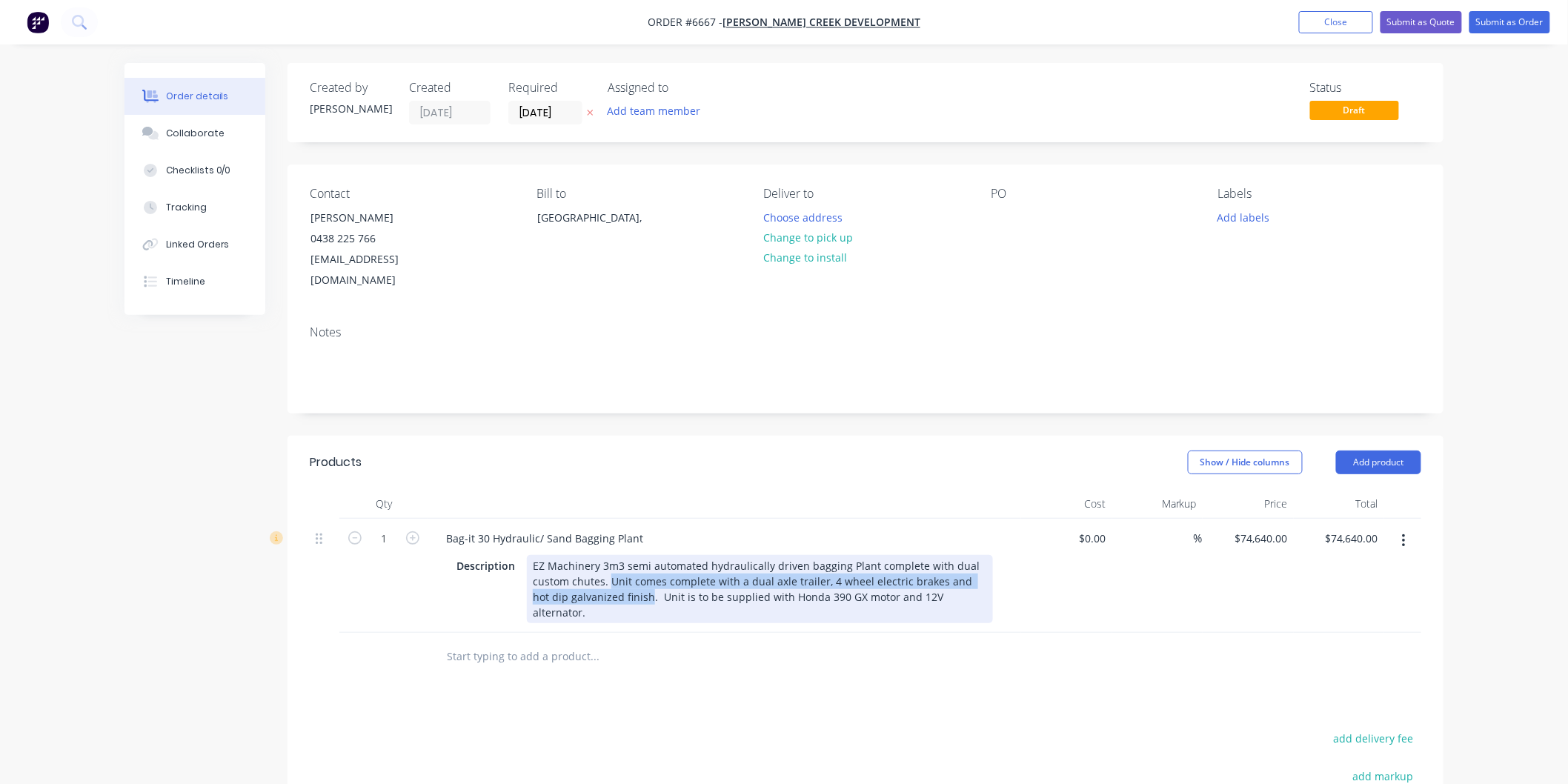
drag, startPoint x: 631, startPoint y: 575, endPoint x: 608, endPoint y: 560, distance: 27.5
click at [608, 560] on div "EZ Machinery 3m3 semi automated hydraulically driven bagging Plant complete wit…" at bounding box center [759, 589] width 466 height 68
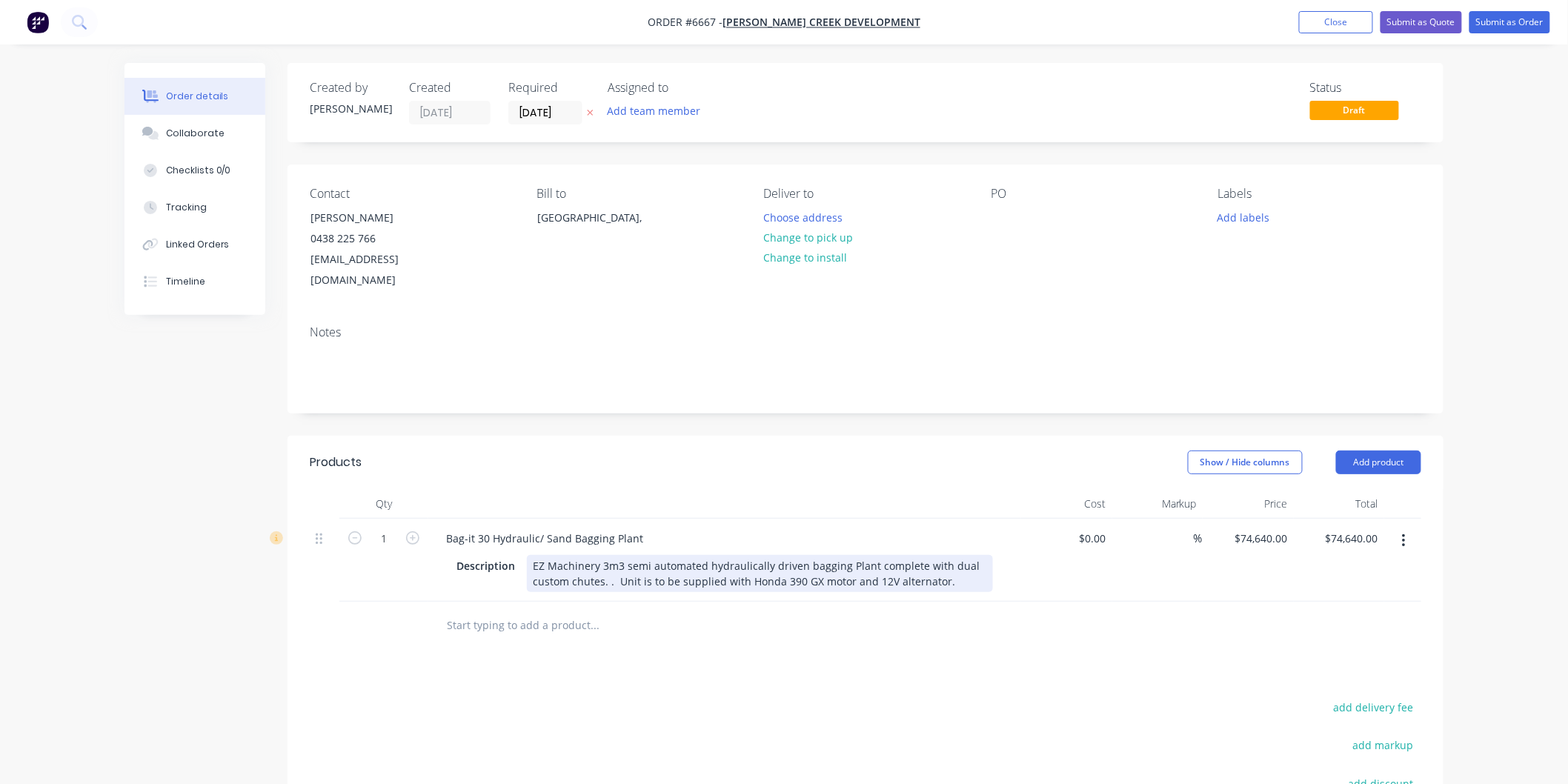
click at [946, 560] on div "EZ Machinery 3m3 semi automated hydraulically driven bagging Plant complete wit…" at bounding box center [759, 574] width 466 height 37
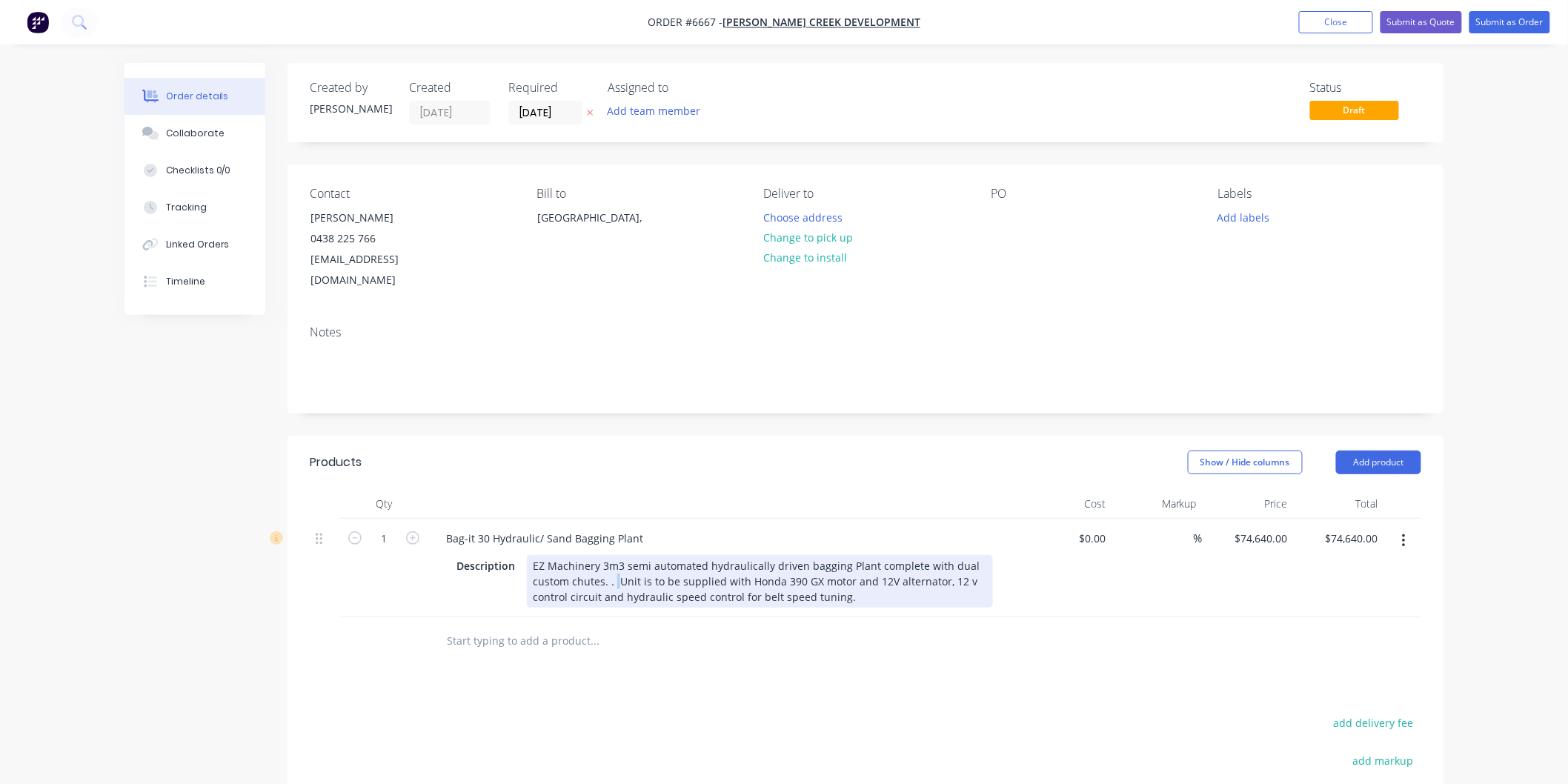
click at [615, 560] on div "EZ Machinery 3m3 semi automated hydraulically driven bagging Plant complete wit…" at bounding box center [759, 581] width 466 height 52
click at [611, 557] on div "EZ Machinery 3m3 semi automated hydraulically driven bagging Plant complete wit…" at bounding box center [759, 589] width 466 height 68
click at [635, 561] on div "EZ Machinery 3m3 semi automated hydraulically driven bagging Plant complete wit…" at bounding box center [759, 589] width 466 height 68
click at [724, 558] on div "EZ Machinery 3m3 semi automated hydraulically driven bagging Plant complete wit…" at bounding box center [759, 589] width 466 height 68
drag, startPoint x: 920, startPoint y: 560, endPoint x: 936, endPoint y: 530, distance: 34.0
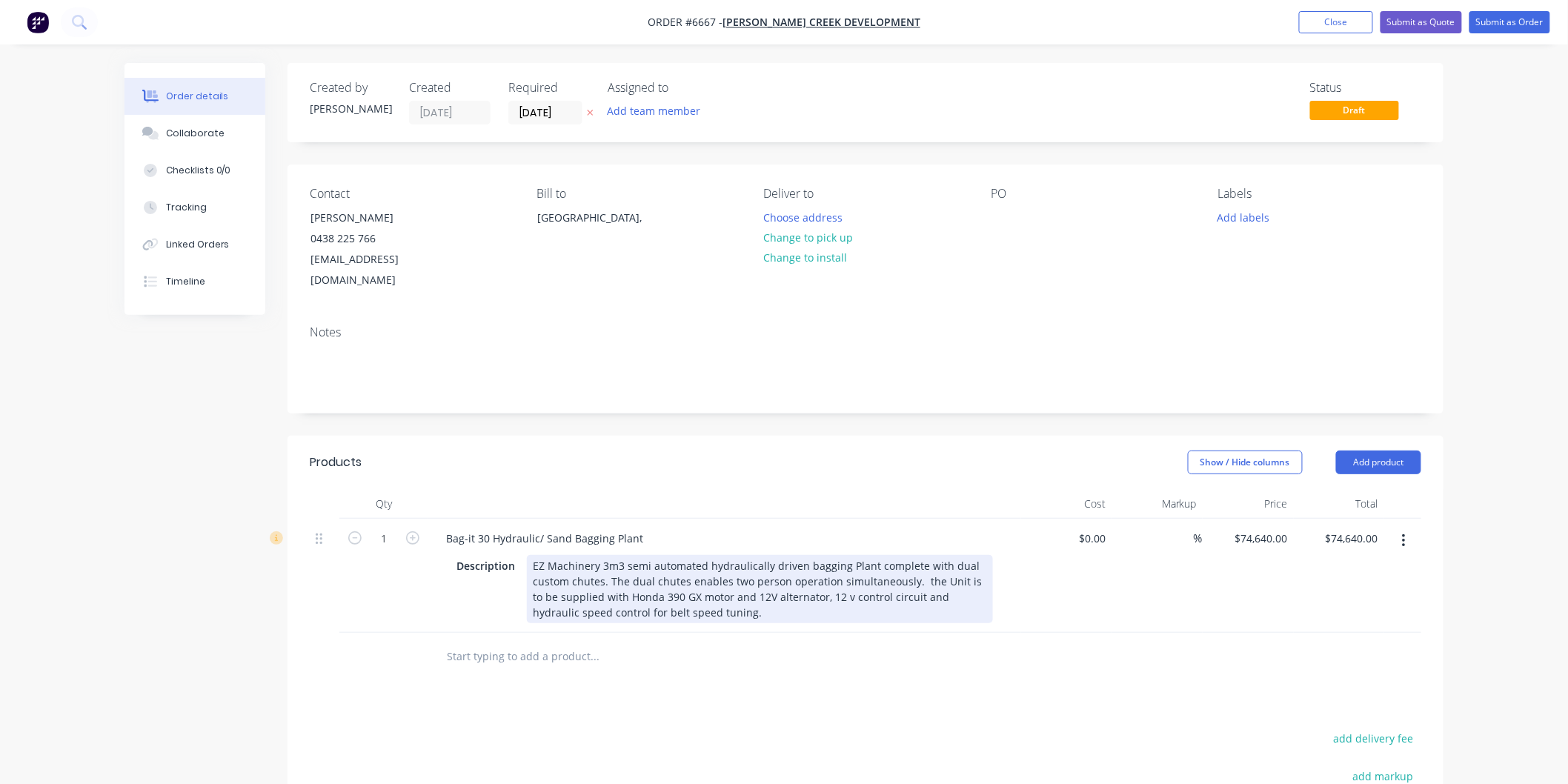
click at [920, 557] on div "EZ Machinery 3m3 semi automated hydraulically driven bagging Plant complete wit…" at bounding box center [759, 589] width 466 height 68
click at [942, 556] on div "EZ Machinery 3m3 semi automated hydraulically driven bagging Plant complete wit…" at bounding box center [759, 589] width 466 height 68
click at [977, 562] on div "EZ Machinery 3m3 semi automated hydraulically driven bagging Plant complete wit…" at bounding box center [759, 589] width 466 height 68
drag, startPoint x: 682, startPoint y: 576, endPoint x: 598, endPoint y: 573, distance: 84.1
click at [598, 573] on div "EZ Machinery 3m3 semi automated hydraulically driven bagging Plant complete wit…" at bounding box center [759, 589] width 466 height 68
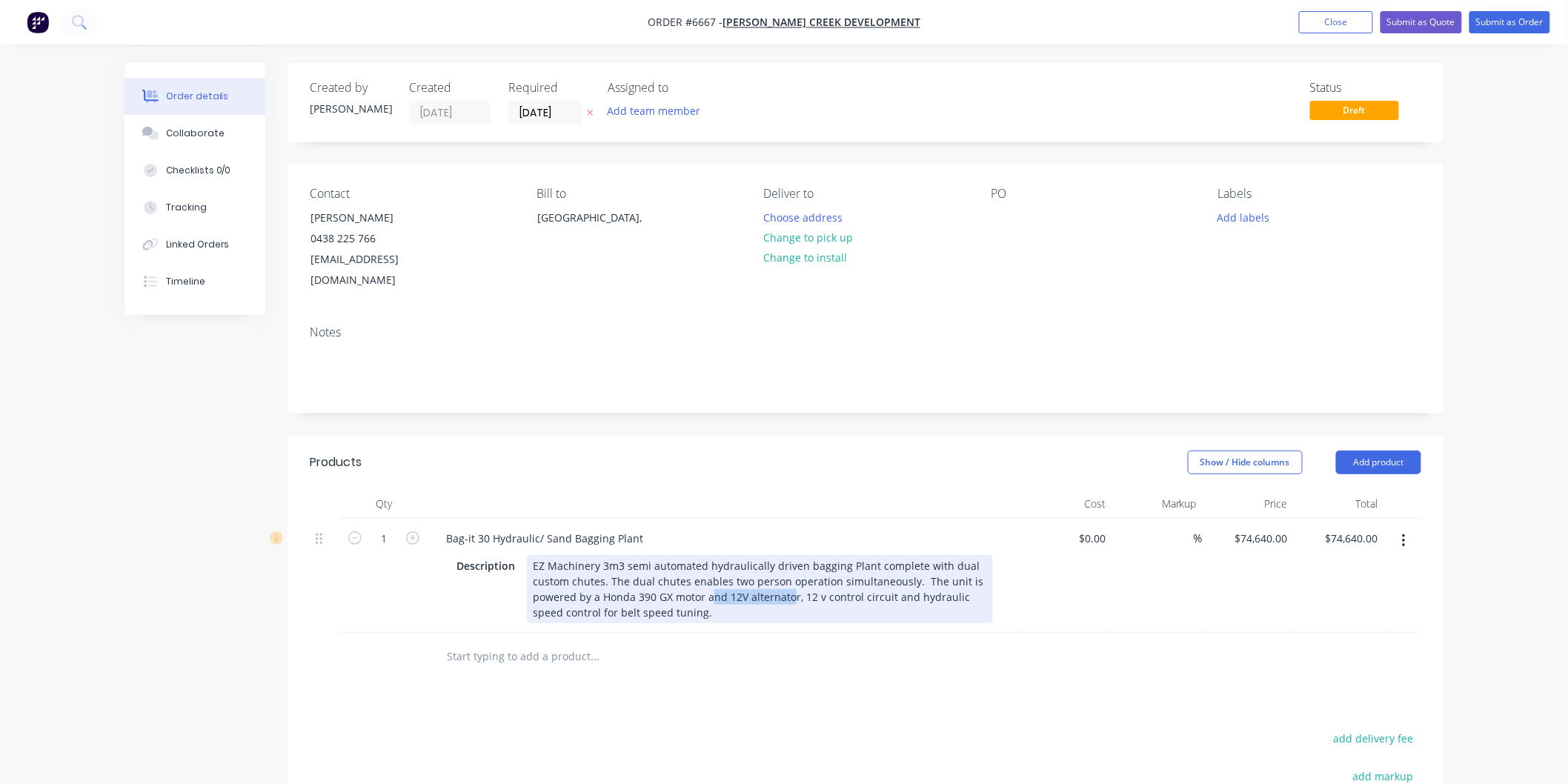
drag, startPoint x: 791, startPoint y: 574, endPoint x: 707, endPoint y: 574, distance: 84.0
click at [707, 574] on div "EZ Machinery 3m3 semi automated hydraulically driven bagging Plant complete wit…" at bounding box center [759, 589] width 466 height 68
click at [812, 575] on div "EZ Machinery 3m3 semi automated hydraulically driven bagging Plant complete wit…" at bounding box center [759, 589] width 466 height 68
click at [756, 589] on div "EZ Machinery 3m3 semi automated hydraulically driven bagging Plant complete wit…" at bounding box center [759, 589] width 466 height 68
click at [823, 578] on div "EZ Machinery 3m3 semi automated hydraulically driven bagging Plant complete wit…" at bounding box center [759, 589] width 466 height 68
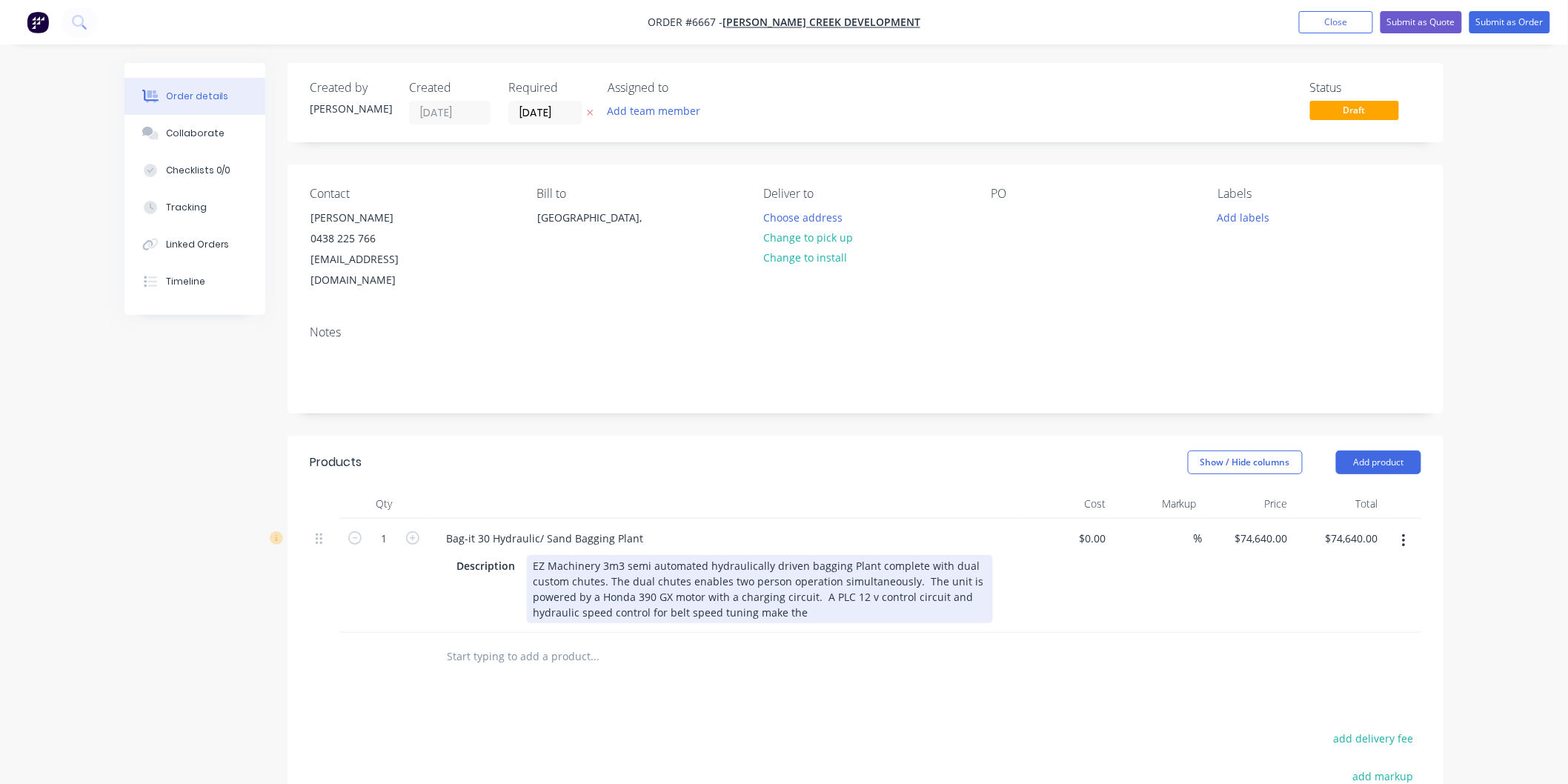
click at [863, 575] on div "EZ Machinery 3m3 semi automated hydraulically driven bagging Plant complete wit…" at bounding box center [759, 589] width 466 height 68
click at [809, 591] on div "EZ Machinery 3m3 semi automated hydraulically driven bagging Plant complete wit…" at bounding box center [759, 589] width 466 height 68
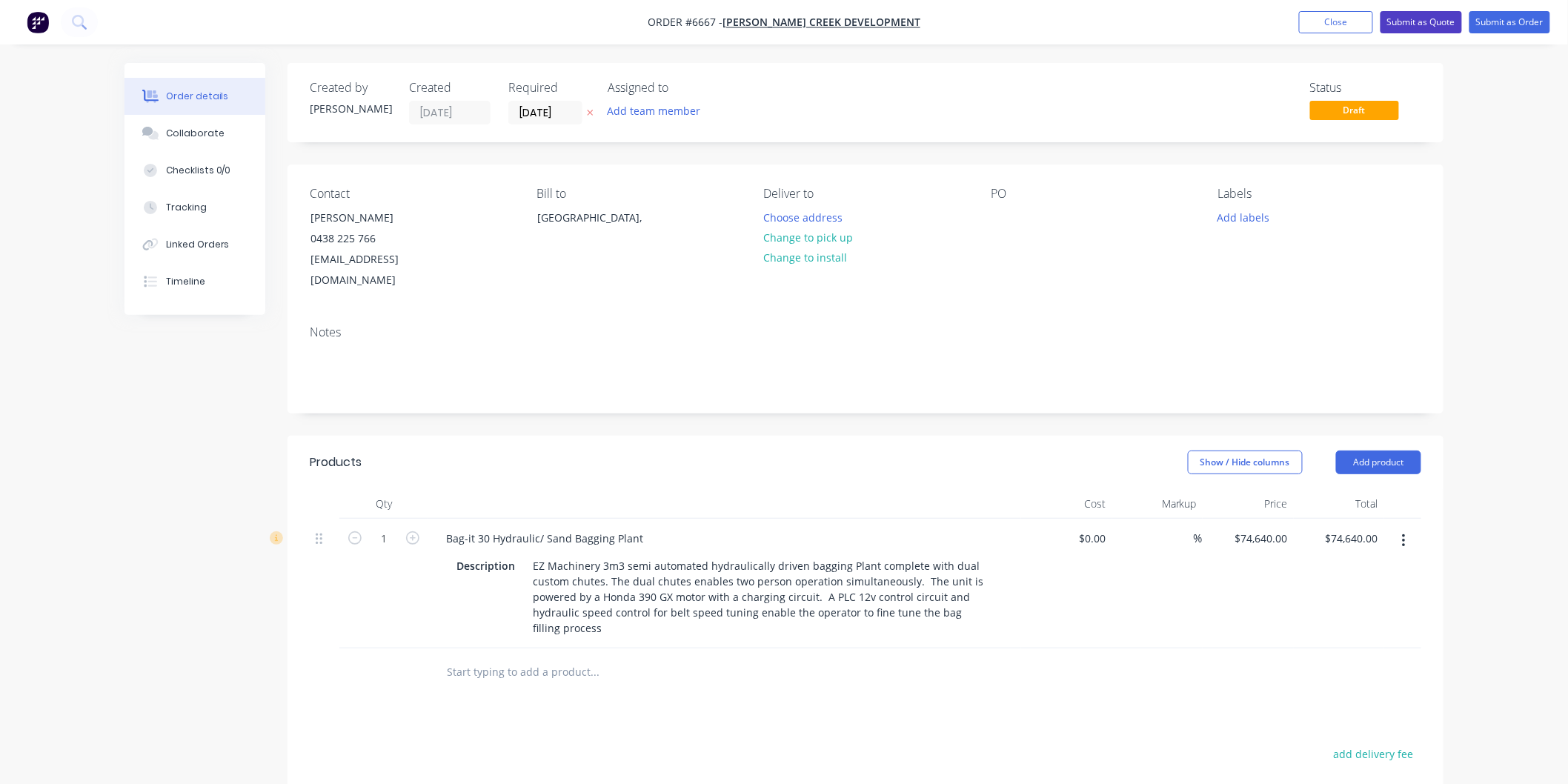
click at [1421, 17] on button "Submit as Quote" at bounding box center [1421, 22] width 82 height 22
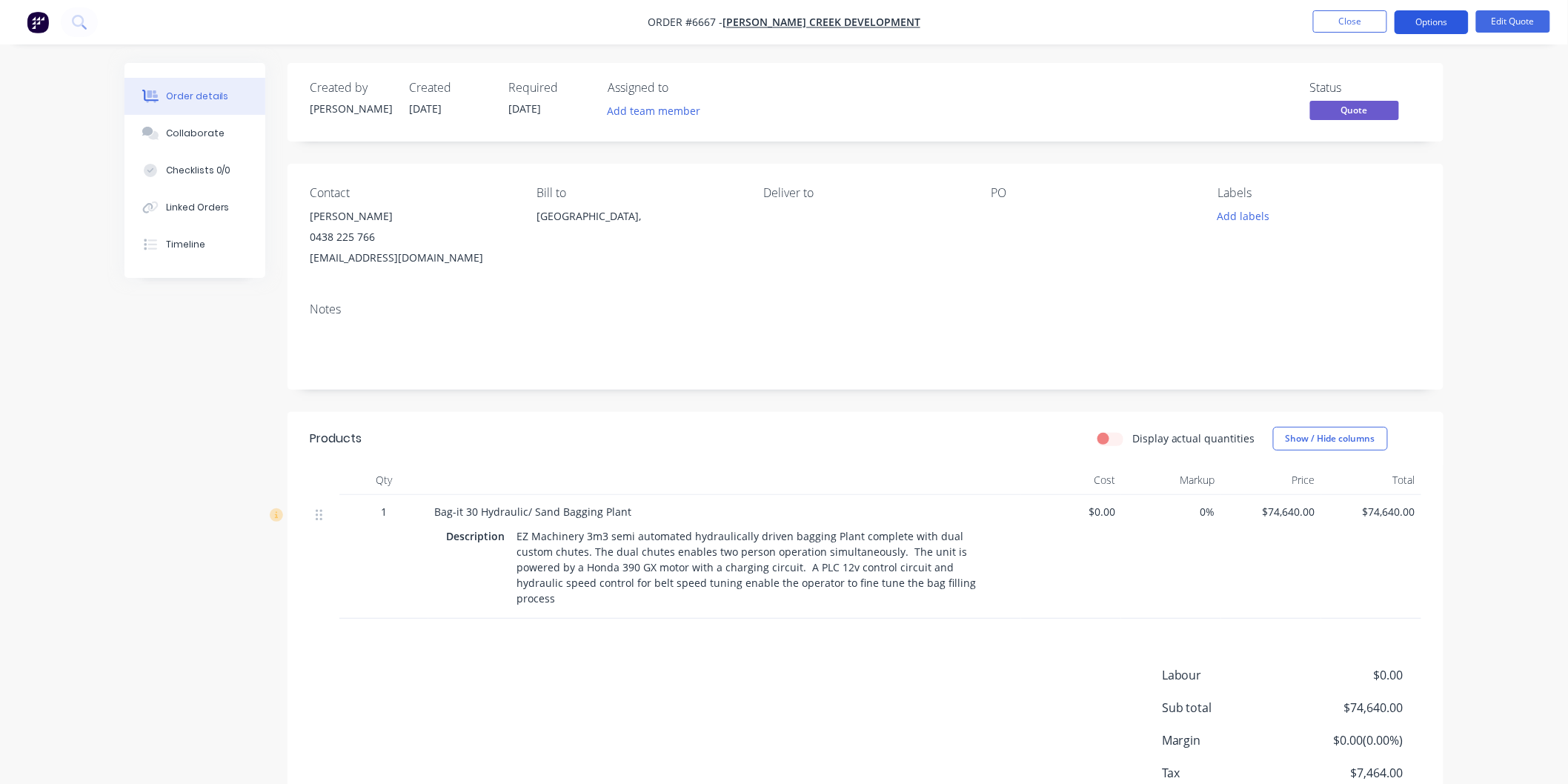
click at [1416, 21] on button "Options" at bounding box center [1431, 22] width 74 height 24
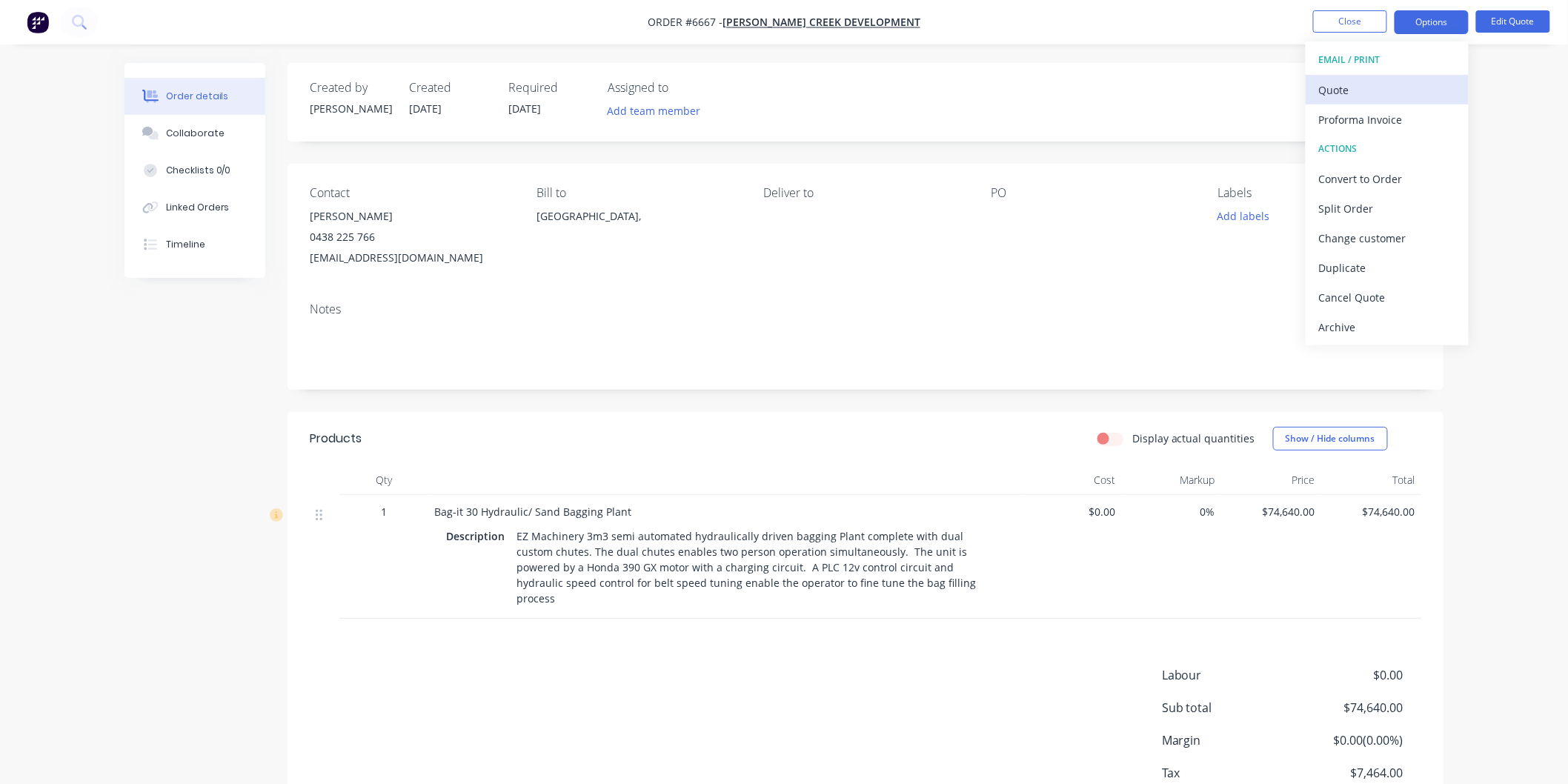
click at [1342, 90] on div "Quote" at bounding box center [1387, 89] width 136 height 21
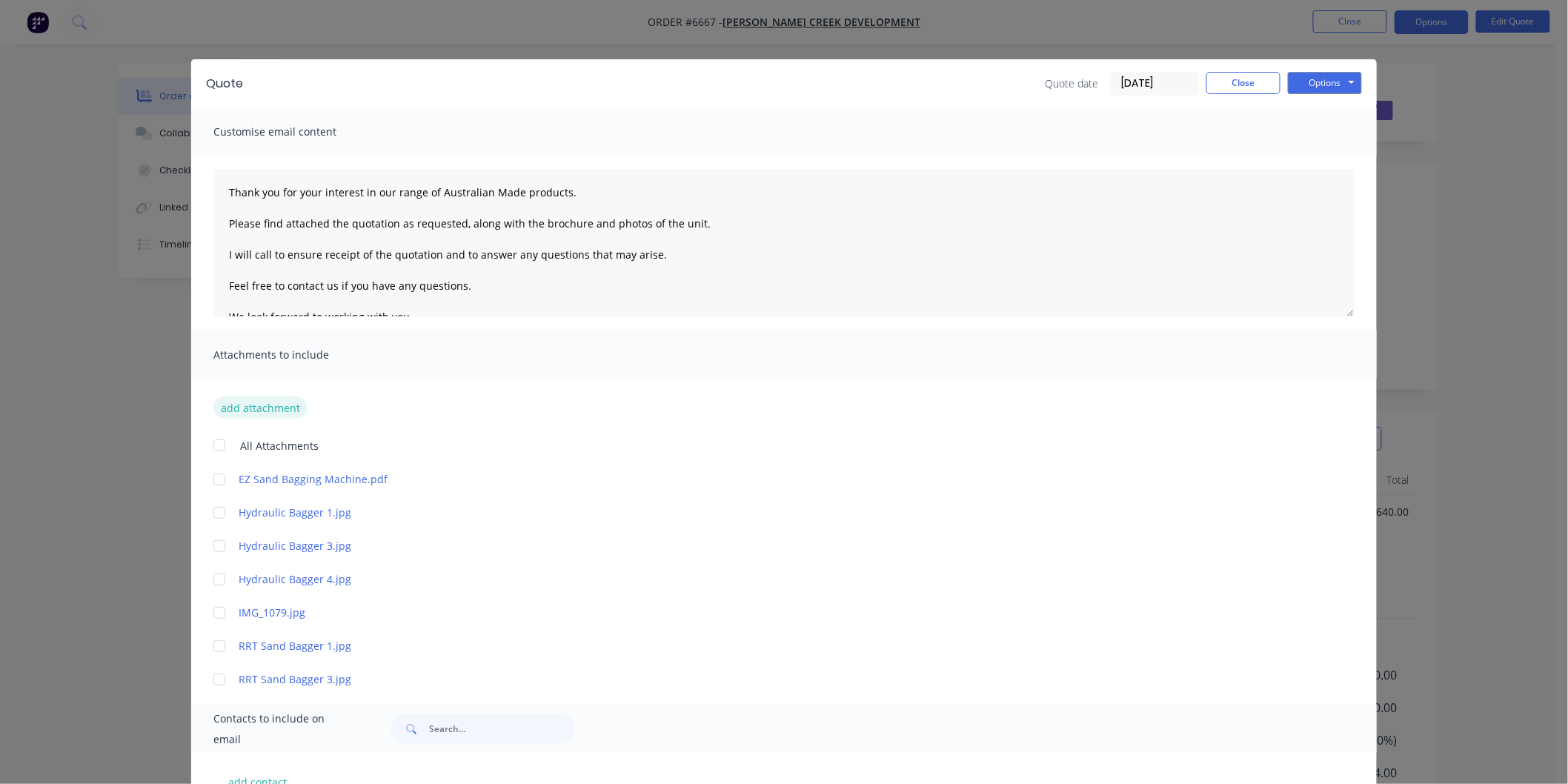
click at [251, 403] on button "add attachment" at bounding box center [260, 407] width 94 height 22
click at [267, 406] on button "add attachment" at bounding box center [260, 407] width 94 height 22
click at [254, 403] on button "add attachment" at bounding box center [260, 407] width 94 height 22
click at [249, 403] on button "add attachment" at bounding box center [260, 407] width 94 height 22
click at [256, 403] on button "add attachment" at bounding box center [260, 407] width 94 height 22
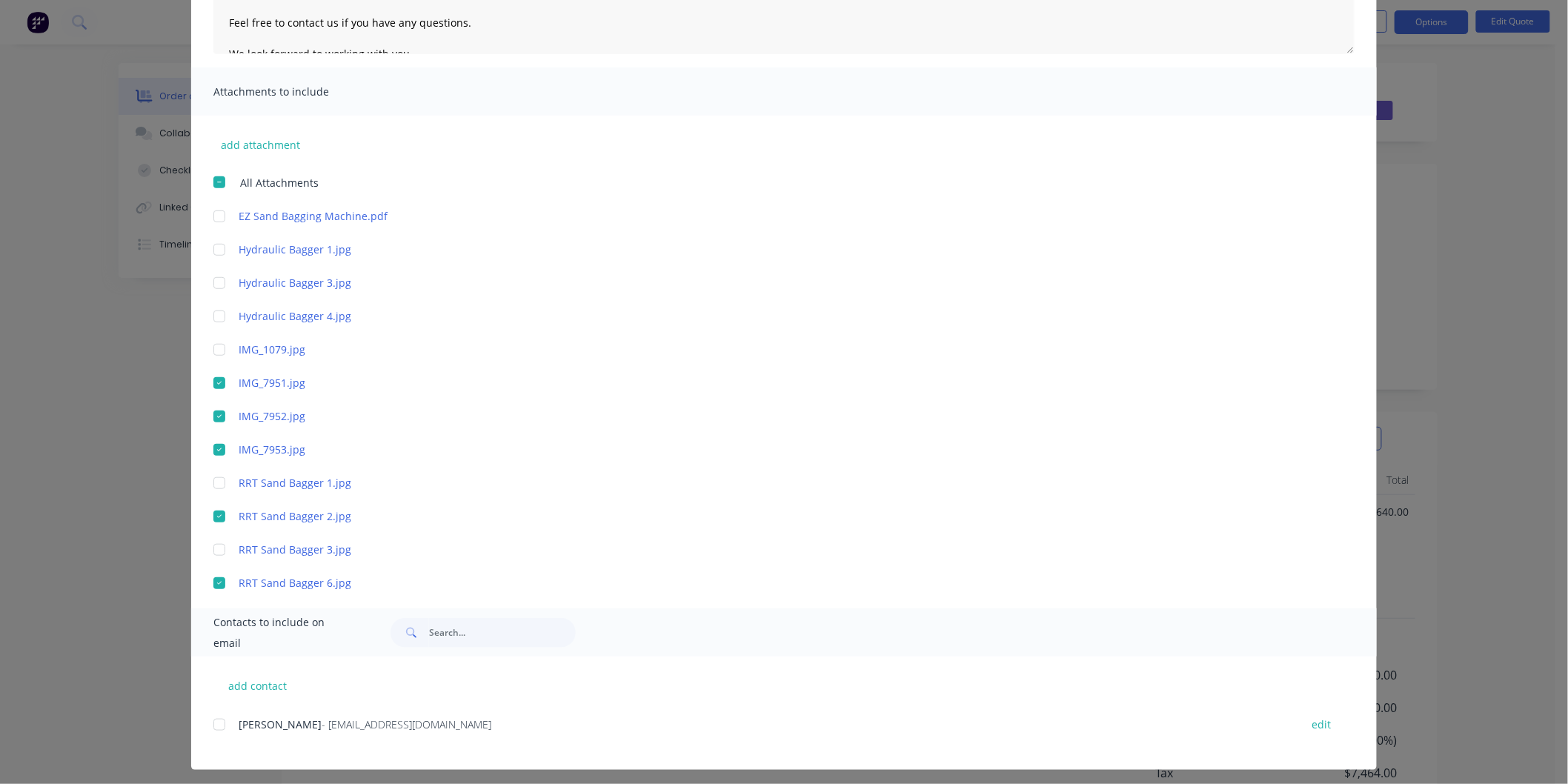
scroll to position [269, 0]
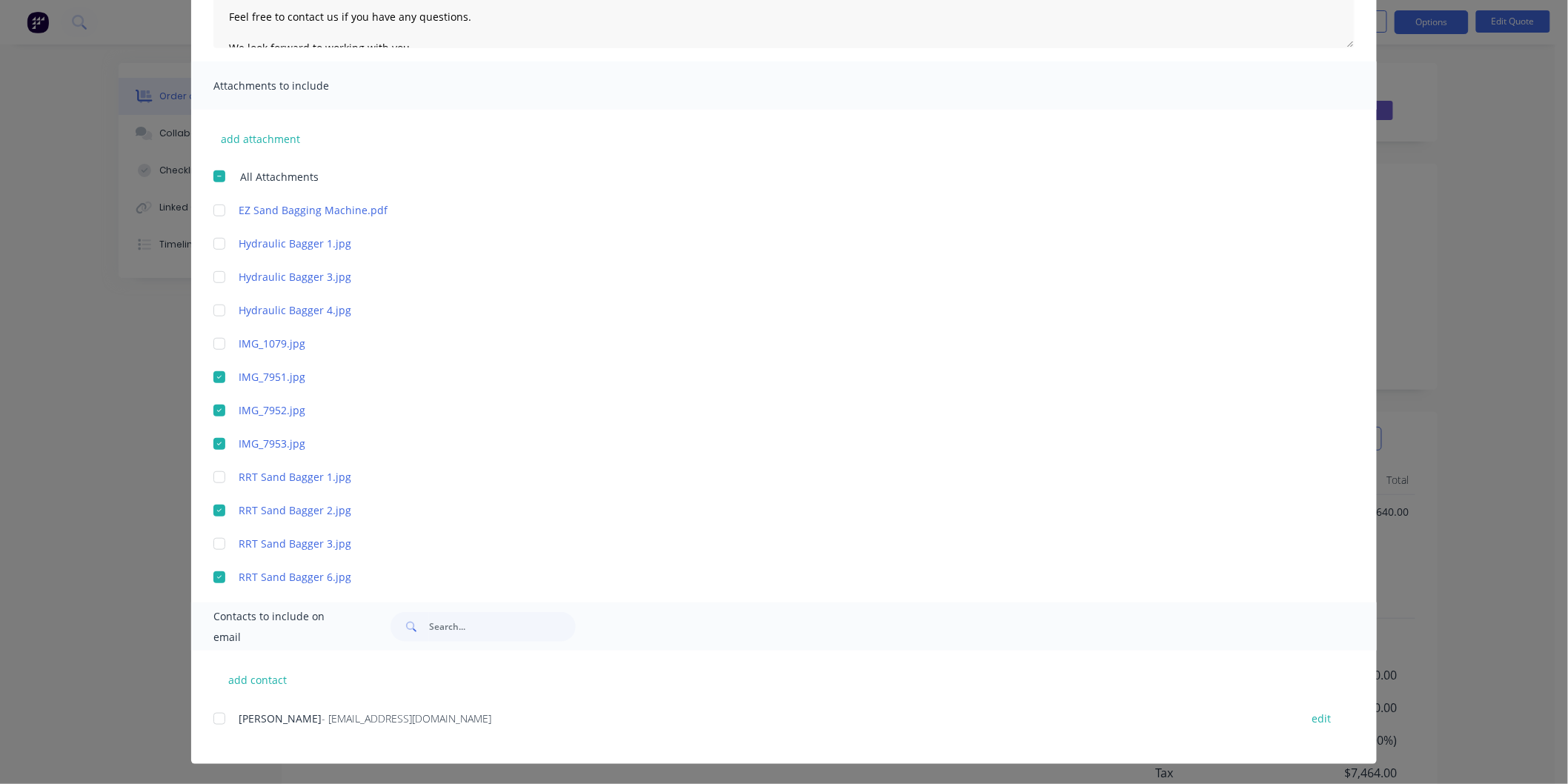
click at [216, 712] on div at bounding box center [220, 719] width 29 height 29
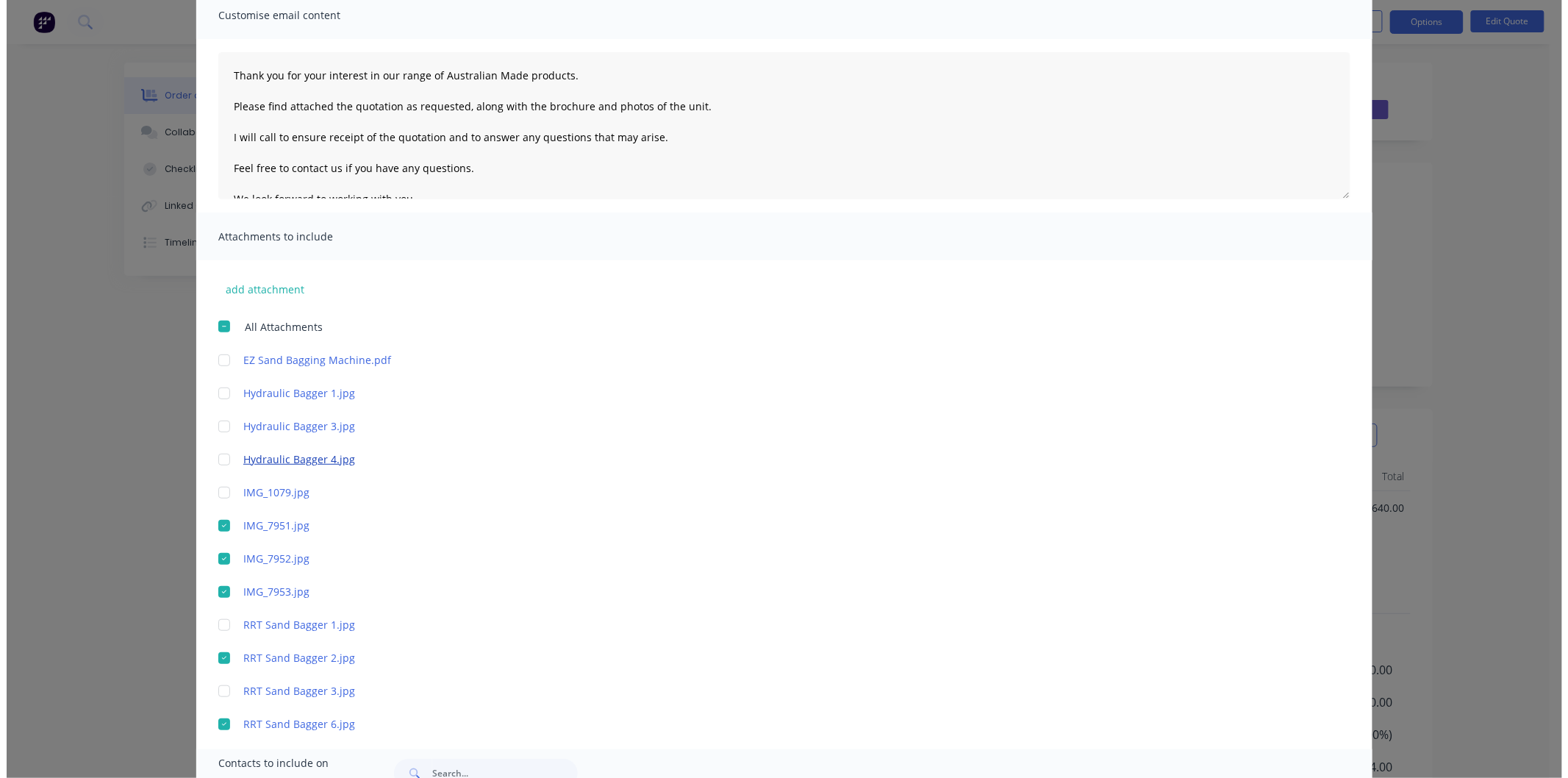
scroll to position [0, 0]
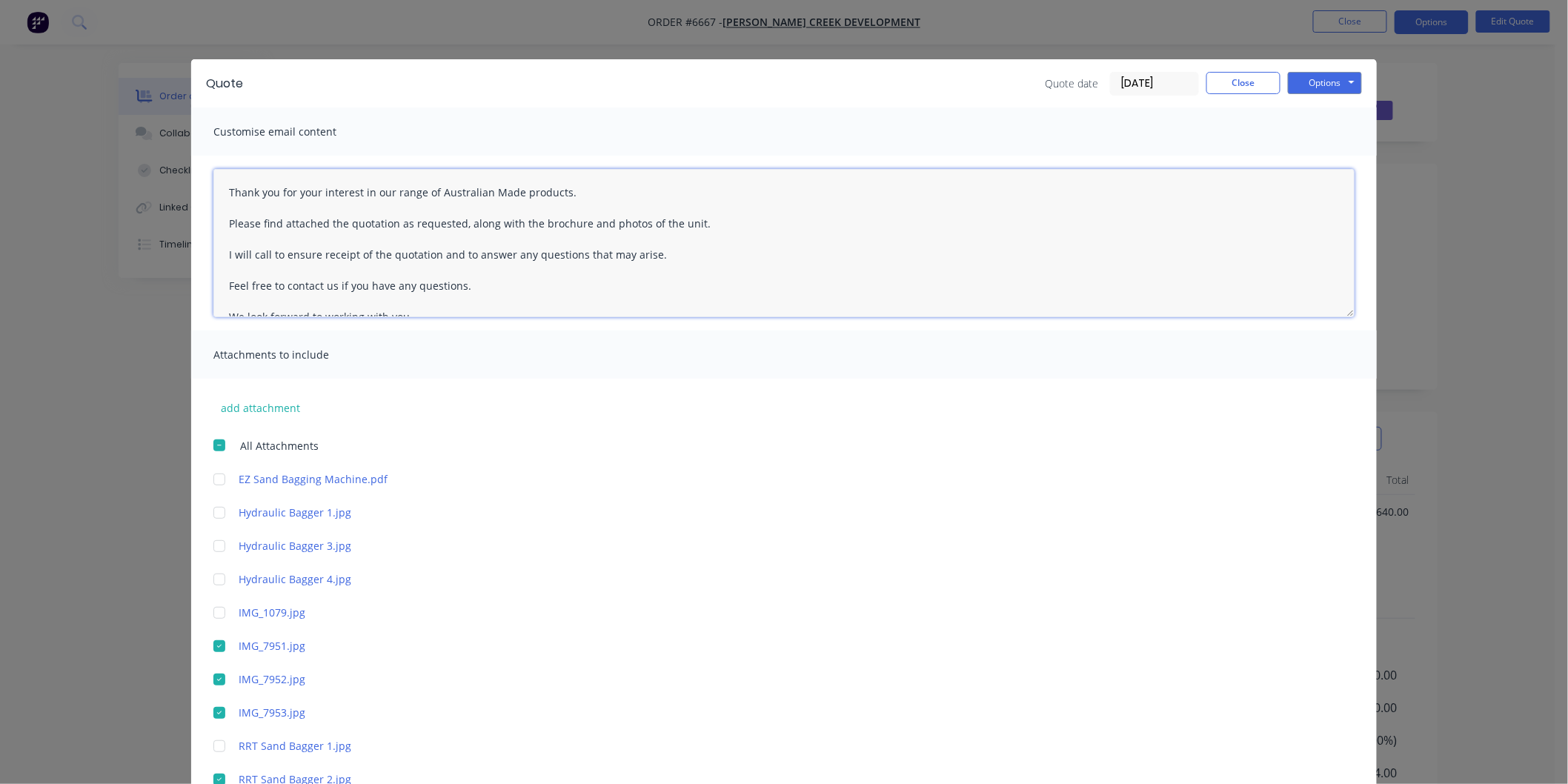
click at [222, 188] on textarea "Thank you for your interest in our range of Australian Made products. Please fi…" at bounding box center [784, 243] width 1142 height 148
click at [242, 195] on textarea "Thank you for your interest in our range of Australian Made products. Please fi…" at bounding box center [784, 243] width 1142 height 148
type textarea "[PERSON_NAME] Thank you for your interest in our range of Australian Made produ…"
click at [1327, 82] on button "Options" at bounding box center [1324, 83] width 74 height 22
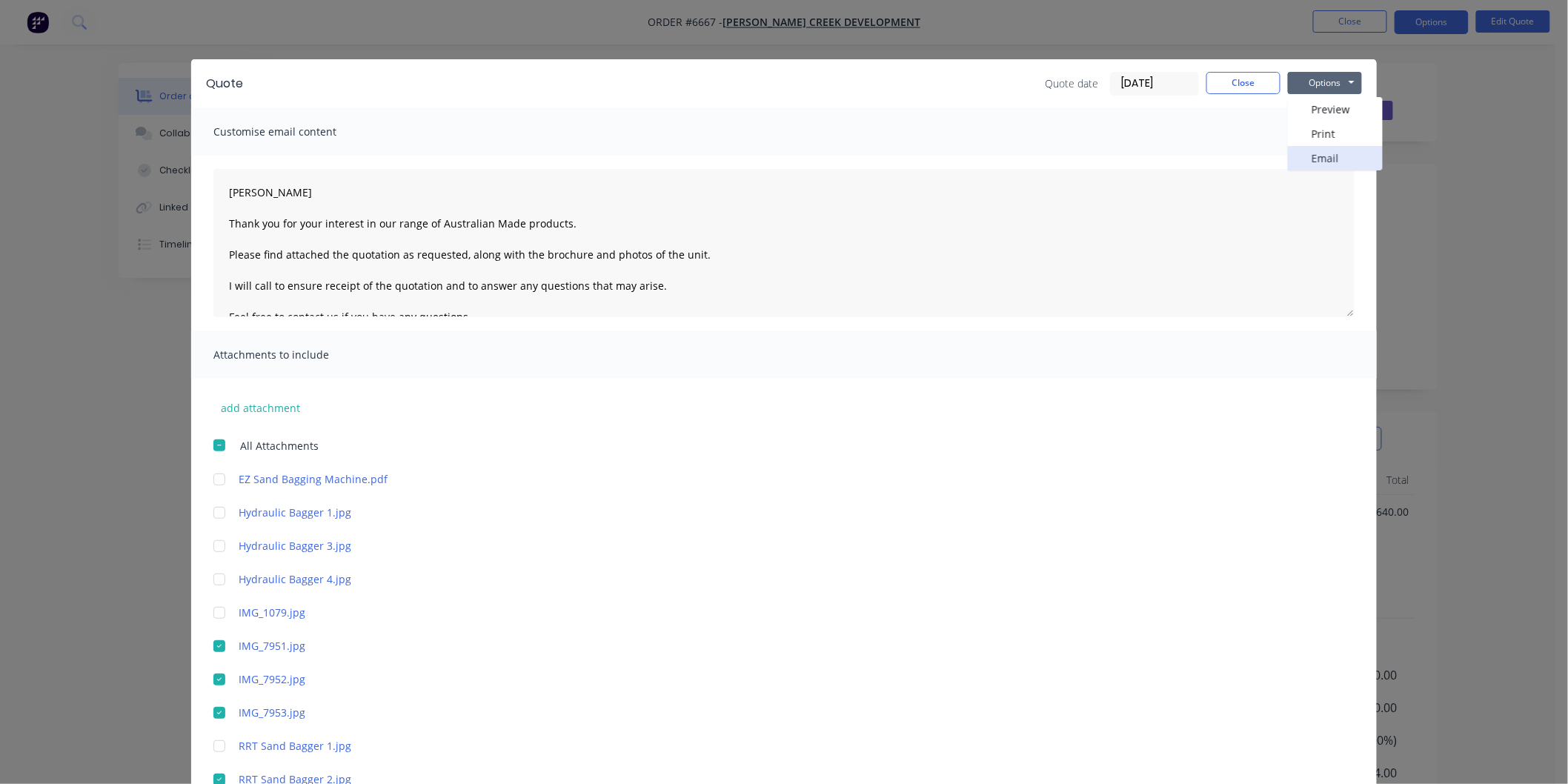
click at [1327, 153] on button "Email" at bounding box center [1335, 158] width 95 height 25
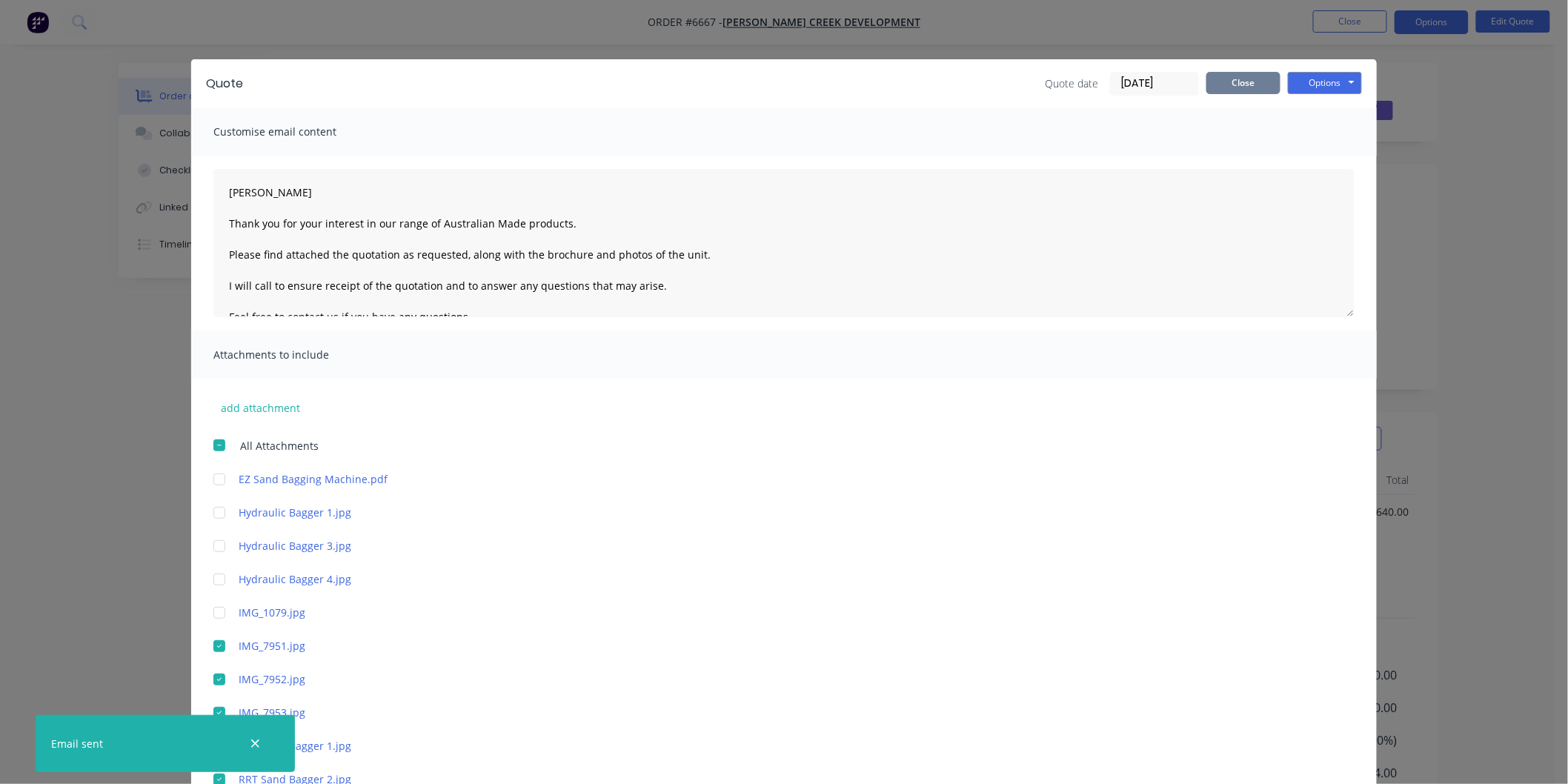
click at [1229, 80] on button "Close" at bounding box center [1244, 83] width 74 height 22
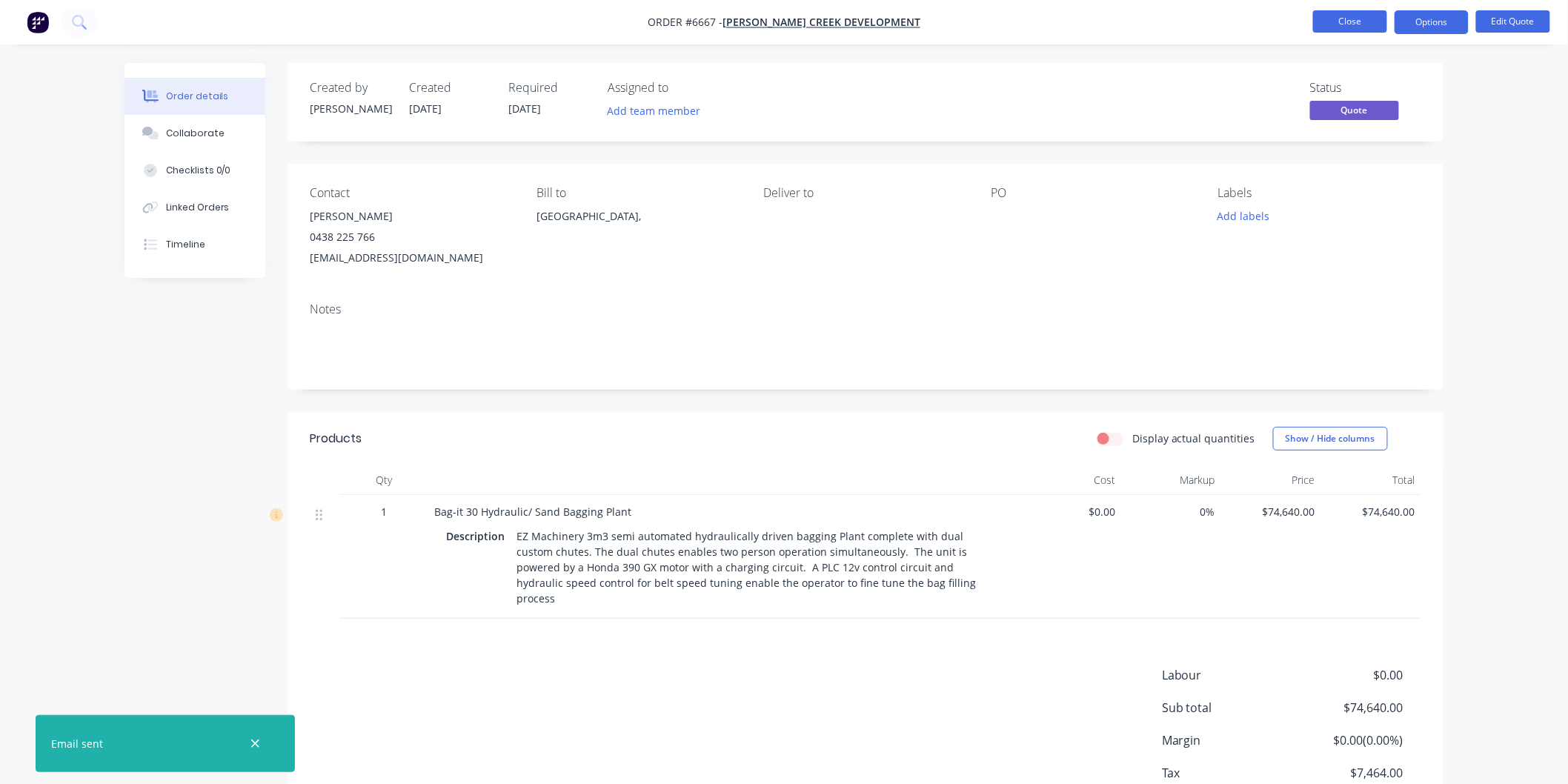
click at [1344, 21] on button "Close" at bounding box center [1350, 21] width 74 height 22
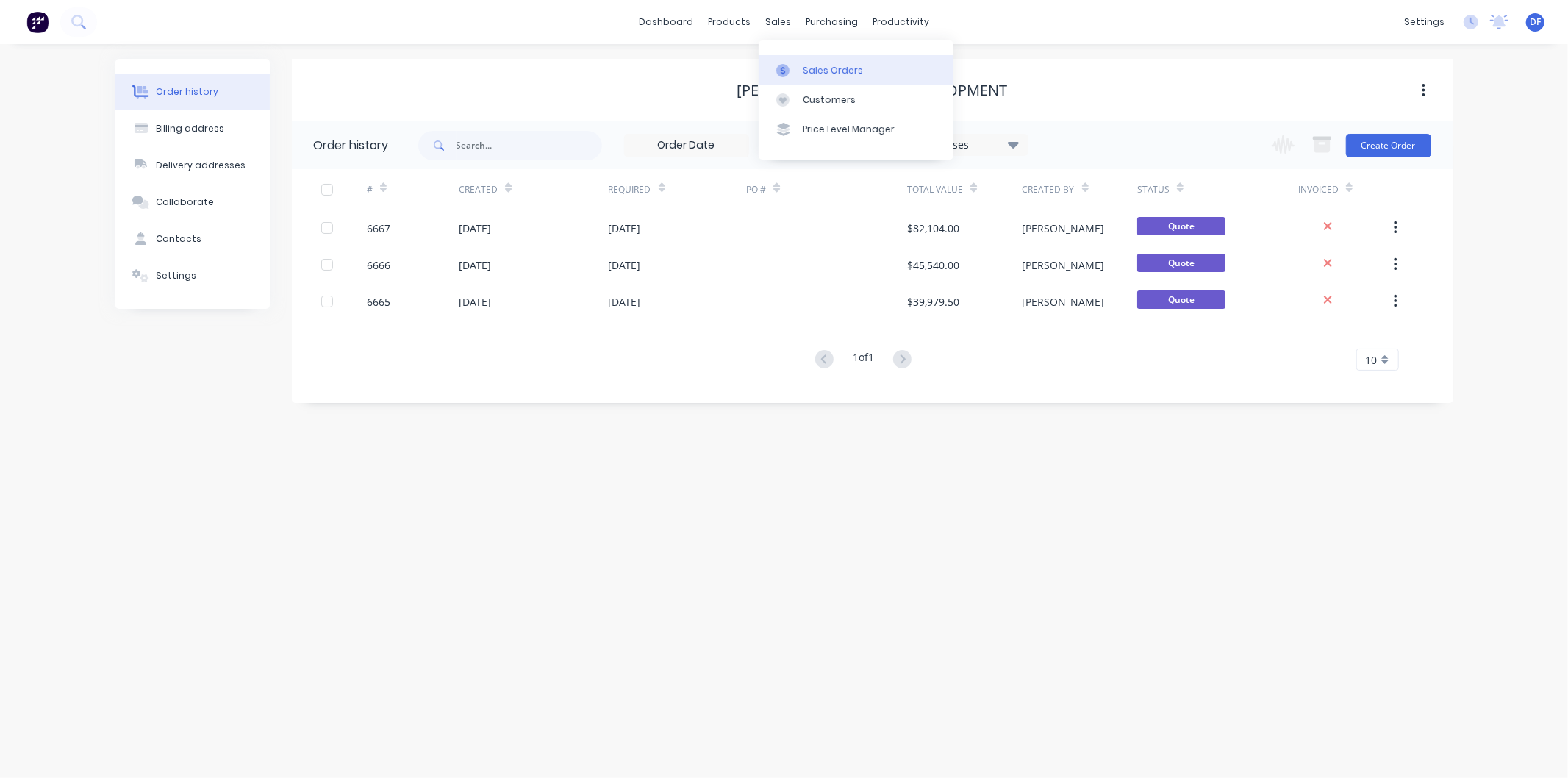
click at [818, 67] on div "Sales Orders" at bounding box center [832, 70] width 60 height 14
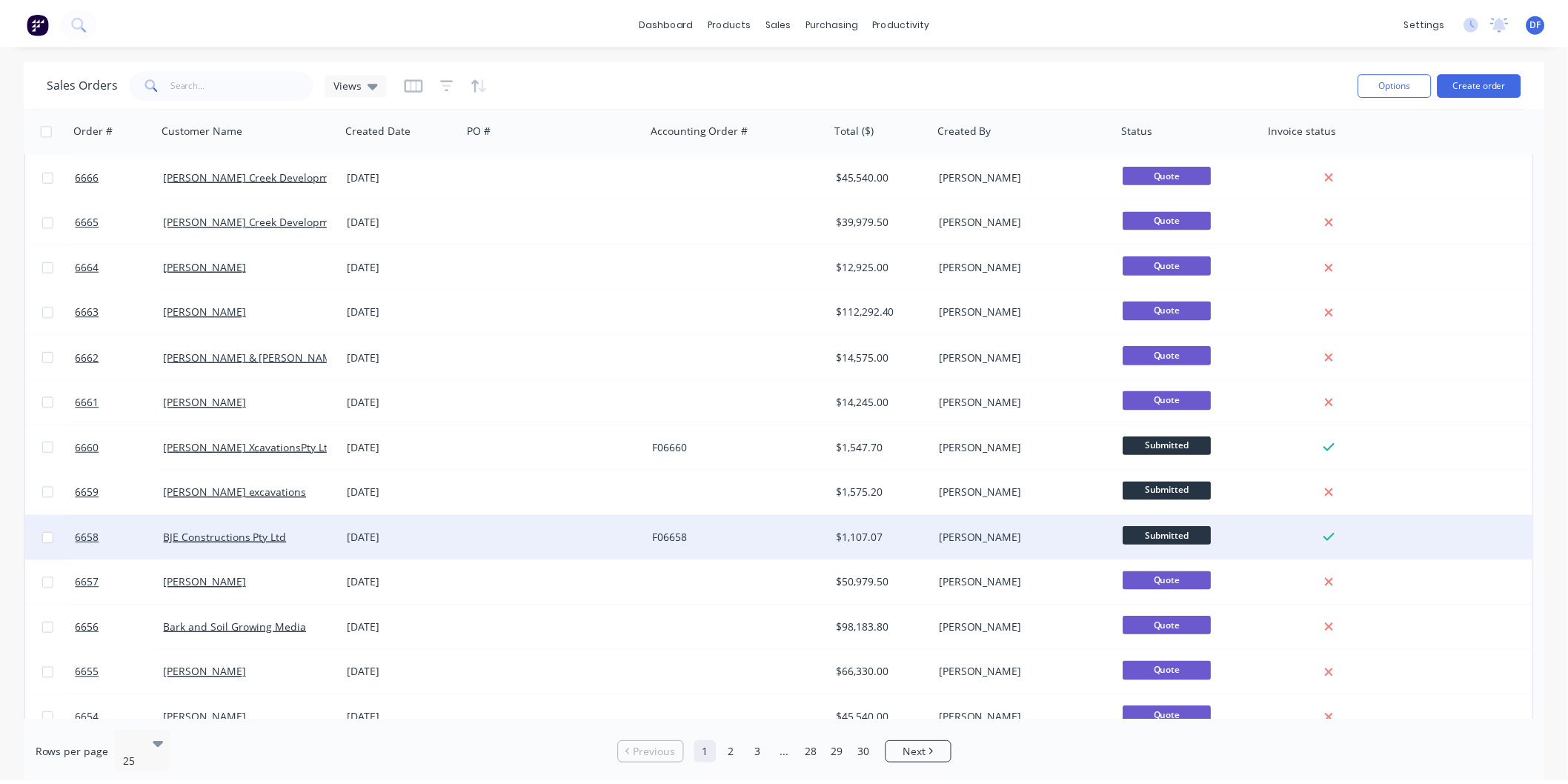
scroll to position [82, 0]
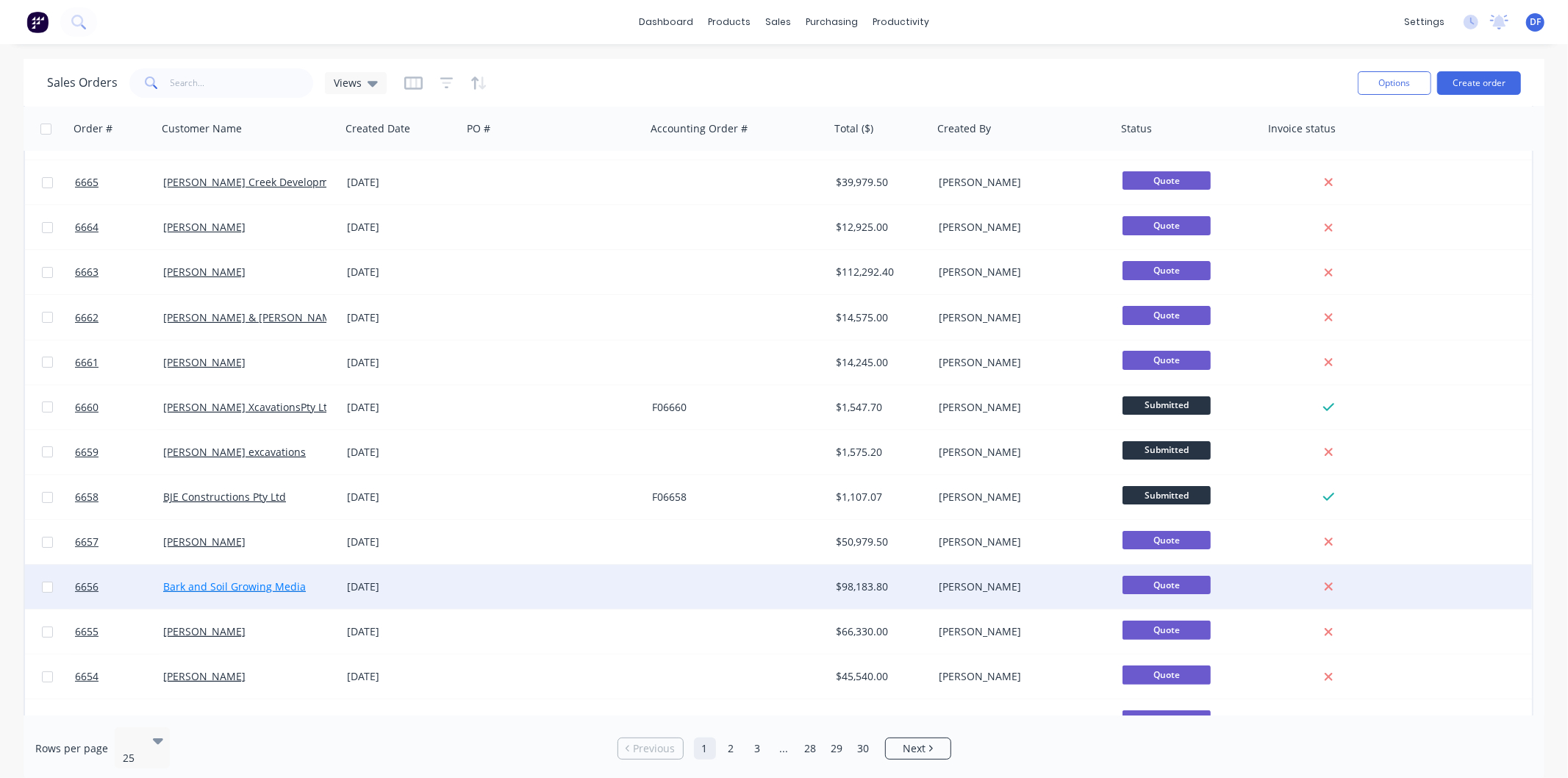
click at [244, 586] on link "Bark and Soil Growing Media" at bounding box center [234, 586] width 142 height 14
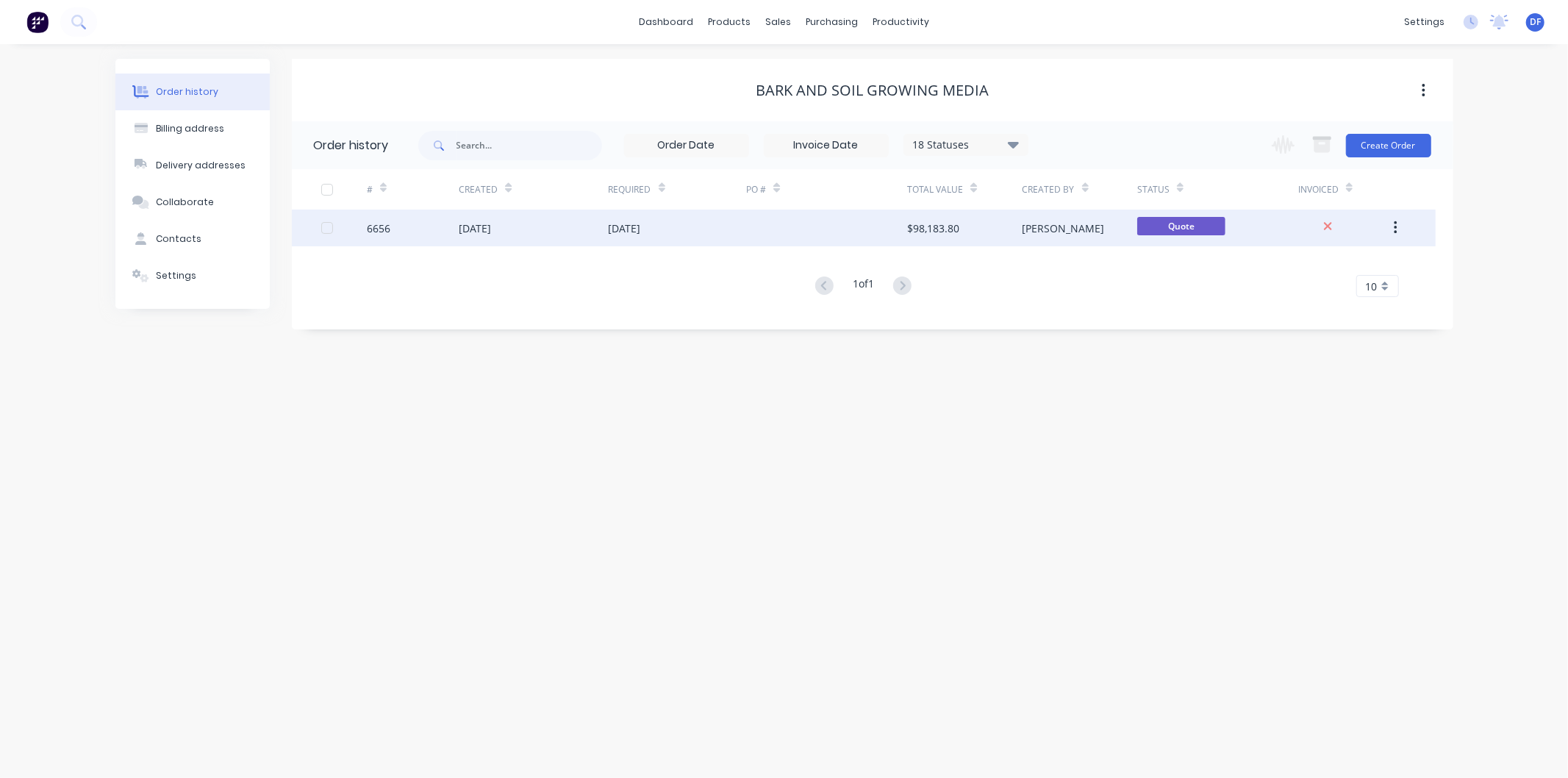
click at [480, 230] on div "[DATE]" at bounding box center [474, 228] width 32 height 16
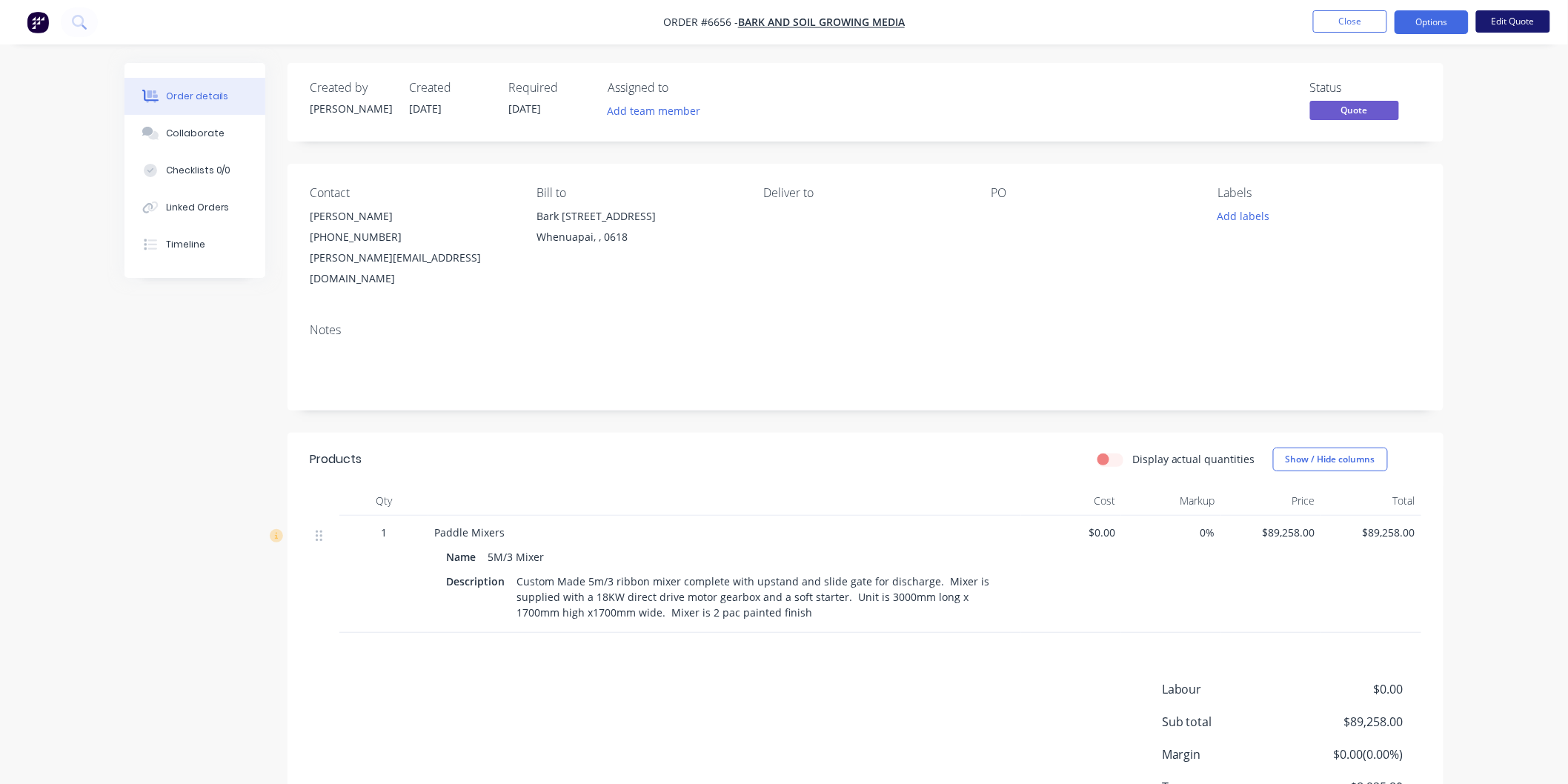
click at [1516, 17] on button "Edit Quote" at bounding box center [1513, 21] width 74 height 22
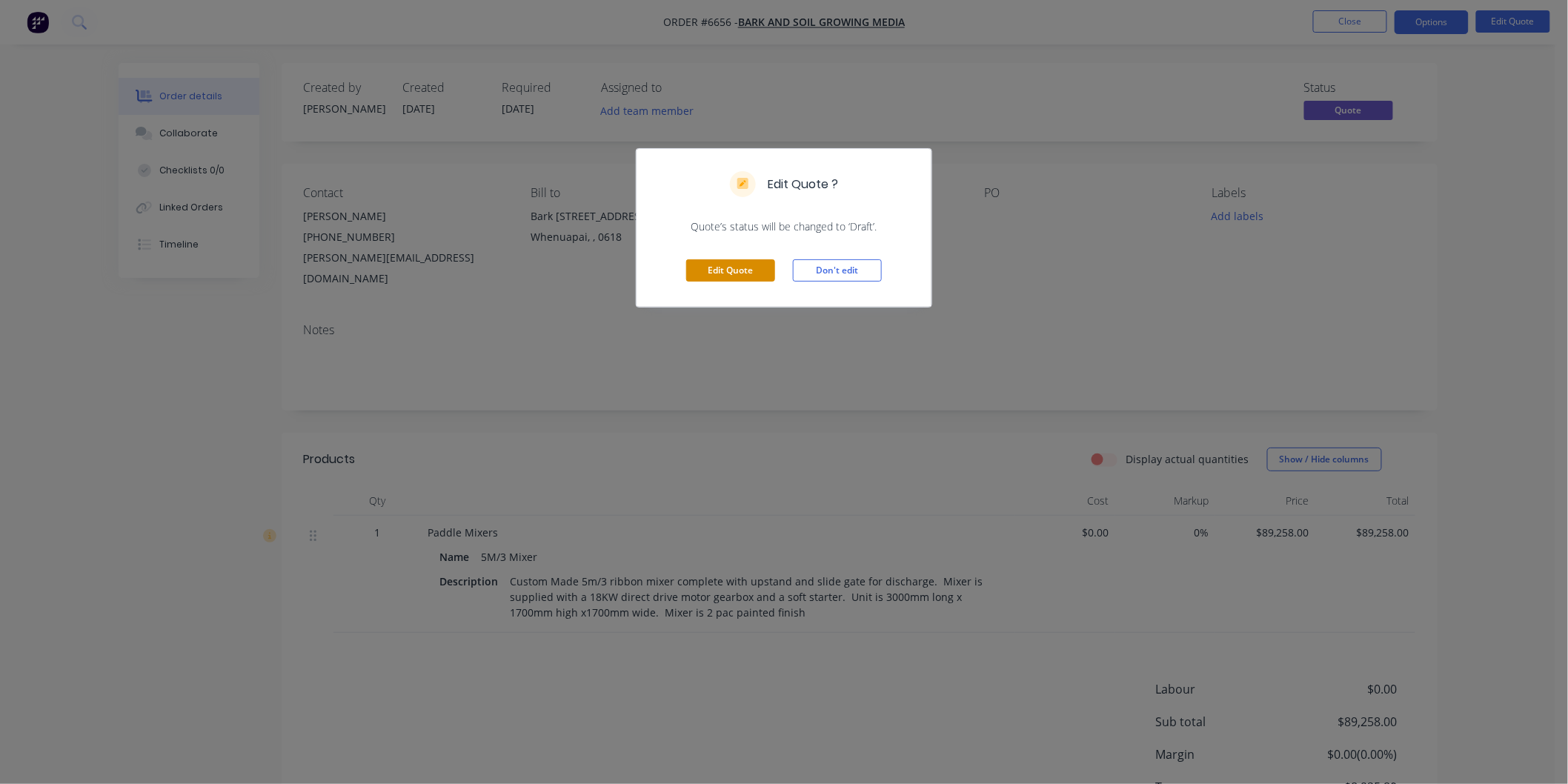
click at [743, 271] on button "Edit Quote" at bounding box center [731, 270] width 89 height 22
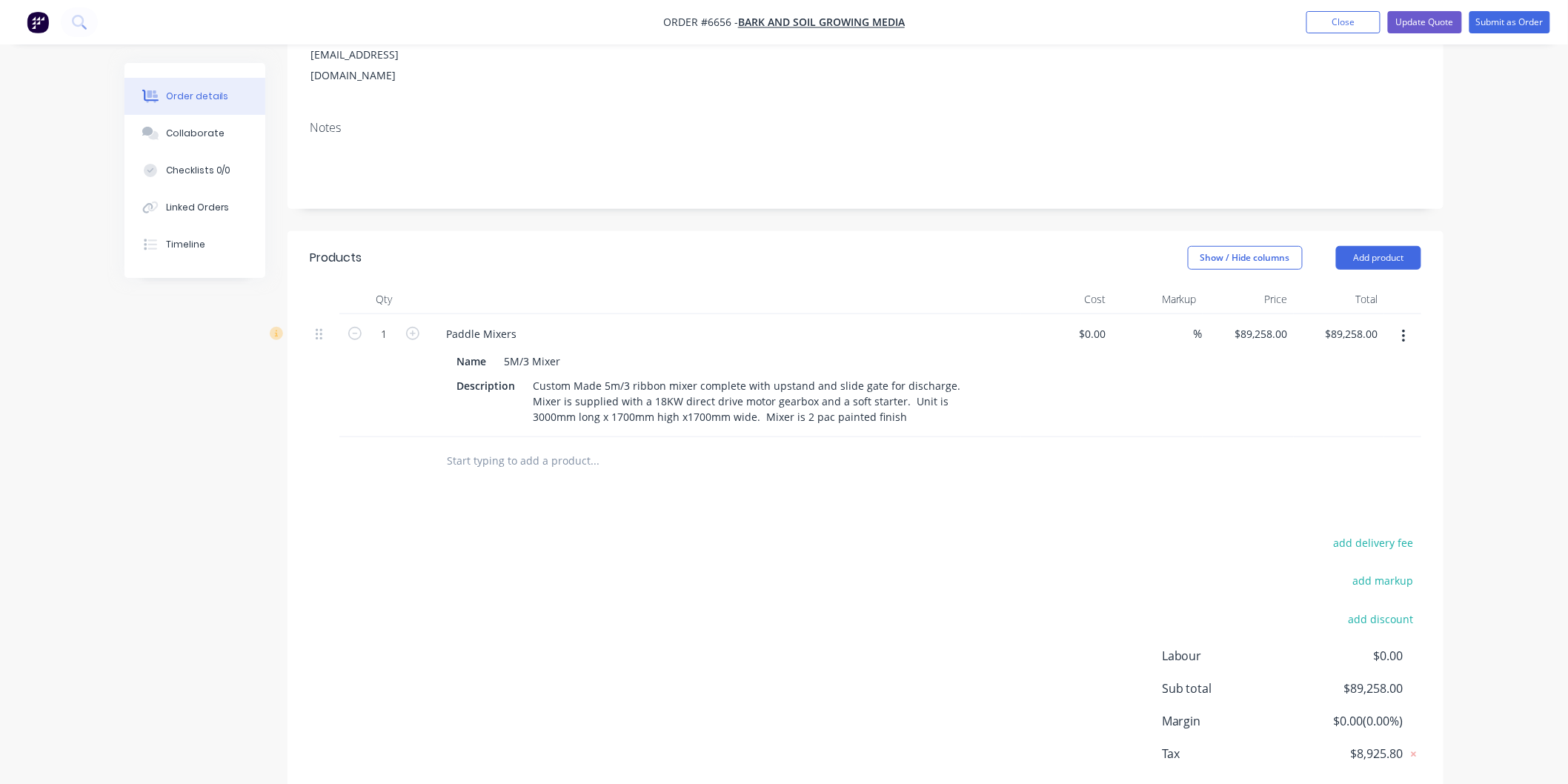
scroll to position [246, 0]
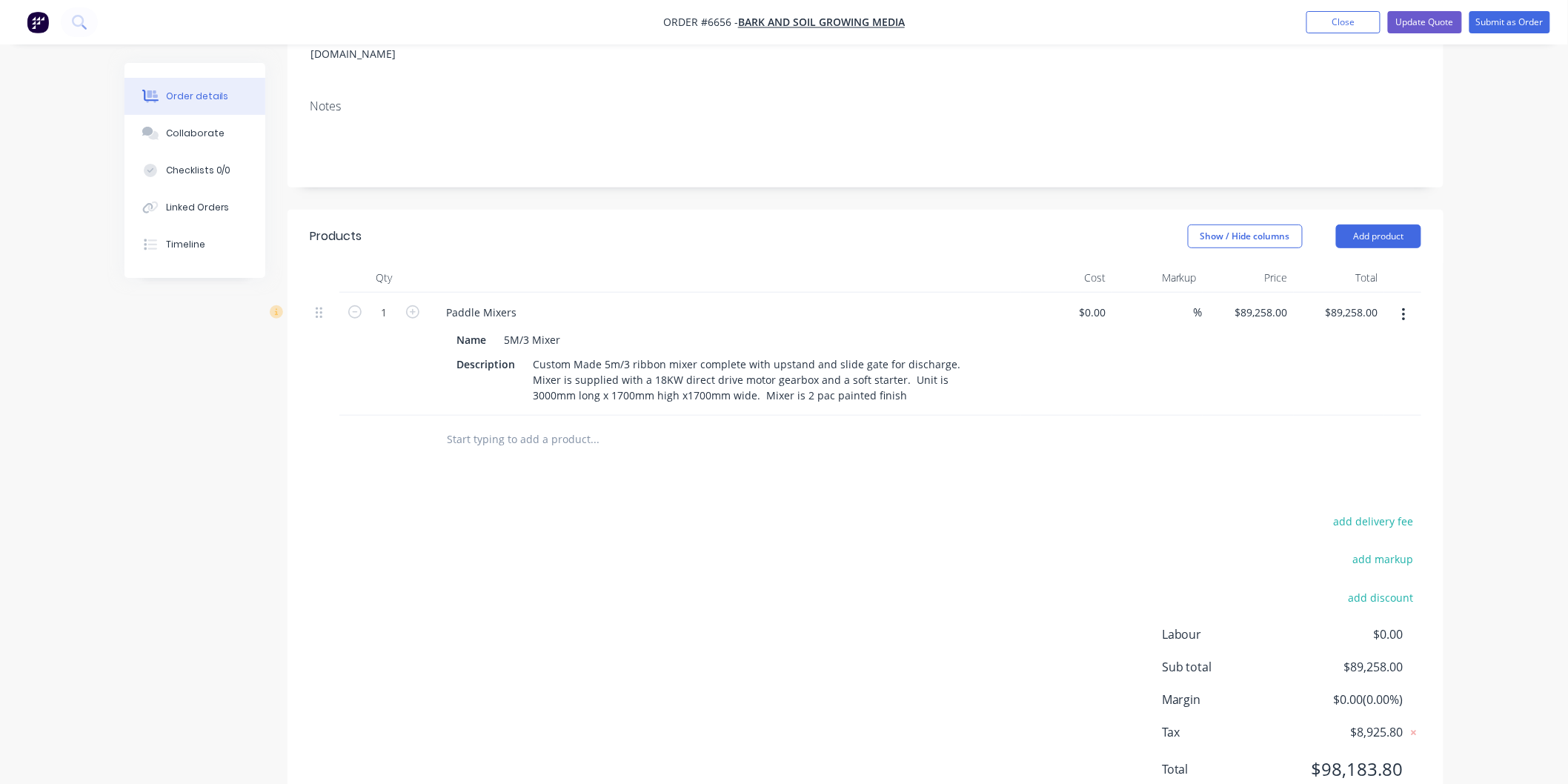
click at [506, 425] on input "text" at bounding box center [594, 439] width 296 height 29
click at [1373, 224] on button "Add product" at bounding box center [1379, 236] width 85 height 24
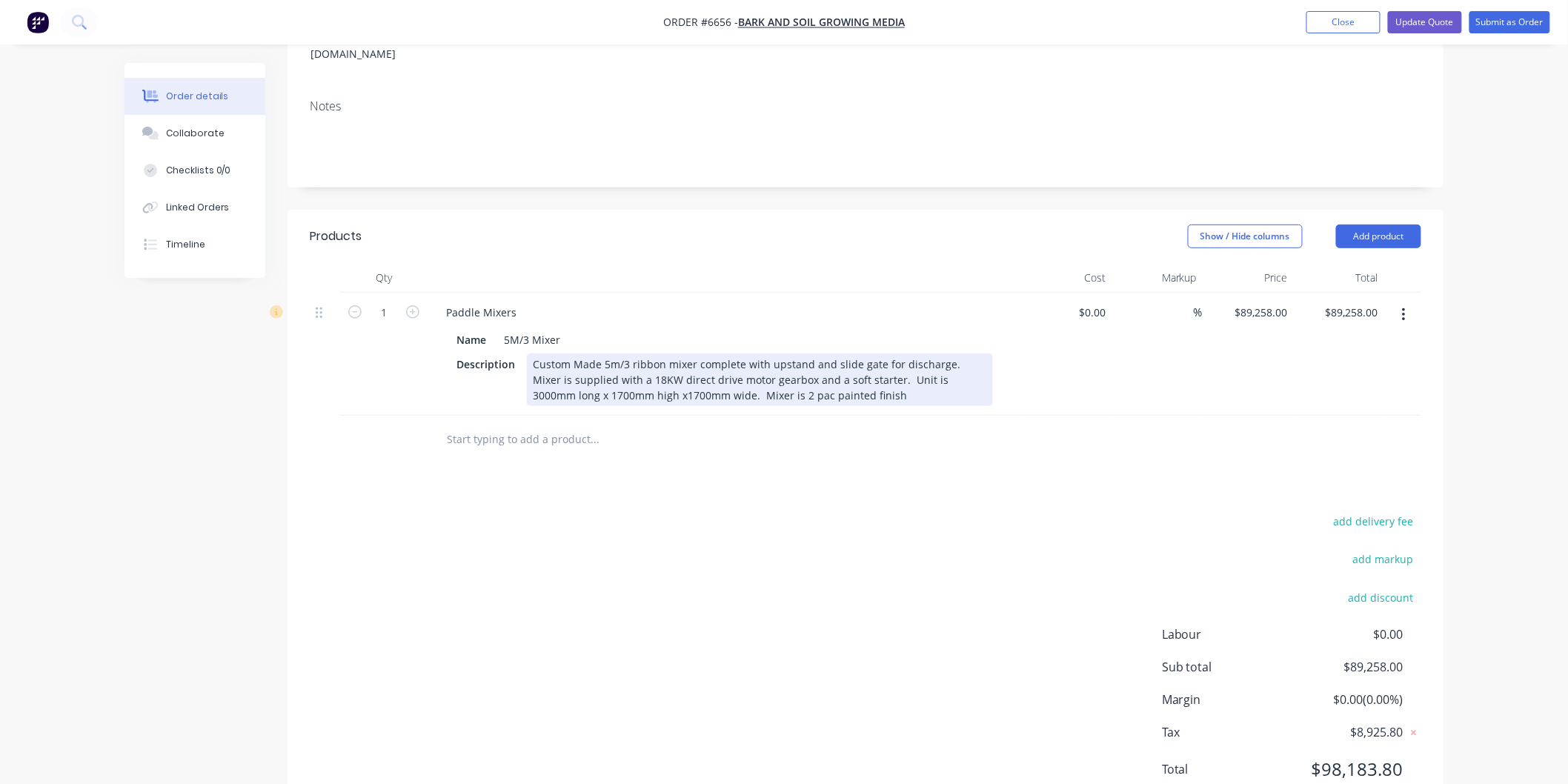
click at [846, 358] on div "Custom Made 5m/3 ribbon mixer complete with upstand and slide gate for discharg…" at bounding box center [759, 380] width 466 height 52
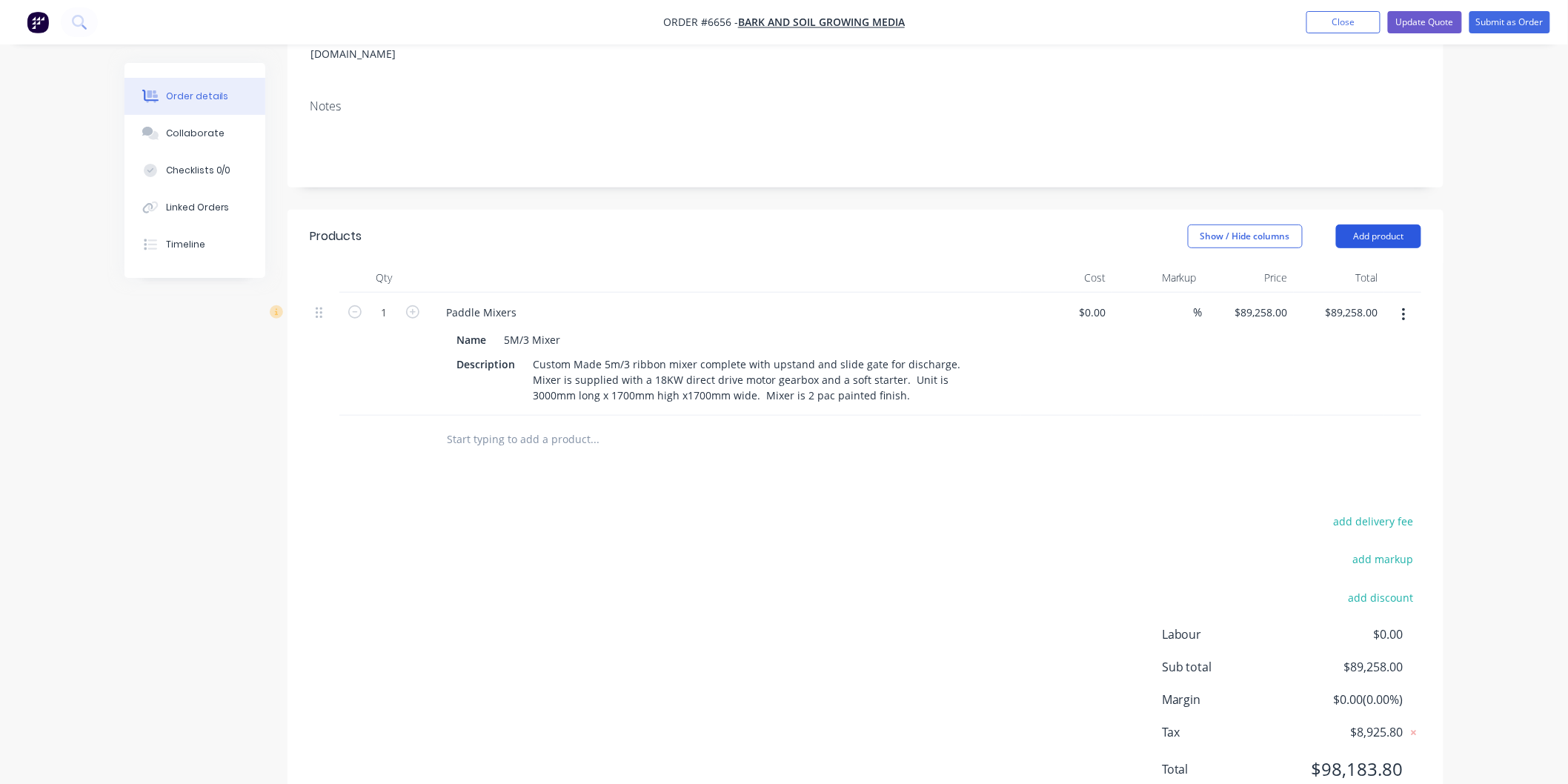
click at [1394, 224] on button "Add product" at bounding box center [1379, 236] width 85 height 24
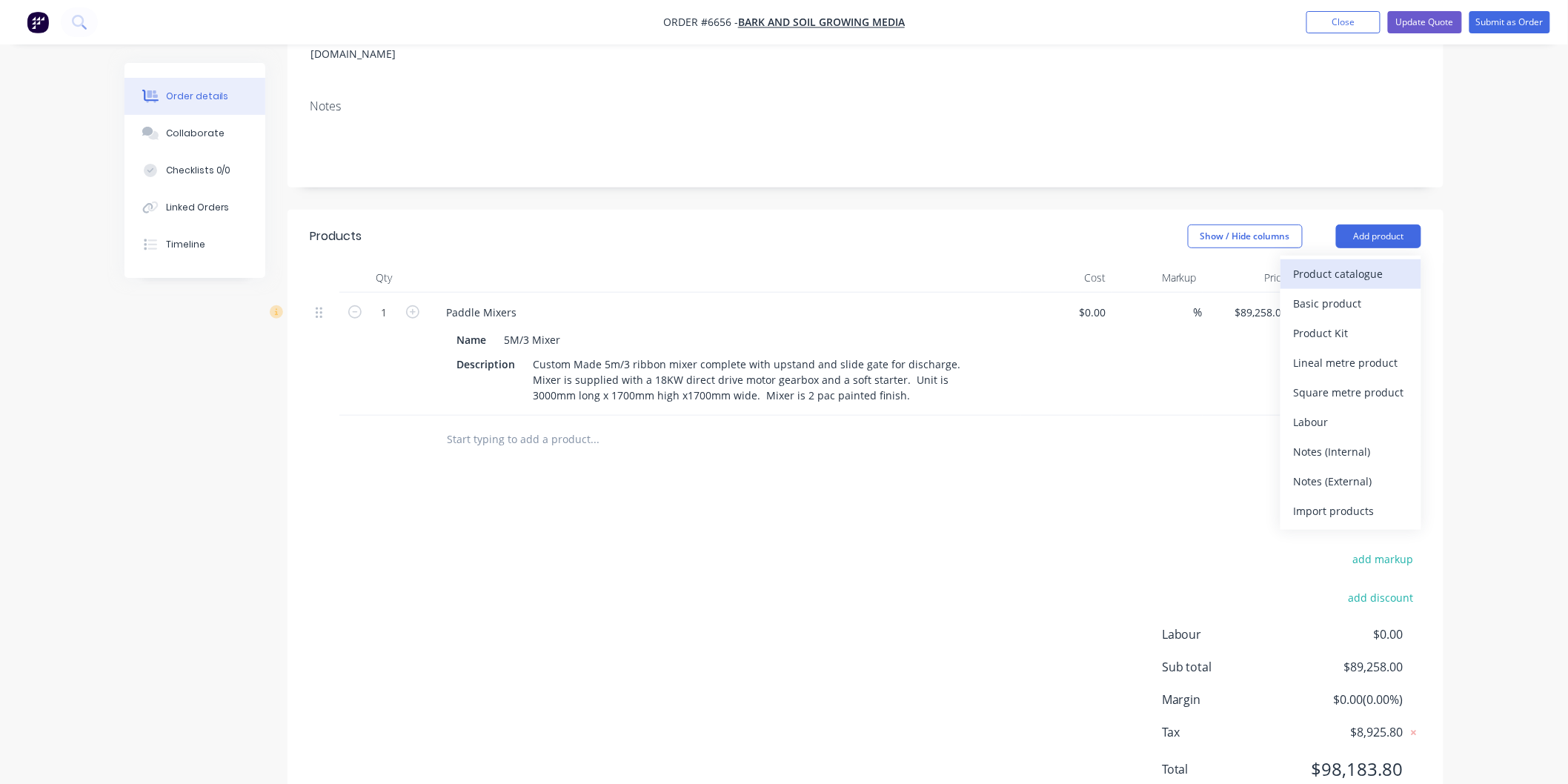
click at [1338, 263] on div "Product catalogue" at bounding box center [1351, 273] width 114 height 21
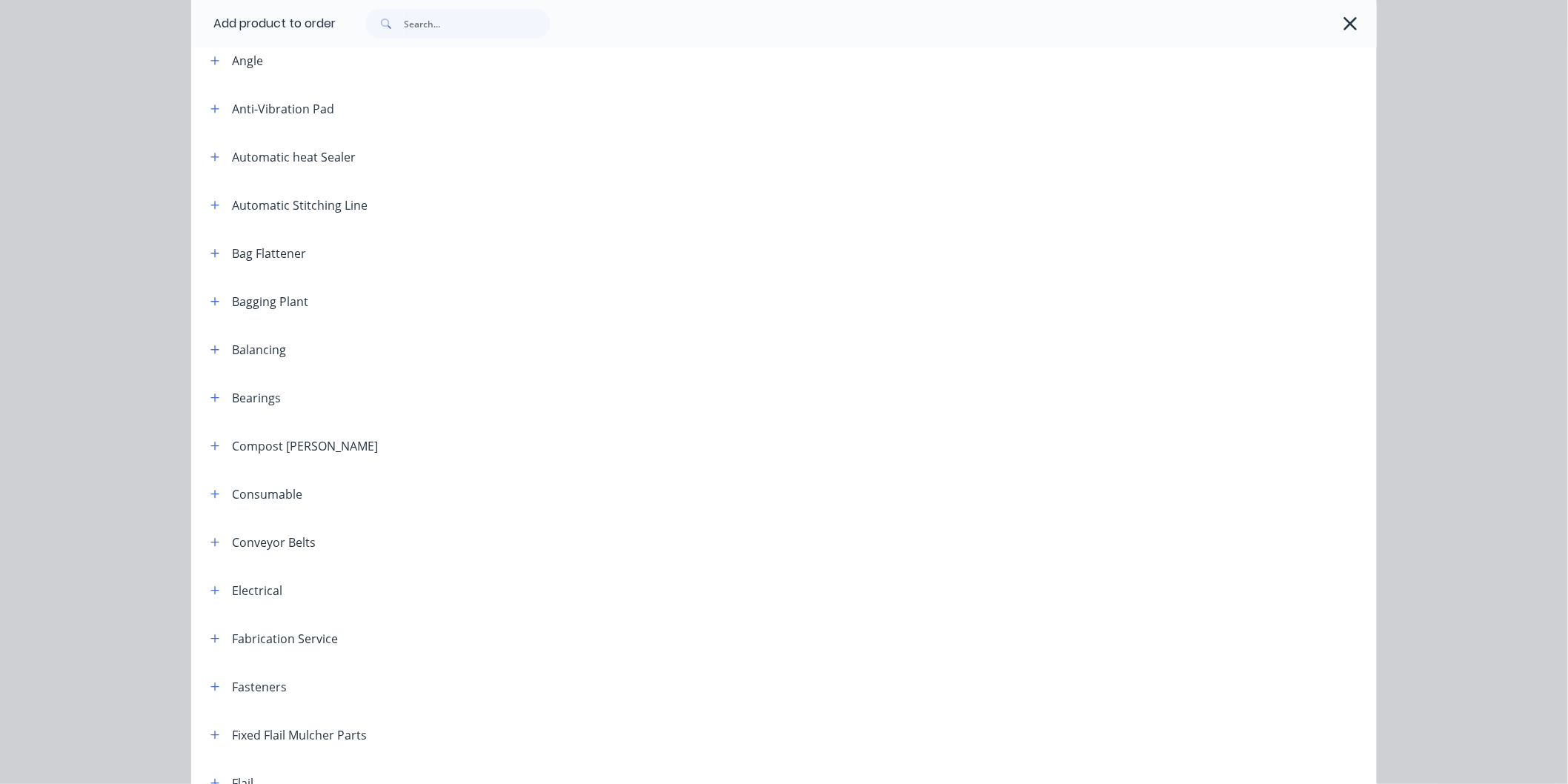
scroll to position [329, 0]
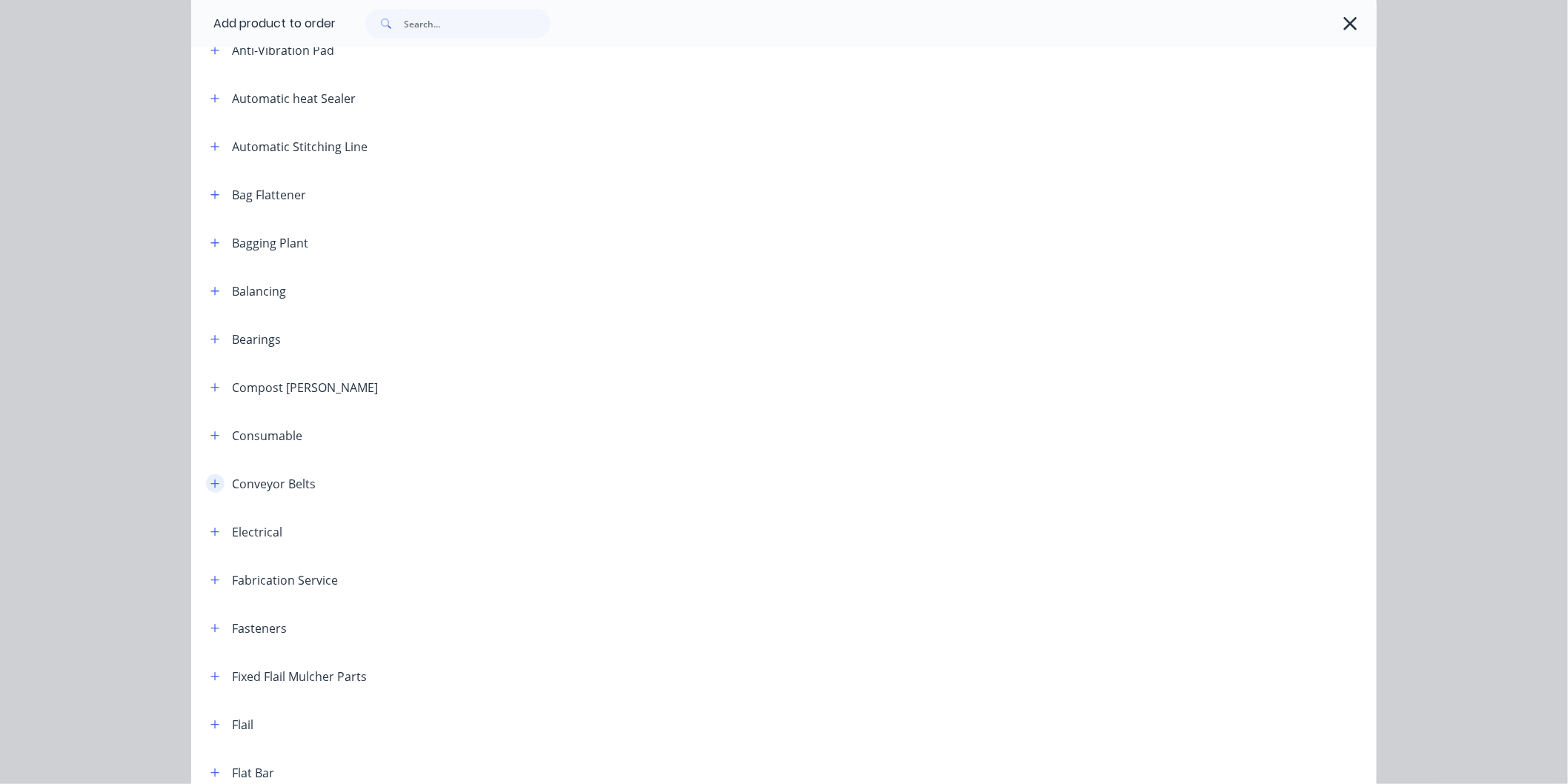
click at [210, 480] on icon "button" at bounding box center [215, 483] width 9 height 10
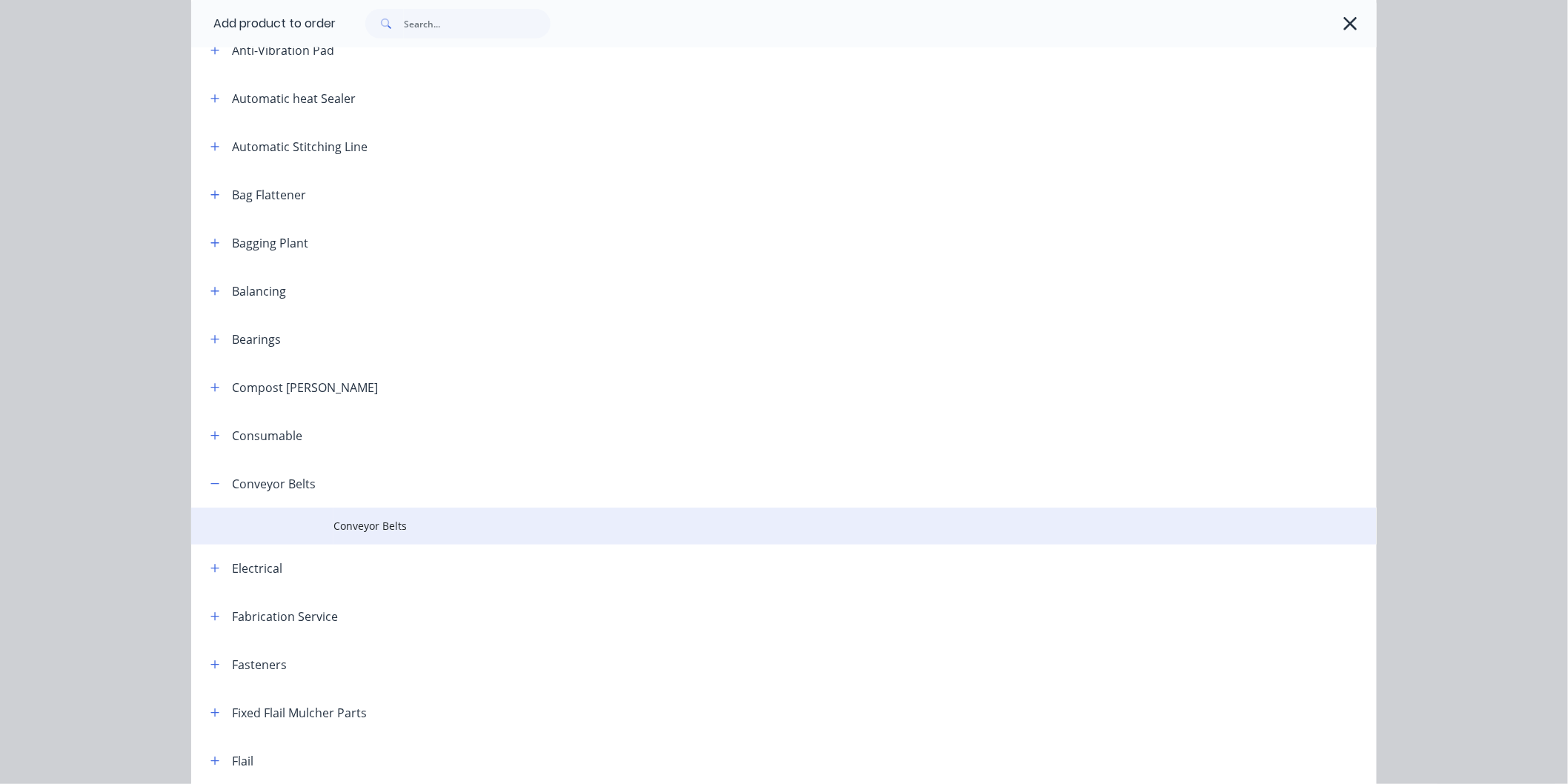
click at [344, 520] on span "Conveyor Belts" at bounding box center [751, 526] width 835 height 16
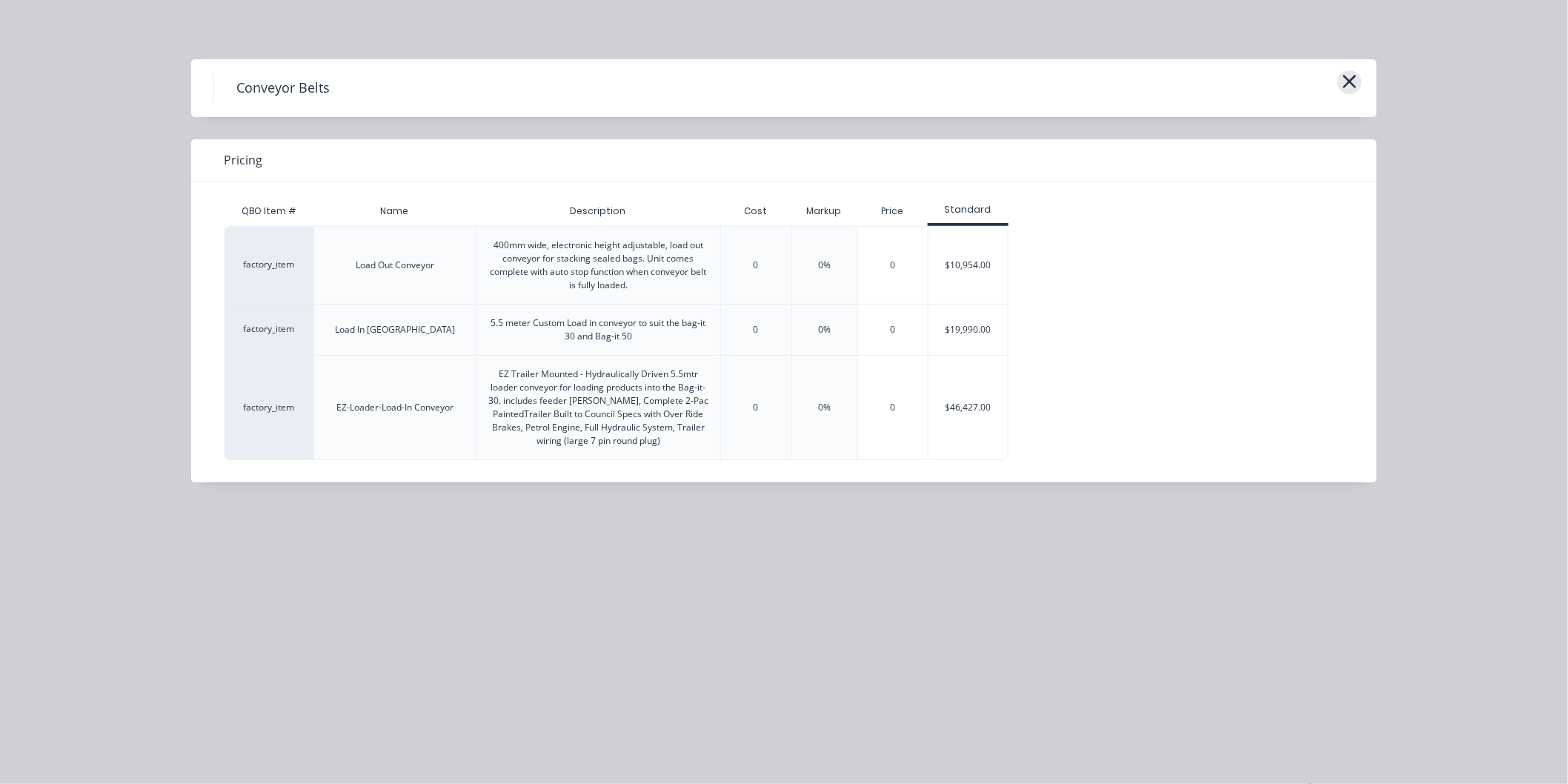
click at [1343, 76] on icon "button" at bounding box center [1349, 81] width 16 height 21
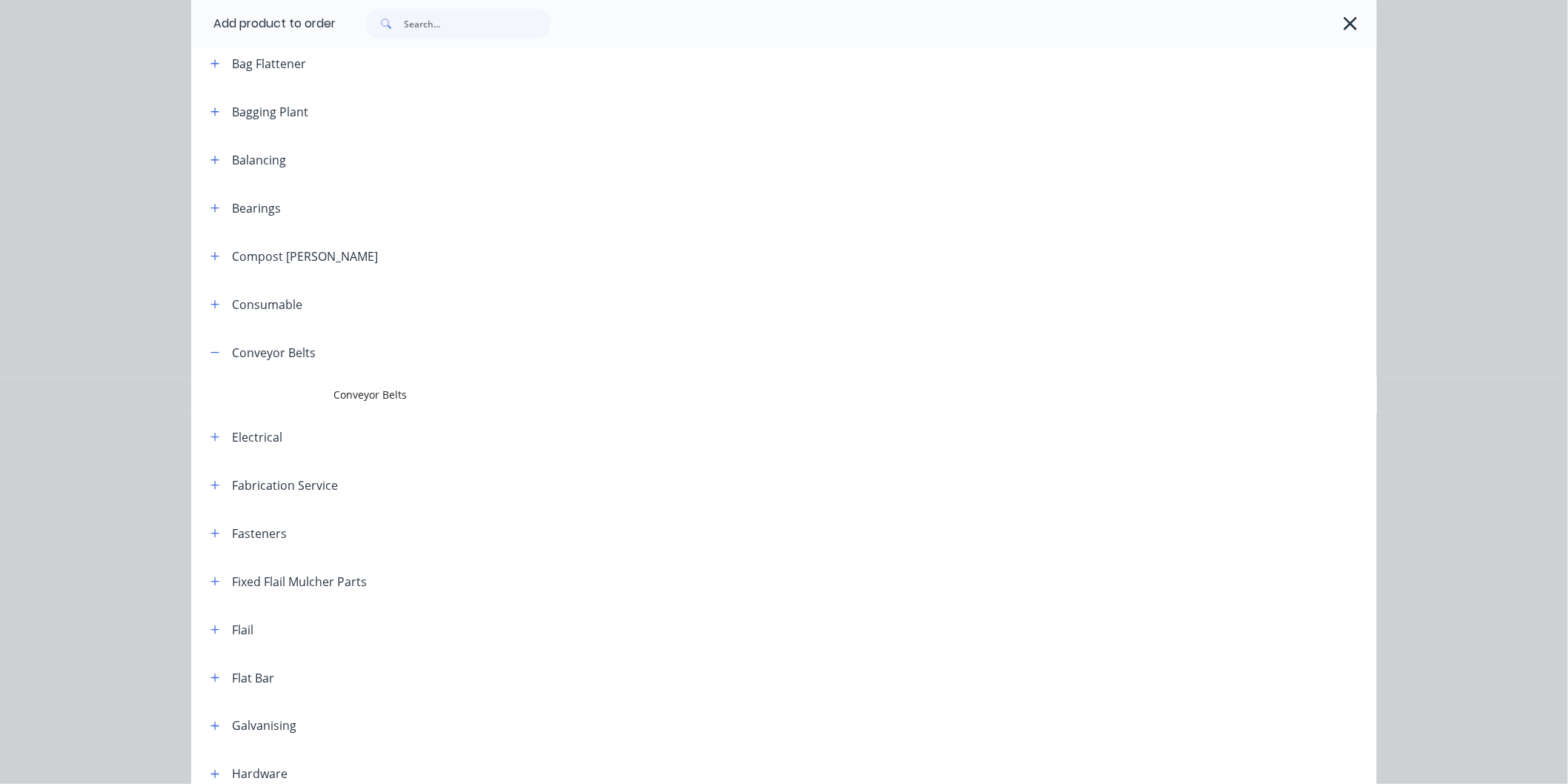
scroll to position [227, 0]
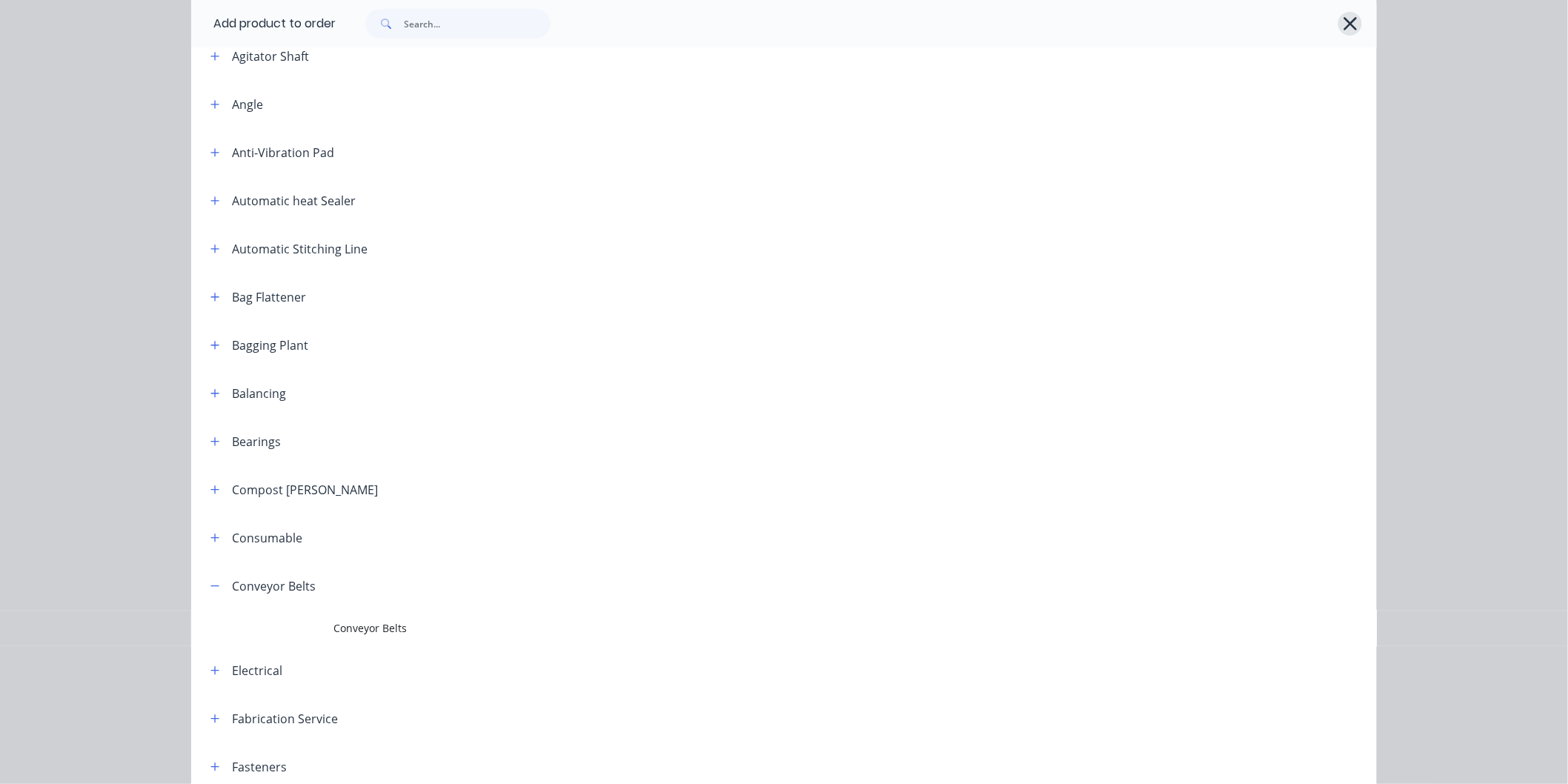
click at [1343, 18] on icon "button" at bounding box center [1350, 24] width 16 height 21
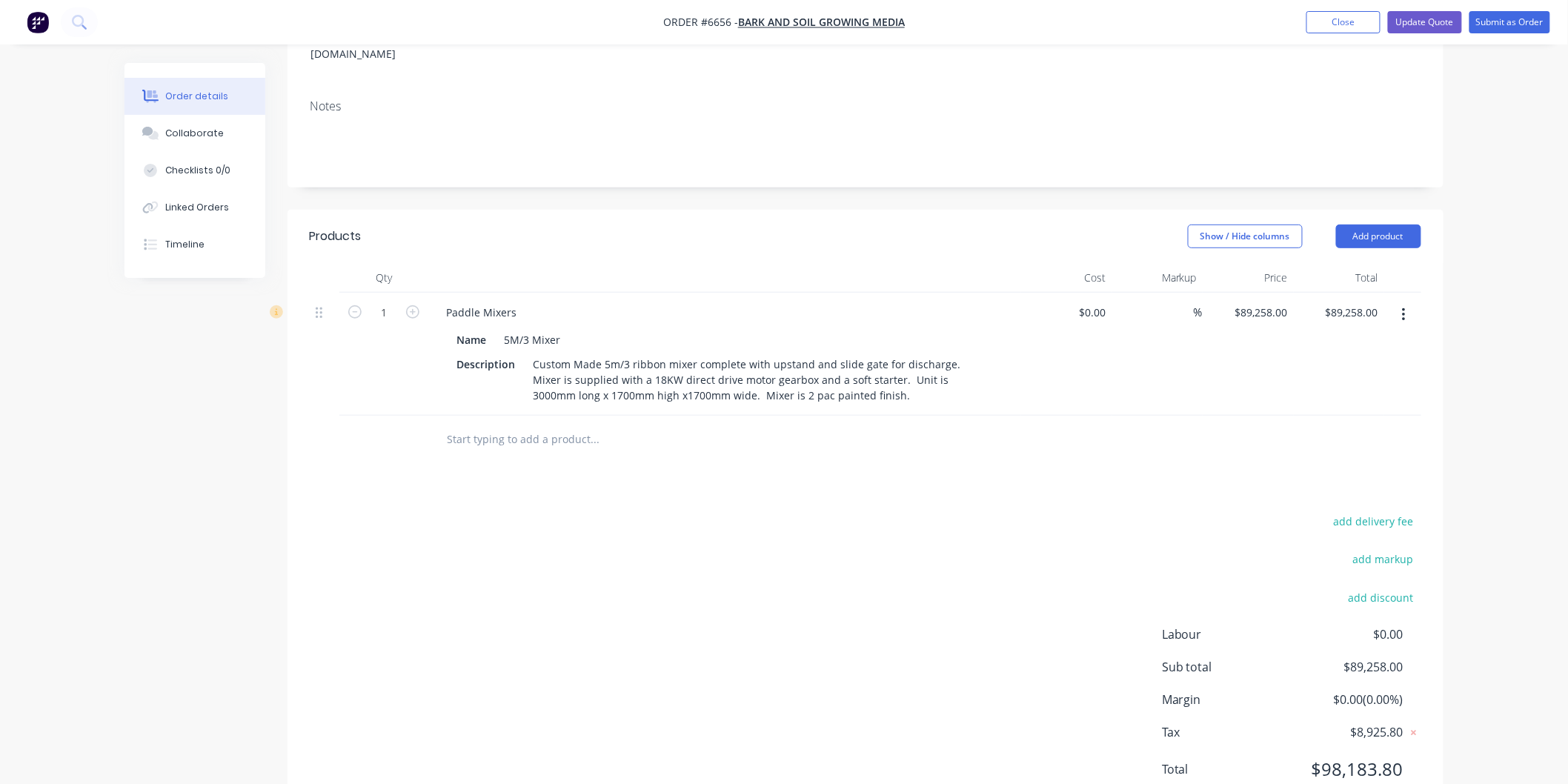
click at [508, 415] on div at bounding box center [695, 439] width 533 height 48
click at [494, 425] on input "text" at bounding box center [594, 439] width 296 height 29
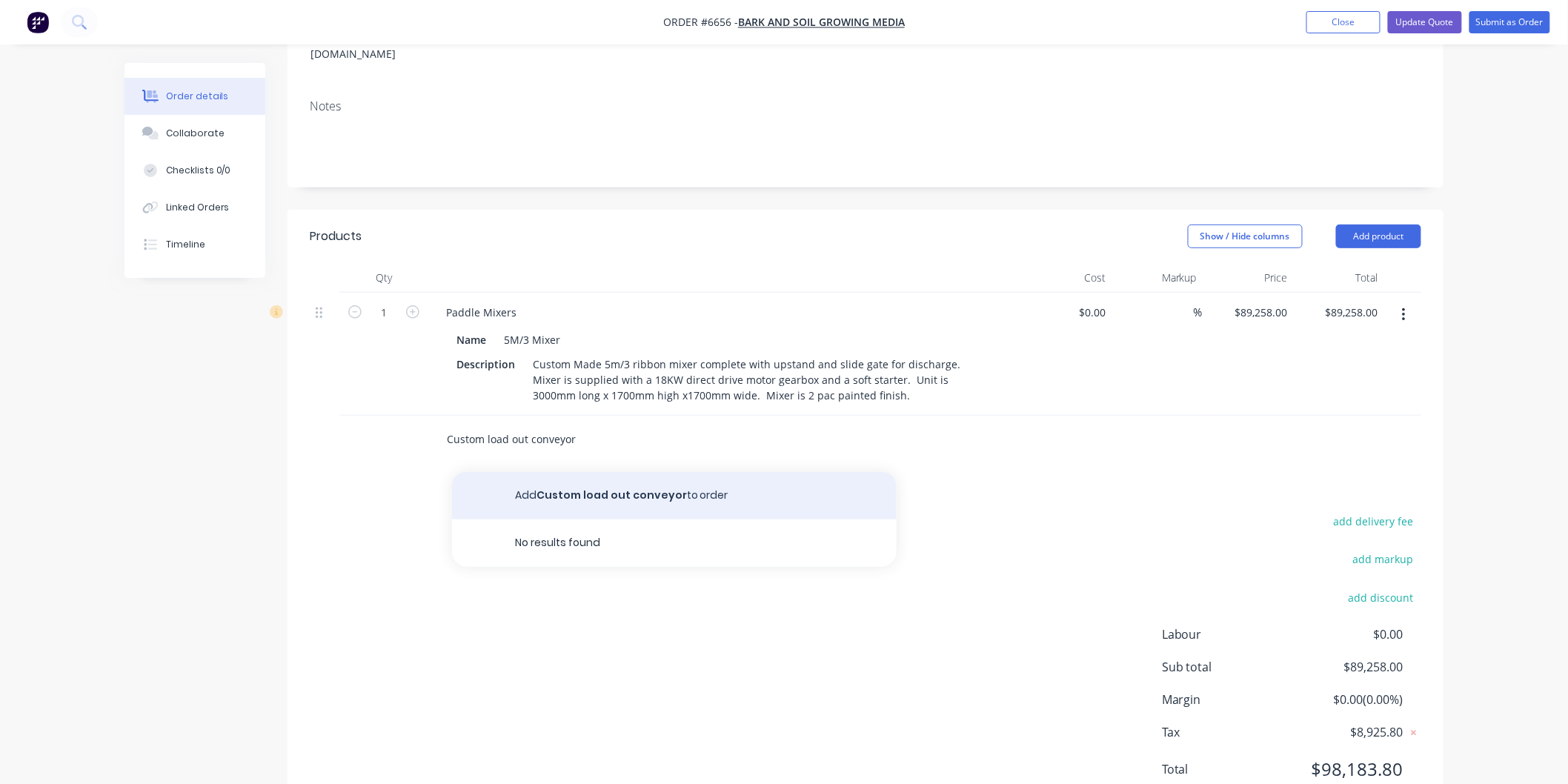
type input "Custom load out conveyor"
click at [586, 472] on button "Add Custom load out conveyor to order" at bounding box center [675, 496] width 445 height 48
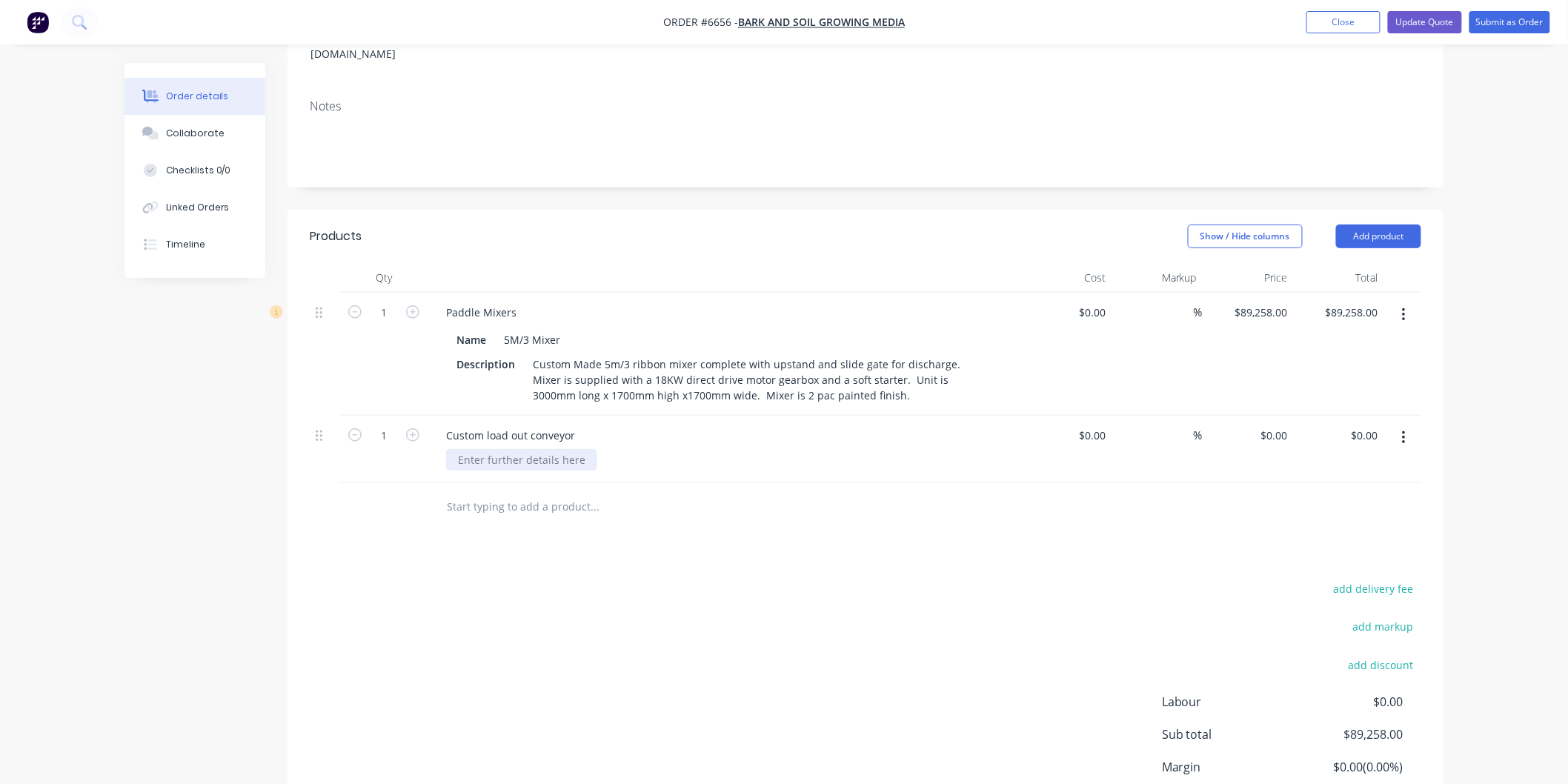
click at [517, 449] on div at bounding box center [521, 460] width 151 height 21
click at [1277, 425] on div "0 0" at bounding box center [1285, 435] width 17 height 21
type input "$19,990.00"
click at [1279, 416] on div "$19,990.00 19990" at bounding box center [1247, 449] width 91 height 67
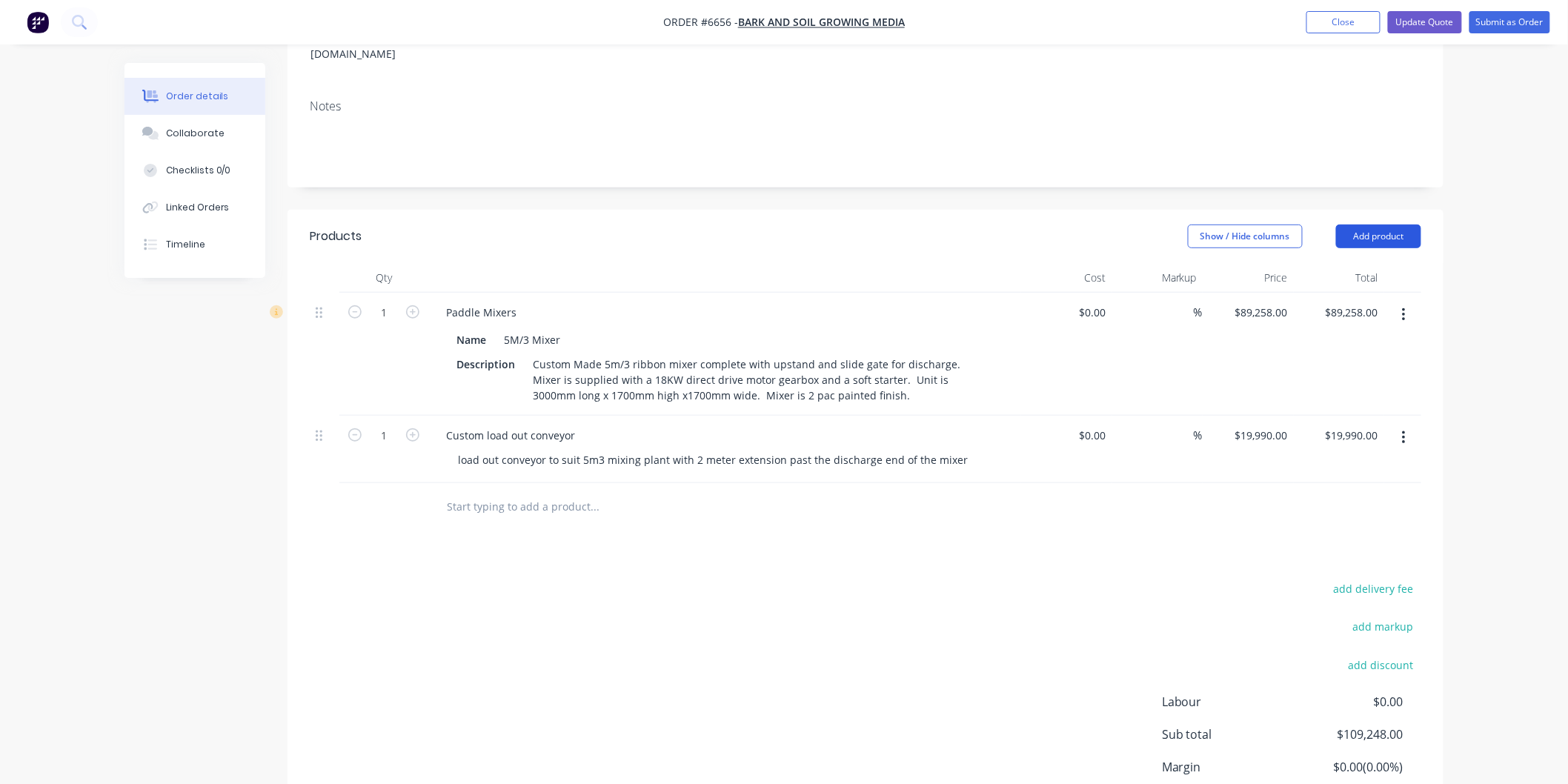
click at [1381, 224] on button "Add product" at bounding box center [1379, 236] width 85 height 24
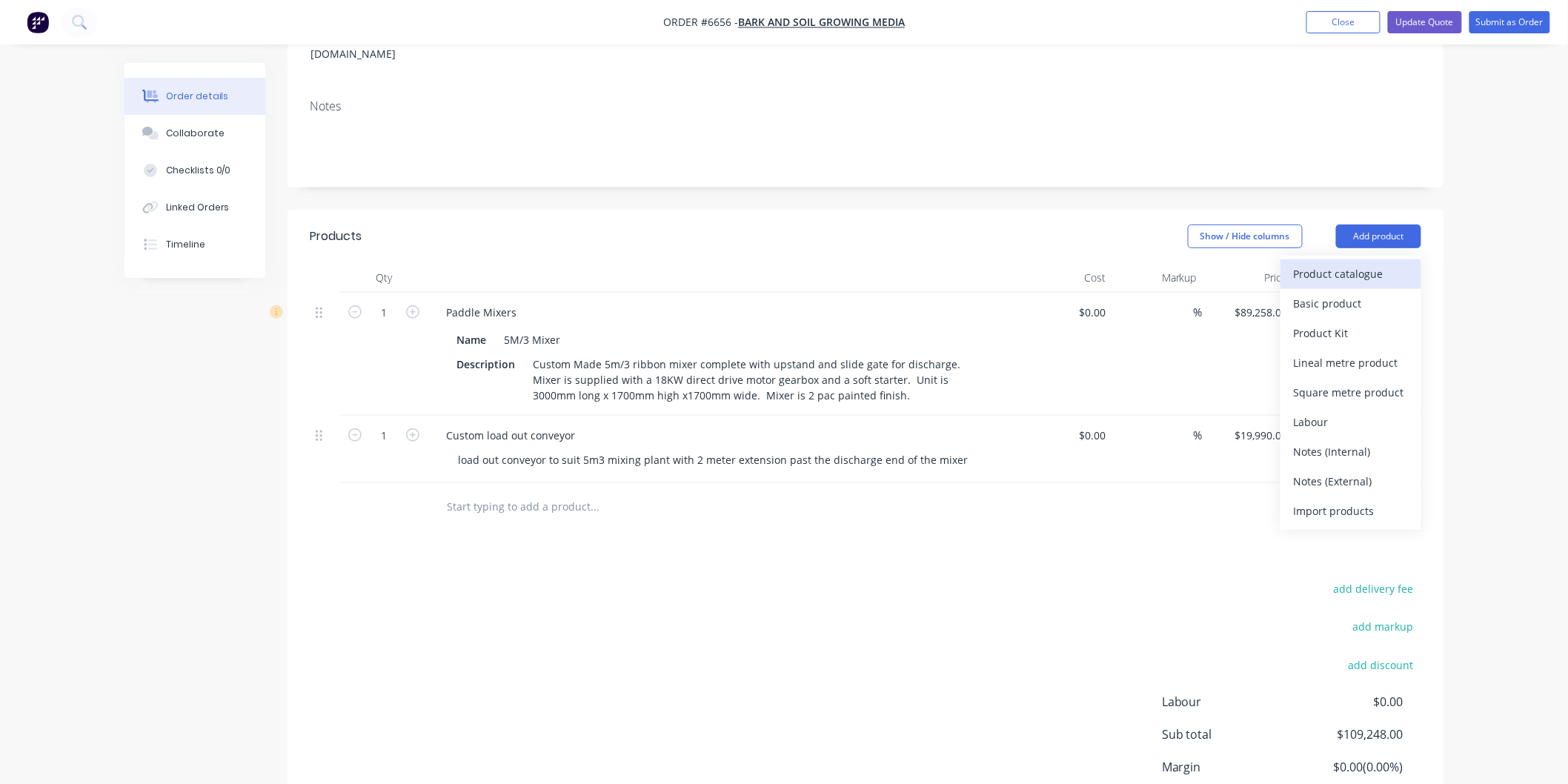
click at [1331, 263] on div "Product catalogue" at bounding box center [1351, 273] width 114 height 21
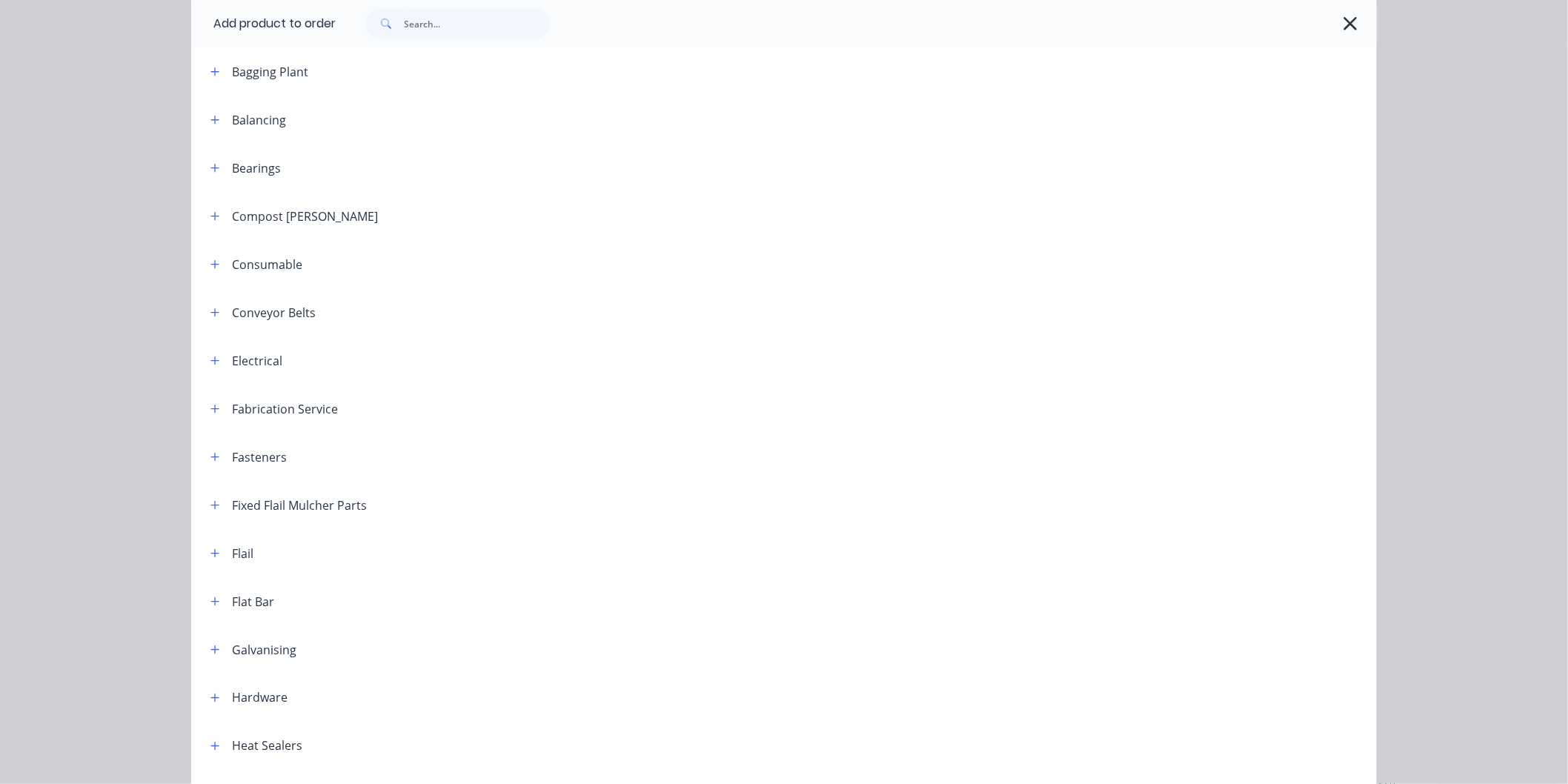
scroll to position [437, 0]
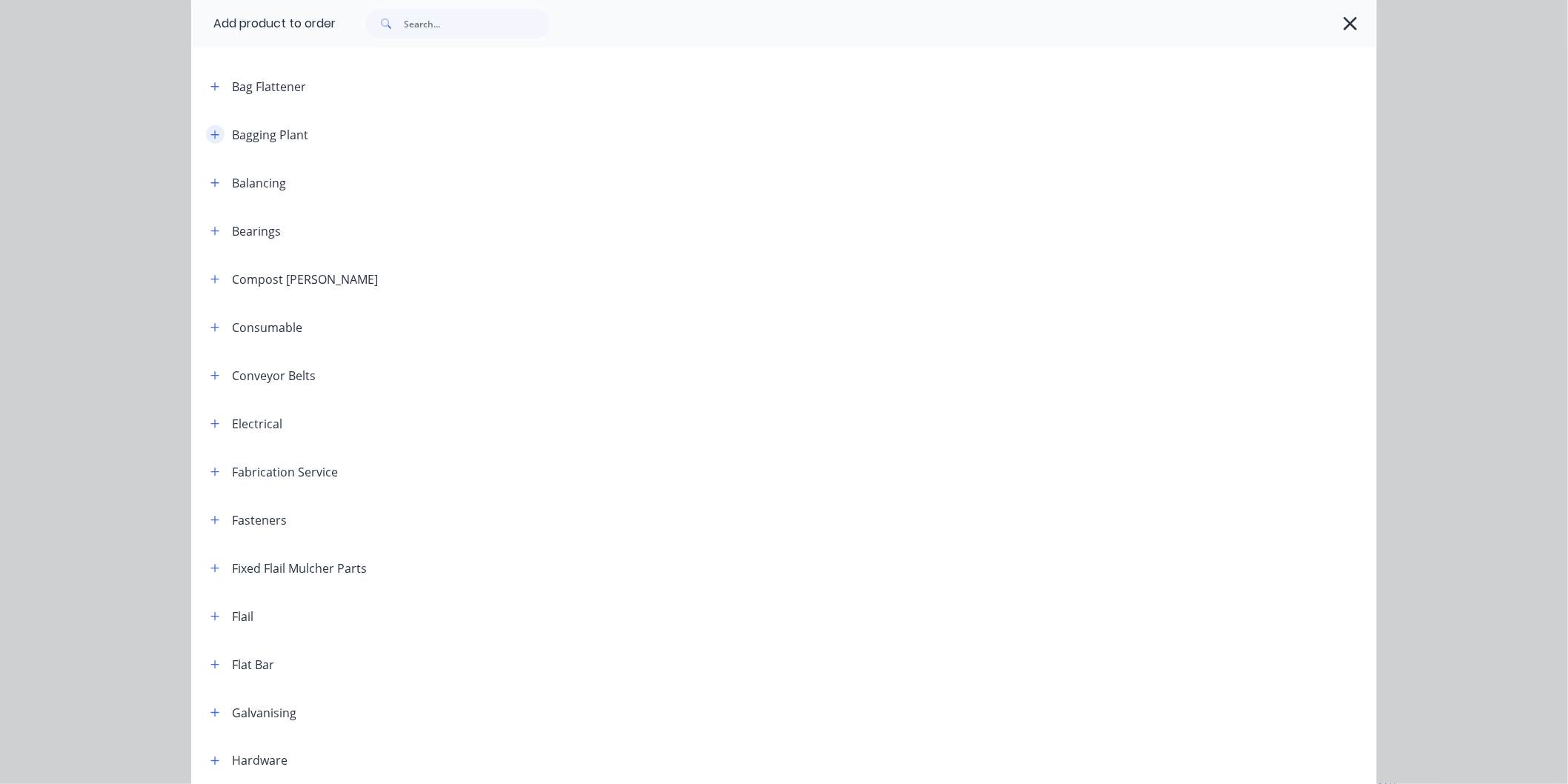
click at [210, 130] on icon "button" at bounding box center [215, 134] width 9 height 10
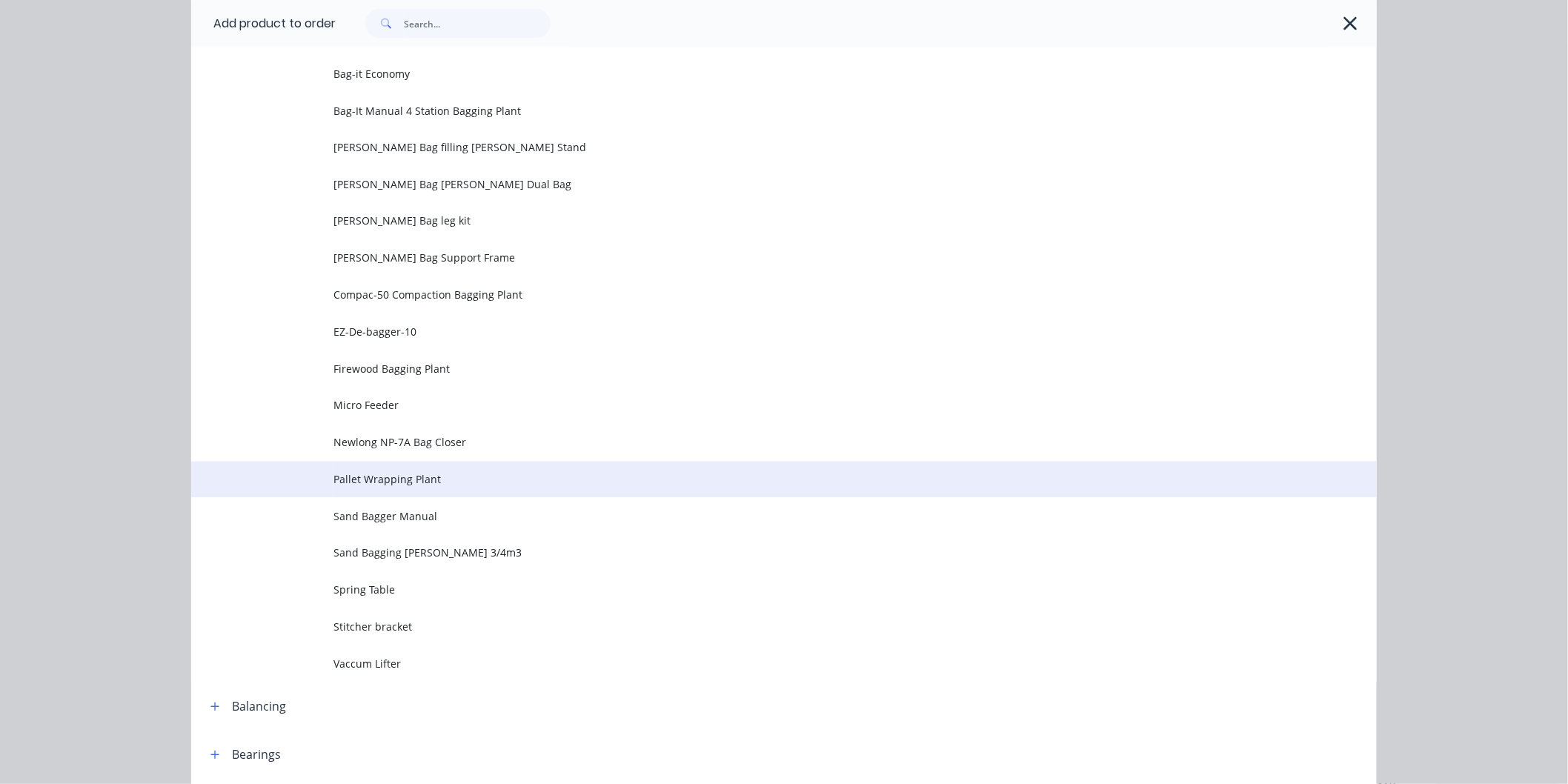
scroll to position [1096, 0]
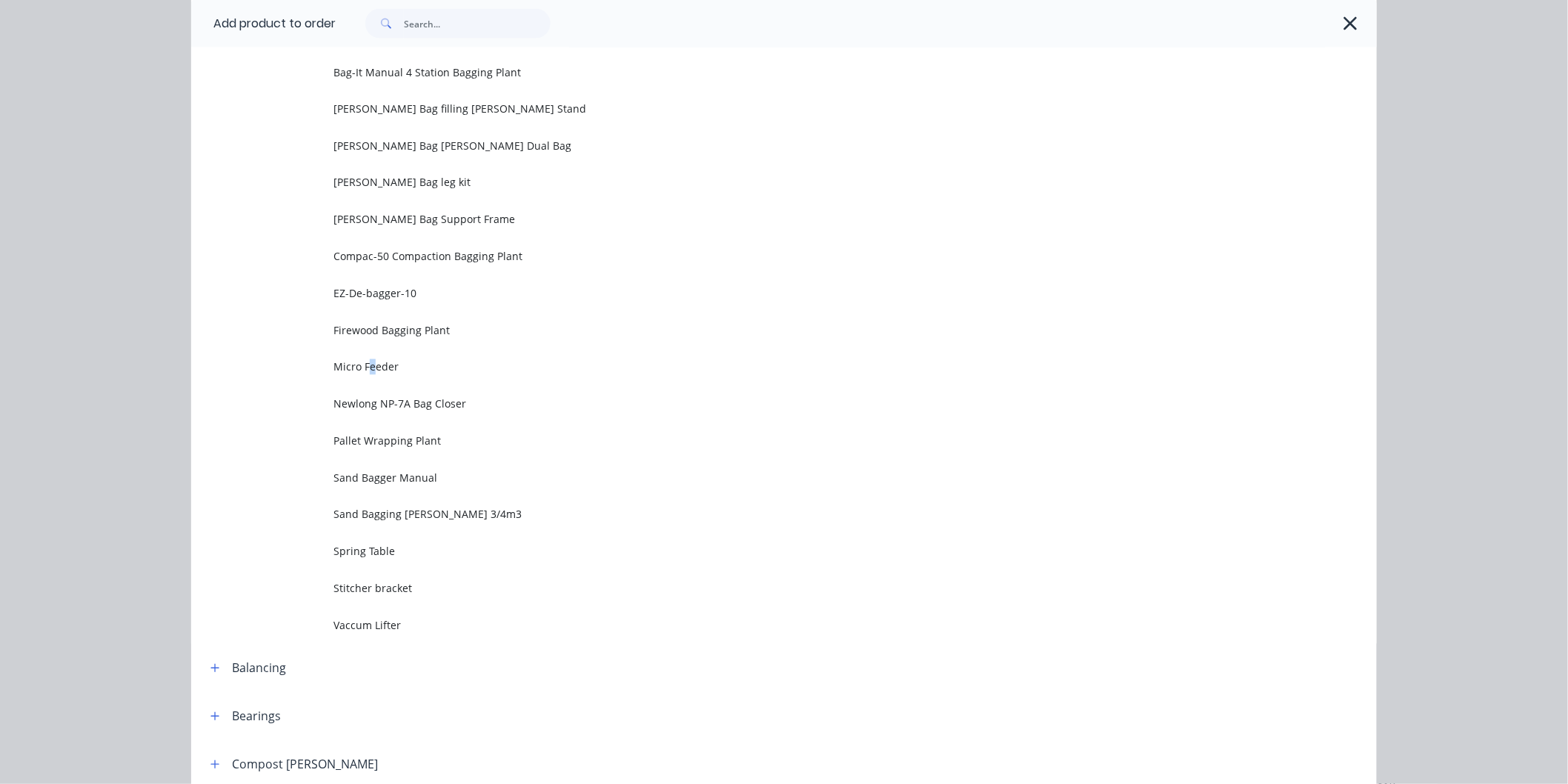
click at [366, 365] on span "Micro Feeder" at bounding box center [751, 367] width 835 height 16
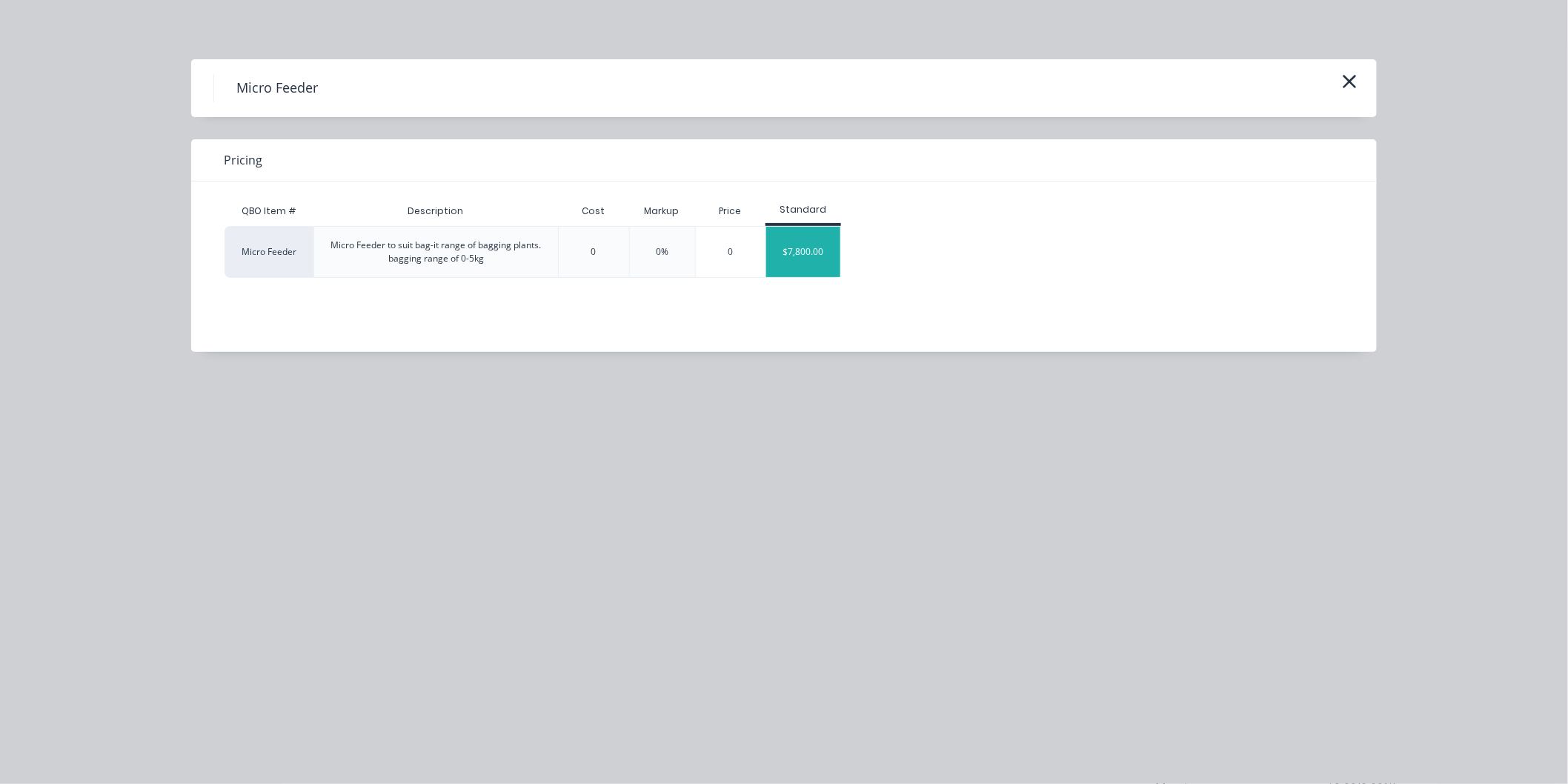
click at [797, 251] on div "$7,800.00" at bounding box center [803, 252] width 74 height 51
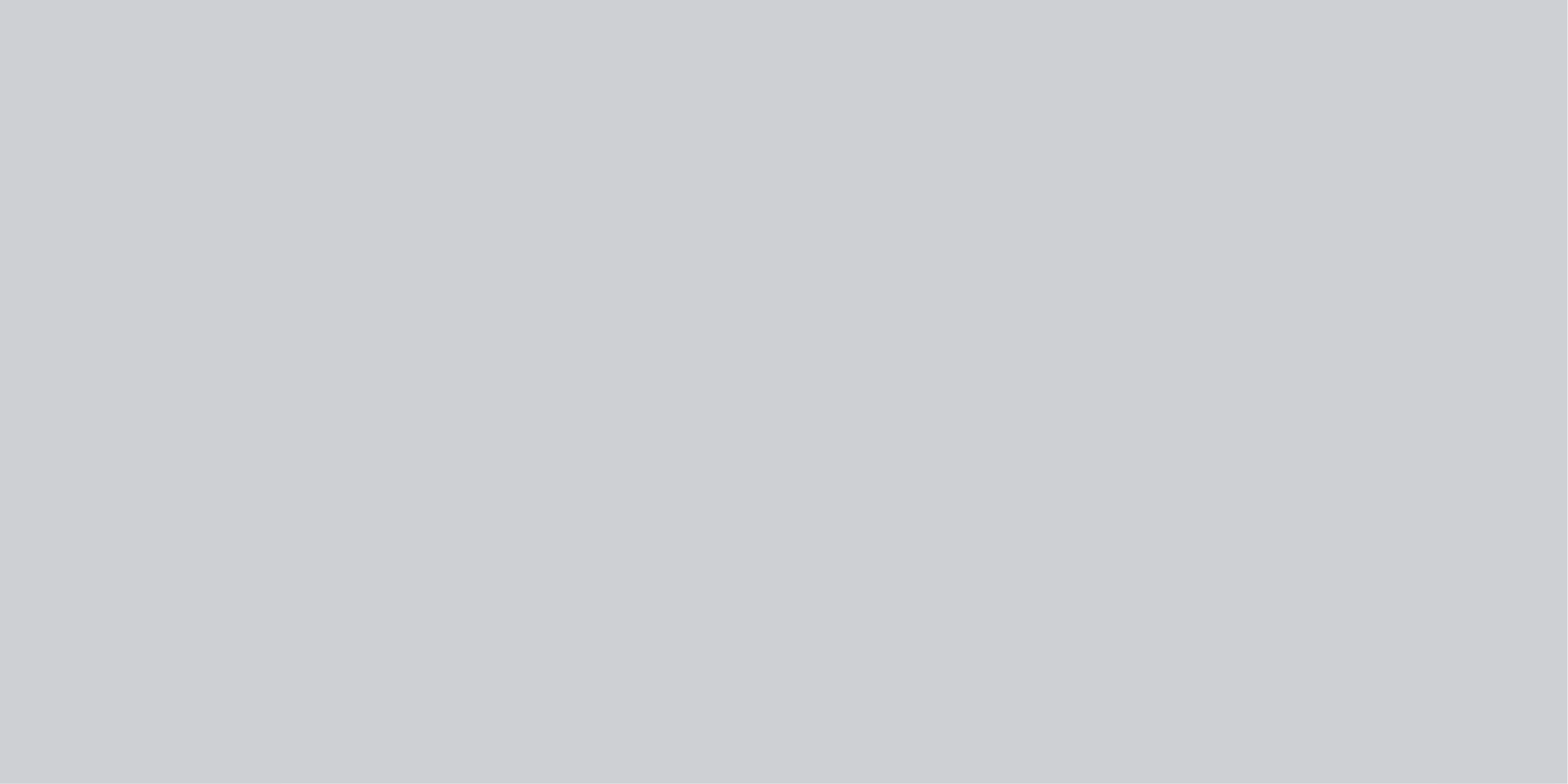
type input "$7,800.00"
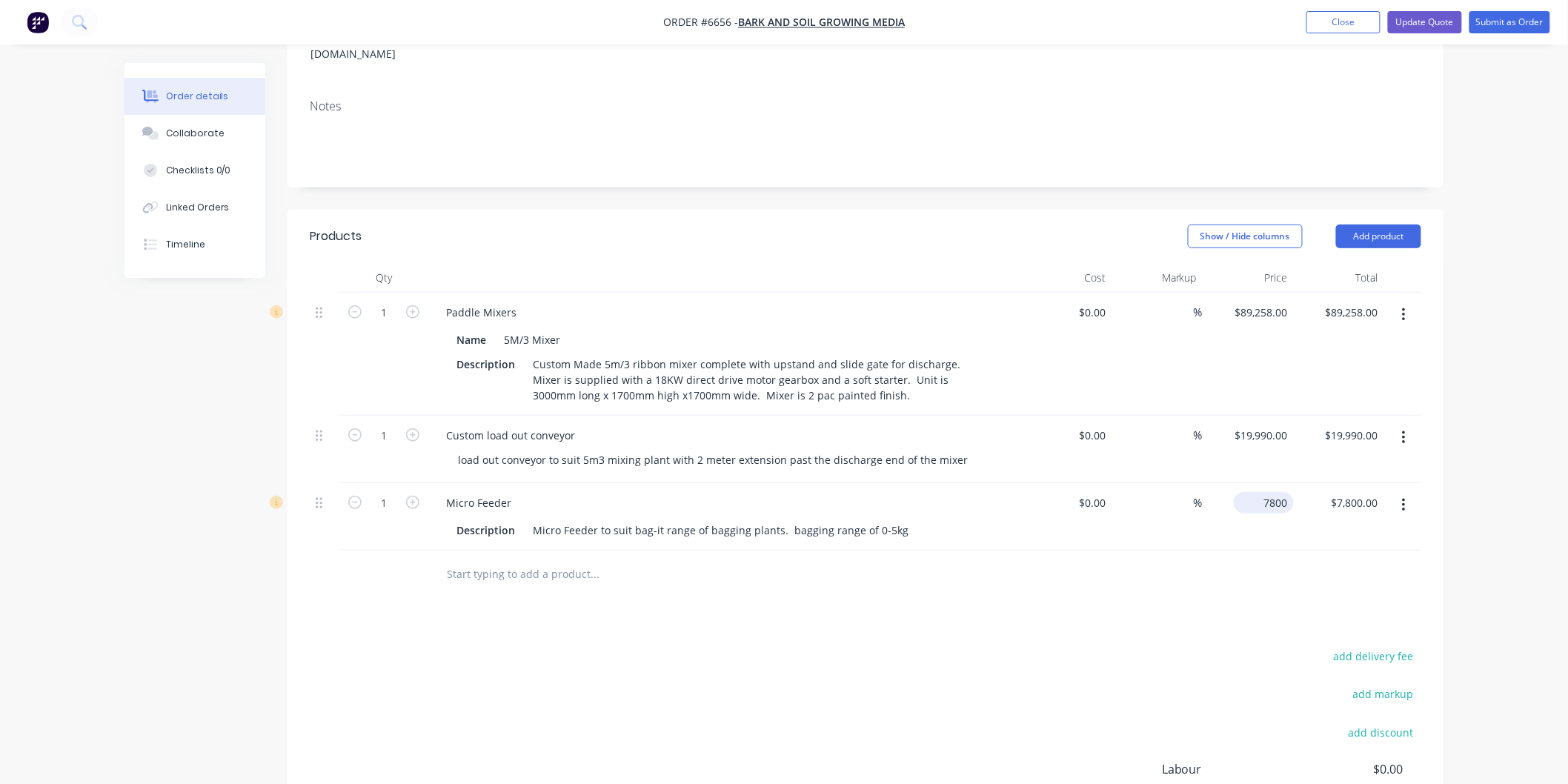
click at [1256, 492] on div "7800 $7,800.00" at bounding box center [1263, 502] width 60 height 21
type input "$8,500.00"
click at [1246, 499] on div "$8,500.00 $8,500.00" at bounding box center [1247, 517] width 91 height 67
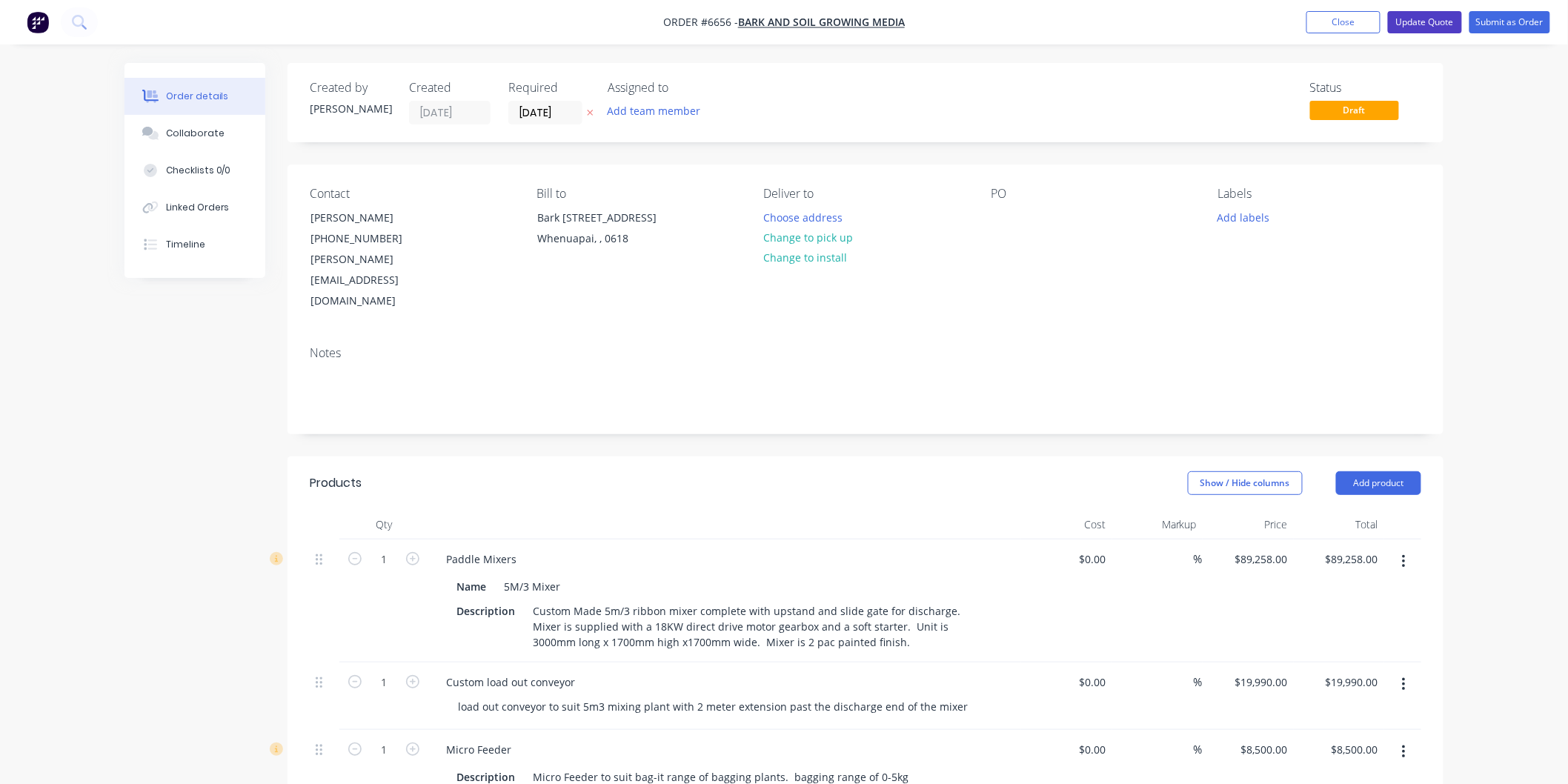
click at [1432, 19] on button "Update Quote" at bounding box center [1425, 22] width 74 height 22
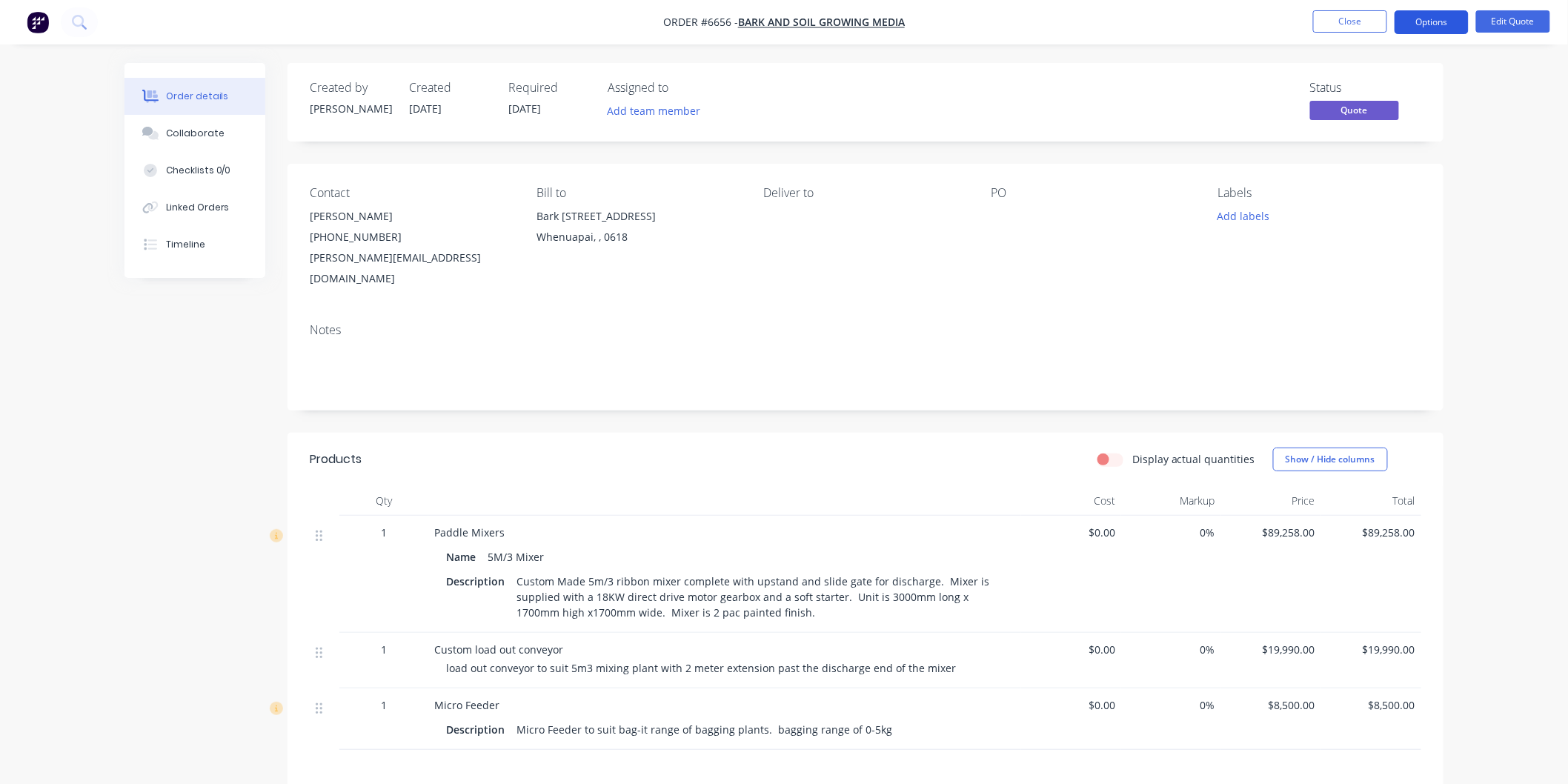
click at [1438, 20] on button "Options" at bounding box center [1431, 22] width 74 height 24
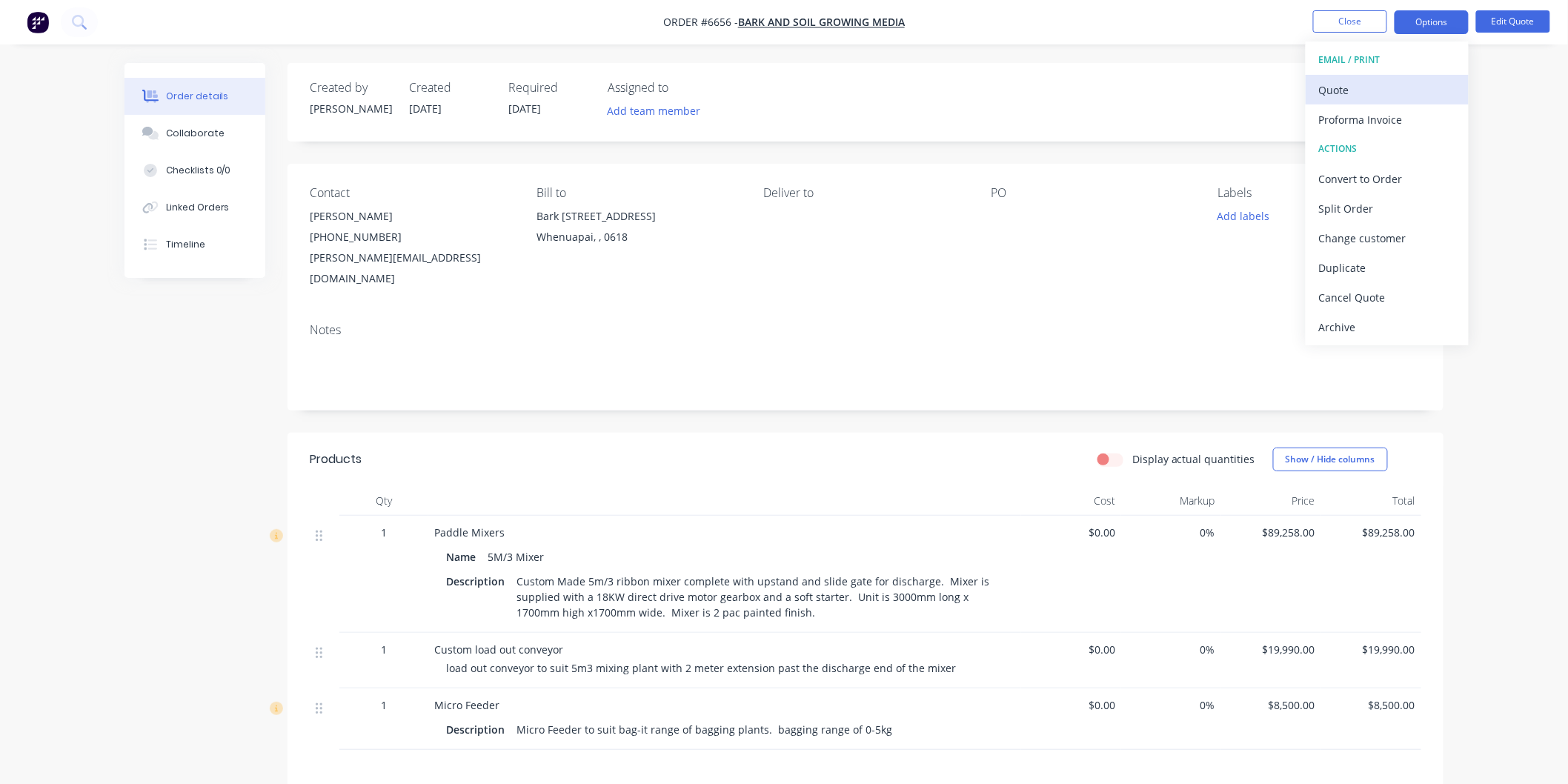
click at [1361, 86] on div "Quote" at bounding box center [1387, 89] width 136 height 21
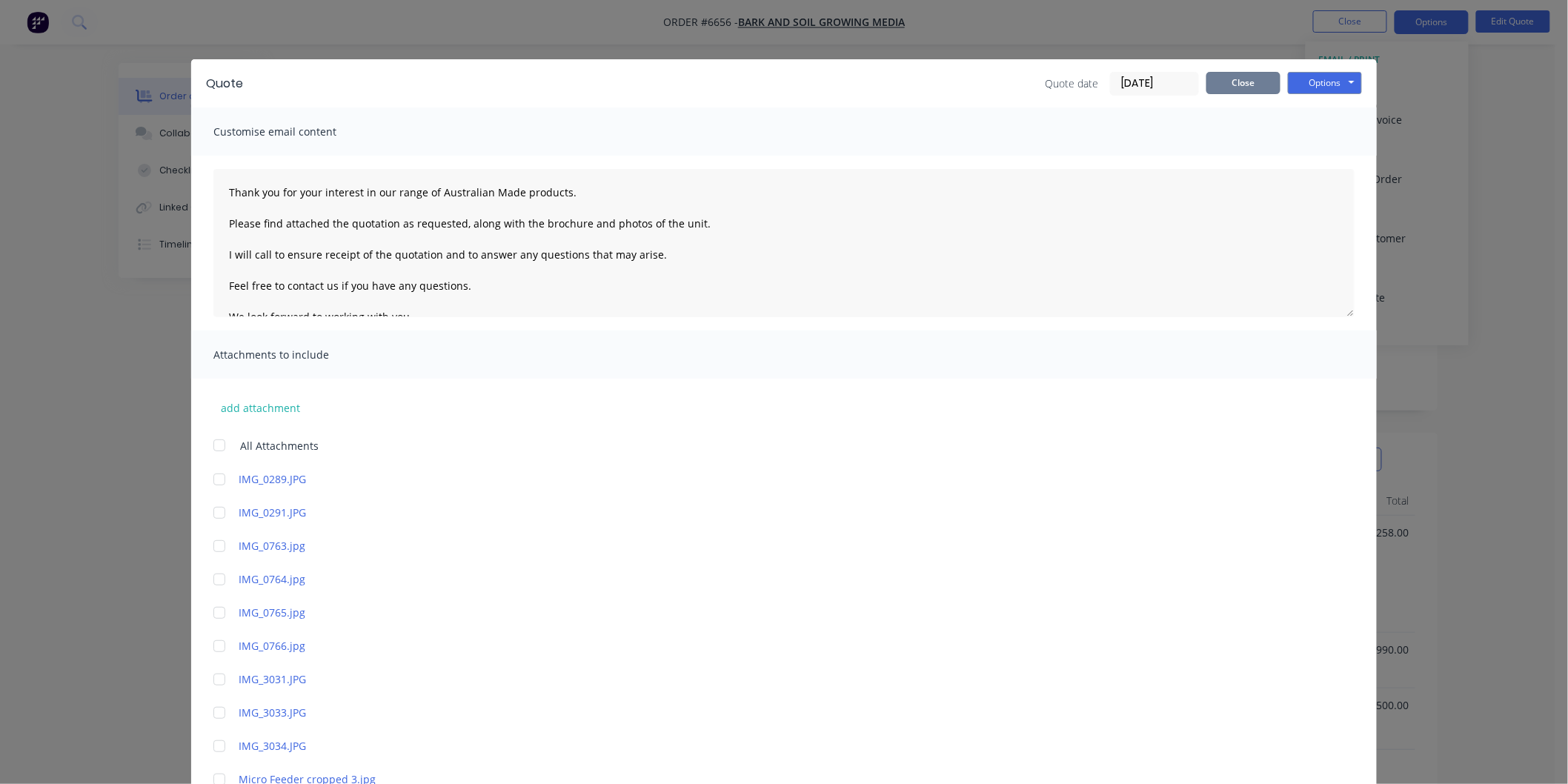
click at [1225, 85] on button "Close" at bounding box center [1244, 83] width 74 height 22
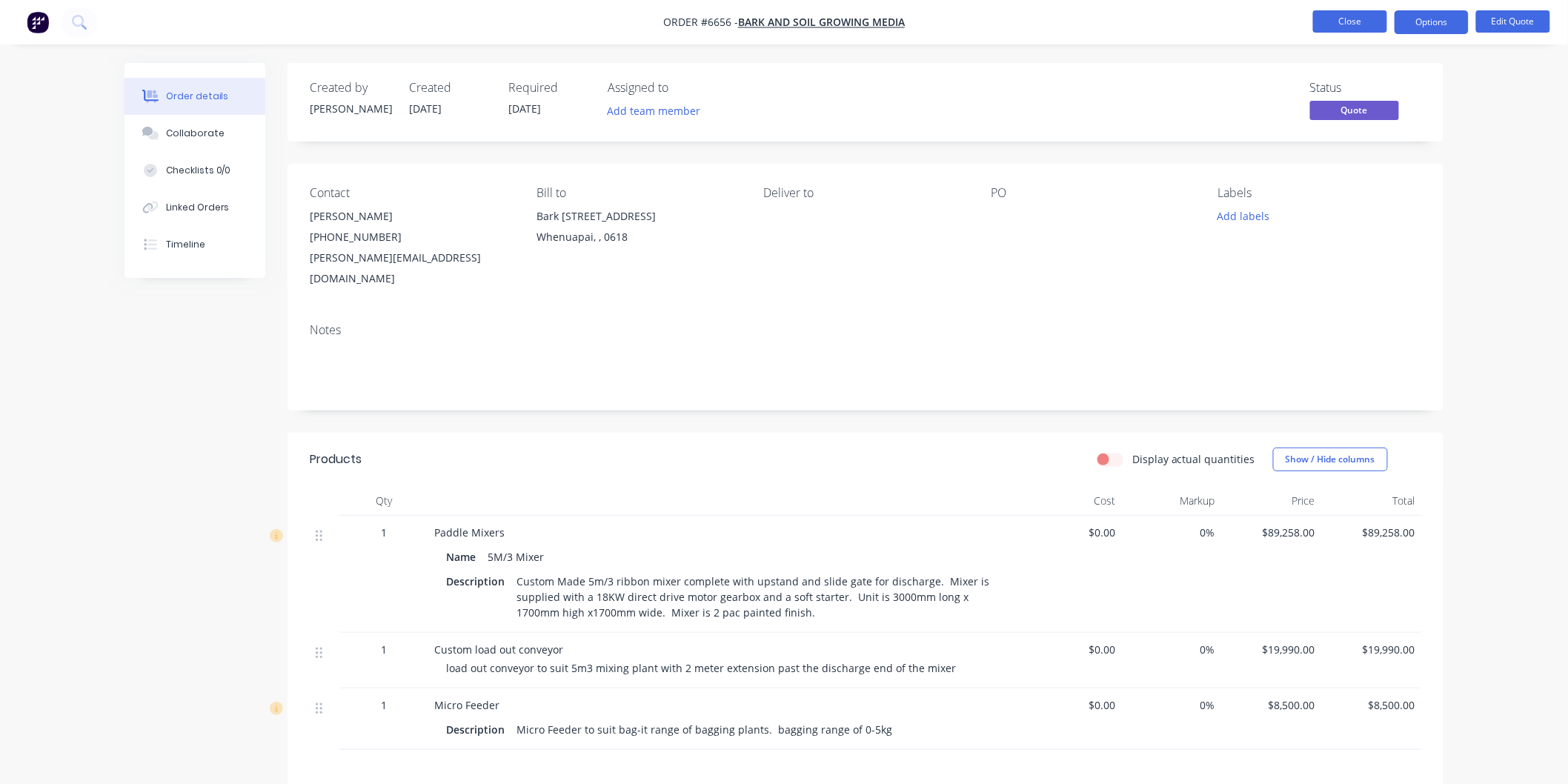
click at [1337, 17] on button "Close" at bounding box center [1350, 21] width 74 height 22
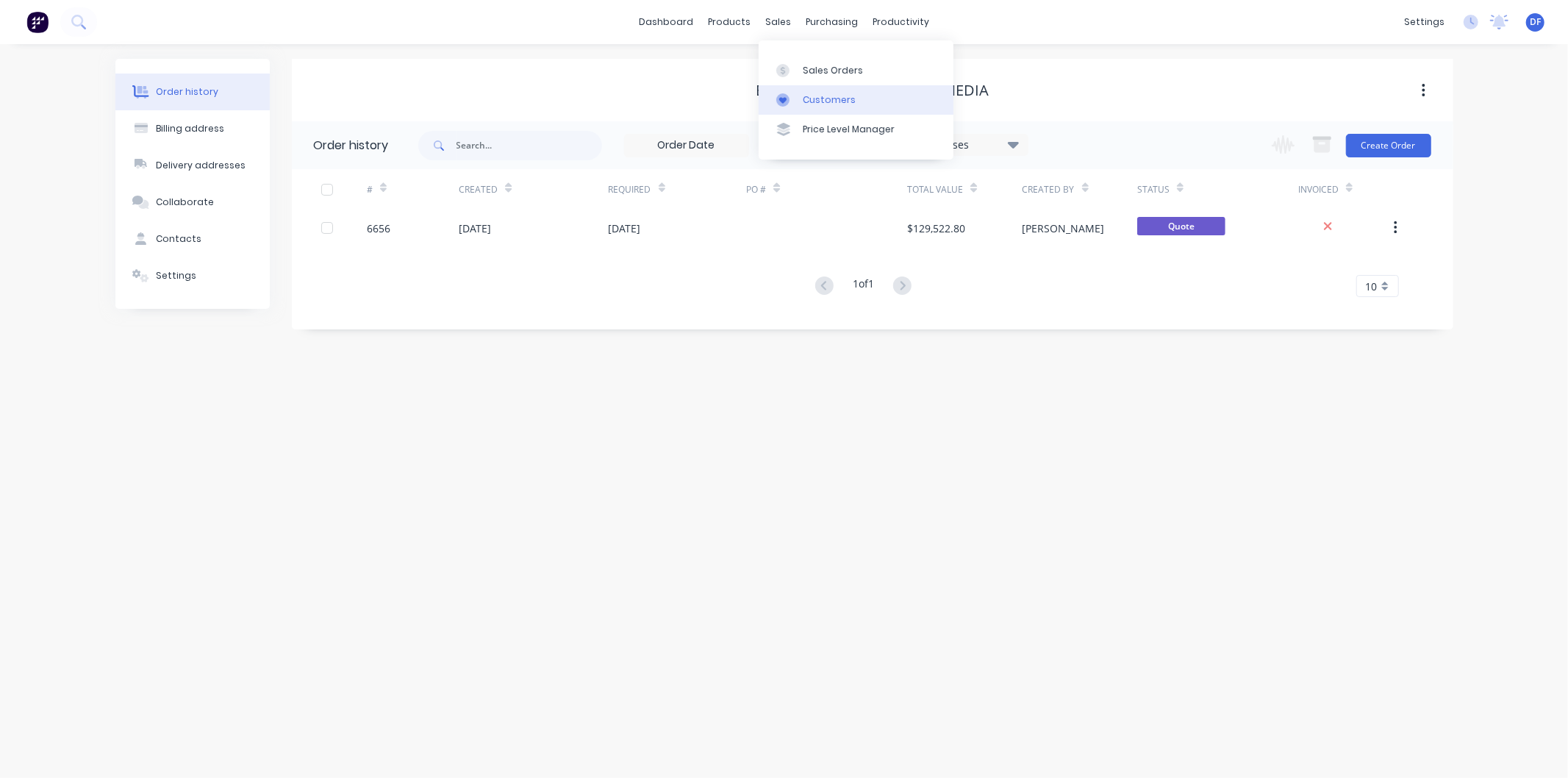
click at [823, 101] on div "Customers" at bounding box center [829, 99] width 53 height 14
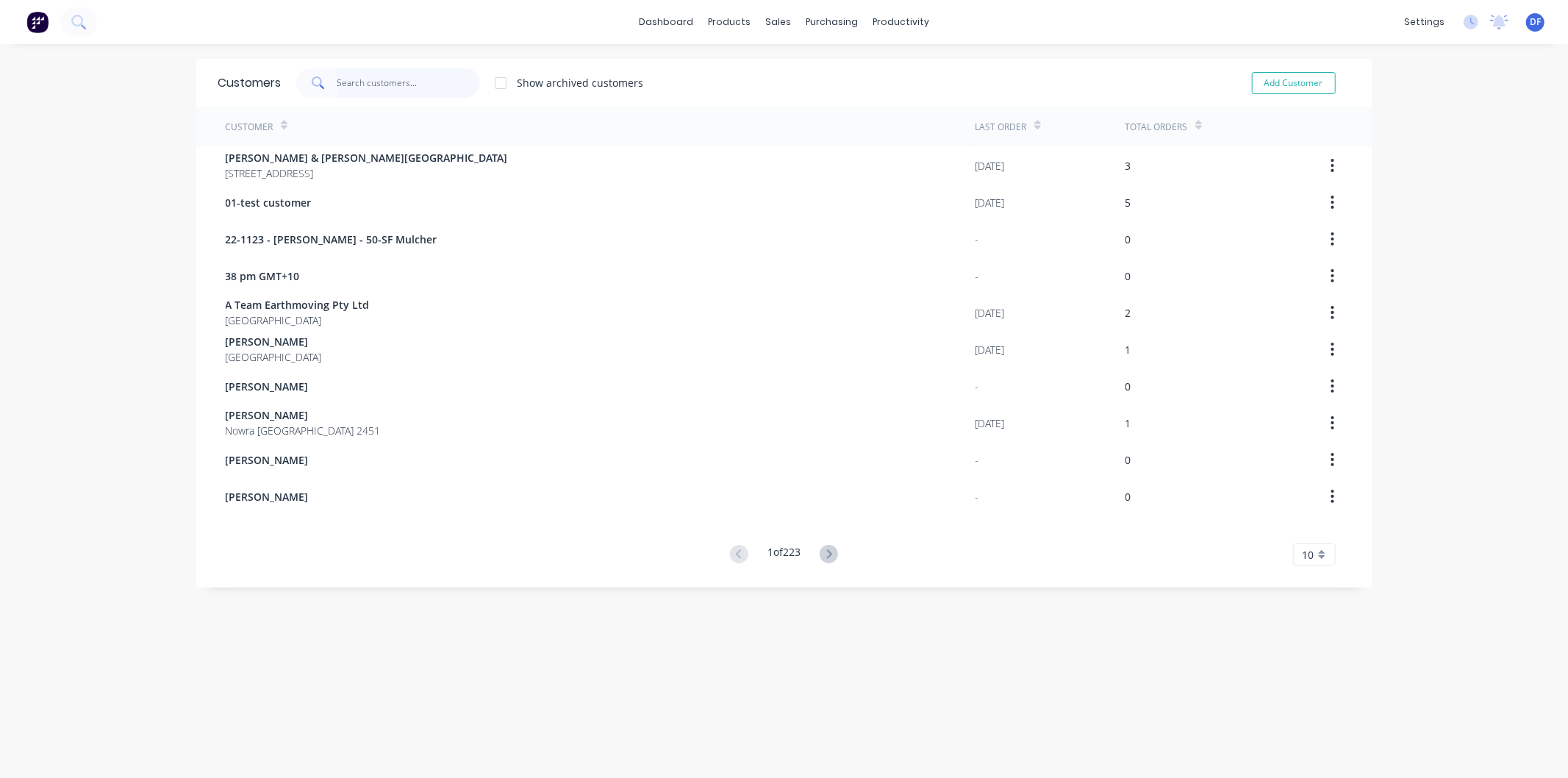
click at [382, 77] on input "text" at bounding box center [407, 83] width 143 height 29
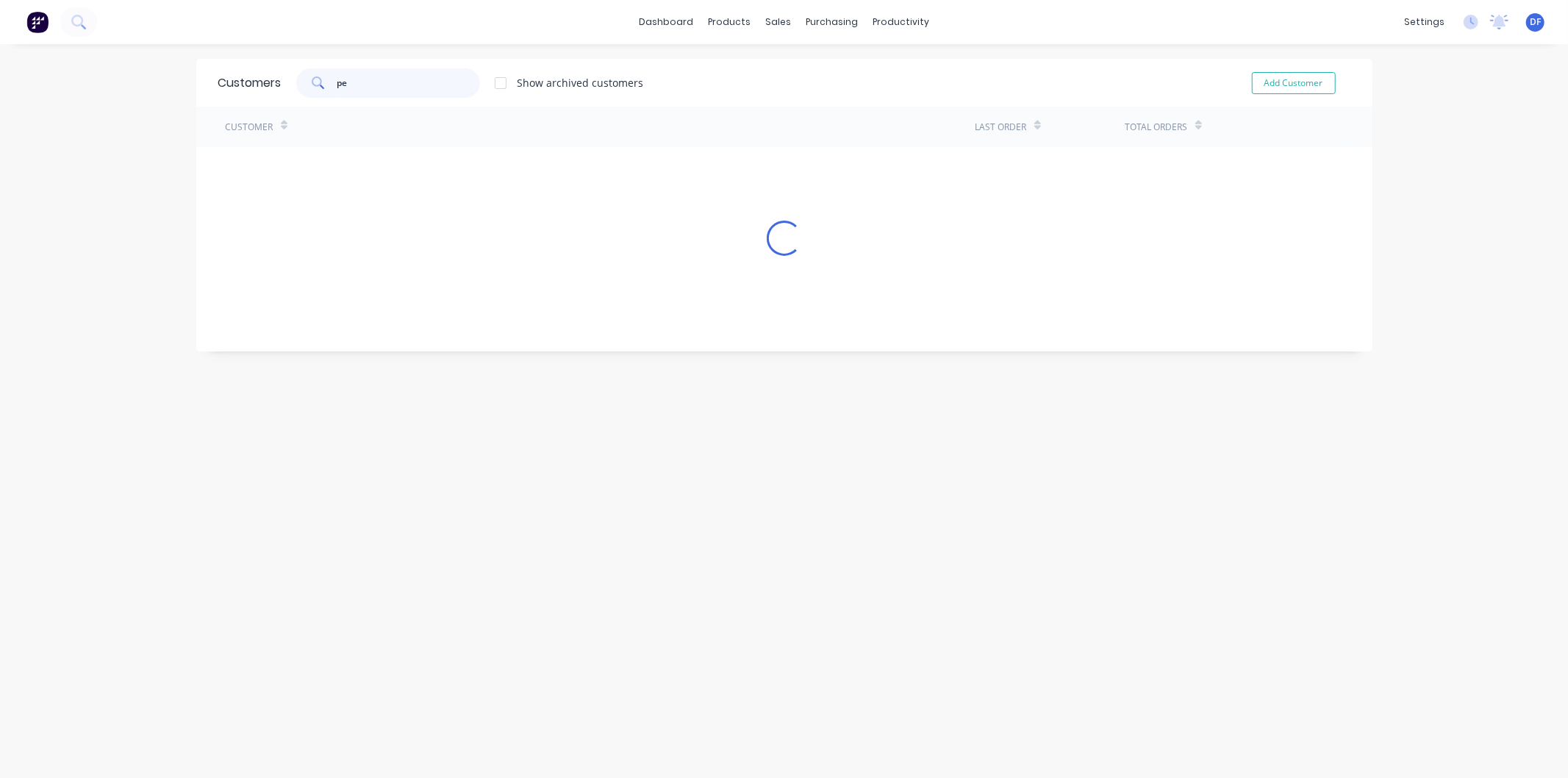
type input "p"
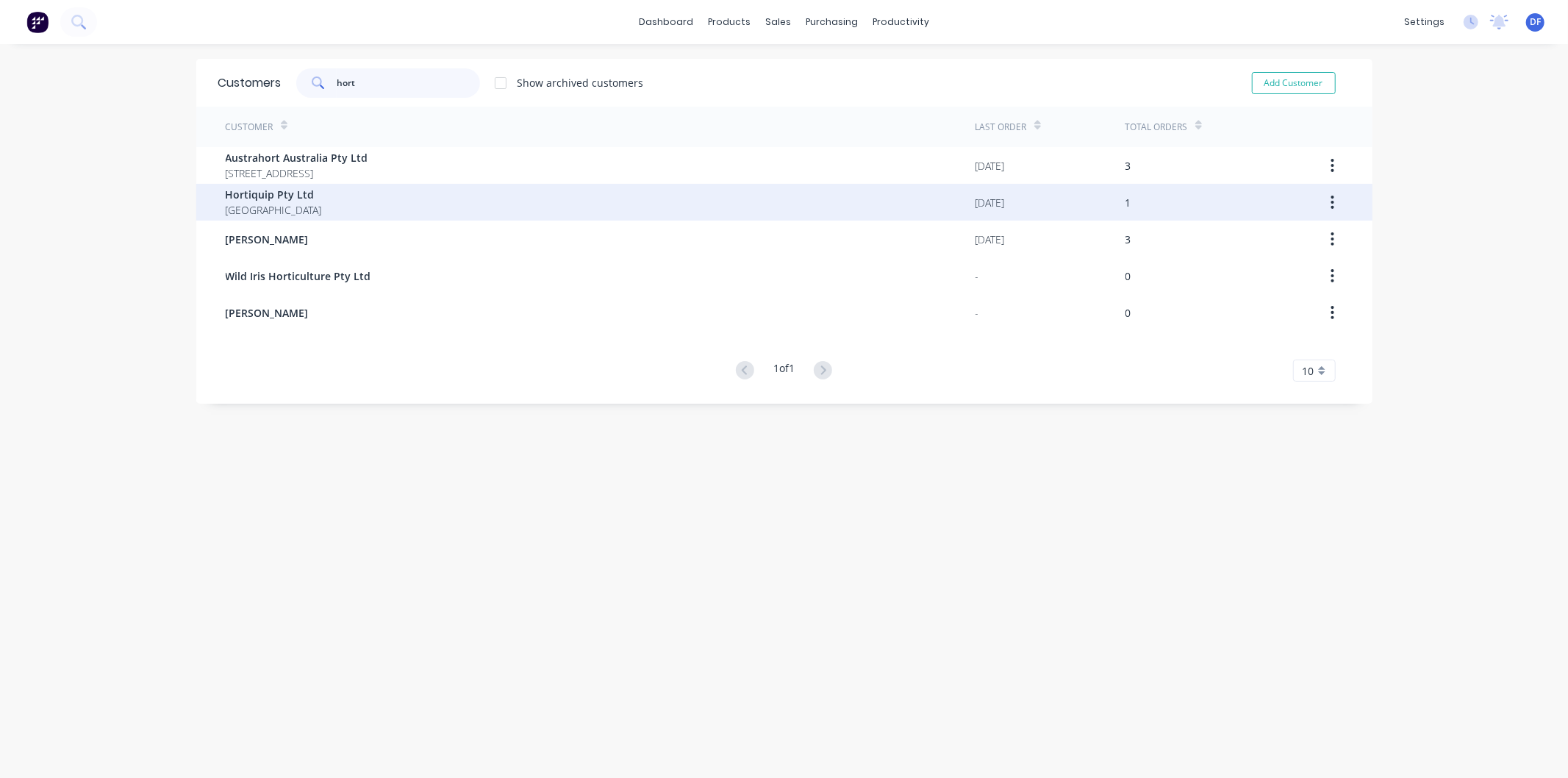
type input "hort"
click at [267, 193] on span "Hortiquip Pty Ltd" at bounding box center [274, 194] width 97 height 16
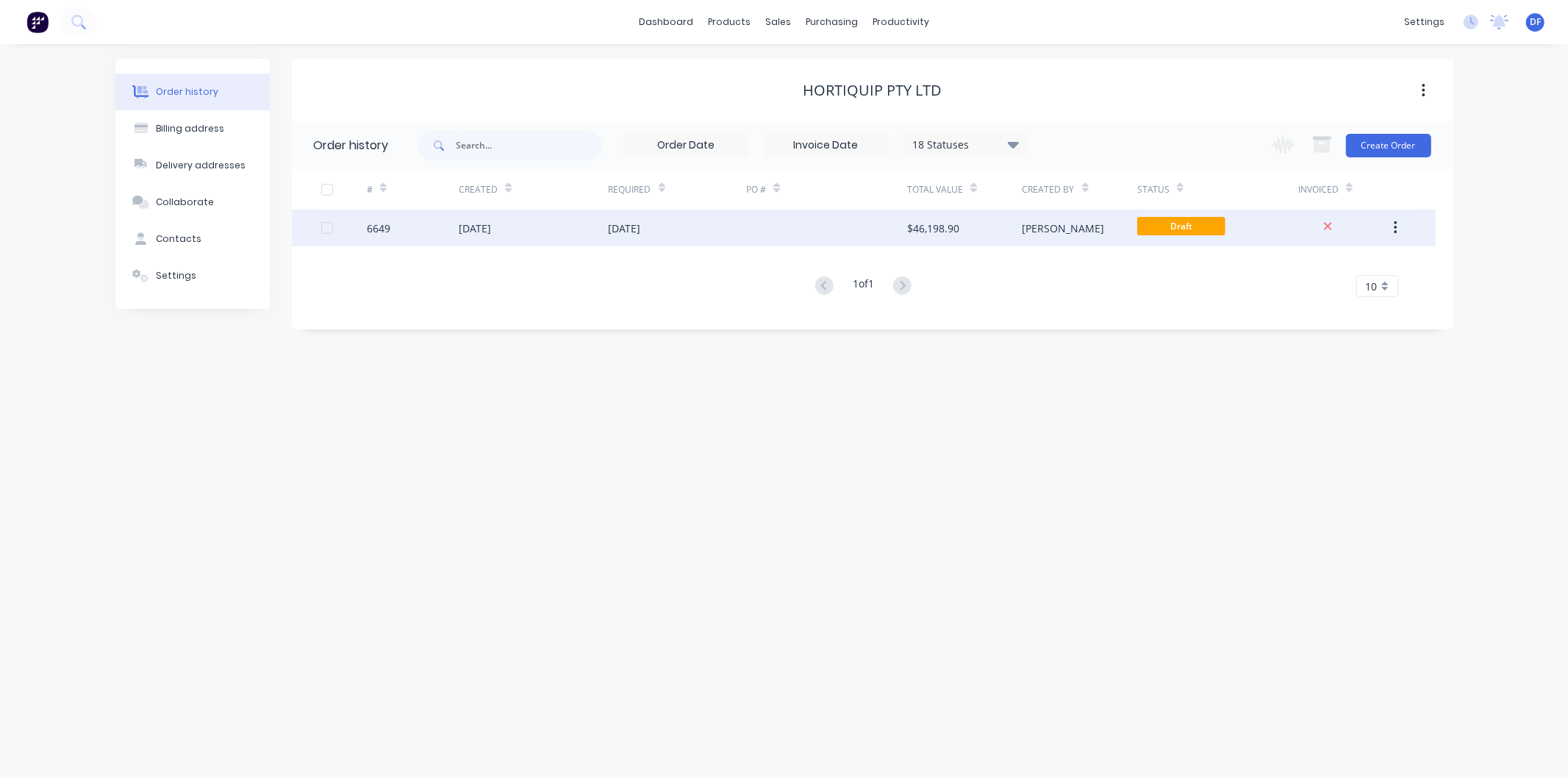
click at [480, 226] on div "[DATE]" at bounding box center [474, 228] width 32 height 16
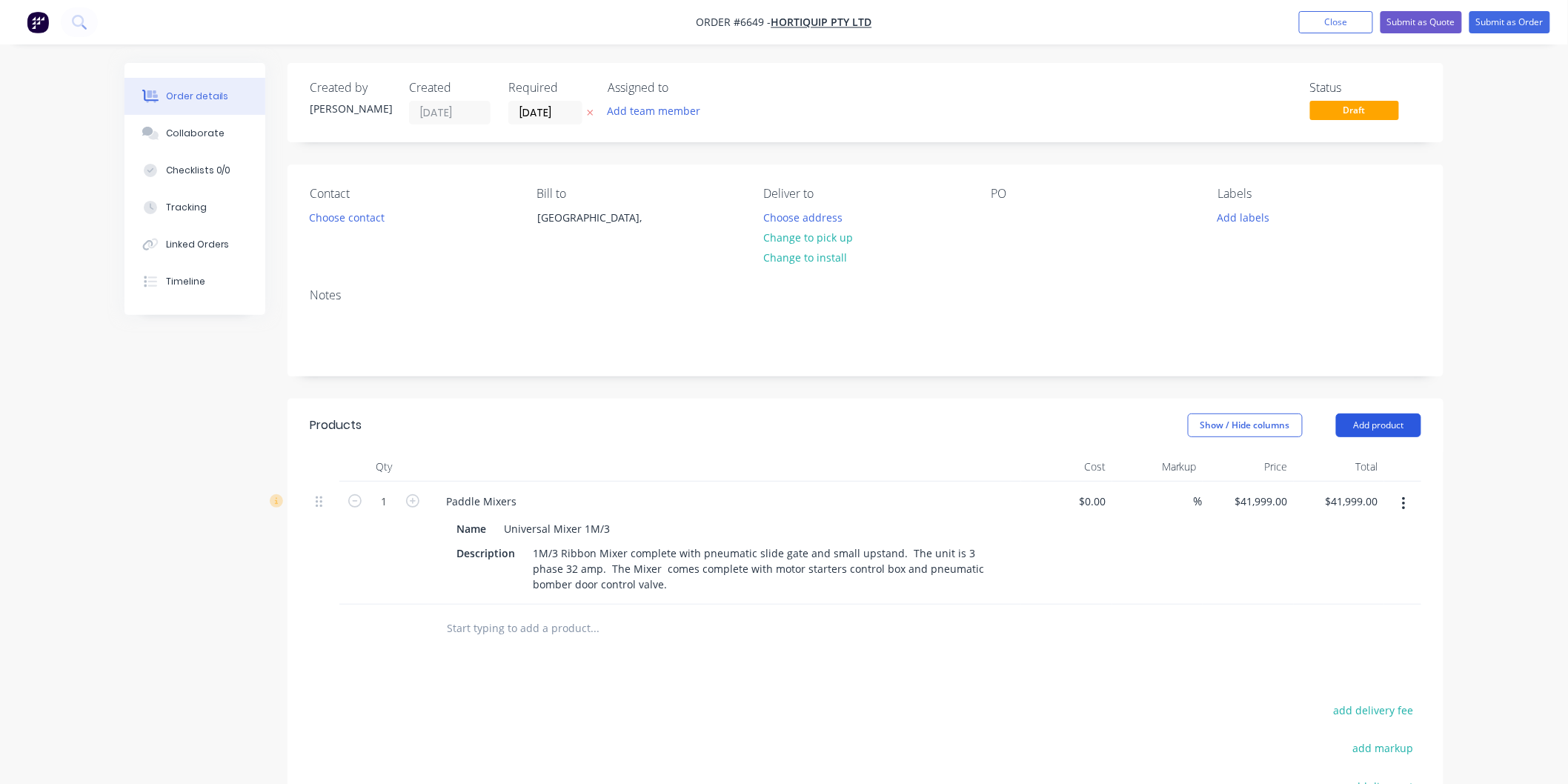
click at [1375, 421] on button "Add product" at bounding box center [1379, 426] width 85 height 24
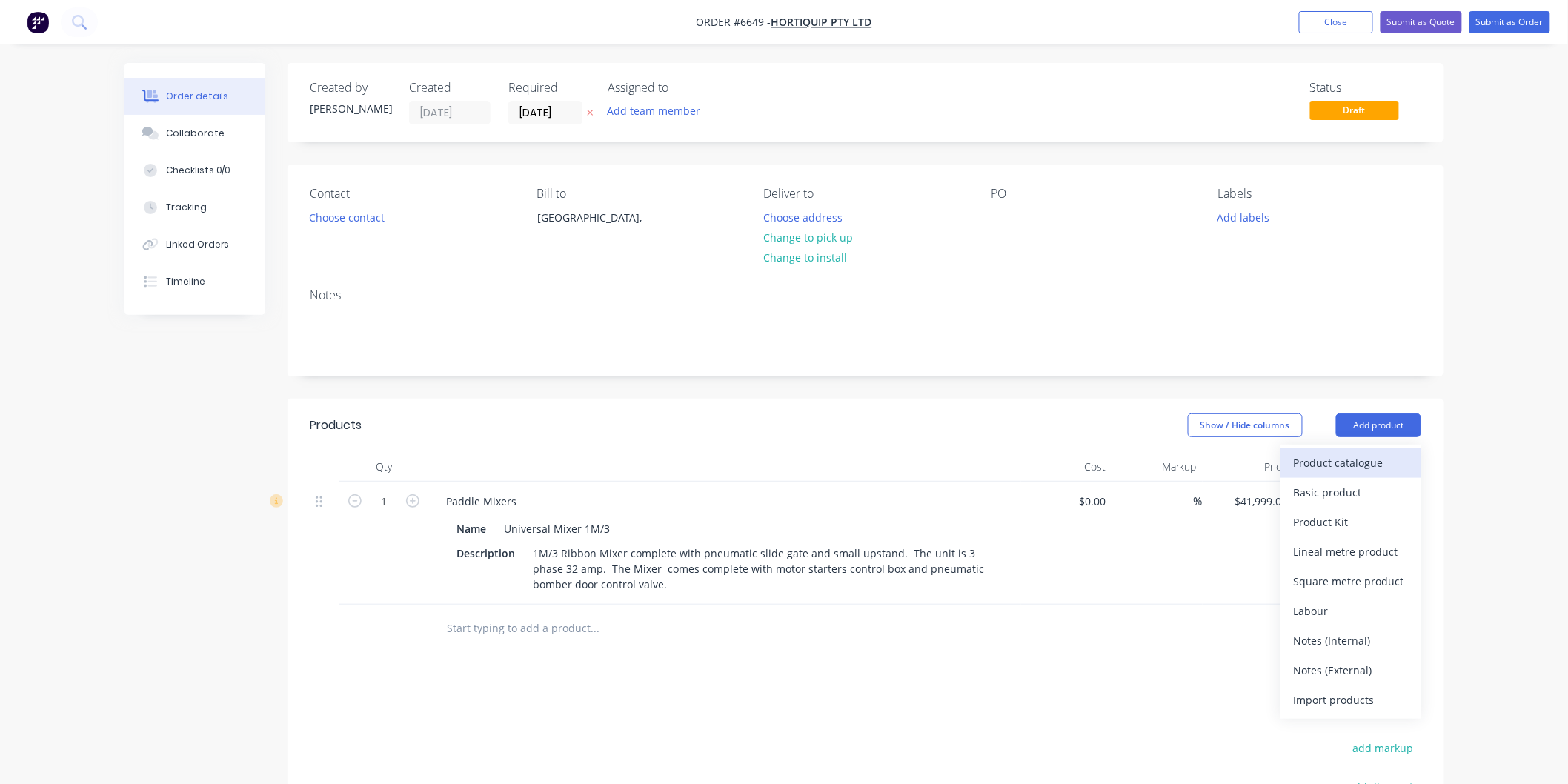
click at [1341, 457] on div "Product catalogue" at bounding box center [1351, 462] width 114 height 21
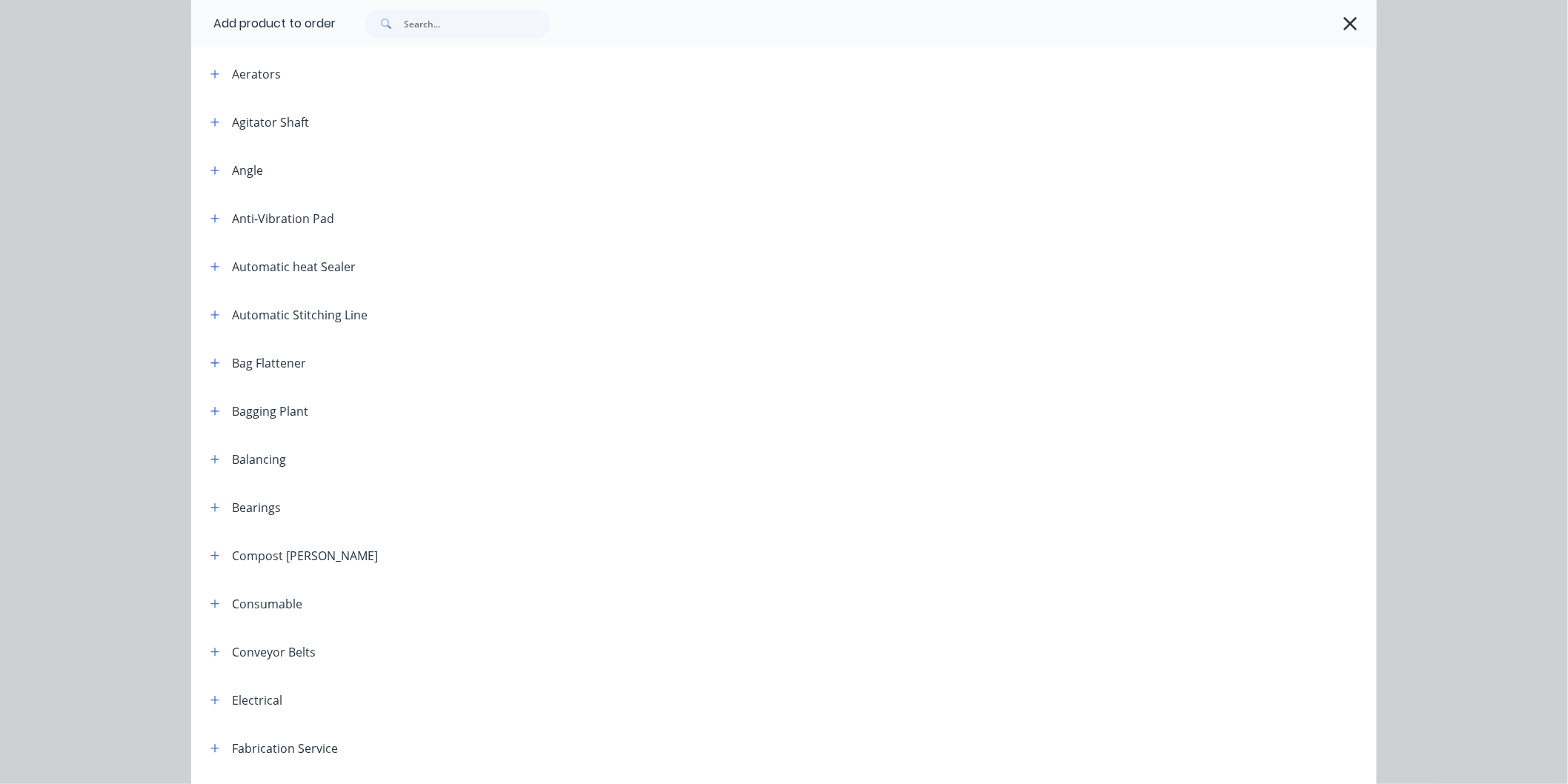
scroll to position [165, 0]
click at [210, 403] on icon "button" at bounding box center [215, 407] width 9 height 10
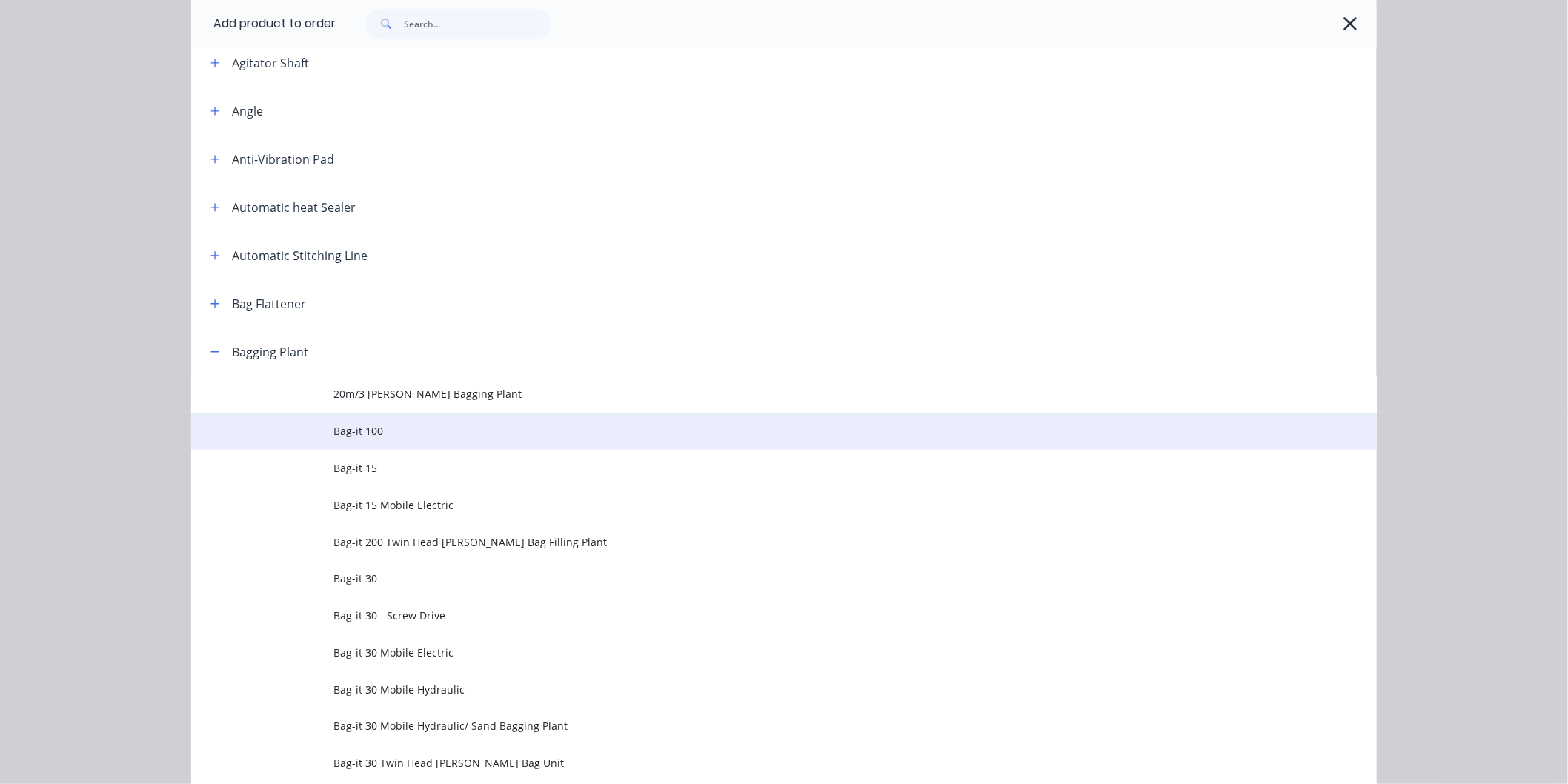
scroll to position [329, 0]
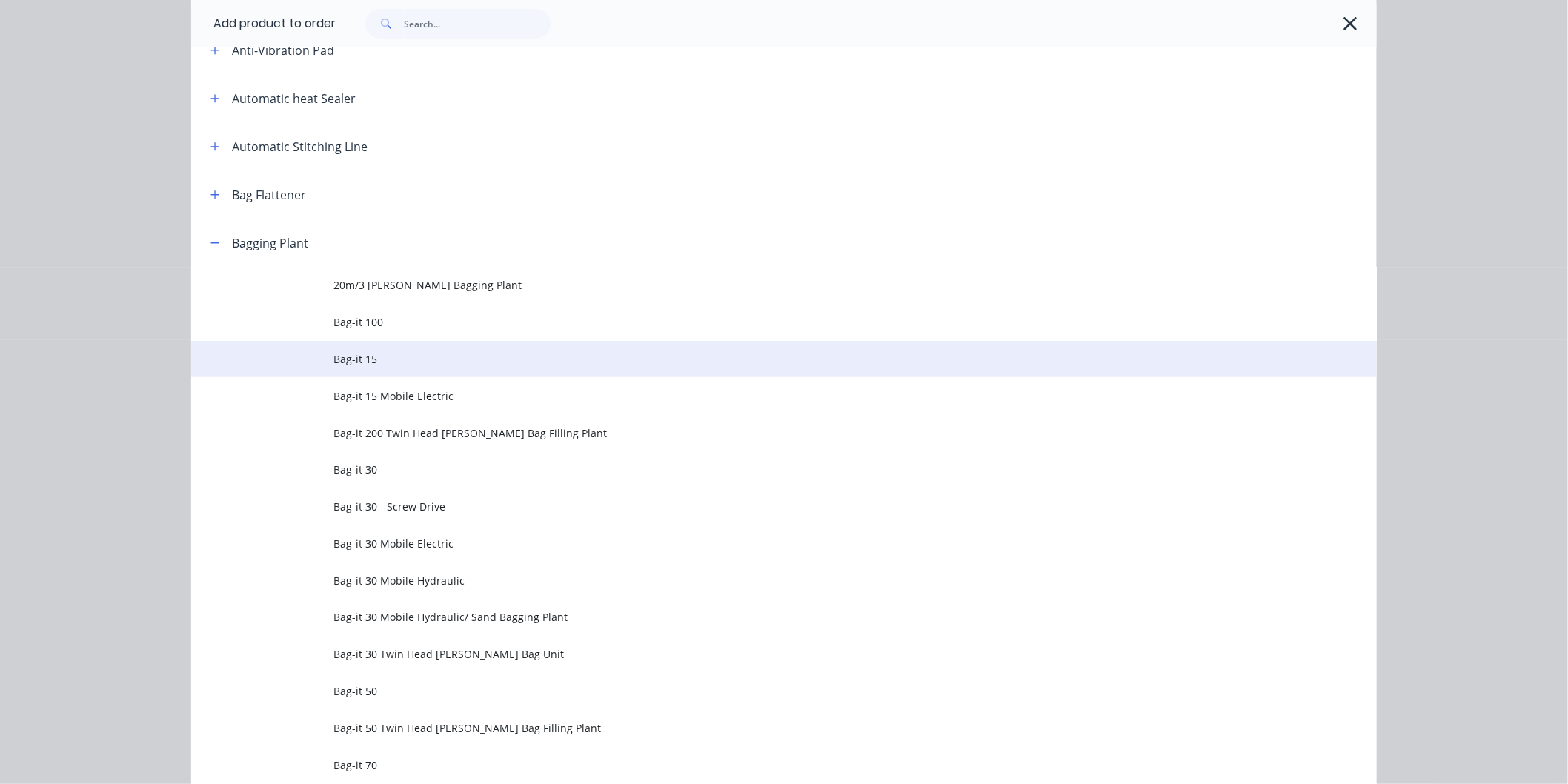
click at [335, 354] on span "Bag-it 15" at bounding box center [751, 358] width 835 height 16
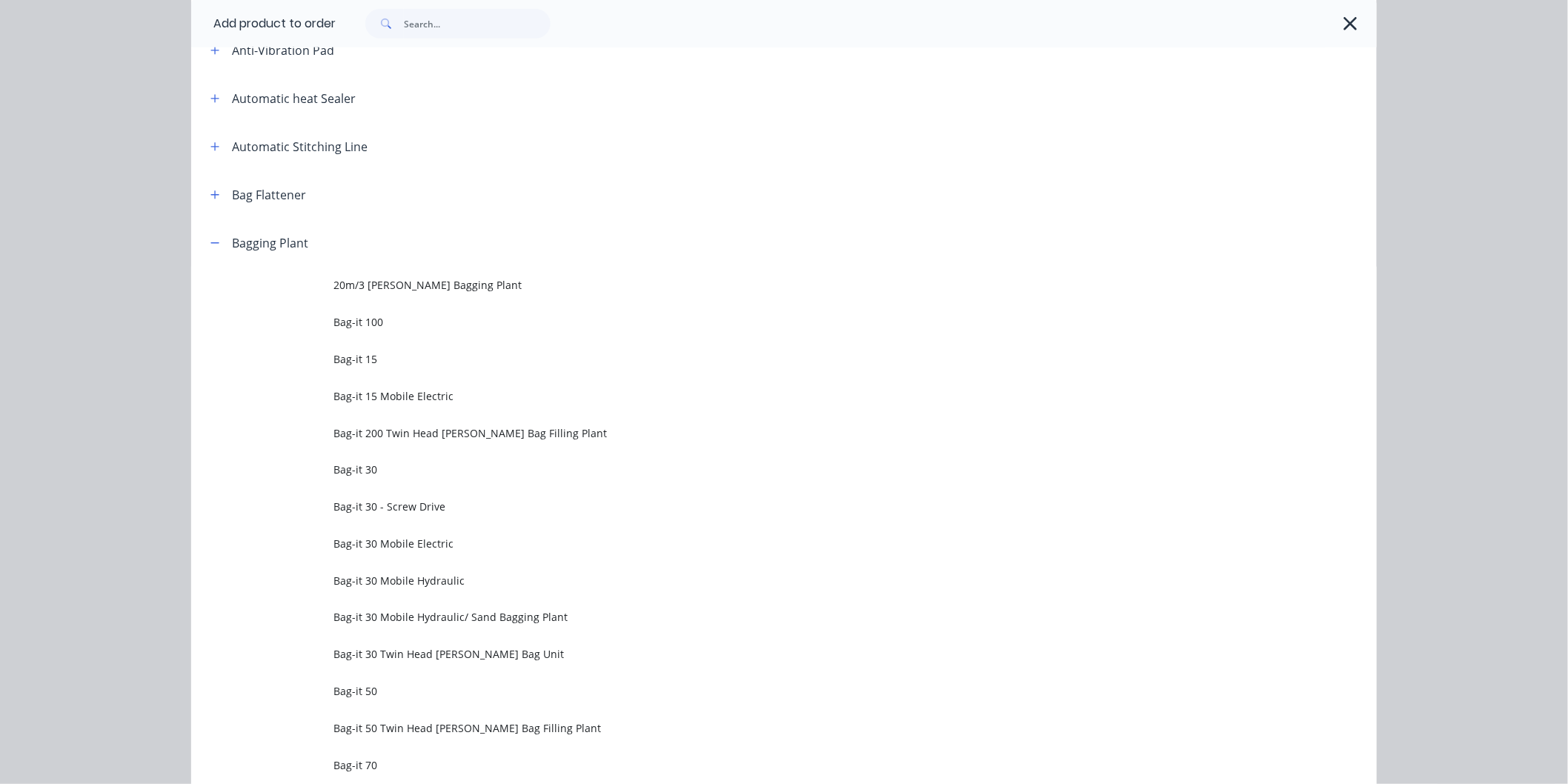
scroll to position [0, 0]
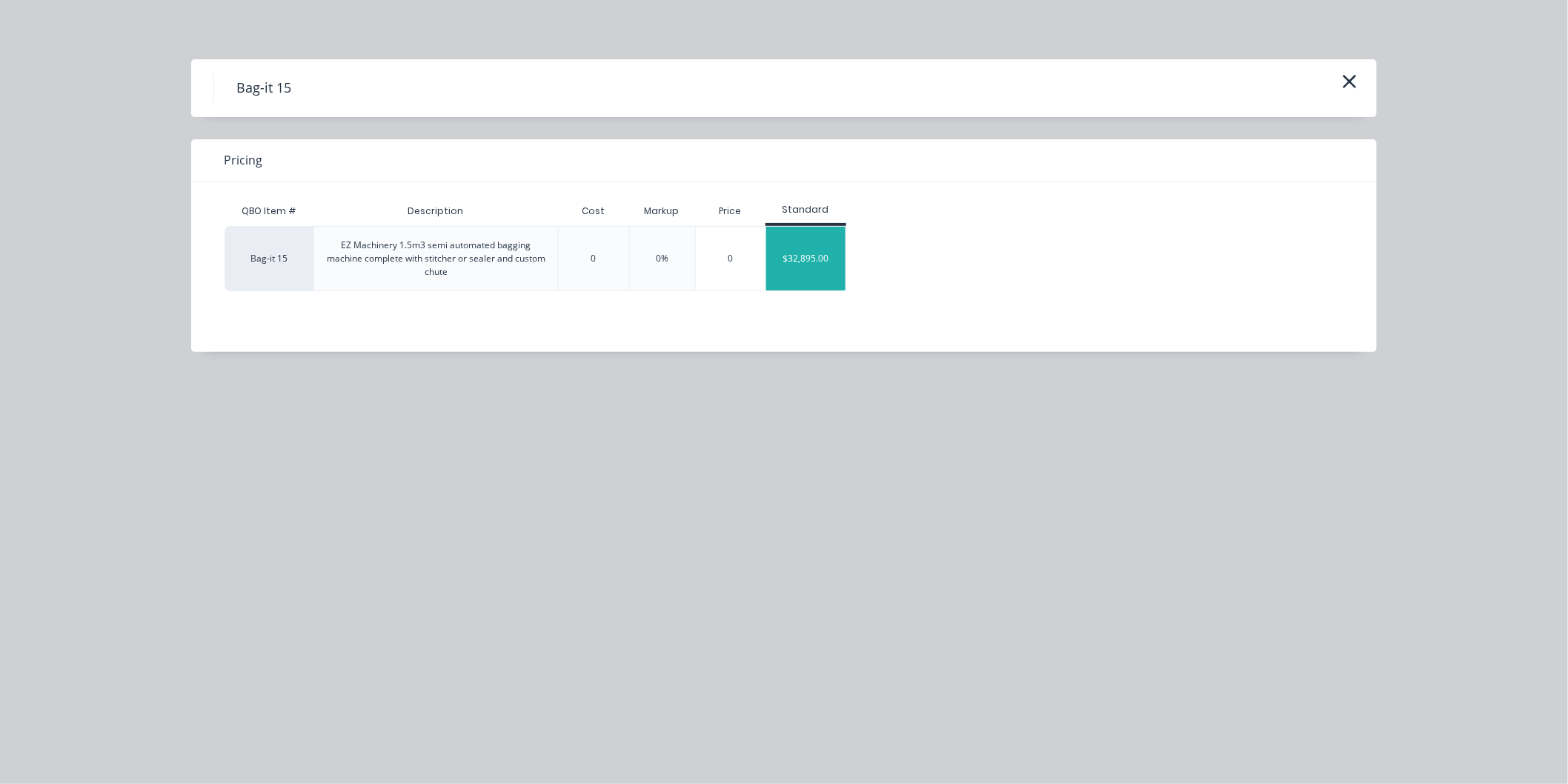
click at [802, 264] on div "$32,895.00" at bounding box center [806, 258] width 79 height 63
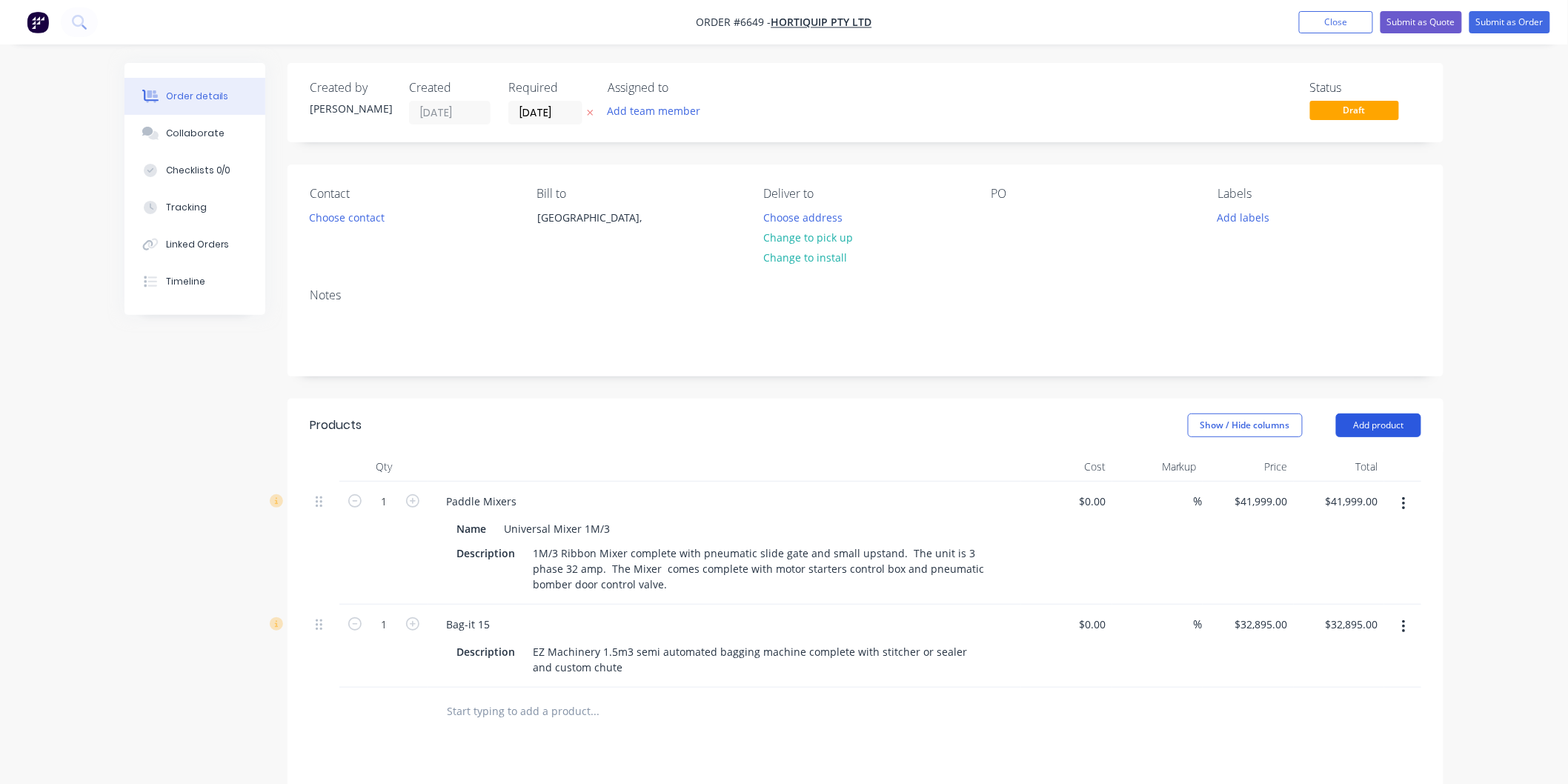
click at [1375, 423] on button "Add product" at bounding box center [1379, 426] width 85 height 24
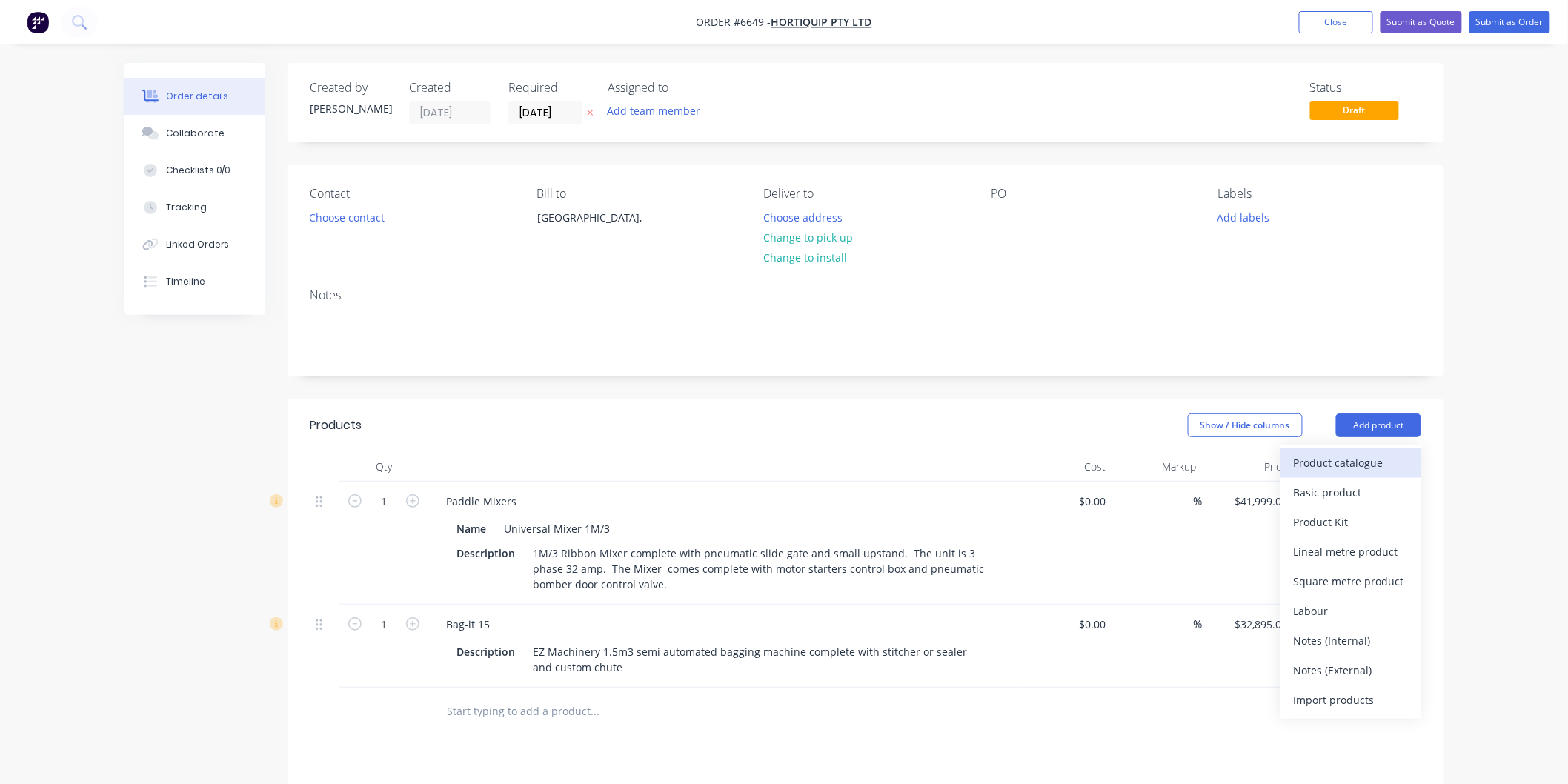
click at [1346, 464] on div "Product catalogue" at bounding box center [1351, 462] width 114 height 21
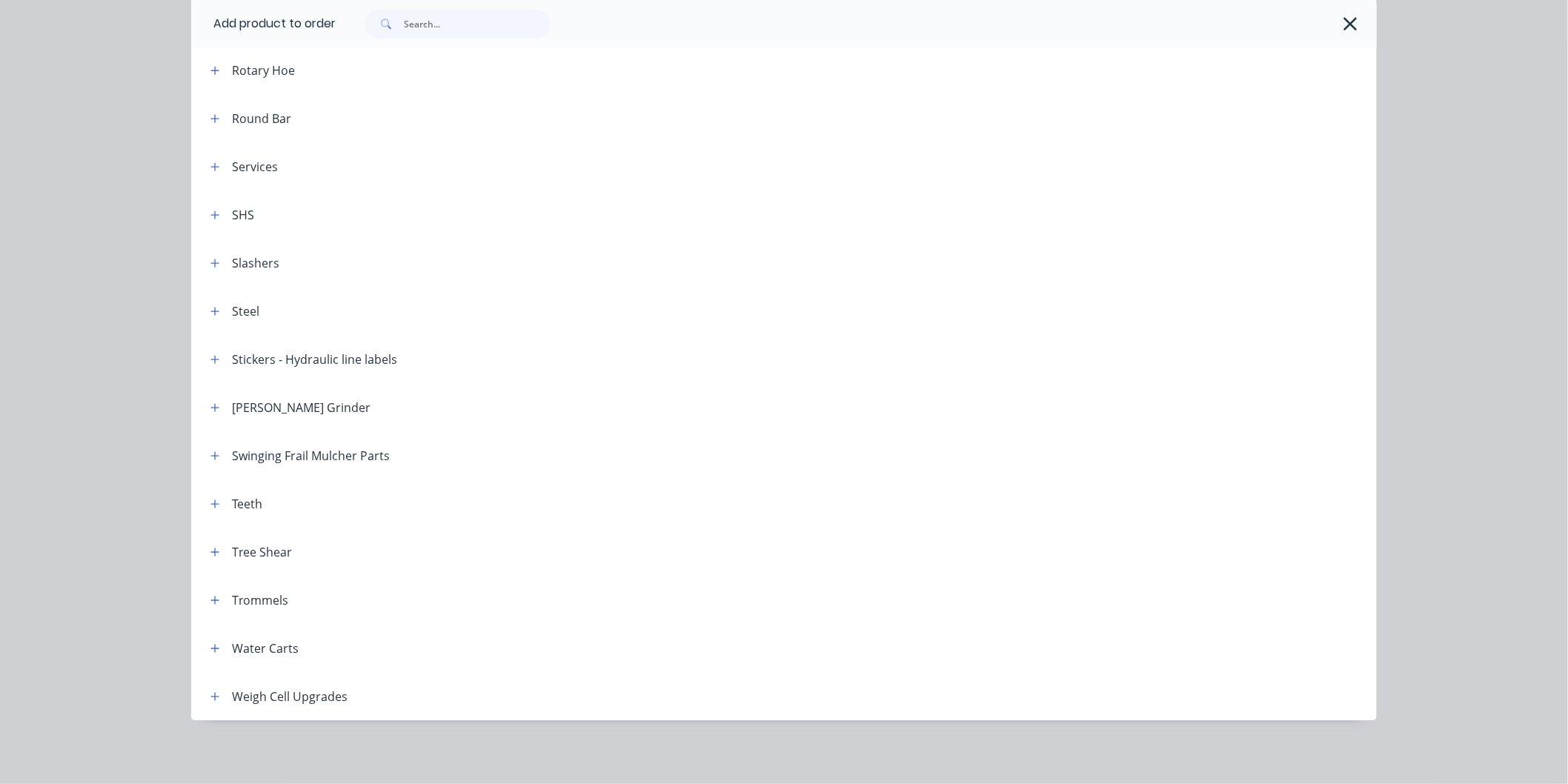
scroll to position [329, 0]
click at [210, 698] on icon "button" at bounding box center [215, 696] width 9 height 10
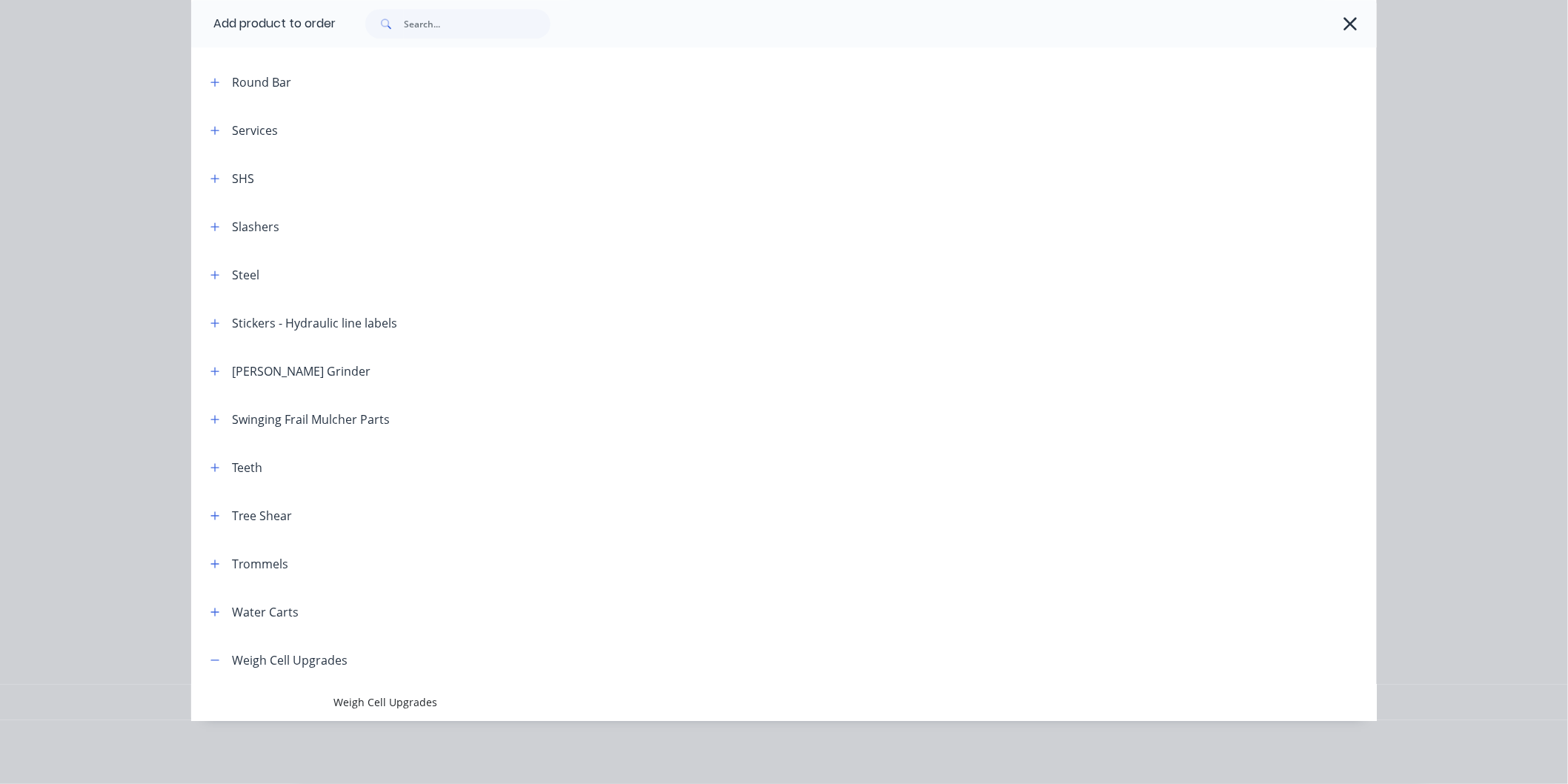
scroll to position [1791, 0]
click at [381, 697] on span "Weigh Cell Upgrades" at bounding box center [751, 701] width 835 height 16
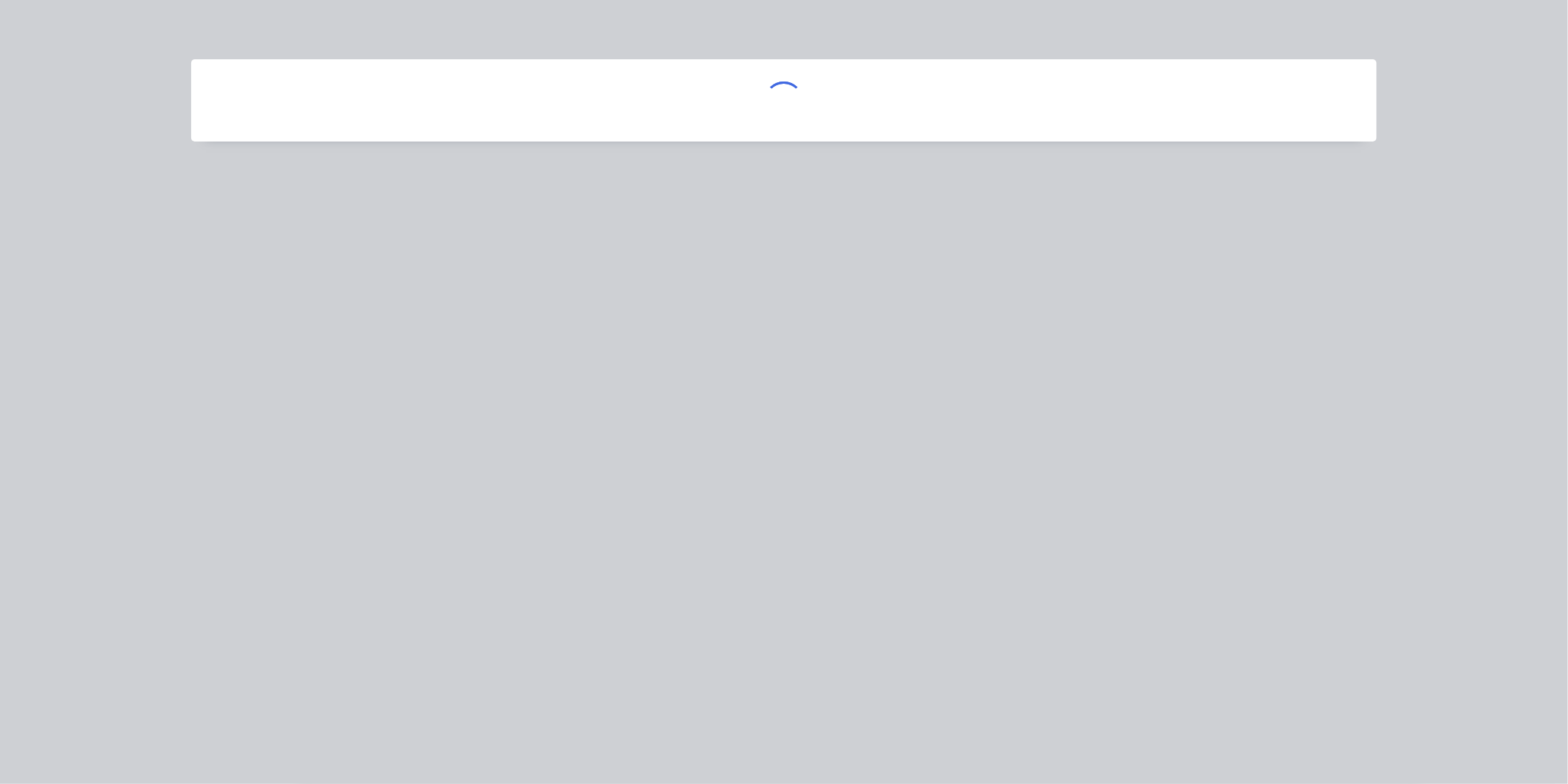
scroll to position [0, 0]
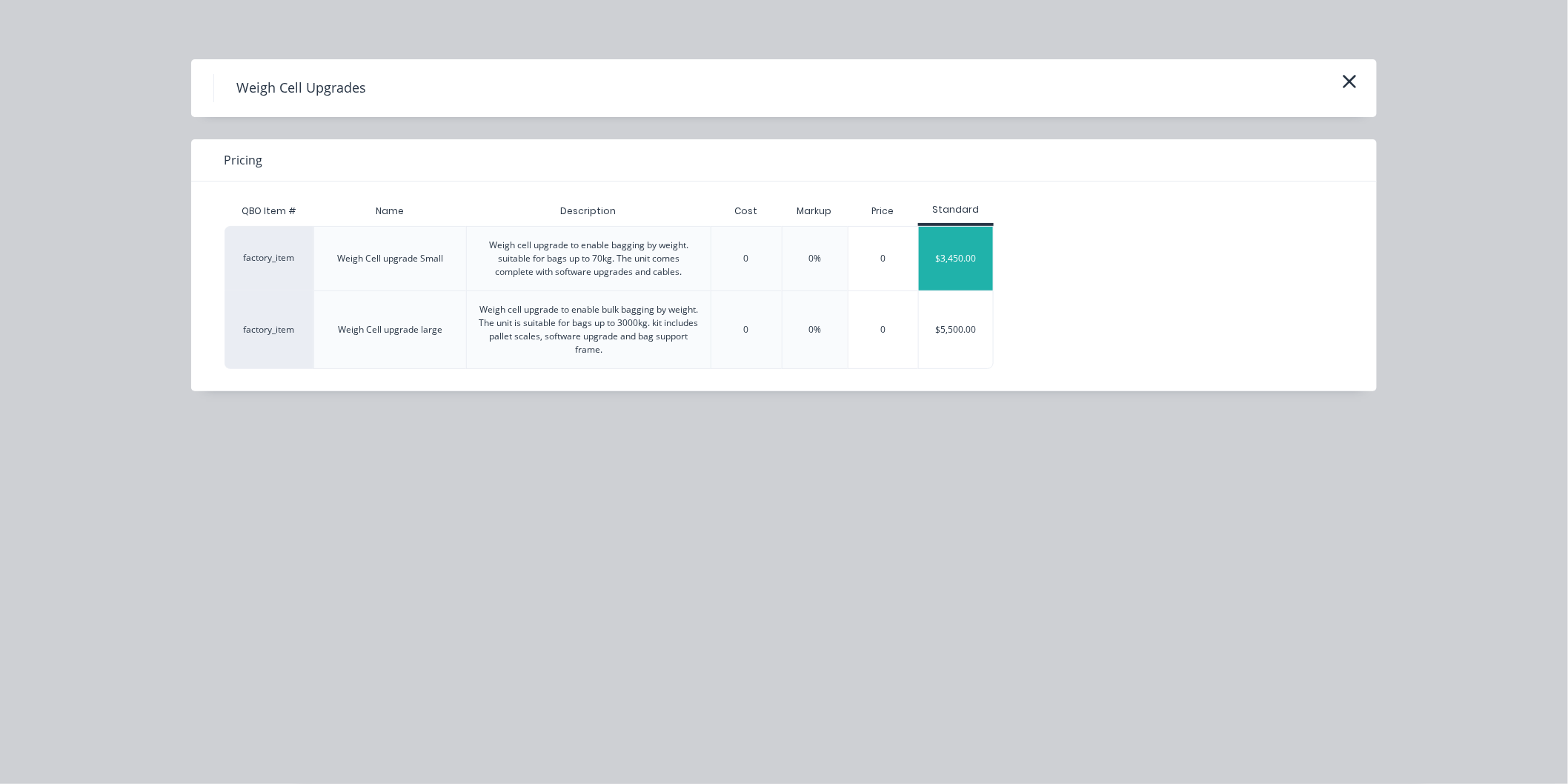
click at [934, 255] on div "$3,450.00" at bounding box center [956, 258] width 74 height 63
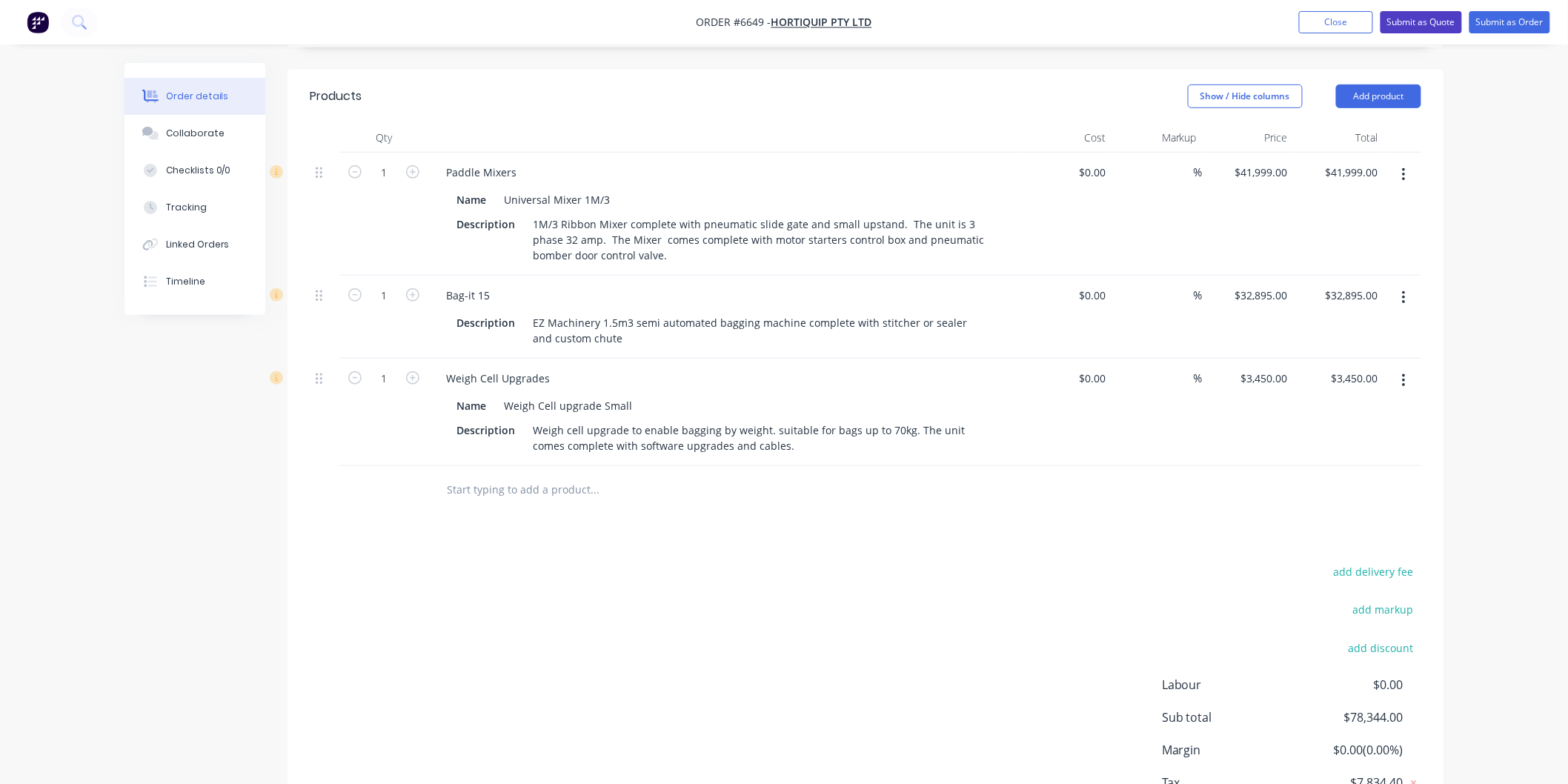
click at [1414, 17] on button "Submit as Quote" at bounding box center [1421, 22] width 82 height 22
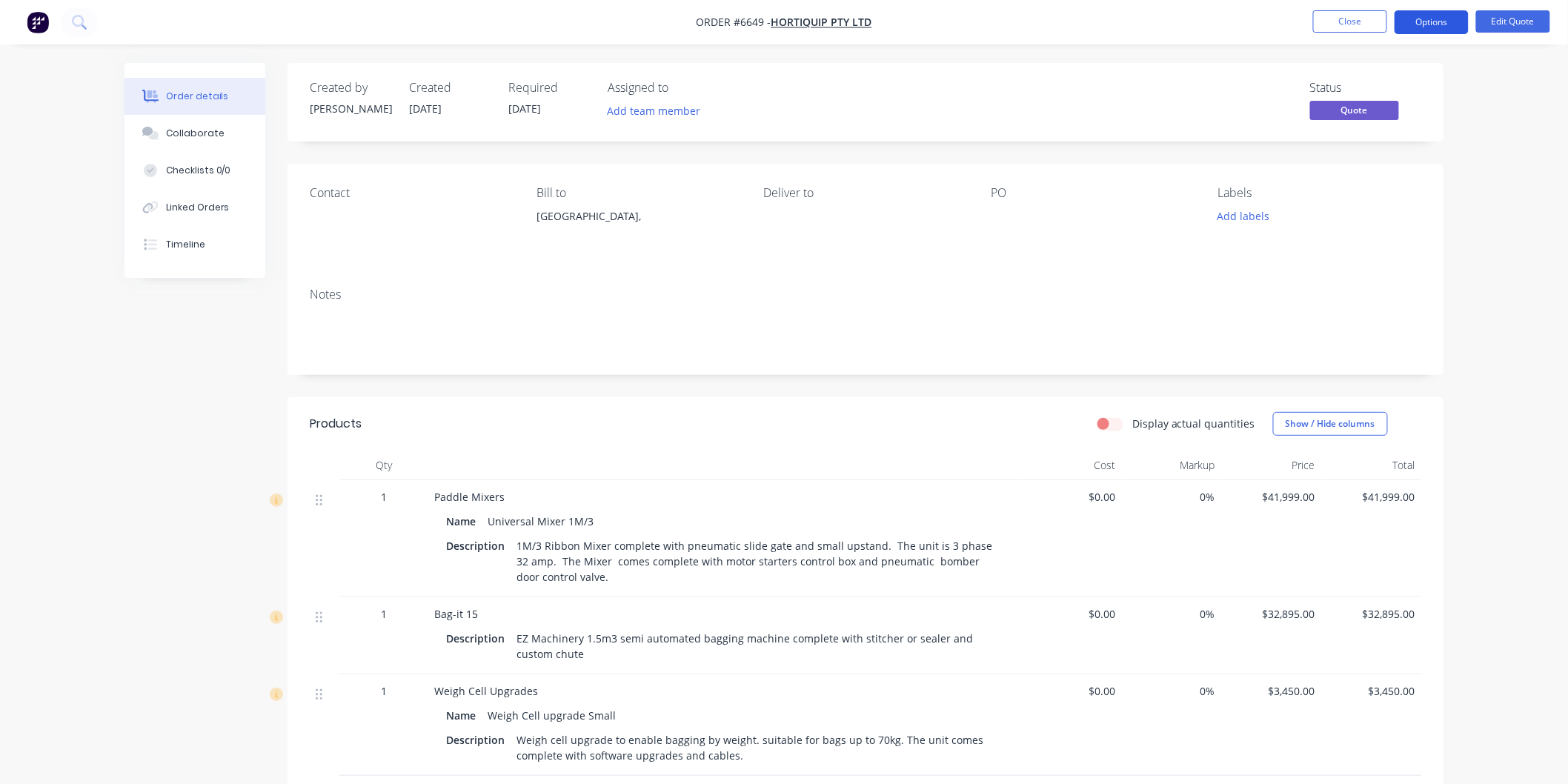
click at [1432, 22] on button "Options" at bounding box center [1431, 22] width 74 height 24
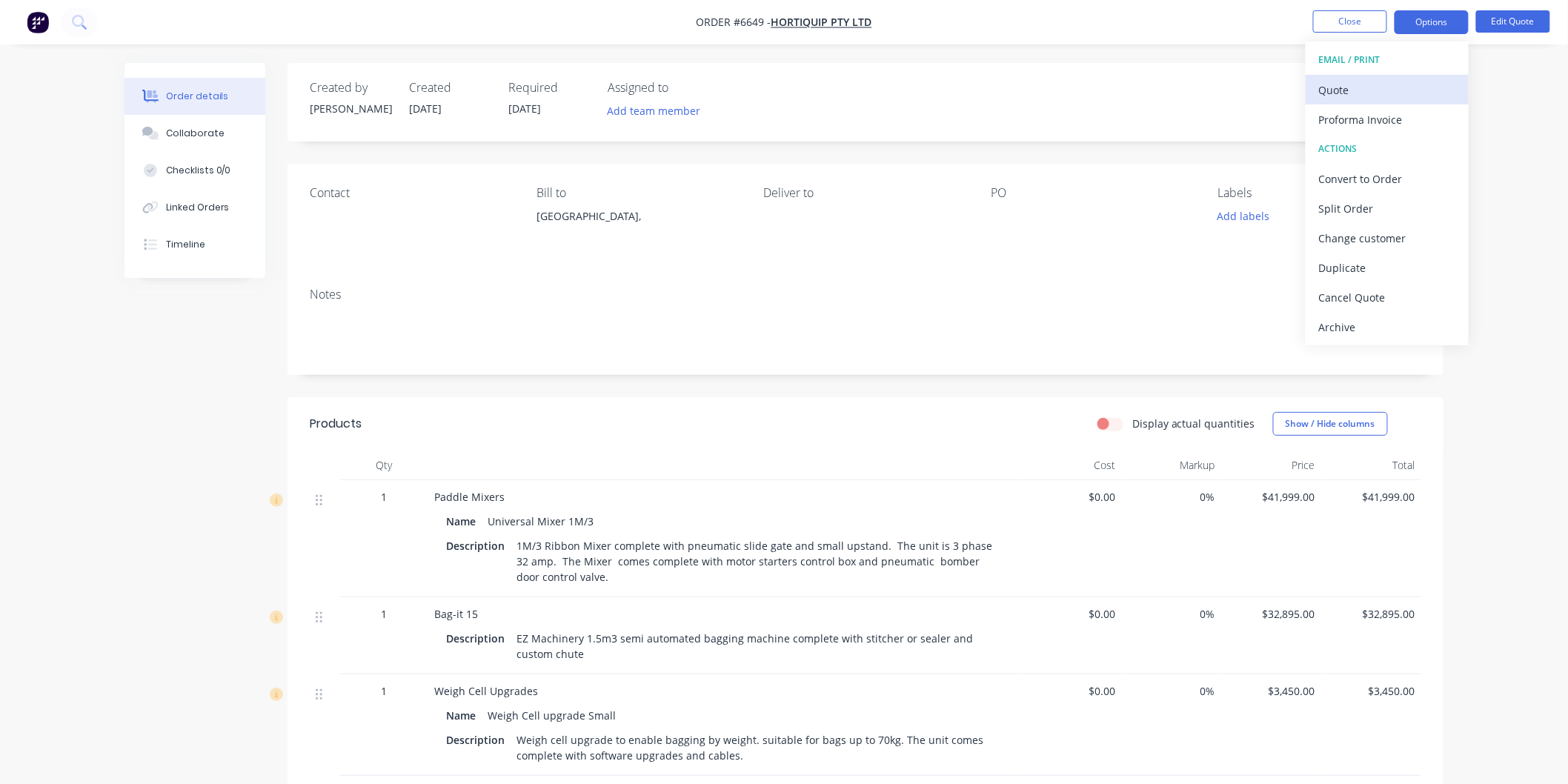
click at [1346, 94] on div "Quote" at bounding box center [1387, 89] width 136 height 21
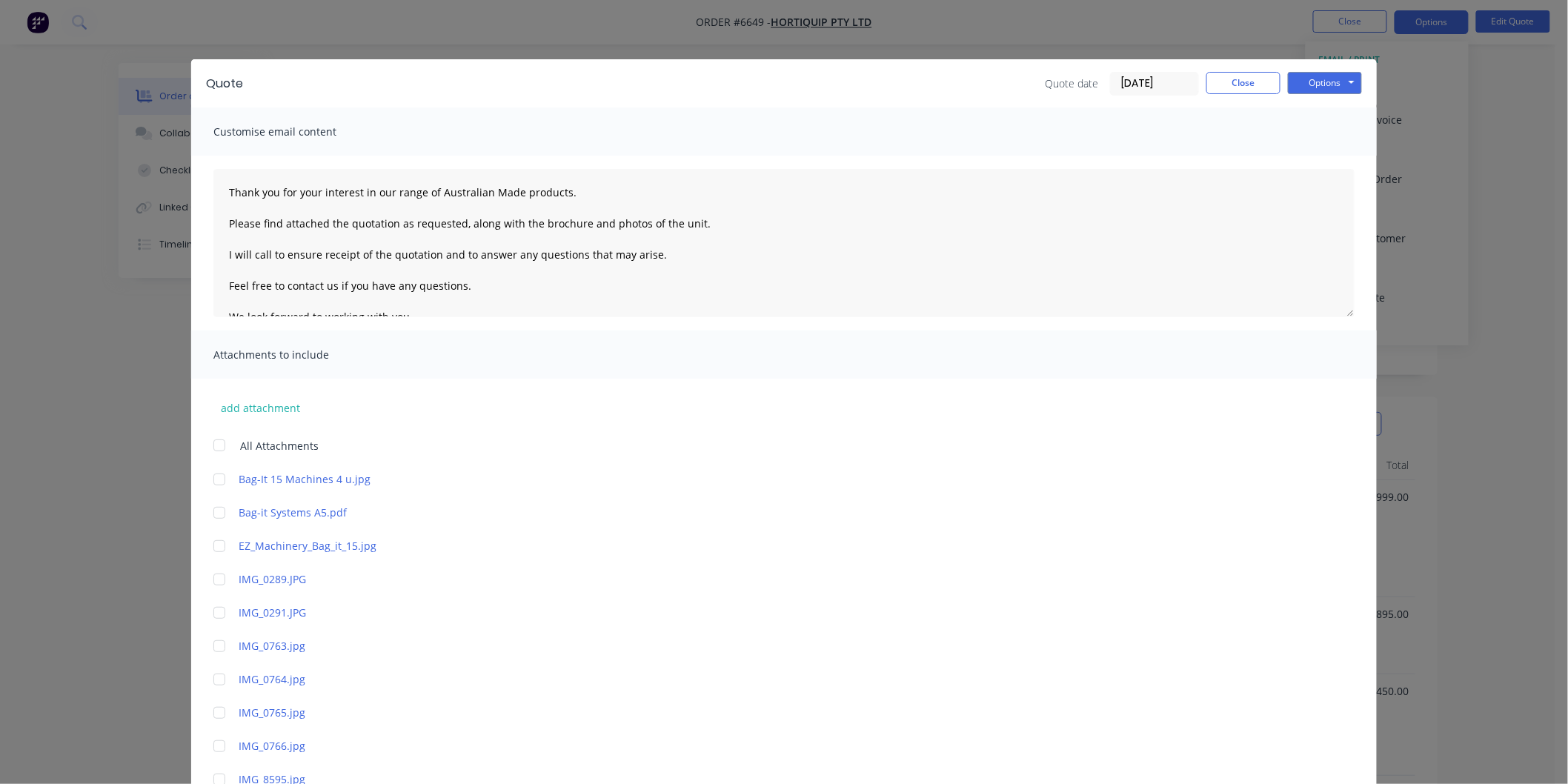
click at [209, 438] on div at bounding box center [220, 445] width 29 height 29
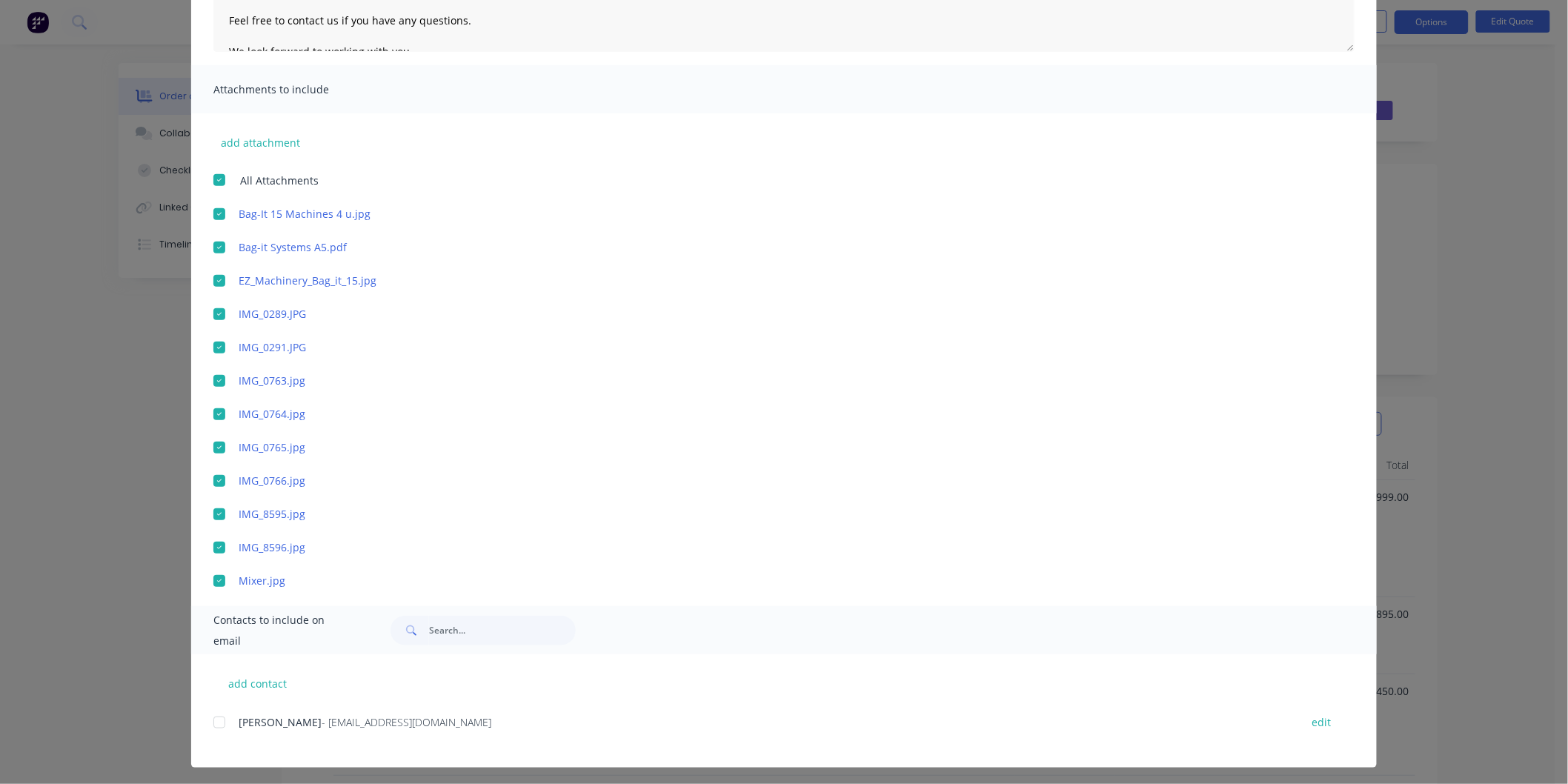
scroll to position [269, 0]
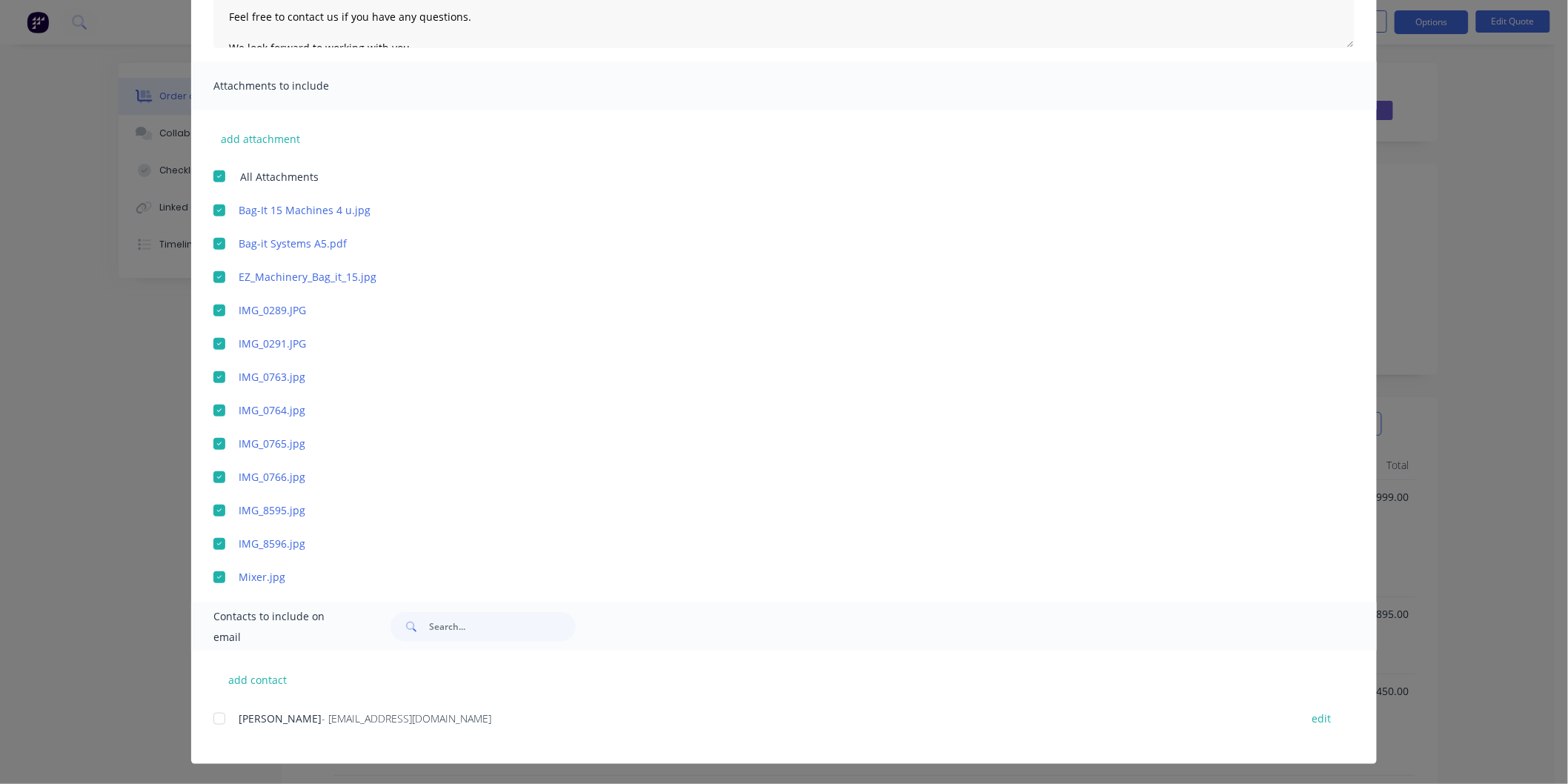
click at [211, 719] on div at bounding box center [220, 719] width 29 height 29
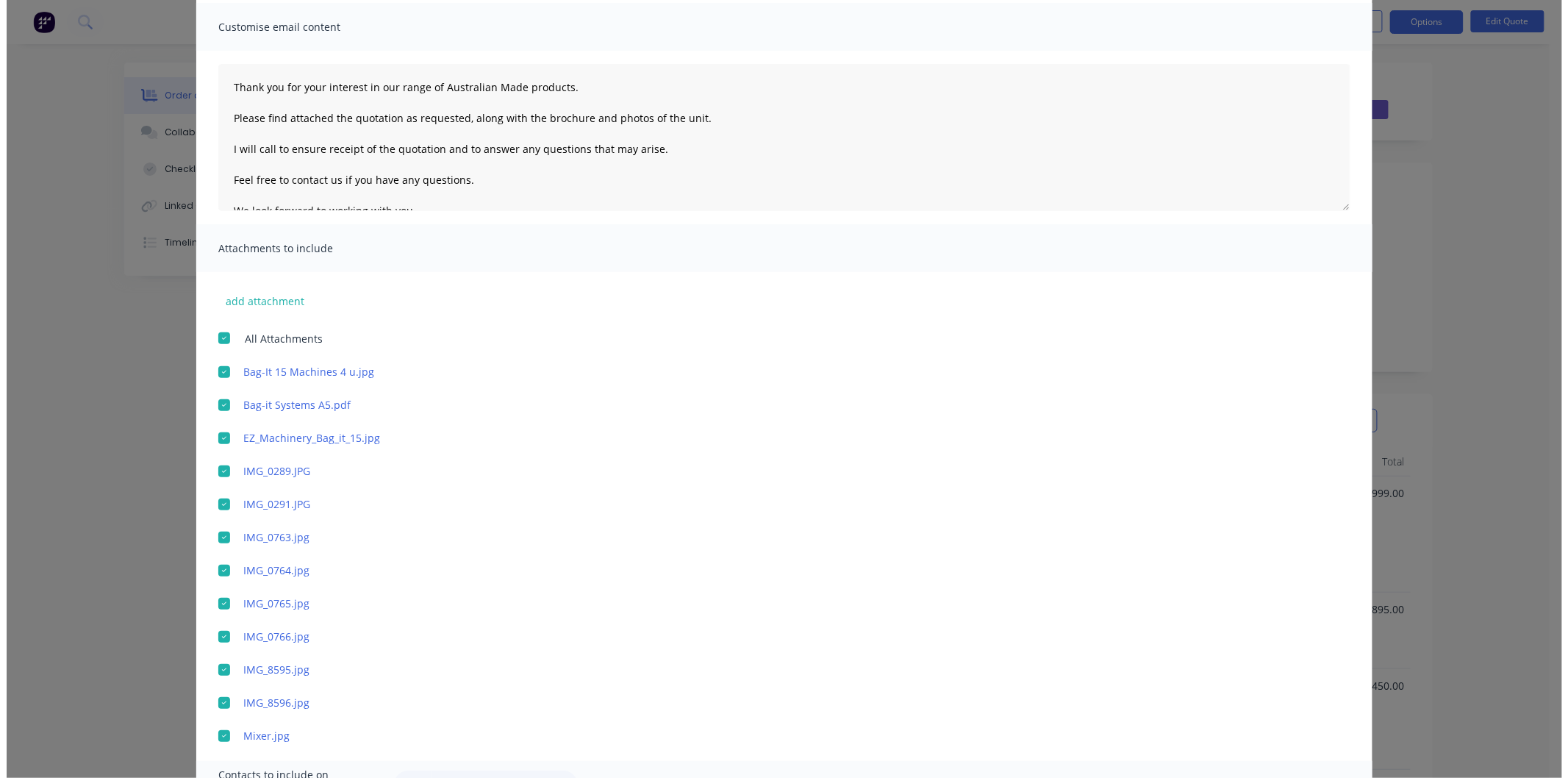
scroll to position [0, 0]
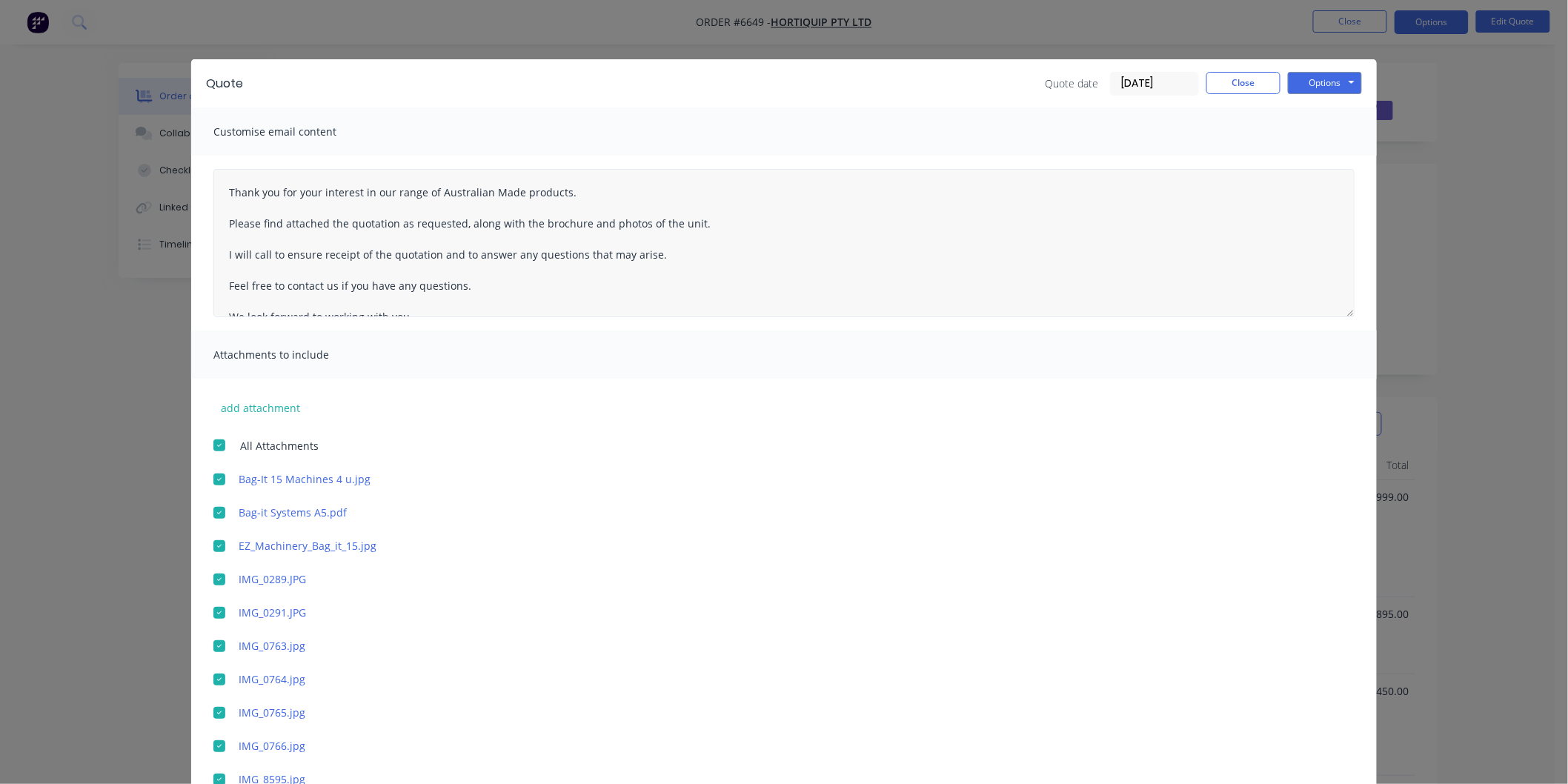
click at [208, 180] on div "Thank you for your interest in our range of Australian Made products. Please fi…" at bounding box center [784, 243] width 1186 height 175
click at [218, 184] on textarea "Thank you for your interest in our range of Australian Made products. Please fi…" at bounding box center [784, 243] width 1142 height 148
click at [225, 198] on textarea "Thank you for your interest in our range of Australian Made products. Please fi…" at bounding box center [784, 243] width 1142 height 148
click at [227, 187] on textarea "[PERSON_NAME] Thank you for your interest in our range of Australian Made produ…" at bounding box center [784, 243] width 1142 height 148
type textarea "[PERSON_NAME] Thank you for your interest in our range of Australian Made produ…"
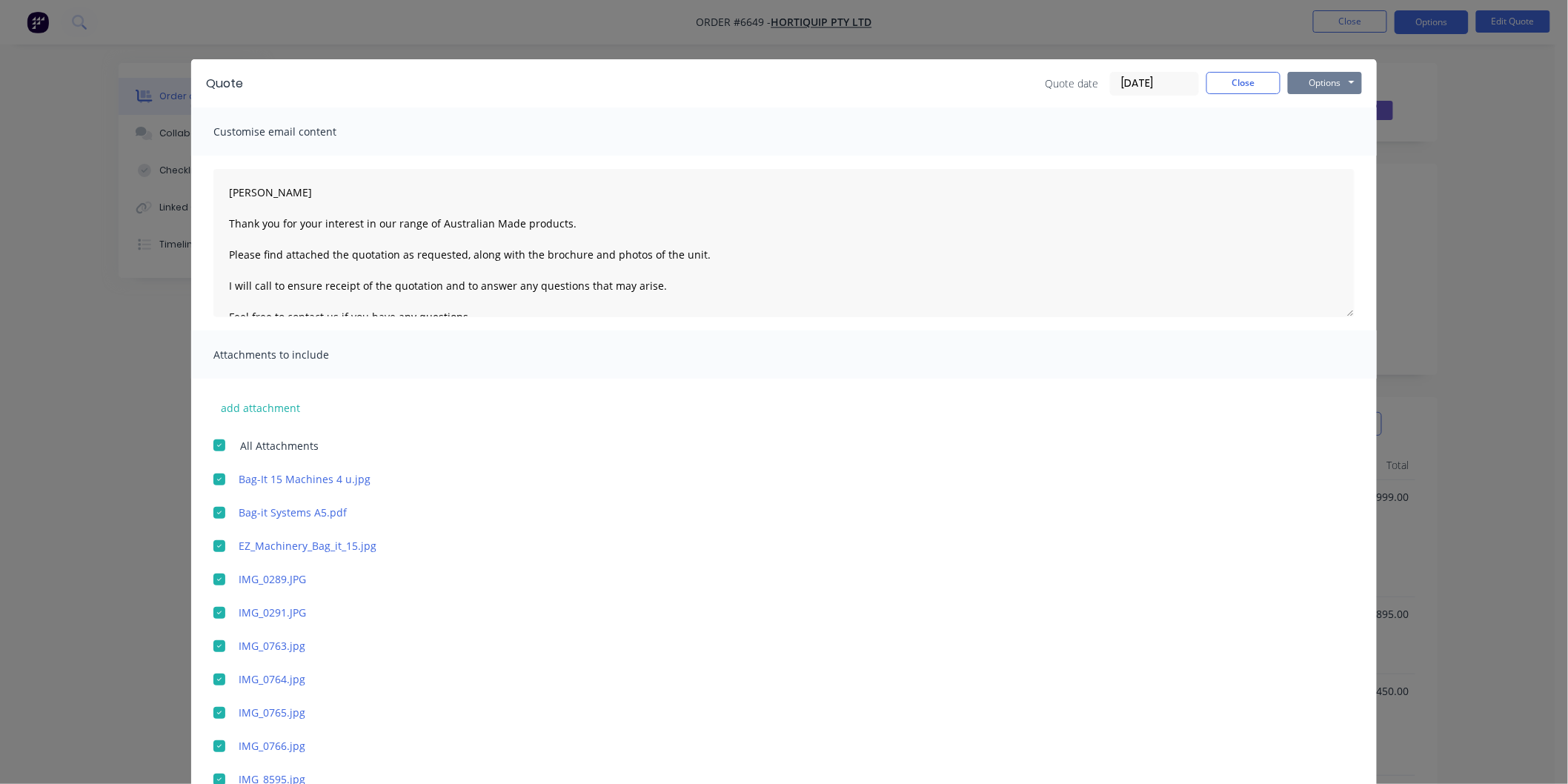
click at [1328, 82] on button "Options" at bounding box center [1324, 83] width 74 height 22
click at [1314, 155] on button "Email" at bounding box center [1335, 158] width 95 height 25
click at [1234, 78] on button "Close" at bounding box center [1244, 83] width 74 height 22
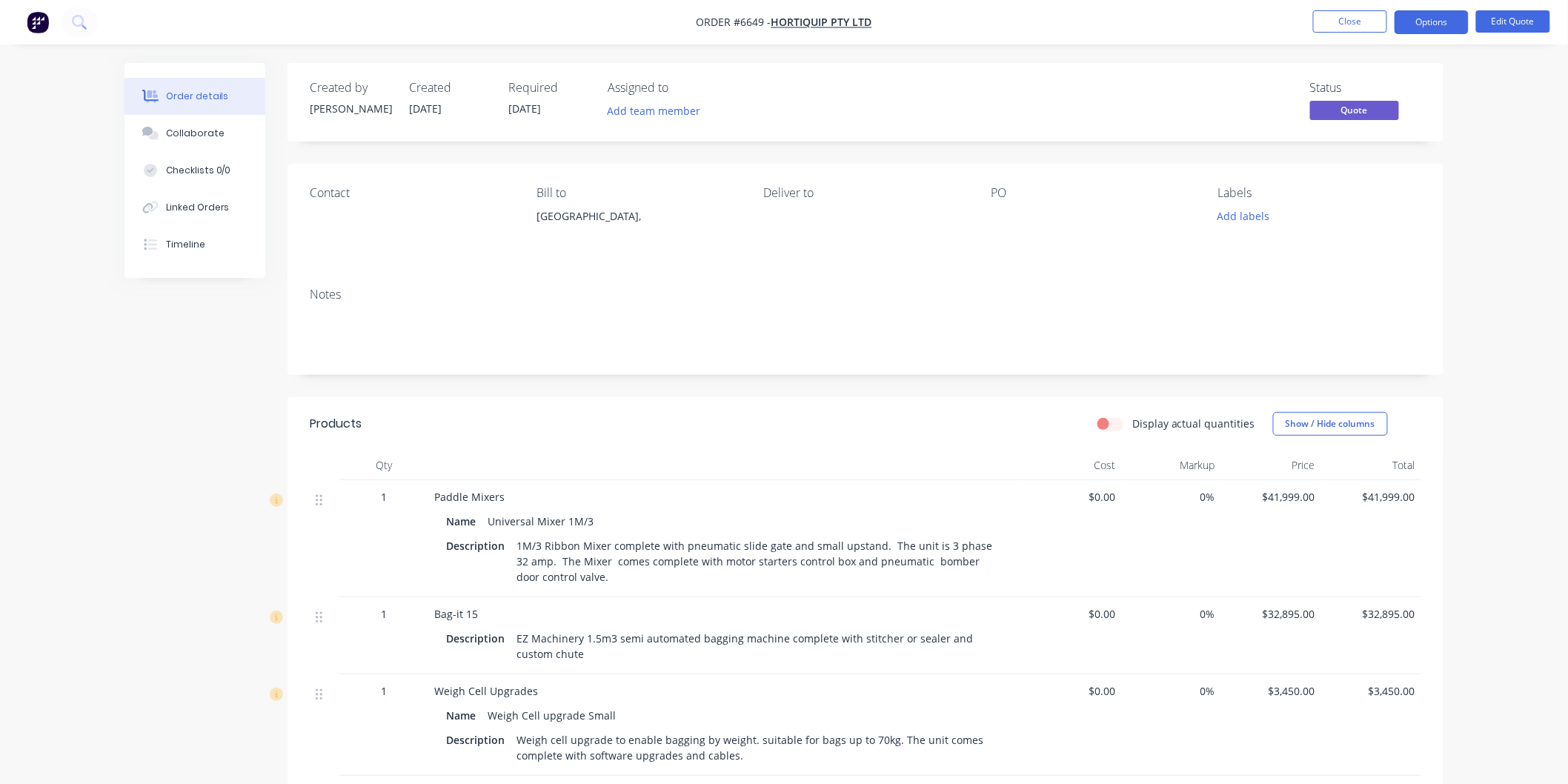
click at [1328, 6] on nav "Order #6649 - Hortiquip Pty Ltd Close Options Edit Quote" at bounding box center [784, 22] width 1568 height 44
click at [1335, 22] on button "Close" at bounding box center [1350, 21] width 74 height 22
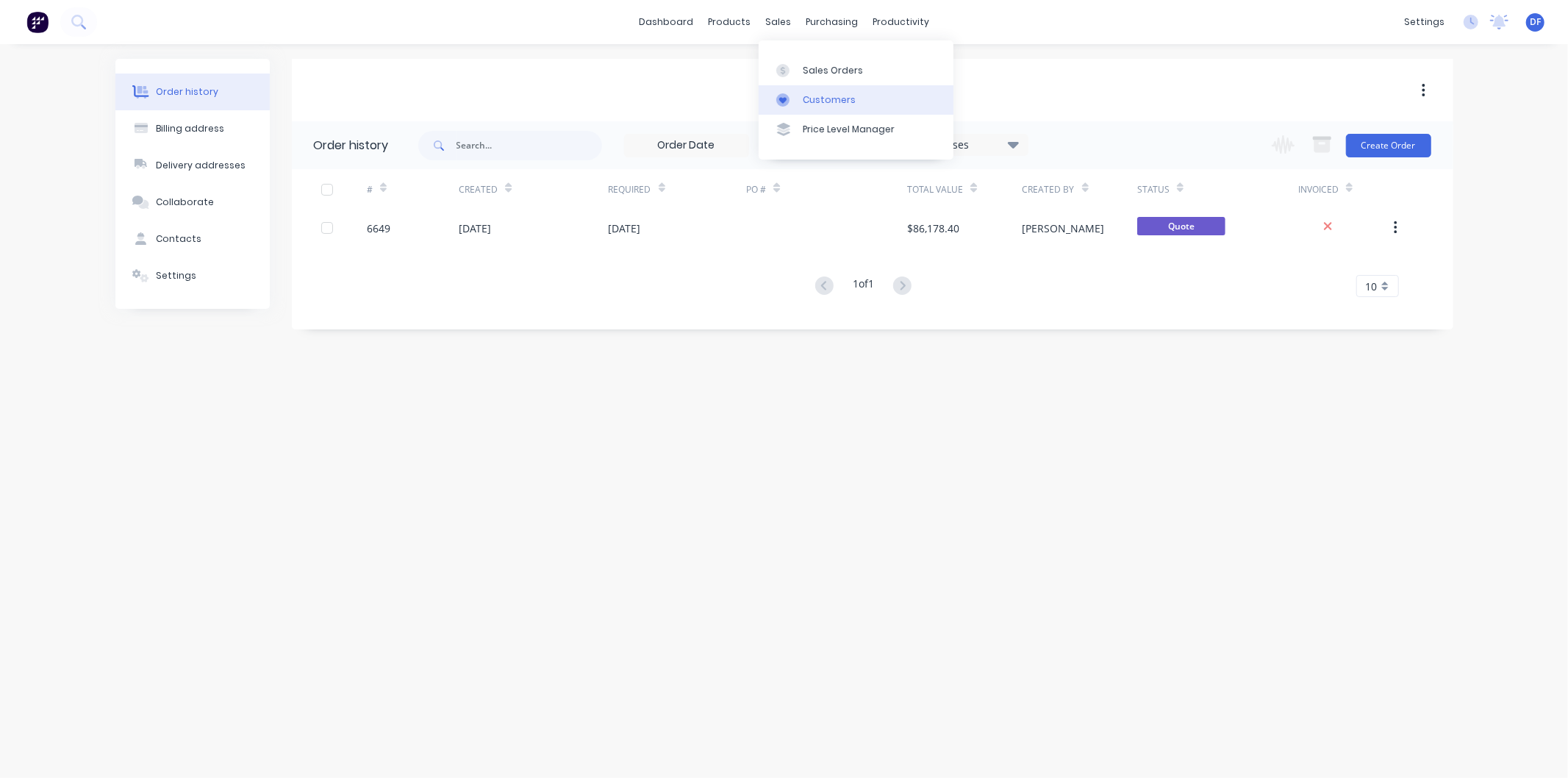
click at [820, 103] on div "Customers" at bounding box center [829, 99] width 53 height 14
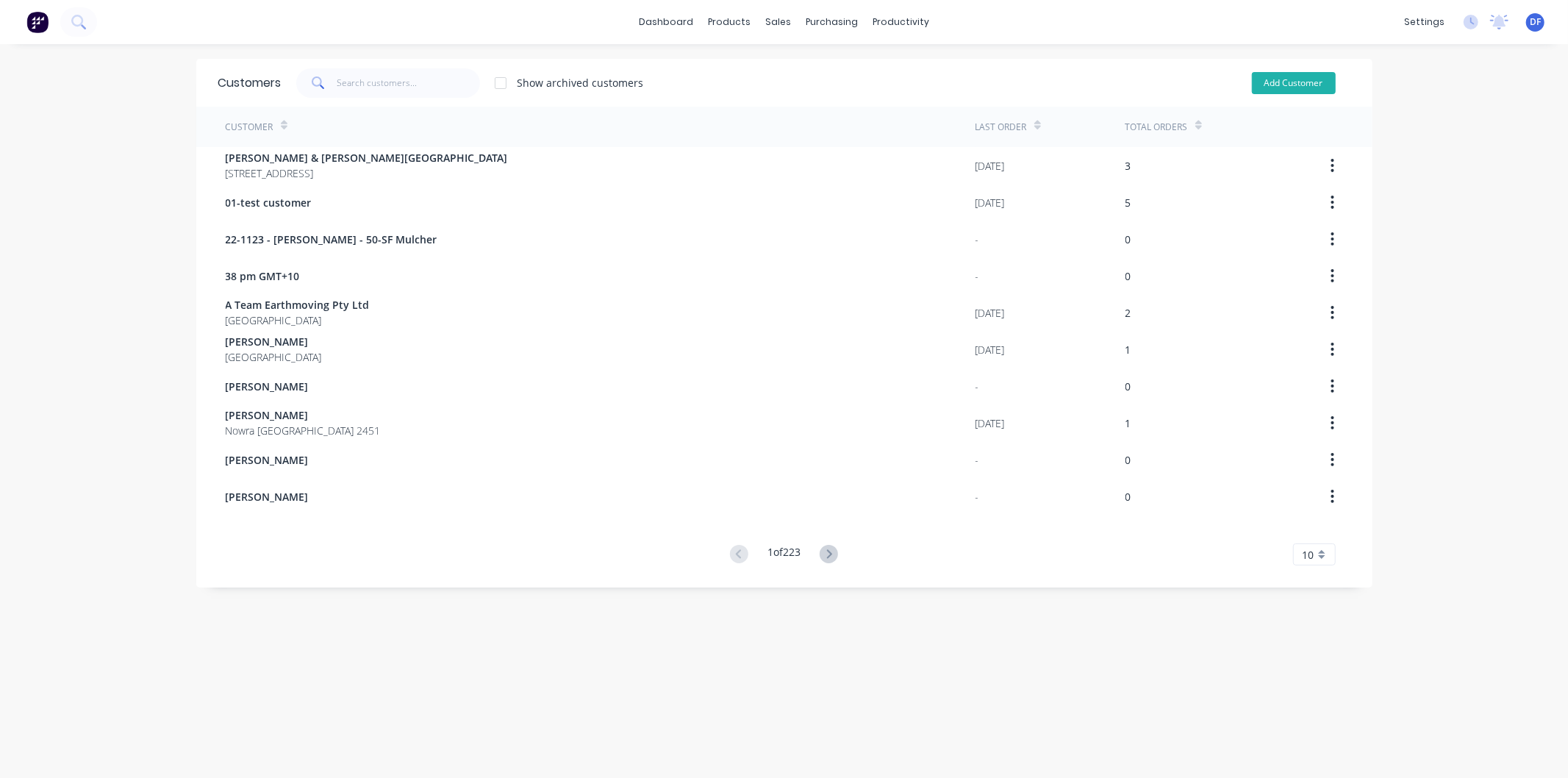
click at [1294, 91] on button "Add Customer" at bounding box center [1294, 83] width 84 height 22
select select "AU"
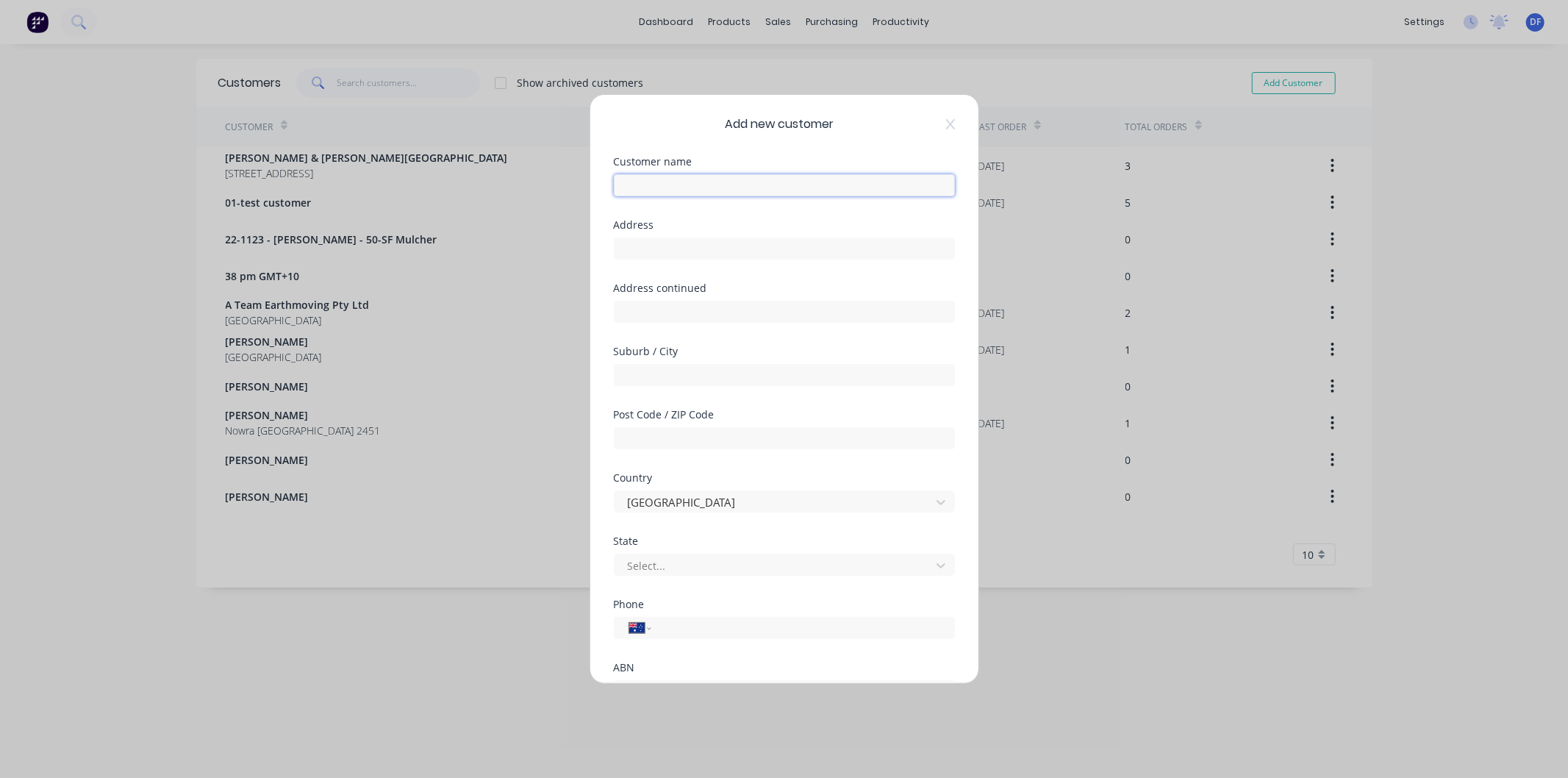
click at [693, 182] on input "text" at bounding box center [784, 185] width 341 height 22
type input "[PERSON_NAME]"
click at [673, 624] on input "tel" at bounding box center [800, 628] width 277 height 17
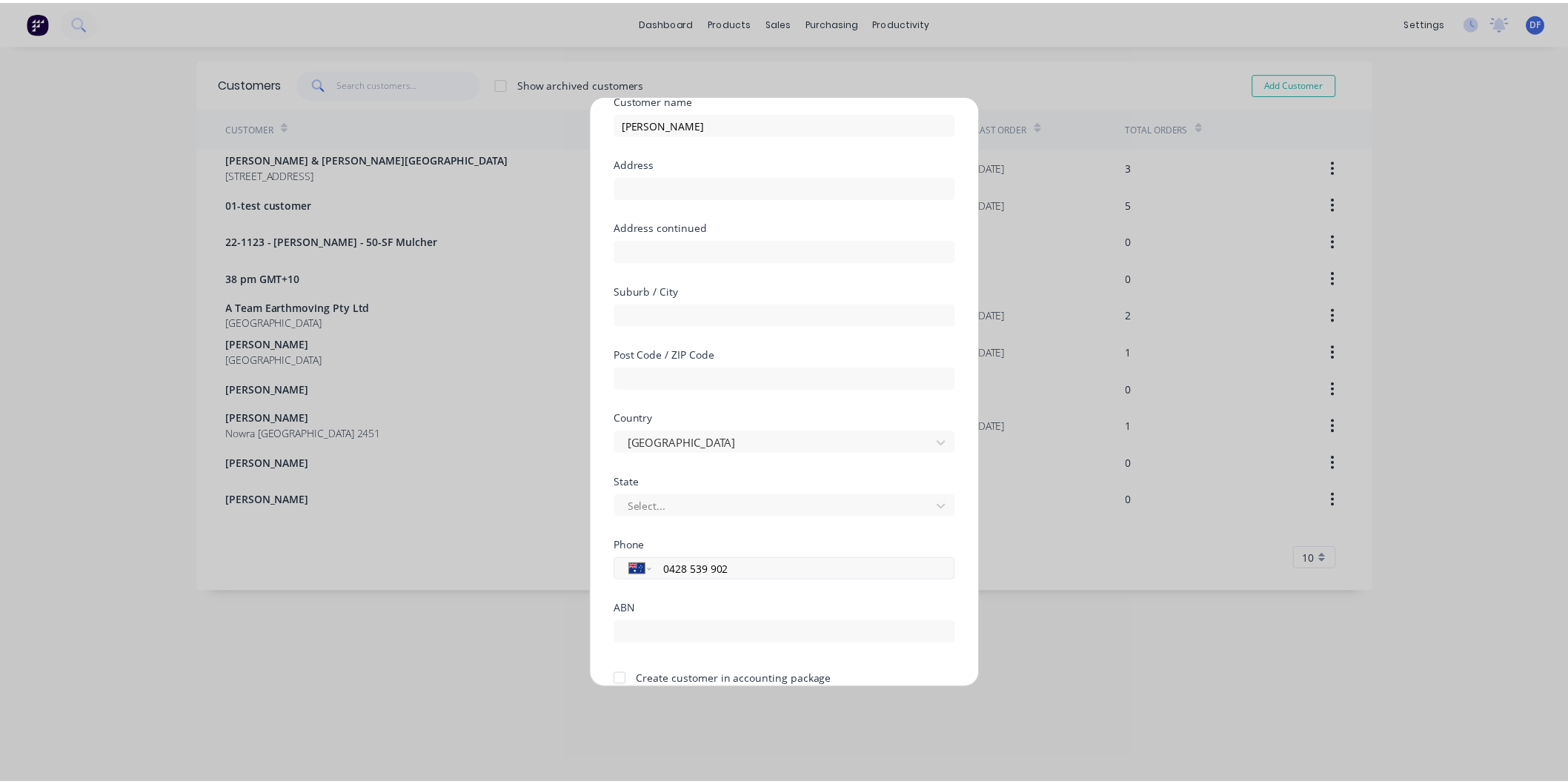
scroll to position [130, 0]
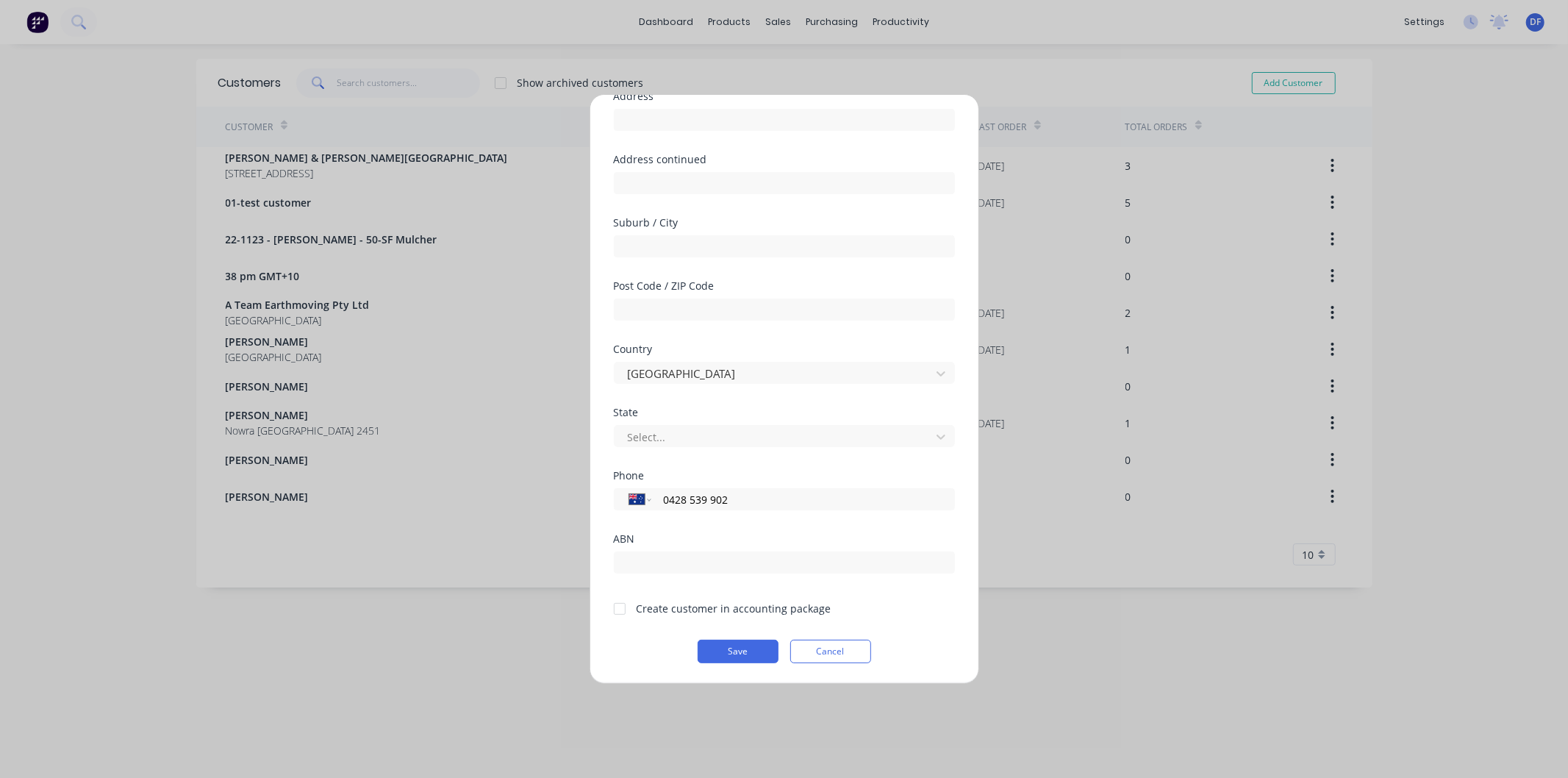
type input "0428 539 902"
click at [620, 607] on div at bounding box center [620, 608] width 29 height 29
click at [734, 656] on button "Save" at bounding box center [738, 651] width 81 height 24
click at [735, 648] on button "Save" at bounding box center [738, 651] width 81 height 24
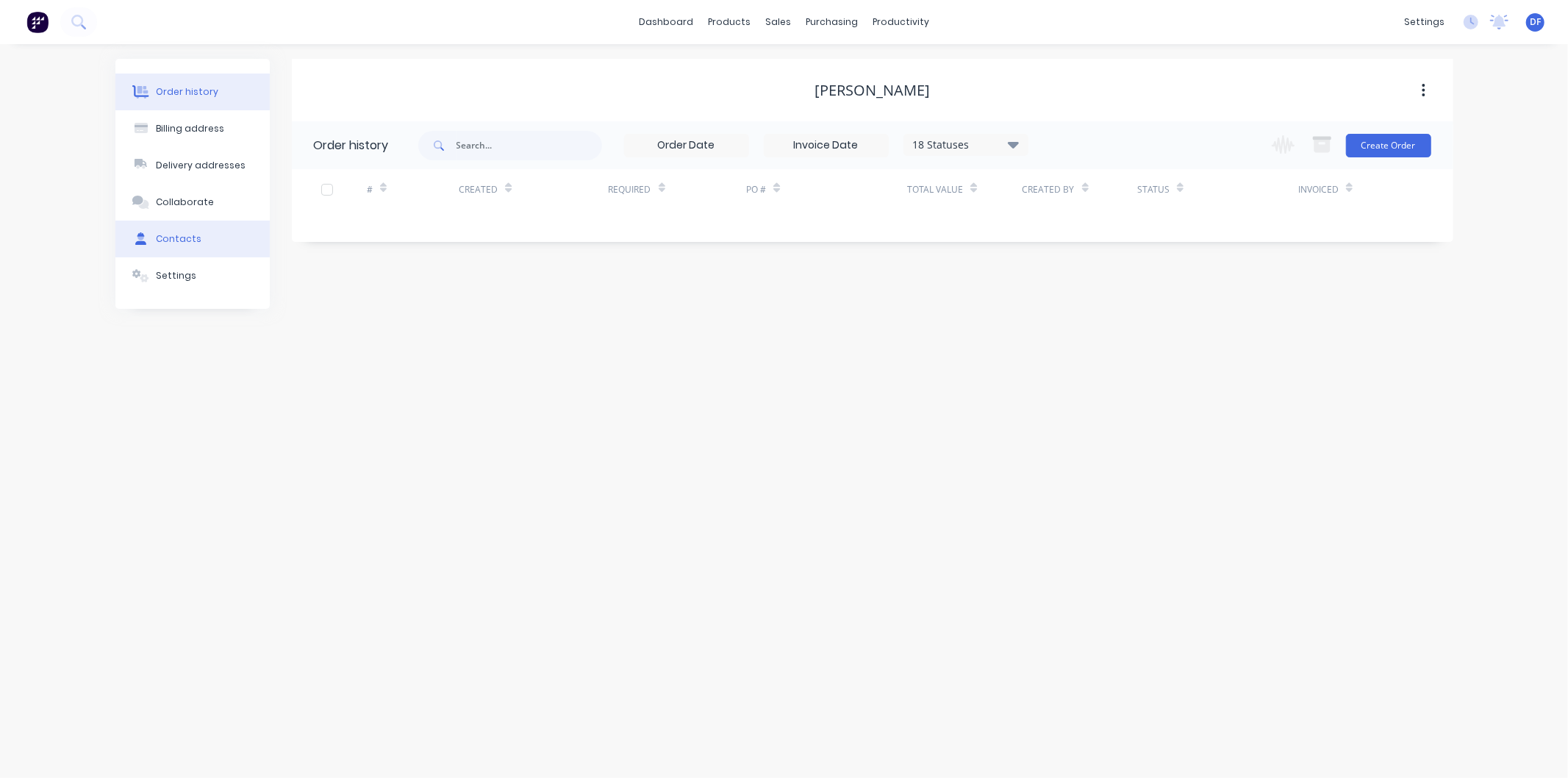
click at [170, 236] on div "Contacts" at bounding box center [179, 239] width 46 height 14
click at [1424, 150] on button "Add contact" at bounding box center [1408, 145] width 67 height 22
select select "AU"
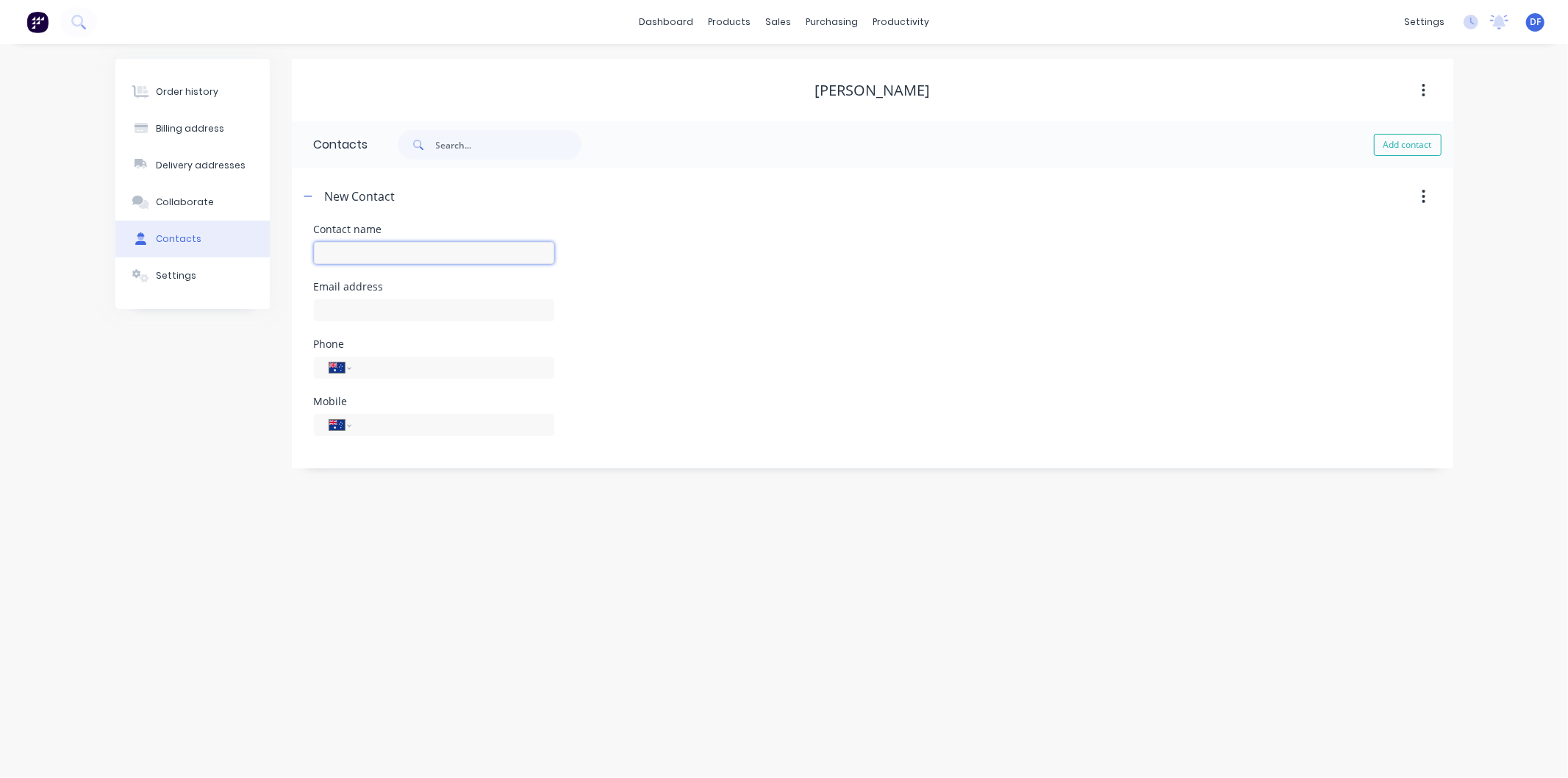
click at [368, 251] on input "text" at bounding box center [434, 253] width 241 height 22
click at [366, 246] on input "[PERSON_NAME]" at bounding box center [434, 253] width 241 height 22
type input "[PERSON_NAME]"
select select "AU"
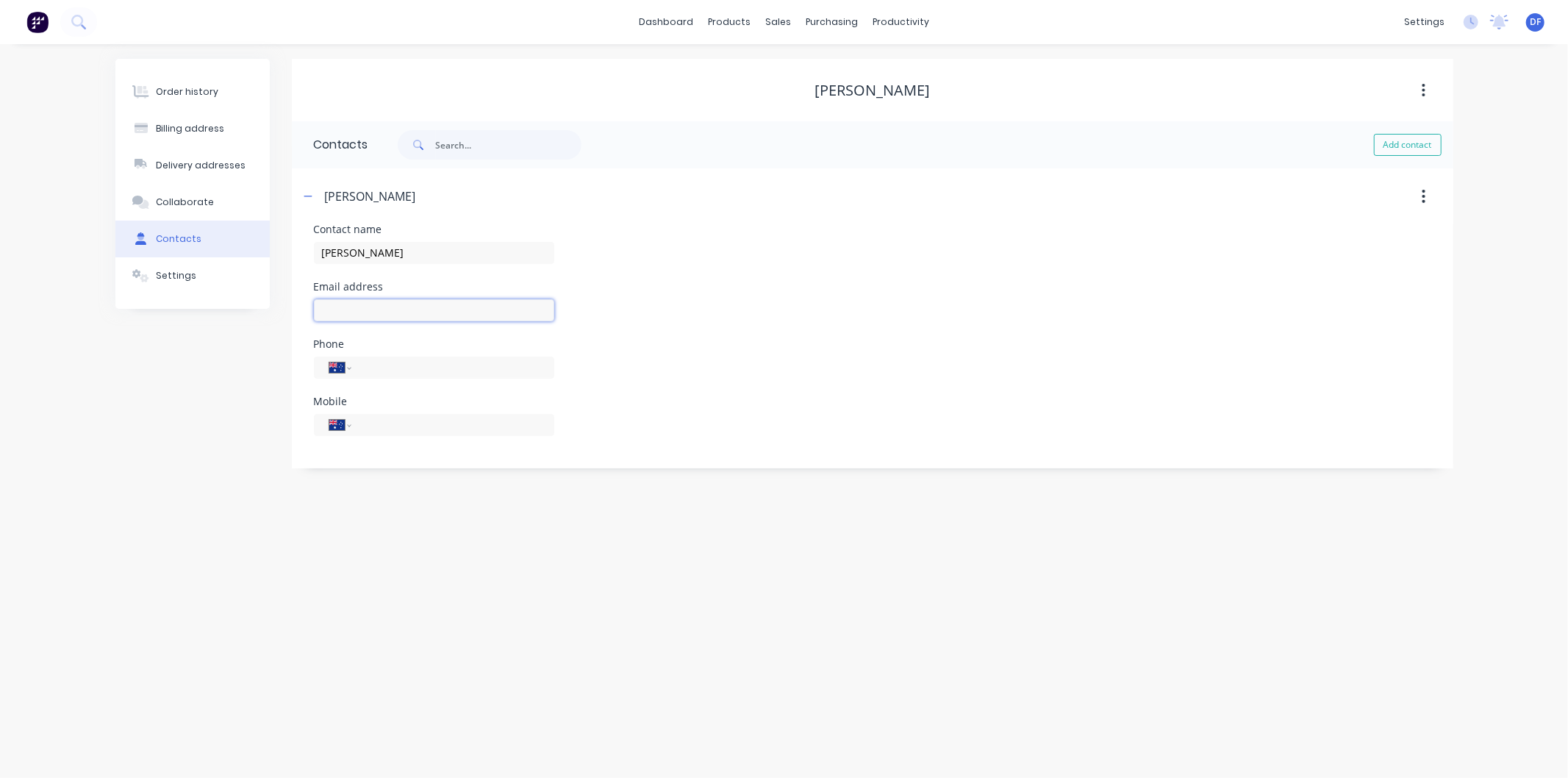
click at [344, 312] on input "text" at bounding box center [434, 310] width 241 height 22
type input "[EMAIL_ADDRESS][DOMAIN_NAME]"
click at [369, 420] on input "tel" at bounding box center [449, 424] width 176 height 17
type input "0428 539 902"
click at [219, 422] on div "Order history Billing address Delivery addresses Collaborate Contacts Settings" at bounding box center [192, 263] width 154 height 410
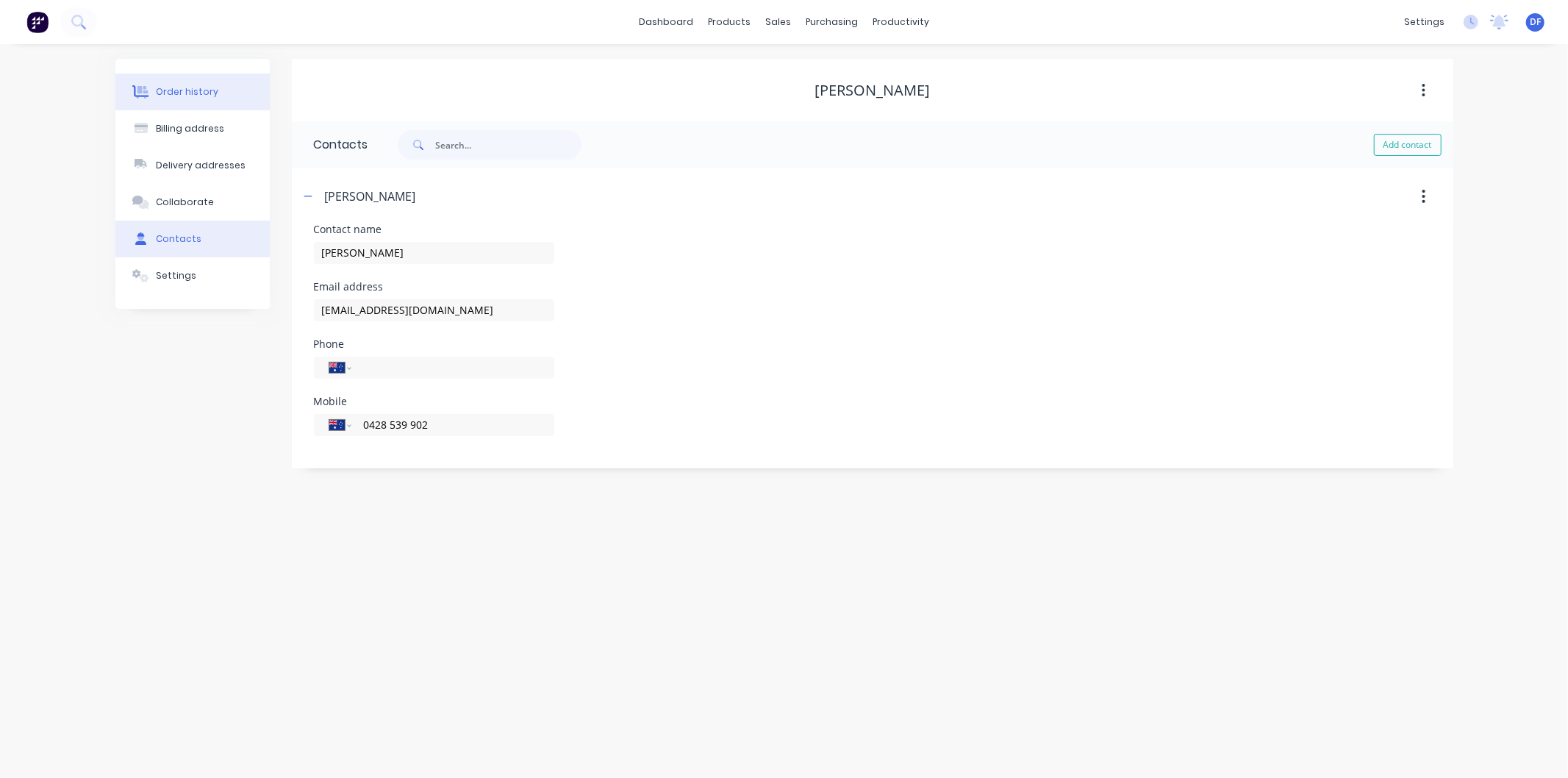
click at [195, 89] on div "Order history" at bounding box center [187, 92] width 63 height 14
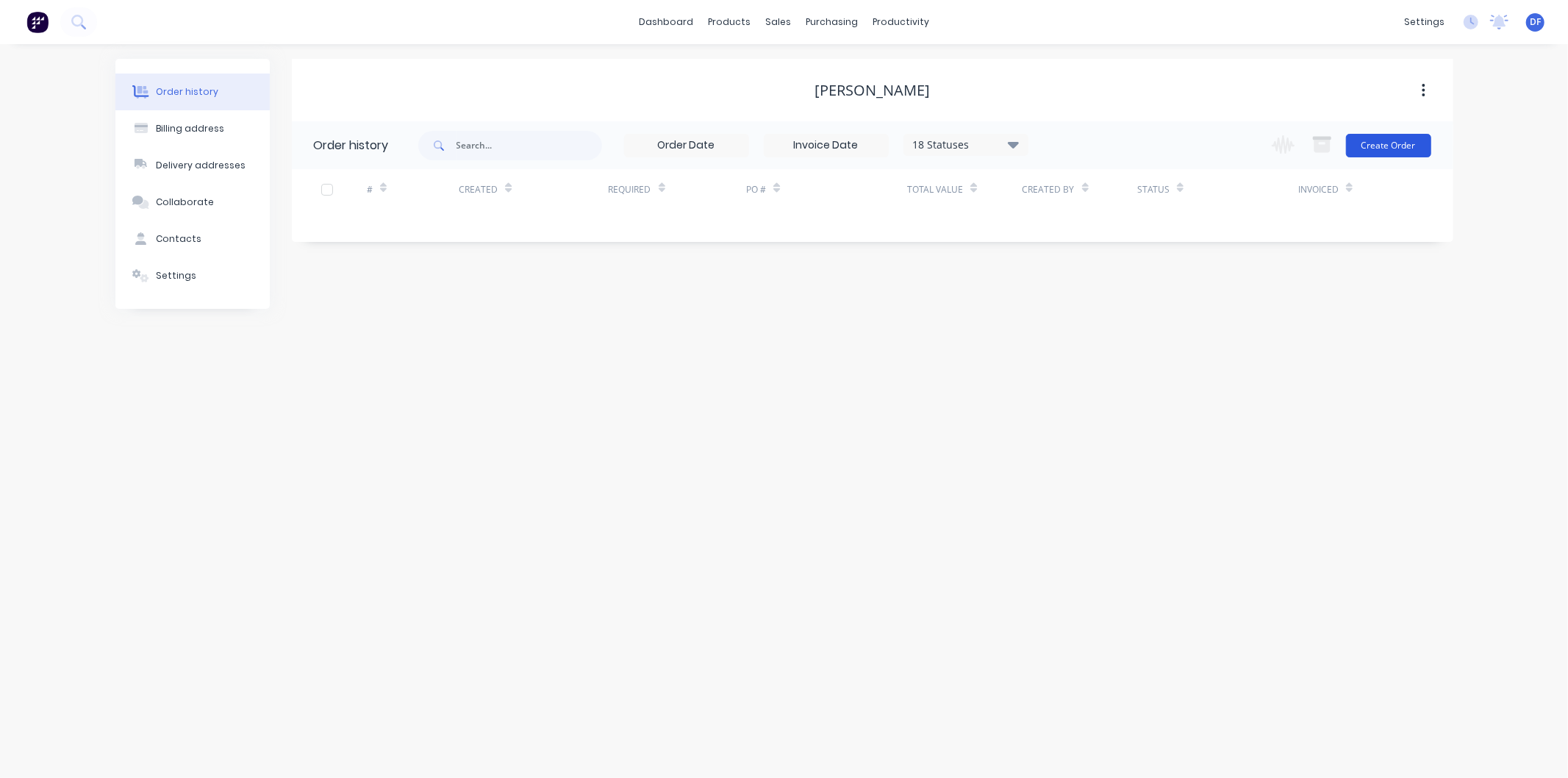
click at [1411, 143] on button "Create Order" at bounding box center [1388, 146] width 86 height 24
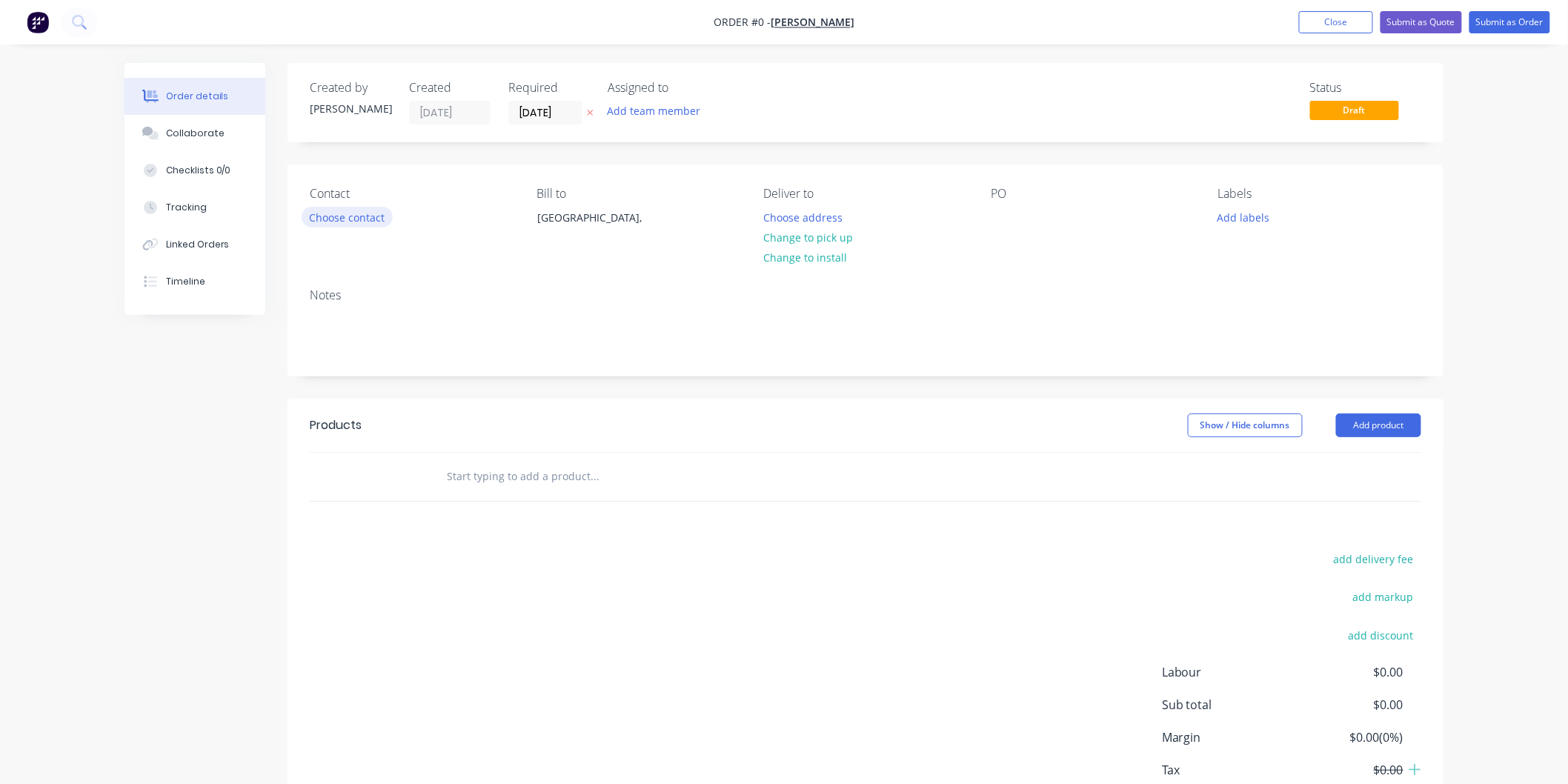
click at [382, 215] on button "Choose contact" at bounding box center [347, 217] width 91 height 20
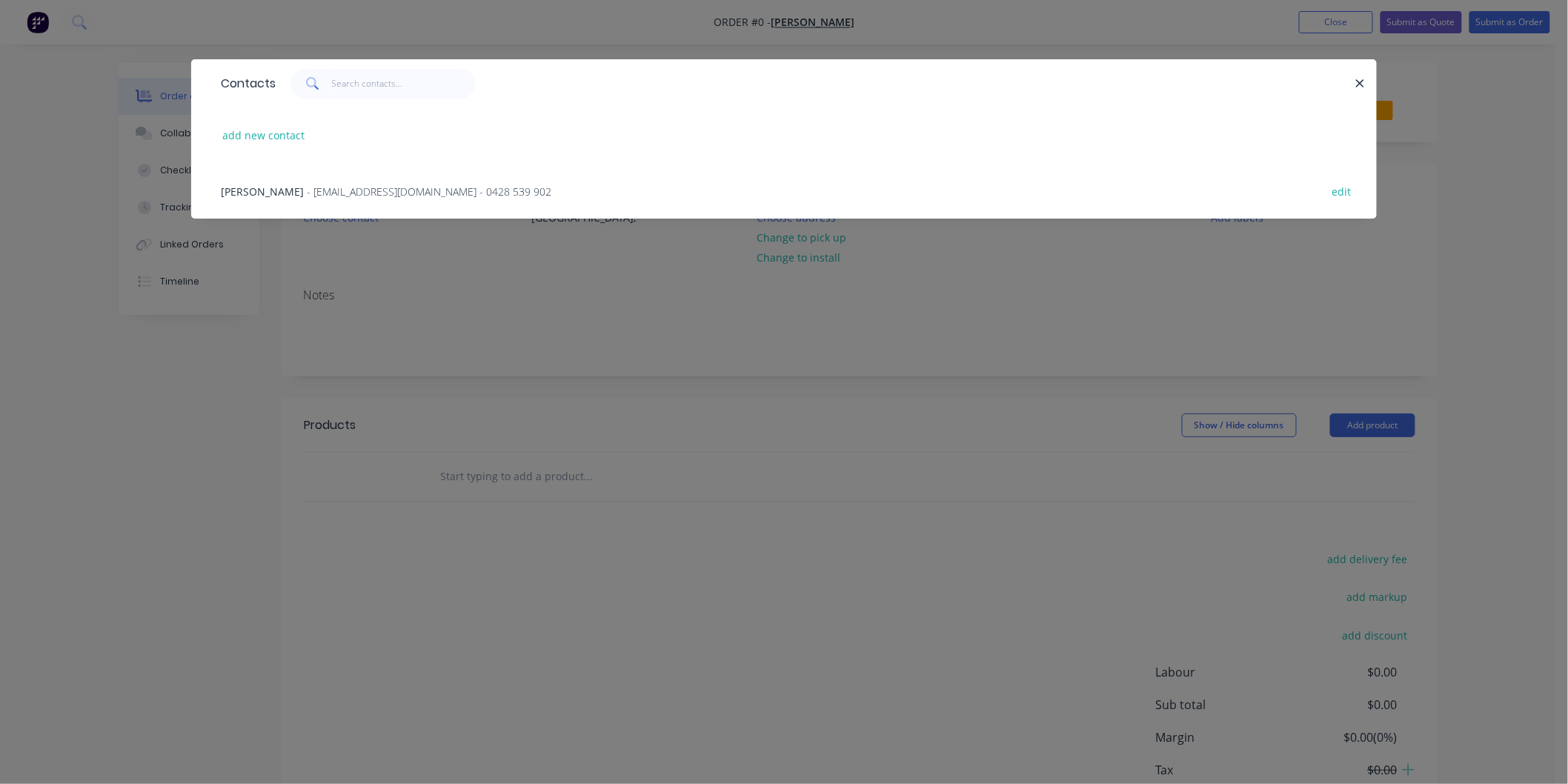
click at [358, 189] on span "- [EMAIL_ADDRESS][DOMAIN_NAME] - 0428 539 902" at bounding box center [429, 191] width 244 height 14
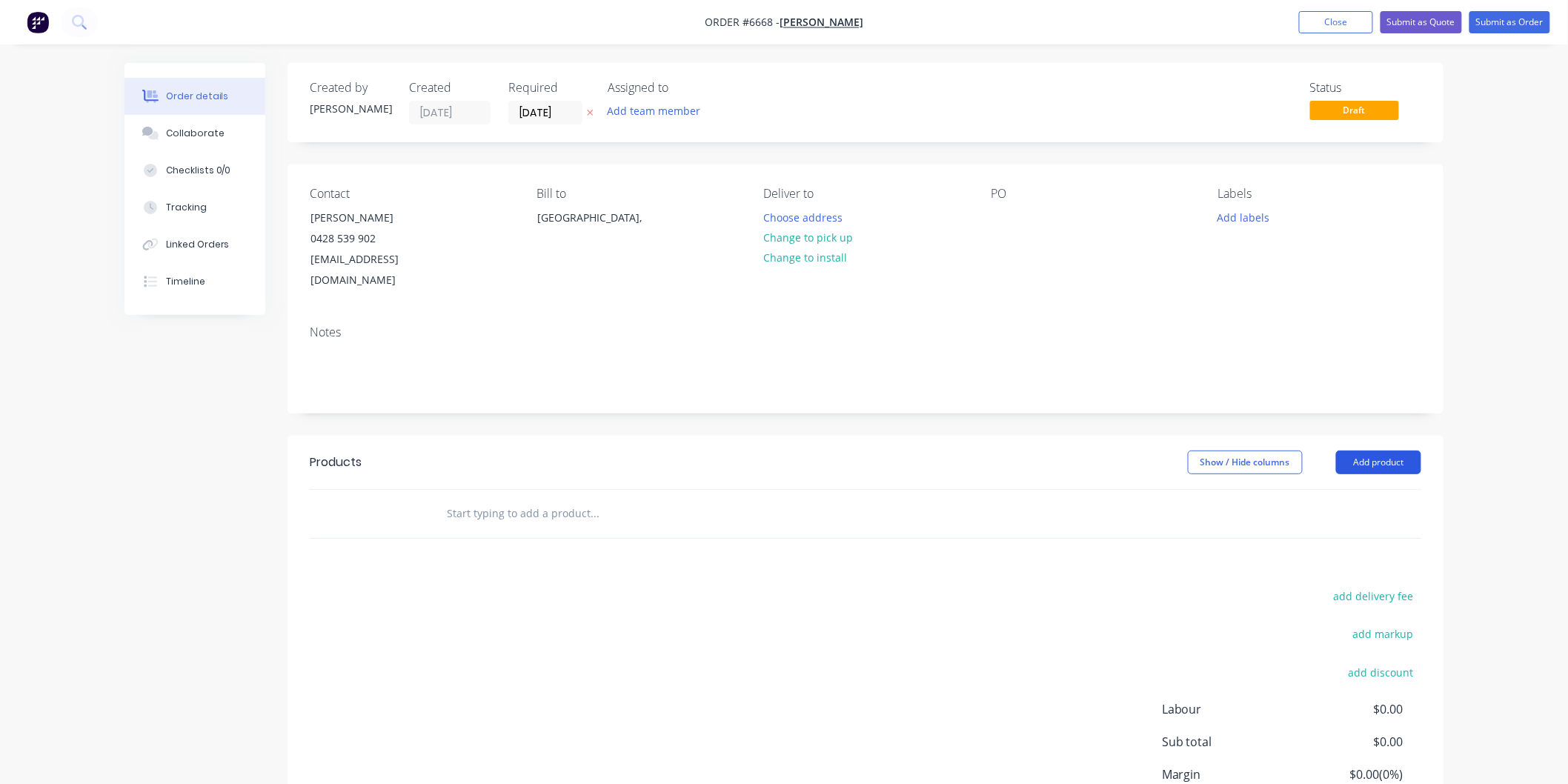
click at [1370, 450] on button "Add product" at bounding box center [1379, 462] width 85 height 24
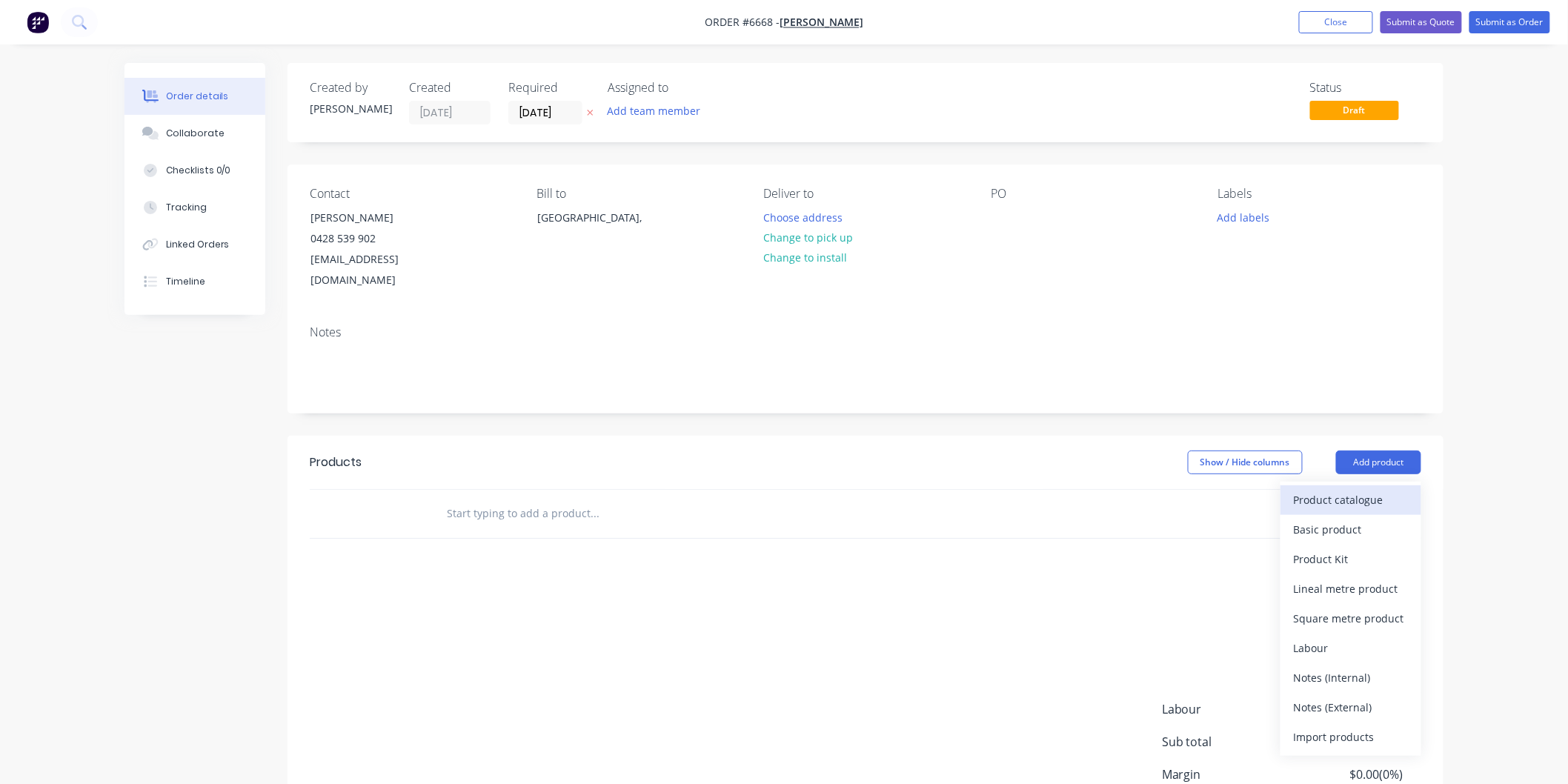
click at [1345, 485] on button "Product catalogue" at bounding box center [1350, 500] width 141 height 29
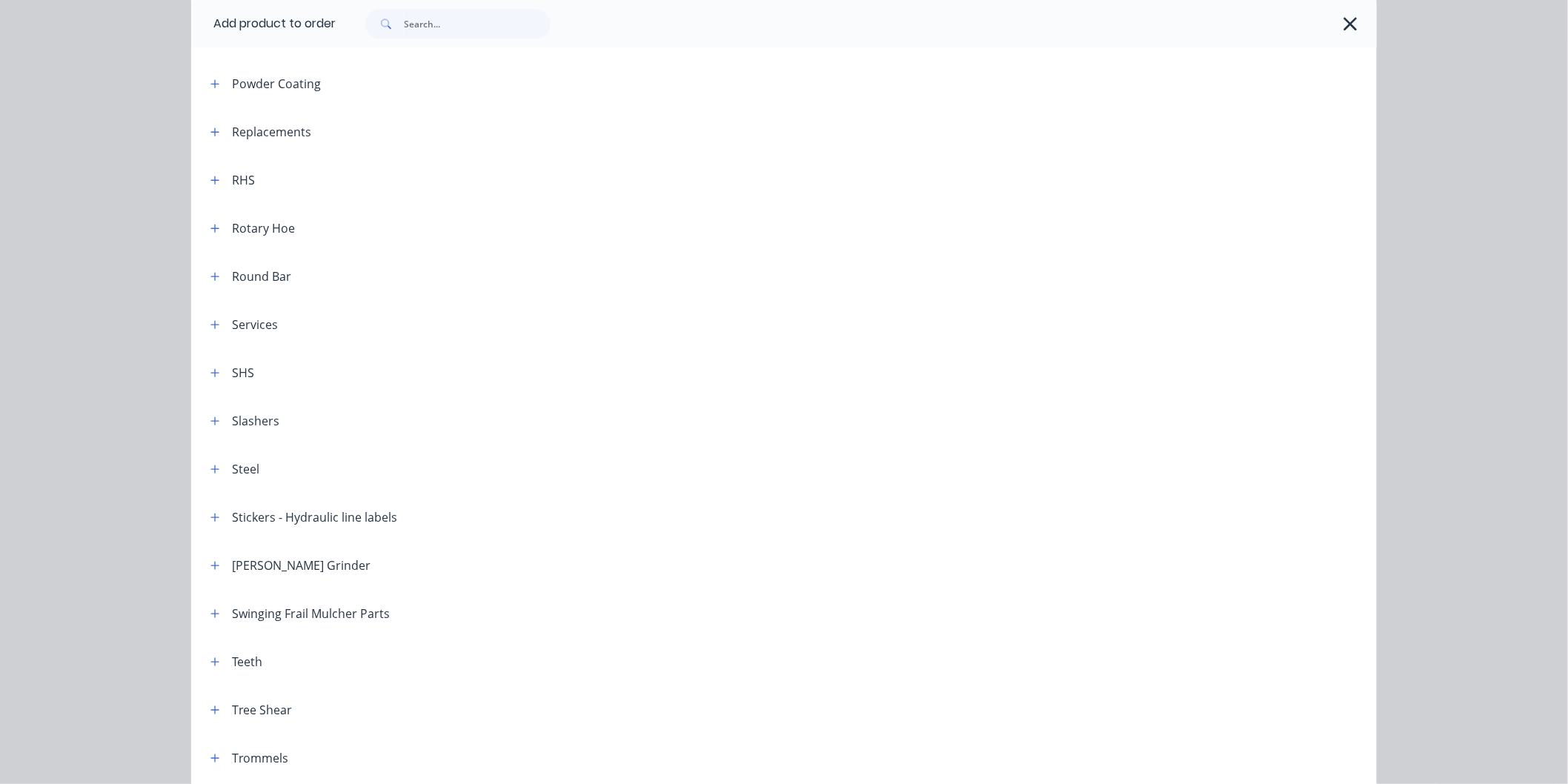
scroll to position [1589, 0]
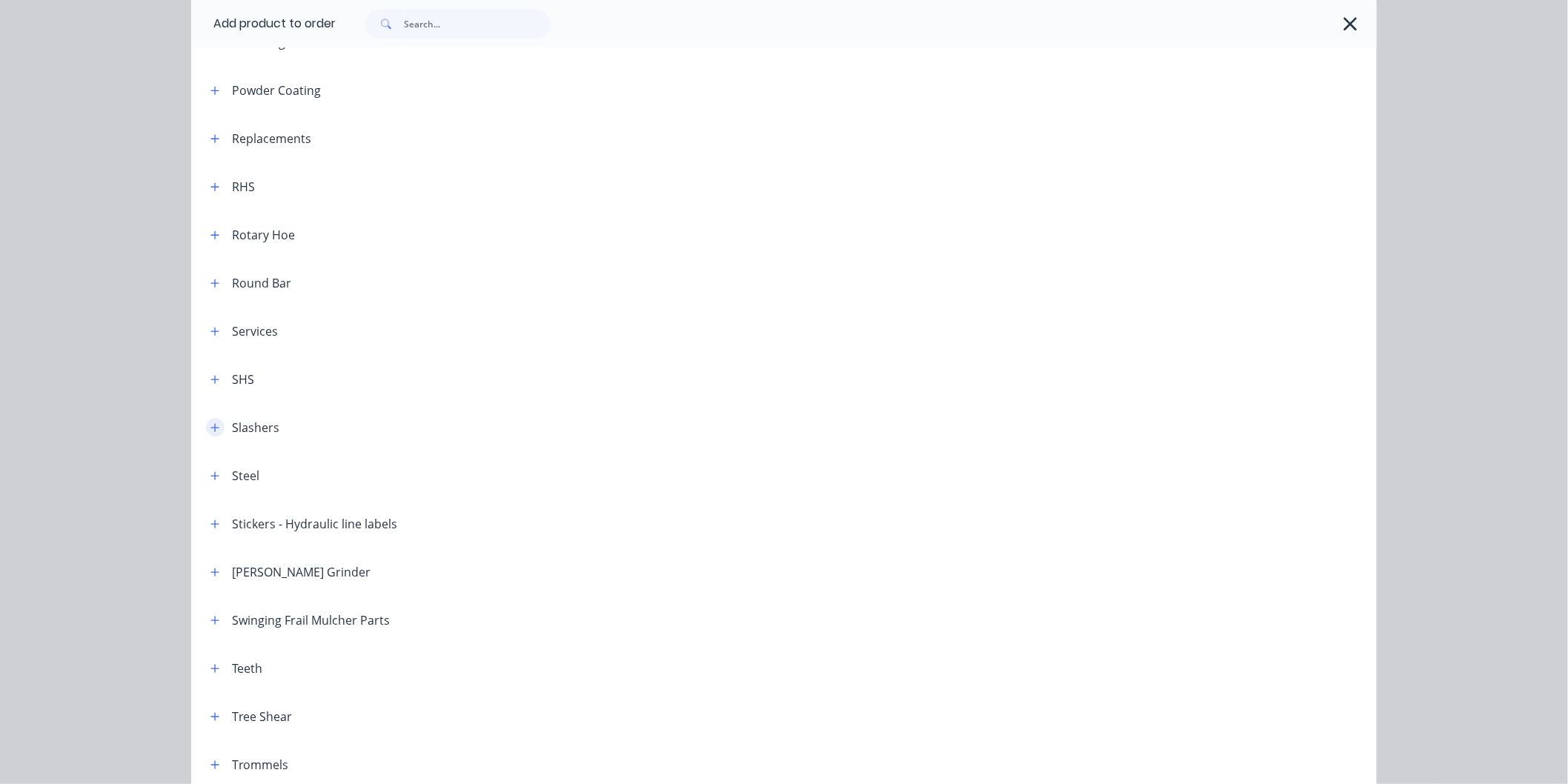
click at [211, 425] on icon "button" at bounding box center [215, 427] width 9 height 10
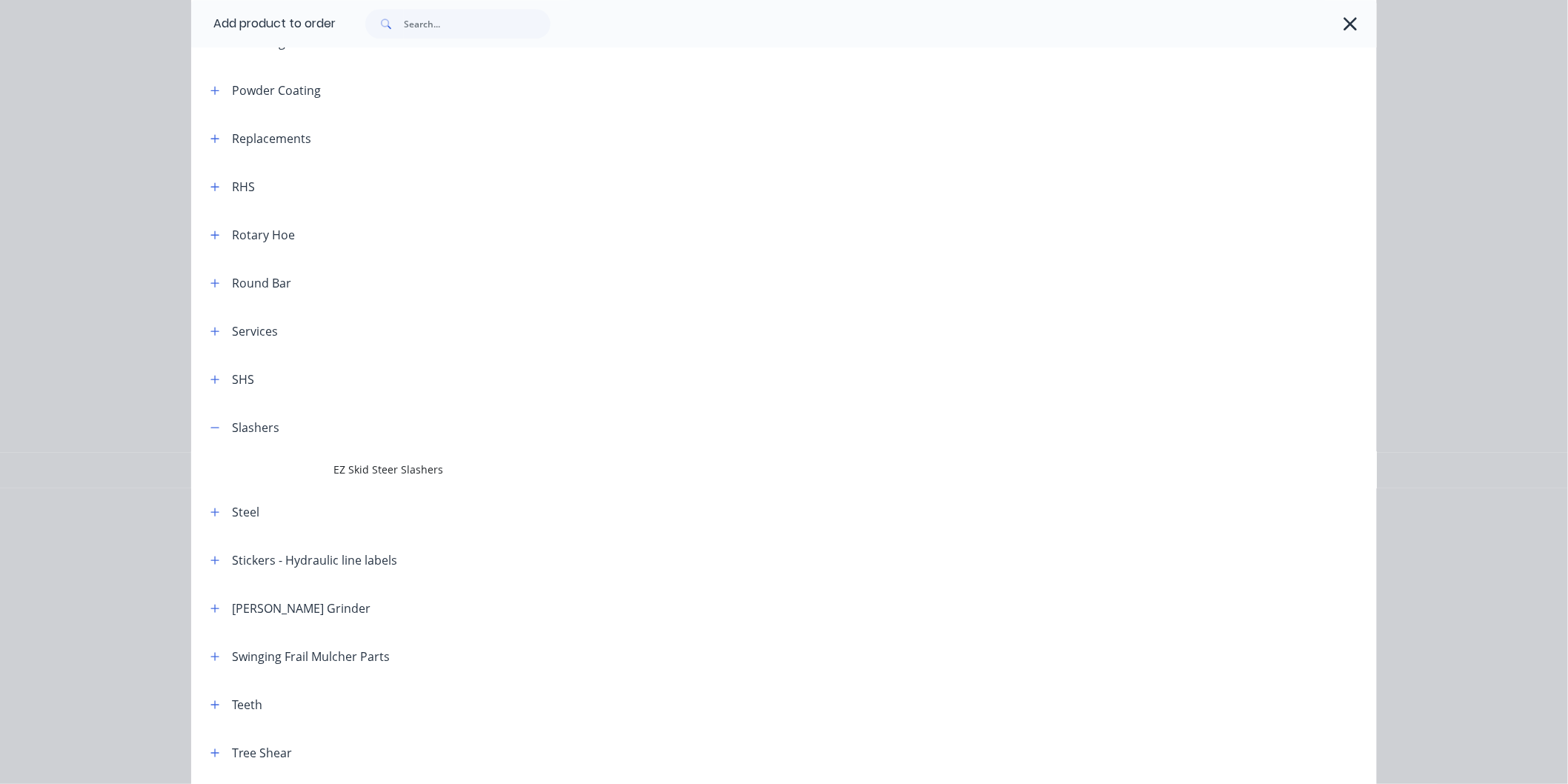
click at [411, 470] on span "EZ Skid Steer Slashers" at bounding box center [751, 469] width 835 height 16
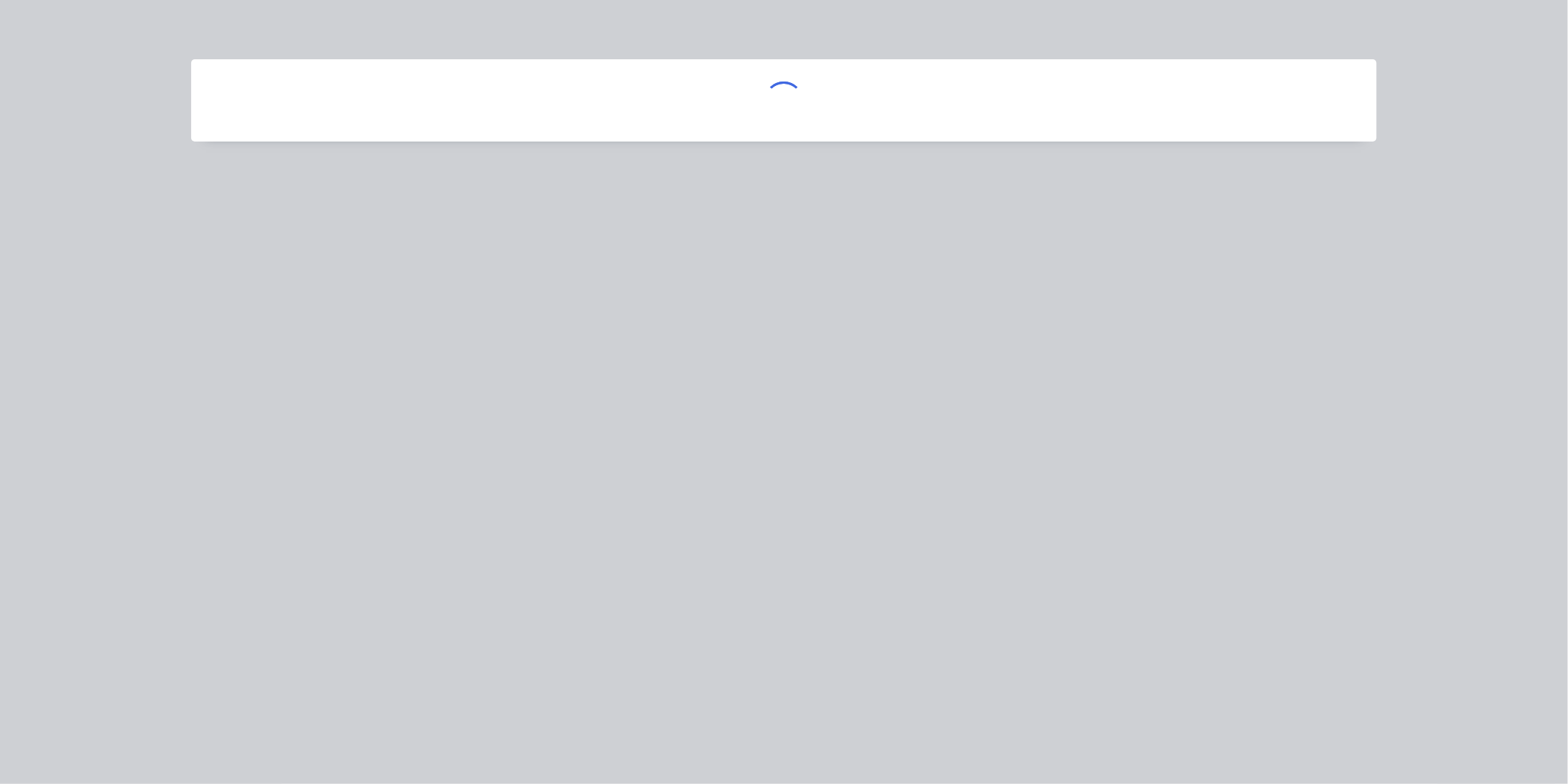
scroll to position [0, 0]
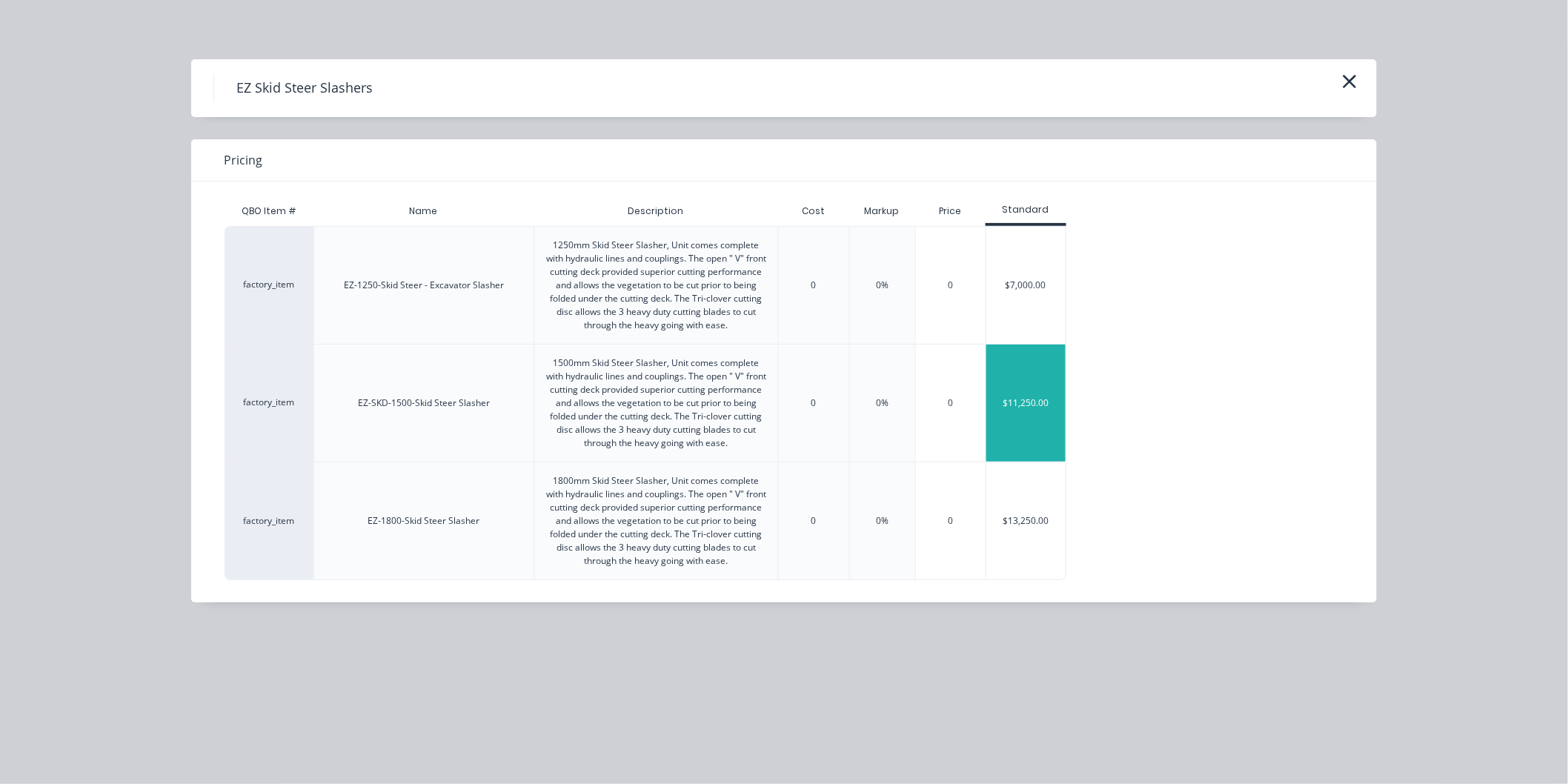
click at [1033, 399] on div "$11,250.00" at bounding box center [1026, 403] width 79 height 117
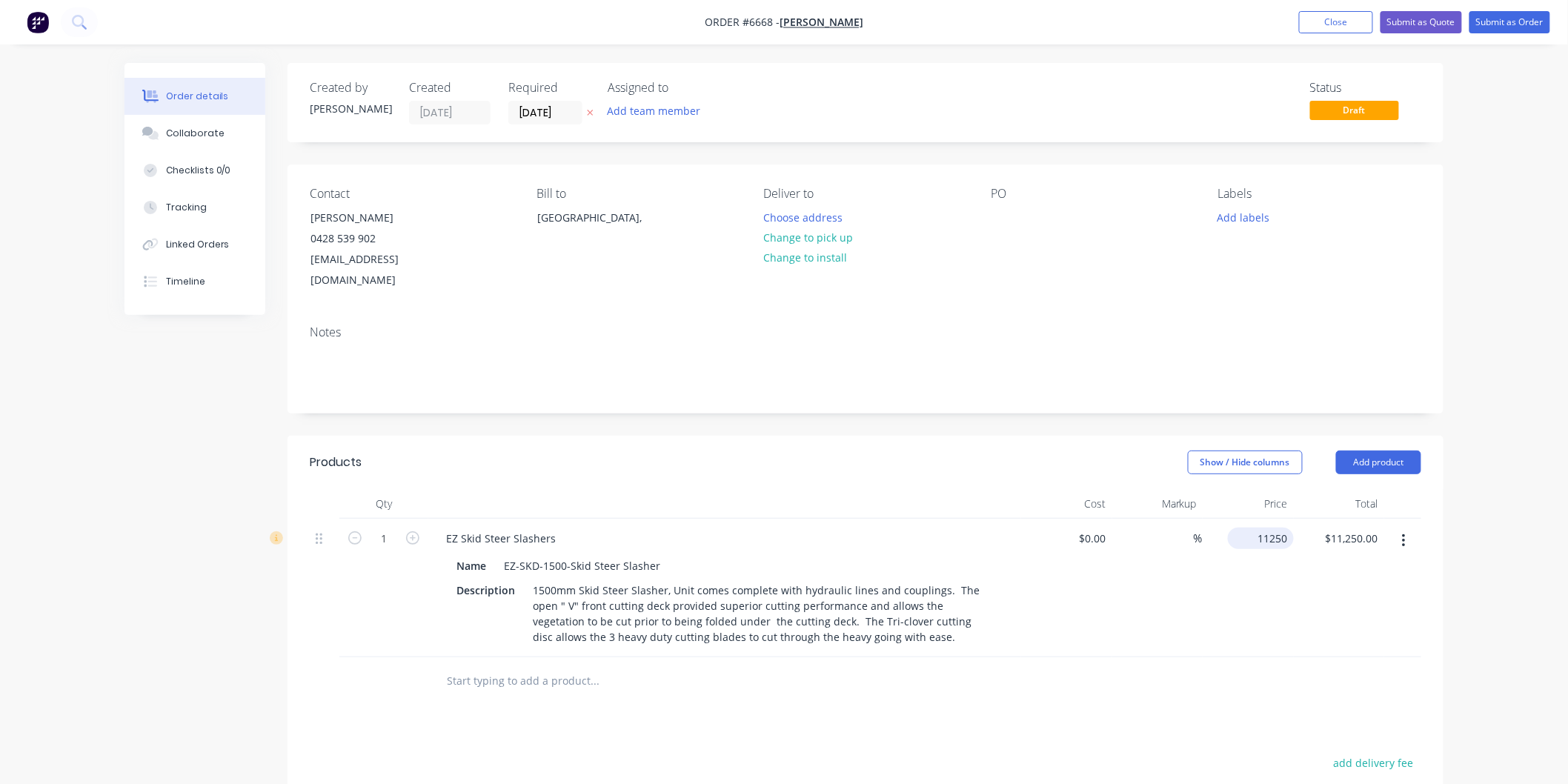
click at [1251, 528] on div "11250 $11,250.00" at bounding box center [1261, 538] width 66 height 21
type input "$12,250.00"
click at [1249, 578] on div "$12,250.00 12250" at bounding box center [1247, 587] width 91 height 139
click at [1413, 19] on button "Submit as Quote" at bounding box center [1421, 22] width 82 height 22
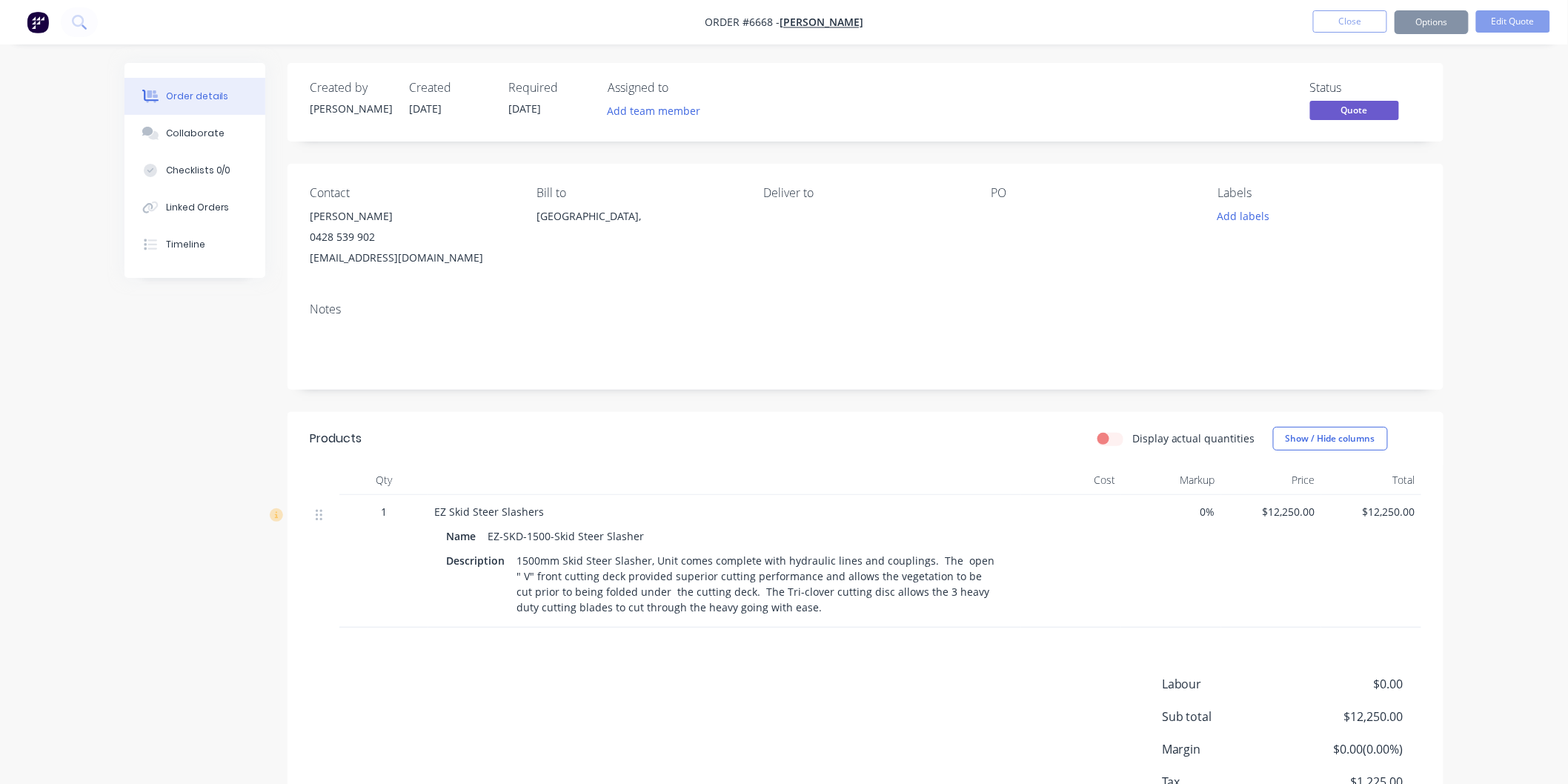
click at [1436, 19] on button "Options" at bounding box center [1431, 22] width 74 height 24
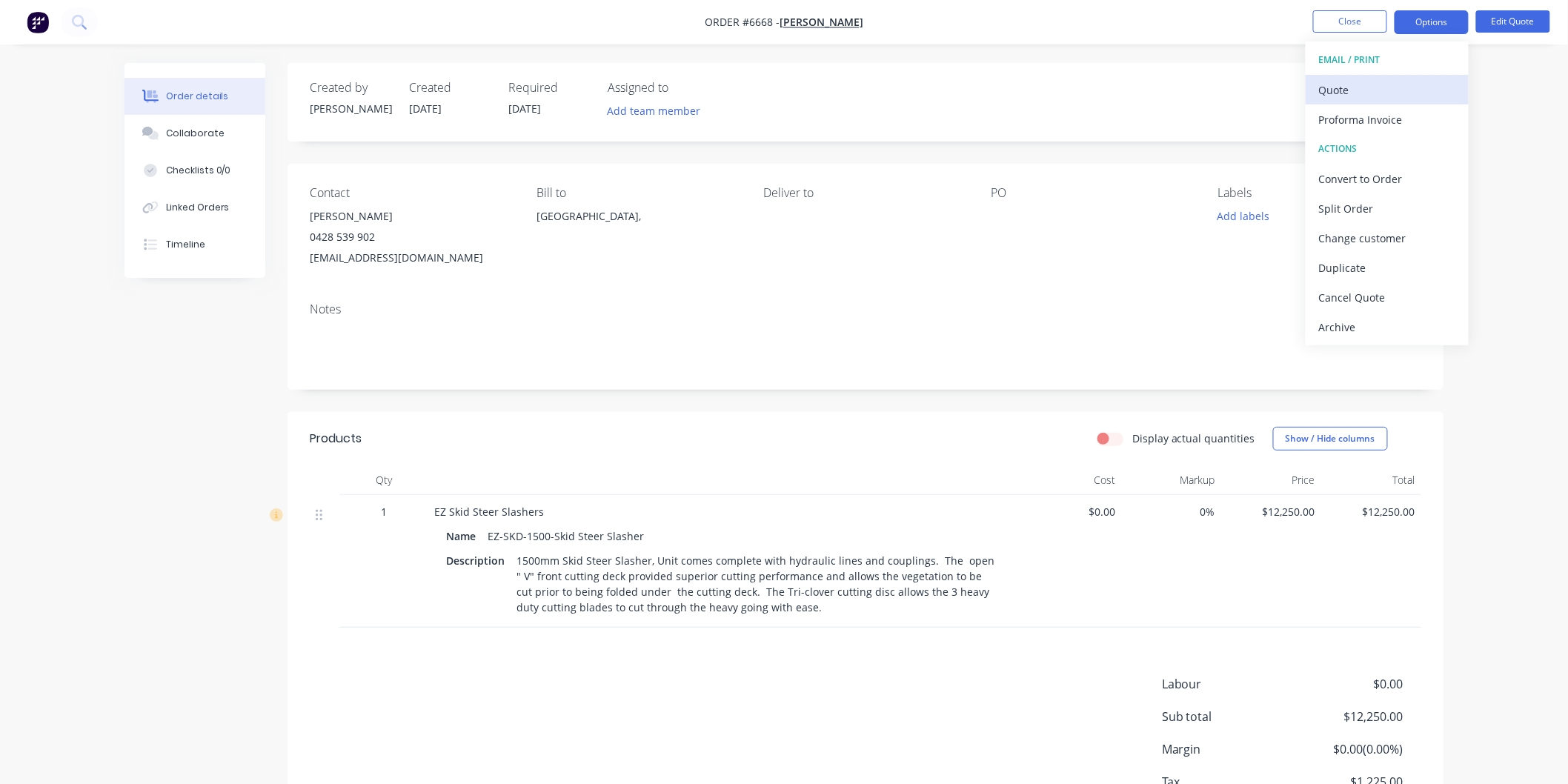
click at [1353, 91] on div "Quote" at bounding box center [1387, 89] width 136 height 21
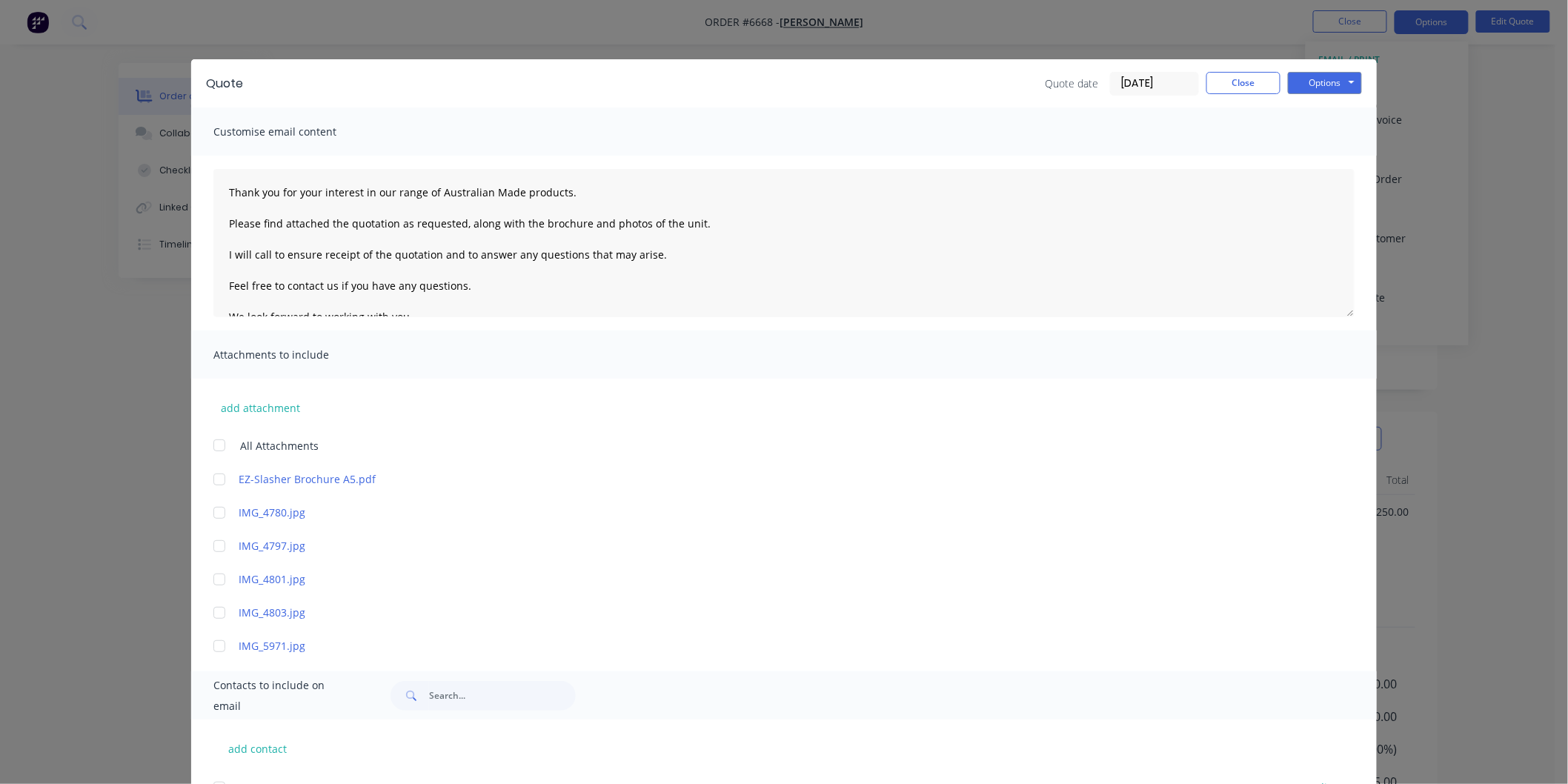
click at [208, 442] on div at bounding box center [220, 445] width 29 height 29
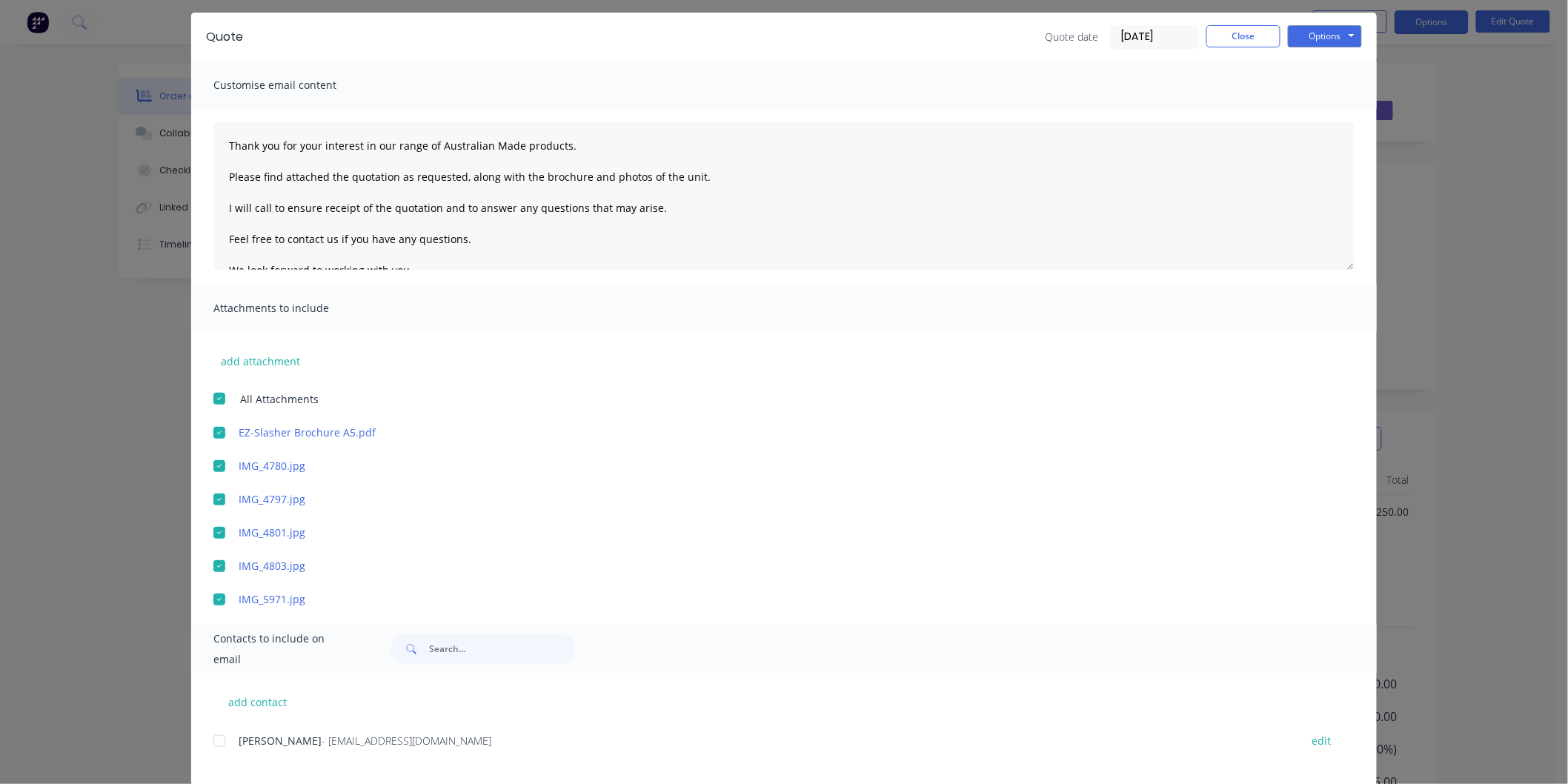
scroll to position [69, 0]
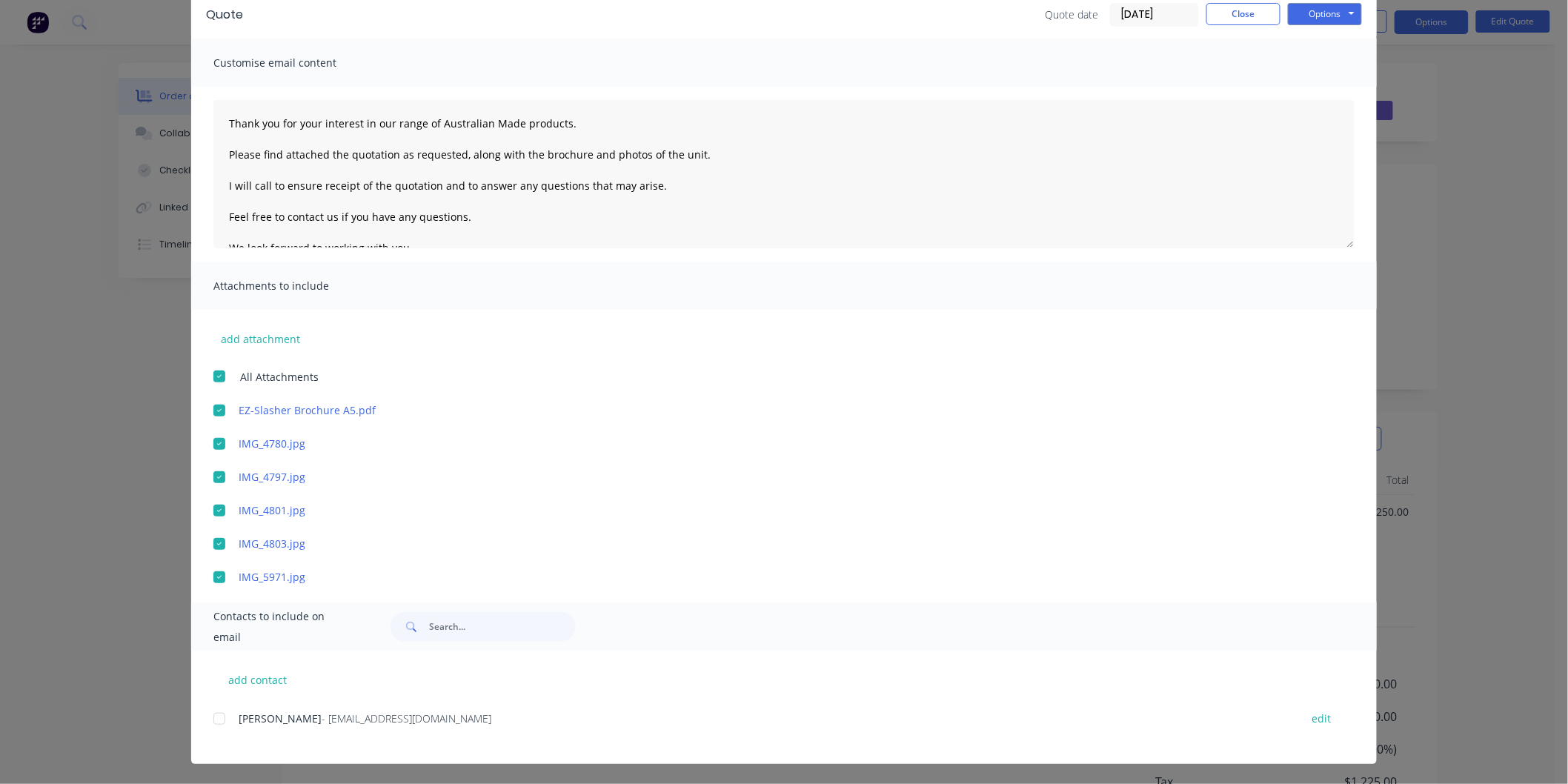
click at [212, 717] on div at bounding box center [220, 719] width 29 height 29
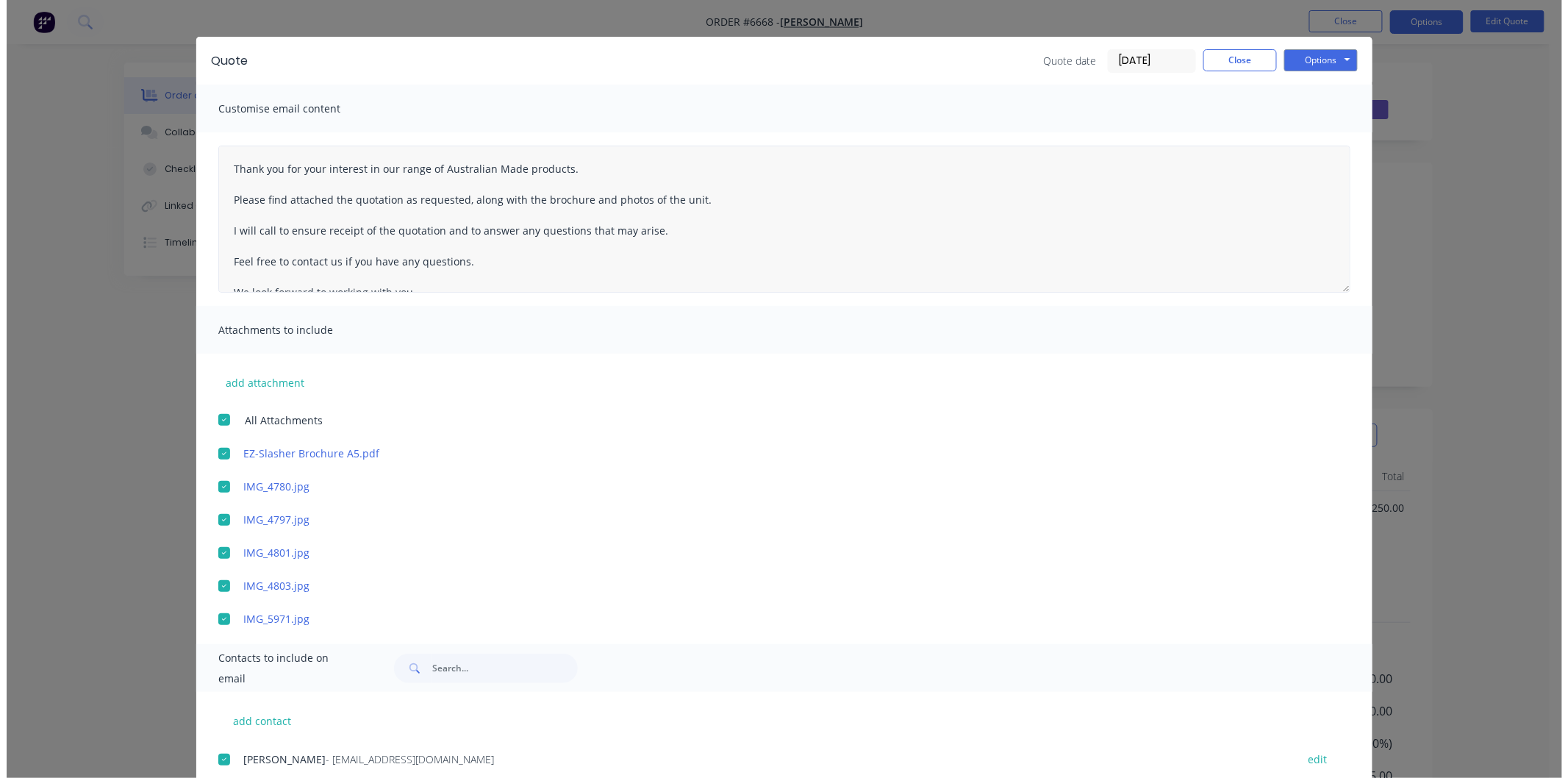
scroll to position [0, 0]
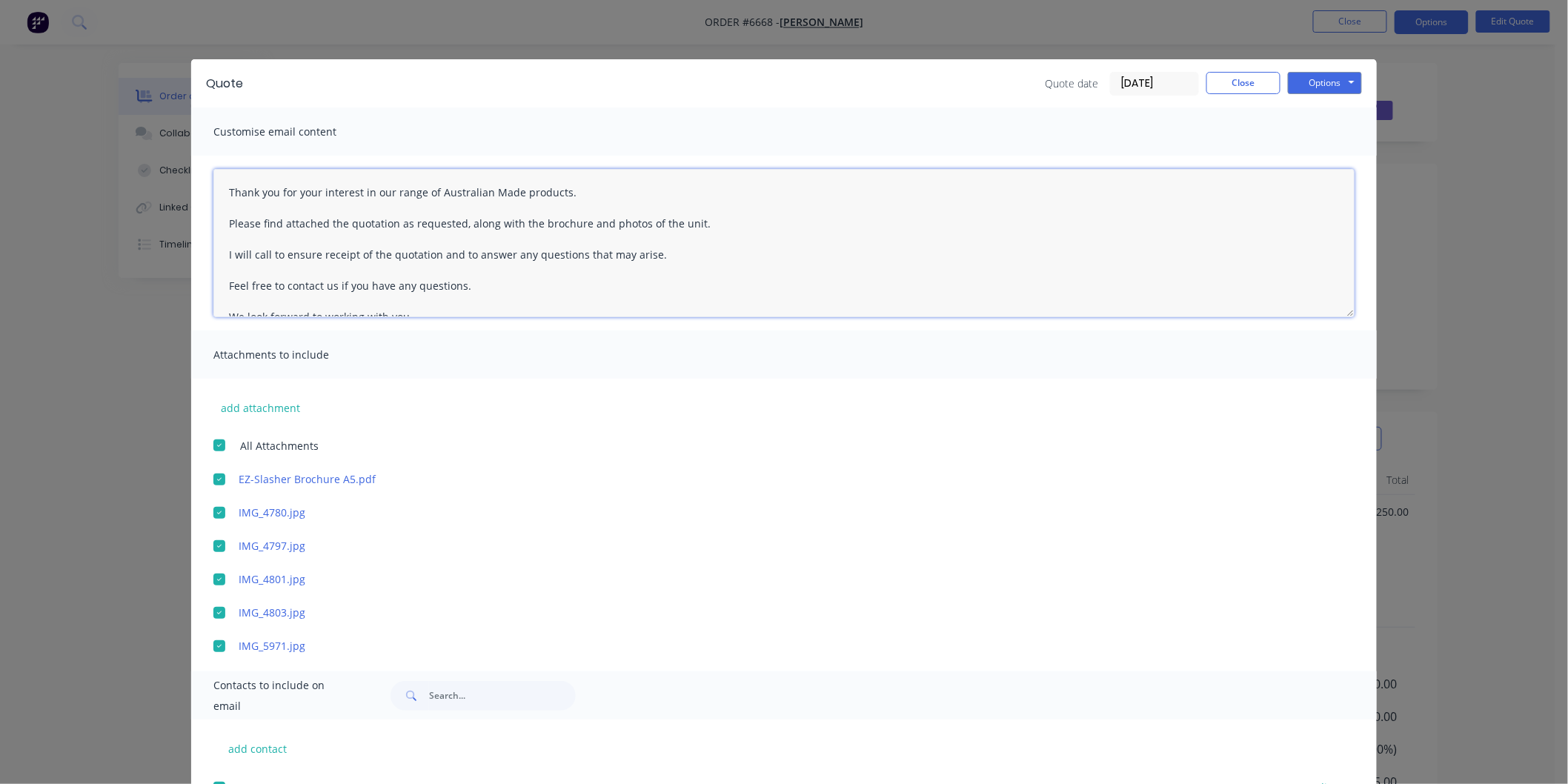
click at [221, 187] on textarea "Thank you for your interest in our range of Australian Made products. Please fi…" at bounding box center [784, 243] width 1142 height 148
click at [242, 189] on textarea "Thank you for your interest in our range of Australian Made products. Please fi…" at bounding box center [784, 243] width 1142 height 148
type textarea "[PERSON_NAME] Thank you for your interest in our range of Australian Made produ…"
click at [1334, 79] on button "Options" at bounding box center [1324, 83] width 74 height 22
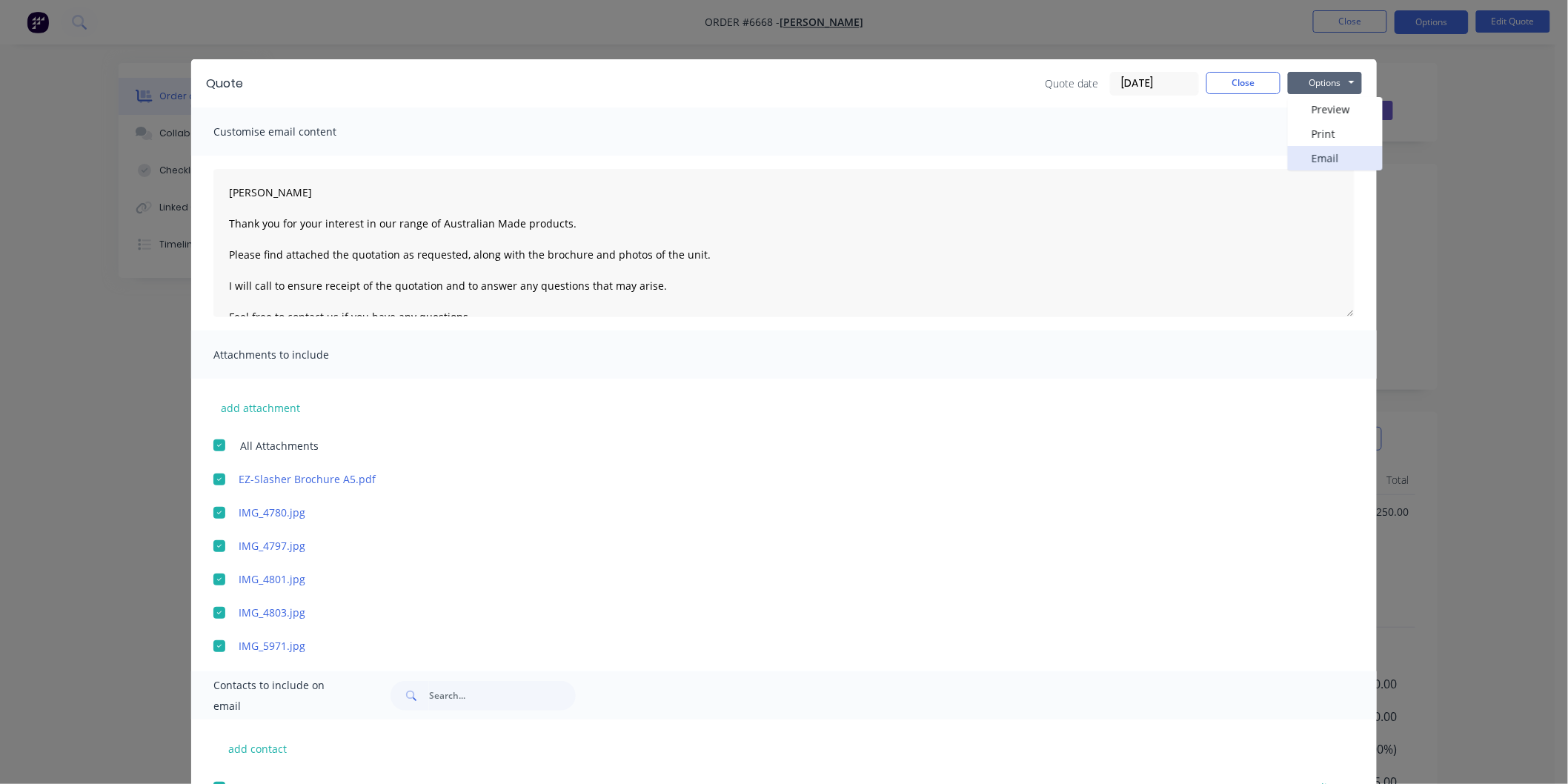
click at [1321, 153] on button "Email" at bounding box center [1335, 158] width 95 height 25
click at [210, 579] on div at bounding box center [220, 579] width 29 height 29
drag, startPoint x: 210, startPoint y: 616, endPoint x: 239, endPoint y: 618, distance: 29.1
click at [210, 616] on div at bounding box center [220, 613] width 29 height 29
click at [1307, 74] on button "Options" at bounding box center [1324, 83] width 74 height 22
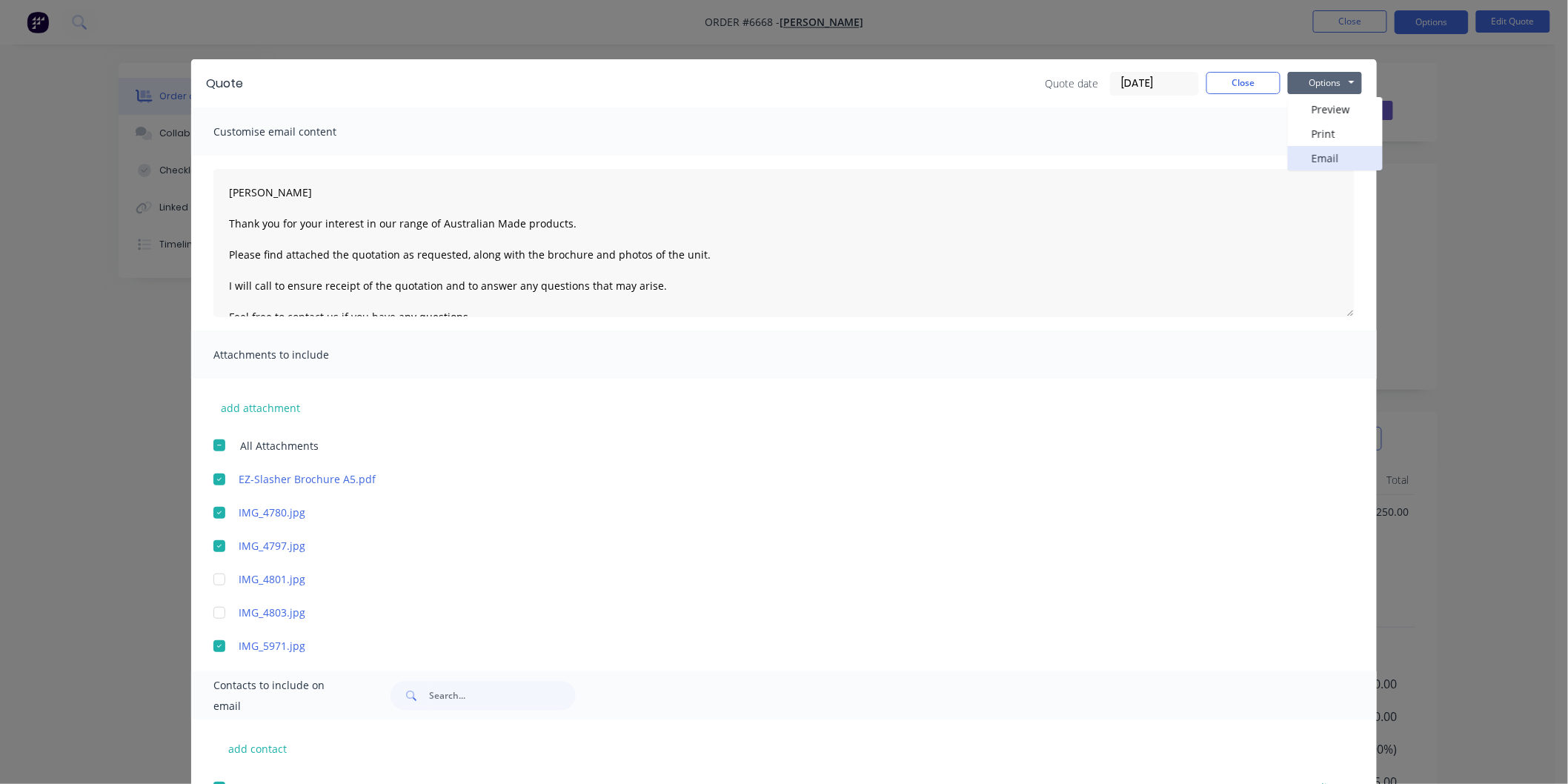
click at [1312, 153] on button "Email" at bounding box center [1335, 158] width 95 height 25
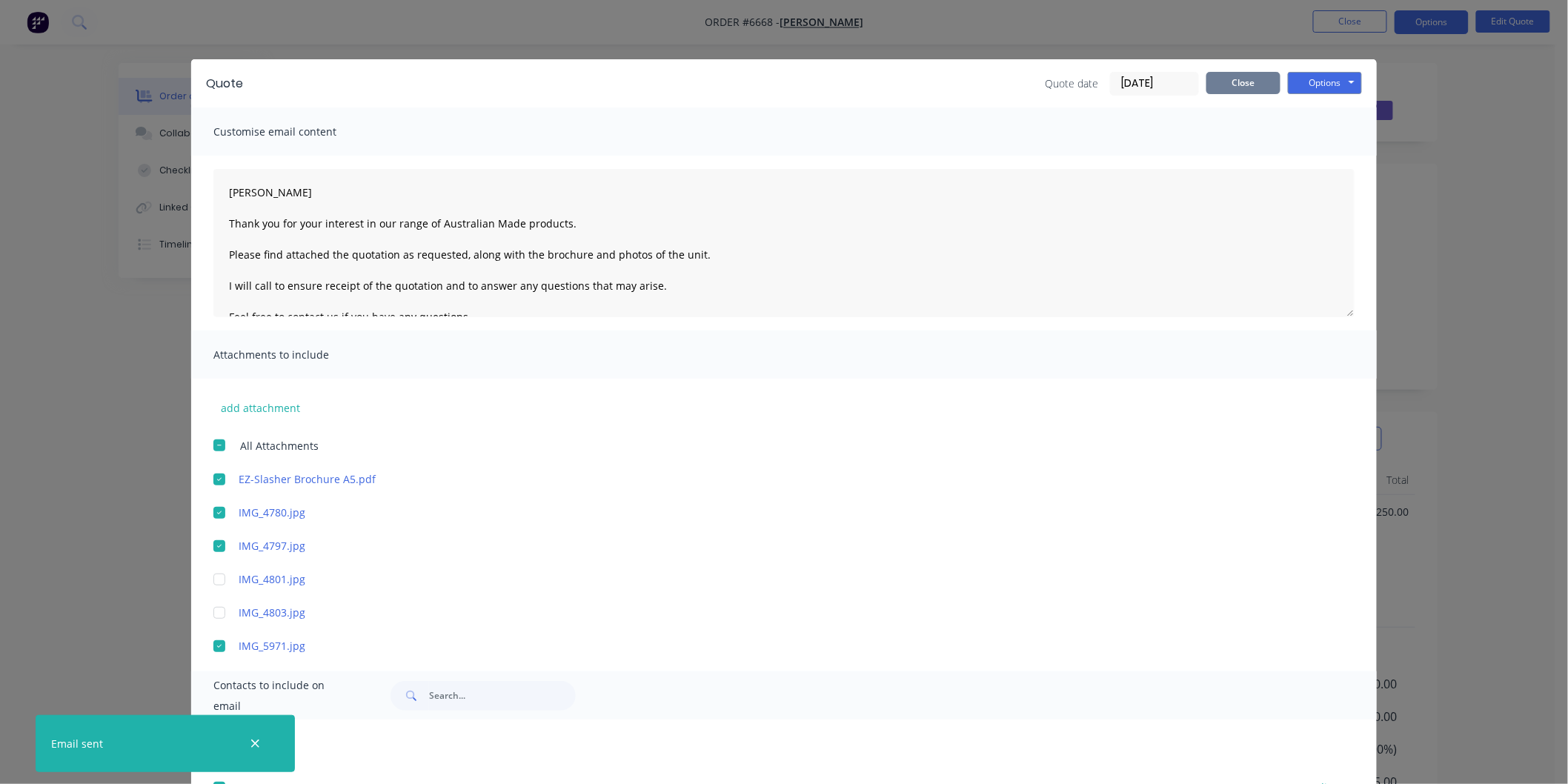
click at [1226, 84] on button "Close" at bounding box center [1244, 83] width 74 height 22
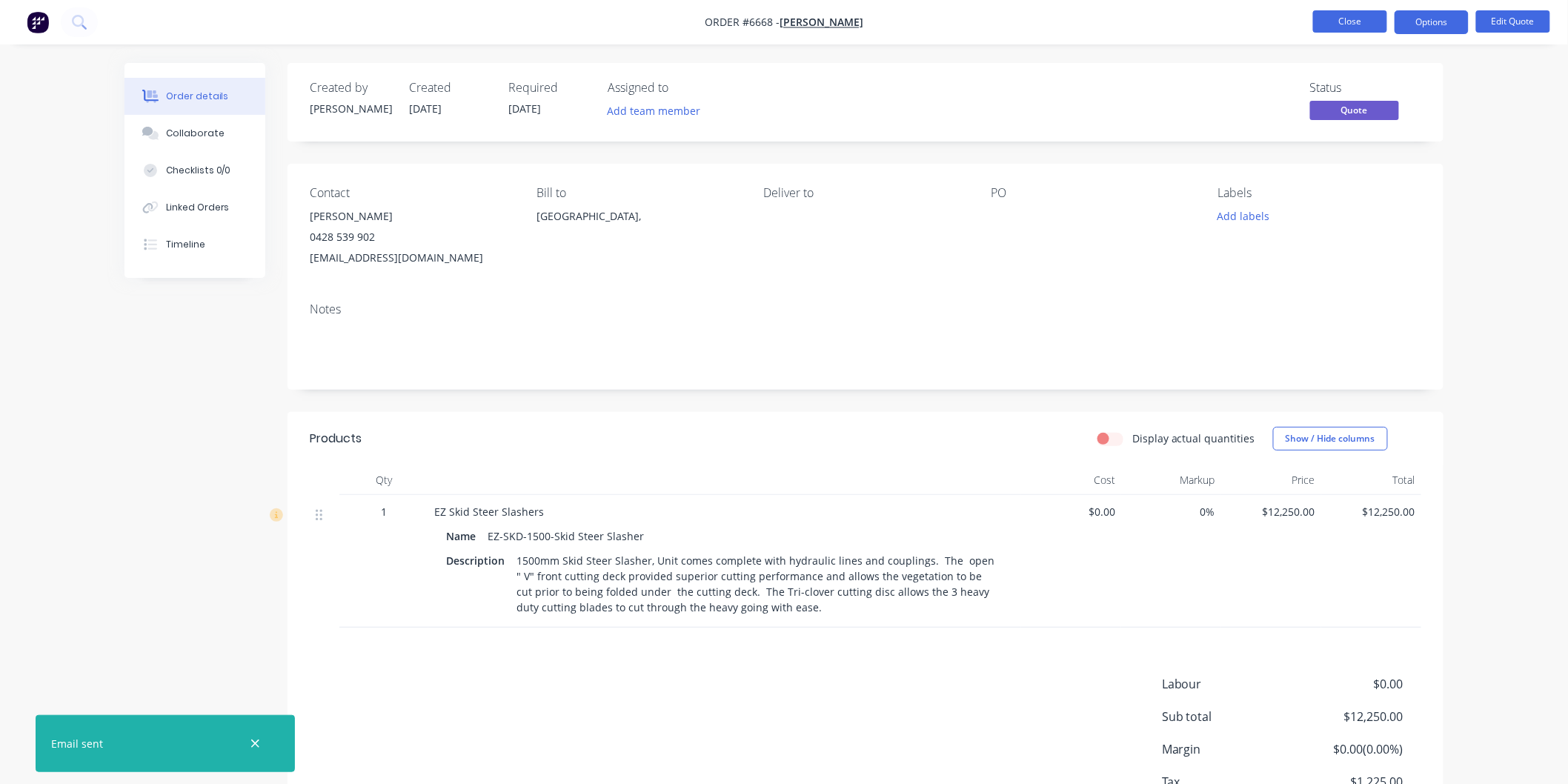
click at [1344, 18] on button "Close" at bounding box center [1350, 21] width 74 height 22
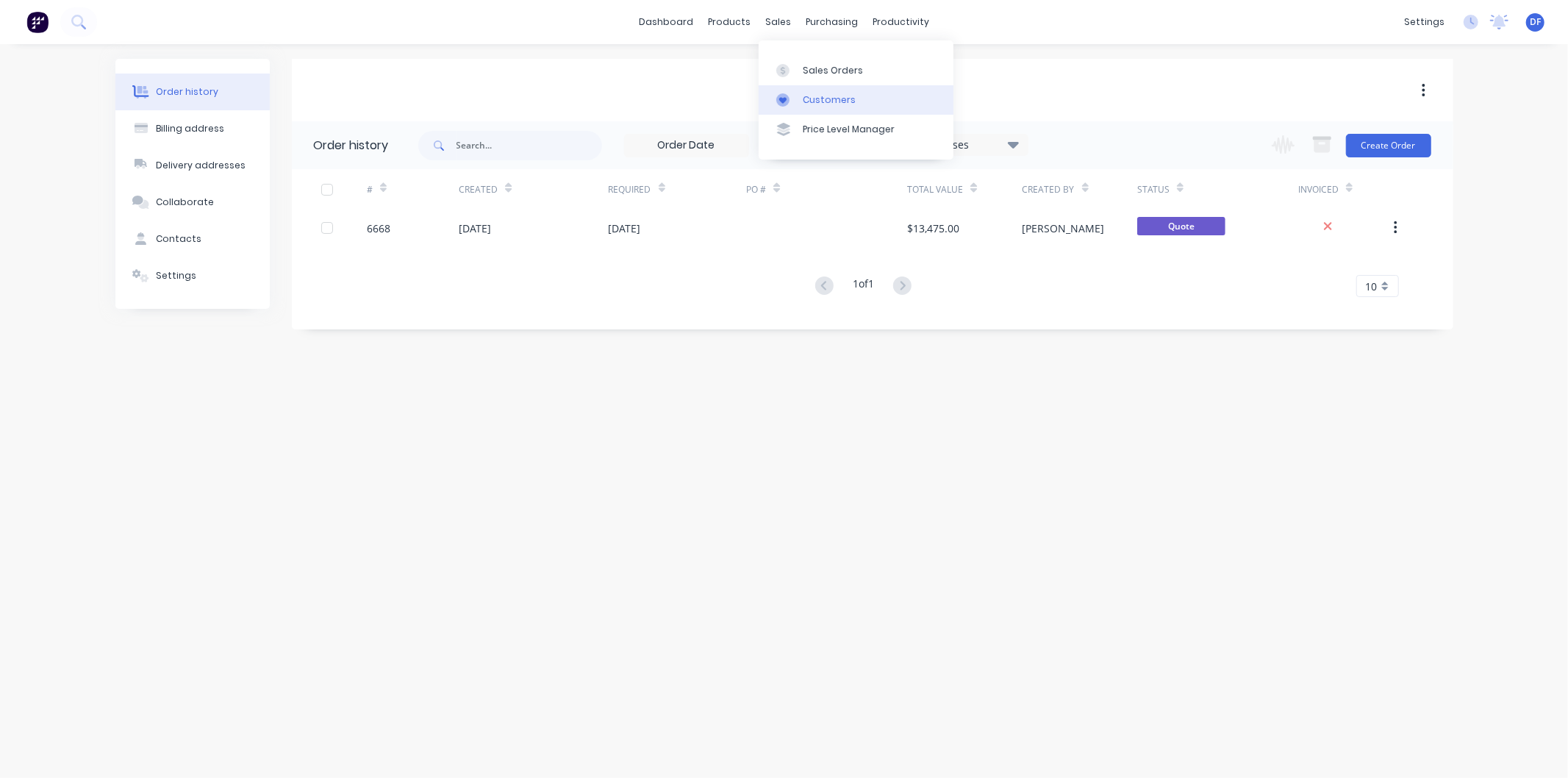
click at [820, 99] on div "Customers" at bounding box center [829, 99] width 53 height 14
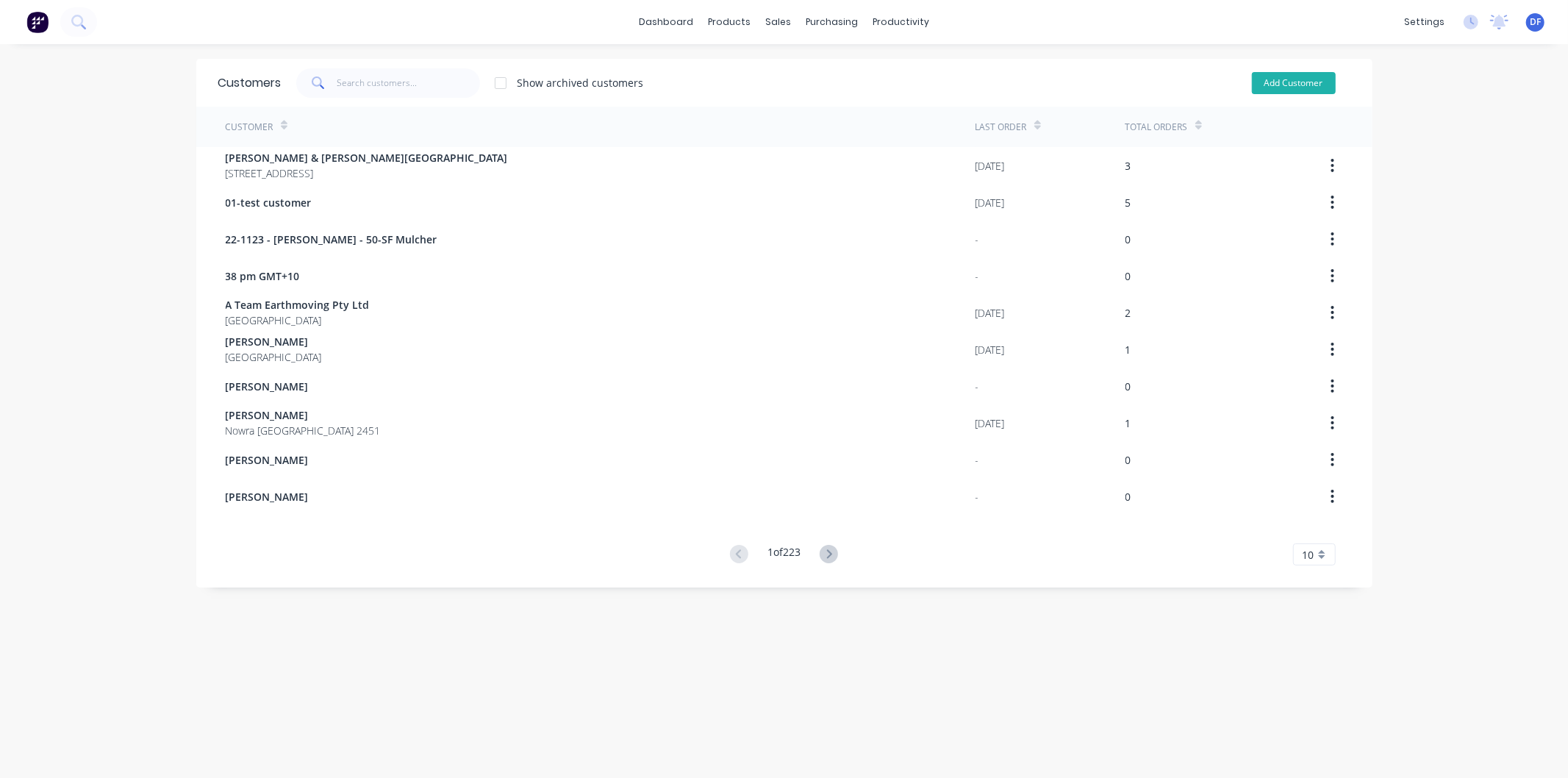
click at [1263, 81] on button "Add Customer" at bounding box center [1294, 83] width 84 height 22
select select "AU"
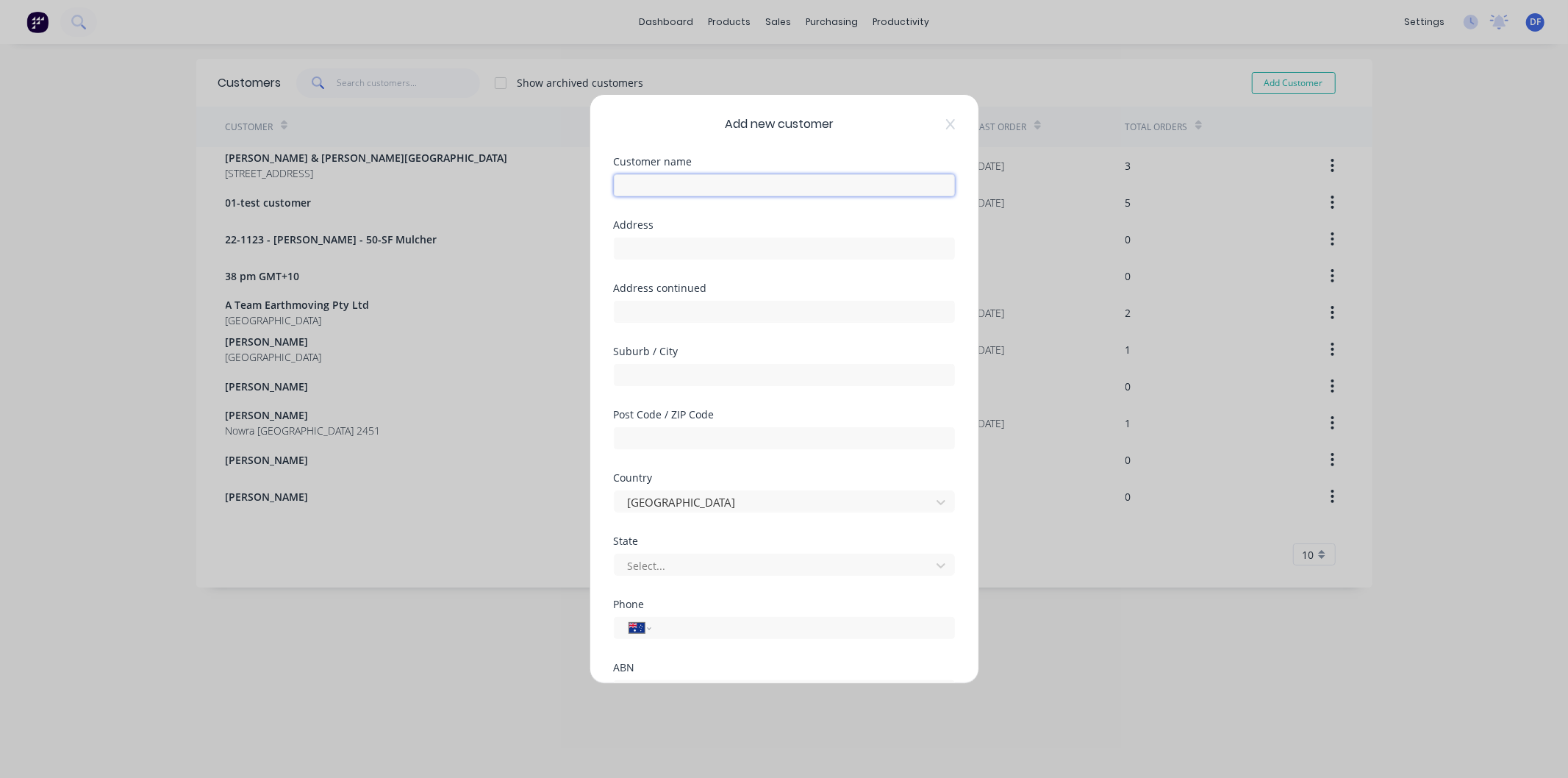
click at [677, 192] on input "text" at bounding box center [784, 185] width 341 height 22
type input "S"
type input "croyden"
click at [945, 123] on icon at bounding box center [950, 124] width 9 height 10
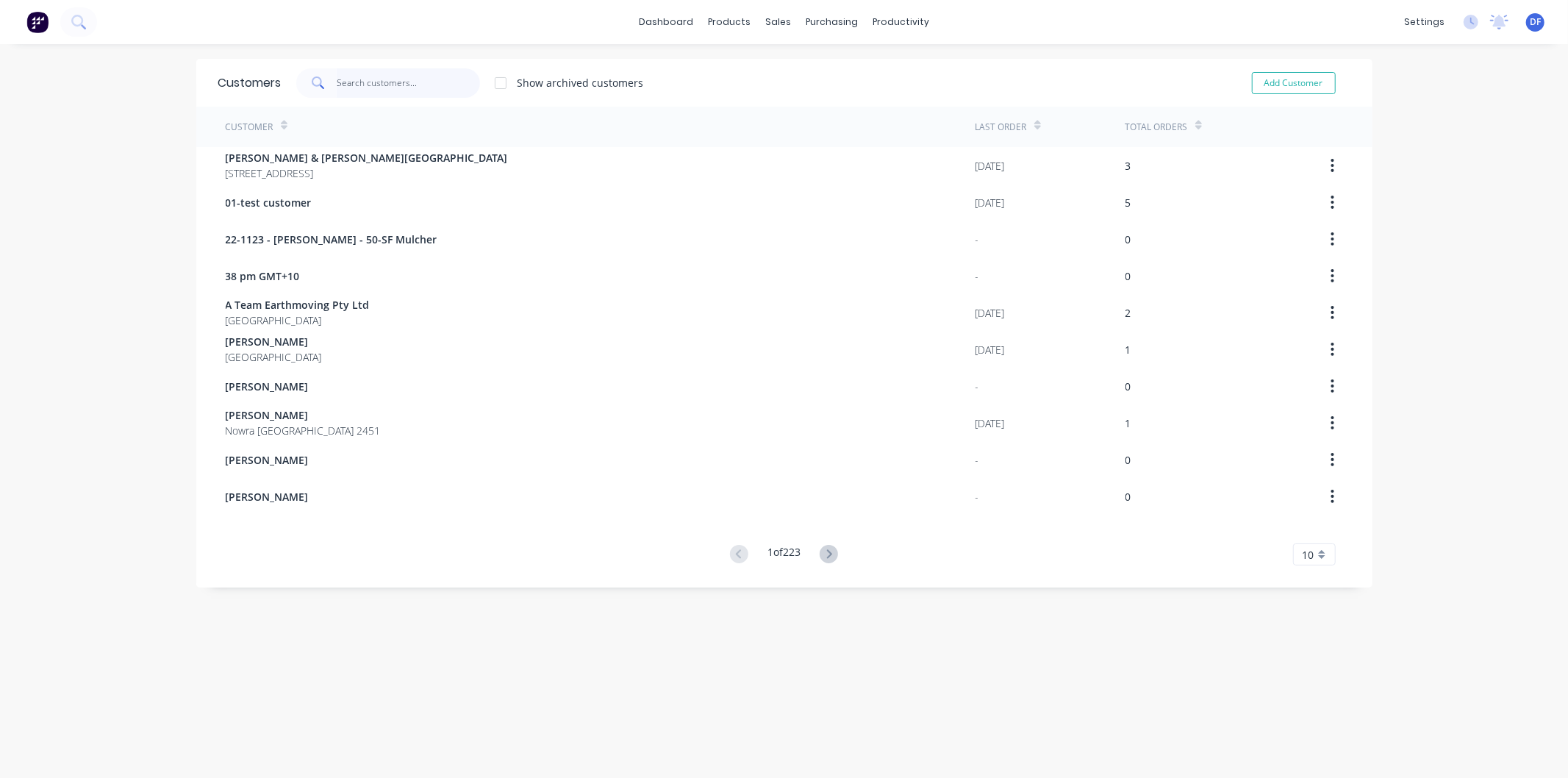
click at [357, 85] on input "text" at bounding box center [407, 83] width 143 height 29
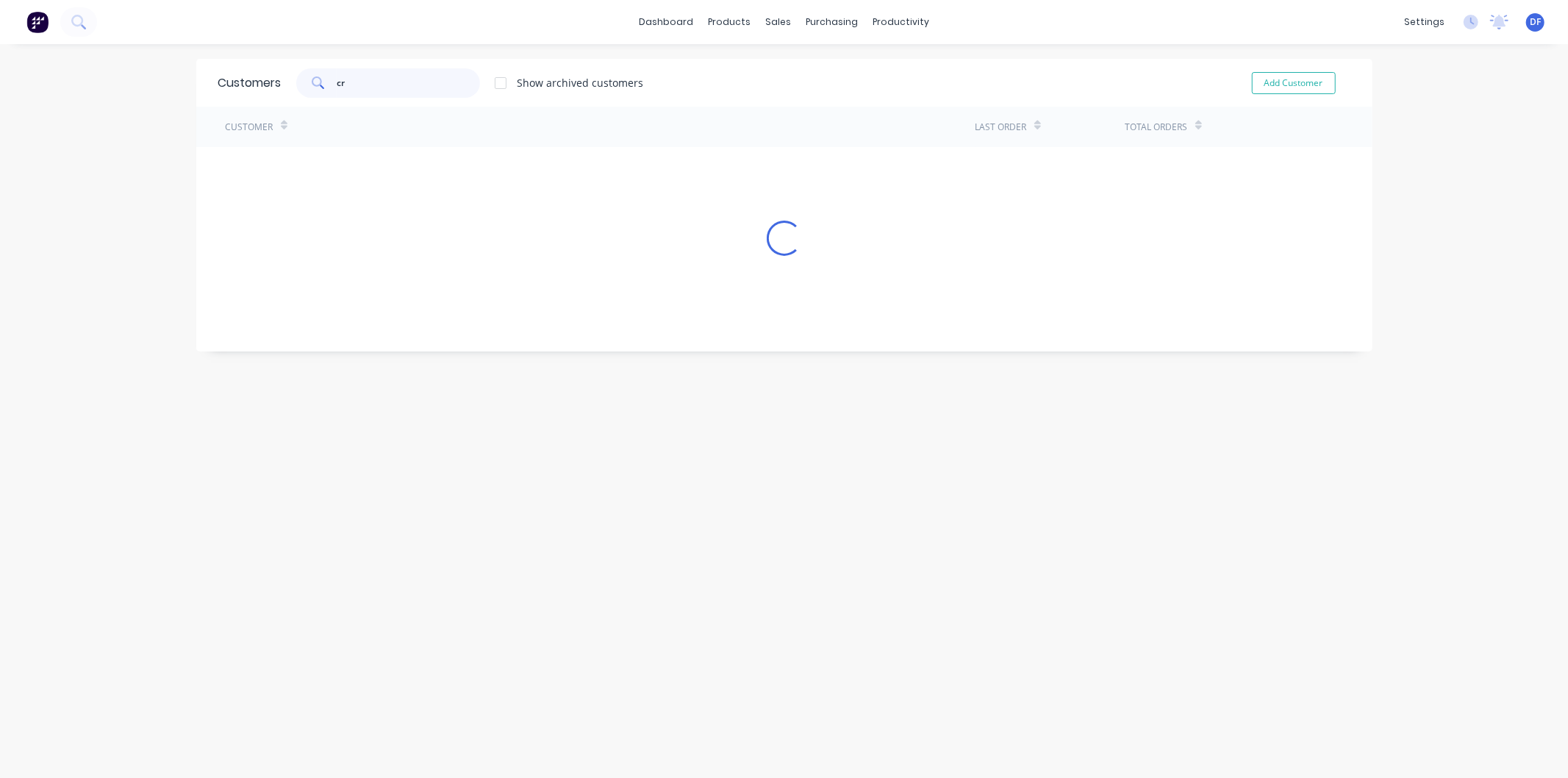
type input "c"
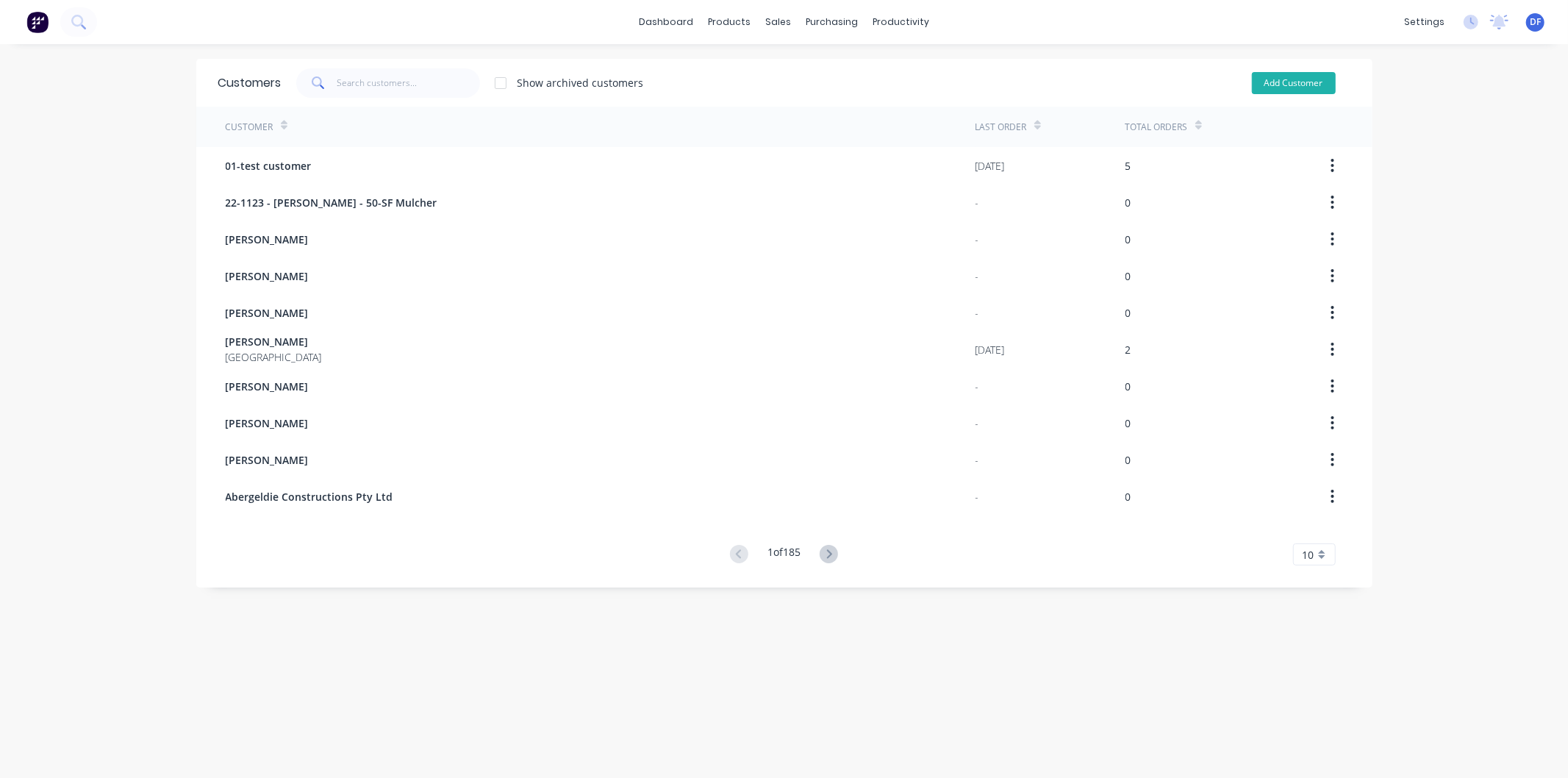
click at [1286, 79] on button "Add Customer" at bounding box center [1294, 83] width 84 height 22
select select "AU"
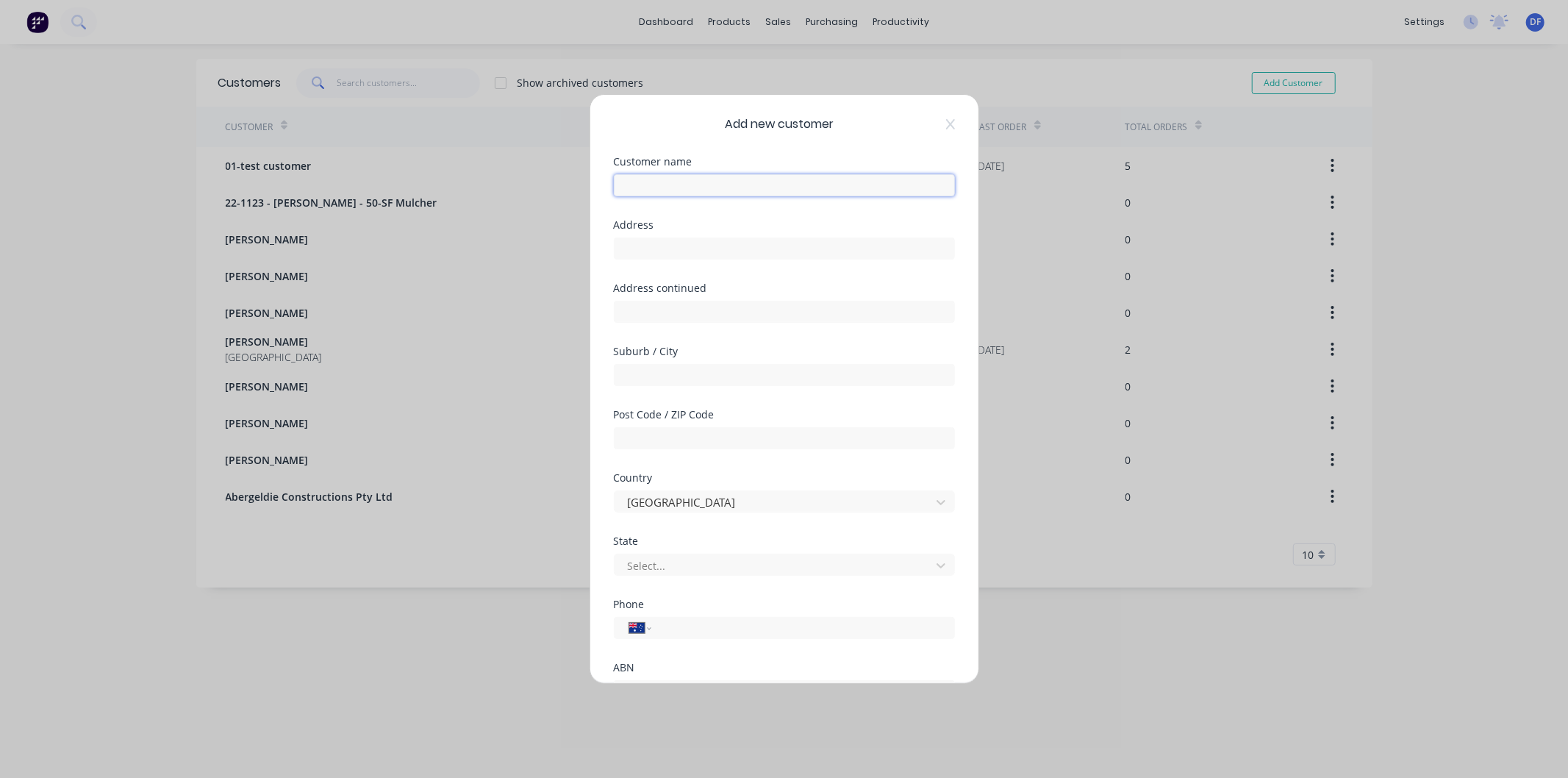
click at [677, 182] on input "text" at bounding box center [784, 185] width 341 height 22
type input "[PERSON_NAME]"
click at [677, 638] on div "International [GEOGRAPHIC_DATA] [GEOGRAPHIC_DATA] [GEOGRAPHIC_DATA] [GEOGRAPHIC…" at bounding box center [784, 628] width 341 height 22
click at [678, 628] on input "tel" at bounding box center [800, 628] width 277 height 17
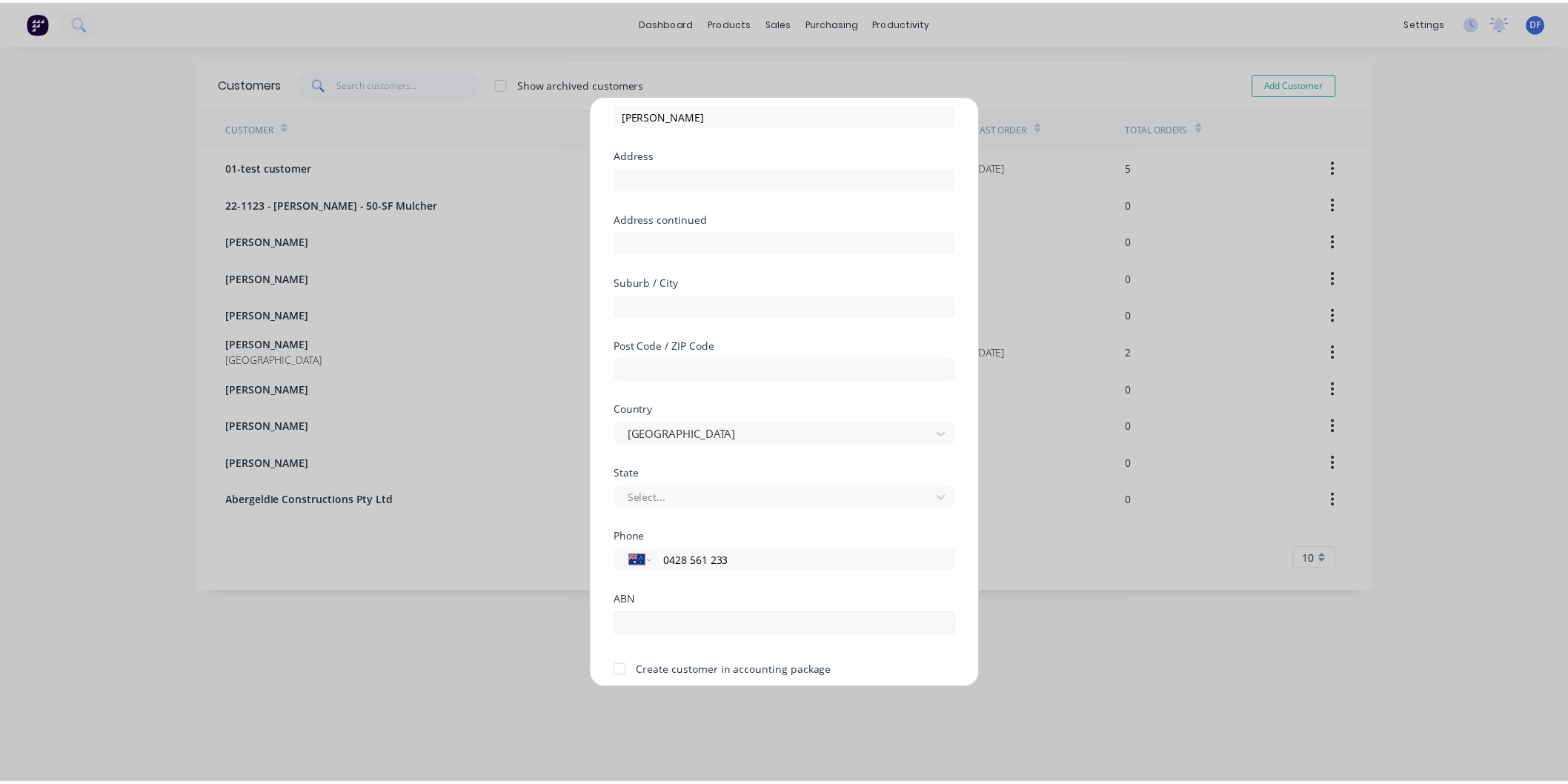
scroll to position [130, 0]
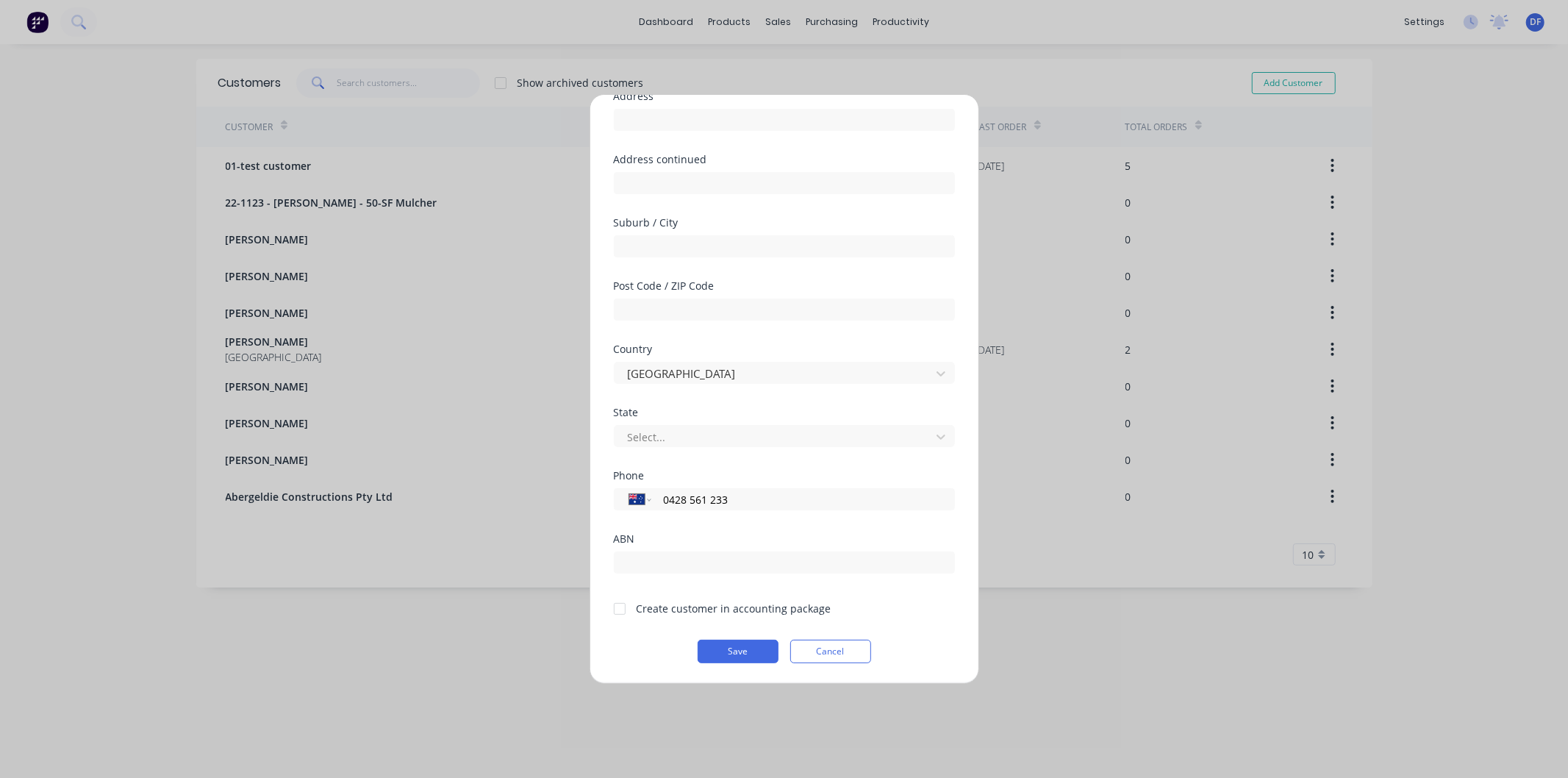
type input "0428 561 233"
click at [622, 611] on div at bounding box center [620, 608] width 29 height 29
click at [725, 646] on button "Save" at bounding box center [738, 651] width 81 height 24
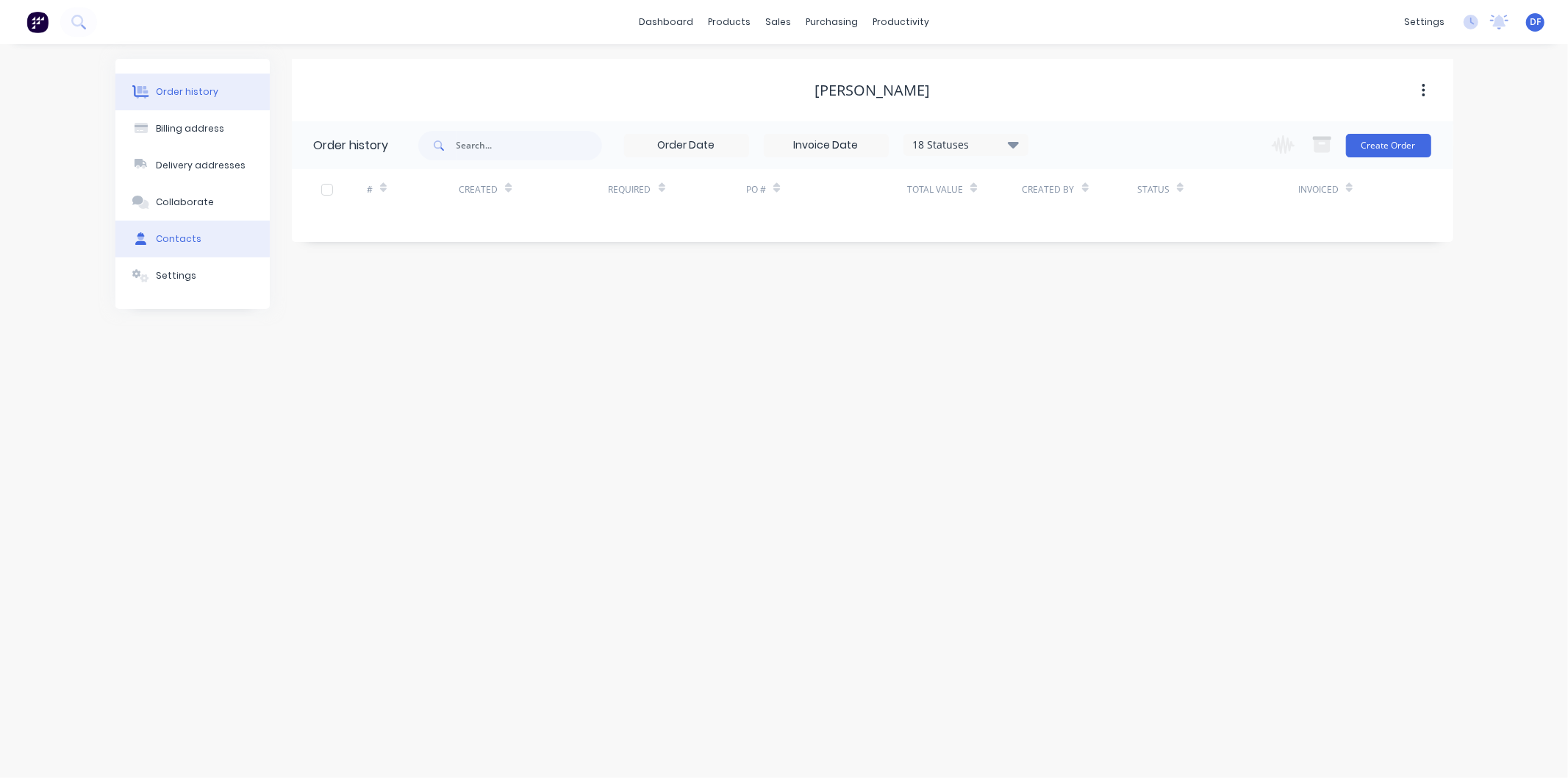
click at [187, 235] on div "Contacts" at bounding box center [179, 239] width 46 height 14
click at [1390, 141] on button "Add contact" at bounding box center [1408, 145] width 67 height 22
select select "AU"
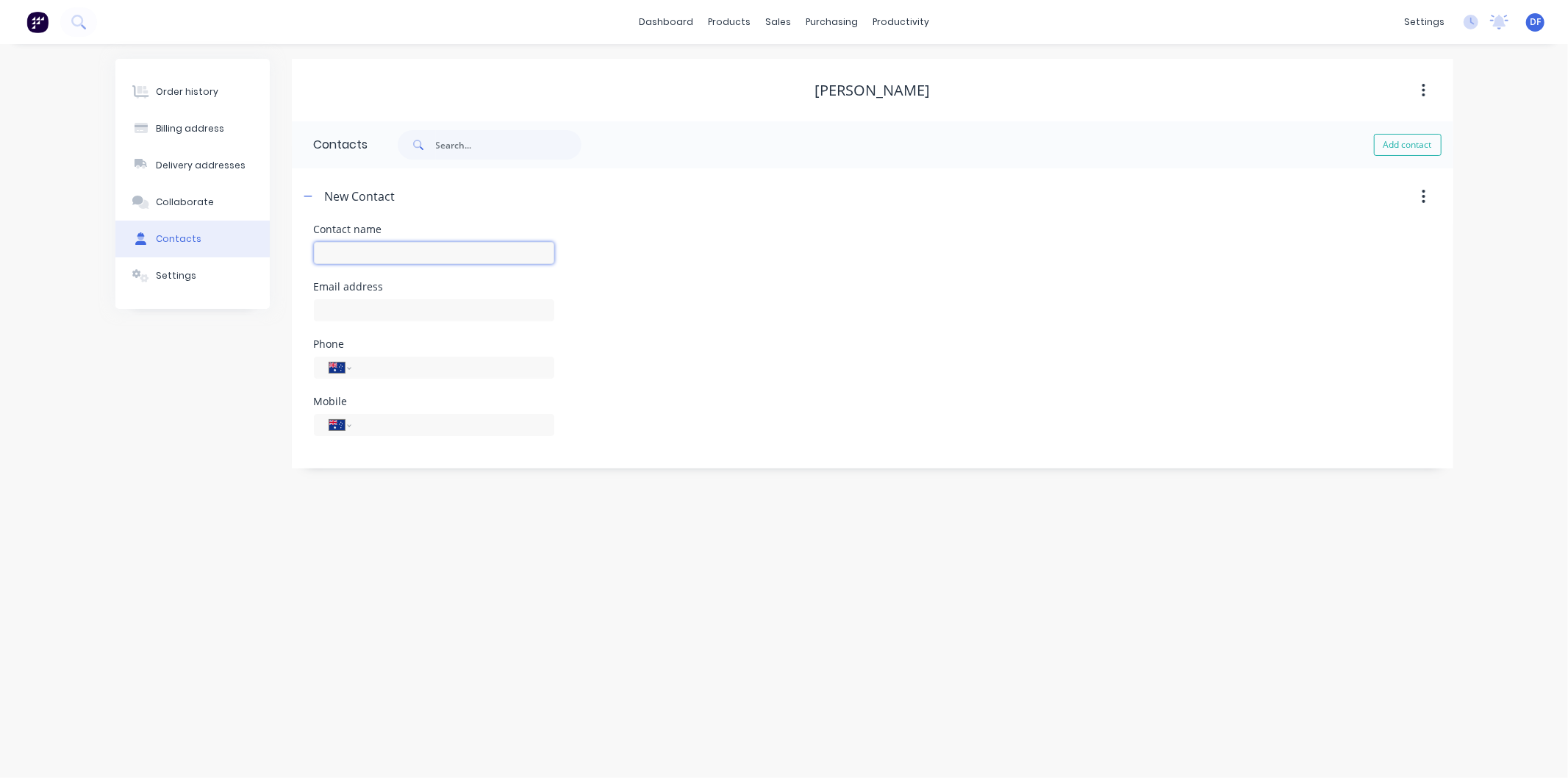
click at [347, 250] on input "text" at bounding box center [434, 253] width 241 height 22
type input "[PERSON_NAME]"
select select "AU"
click at [361, 309] on input "text" at bounding box center [434, 310] width 241 height 22
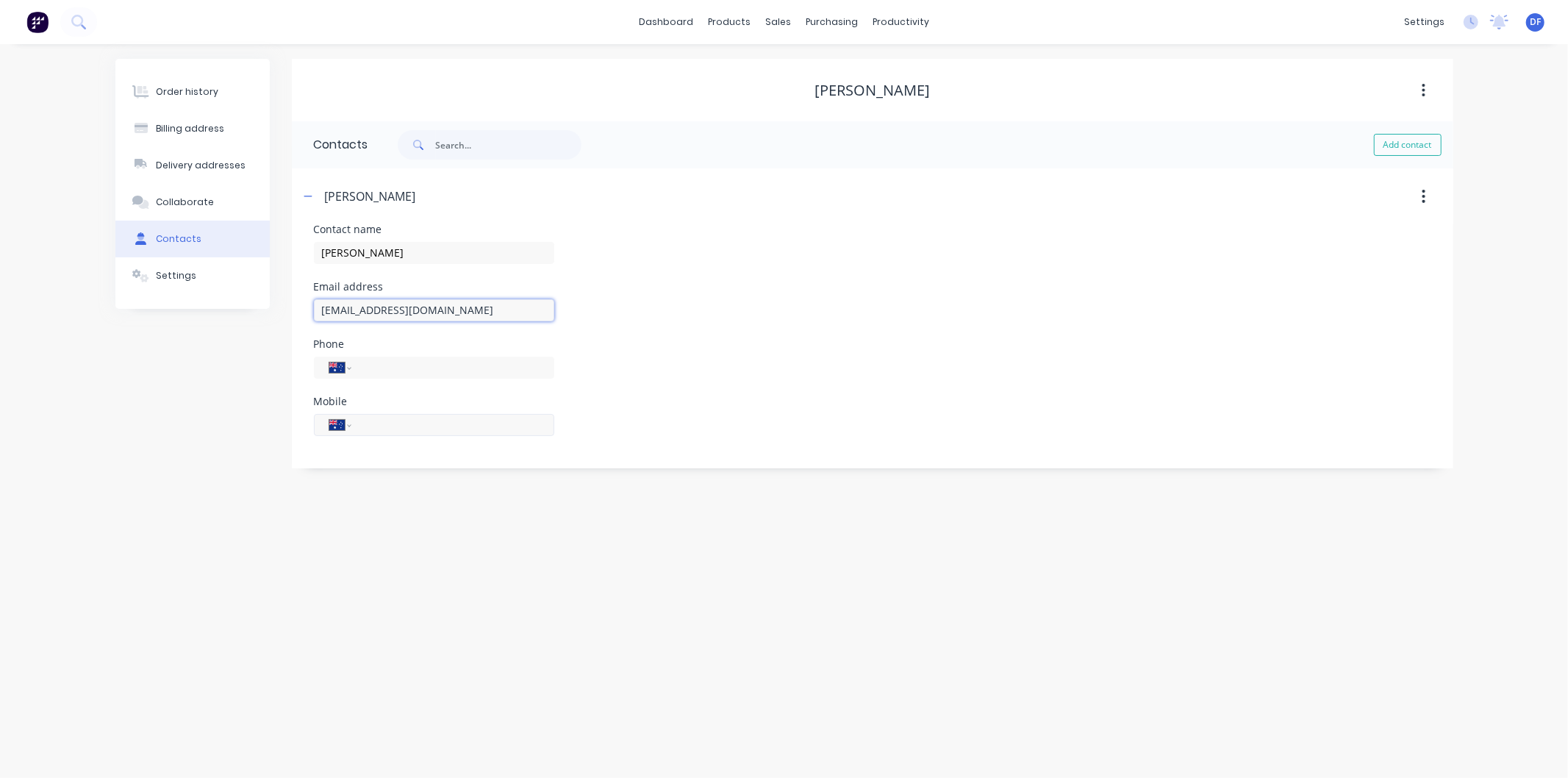
type input "[EMAIL_ADDRESS][DOMAIN_NAME]"
click at [397, 420] on input "tel" at bounding box center [449, 424] width 176 height 17
type input "0428 561 233"
click at [180, 88] on div "Order history" at bounding box center [187, 92] width 63 height 14
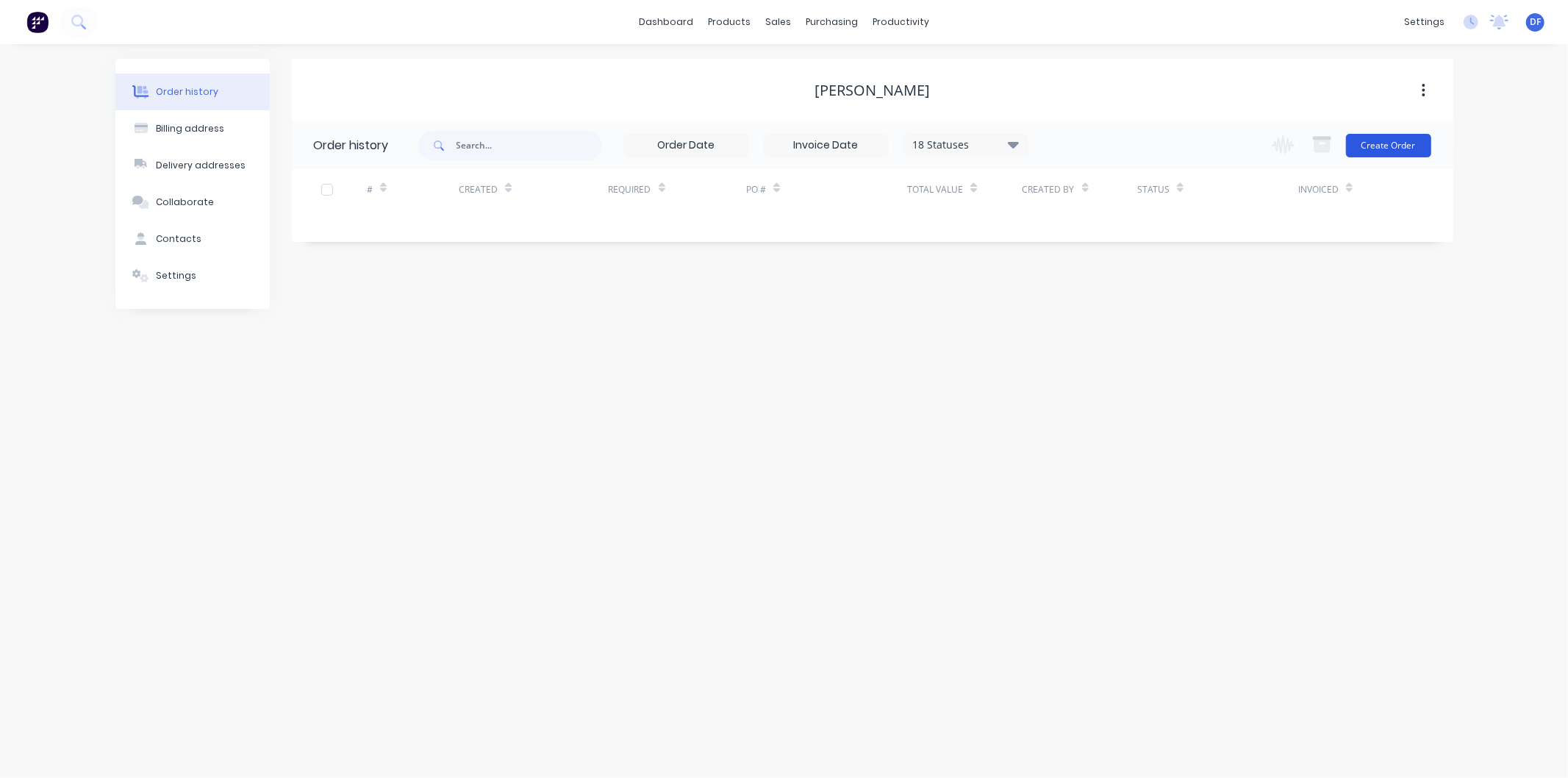
click at [1372, 147] on button "Create Order" at bounding box center [1388, 146] width 86 height 24
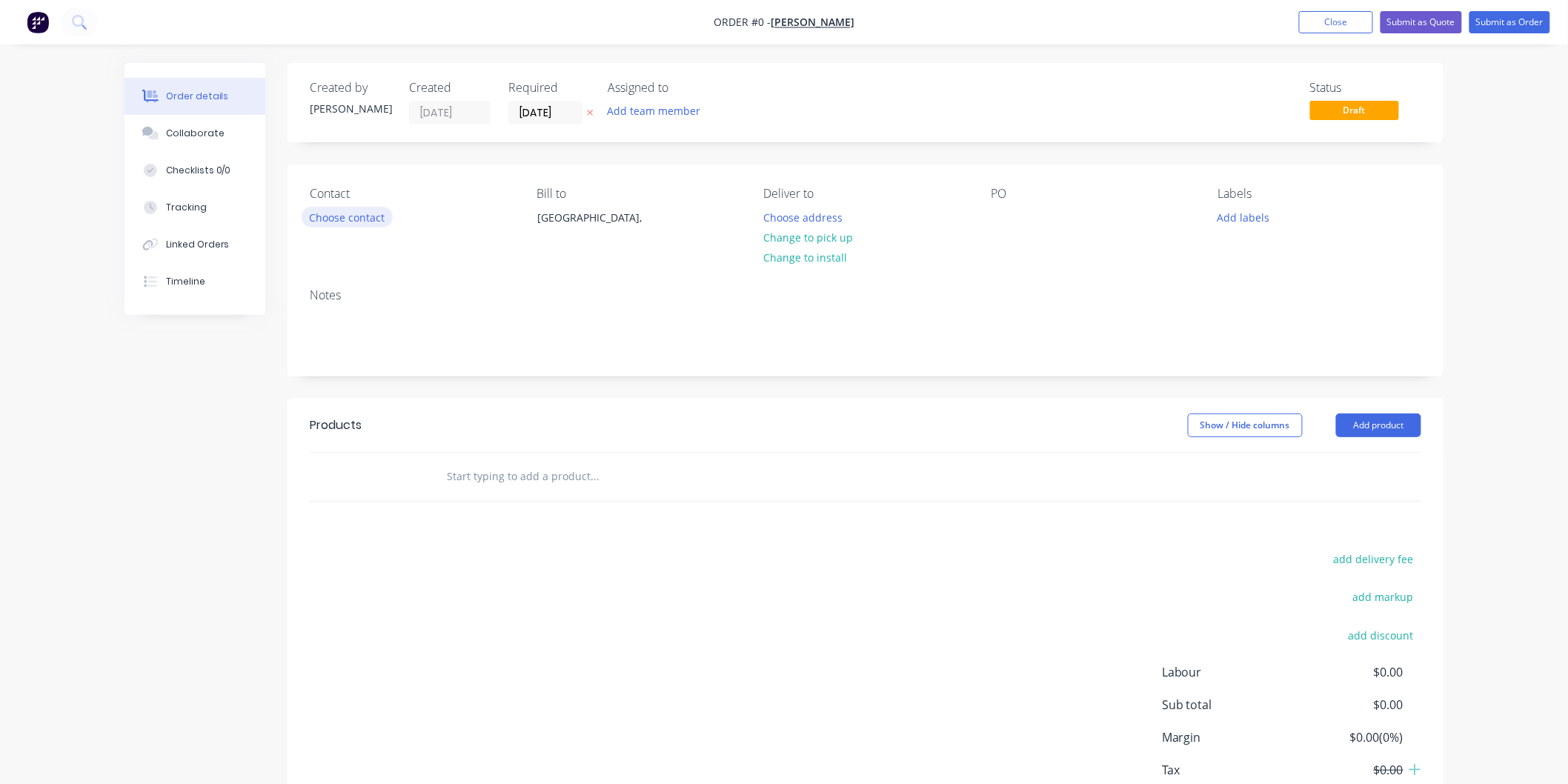
click at [359, 220] on button "Choose contact" at bounding box center [347, 217] width 91 height 20
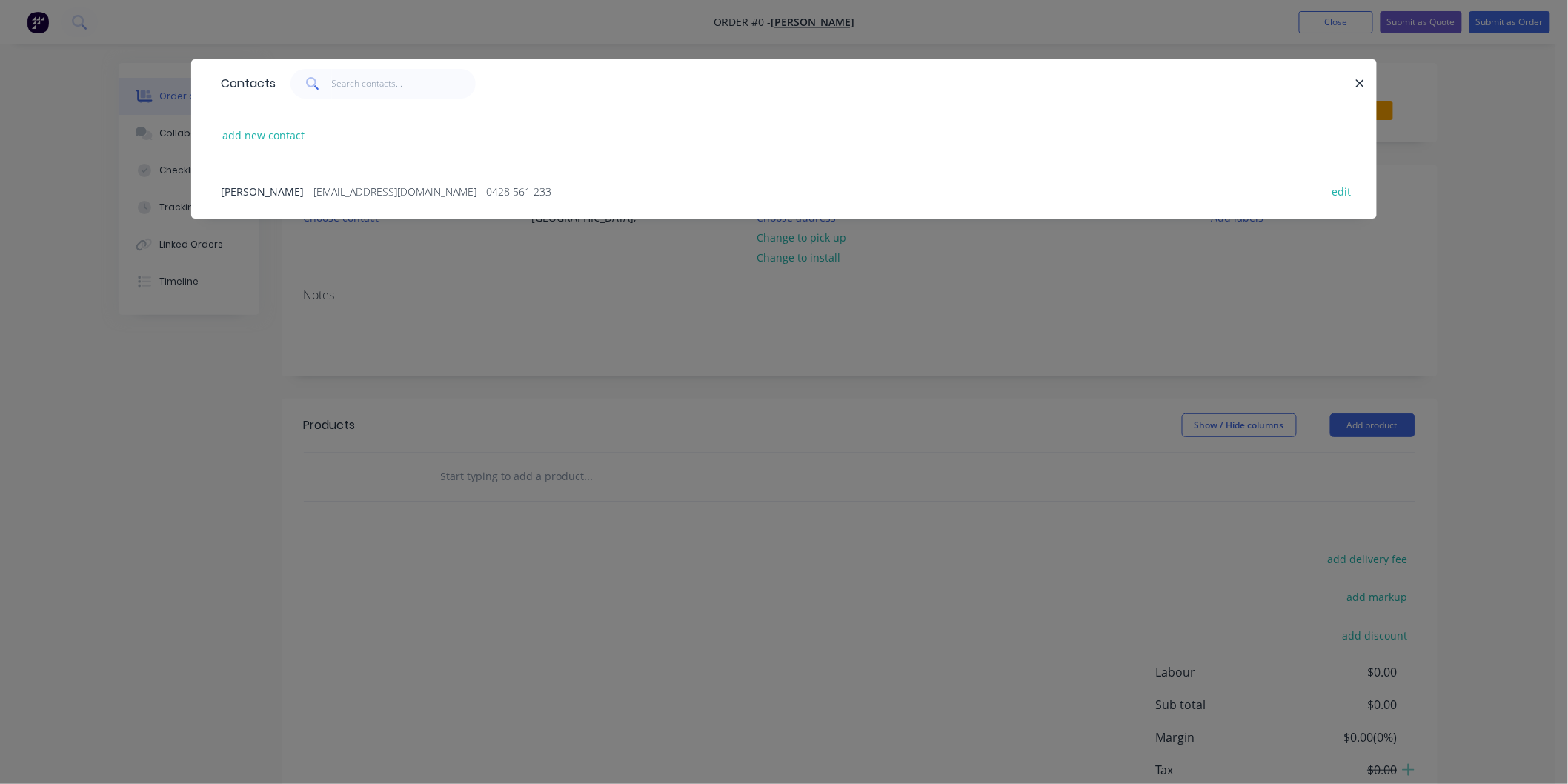
click at [357, 187] on span "- [EMAIL_ADDRESS][DOMAIN_NAME] - 0428 561 233" at bounding box center [429, 191] width 244 height 14
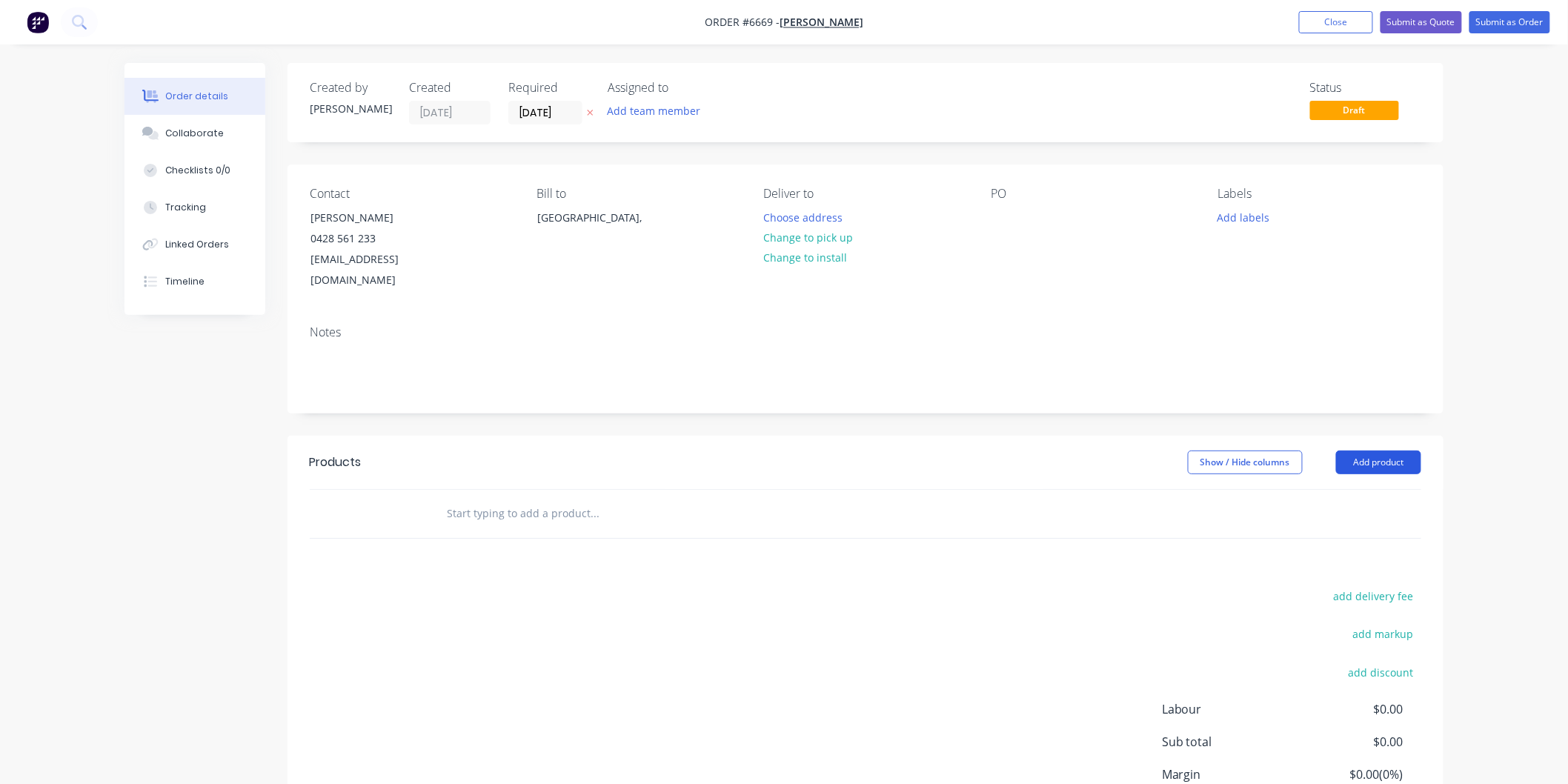
click at [1369, 450] on button "Add product" at bounding box center [1379, 462] width 85 height 24
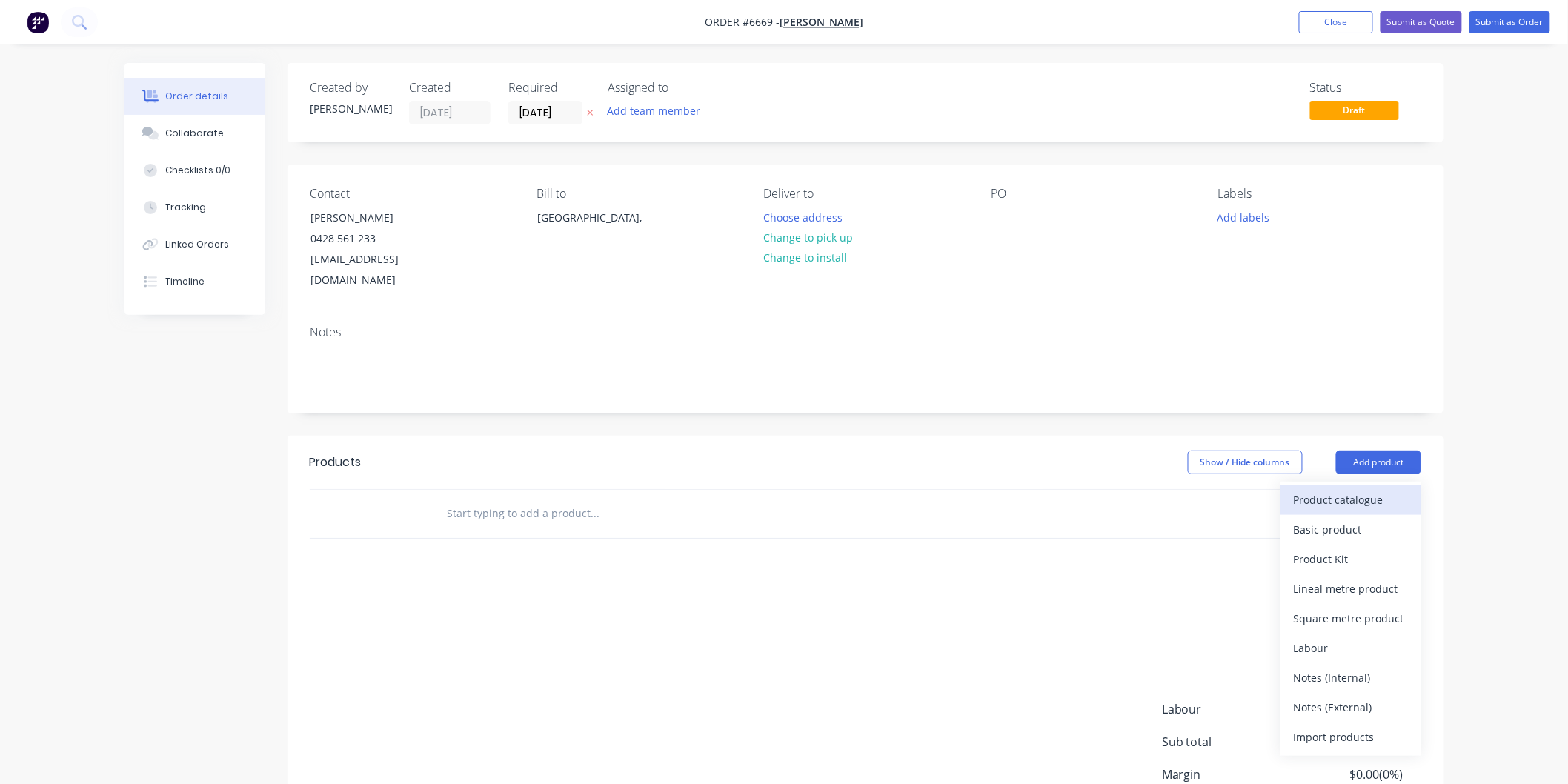
click at [1338, 489] on div "Product catalogue" at bounding box center [1351, 499] width 114 height 21
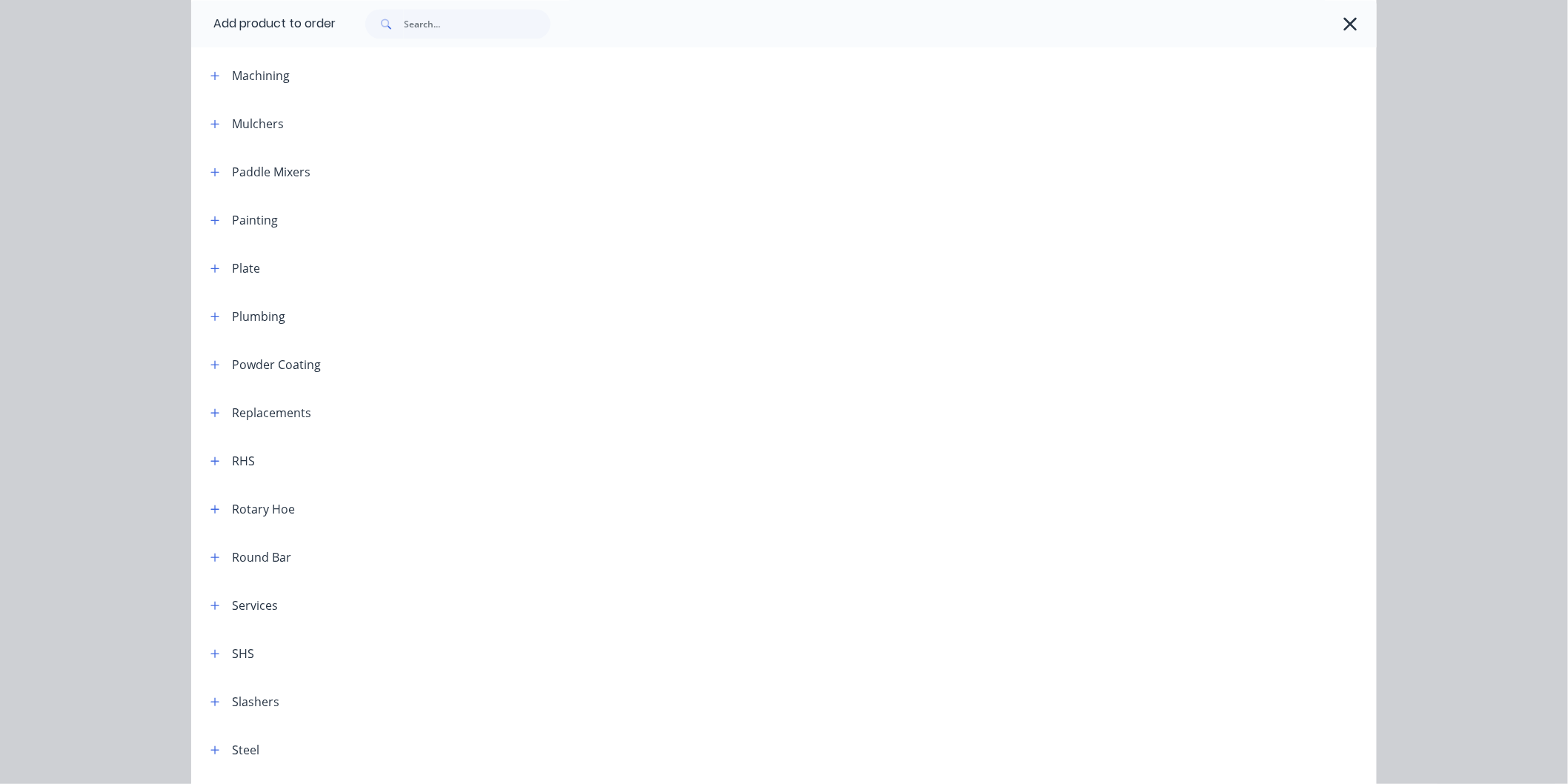
scroll to position [1317, 0]
click at [212, 406] on icon "button" at bounding box center [215, 411] width 9 height 10
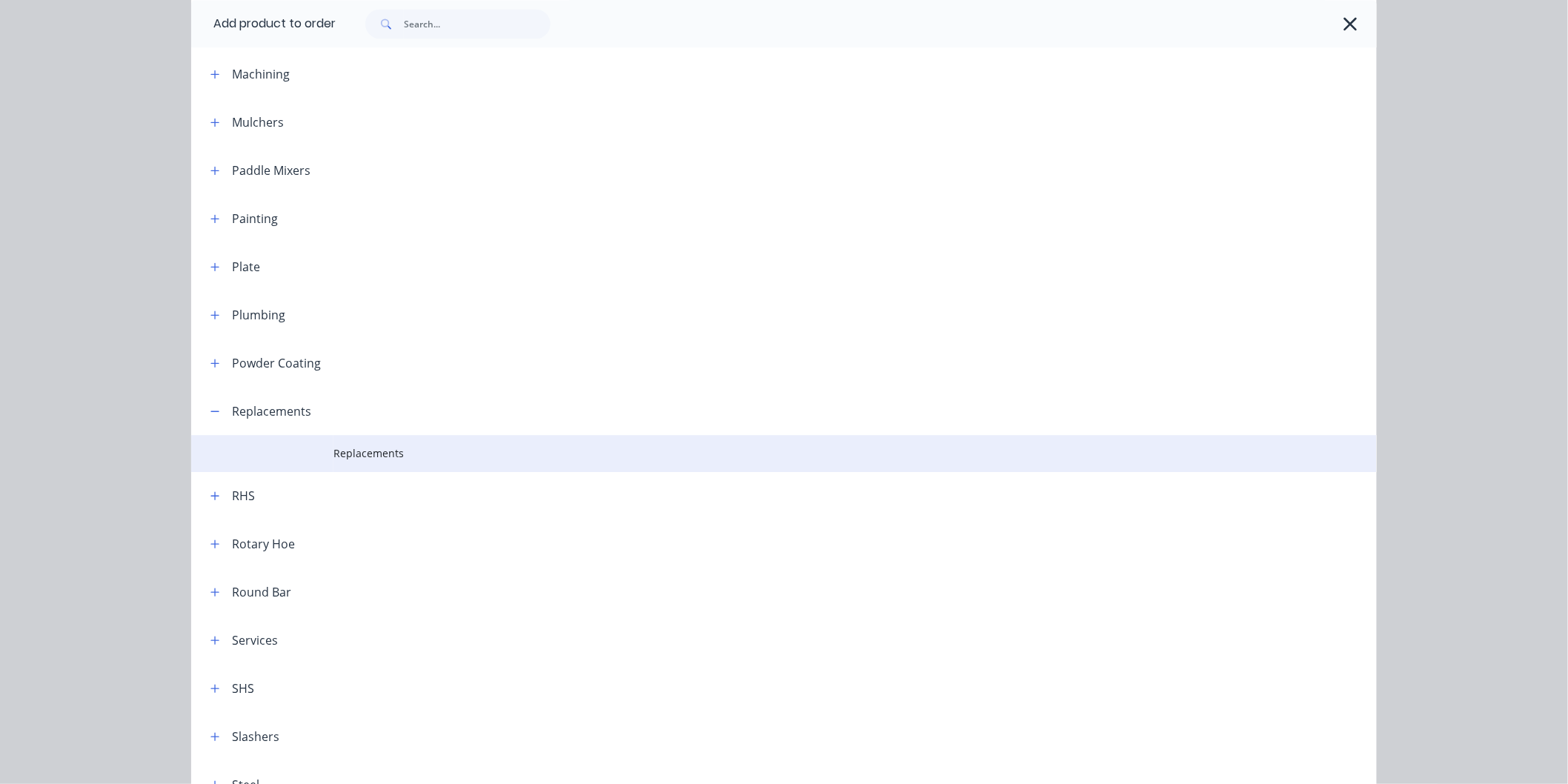
click at [401, 450] on span "Replacements" at bounding box center [751, 453] width 835 height 16
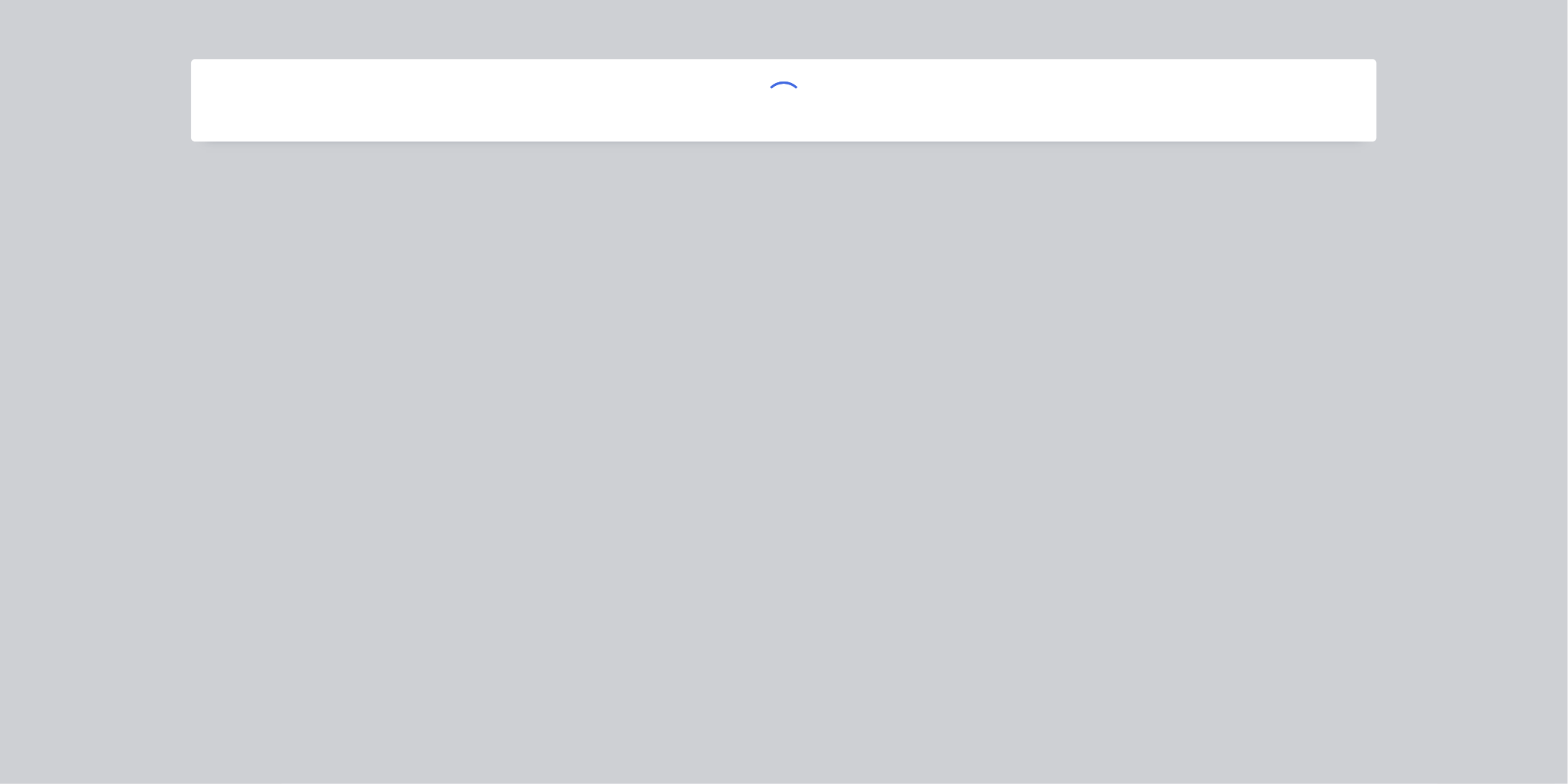
scroll to position [0, 0]
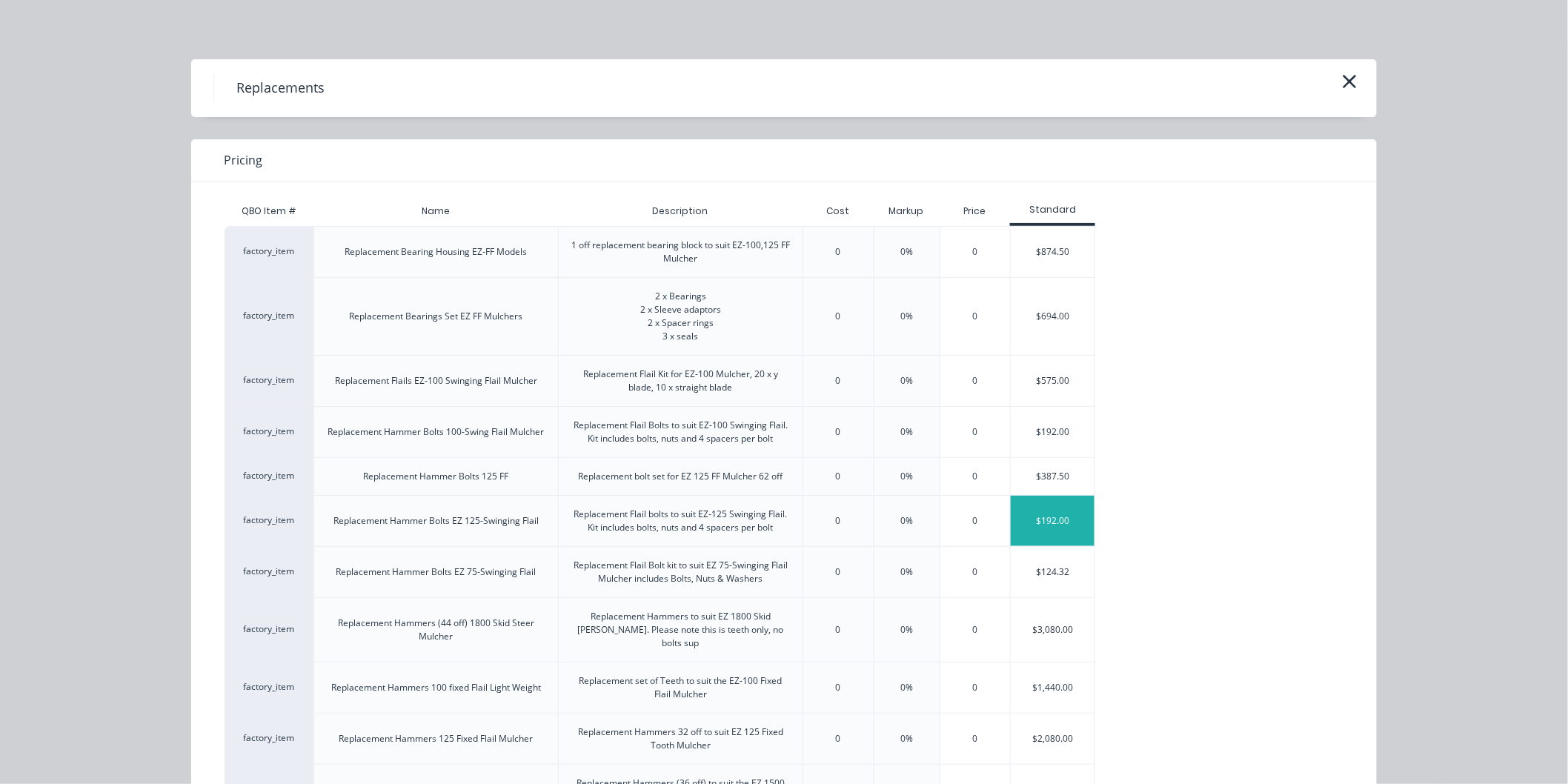
click at [1030, 520] on div "$192.00" at bounding box center [1052, 520] width 84 height 51
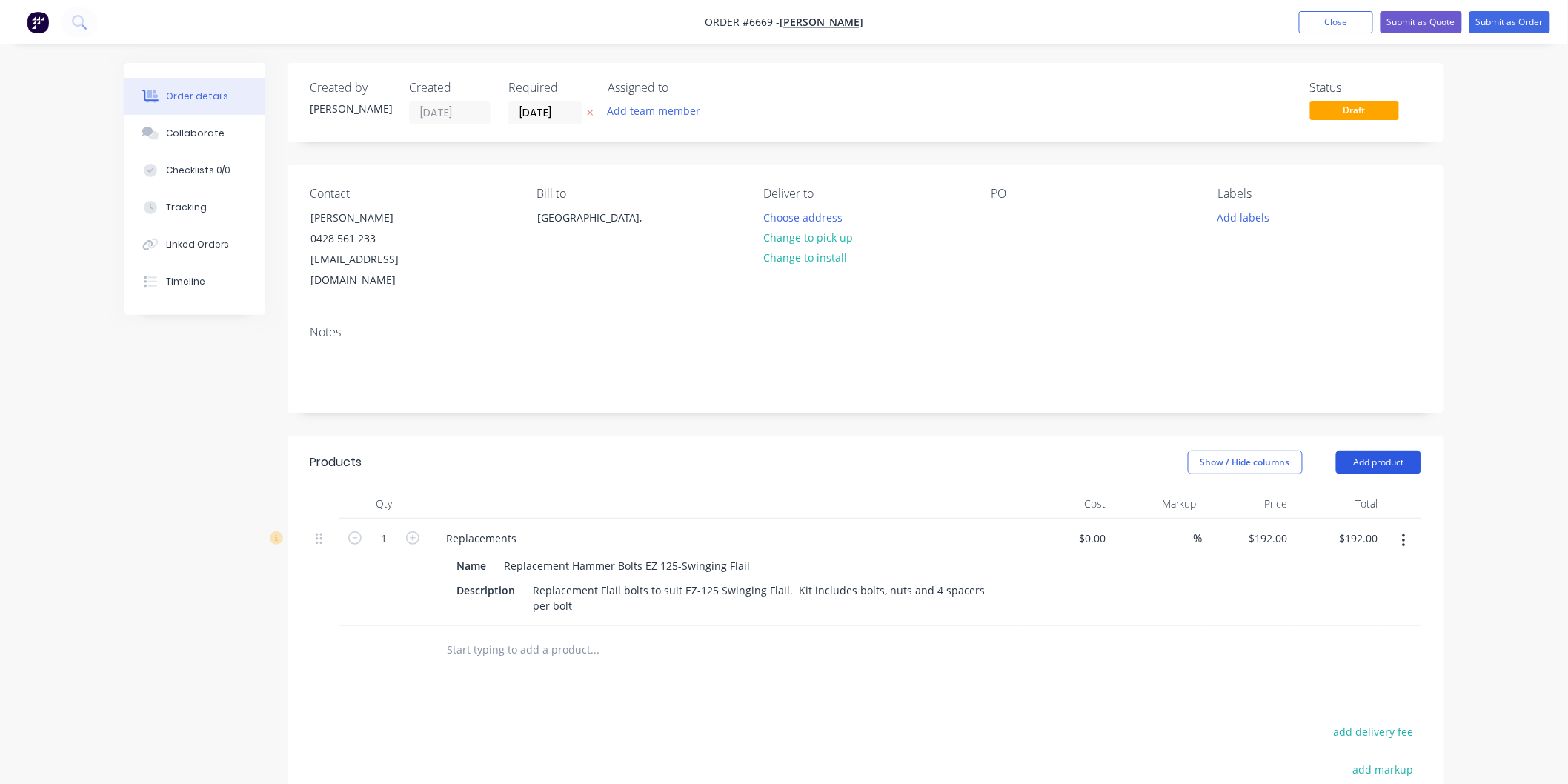
click at [1375, 450] on button "Add product" at bounding box center [1379, 462] width 85 height 24
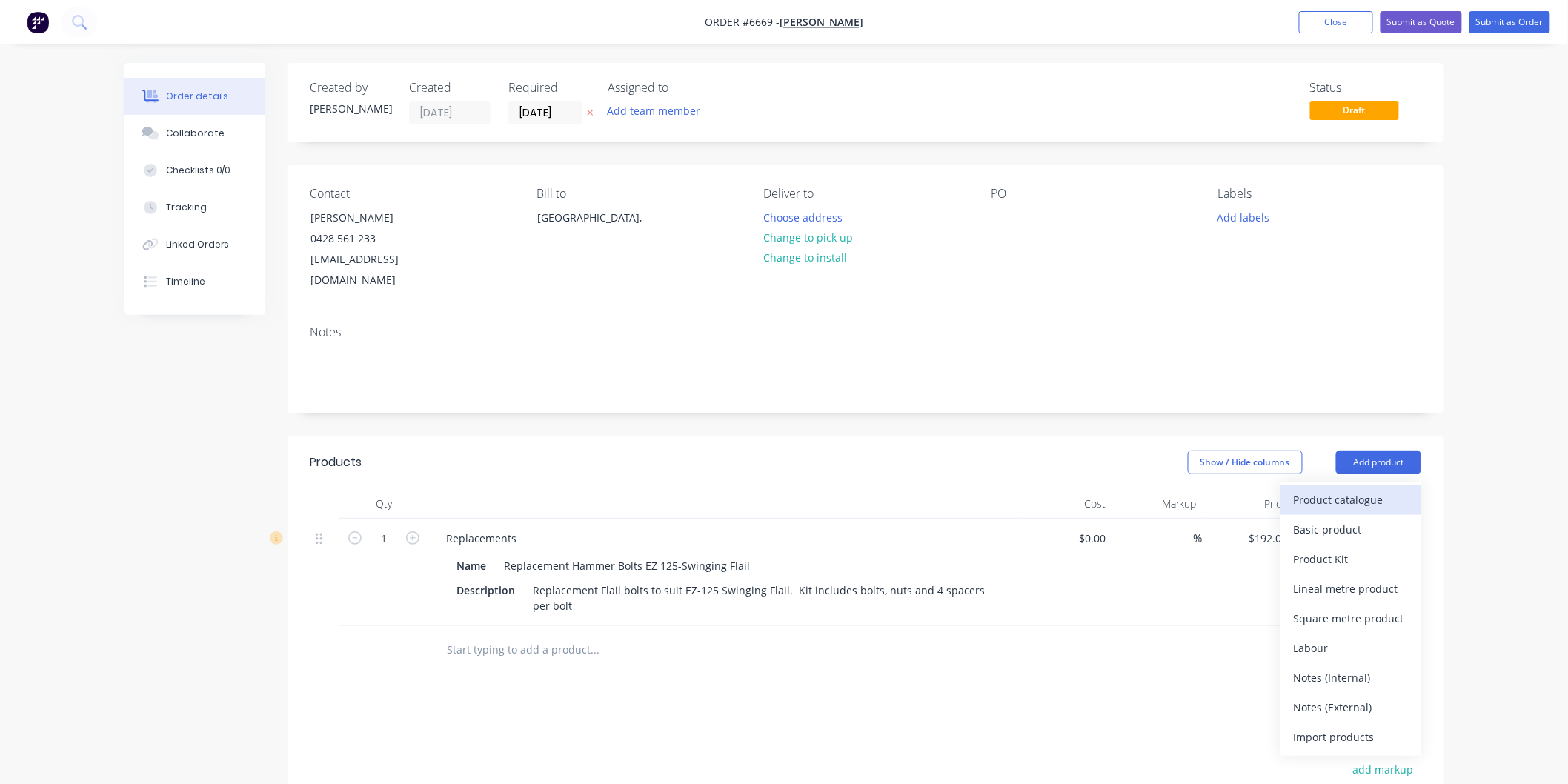
click at [1348, 489] on div "Product catalogue" at bounding box center [1351, 499] width 114 height 21
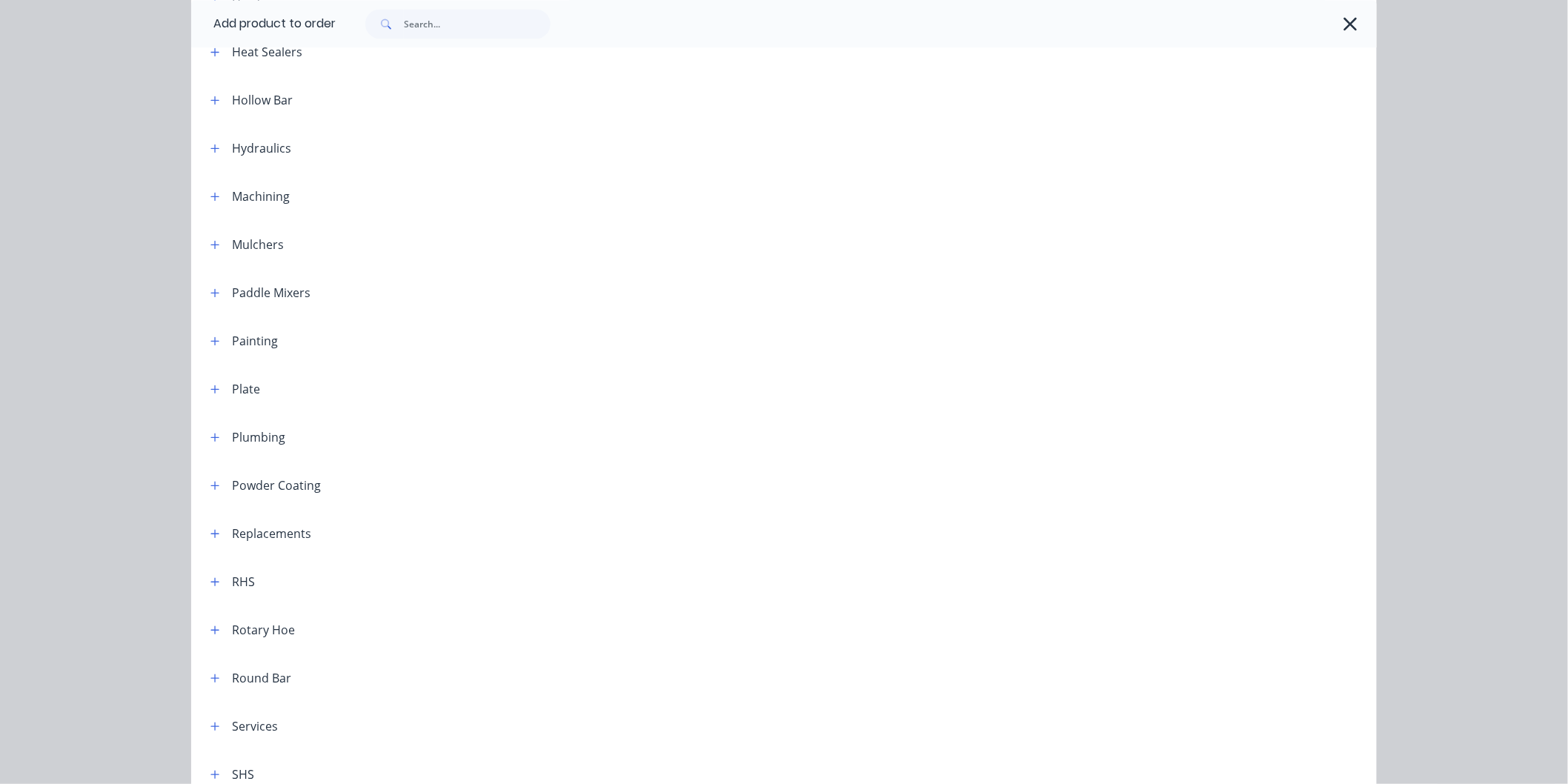
scroll to position [1234, 0]
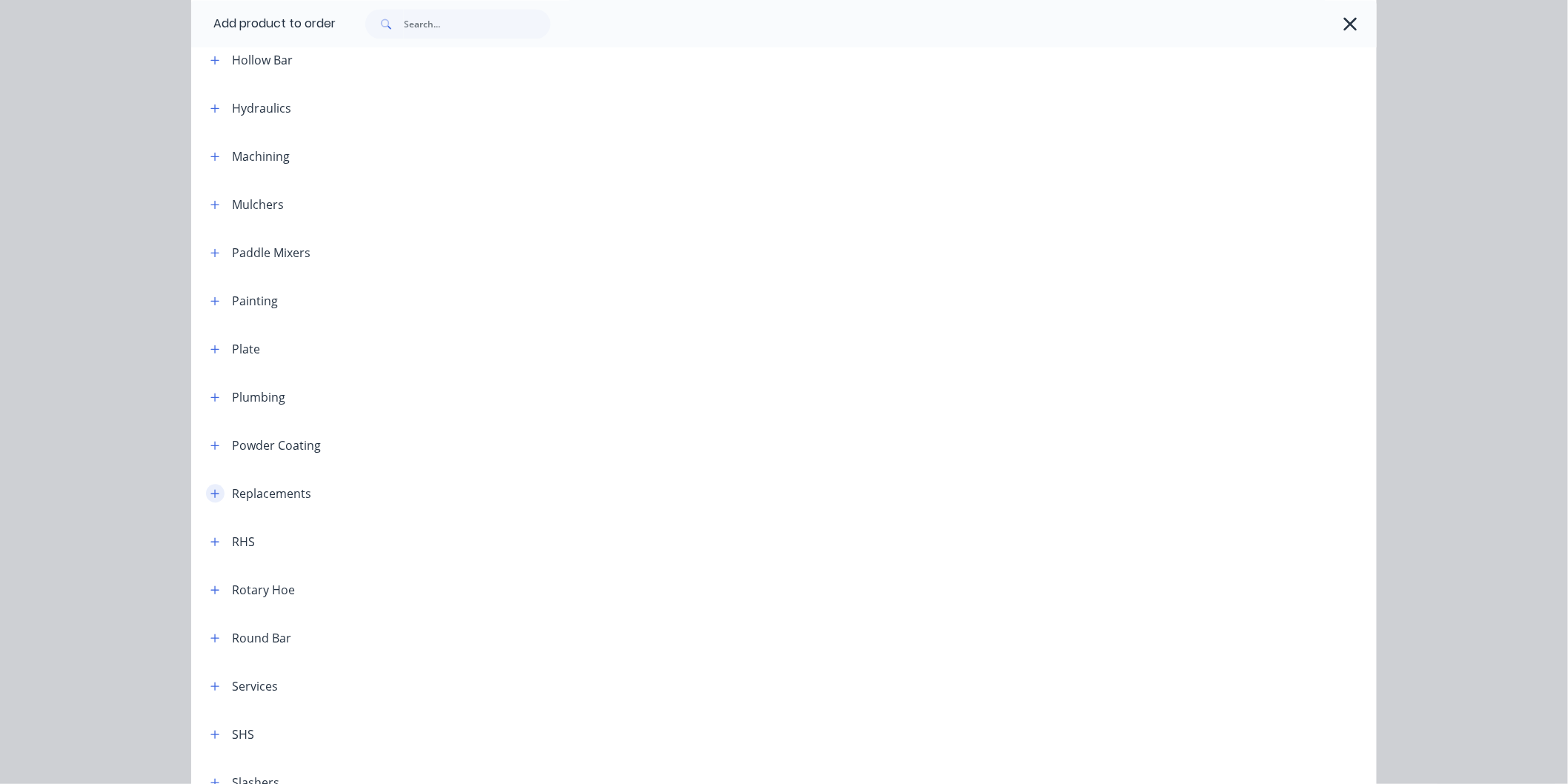
click at [215, 491] on button "button" at bounding box center [215, 493] width 18 height 18
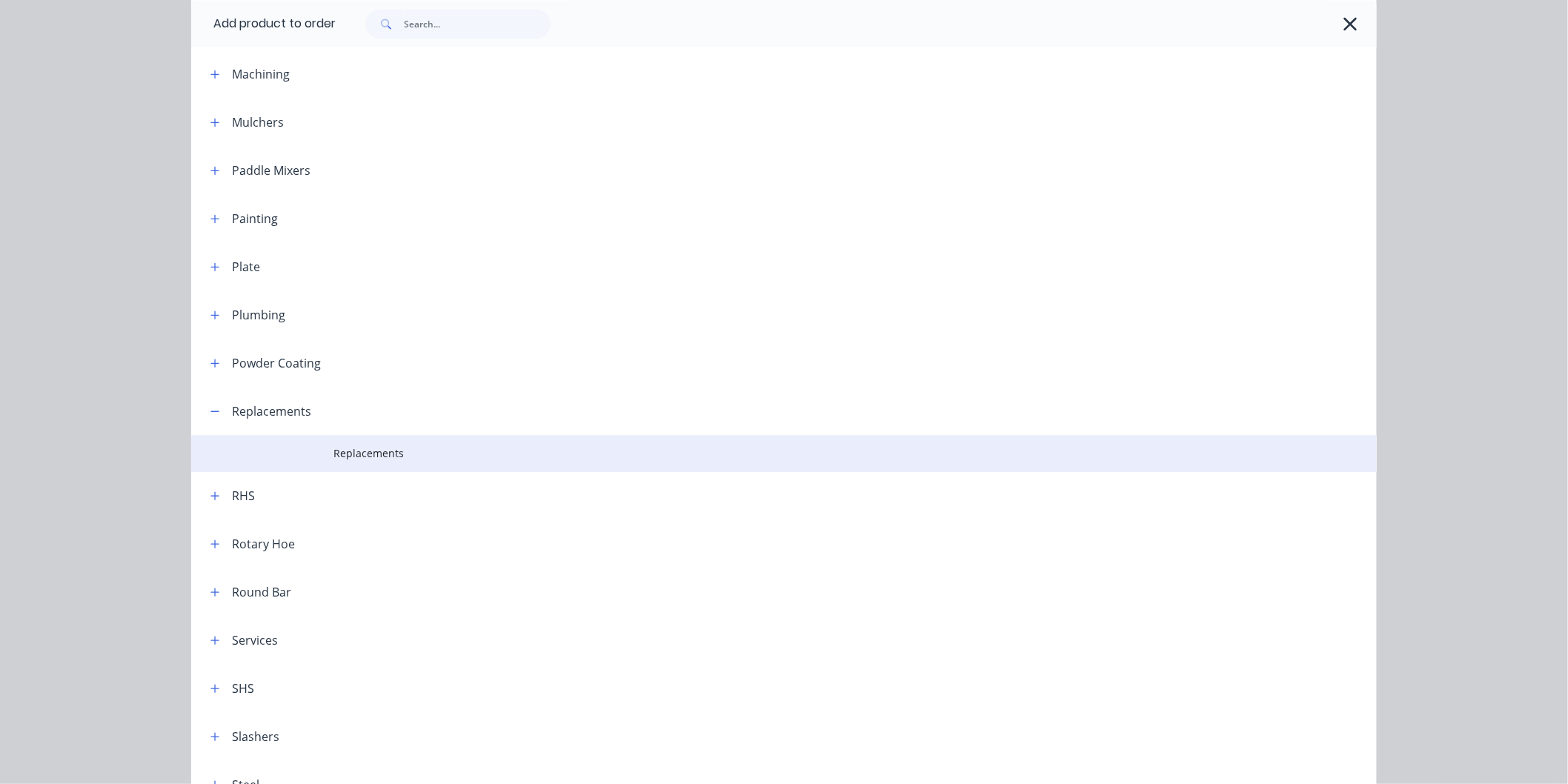
click at [370, 449] on span "Replacements" at bounding box center [751, 453] width 835 height 16
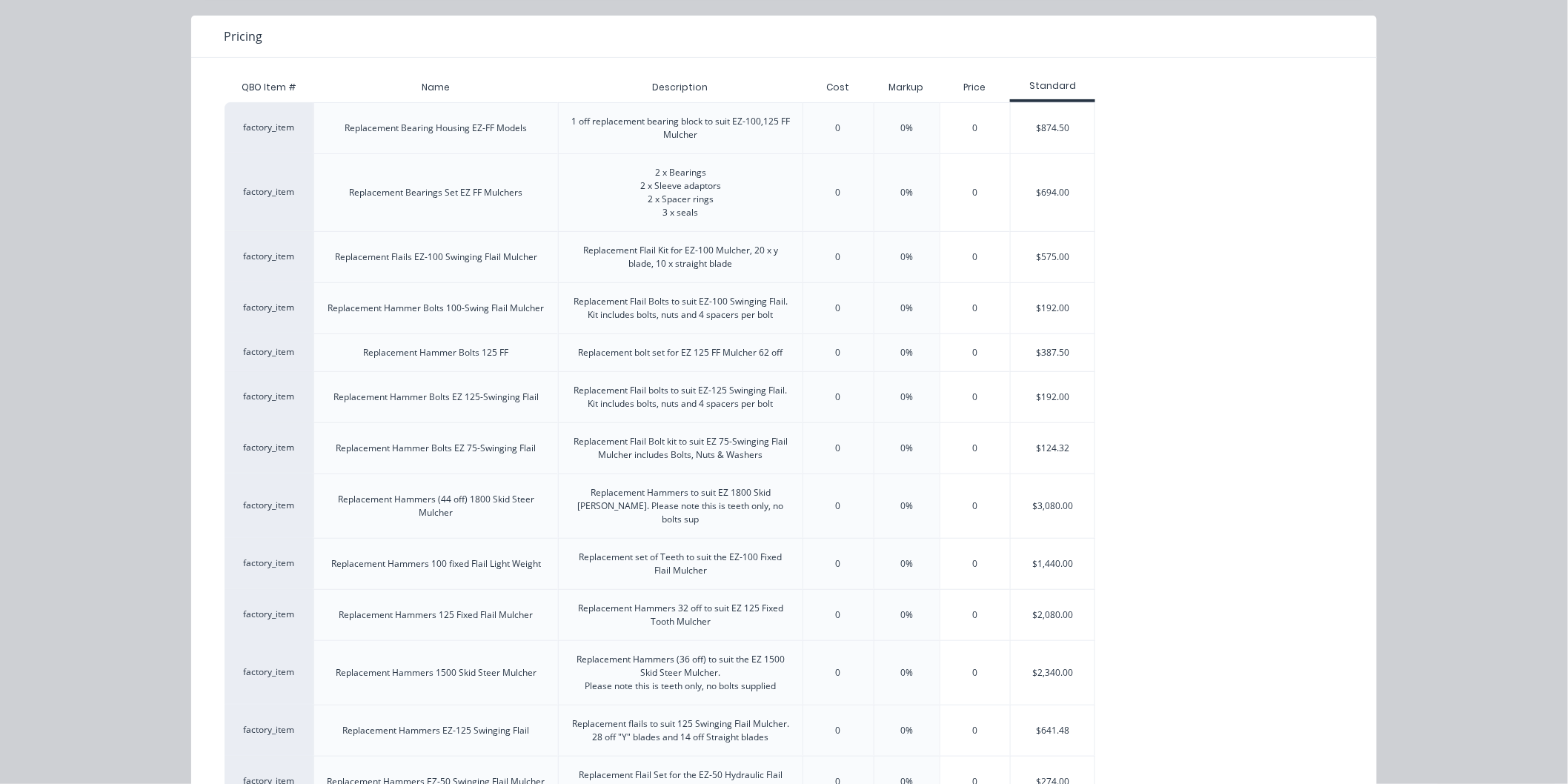
scroll to position [165, 0]
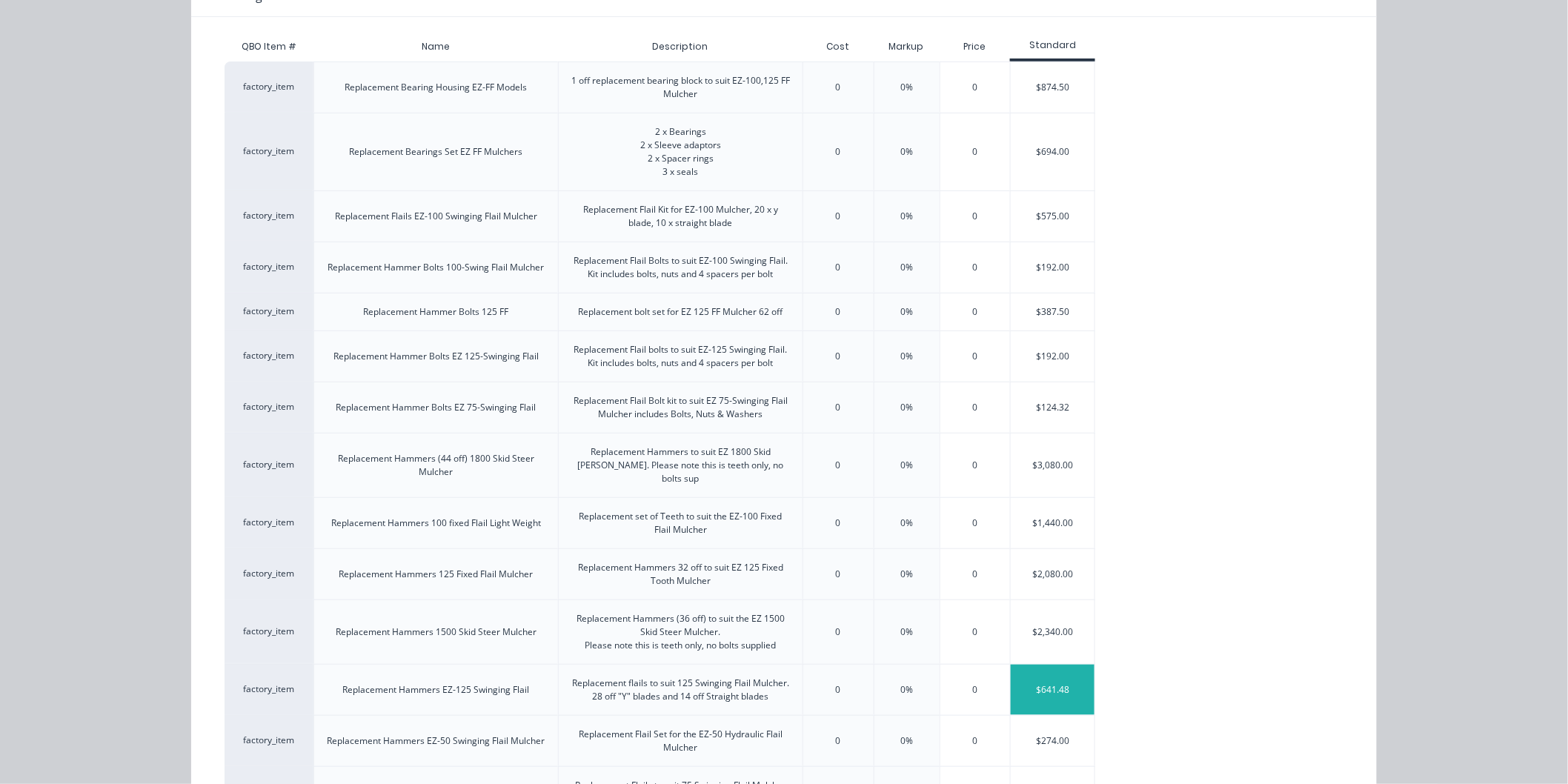
click at [1042, 675] on div "$641.48" at bounding box center [1052, 689] width 84 height 51
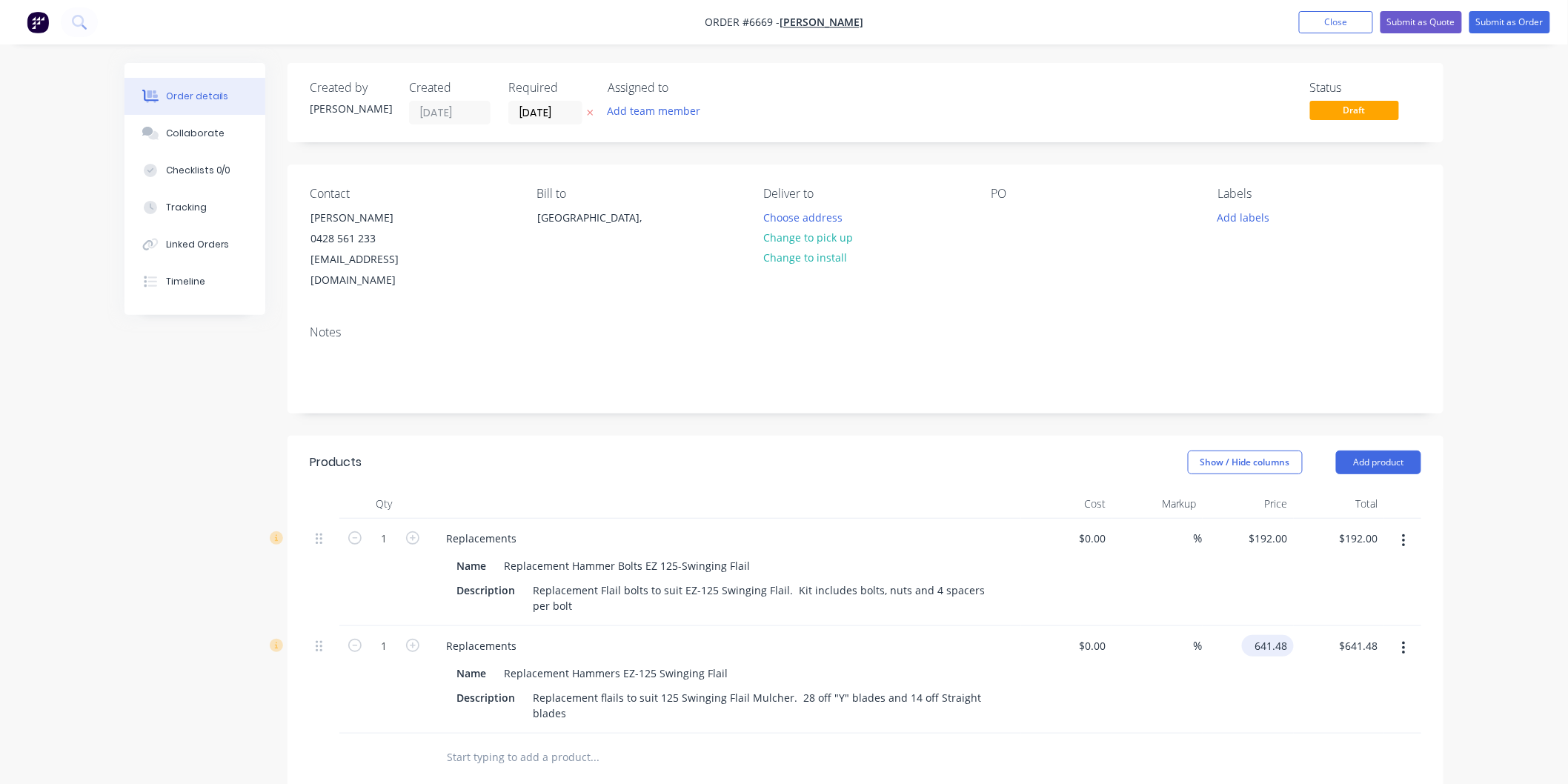
click at [1271, 635] on input "641.48" at bounding box center [1271, 645] width 46 height 21
type input "$841.48"
click at [1256, 672] on div "$841.48 841.48" at bounding box center [1247, 679] width 91 height 108
click at [1264, 528] on div "192 $192.00" at bounding box center [1267, 538] width 51 height 21
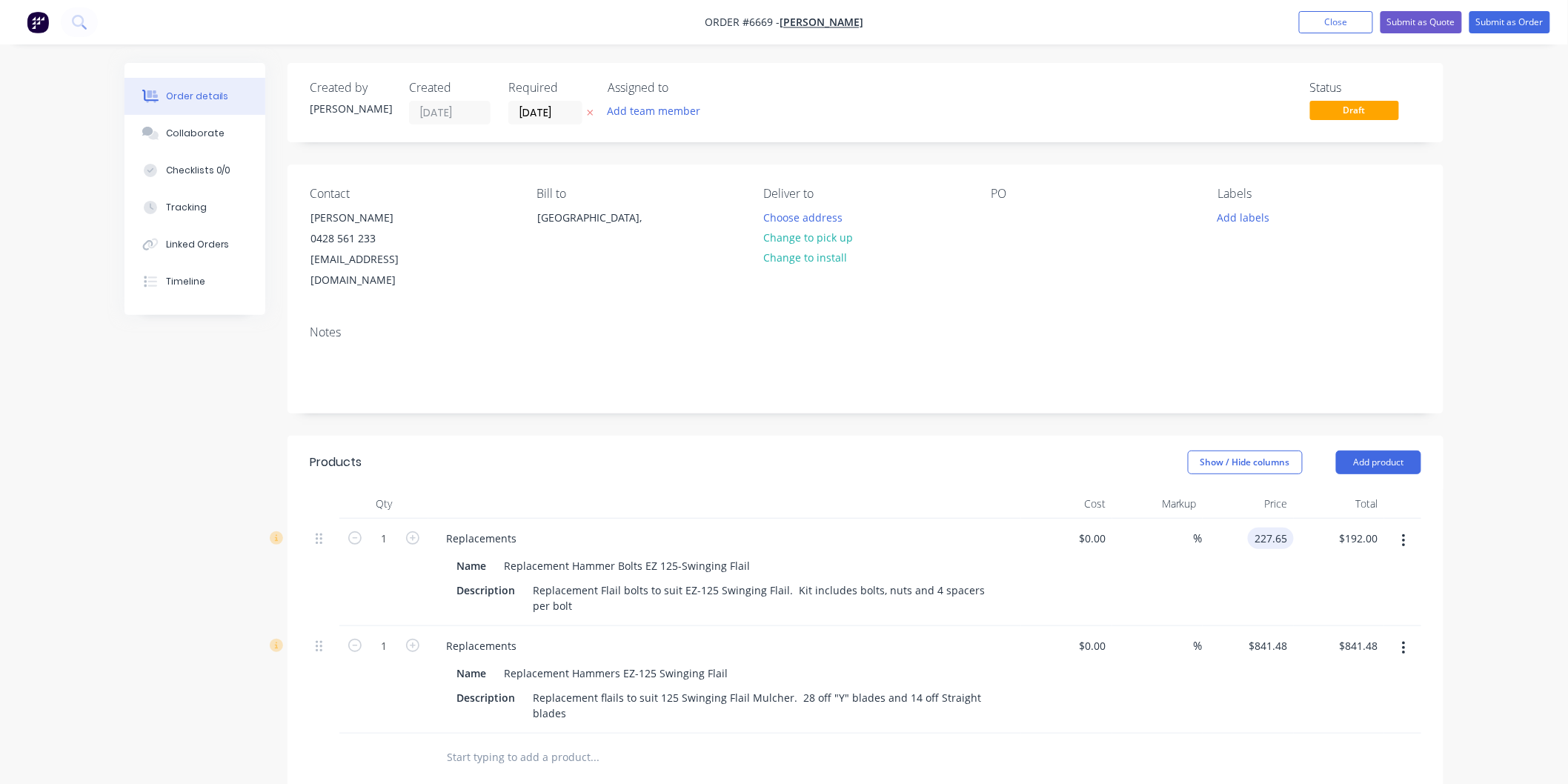
type input "$227.65"
click at [1229, 558] on div "$227.65 227.65" at bounding box center [1247, 572] width 91 height 108
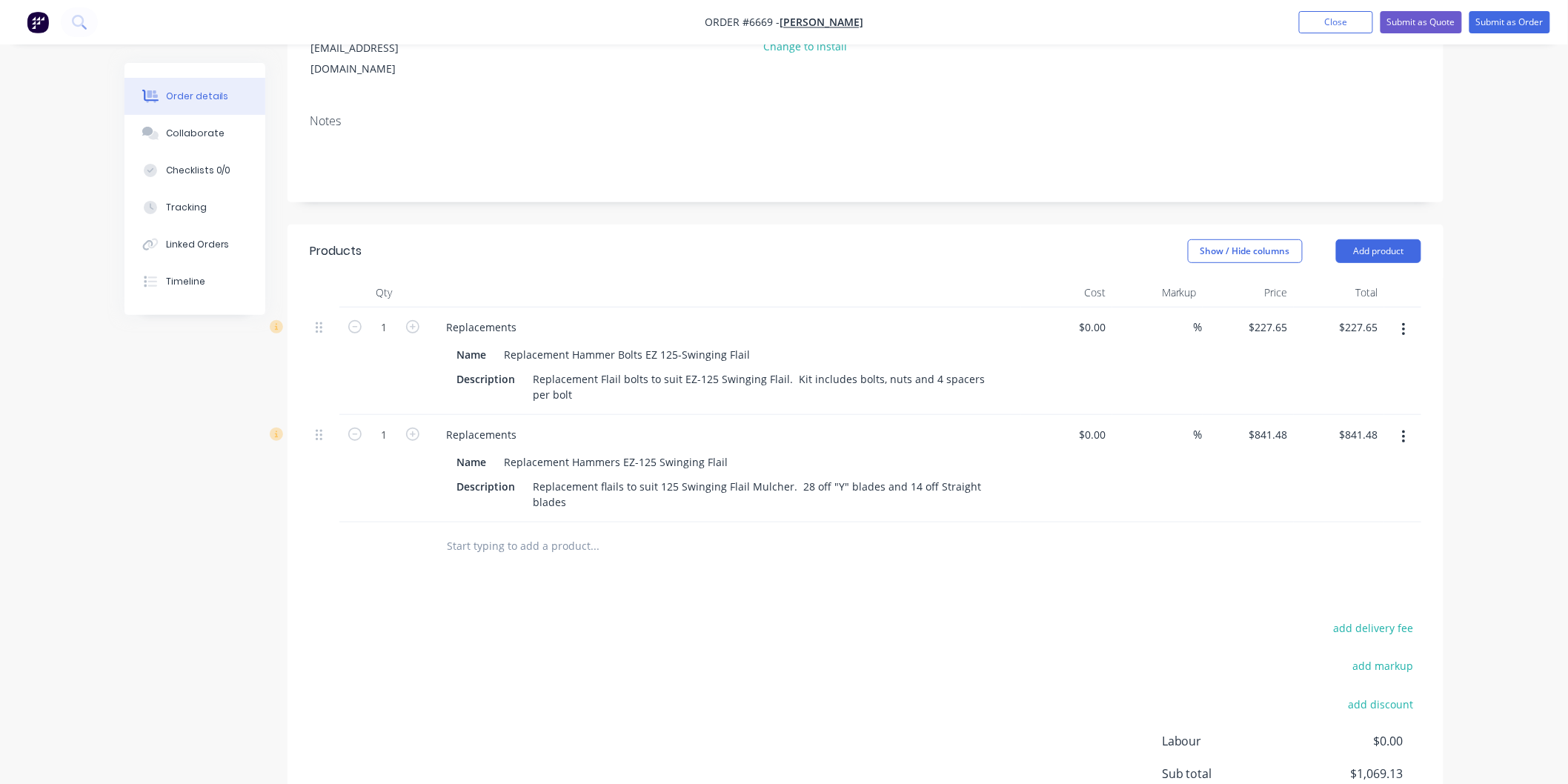
scroll to position [0, 0]
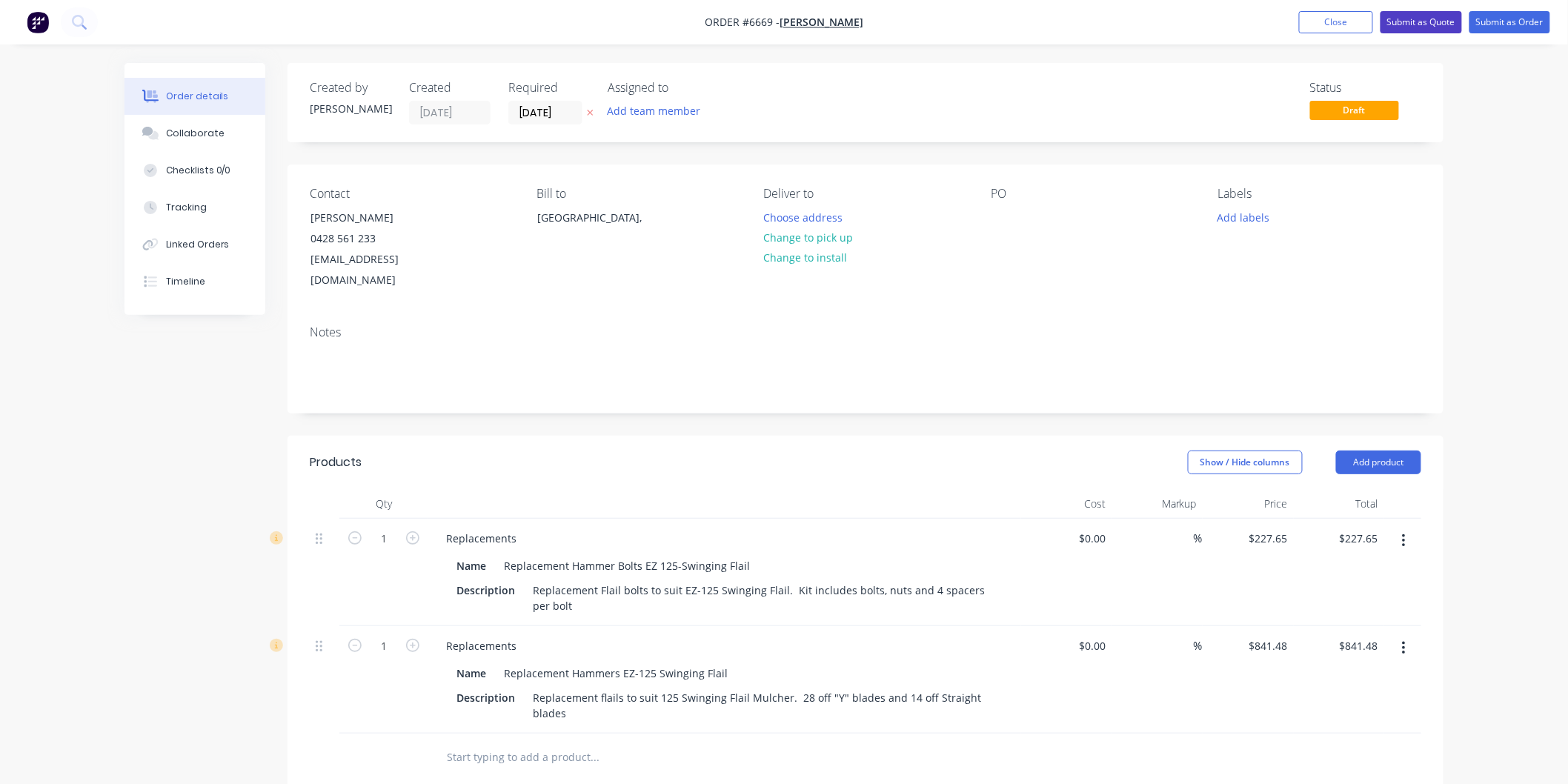
click at [1416, 18] on button "Submit as Quote" at bounding box center [1421, 22] width 82 height 22
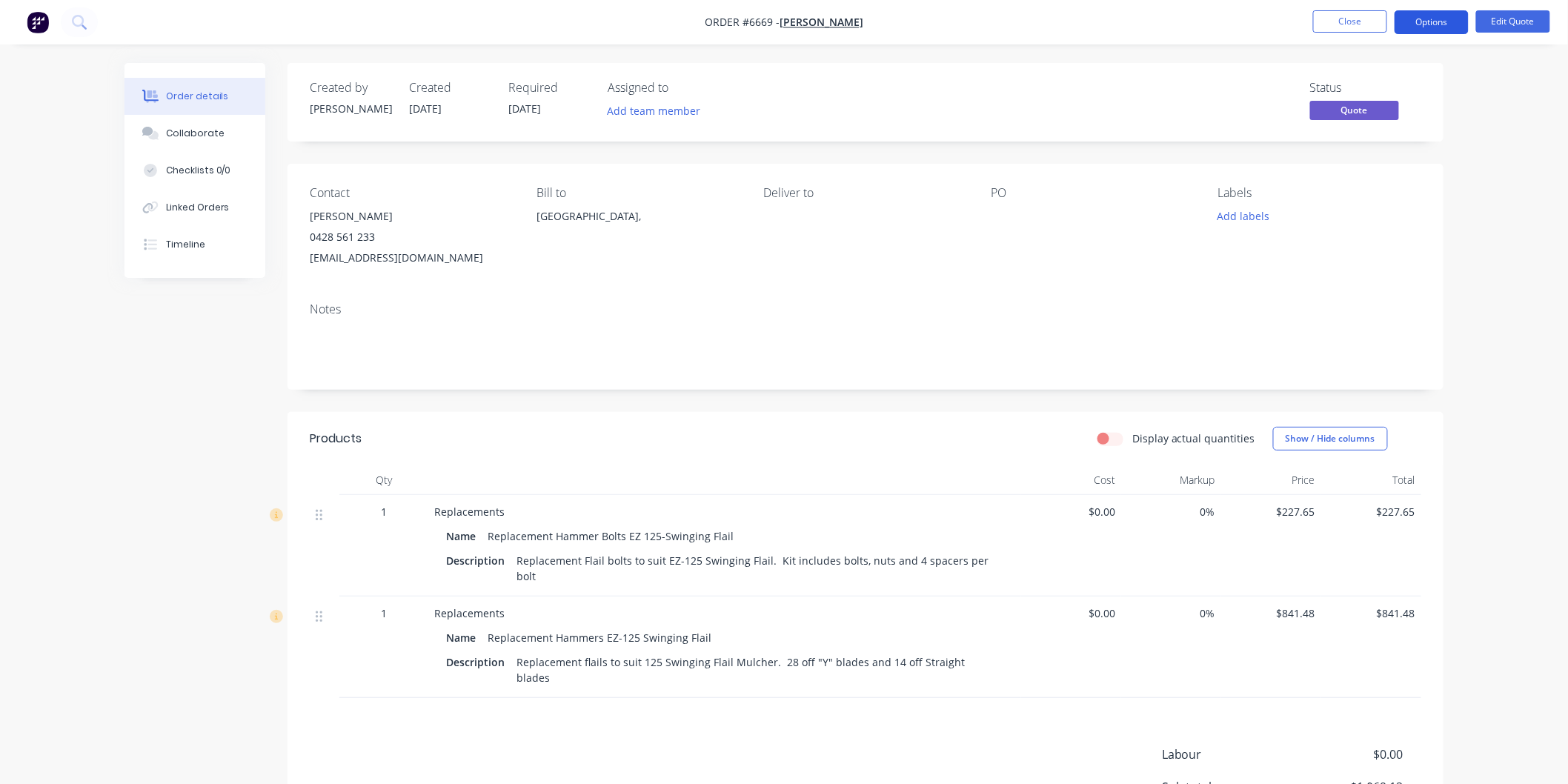
click at [1433, 25] on button "Options" at bounding box center [1431, 22] width 74 height 24
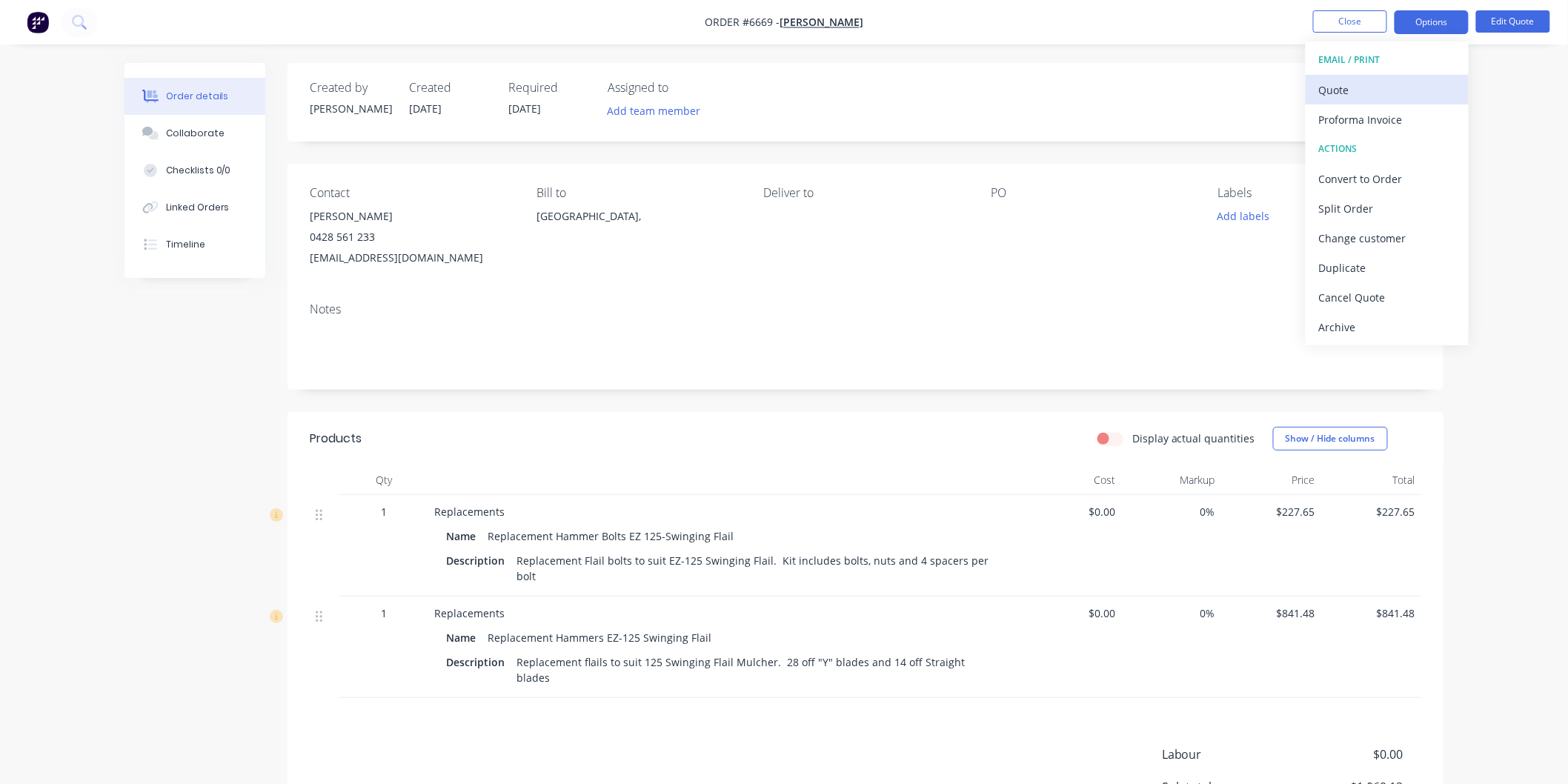
click at [1347, 86] on div "Quote" at bounding box center [1387, 89] width 136 height 21
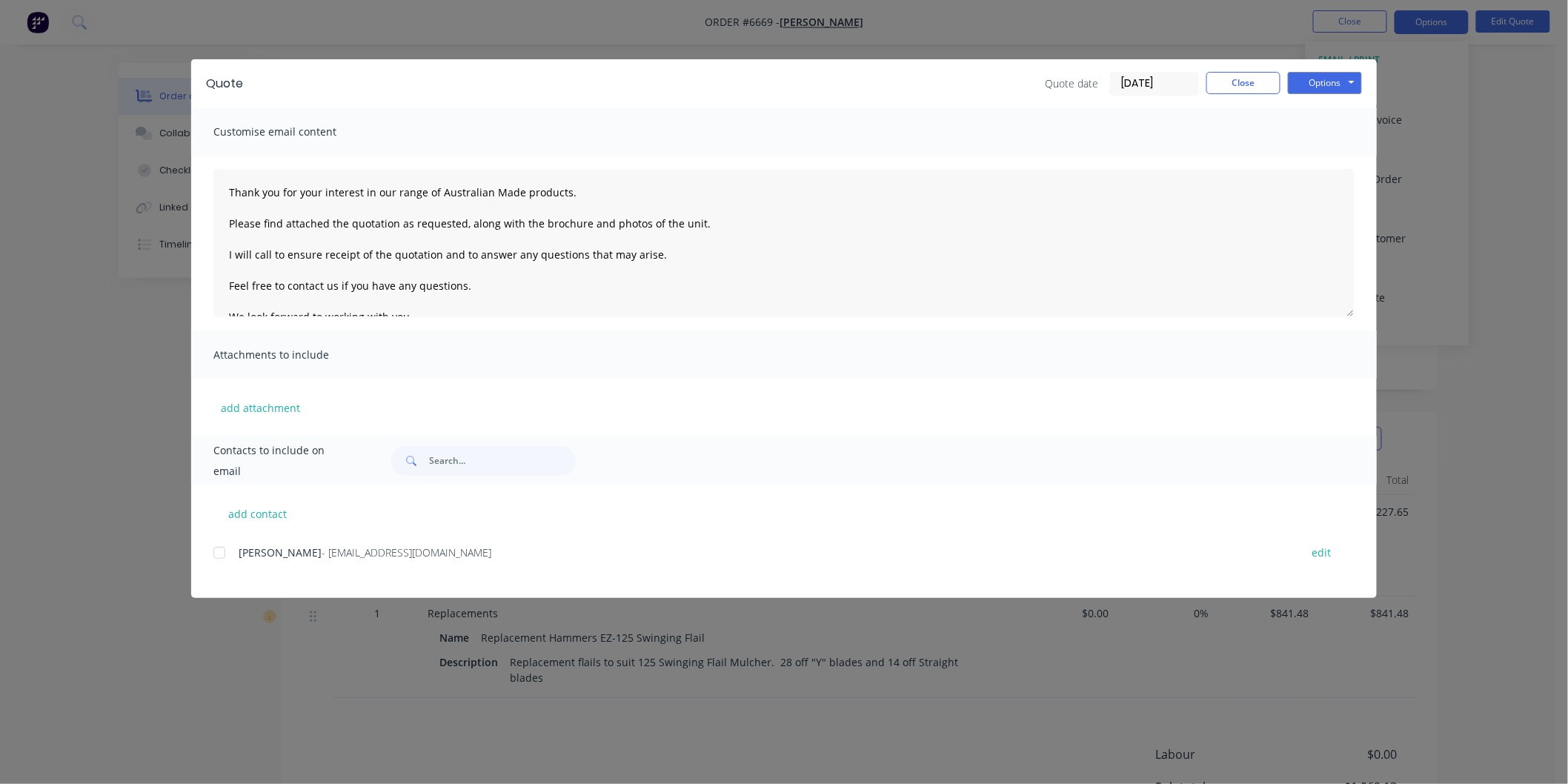
click at [220, 551] on div at bounding box center [220, 552] width 29 height 29
click at [224, 186] on textarea "Thank you for your interest in our range of Australian Made products. Please fi…" at bounding box center [784, 243] width 1142 height 148
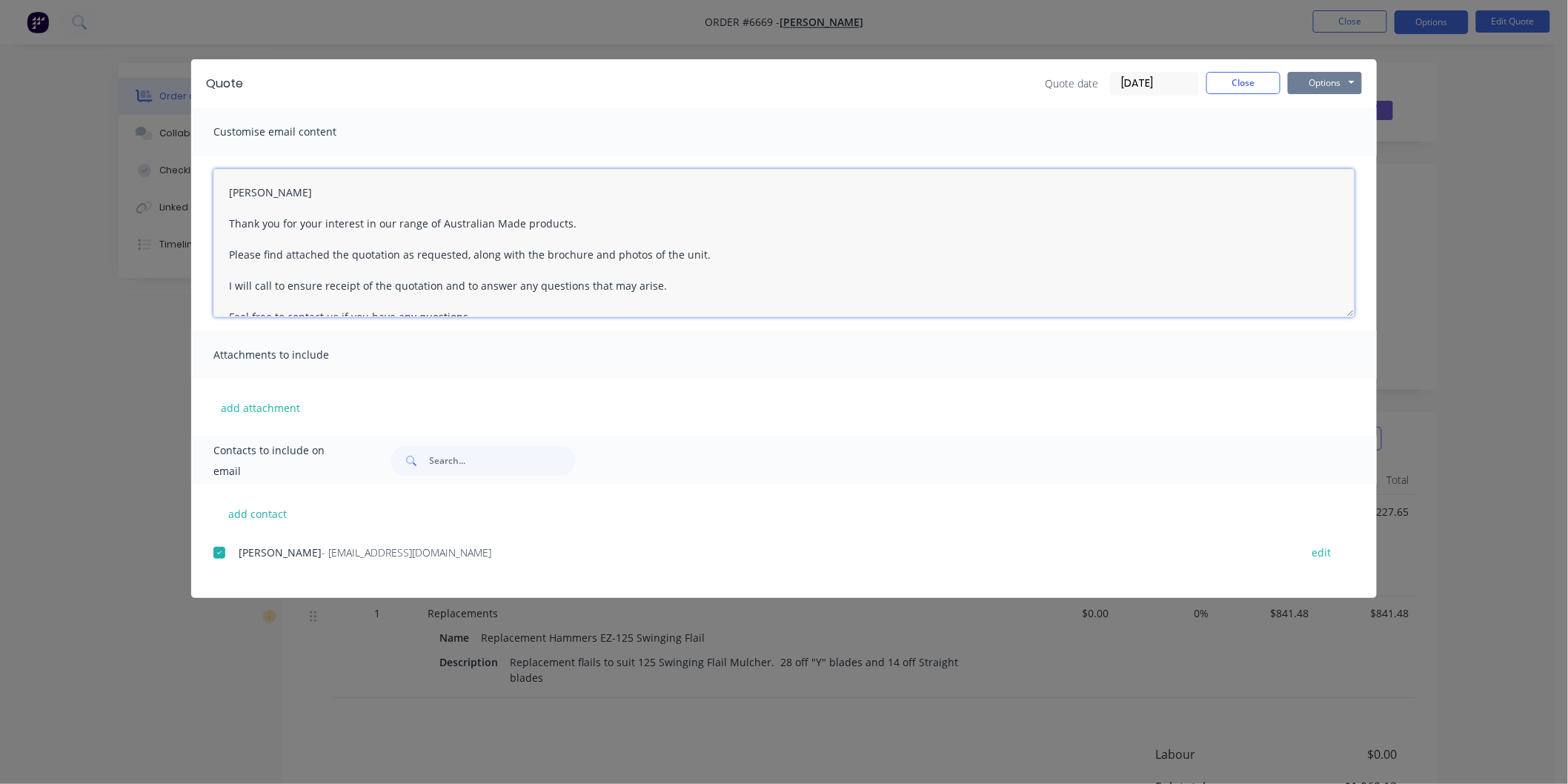
type textarea "[PERSON_NAME] Thank you for your interest in our range of Australian Made produ…"
click at [1304, 76] on button "Options" at bounding box center [1324, 83] width 74 height 22
click at [1337, 155] on button "Email" at bounding box center [1335, 158] width 95 height 25
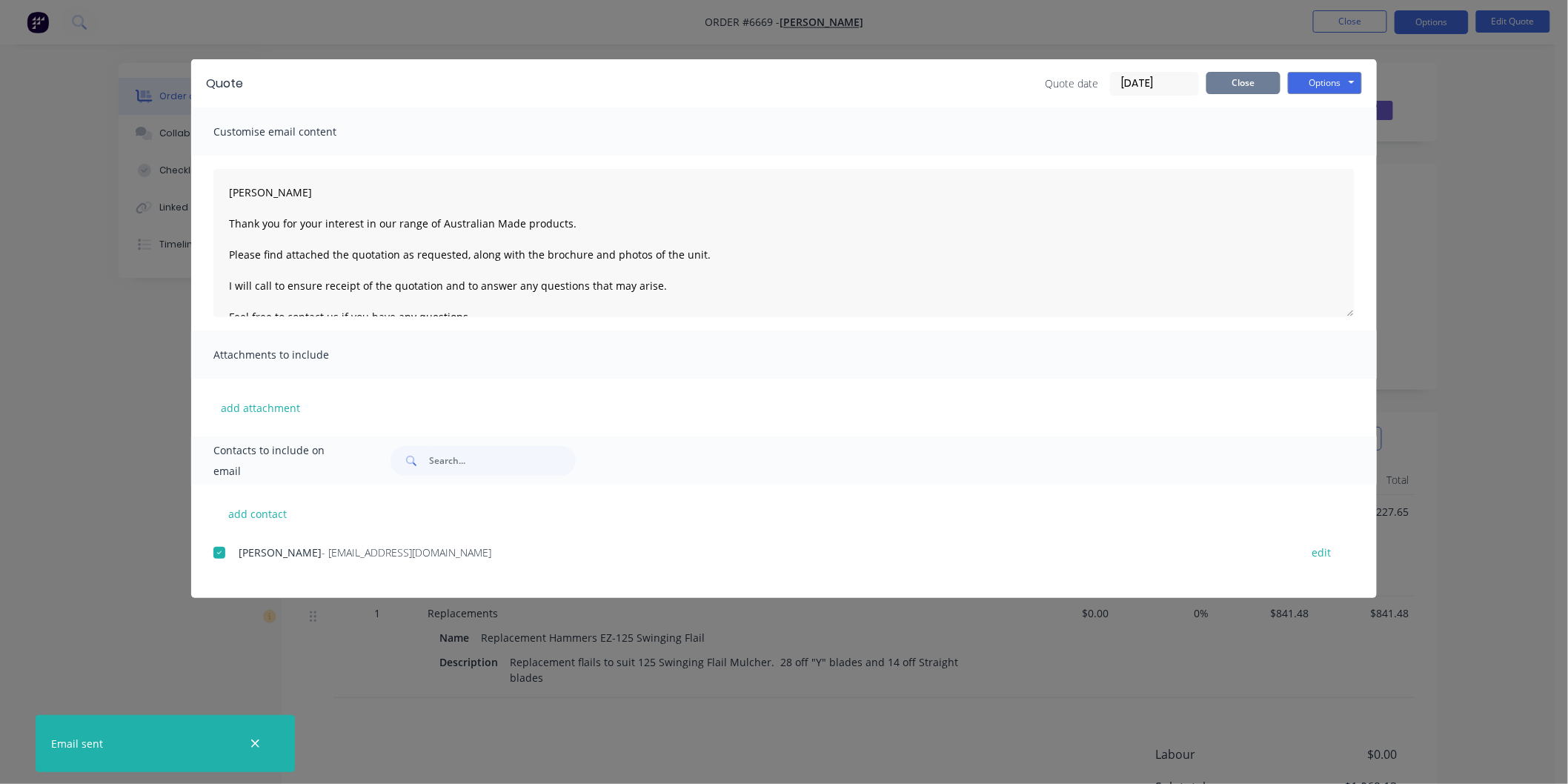
click at [1237, 79] on button "Close" at bounding box center [1244, 83] width 74 height 22
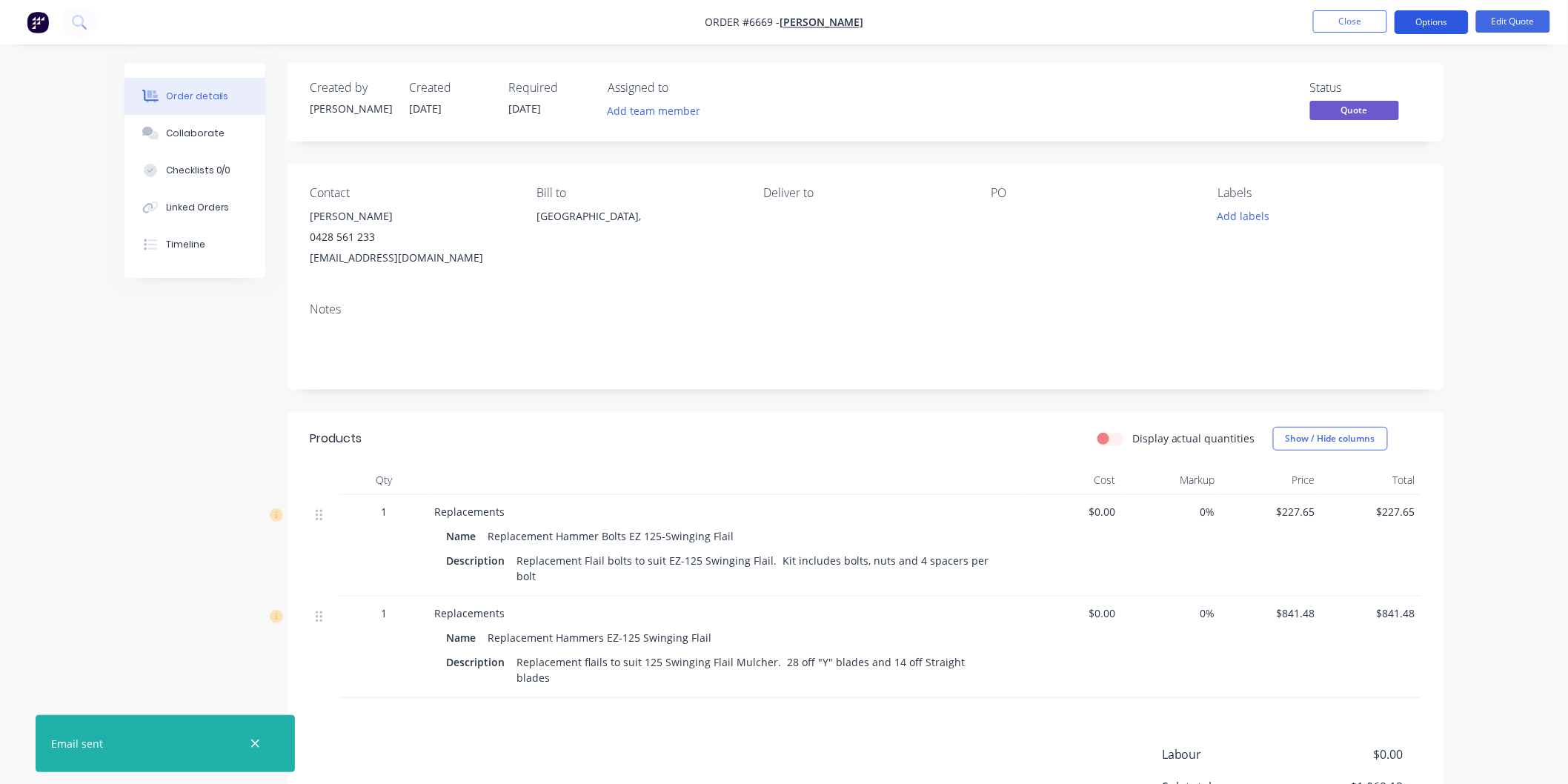
click at [1427, 17] on button "Options" at bounding box center [1431, 22] width 74 height 24
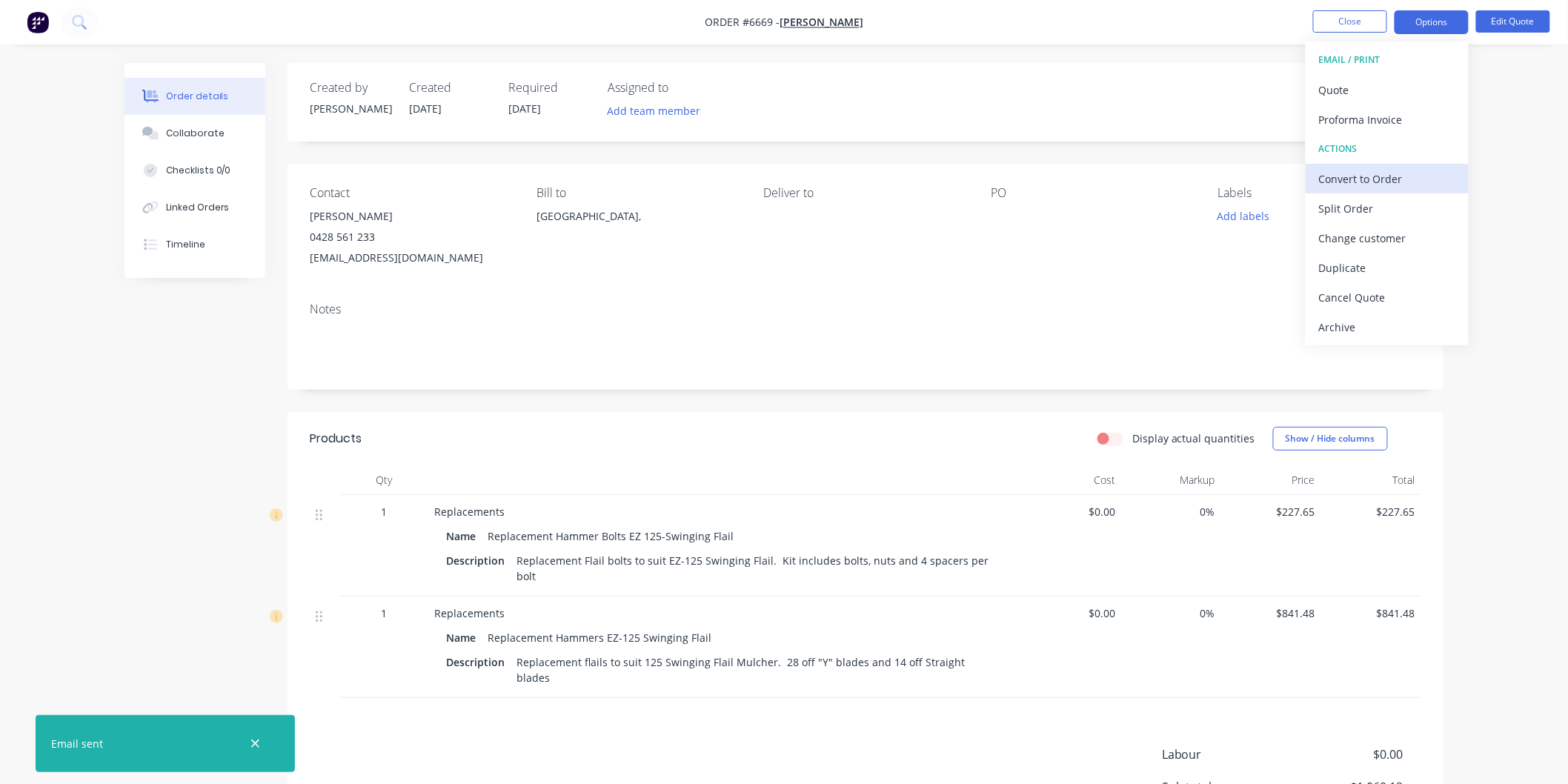
click at [1375, 168] on div "Convert to Order" at bounding box center [1387, 178] width 136 height 21
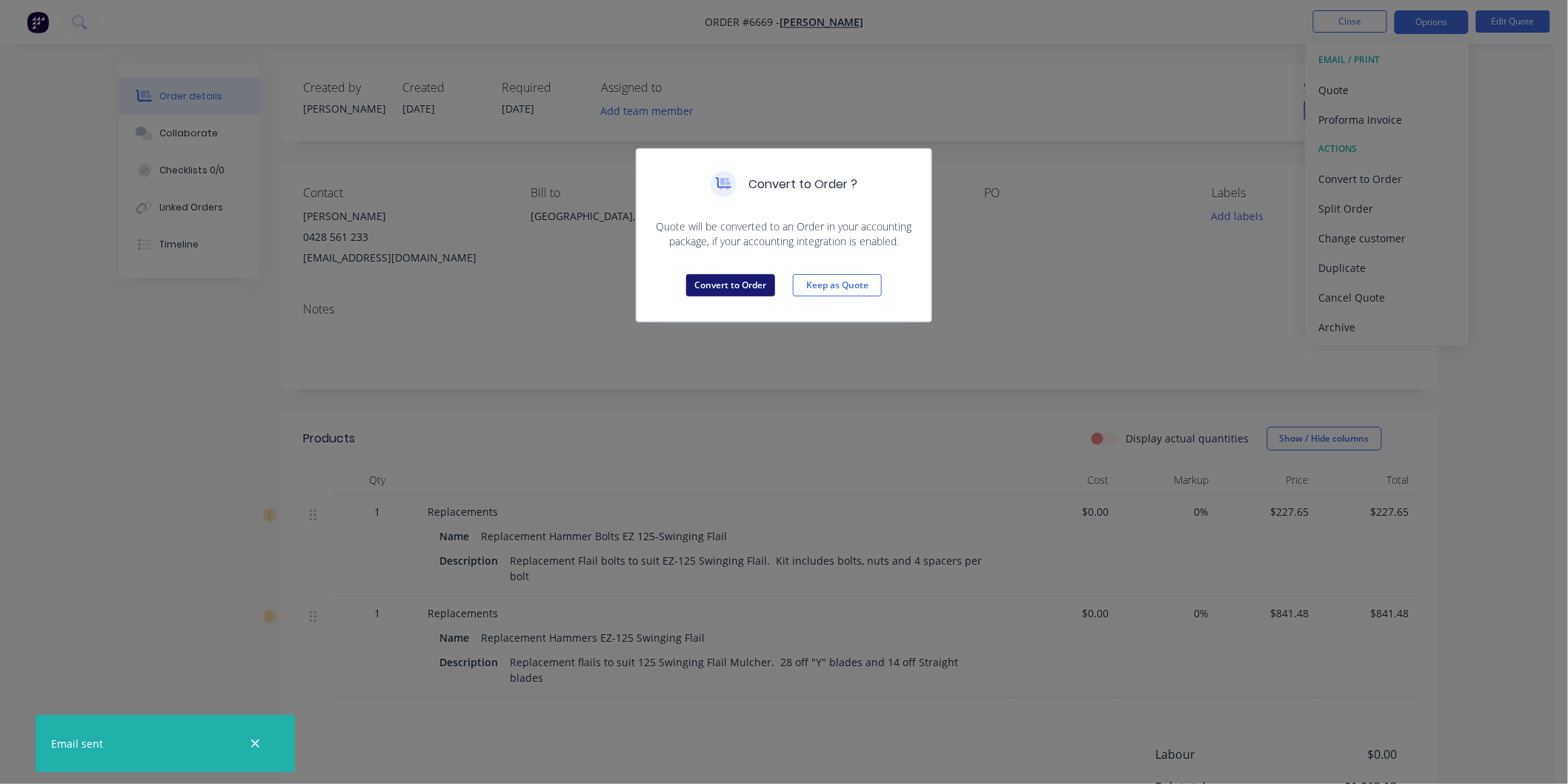
click at [752, 282] on button "Convert to Order" at bounding box center [731, 285] width 89 height 22
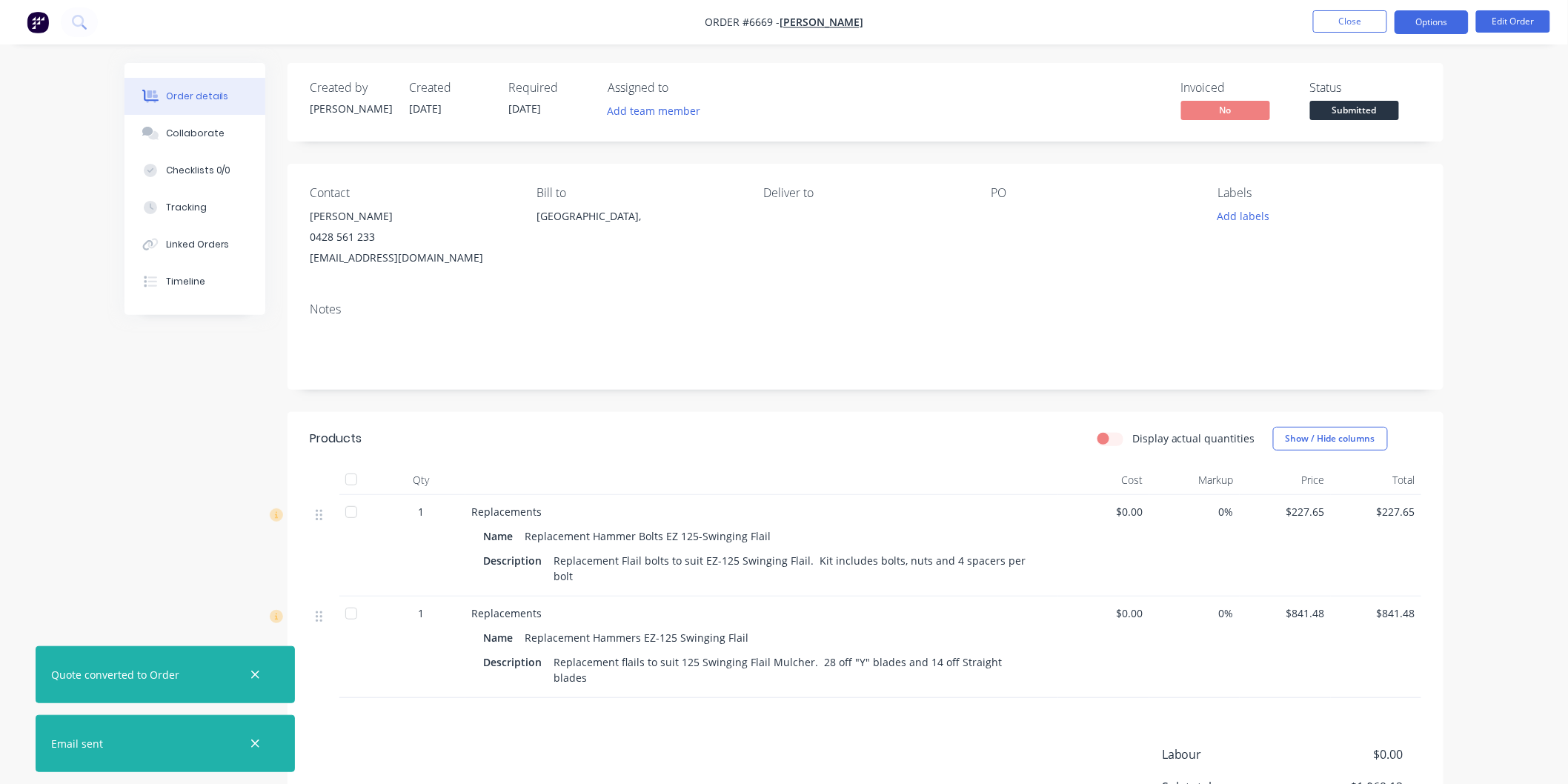
click at [1432, 17] on button "Options" at bounding box center [1431, 22] width 74 height 24
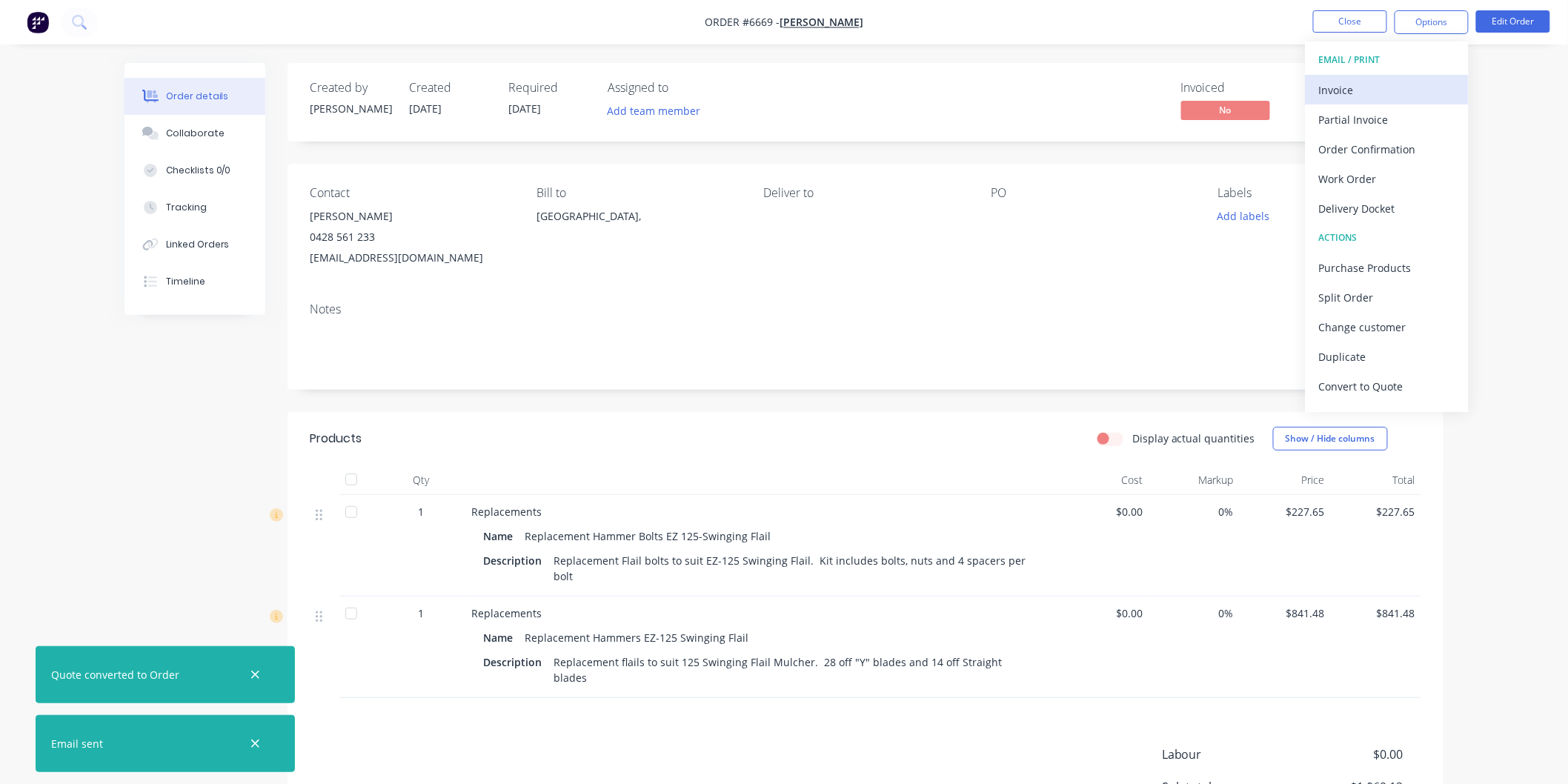
click at [1355, 97] on div "Invoice" at bounding box center [1387, 89] width 136 height 21
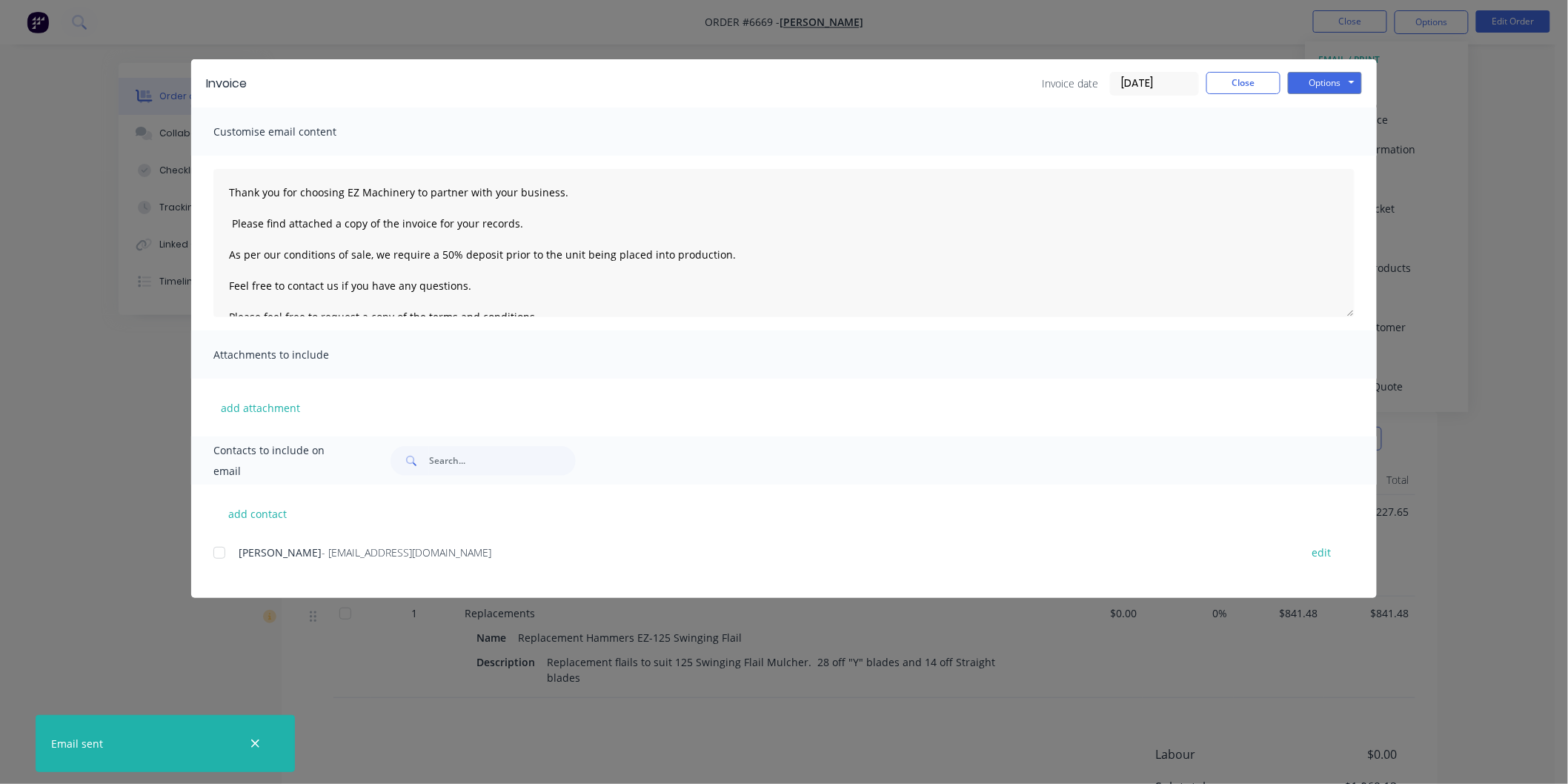
click at [220, 551] on div at bounding box center [220, 552] width 29 height 29
drag, startPoint x: 738, startPoint y: 254, endPoint x: 217, endPoint y: 252, distance: 521.0
click at [218, 252] on textarea "Thank you for choosing EZ Machinery to partner with your business. Please find …" at bounding box center [784, 243] width 1142 height 148
type textarea "Thank you for choosing EZ Machinery to partner with your business. Please find …"
click at [1319, 78] on button "Options" at bounding box center [1324, 83] width 74 height 22
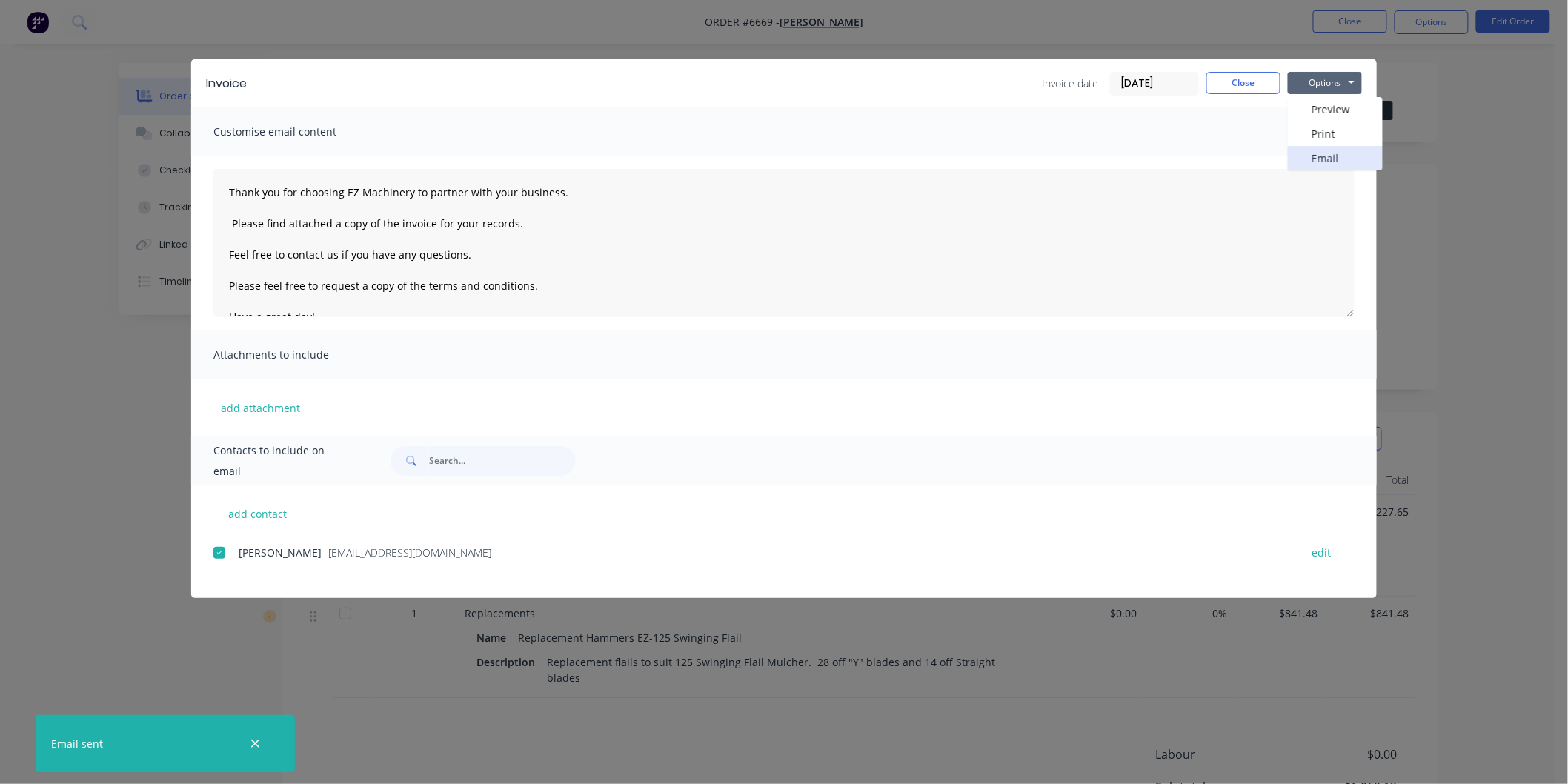
click at [1309, 152] on button "Email" at bounding box center [1335, 158] width 95 height 25
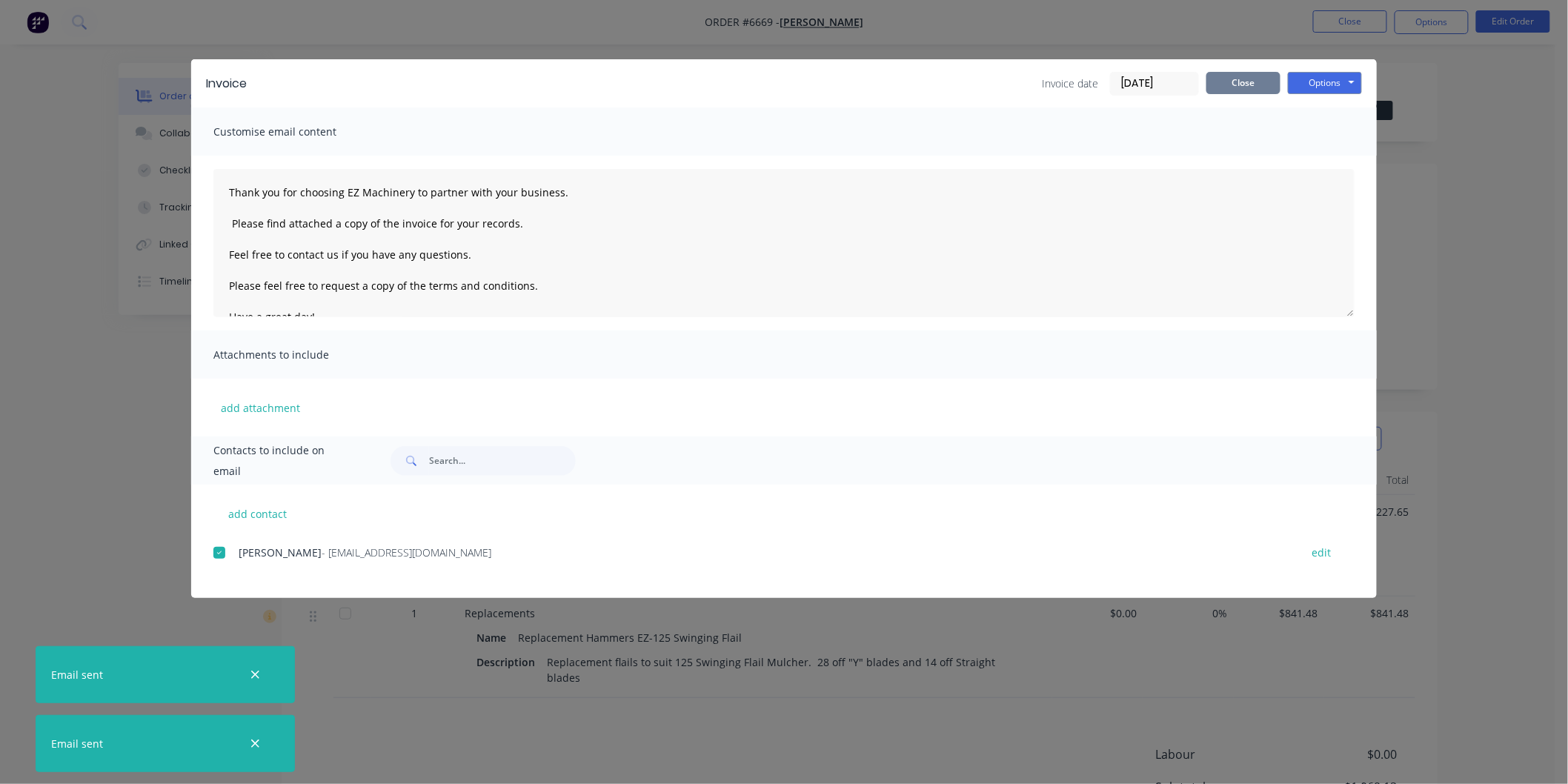
click at [1244, 82] on button "Close" at bounding box center [1244, 83] width 74 height 22
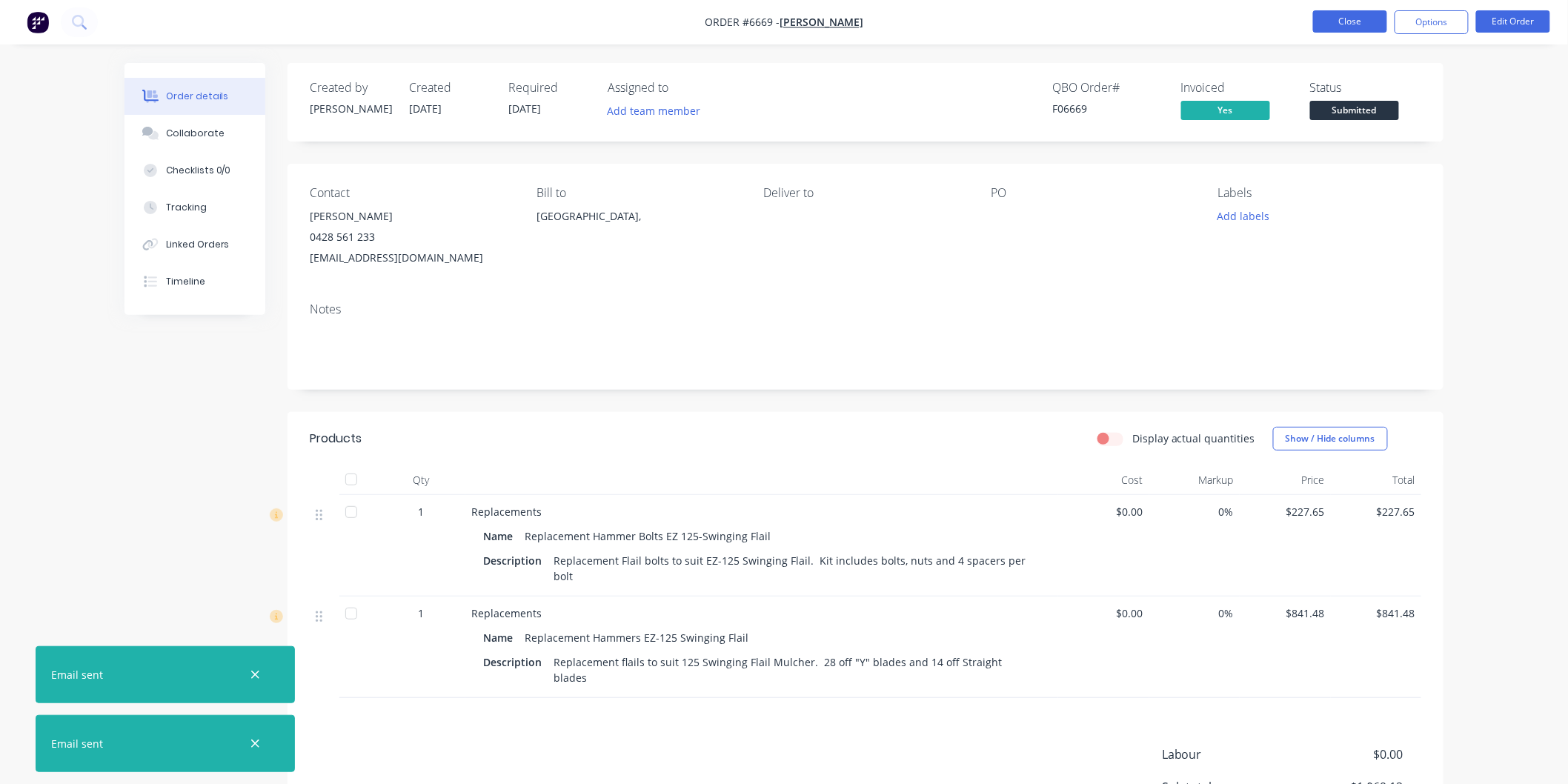
click at [1365, 21] on button "Close" at bounding box center [1350, 21] width 74 height 22
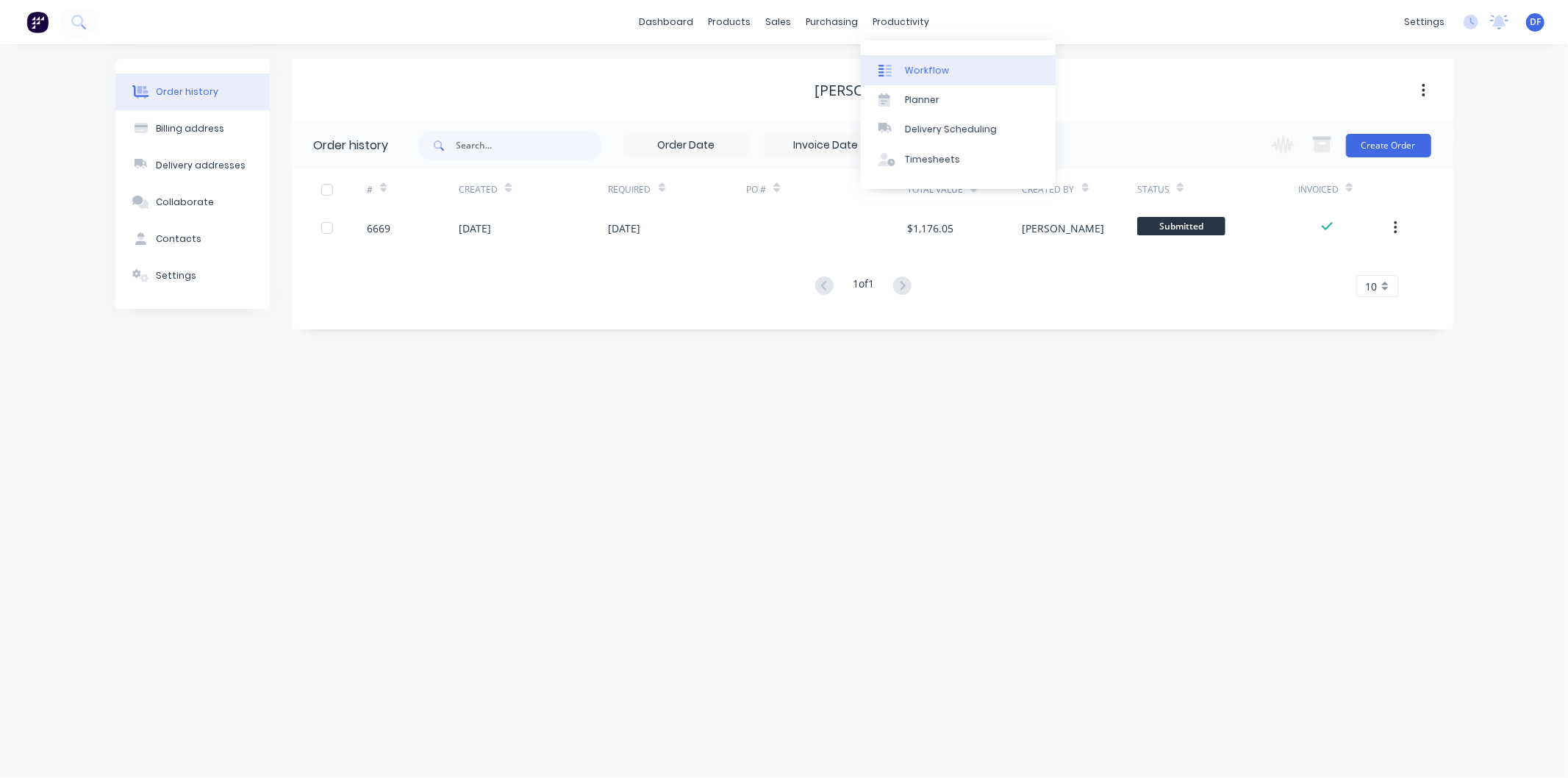
click at [914, 68] on div "Workflow" at bounding box center [926, 70] width 44 height 14
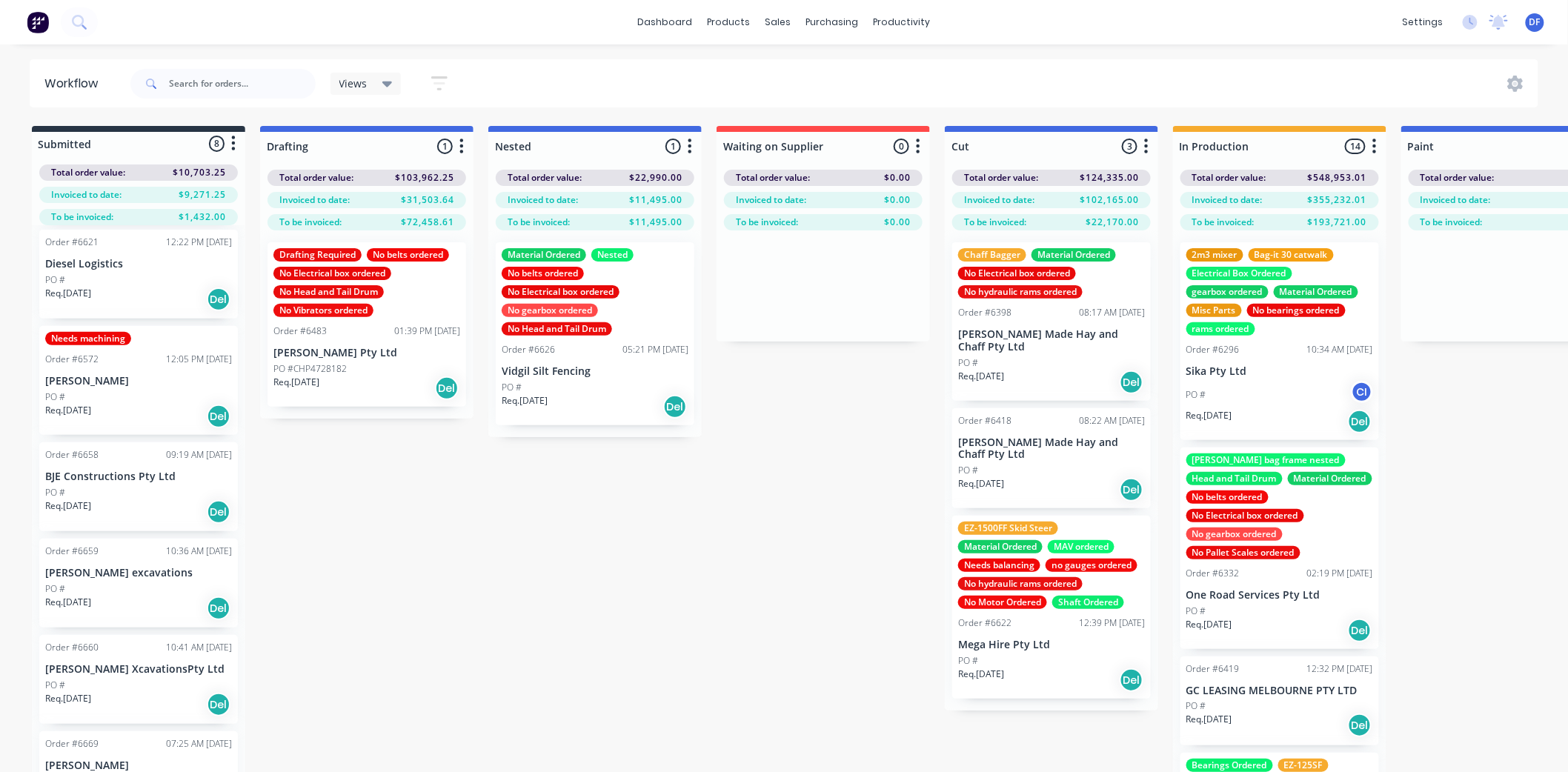
click at [1051, 437] on p "[PERSON_NAME] Made Hay and Chaff Pty Ltd" at bounding box center [1051, 448] width 187 height 25
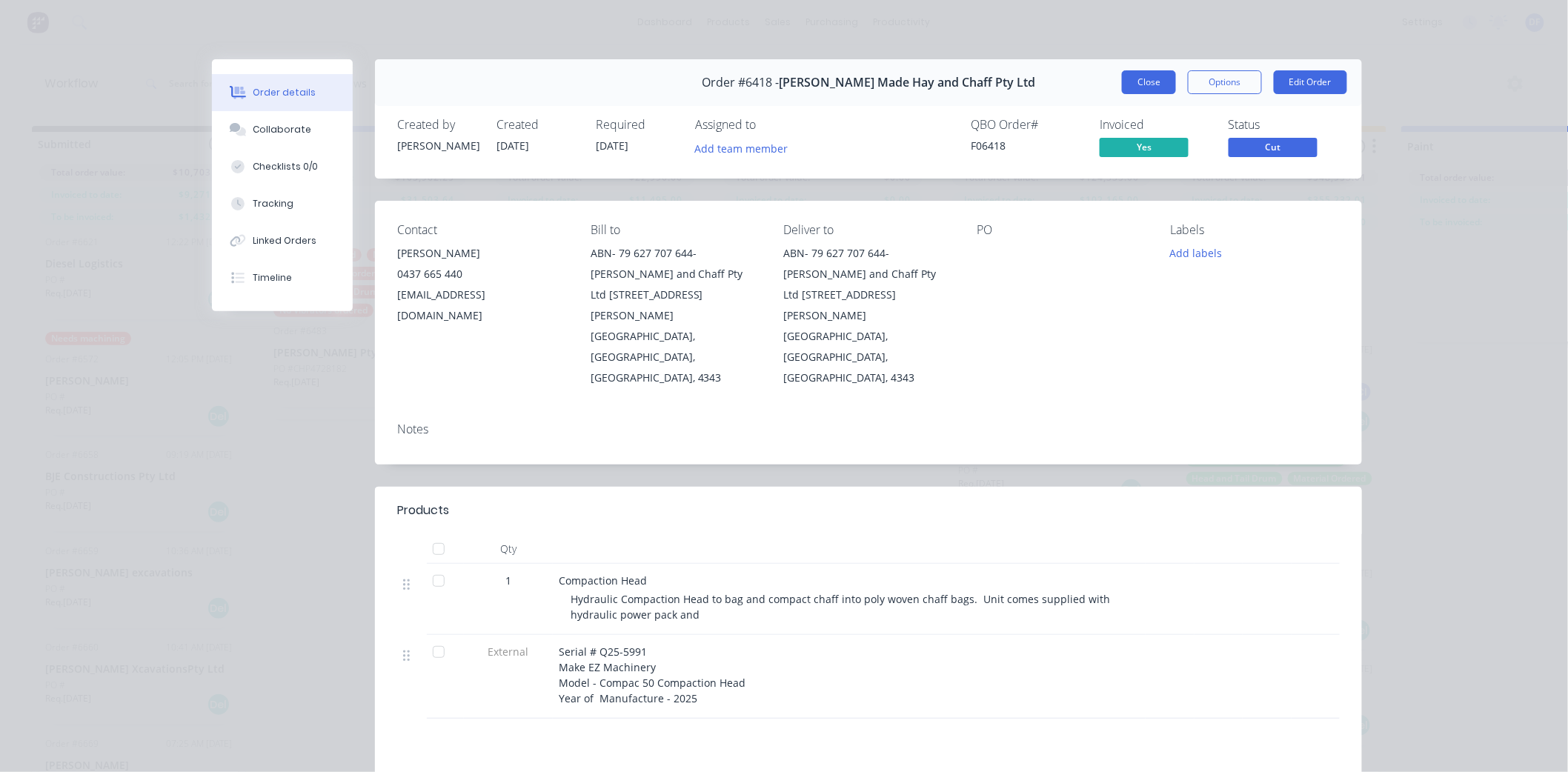
click at [1145, 82] on button "Close" at bounding box center [1149, 83] width 54 height 24
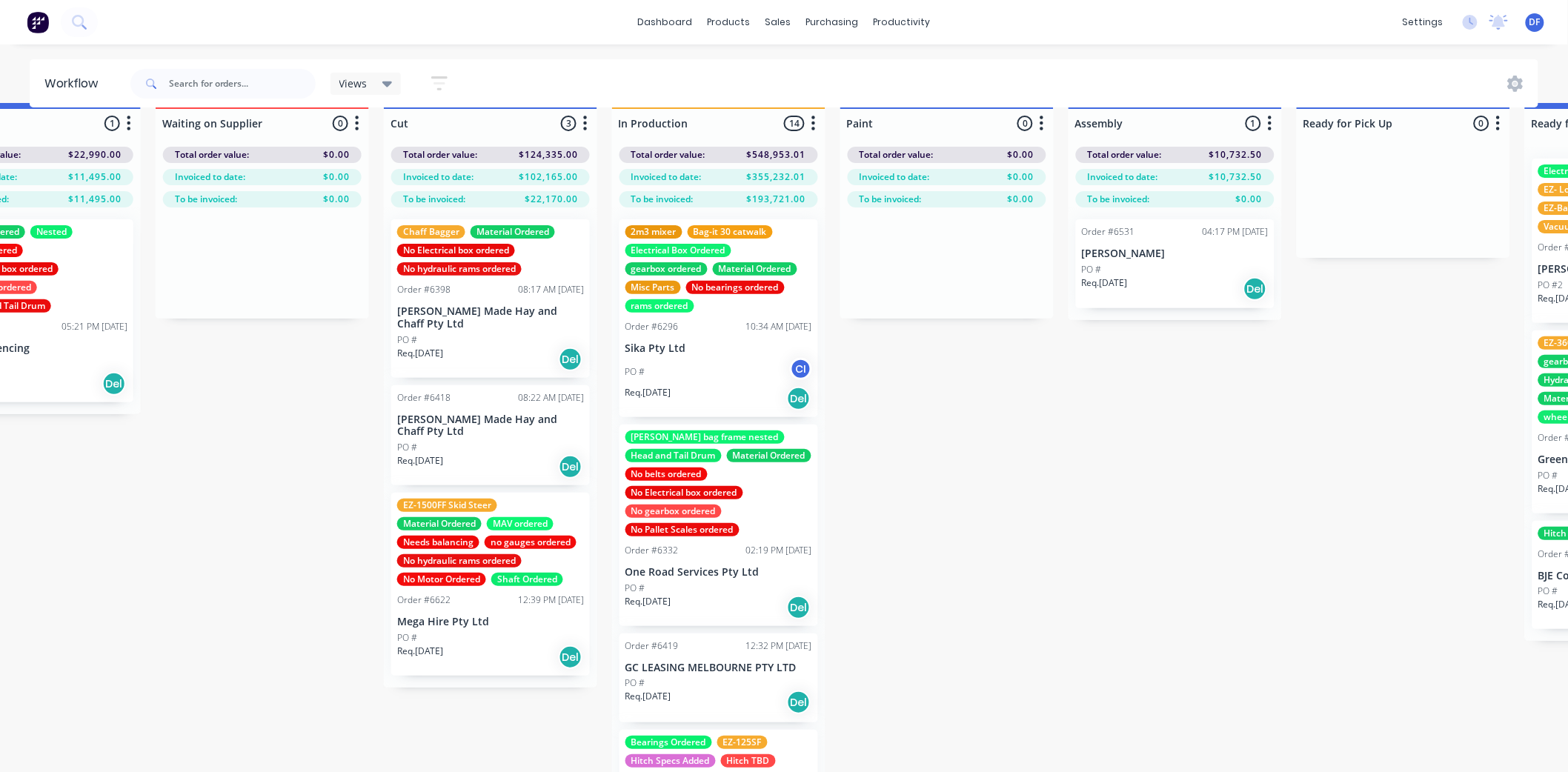
scroll to position [0, 561]
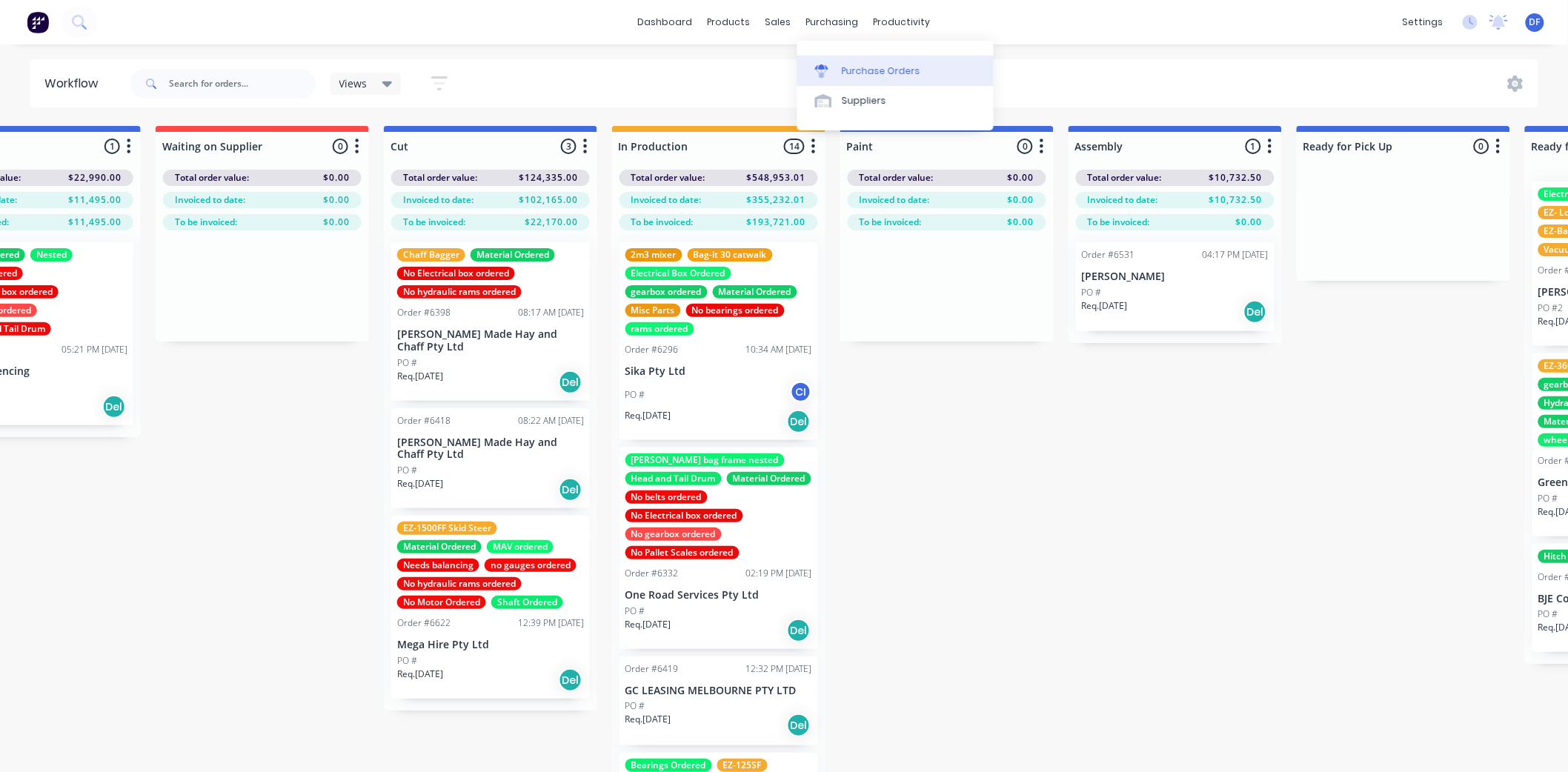
click at [861, 74] on div "Purchase Orders" at bounding box center [881, 71] width 78 height 14
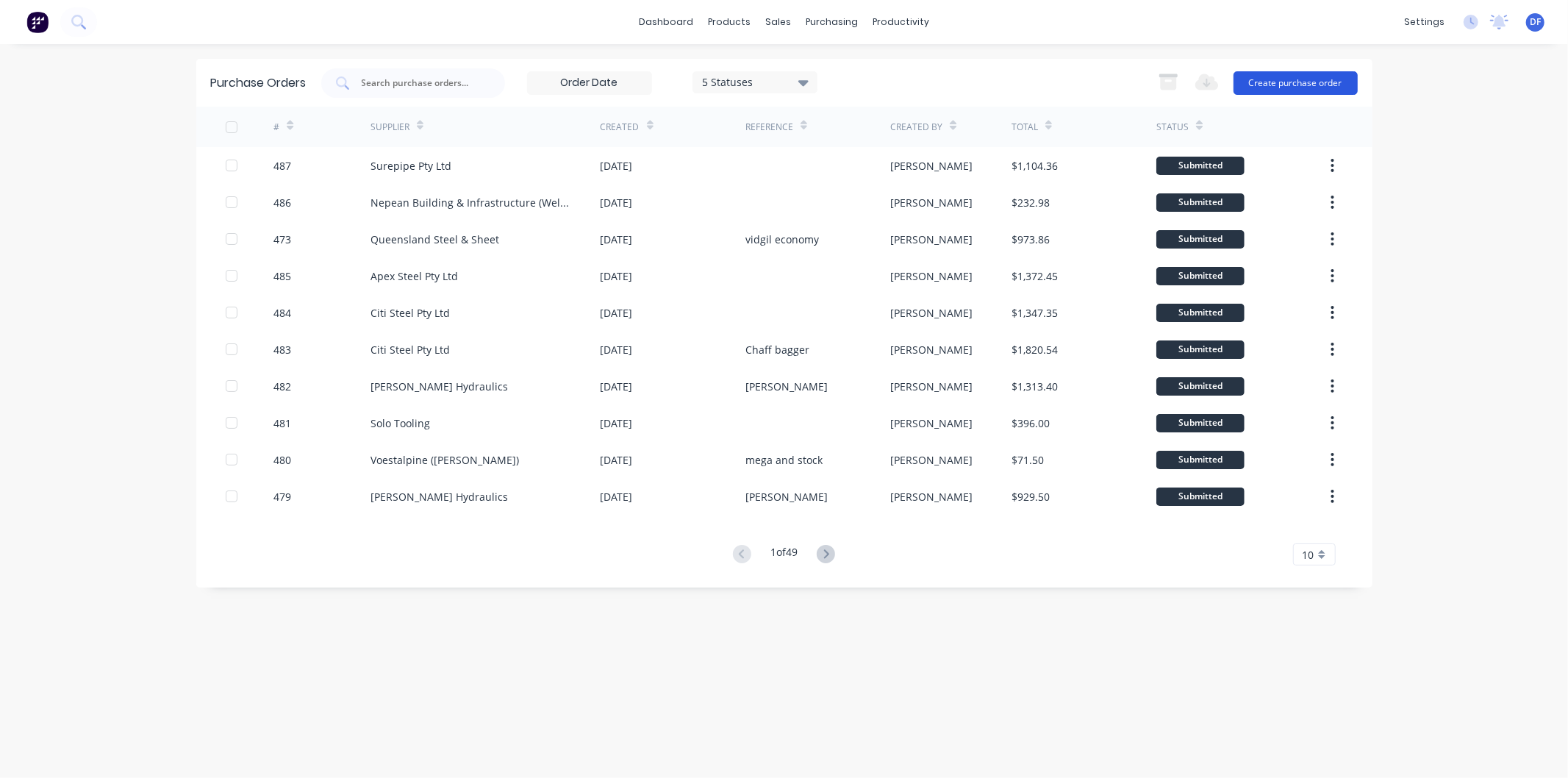
click at [1290, 83] on button "Create purchase order" at bounding box center [1295, 83] width 124 height 24
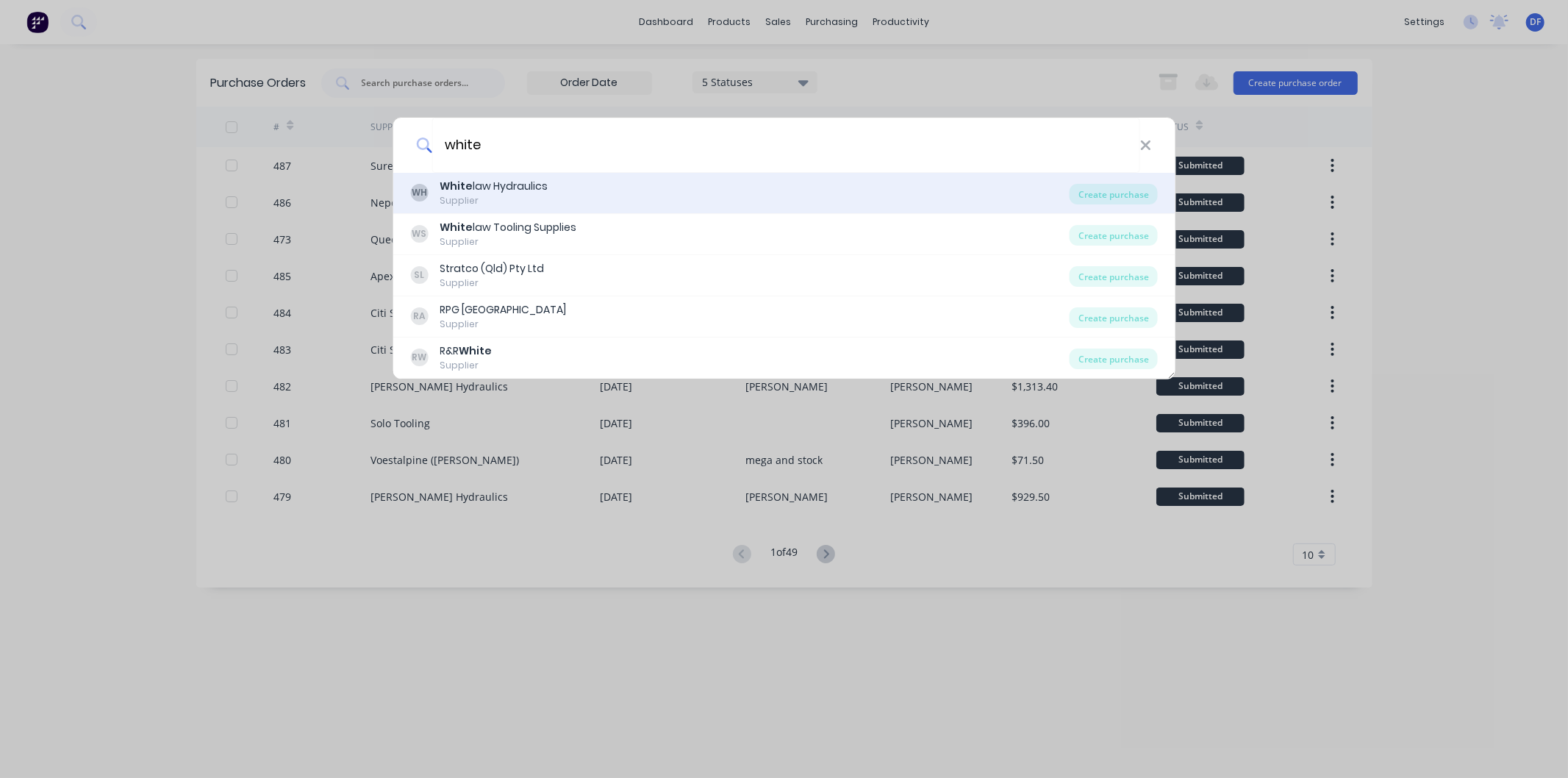
type input "white"
click at [492, 179] on div "White law Hydraulics" at bounding box center [493, 186] width 108 height 16
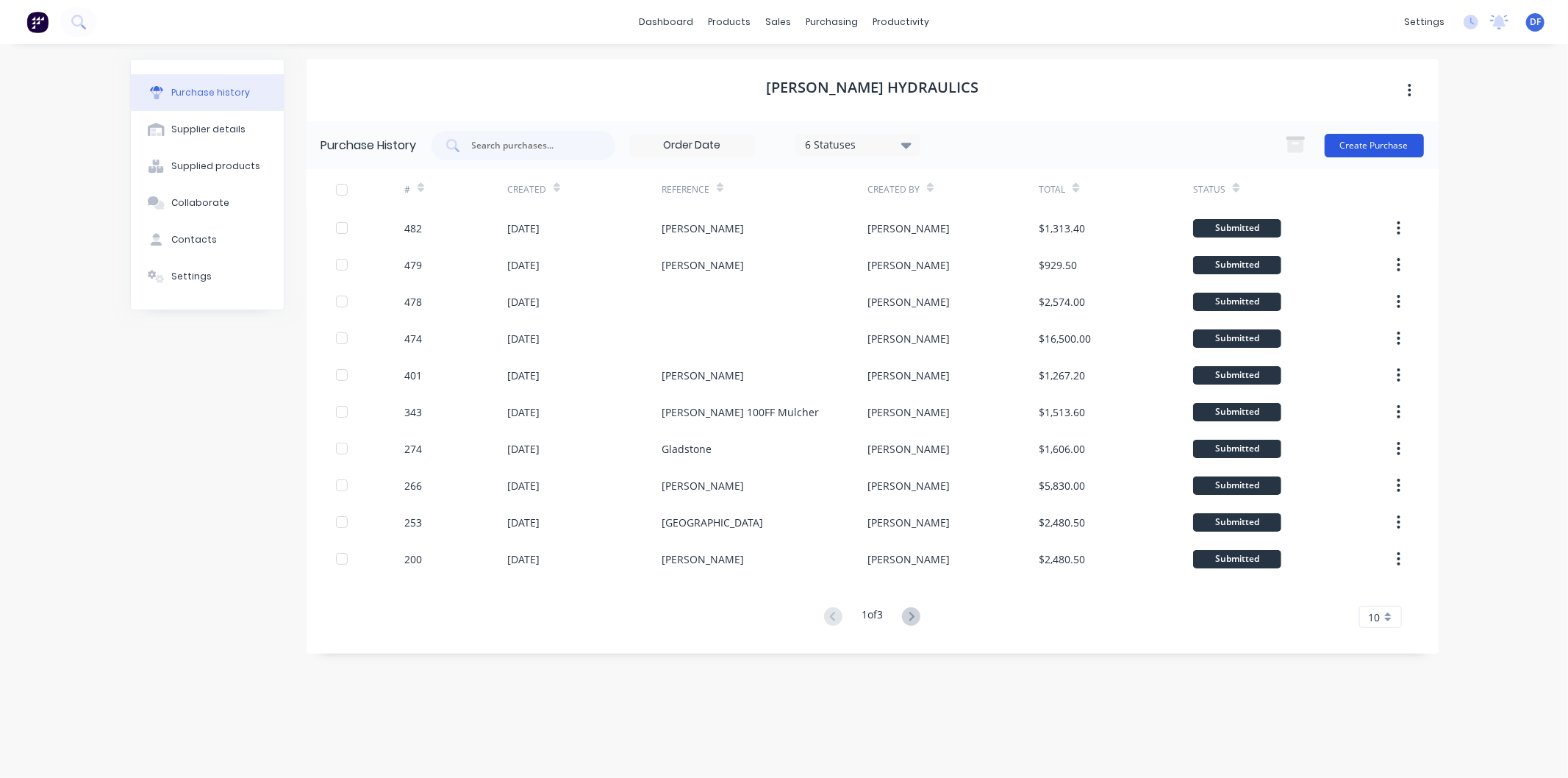
click at [1369, 142] on button "Create Purchase" at bounding box center [1374, 146] width 99 height 24
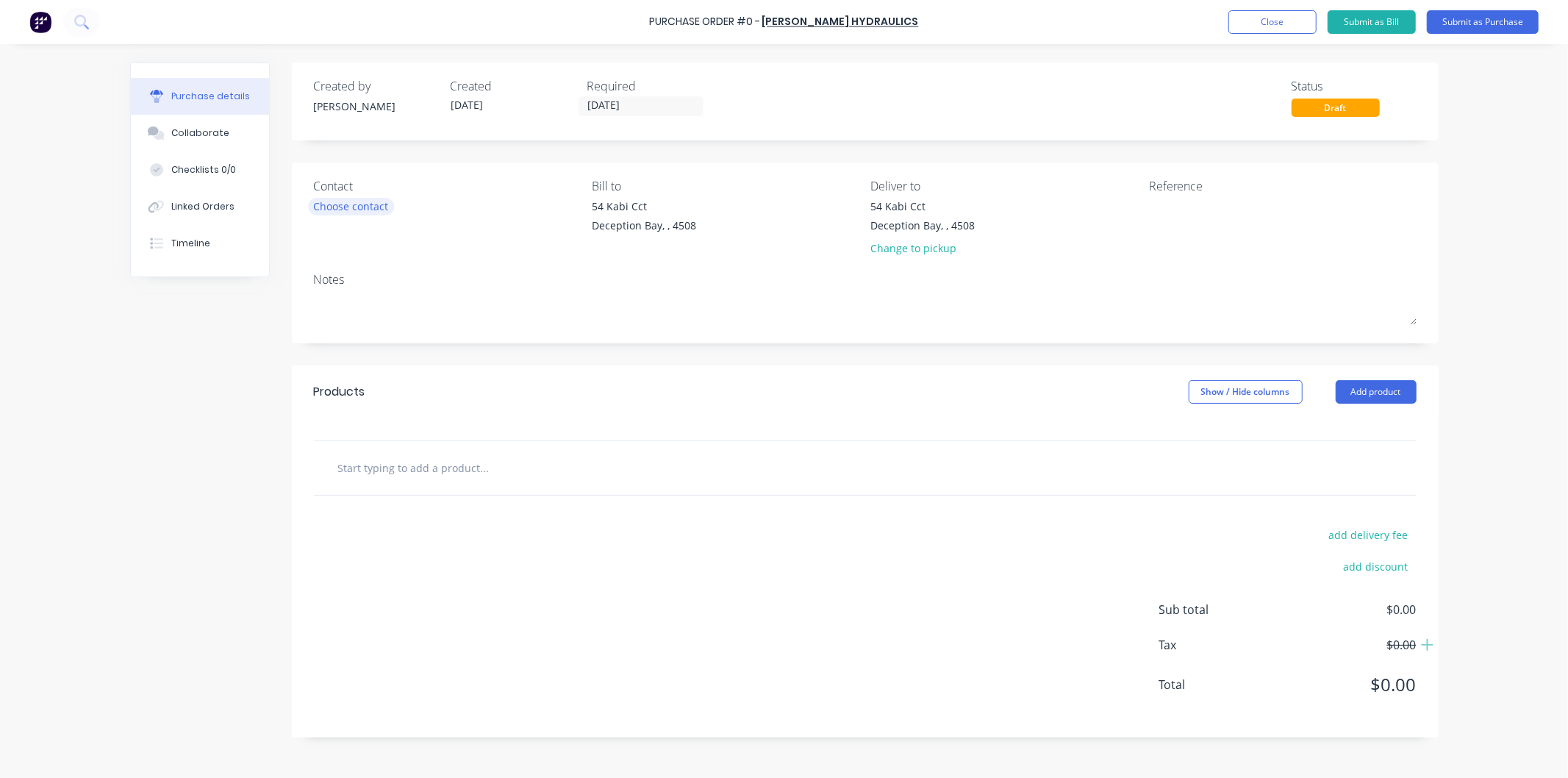
click at [363, 207] on div "Choose contact" at bounding box center [351, 206] width 75 height 16
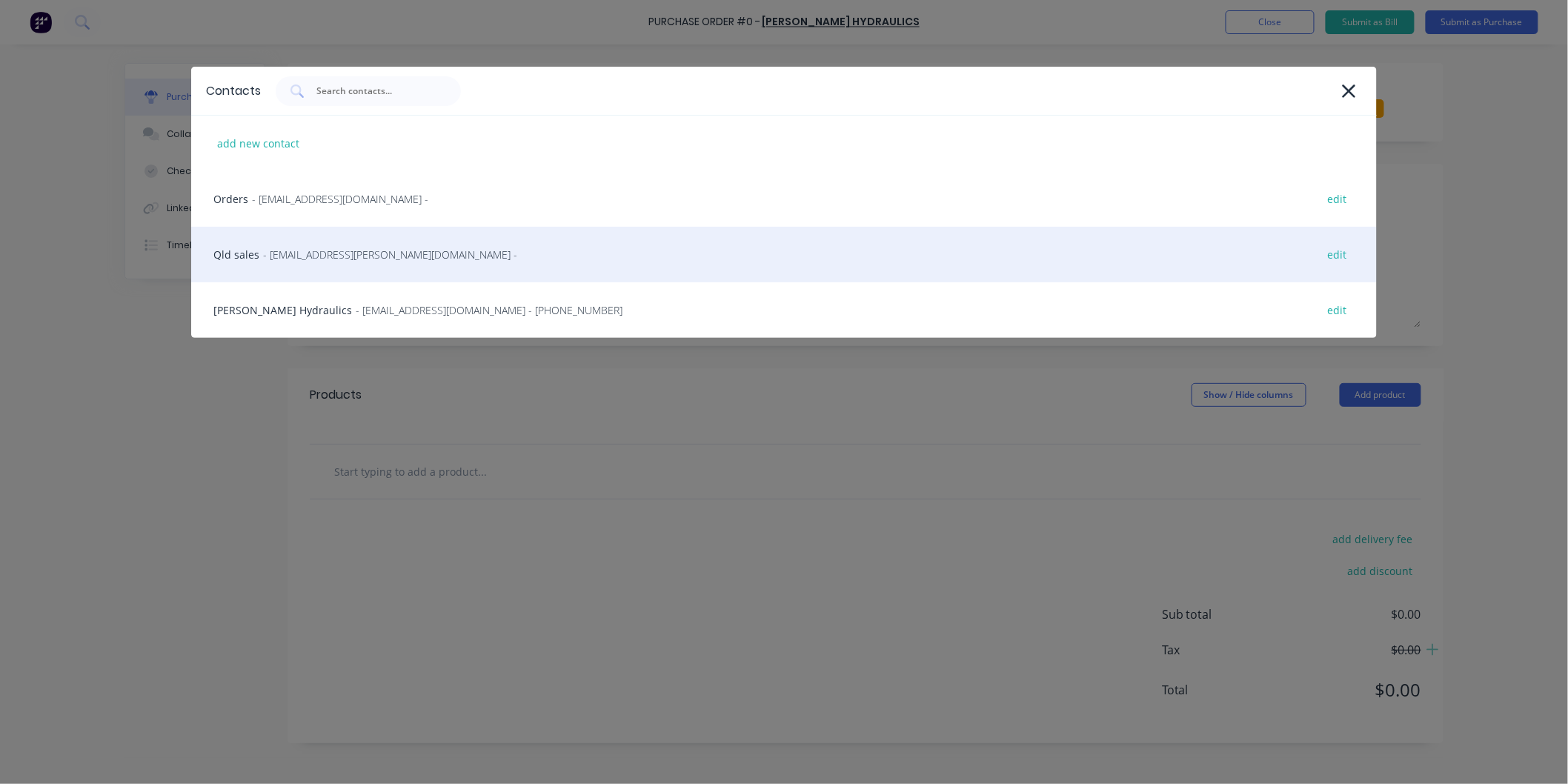
click at [301, 254] on span "- [EMAIL_ADDRESS][PERSON_NAME][DOMAIN_NAME] -" at bounding box center [390, 254] width 255 height 16
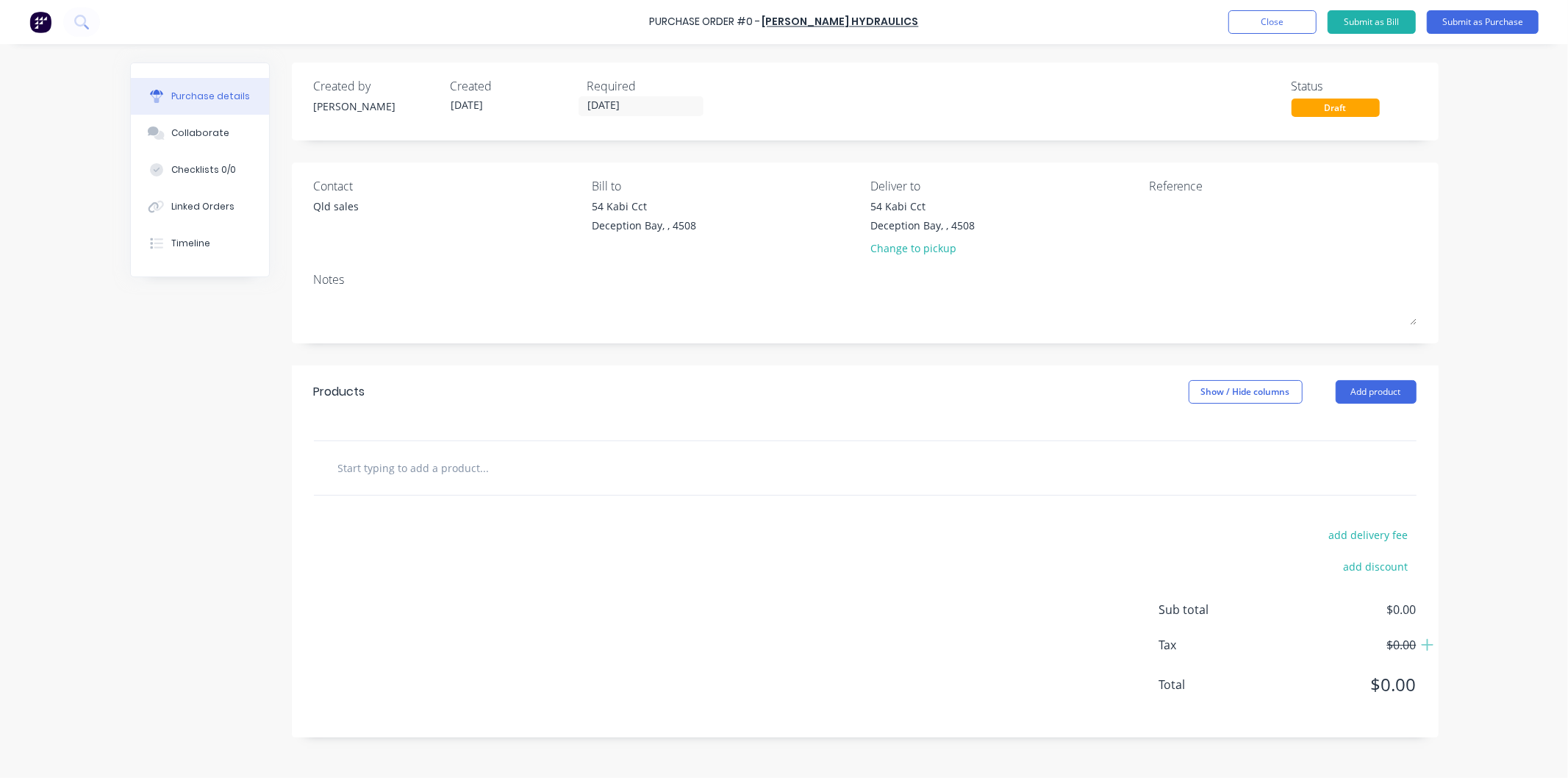
click at [489, 460] on input "text" at bounding box center [484, 468] width 294 height 29
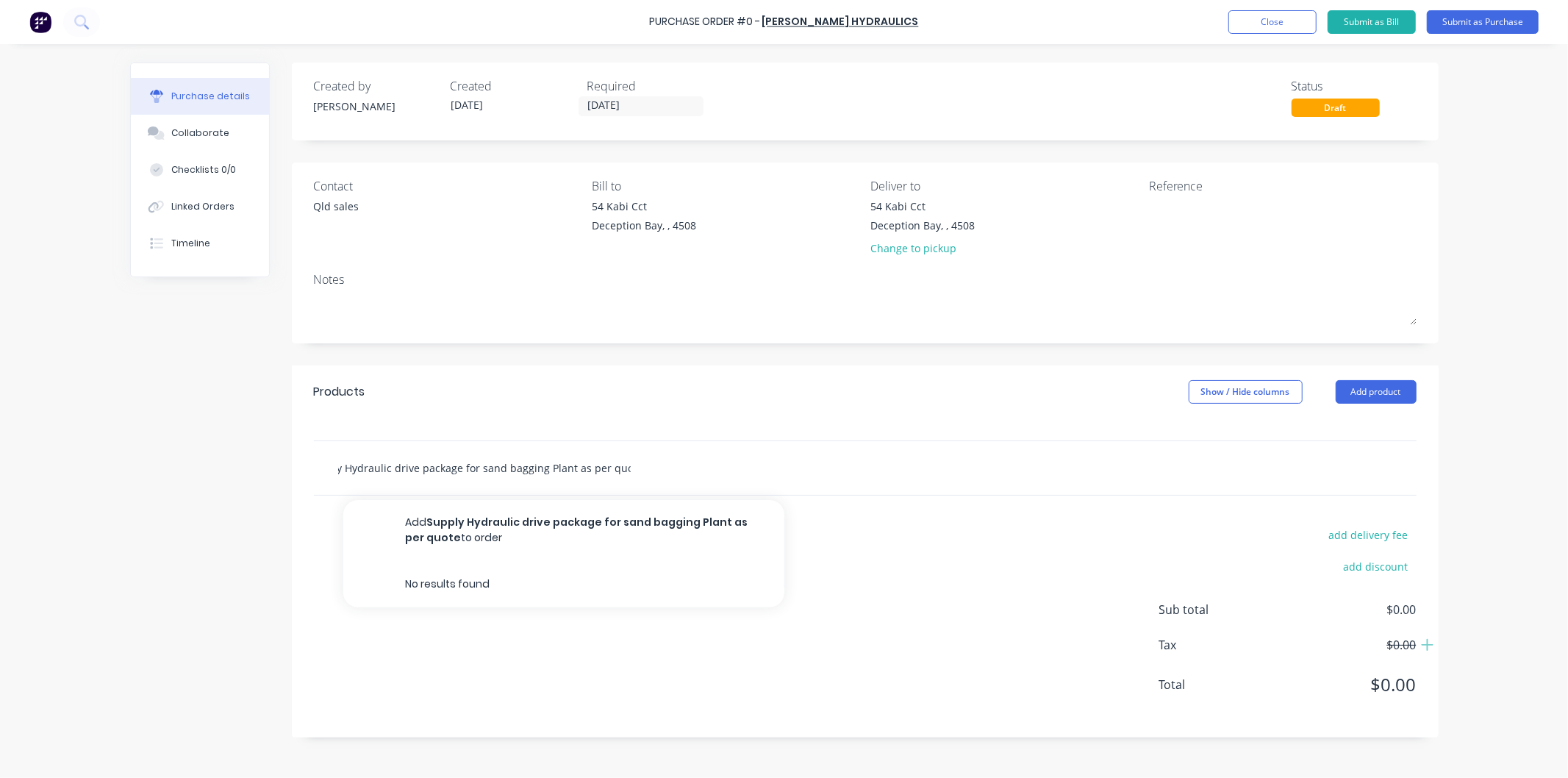
scroll to position [0, 32]
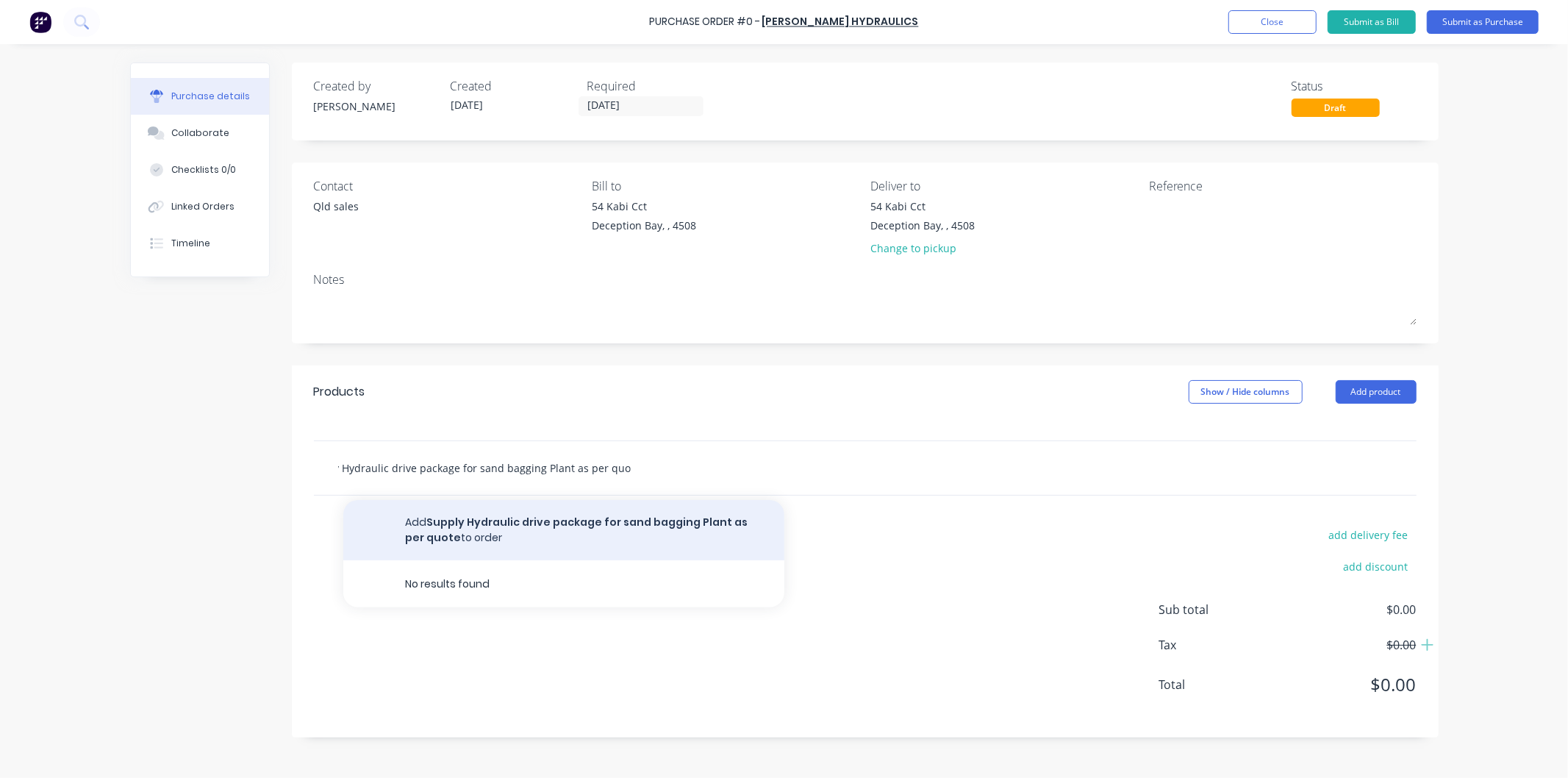
type input "Supply Hydraulic drive package for sand bagging Plant as per quote"
click at [578, 520] on button "Add Supply Hydraulic drive package for sand bagging Plant as per quote to order" at bounding box center [564, 530] width 441 height 60
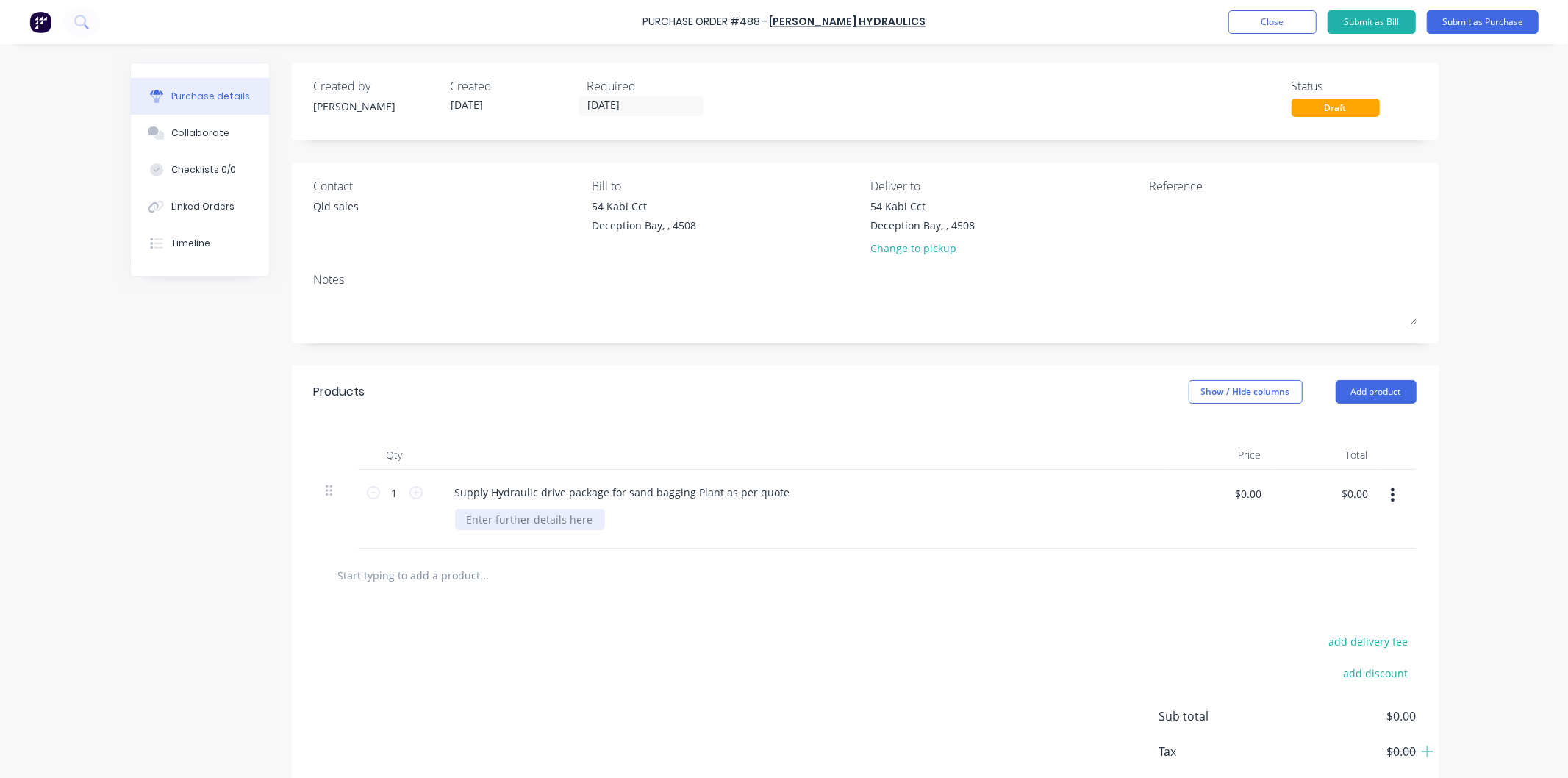
paste div
click at [753, 517] on div "Q30306. please remove the diesel motor as I will source elswhewre" at bounding box center [634, 519] width 357 height 21
drag, startPoint x: 780, startPoint y: 518, endPoint x: 791, endPoint y: 499, distance: 22.0
click at [780, 517] on div "Q30306. please remove the diesel motor as I will source elsewhewre" at bounding box center [636, 519] width 363 height 21
click at [810, 506] on div "Supply Hydraulic drive package for sand bagging Plant as per quote Q30306. plea…" at bounding box center [799, 509] width 735 height 78
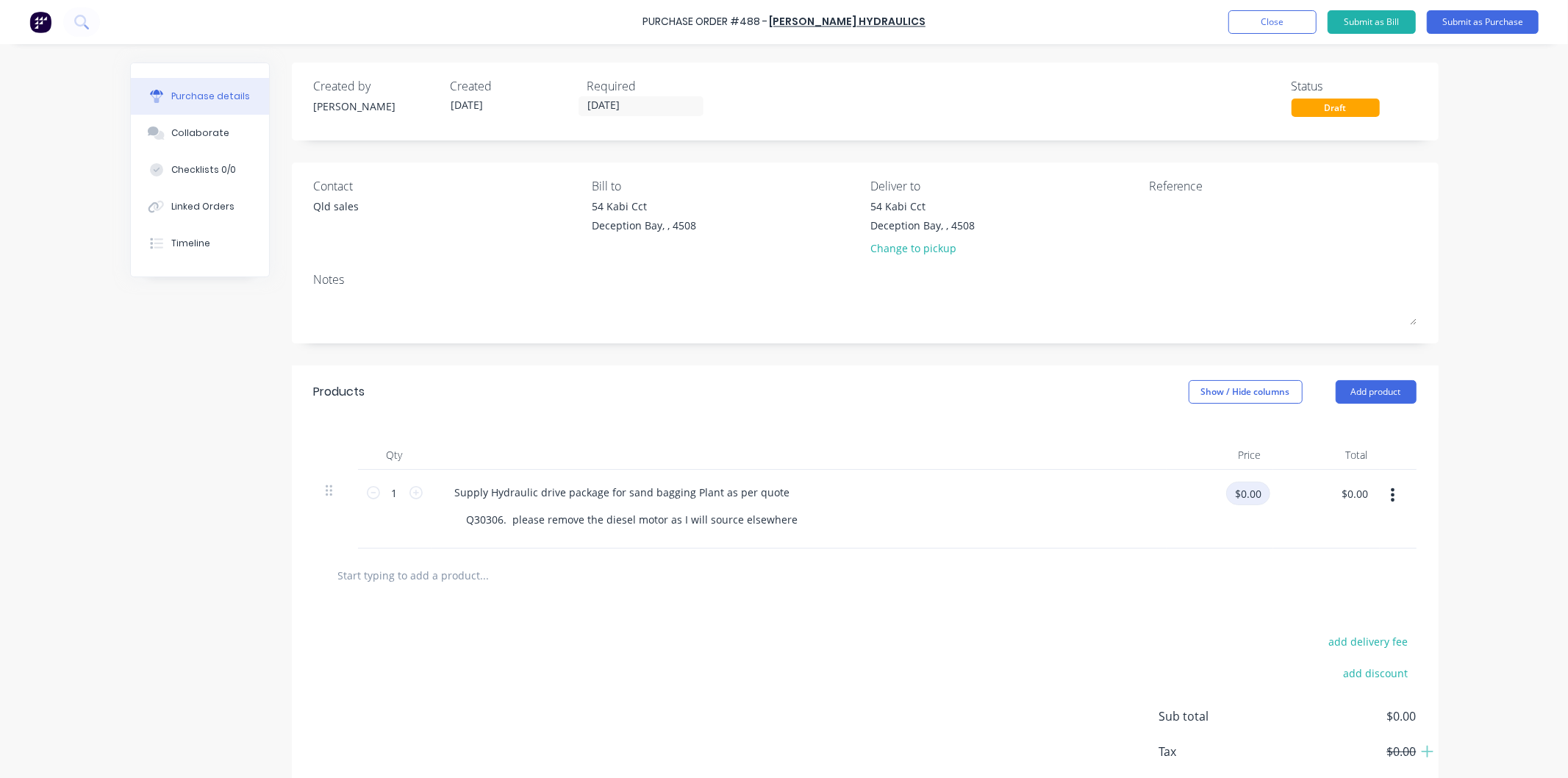
click at [1250, 498] on input "$0.00" at bounding box center [1248, 493] width 44 height 24
type input "$12,361.00"
click at [1094, 508] on div "Supply Hydraulic drive package for sand bagging Plant as per quote Q30306. plea…" at bounding box center [799, 509] width 735 height 78
click at [1471, 20] on button "Submit as Purchase" at bounding box center [1482, 22] width 112 height 24
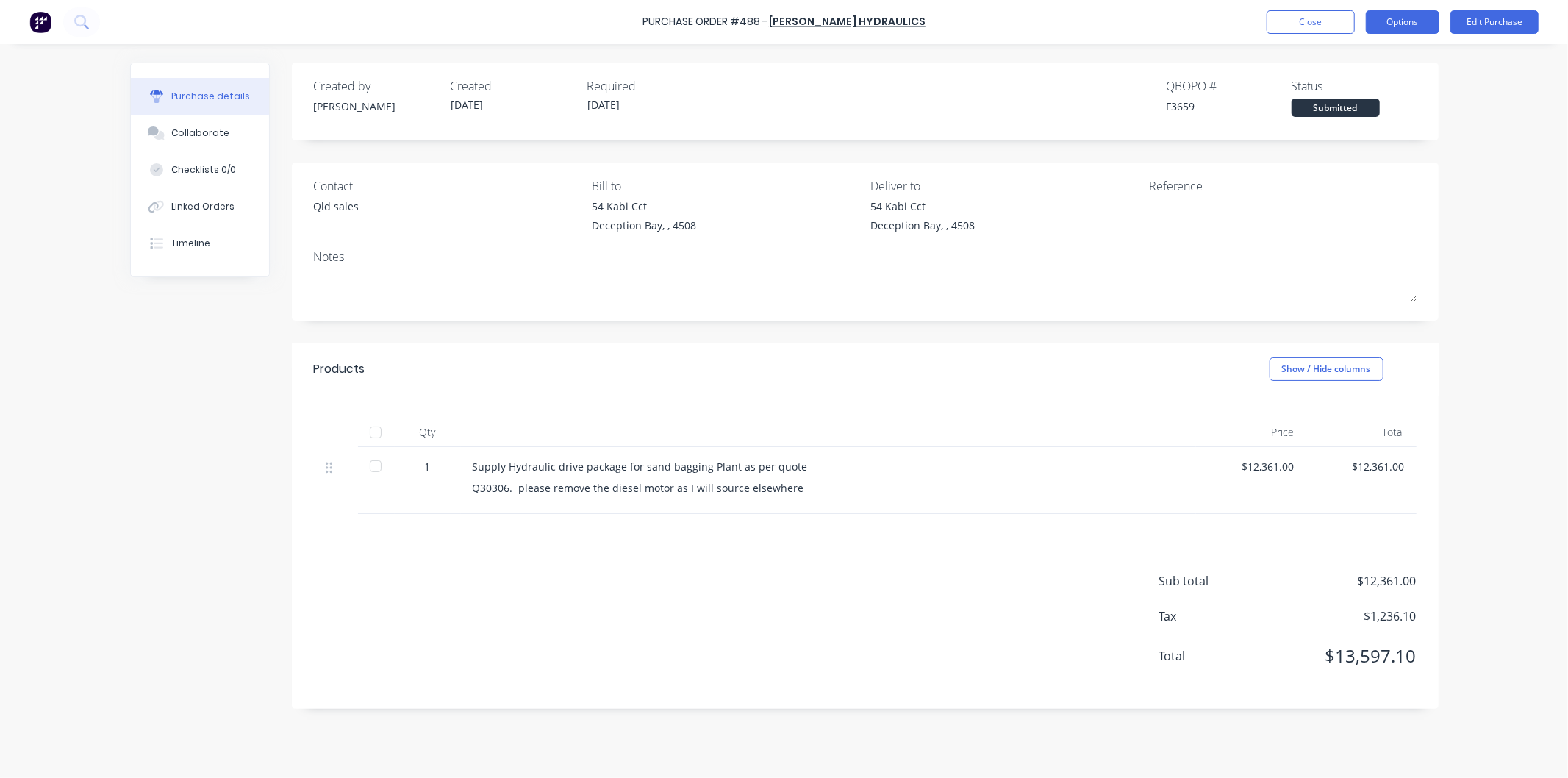
click at [1391, 18] on button "Options" at bounding box center [1402, 22] width 74 height 24
click at [1353, 54] on div "Print / Email" at bounding box center [1369, 59] width 113 height 21
click at [1338, 89] on div "With pricing" at bounding box center [1369, 88] width 113 height 21
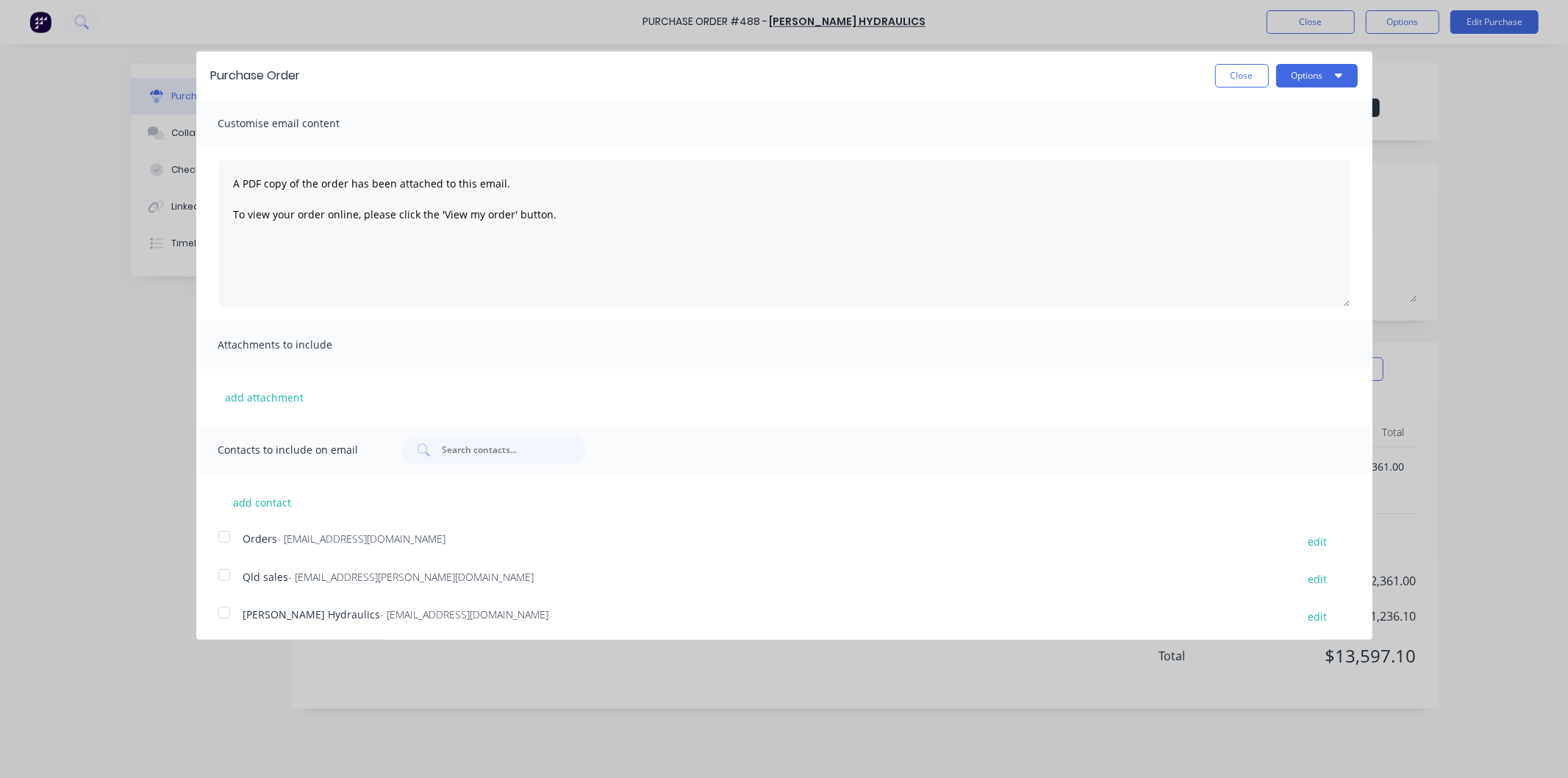
click at [222, 614] on div at bounding box center [224, 612] width 29 height 29
click at [222, 571] on div at bounding box center [224, 575] width 29 height 29
click at [222, 539] on div at bounding box center [224, 536] width 29 height 29
click at [1292, 76] on button "Options" at bounding box center [1316, 76] width 81 height 24
click at [1231, 142] on div "Email" at bounding box center [1287, 141] width 113 height 21
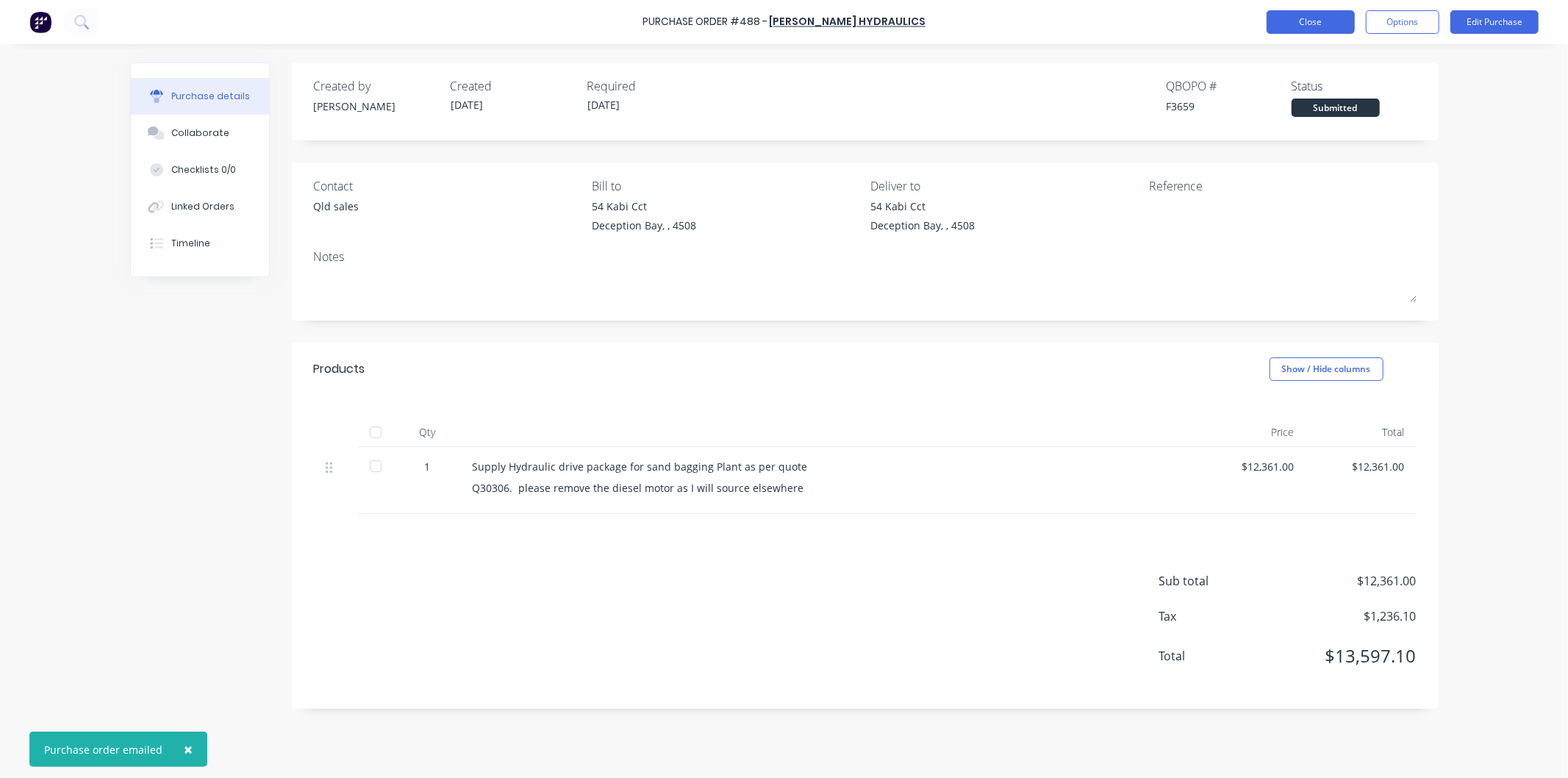
click at [1323, 15] on button "Close" at bounding box center [1310, 22] width 88 height 24
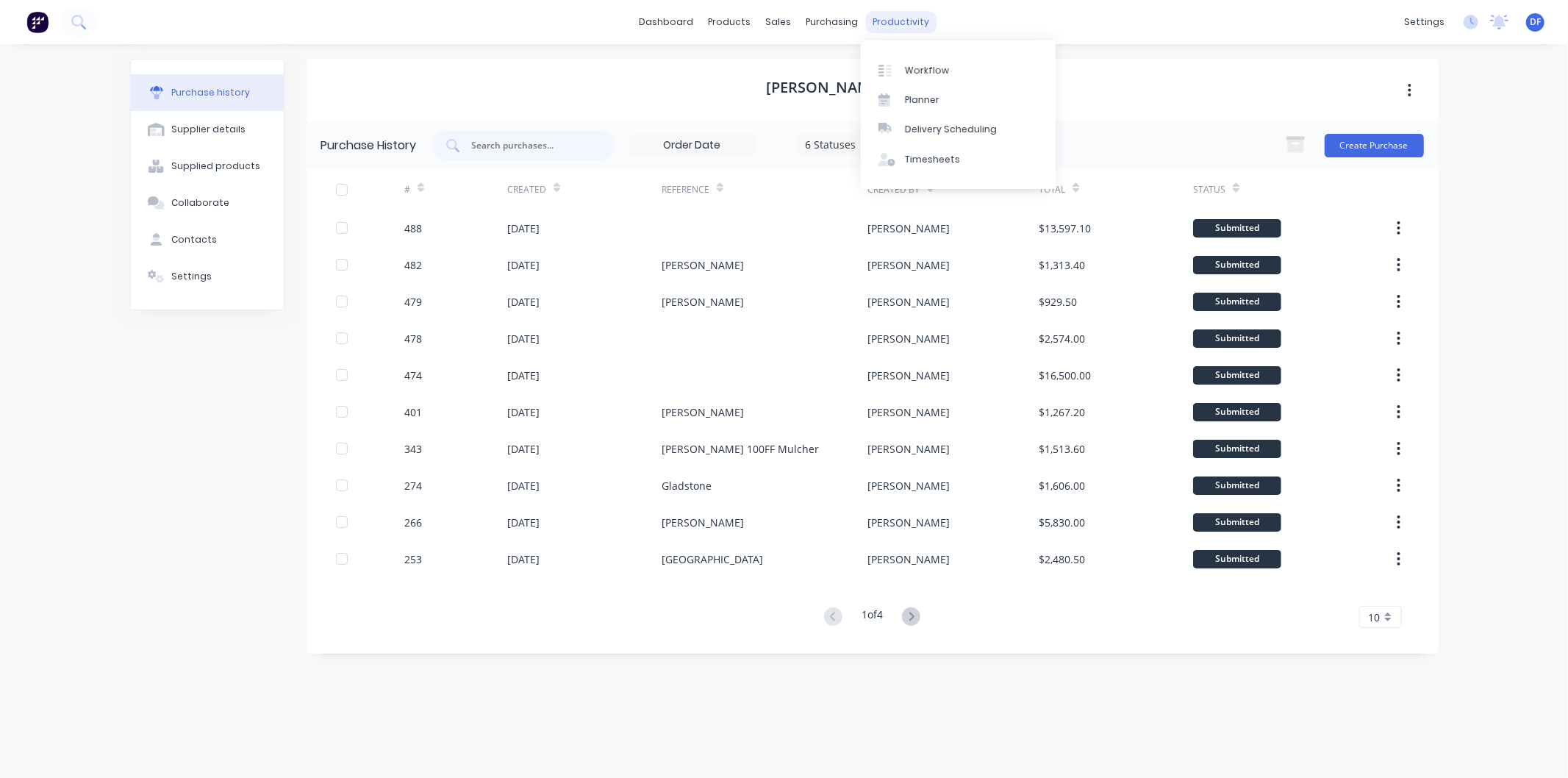
click at [887, 22] on div "productivity" at bounding box center [901, 22] width 71 height 22
click at [926, 64] on div "Workflow" at bounding box center [926, 70] width 44 height 14
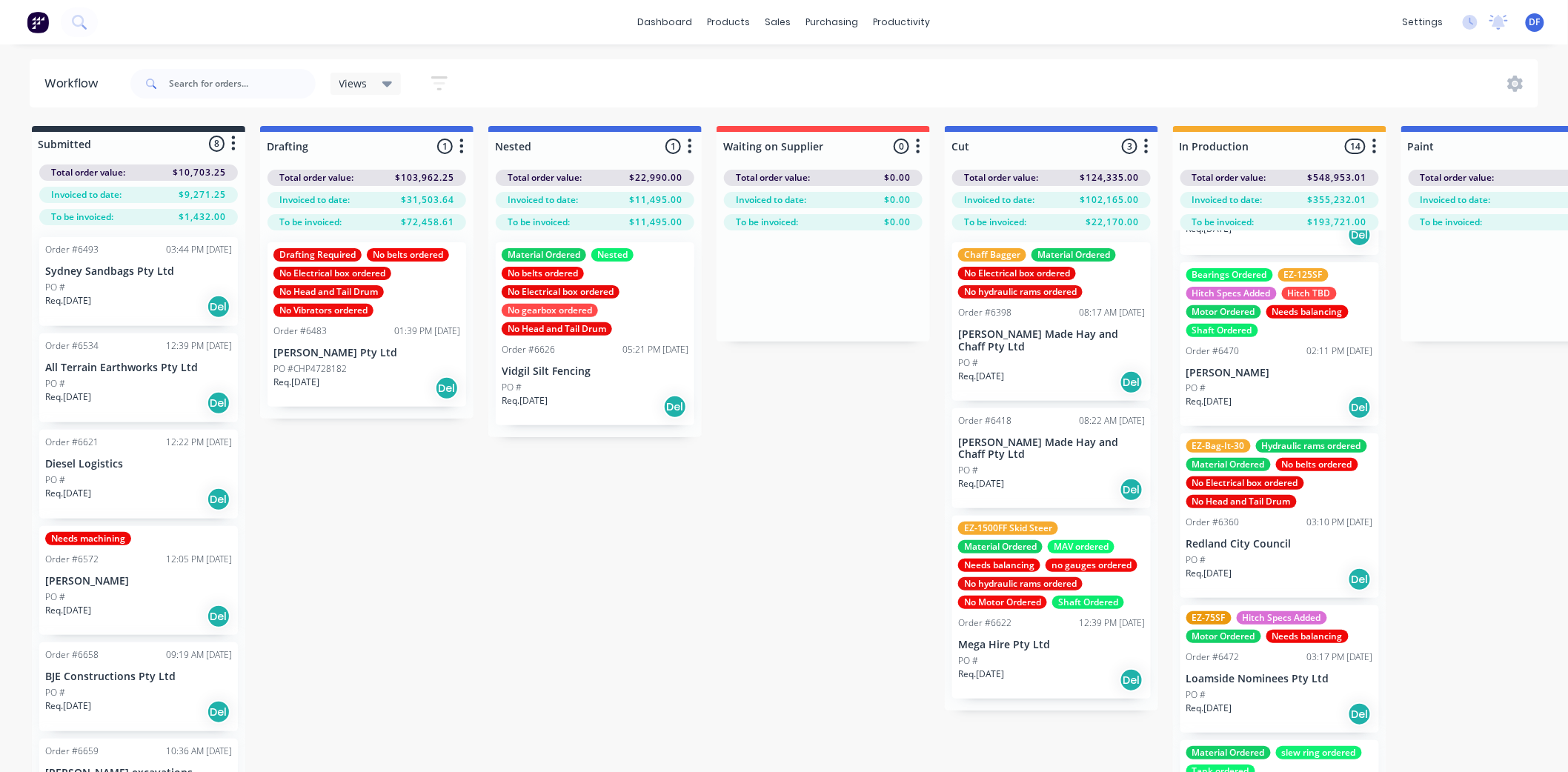
scroll to position [494, 0]
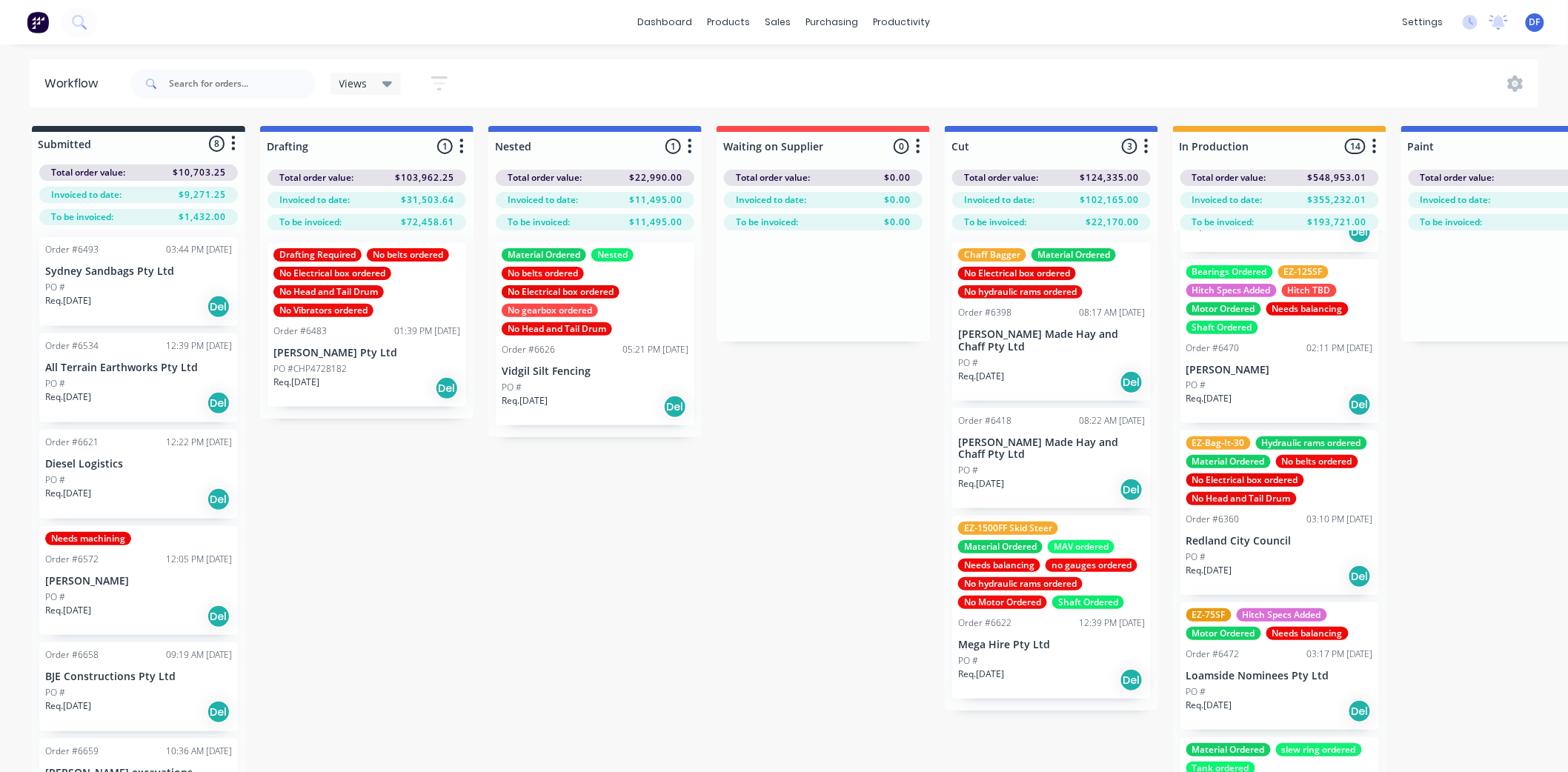
click at [1260, 489] on div "EZ-Bag-It-30 Hydraulic rams ordered Material Ordered No belts ordered No Electr…" at bounding box center [1279, 471] width 187 height 69
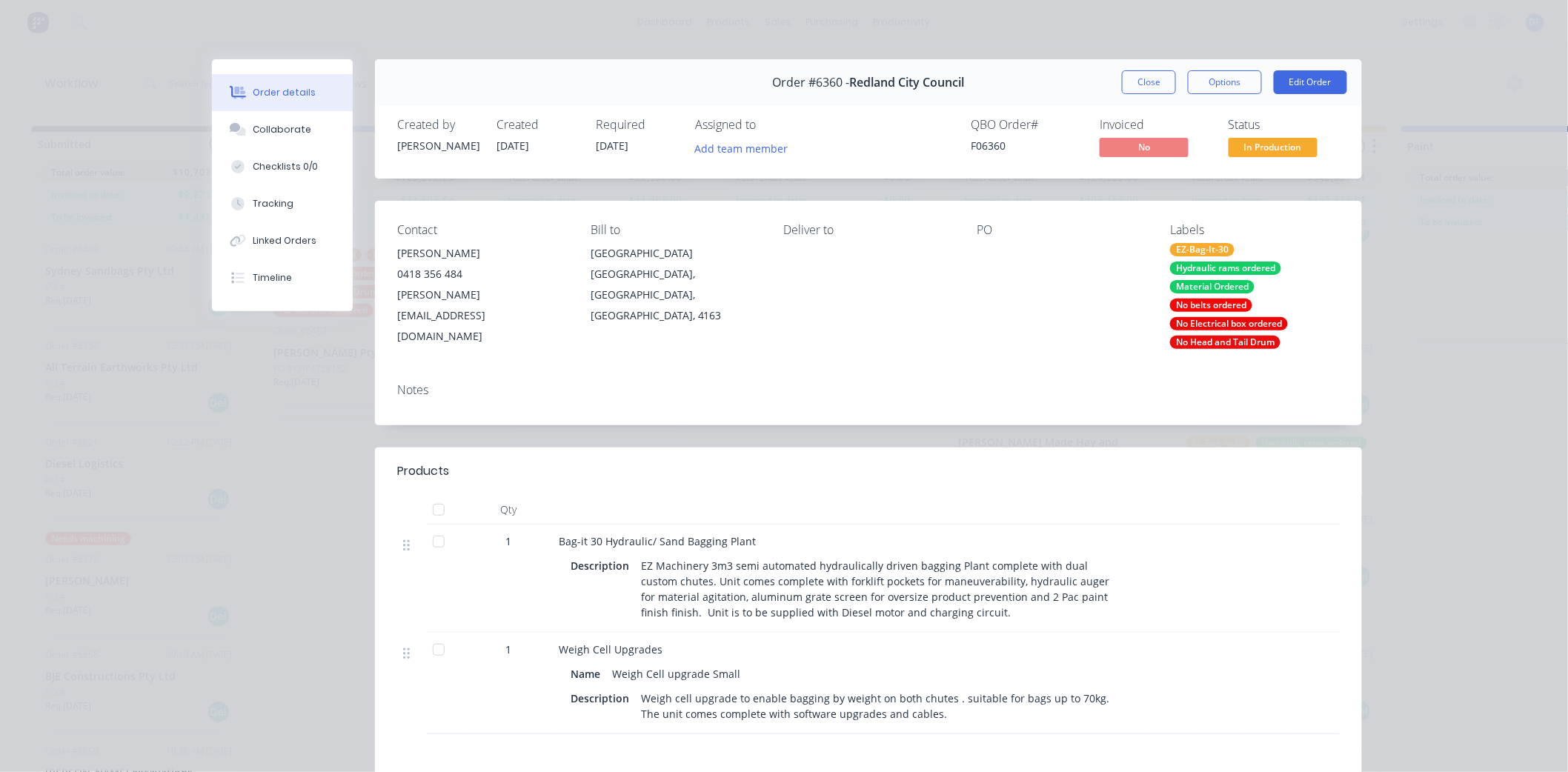
click at [1204, 321] on div "No Electrical box ordered" at bounding box center [1229, 324] width 118 height 14
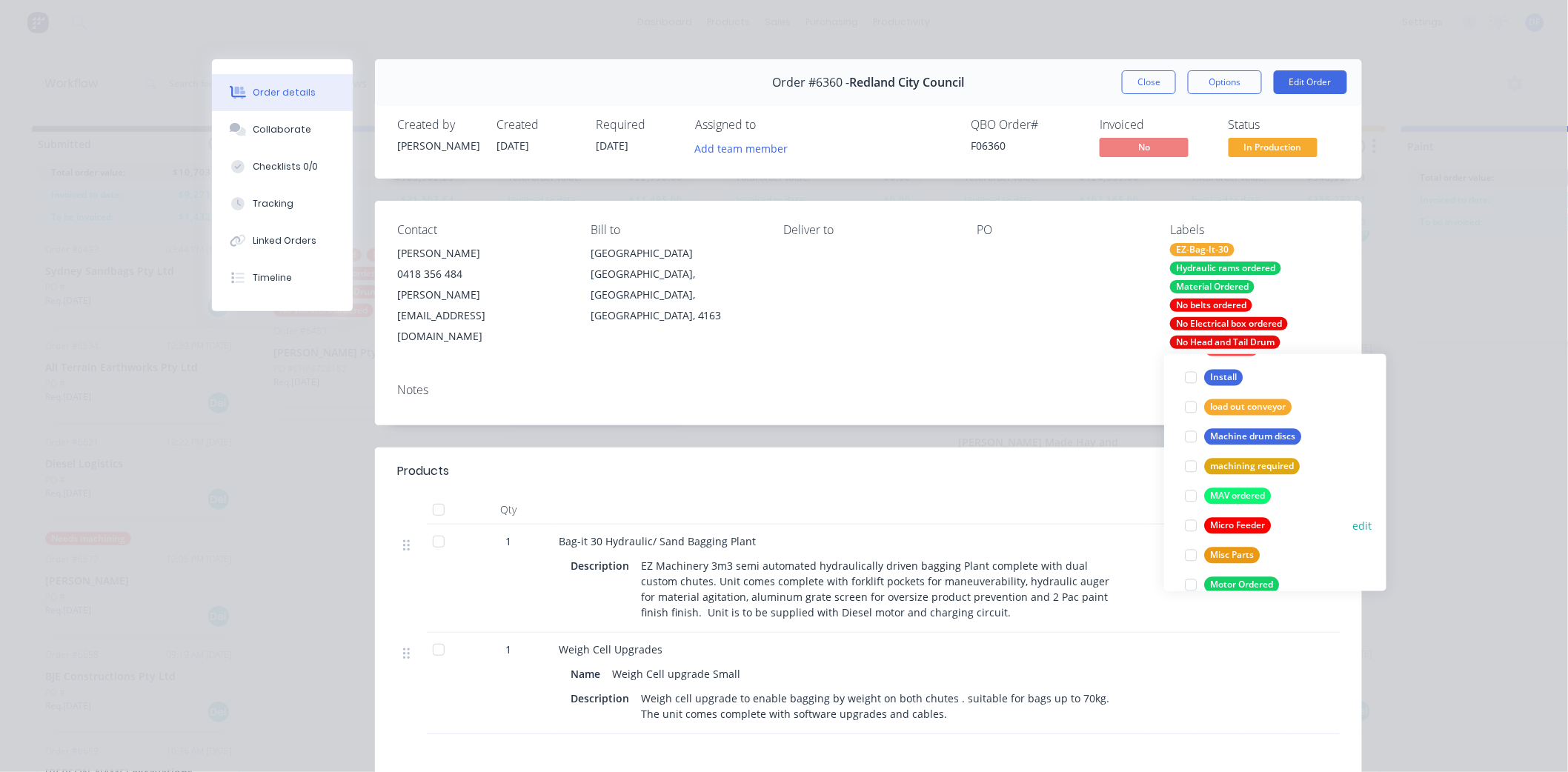
scroll to position [1482, 0]
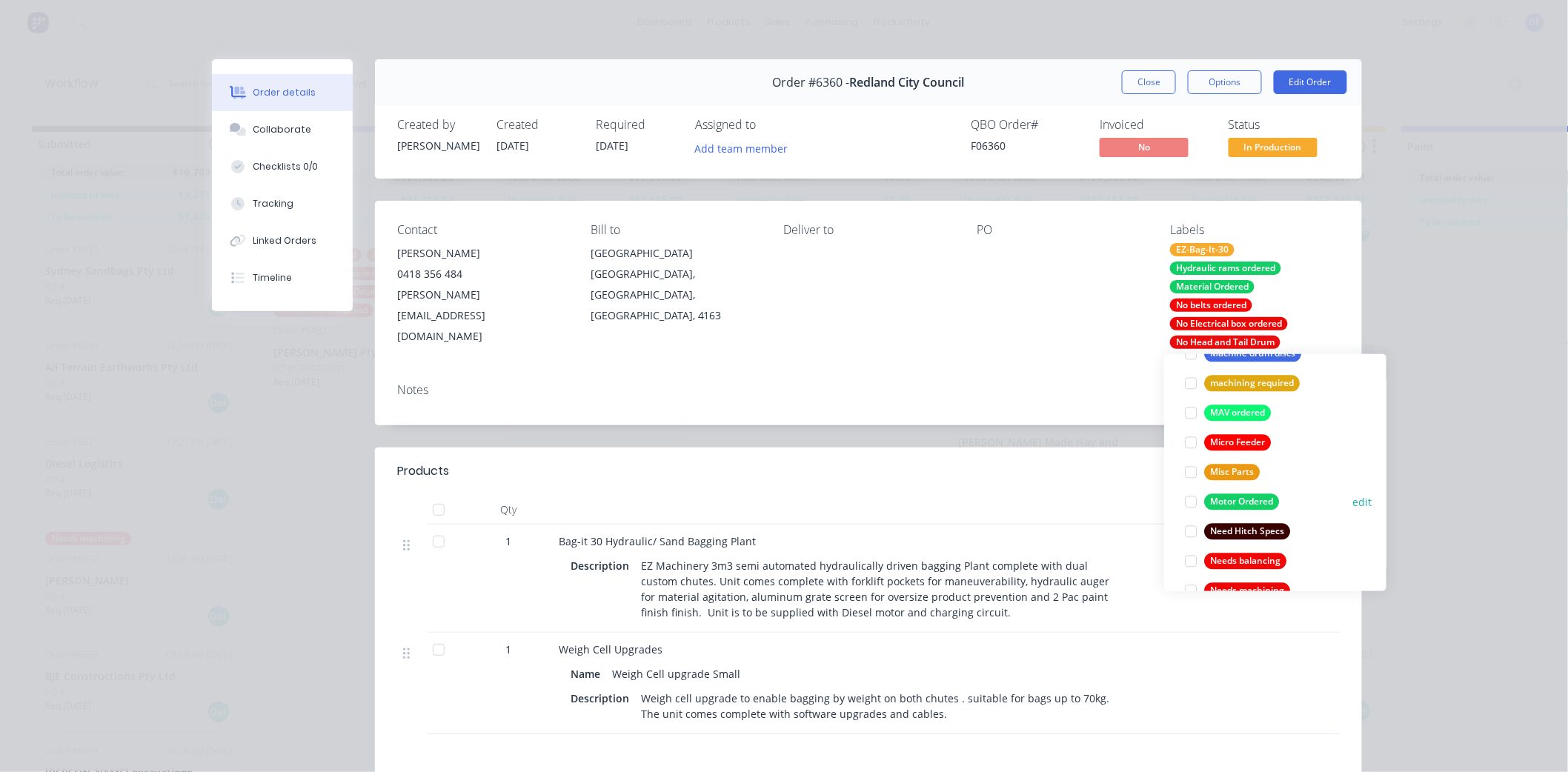
click at [1243, 497] on div "Motor Ordered" at bounding box center [1241, 503] width 74 height 17
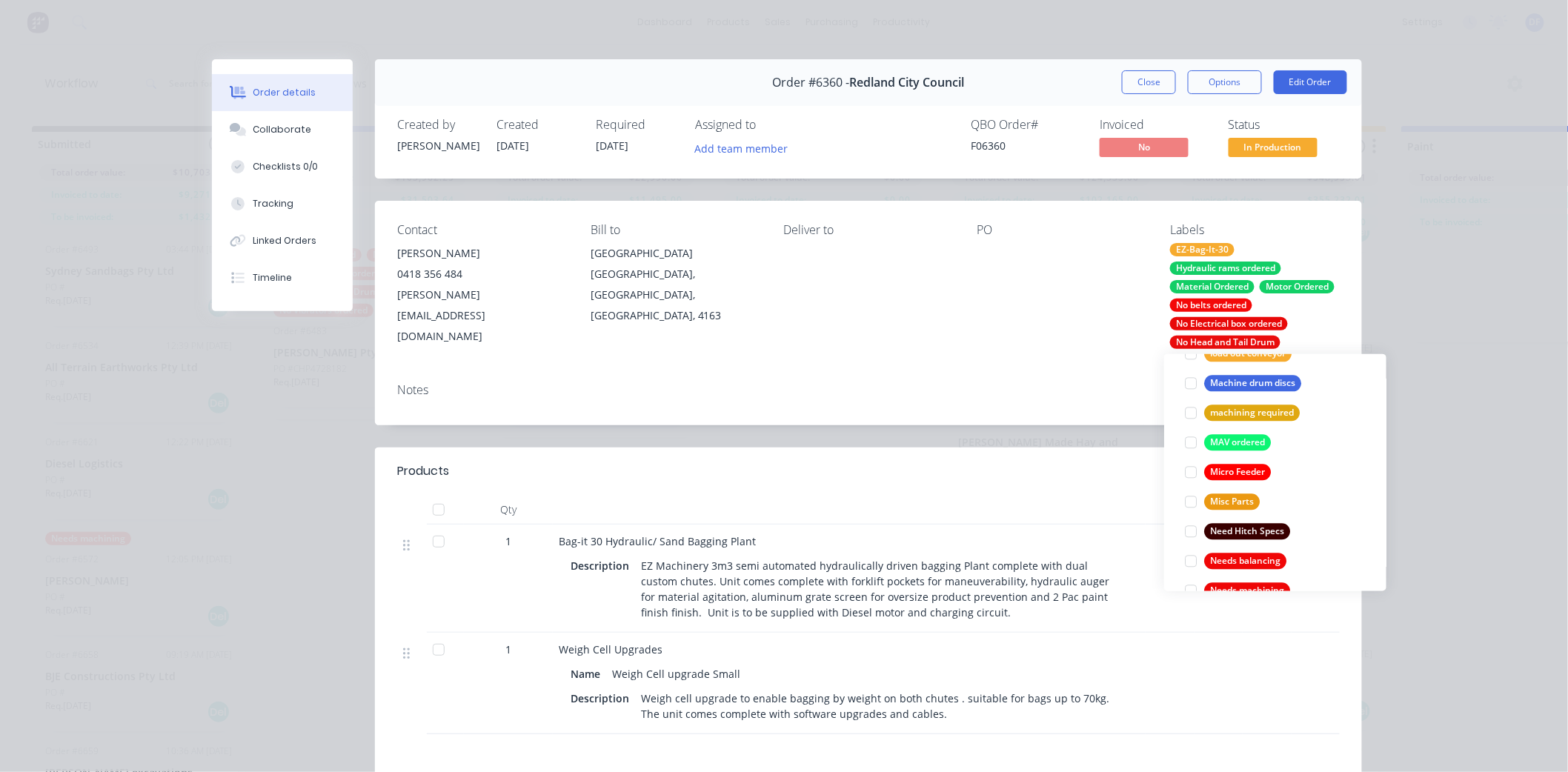
scroll to position [59, 0]
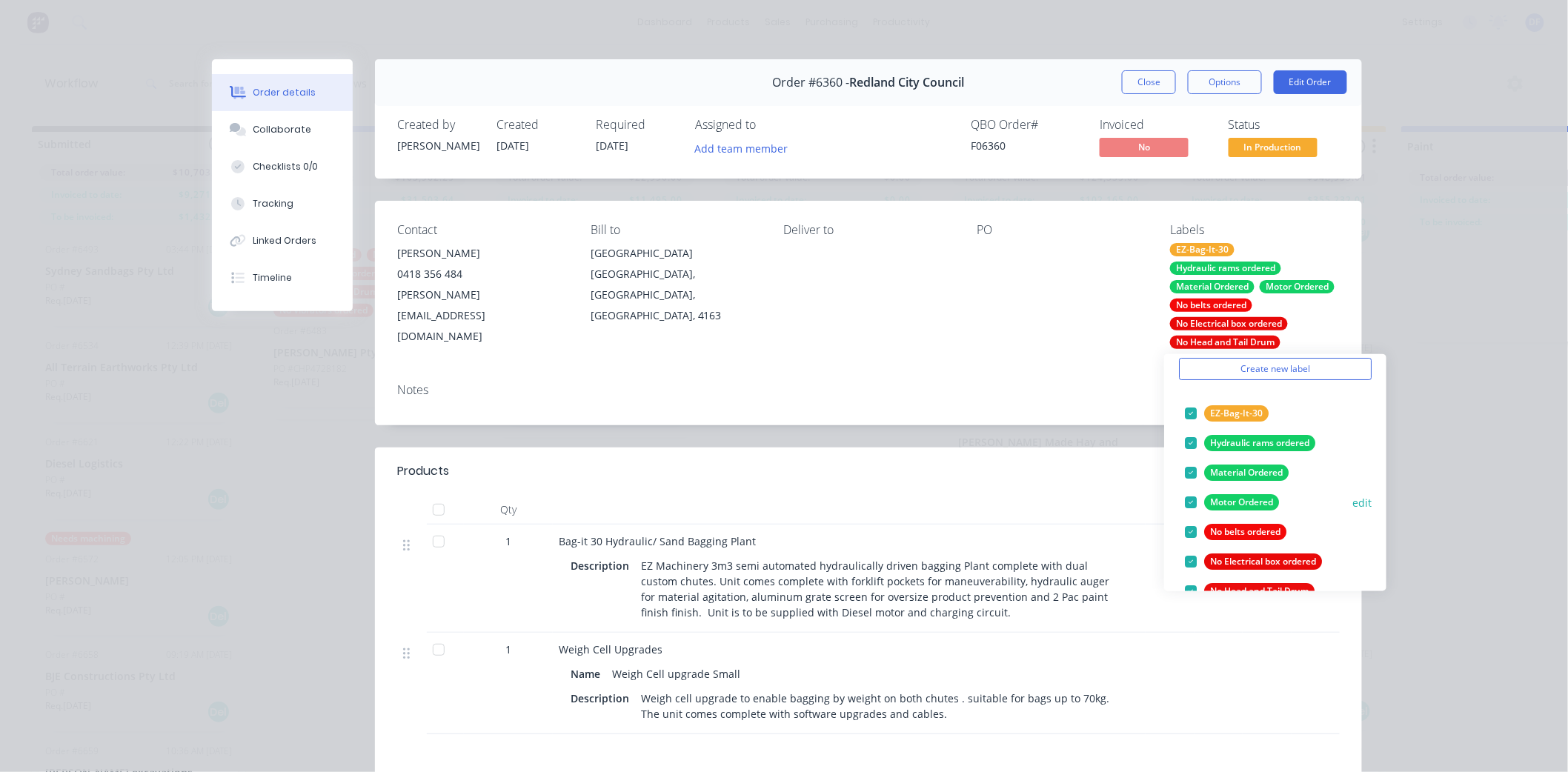
click at [1194, 497] on div at bounding box center [1190, 502] width 29 height 29
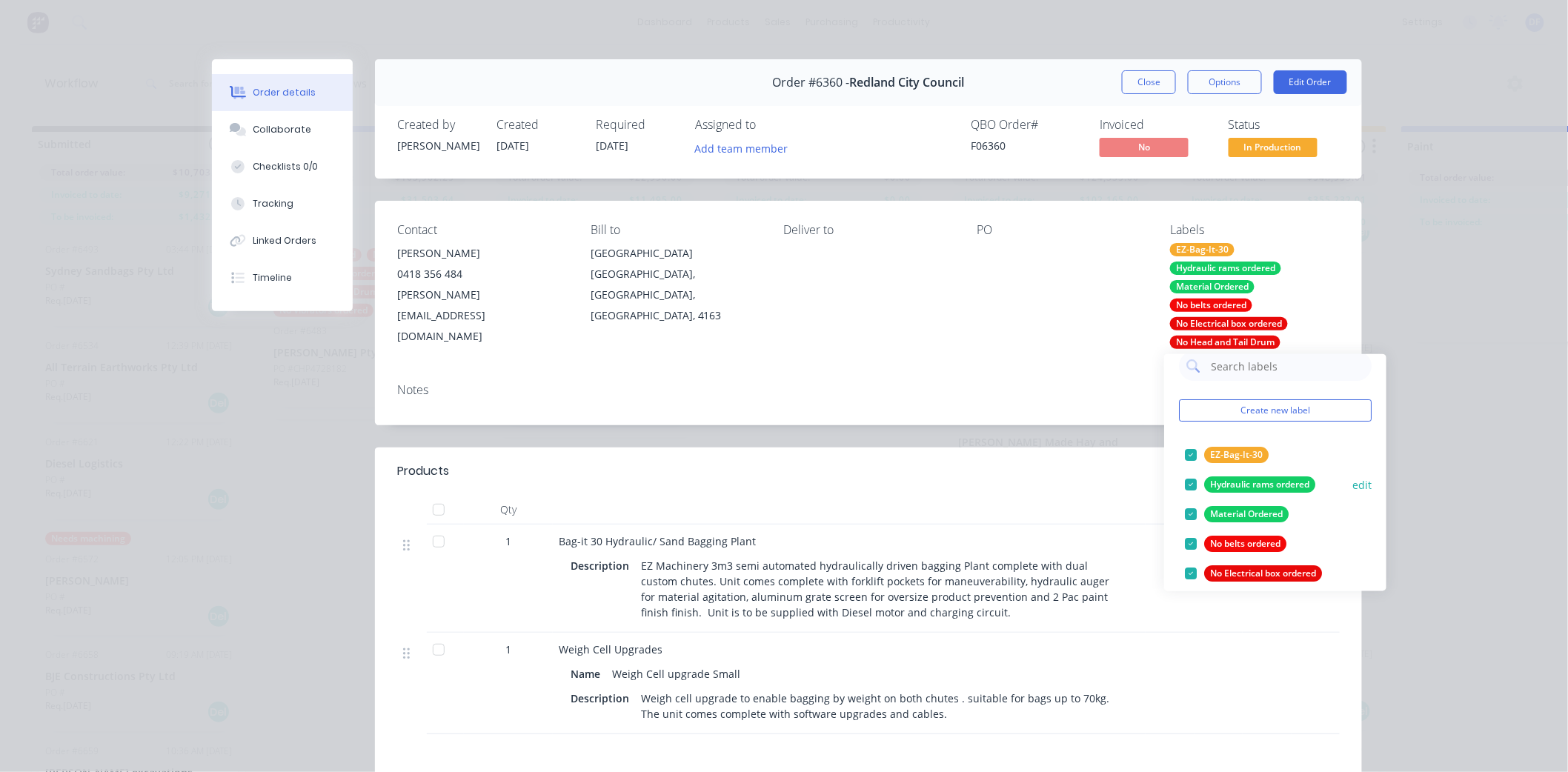
scroll to position [0, 0]
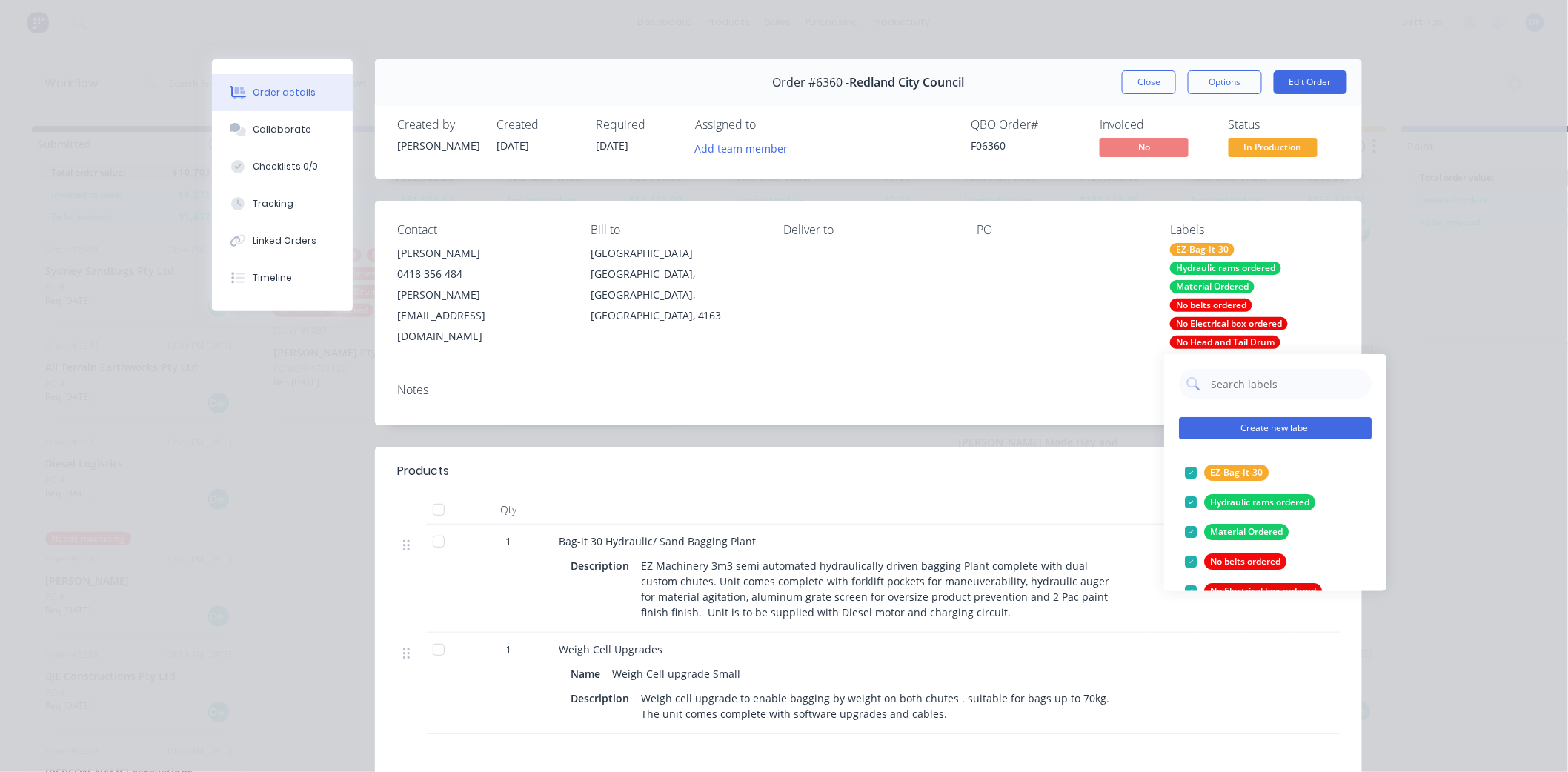
click at [1249, 428] on button "Create new label" at bounding box center [1276, 428] width 193 height 22
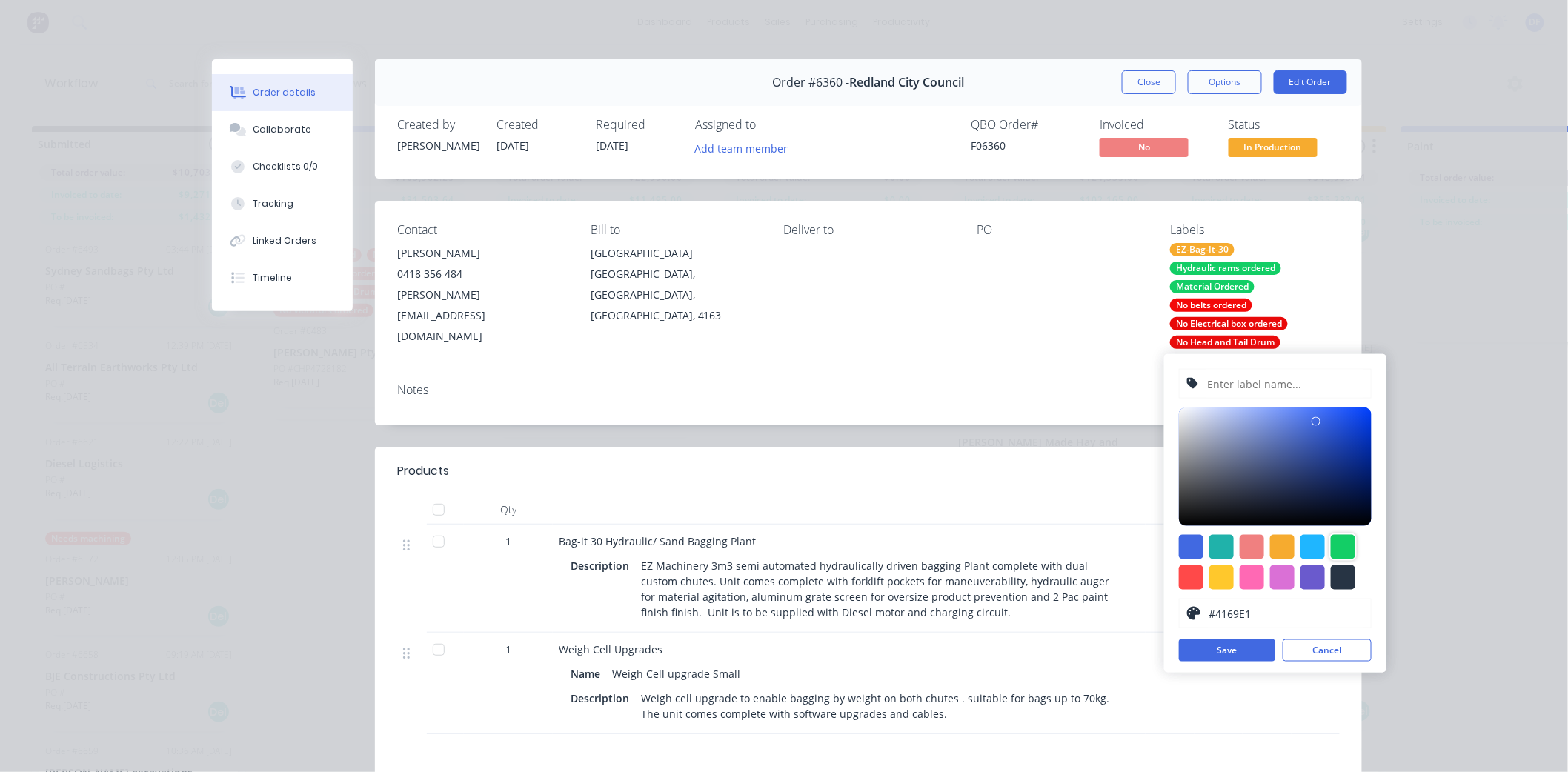
click at [1346, 539] on div at bounding box center [1343, 547] width 25 height 25
type input "#13CE66"
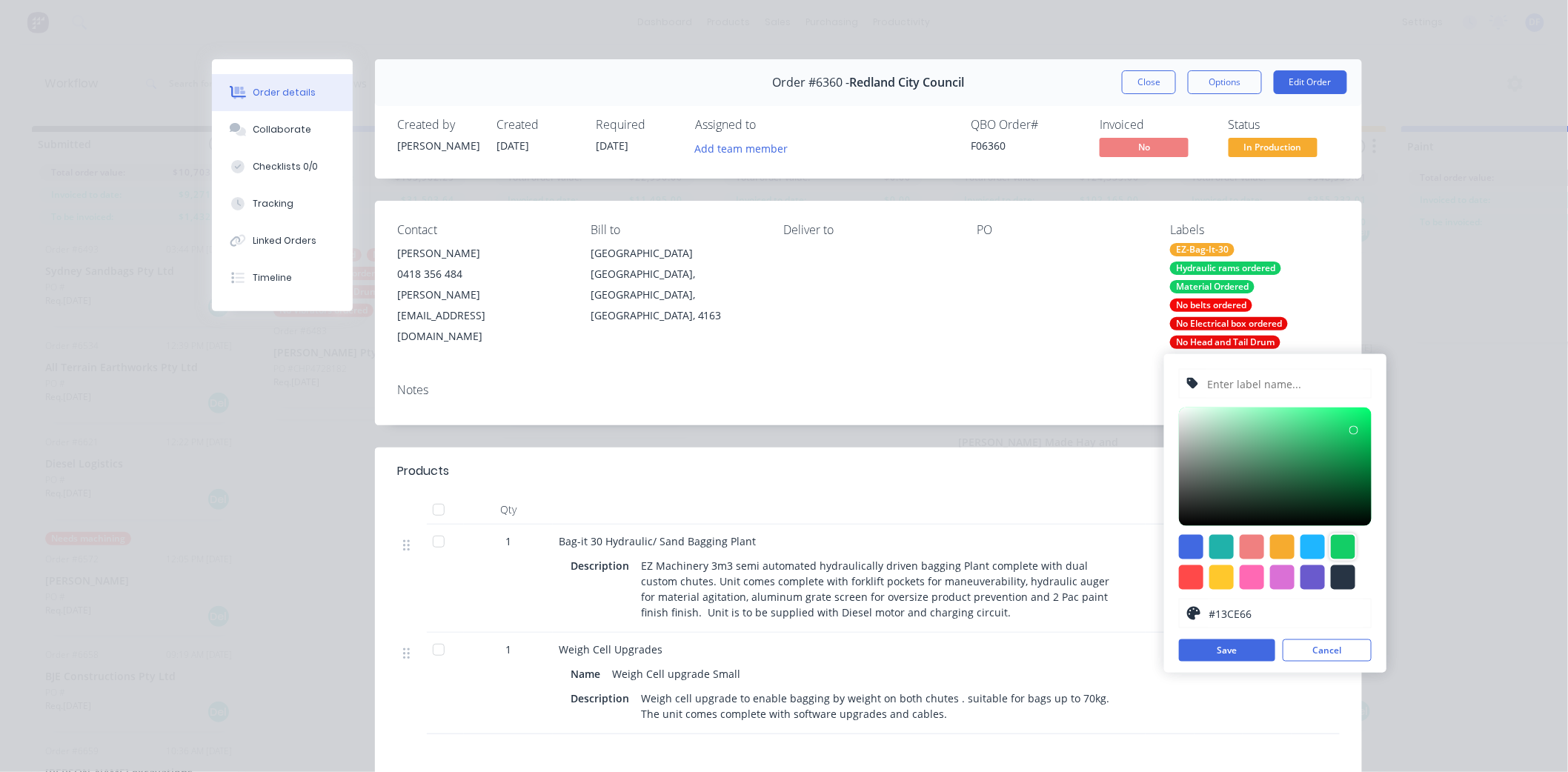
click at [1206, 375] on input "text" at bounding box center [1285, 383] width 158 height 28
type input "Hydraulic controls ordered"
click at [1235, 648] on button "Save" at bounding box center [1227, 651] width 97 height 22
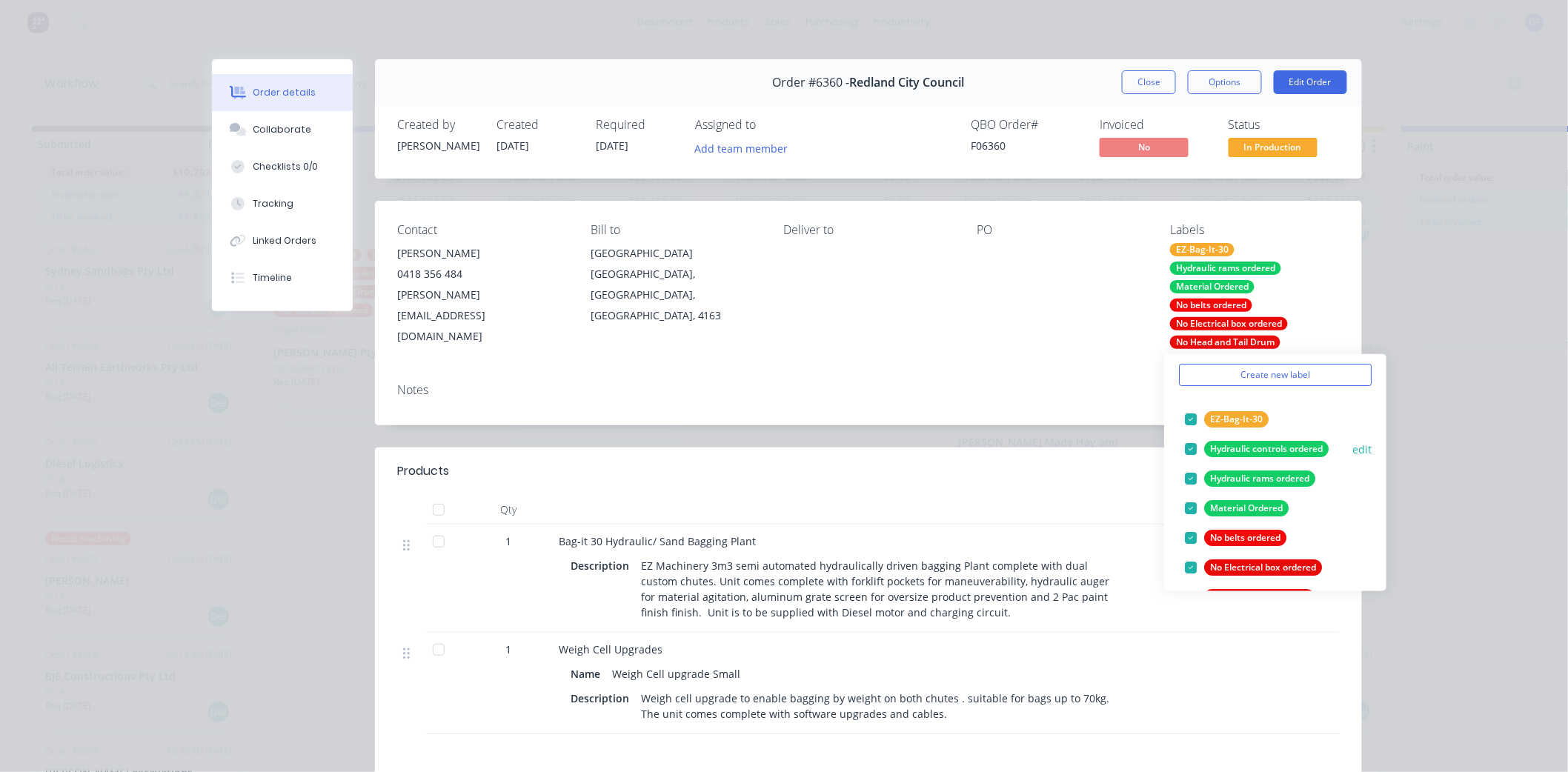
scroll to position [82, 0]
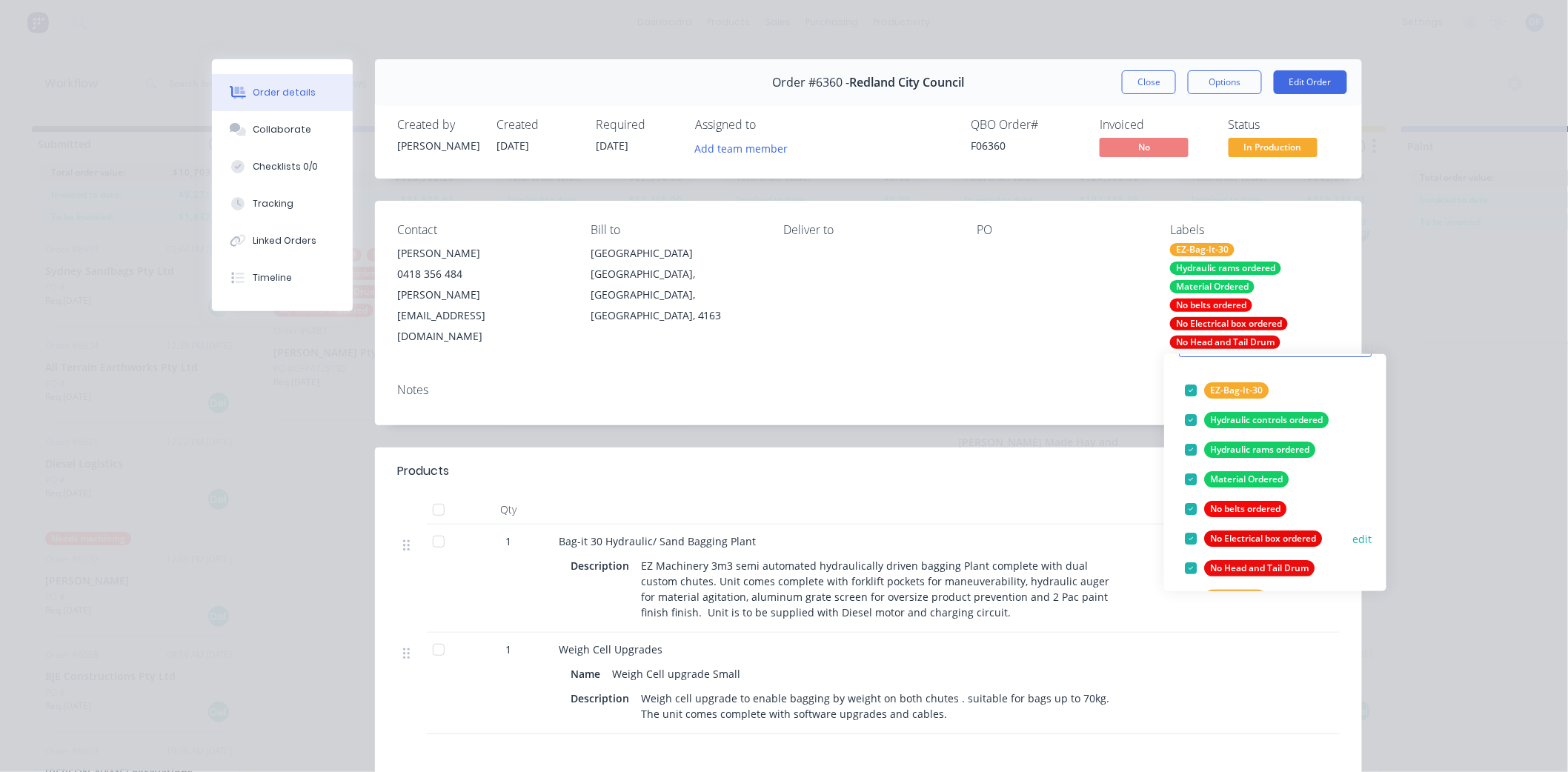
click at [1187, 538] on div at bounding box center [1190, 539] width 29 height 29
click at [1049, 352] on div "Contact [PERSON_NAME] [PHONE_NUMBER] [PERSON_NAME][EMAIL_ADDRESS][DOMAIN_NAME] …" at bounding box center [869, 285] width 987 height 170
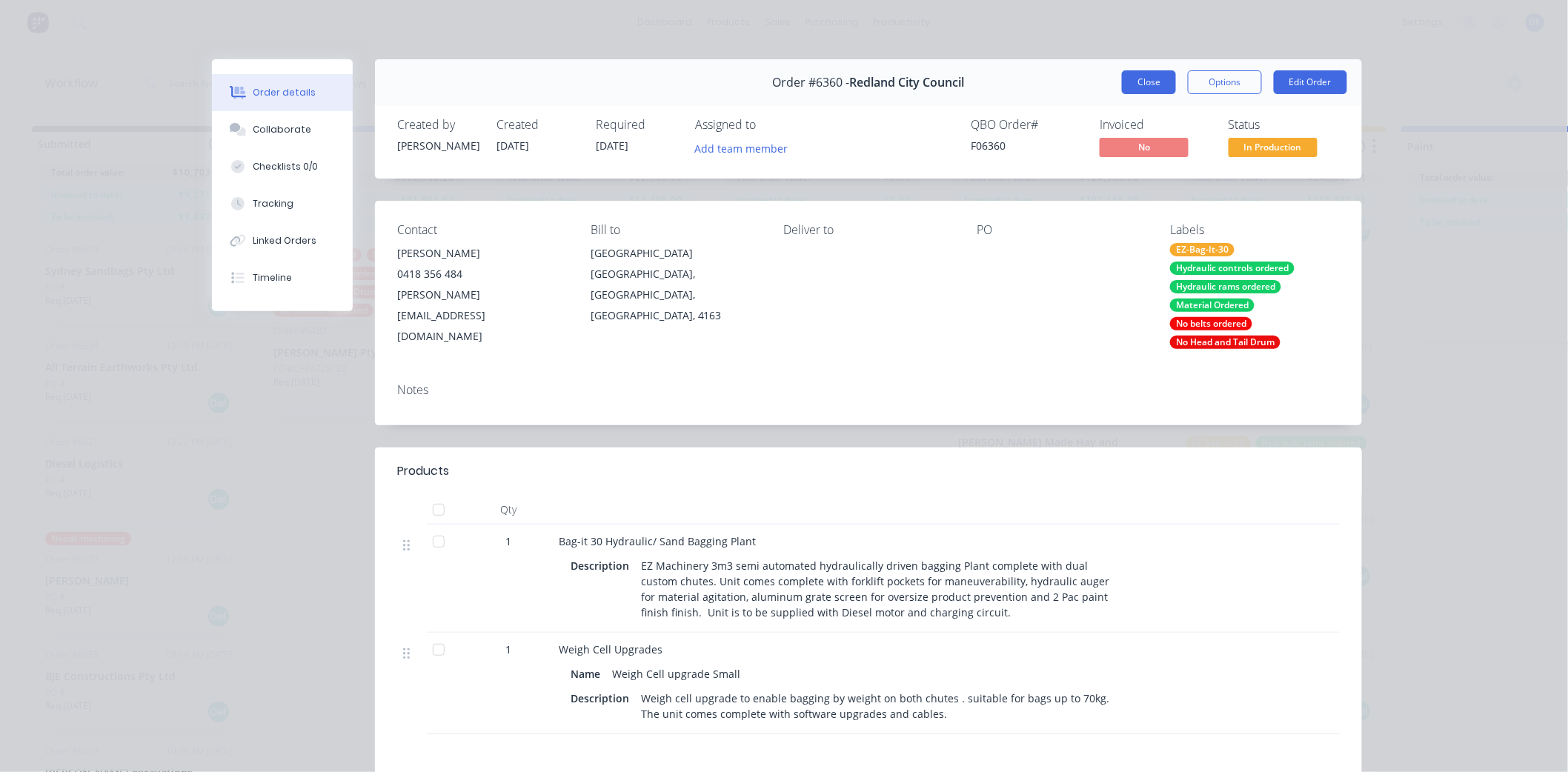
click at [1130, 80] on button "Close" at bounding box center [1149, 83] width 54 height 24
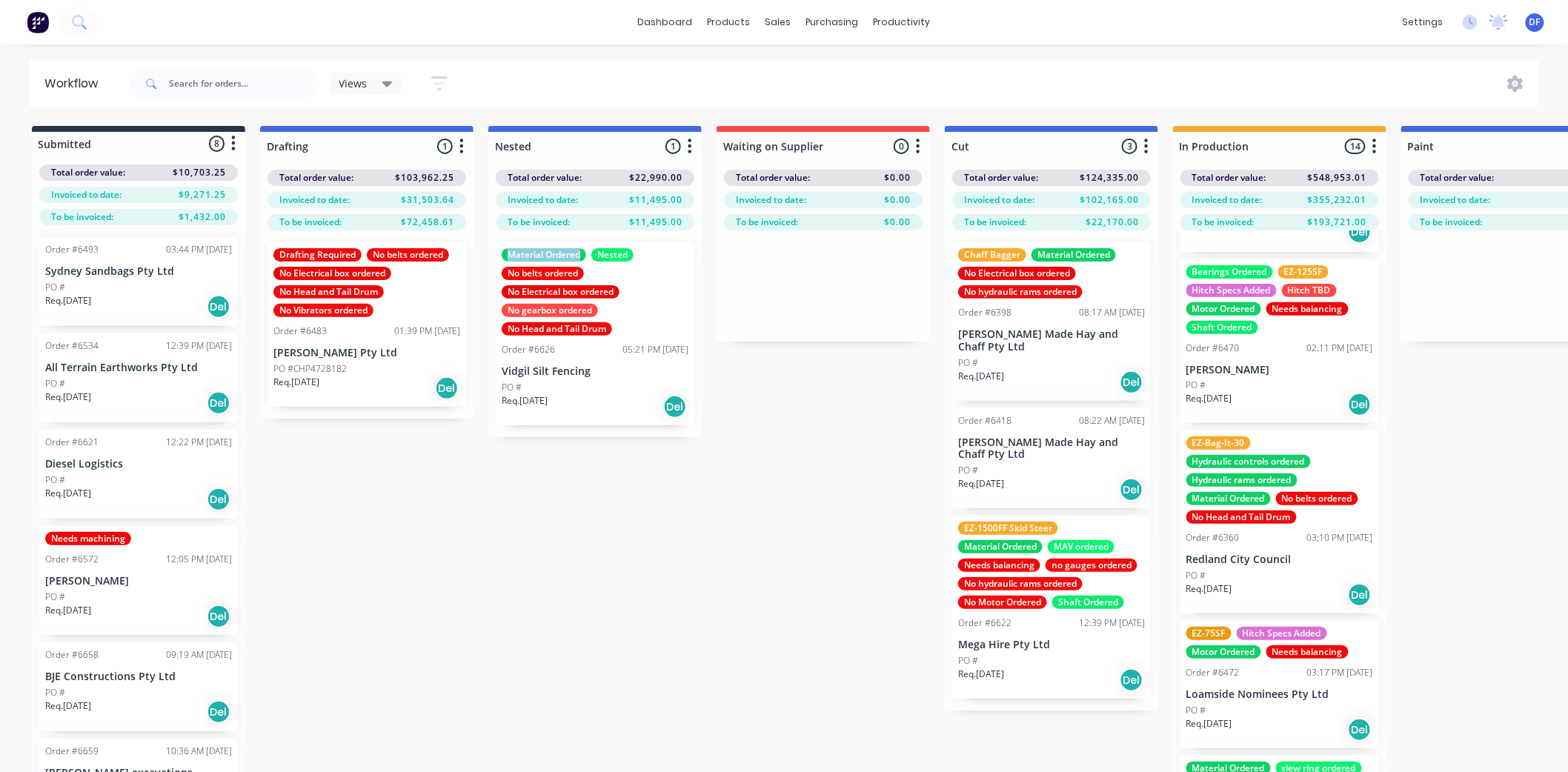
drag, startPoint x: 584, startPoint y: 232, endPoint x: 687, endPoint y: 228, distance: 103.1
click at [687, 228] on div "Nested 1 Status colour #4169E1 hex #4169E1 Save Cancel Notifications Email SMS …" at bounding box center [595, 281] width 213 height 312
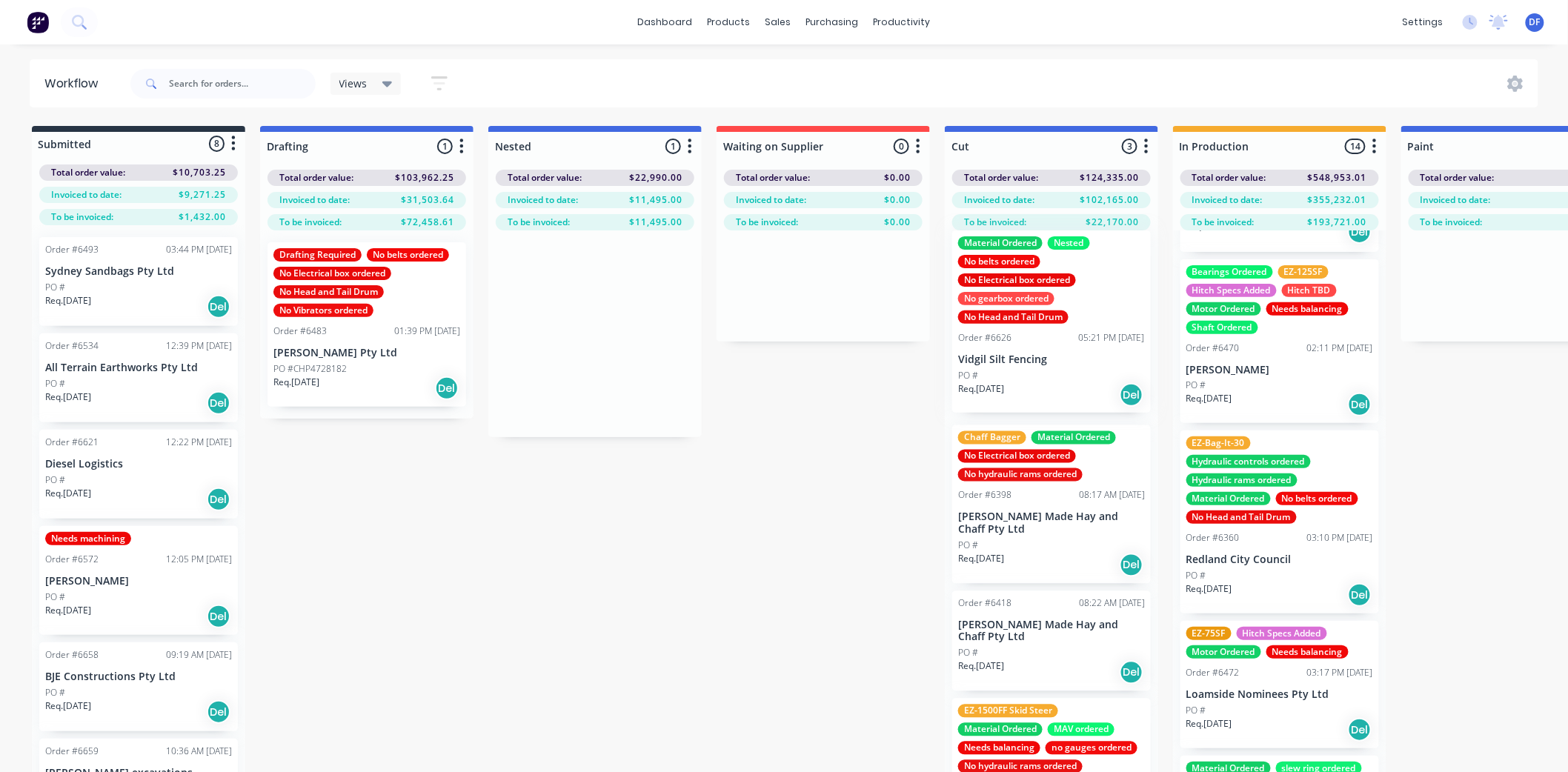
drag, startPoint x: 654, startPoint y: 290, endPoint x: 1117, endPoint y: 278, distance: 463.2
click at [1117, 279] on div "Submitted 8 Status colour #273444 hex #273444 Save Cancel Summaries Total order…" at bounding box center [1439, 475] width 2901 height 698
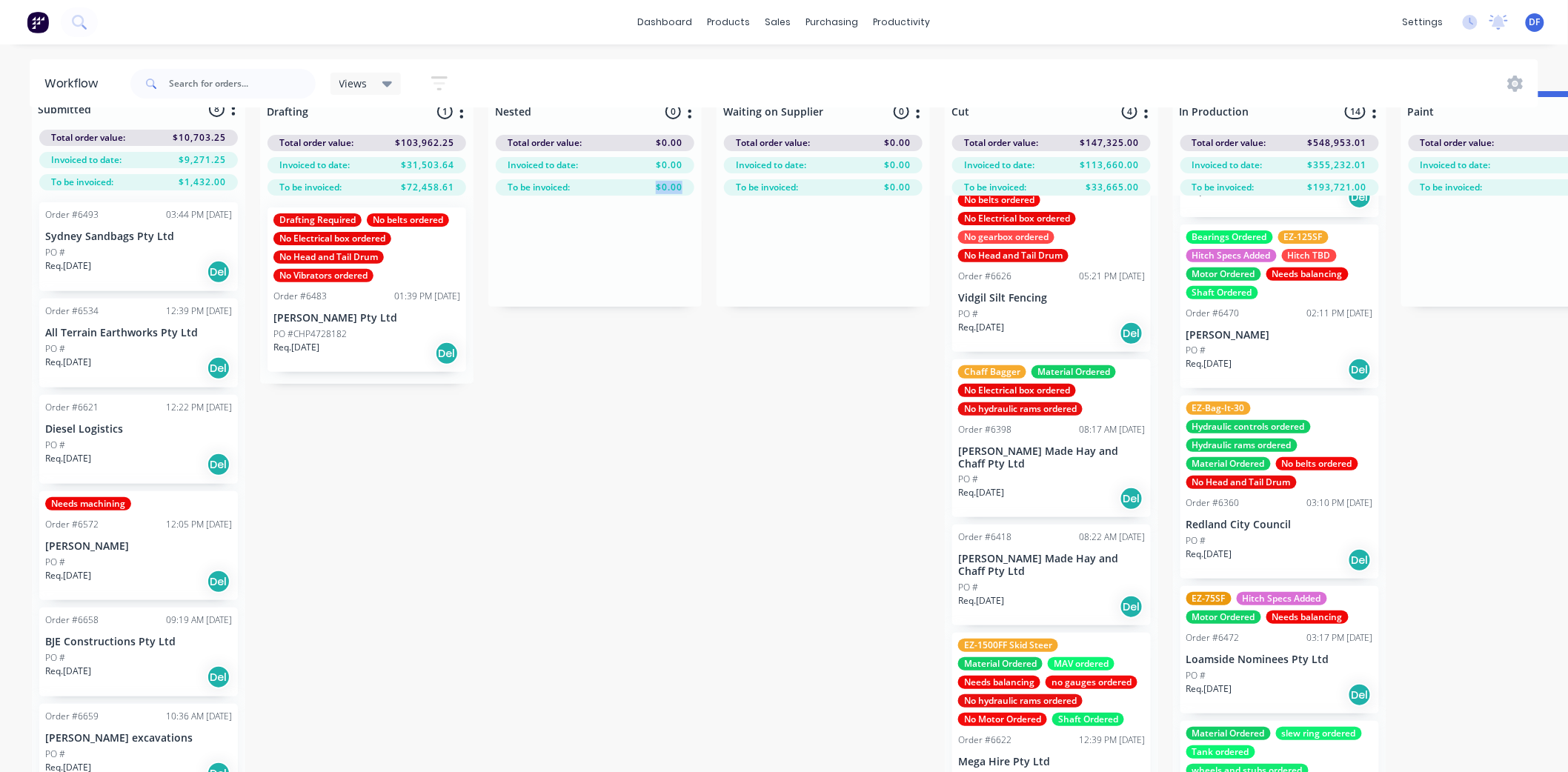
scroll to position [64, 0]
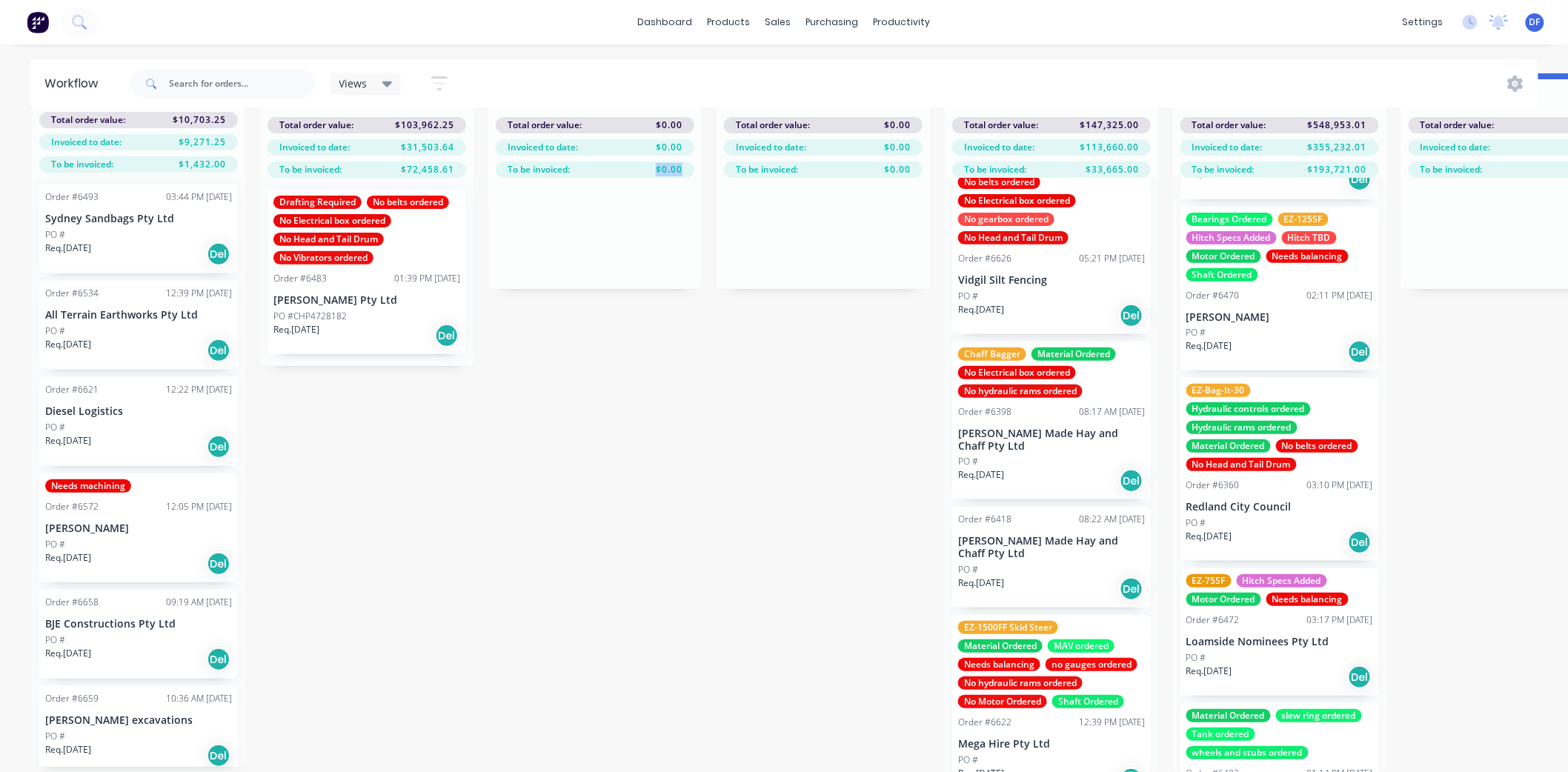
click at [1017, 676] on div "No hydraulic rams ordered" at bounding box center [1019, 683] width 124 height 14
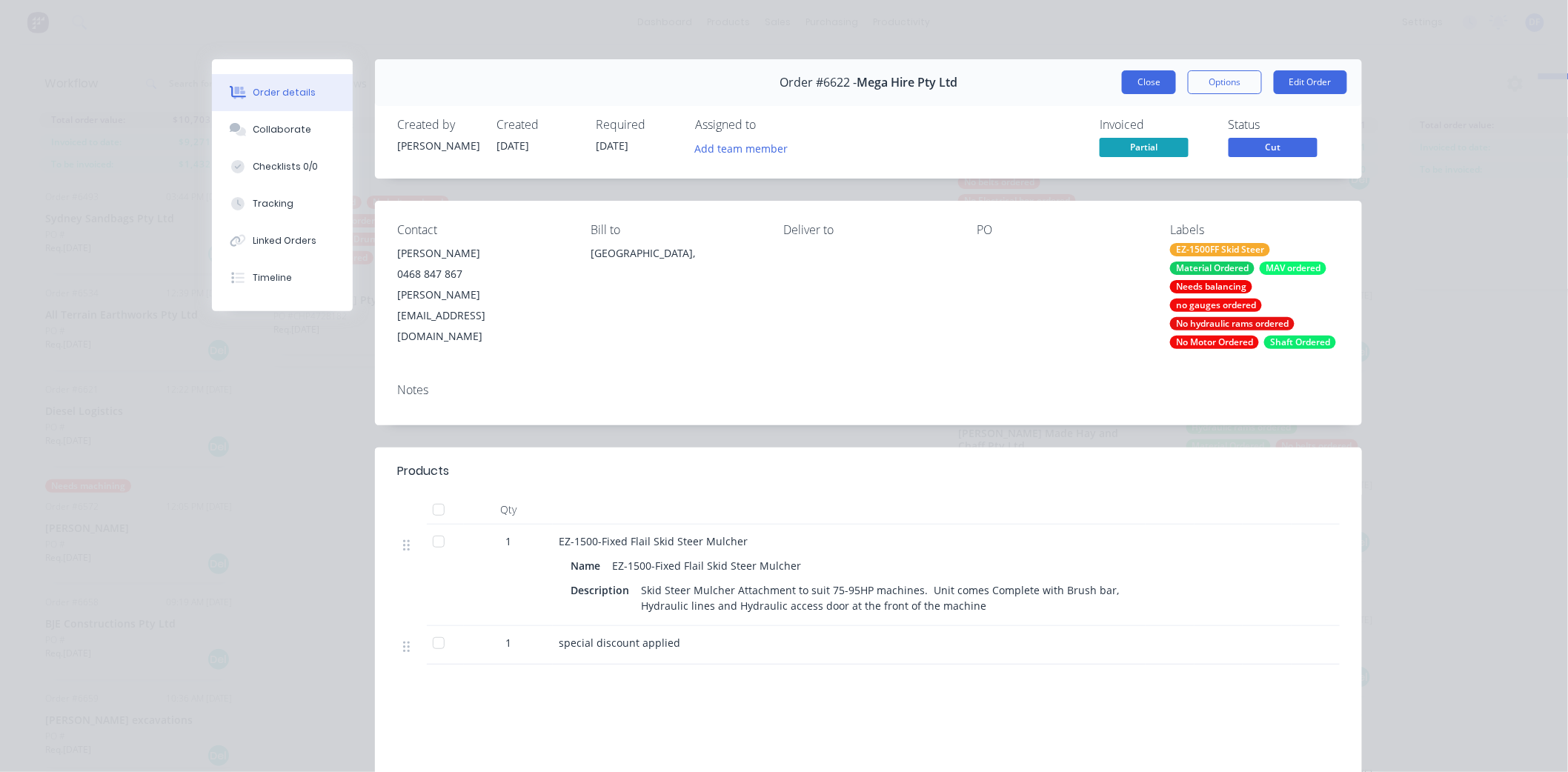
click at [1136, 77] on button "Close" at bounding box center [1149, 83] width 54 height 24
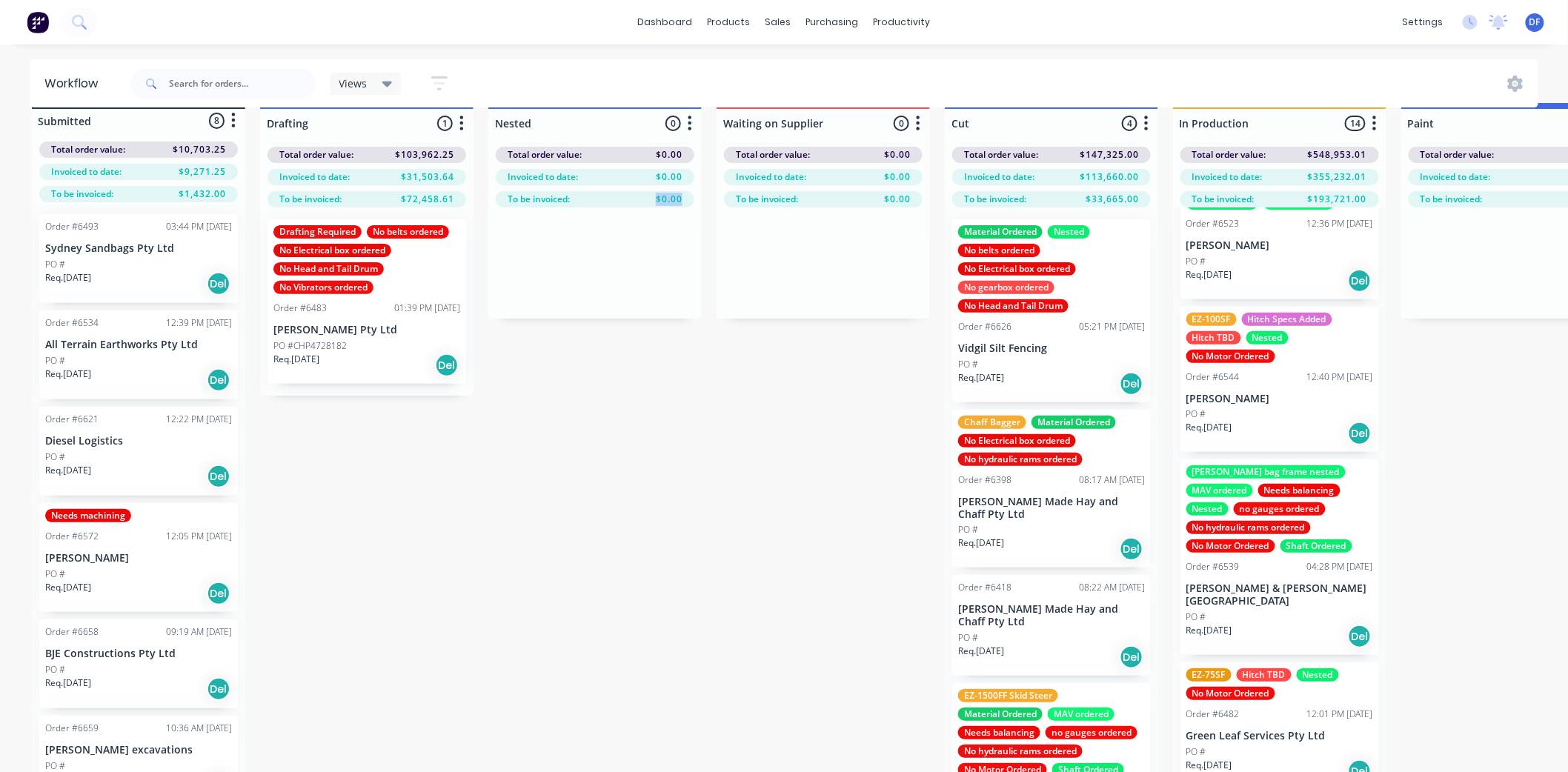
scroll to position [0, 0]
